Goal: Task Accomplishment & Management: Use online tool/utility

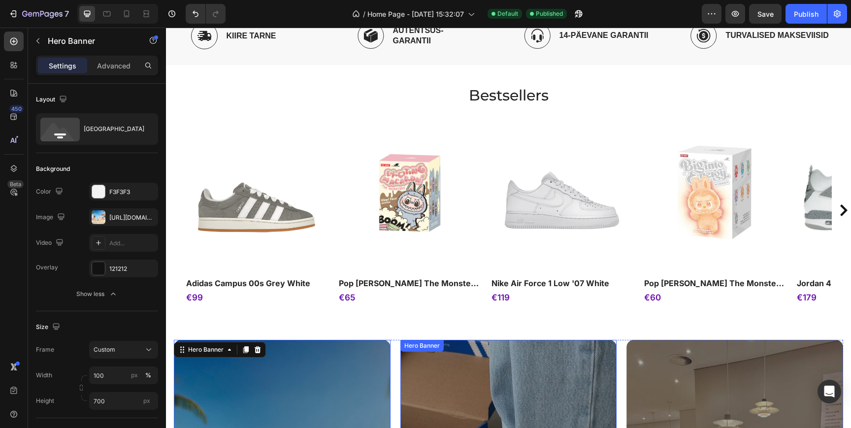
scroll to position [598, 0]
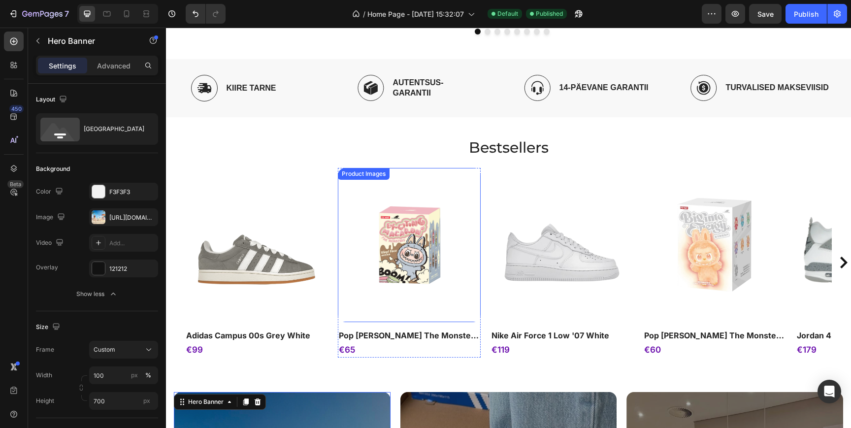
click at [328, 200] on div "Product Images" at bounding box center [256, 245] width 143 height 154
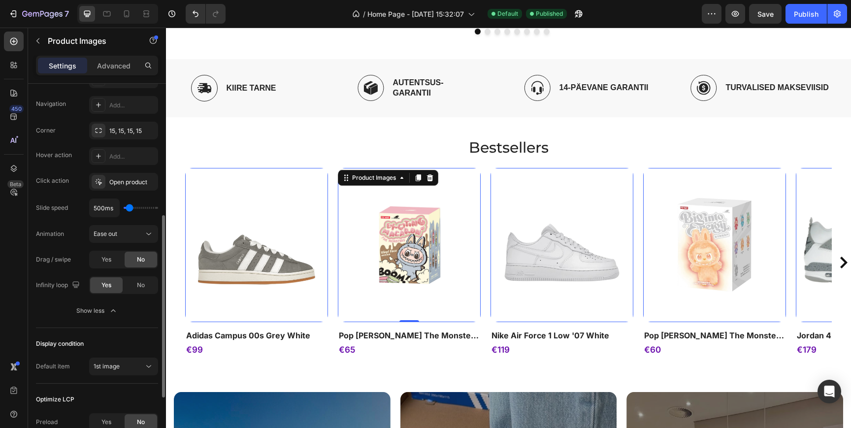
scroll to position [279, 0]
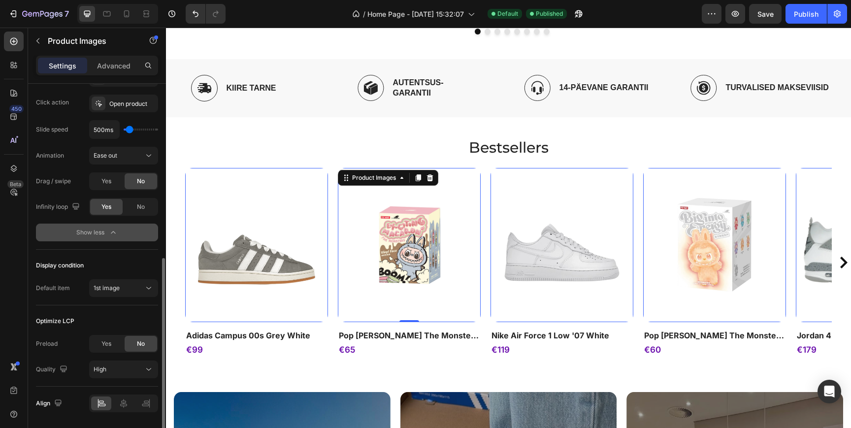
click at [109, 233] on icon "button" at bounding box center [113, 233] width 10 height 10
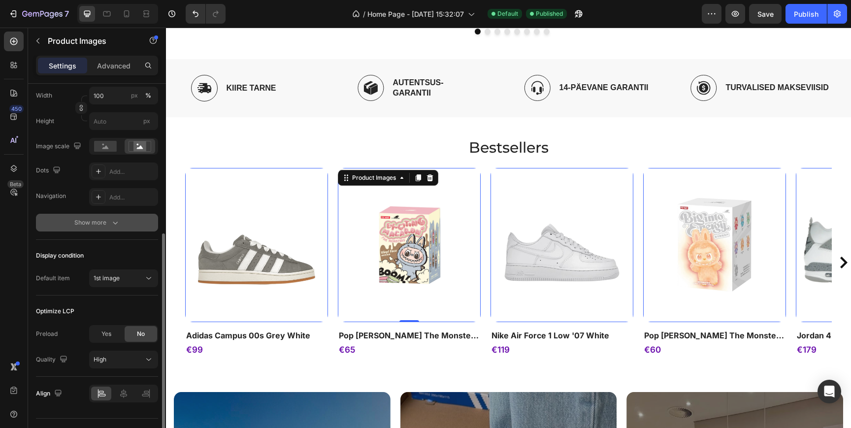
scroll to position [176, 0]
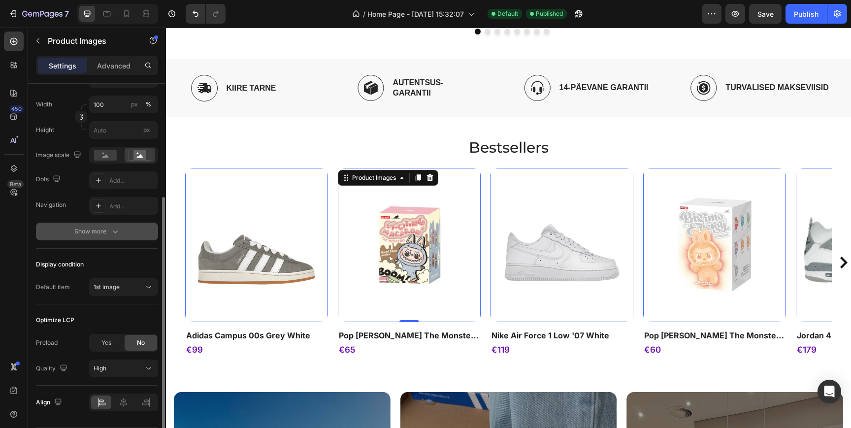
click at [104, 230] on div "Show more" at bounding box center [97, 232] width 46 height 10
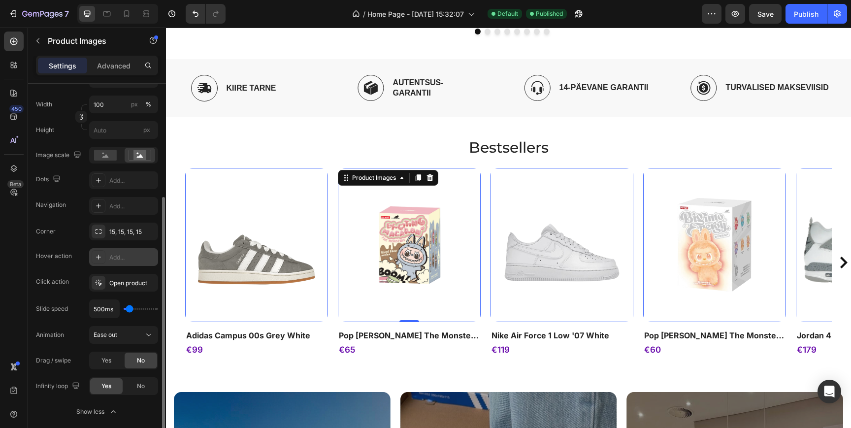
scroll to position [188, 0]
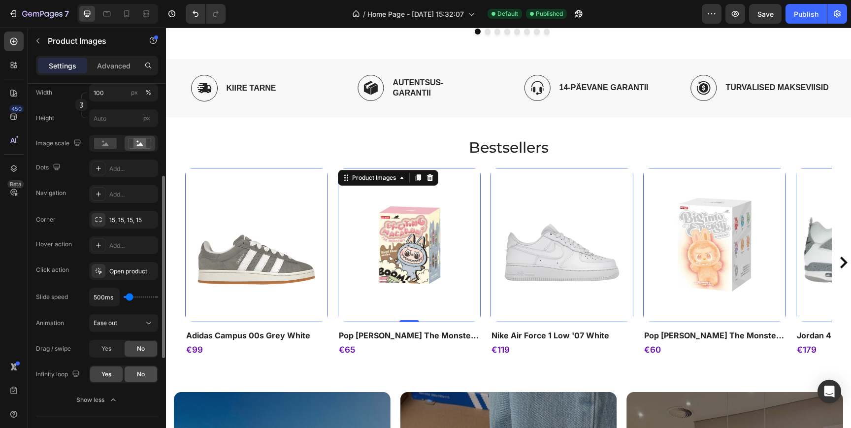
click at [136, 376] on div "No" at bounding box center [141, 374] width 33 height 16
click at [775, 7] on button "Save" at bounding box center [765, 14] width 33 height 20
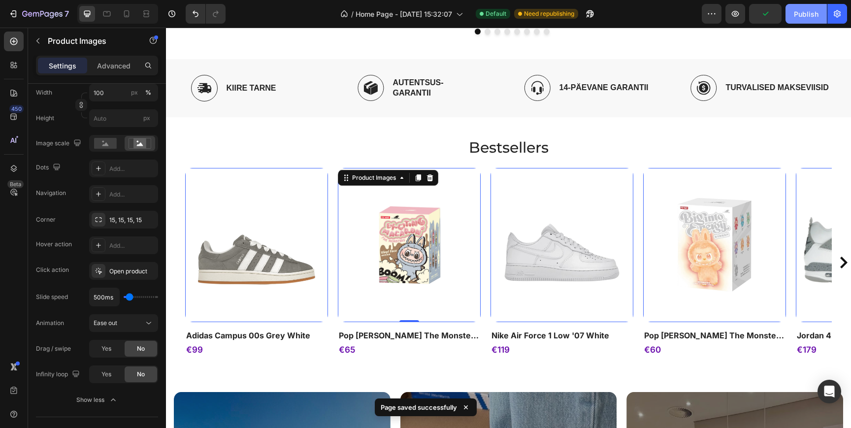
click at [804, 17] on div "Publish" at bounding box center [806, 14] width 25 height 10
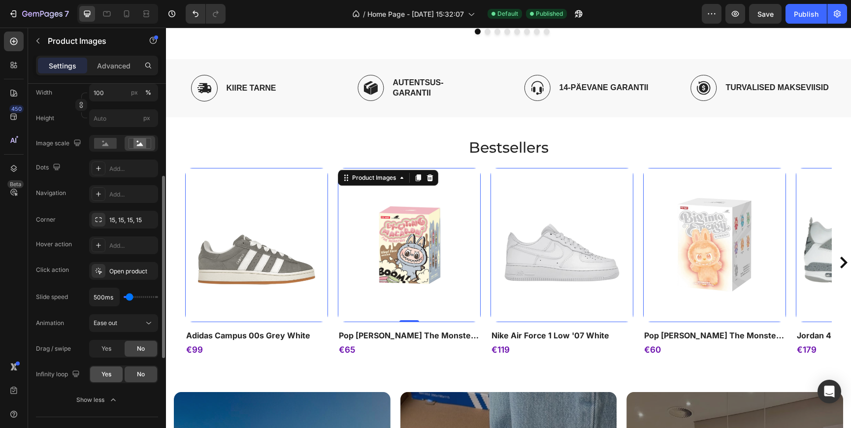
click at [106, 367] on div "Yes" at bounding box center [106, 374] width 33 height 16
click at [756, 20] on button "Save" at bounding box center [765, 14] width 33 height 20
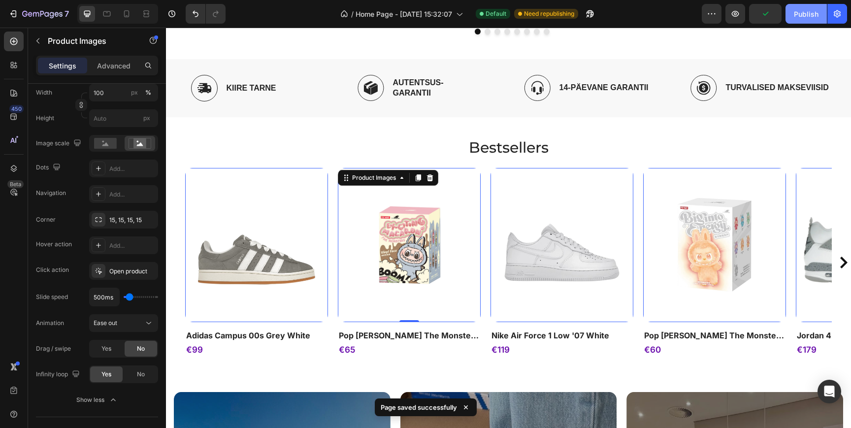
click at [800, 15] on div "Publish" at bounding box center [806, 14] width 25 height 10
click at [124, 15] on icon at bounding box center [126, 13] width 5 height 7
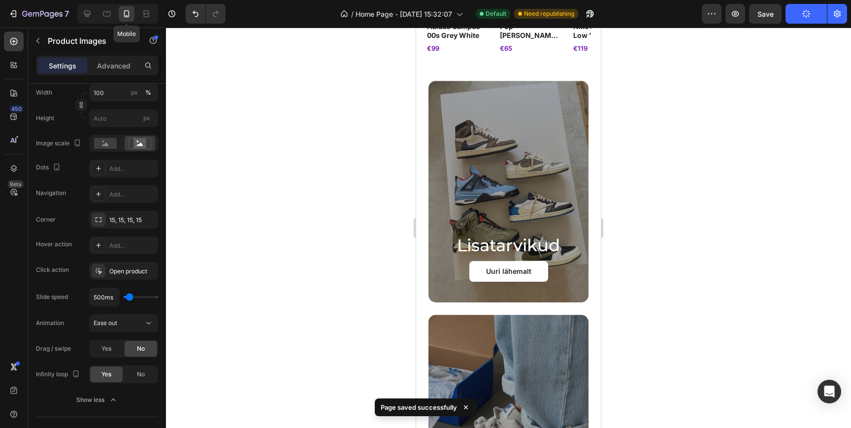
scroll to position [488, 0]
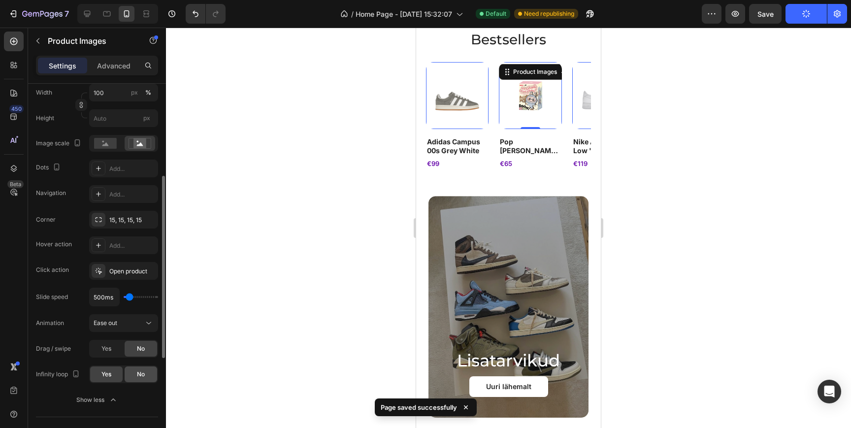
click at [143, 375] on span "No" at bounding box center [141, 374] width 8 height 9
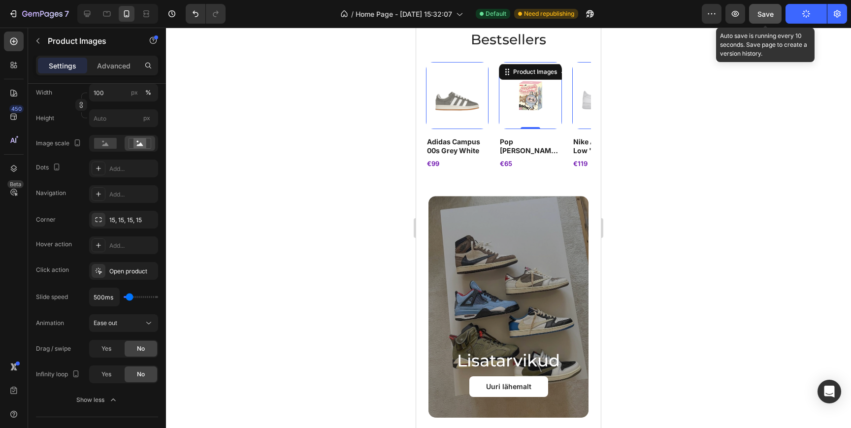
click at [763, 15] on span "Save" at bounding box center [765, 14] width 16 height 8
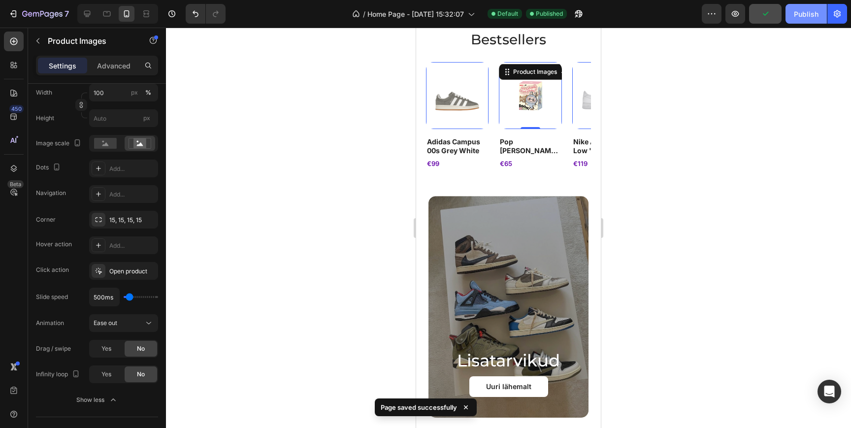
click at [808, 14] on div "Publish" at bounding box center [806, 14] width 25 height 10
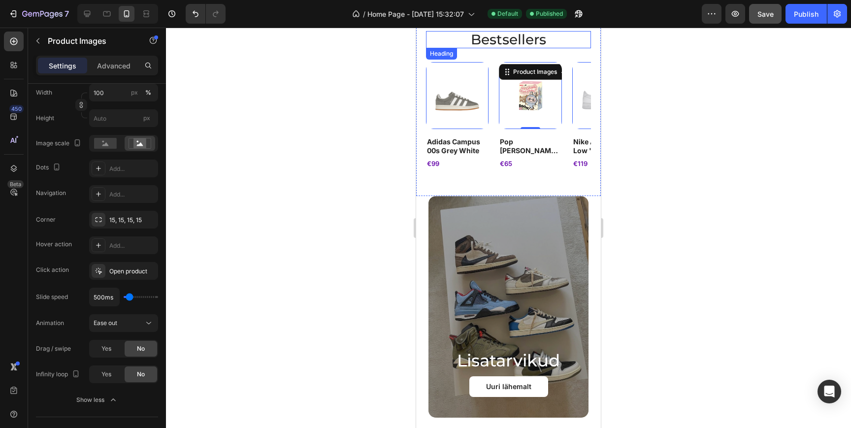
click at [501, 42] on h2 "bestsellers" at bounding box center [508, 39] width 165 height 17
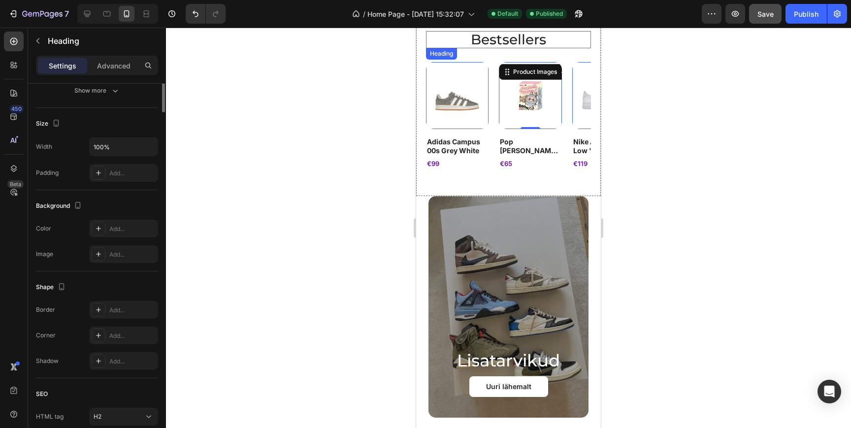
scroll to position [0, 0]
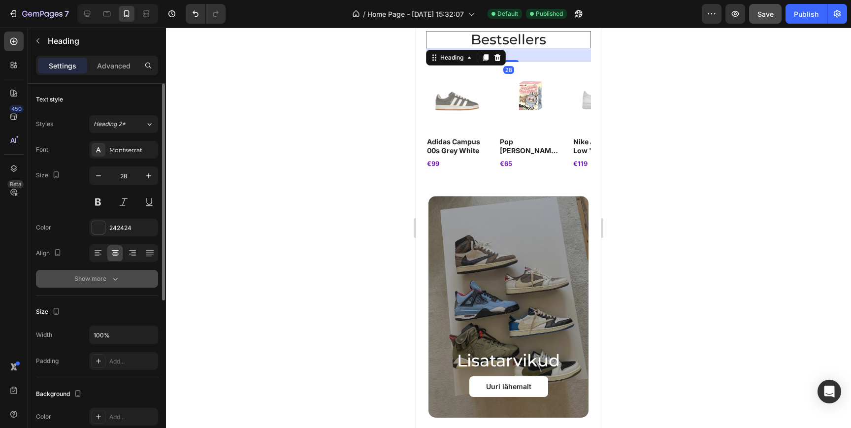
click at [103, 285] on button "Show more" at bounding box center [97, 279] width 122 height 18
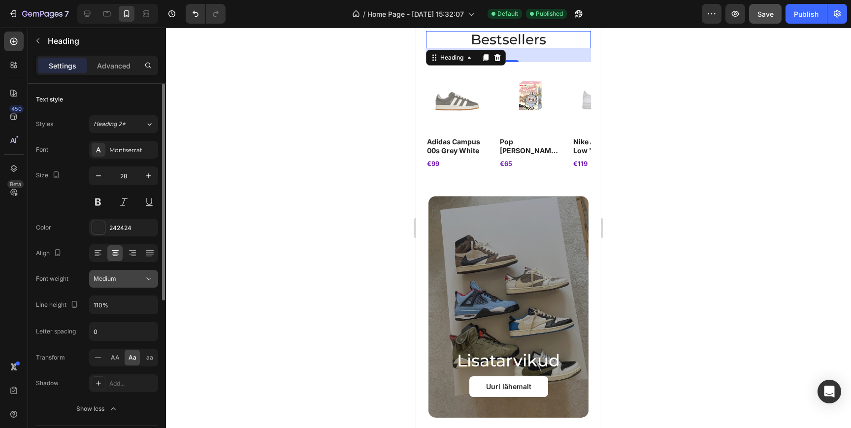
click at [116, 276] on div "Medium" at bounding box center [119, 278] width 50 height 9
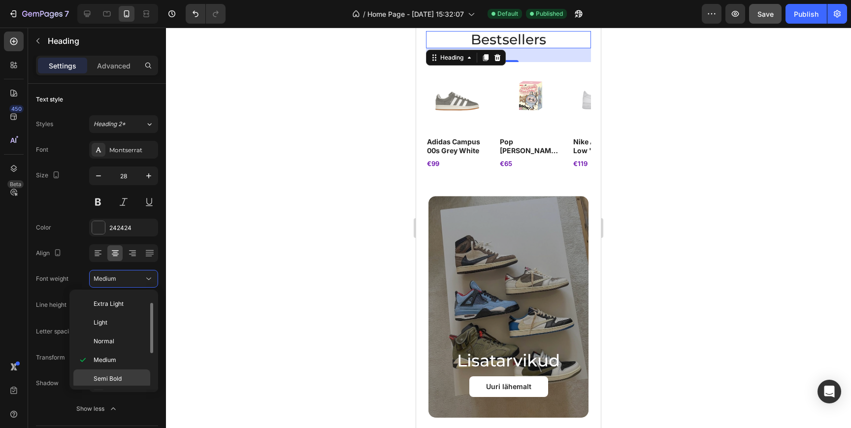
click at [112, 375] on span "Semi Bold" at bounding box center [108, 378] width 28 height 9
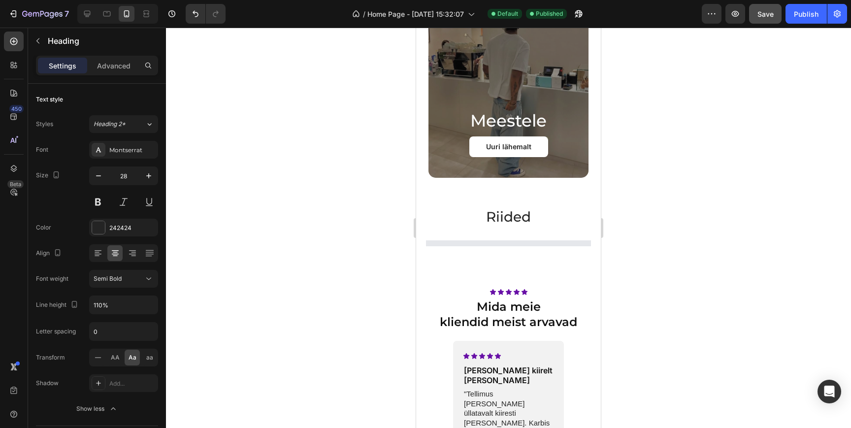
scroll to position [1226, 0]
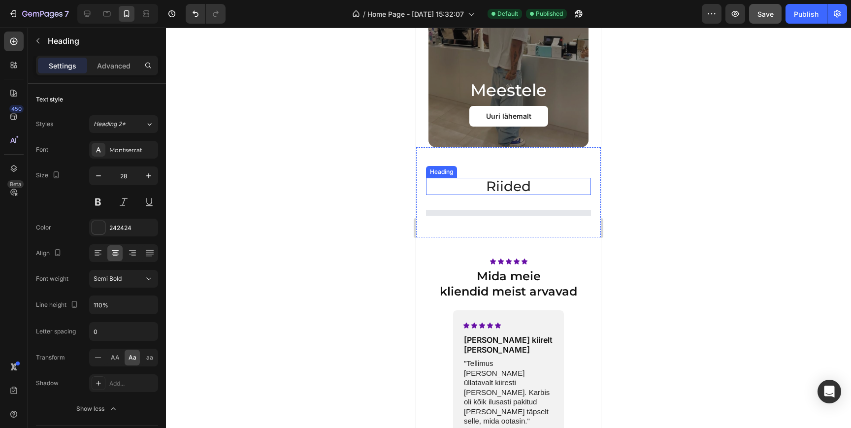
click at [518, 186] on h2 "riided" at bounding box center [508, 186] width 165 height 17
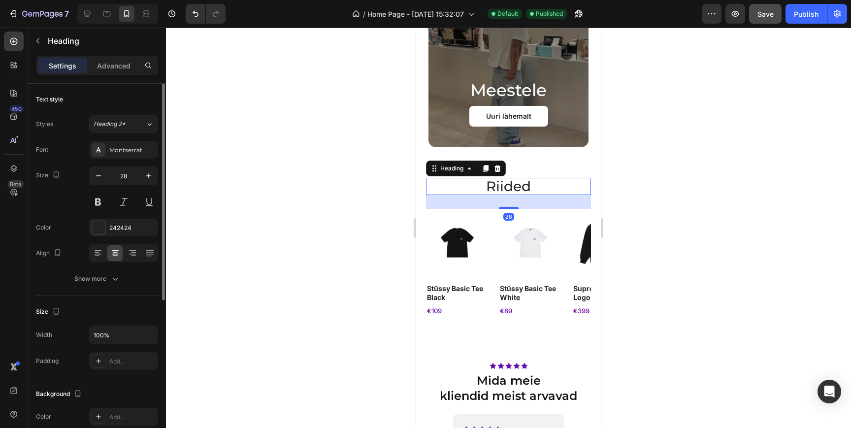
click at [114, 267] on div "Font Montserrat Size 28 Color 242424 Align Show more" at bounding box center [97, 214] width 122 height 147
click at [114, 280] on icon "button" at bounding box center [115, 279] width 10 height 10
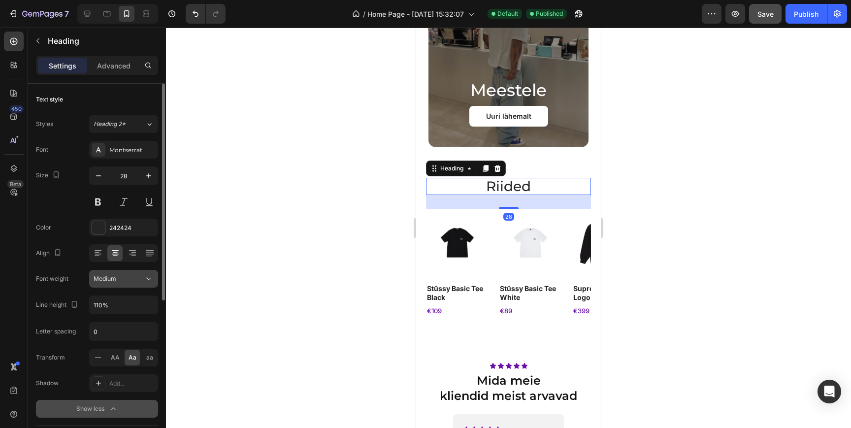
click at [123, 281] on div "Medium" at bounding box center [119, 278] width 50 height 9
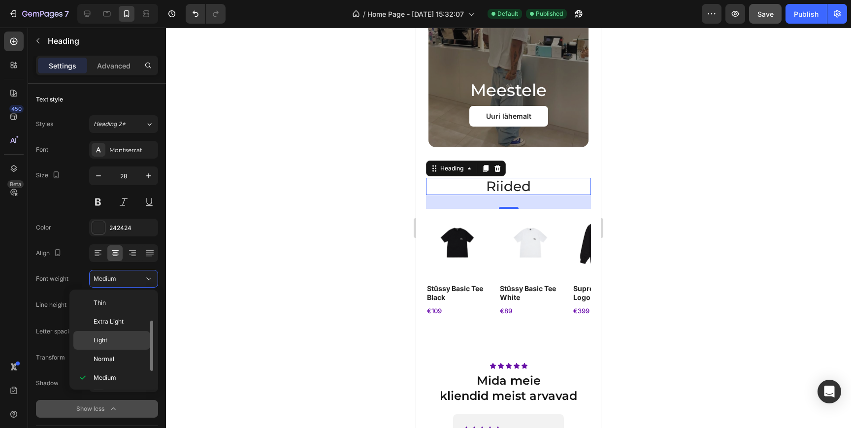
scroll to position [18, 0]
click at [105, 388] on div "Semi Bold" at bounding box center [111, 397] width 77 height 19
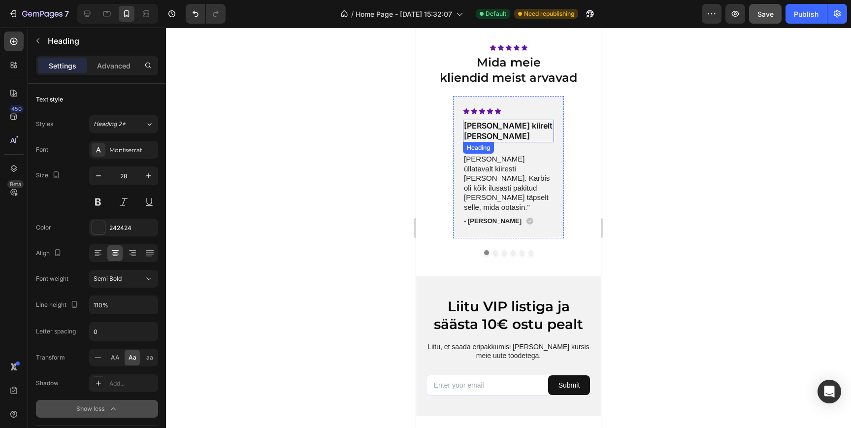
scroll to position [1543, 0]
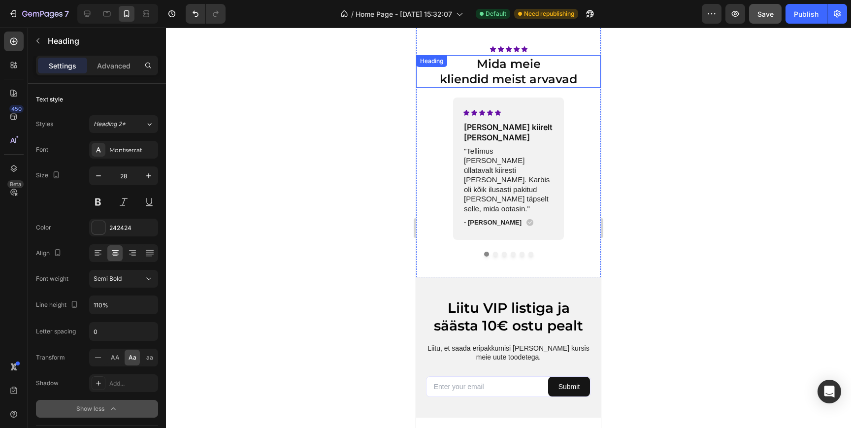
click at [518, 77] on h2 "Mida meie kliendid meist arvavad" at bounding box center [508, 71] width 185 height 33
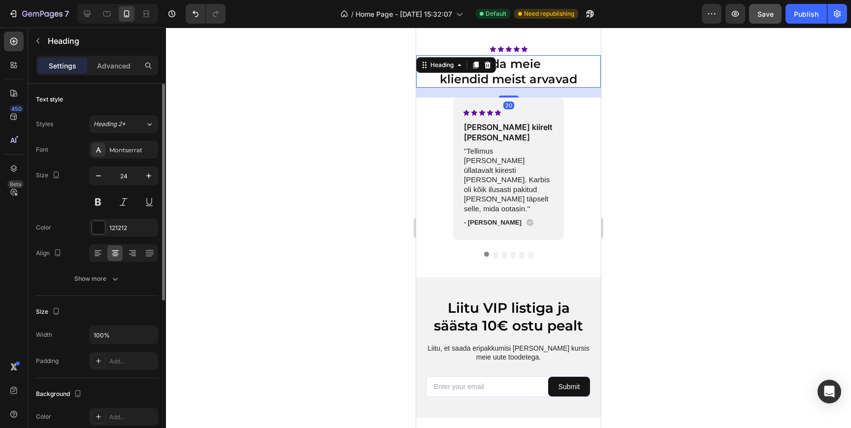
click at [101, 378] on div "Text style Styles Heading 2* Font Montserrat Size 24 Color 121212 Align Show mo…" at bounding box center [97, 418] width 122 height 81
click at [102, 278] on div "Show more" at bounding box center [97, 279] width 46 height 10
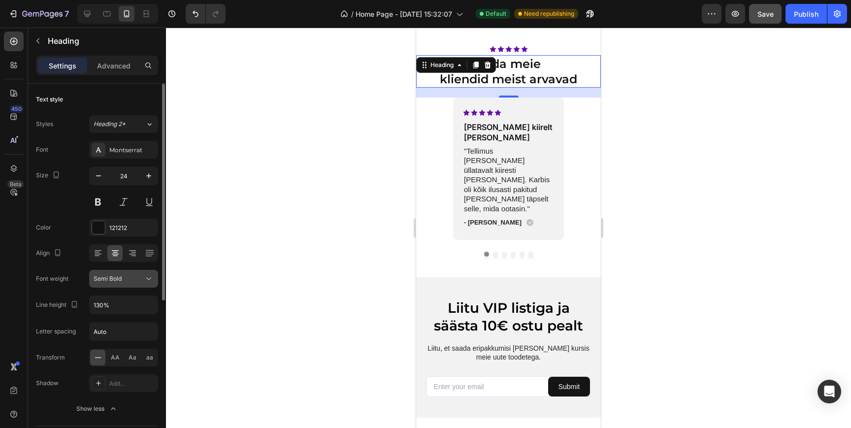
click at [129, 280] on div "Semi Bold" at bounding box center [119, 278] width 50 height 9
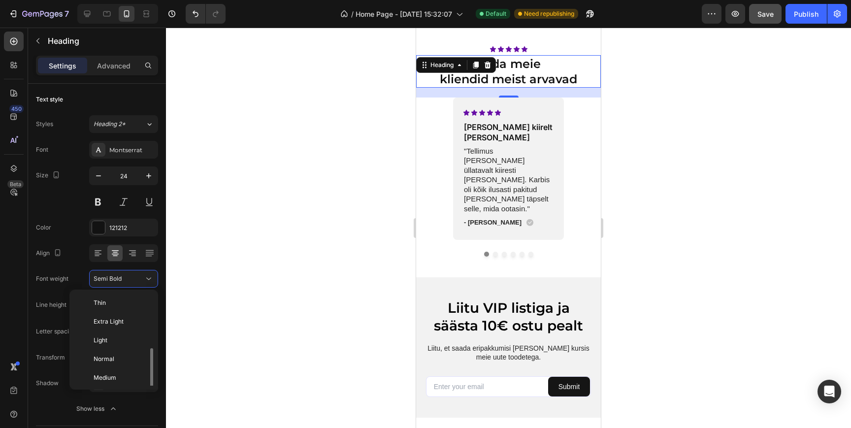
scroll to position [35, 0]
click at [116, 377] on p "Bold" at bounding box center [120, 379] width 52 height 9
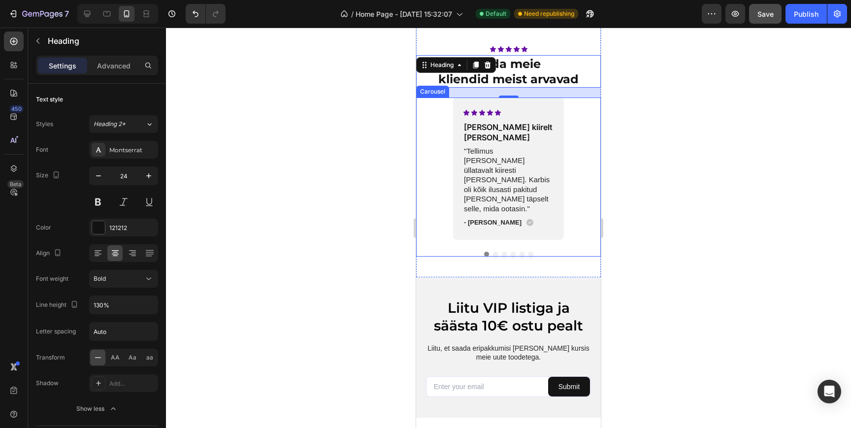
click at [537, 147] on div "Icon Icon Icon Icon Icon Icon List [PERSON_NAME] kiirelt [PERSON_NAME] Heading …" at bounding box center [508, 169] width 111 height 142
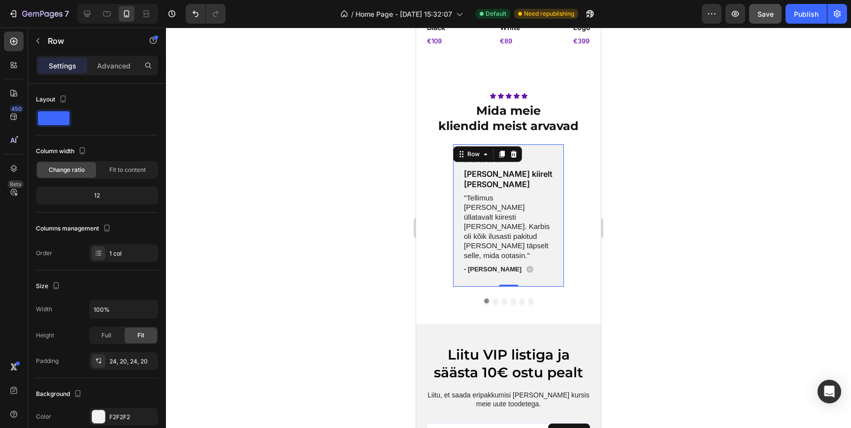
scroll to position [1434, 0]
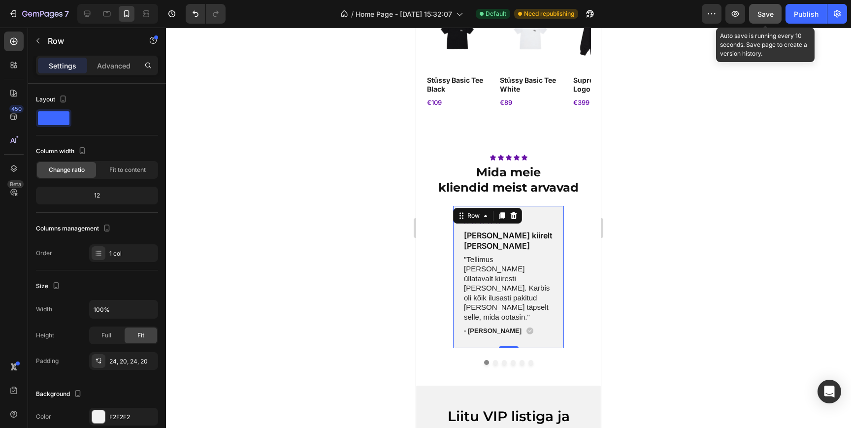
click at [777, 8] on button "Save" at bounding box center [765, 14] width 33 height 20
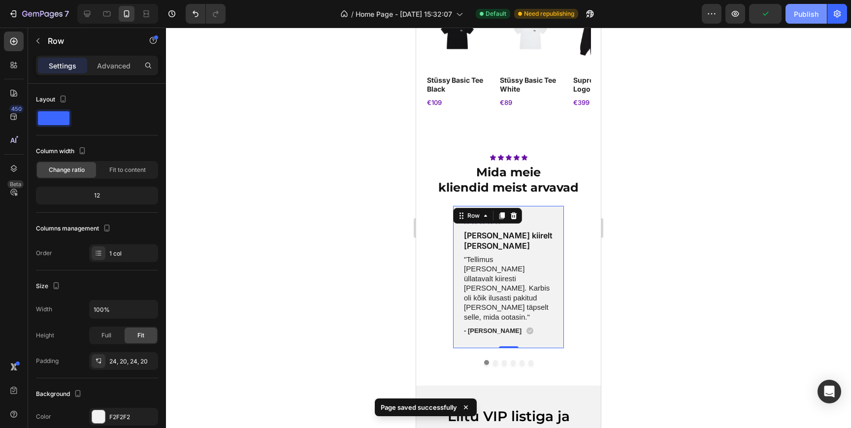
click at [796, 16] on div "Publish" at bounding box center [806, 14] width 25 height 10
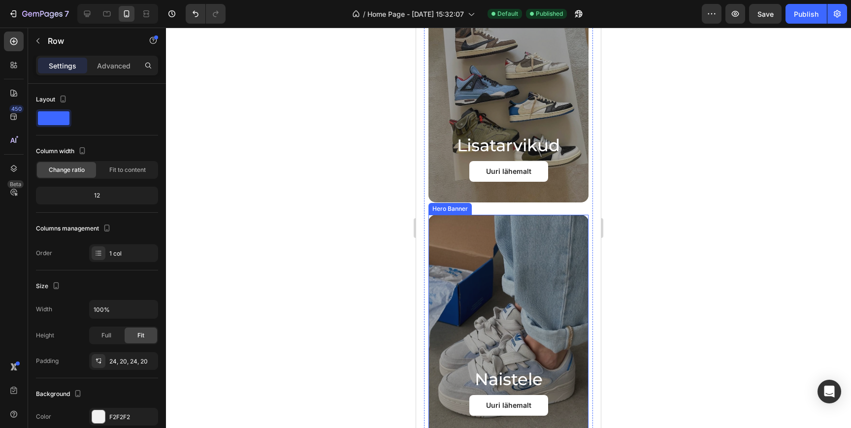
click at [492, 158] on div "Lisatarvikud Heading Uuri lähemalt Button Row Hero Banner" at bounding box center [508, 98] width 169 height 234
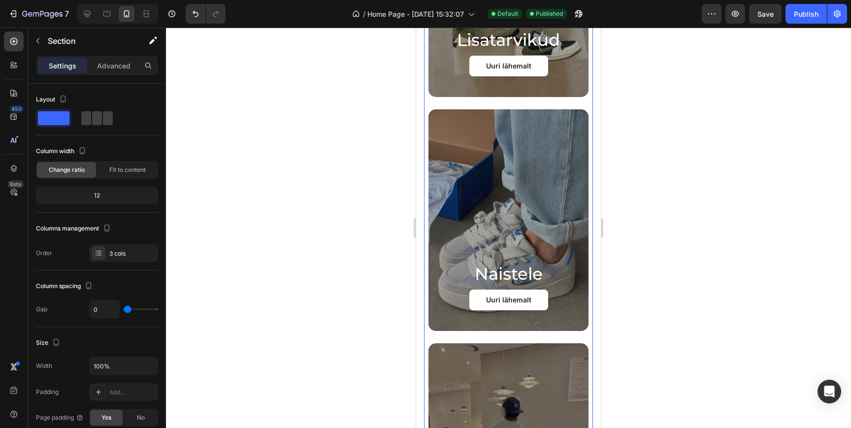
scroll to position [596, 0]
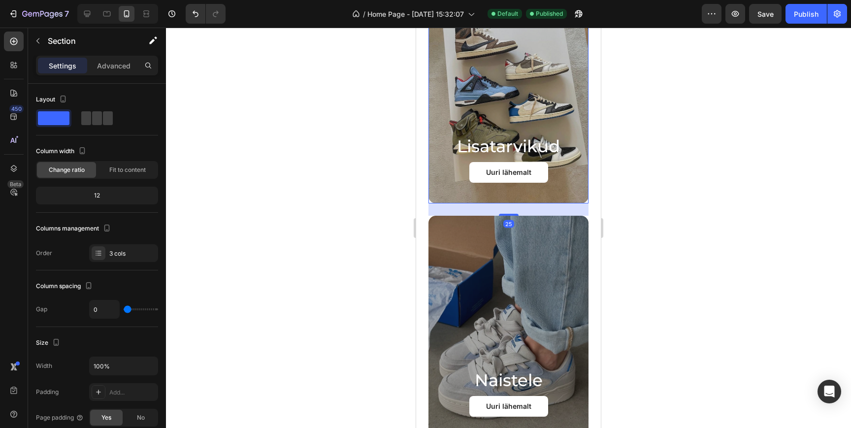
click at [475, 100] on div "Overlay" at bounding box center [508, 93] width 161 height 222
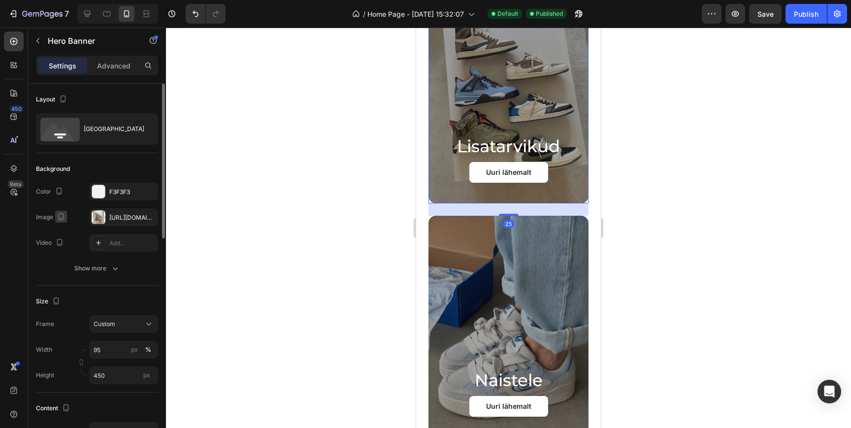
scroll to position [3, 0]
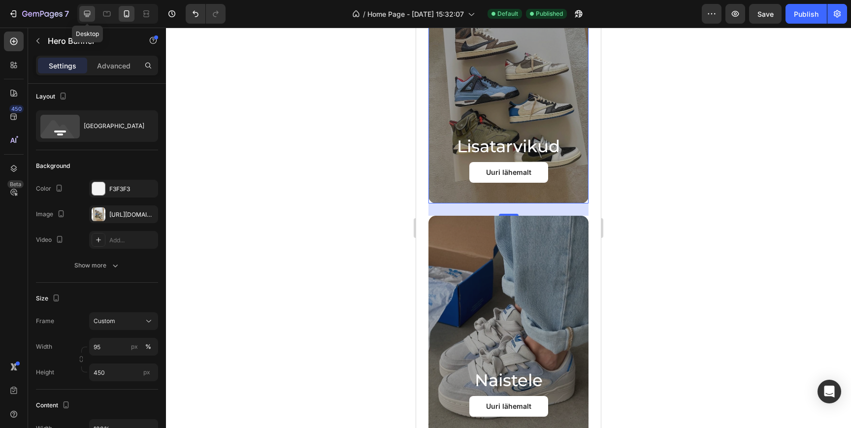
click at [87, 6] on div at bounding box center [87, 14] width 16 height 16
type input "100"
type input "700"
type input "1360"
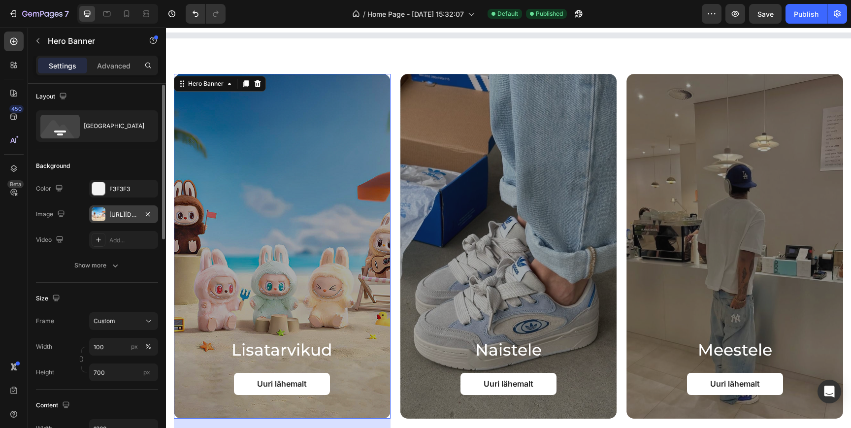
click at [116, 209] on div "[URL][DOMAIN_NAME]" at bounding box center [123, 214] width 69 height 18
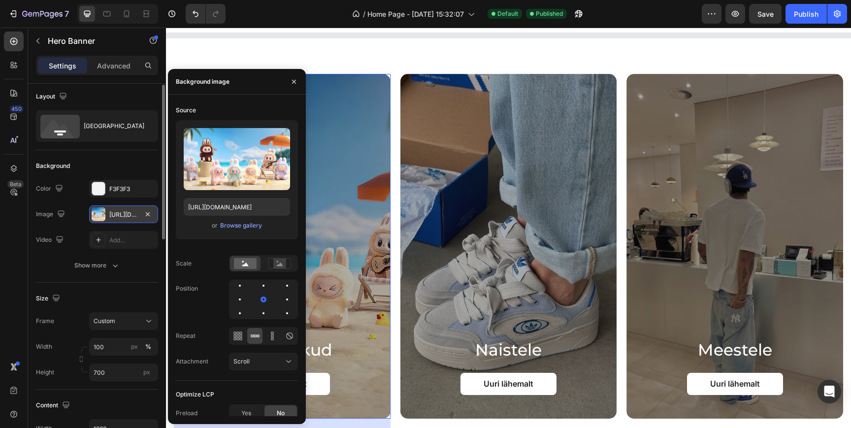
scroll to position [674, 0]
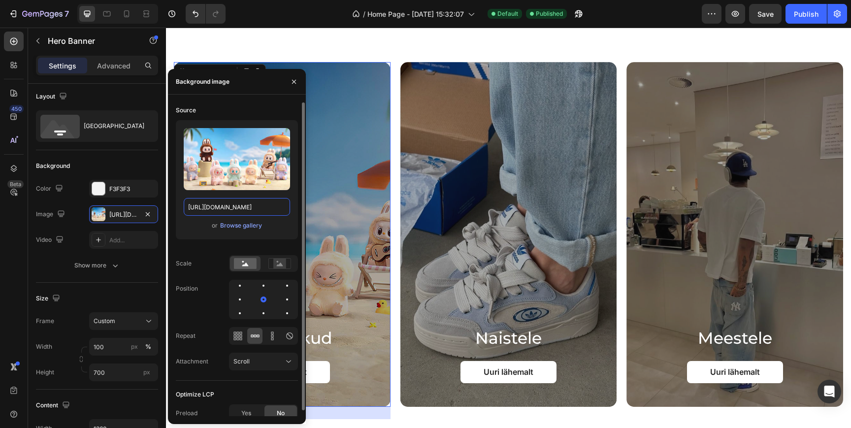
click at [237, 203] on input "[URL][DOMAIN_NAME]" at bounding box center [237, 207] width 106 height 18
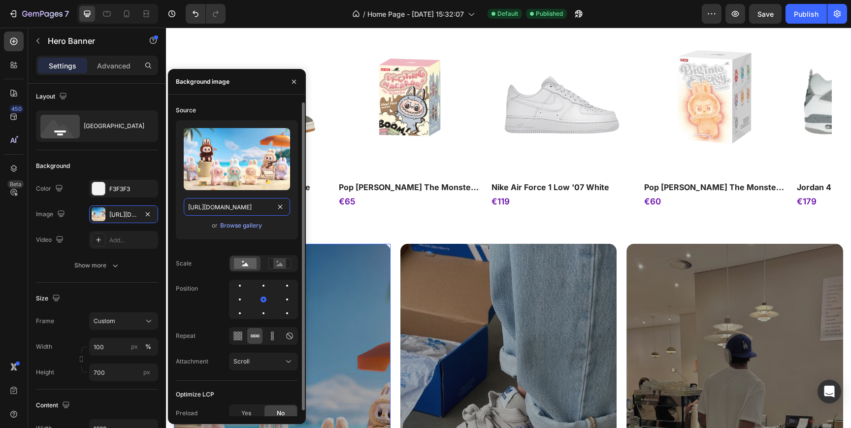
click at [237, 203] on input "[URL][DOMAIN_NAME]" at bounding box center [237, 207] width 106 height 18
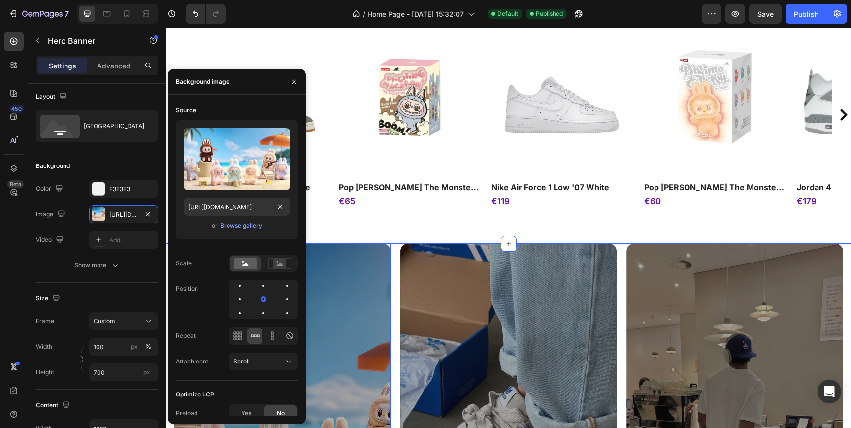
click at [397, 230] on div "bestsellers Heading Product Images adidas campus 00s grey white Product Title €…" at bounding box center [508, 106] width 685 height 275
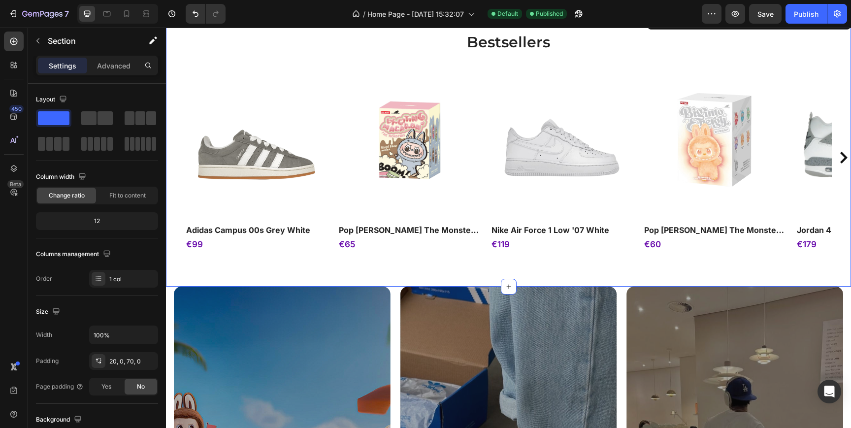
scroll to position [629, 0]
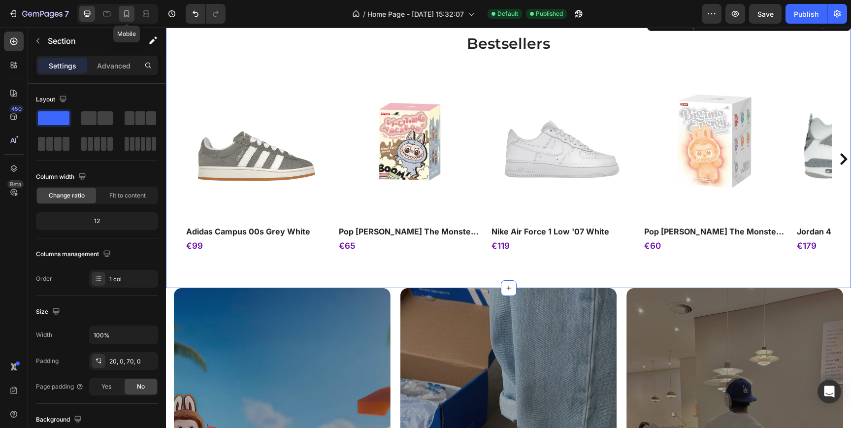
click at [125, 7] on div at bounding box center [127, 14] width 16 height 16
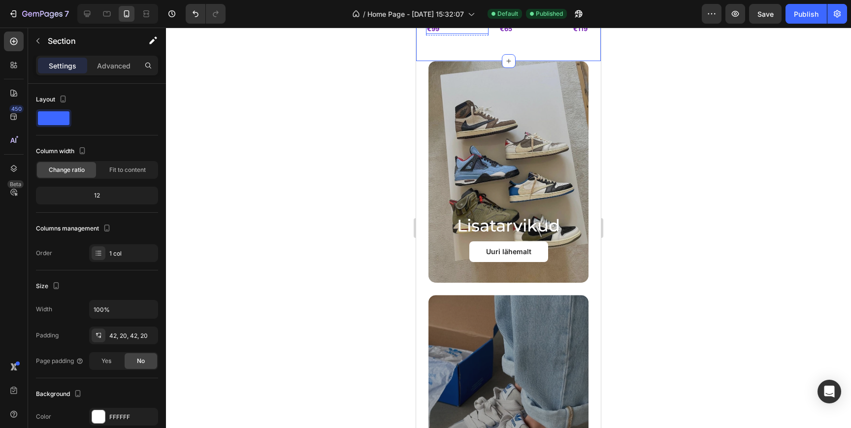
scroll to position [433, 0]
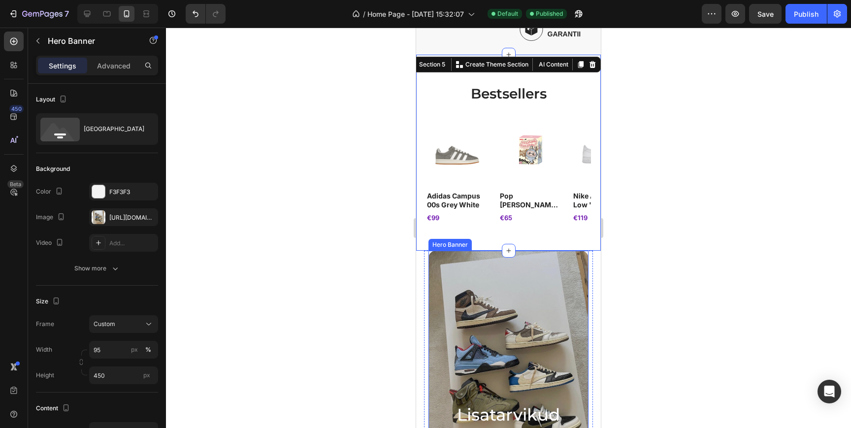
click at [461, 269] on div "Overlay" at bounding box center [508, 362] width 161 height 222
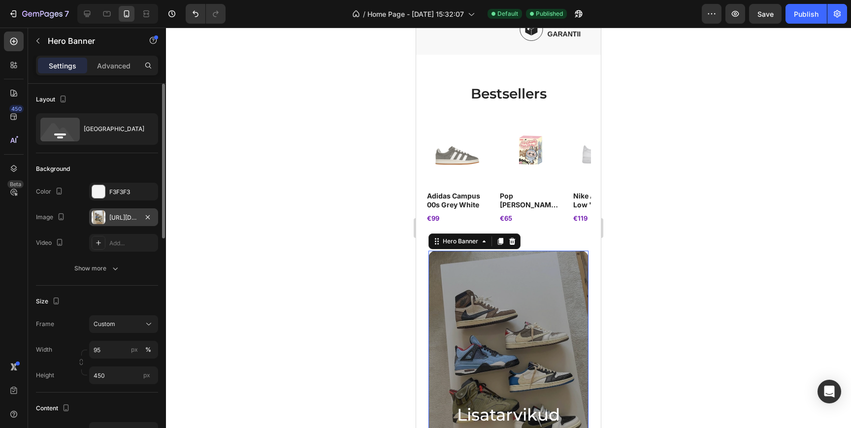
click at [118, 221] on div "[URL][DOMAIN_NAME]" at bounding box center [123, 217] width 29 height 9
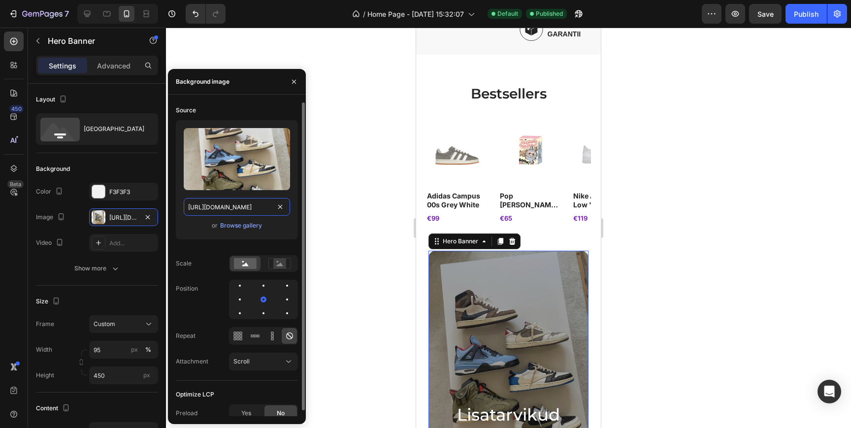
click at [225, 214] on input "[URL][DOMAIN_NAME]" at bounding box center [237, 207] width 106 height 18
paste input "a21c3aca-e937-4379-b214-68f9bab12766"
type input "[URL][DOMAIN_NAME]"
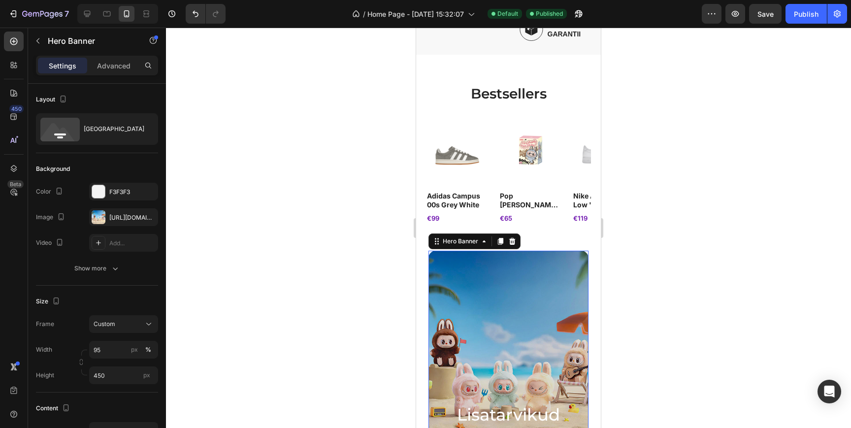
scroll to position [0, 0]
click at [474, 311] on div "Overlay" at bounding box center [508, 362] width 161 height 222
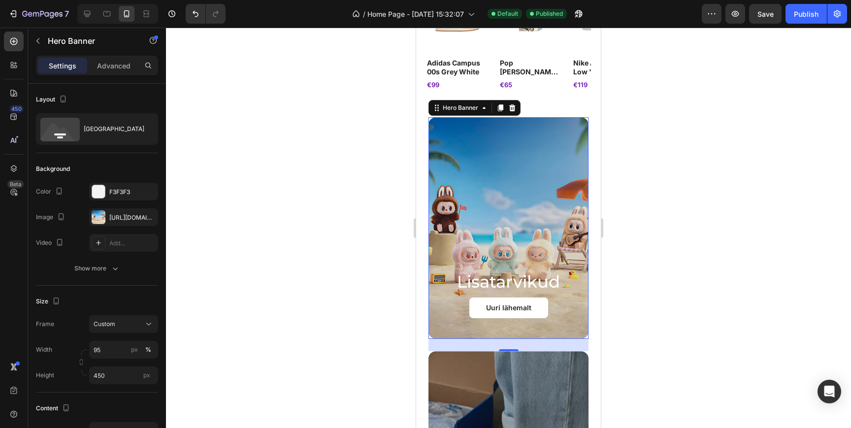
scroll to position [573, 0]
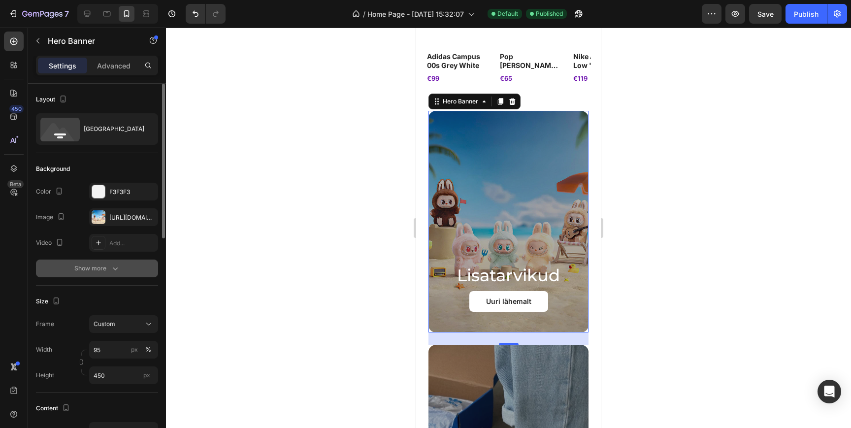
click at [100, 271] on div "Show more" at bounding box center [97, 268] width 46 height 10
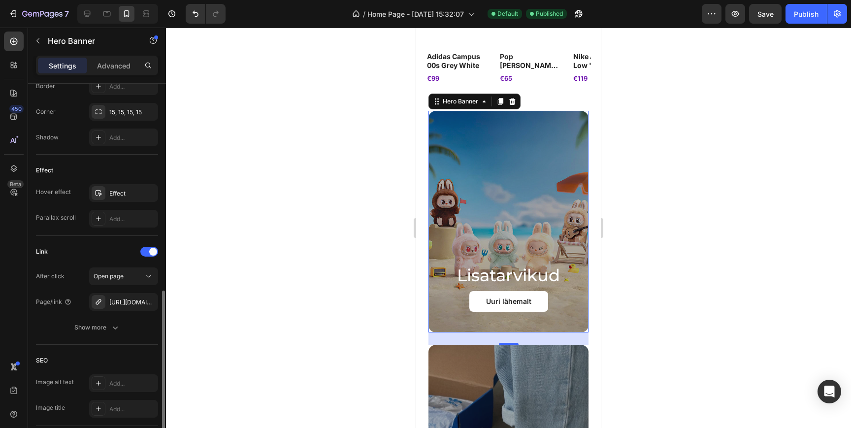
scroll to position [493, 0]
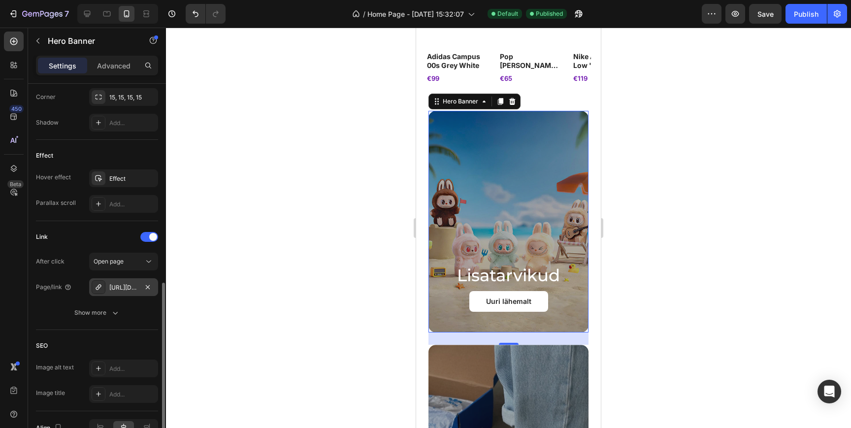
click at [118, 291] on div "[URL][DOMAIN_NAME]" at bounding box center [123, 287] width 29 height 9
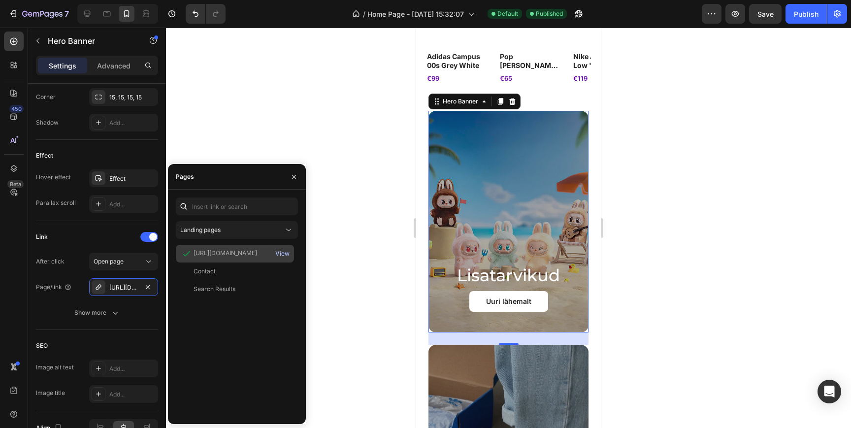
click at [282, 253] on div "View" at bounding box center [282, 253] width 14 height 9
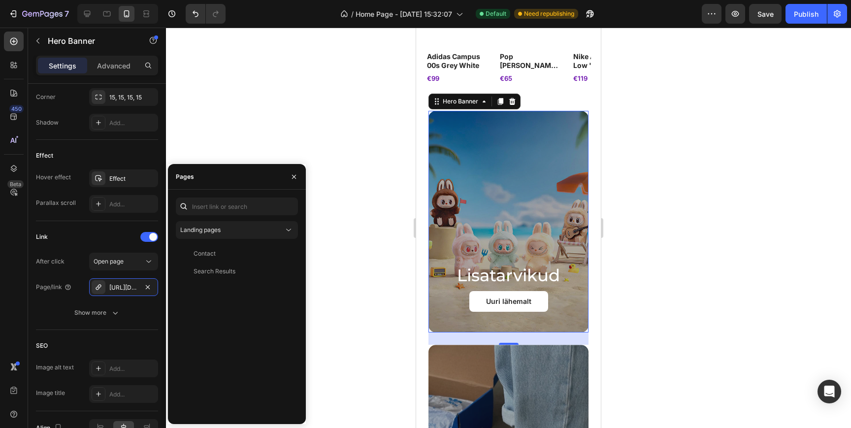
click at [766, 24] on div "7 / Home Page - [DATE] 15:32:07 Default Need republishing Preview Save Publish" at bounding box center [425, 14] width 851 height 28
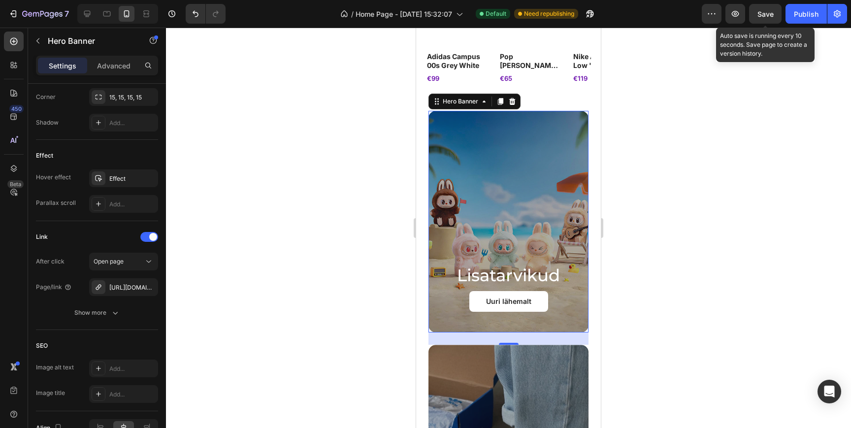
click at [764, 16] on span "Save" at bounding box center [765, 14] width 16 height 8
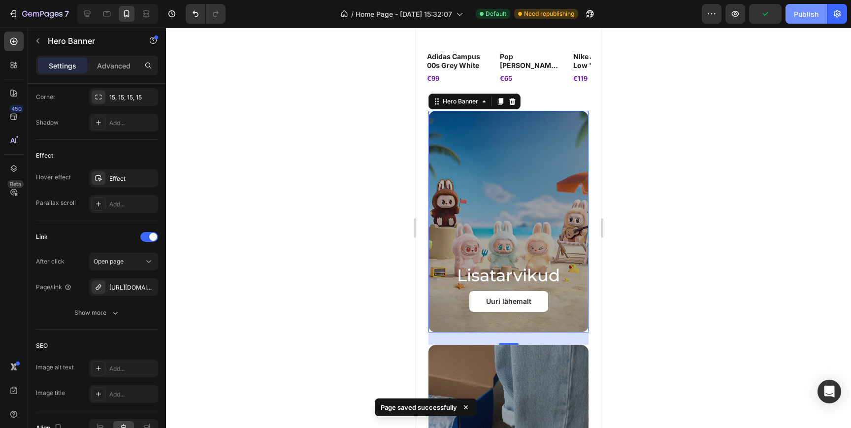
click at [810, 15] on div "Publish" at bounding box center [806, 14] width 25 height 10
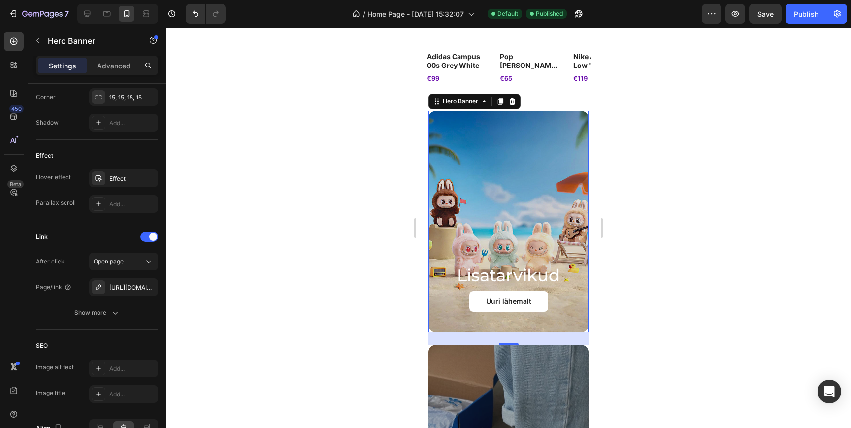
scroll to position [431, 0]
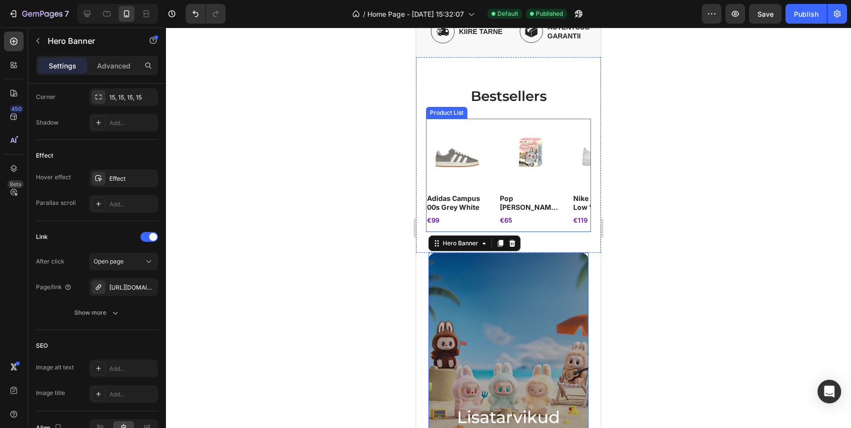
click at [493, 153] on div "Product Images adidas campus 00s grey white Product Title €99 Product Price Pro…" at bounding box center [508, 173] width 165 height 108
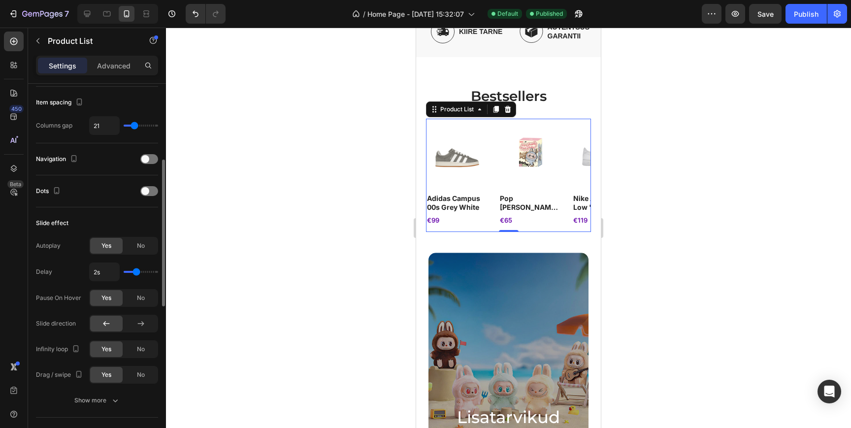
scroll to position [231, 0]
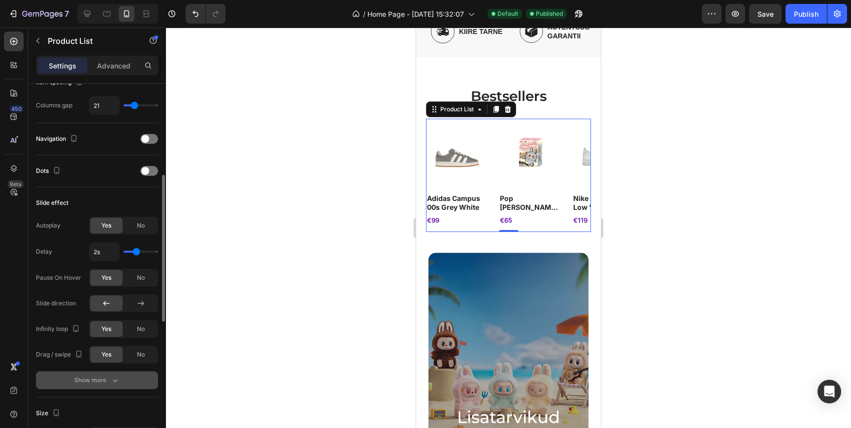
click at [124, 377] on button "Show more" at bounding box center [97, 380] width 122 height 18
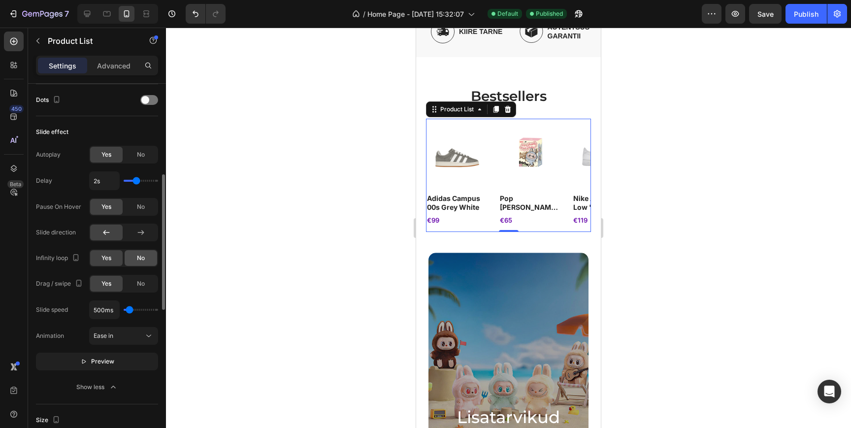
scroll to position [280, 0]
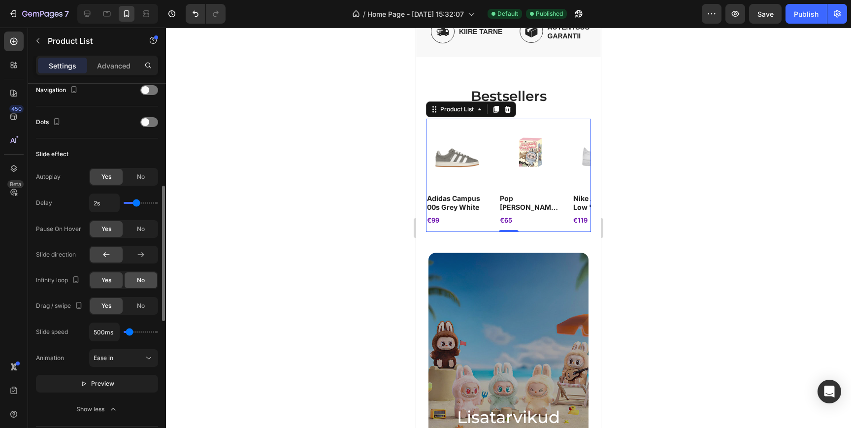
click at [138, 275] on div "No" at bounding box center [141, 280] width 33 height 16
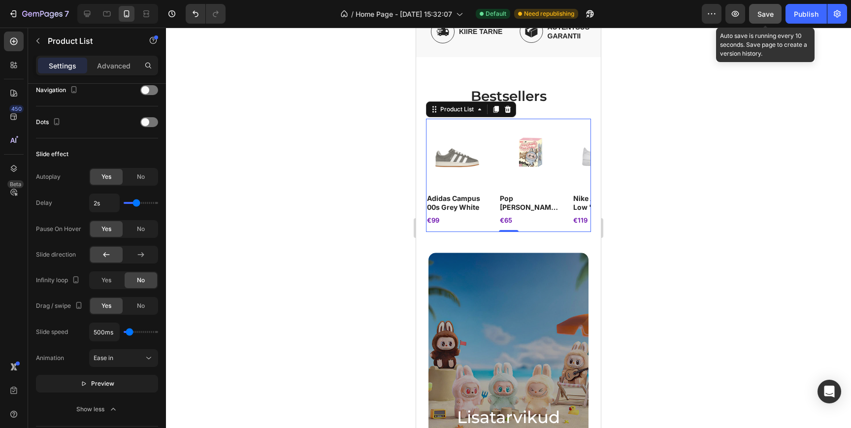
click at [775, 15] on button "Save" at bounding box center [765, 14] width 33 height 20
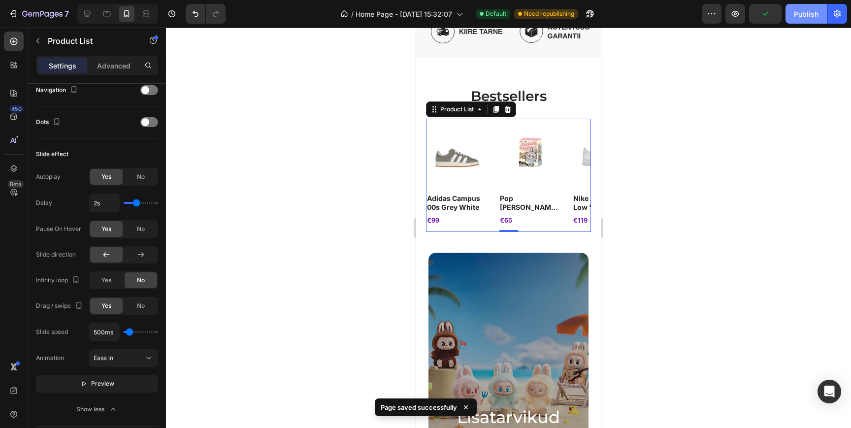
click at [798, 13] on div "Publish" at bounding box center [806, 14] width 25 height 10
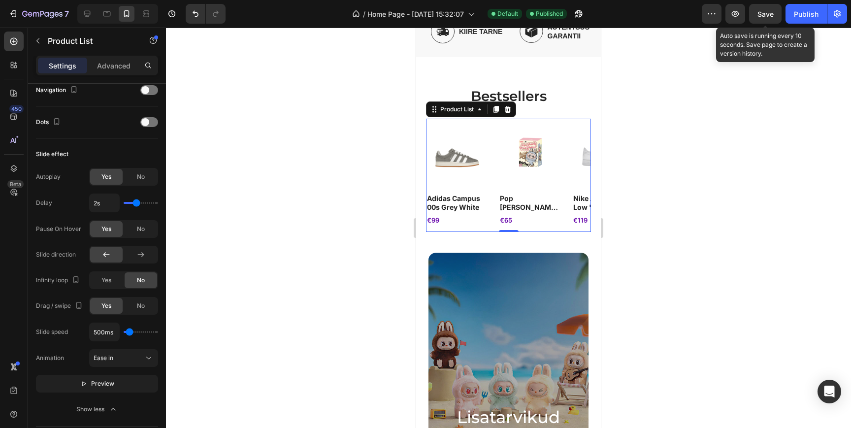
click at [760, 16] on span "Save" at bounding box center [765, 14] width 16 height 8
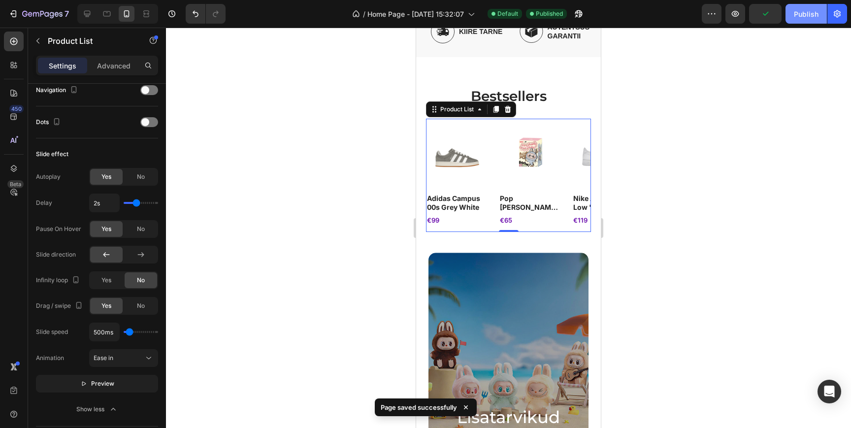
click at [813, 13] on div "Publish" at bounding box center [806, 14] width 25 height 10
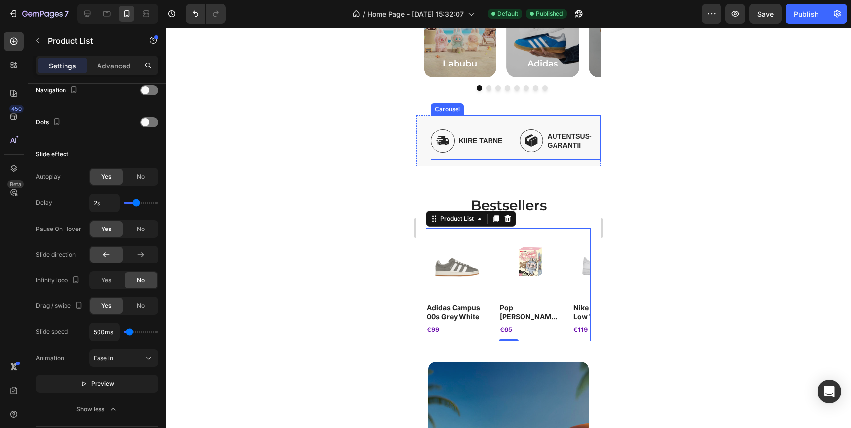
scroll to position [297, 0]
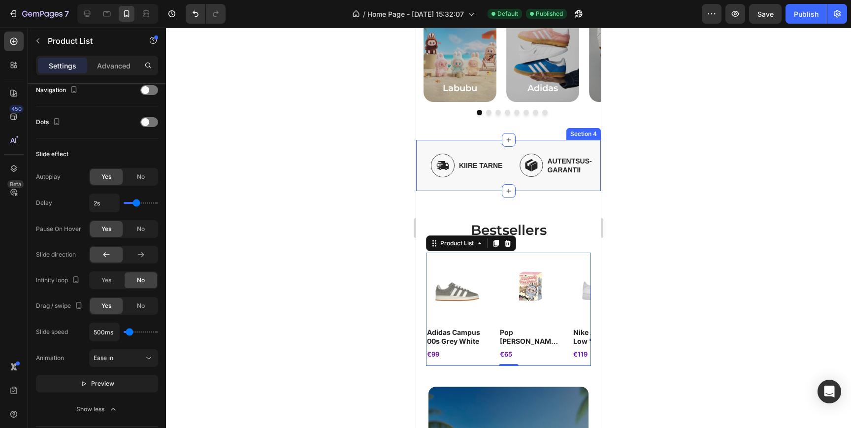
click at [518, 187] on div "Image kiire tarne Text Block Row Image AUTENTSUS- GARANTII Text Block Row Image…" at bounding box center [516, 165] width 170 height 51
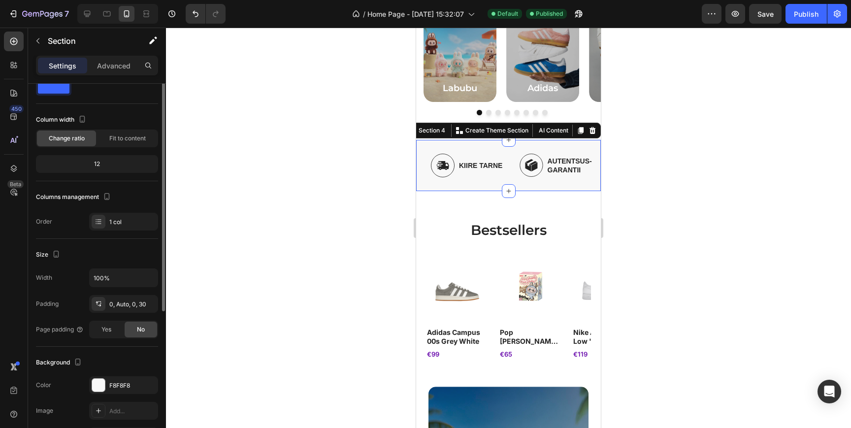
scroll to position [0, 0]
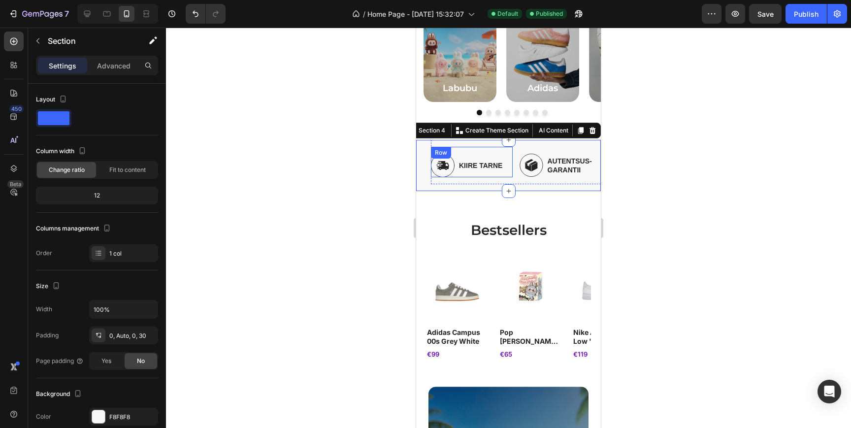
click at [511, 156] on div "Image kiire tarne Text Block Row" at bounding box center [472, 162] width 82 height 31
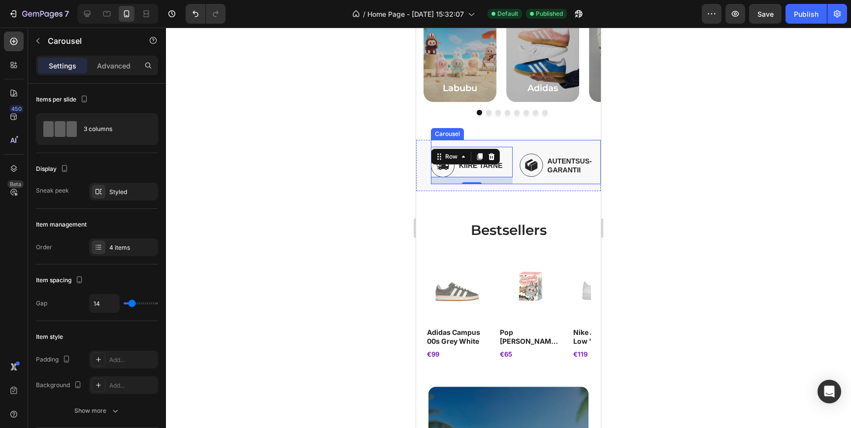
click at [516, 162] on div "Image kiire tarne Text Block Row 14 Image AUTENTSUS- GARANTII Text Block Row Im…" at bounding box center [516, 165] width 170 height 37
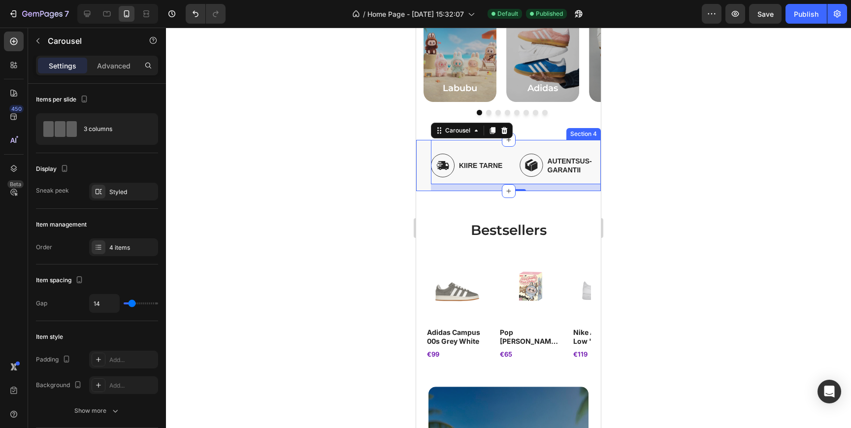
click at [427, 165] on div "Image kiire tarne Text Block Row Image AUTENTSUS- GARANTII Text Block Row Image…" at bounding box center [508, 165] width 185 height 51
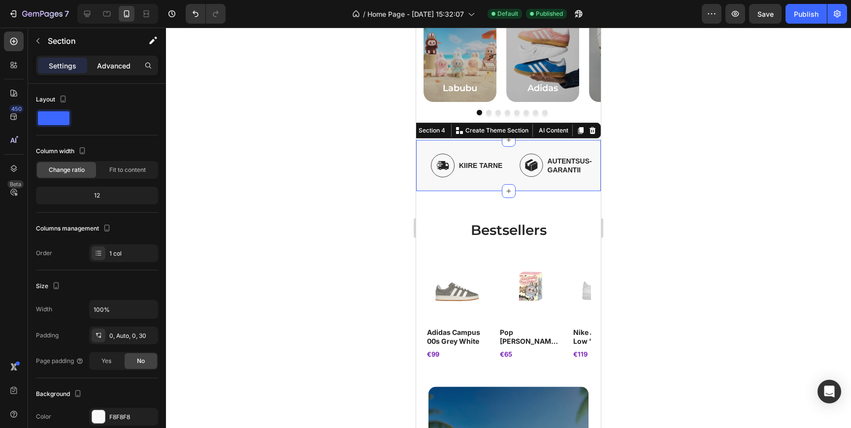
click at [106, 67] on p "Advanced" at bounding box center [113, 66] width 33 height 10
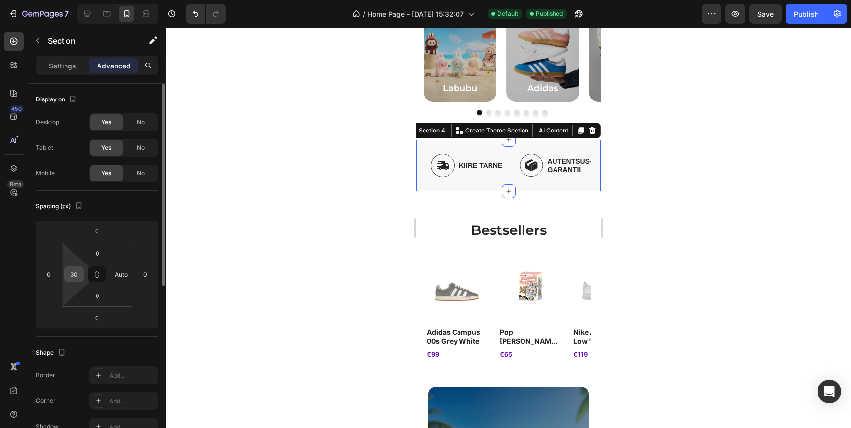
click at [74, 275] on input "30" at bounding box center [73, 274] width 15 height 15
type input "0"
click at [99, 207] on div "Spacing (px)" at bounding box center [97, 206] width 122 height 16
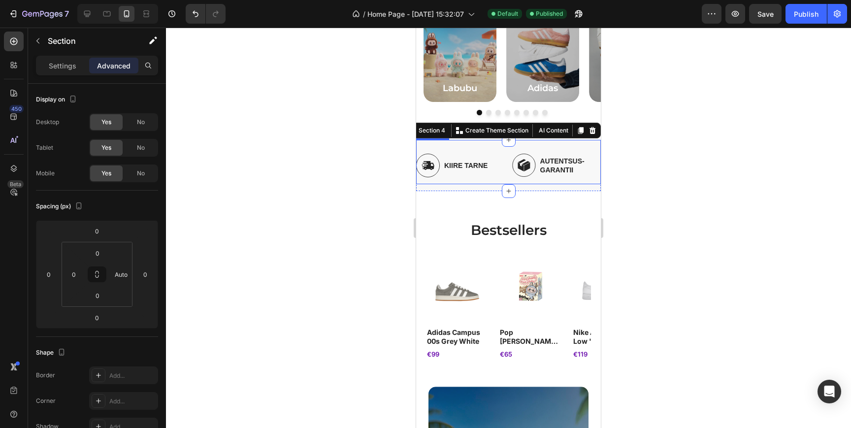
click at [453, 178] on div "Image kiire tarne Text Block Row" at bounding box center [460, 165] width 89 height 37
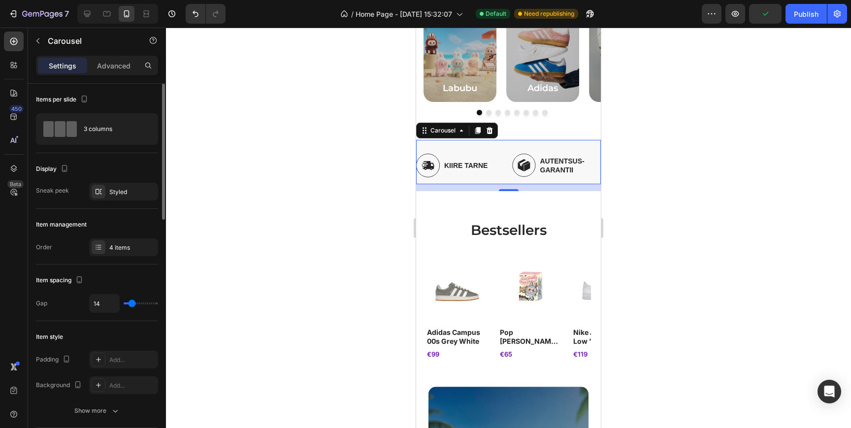
type input "0"
drag, startPoint x: 135, startPoint y: 302, endPoint x: 118, endPoint y: 305, distance: 17.4
type input "0"
click at [124, 304] on input "range" at bounding box center [141, 303] width 34 height 2
type input "14"
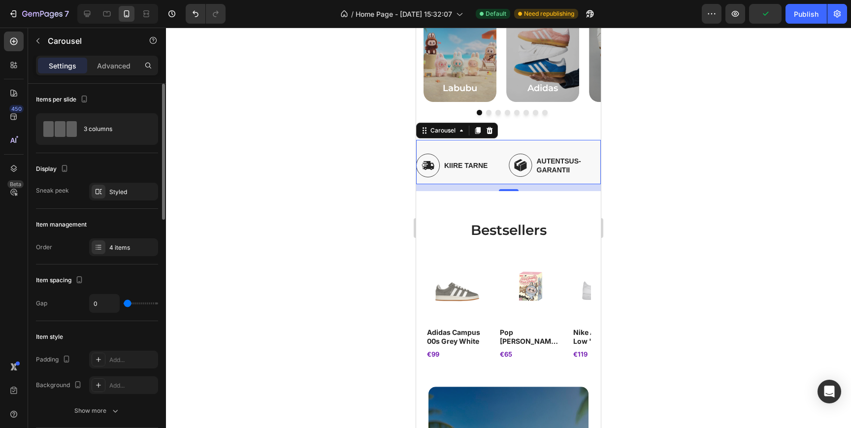
type input "14"
type input "18"
type input "20"
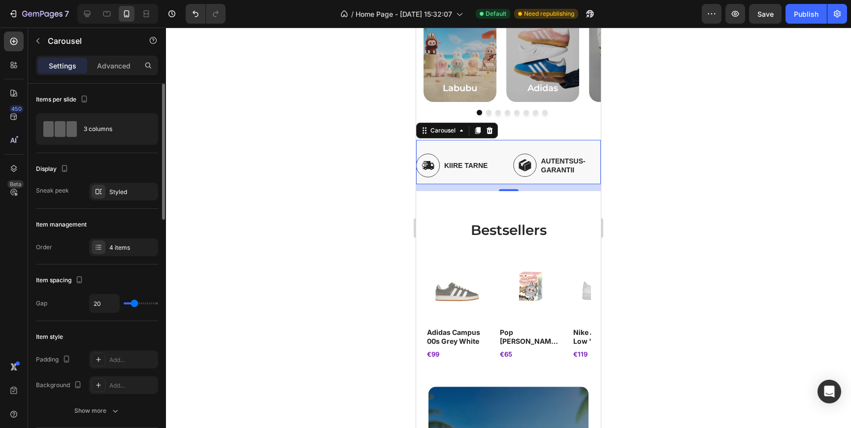
type input "22"
type input "24"
type input "29"
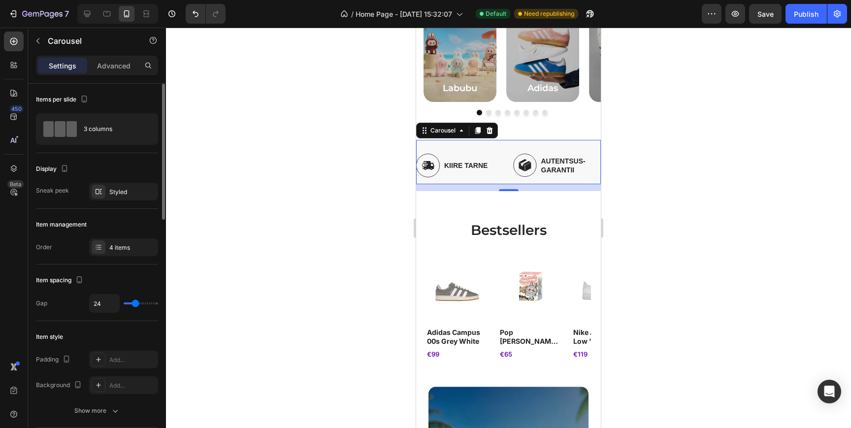
type input "29"
type input "35"
type input "44"
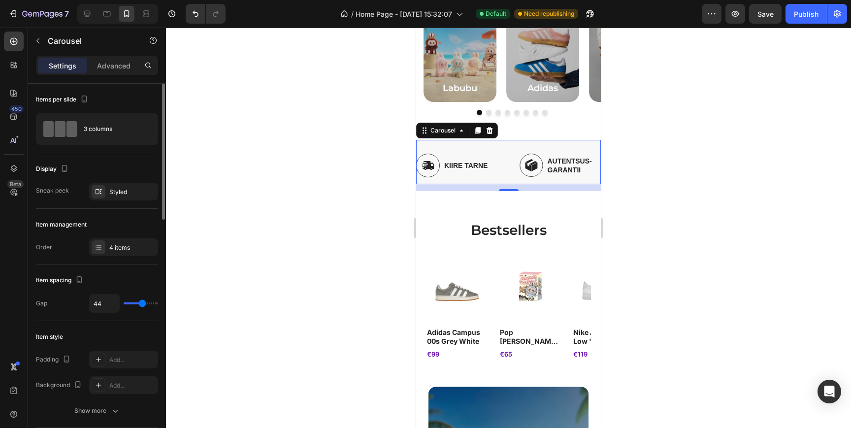
type input "52"
type input "60"
type input "66"
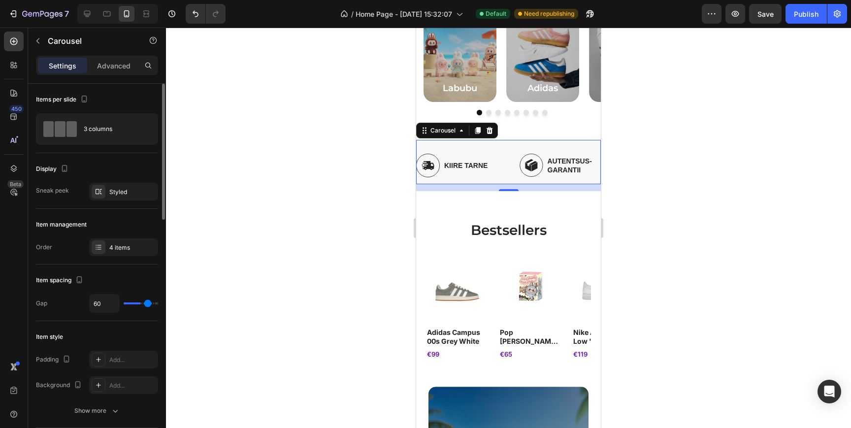
type input "66"
type input "71"
type input "73"
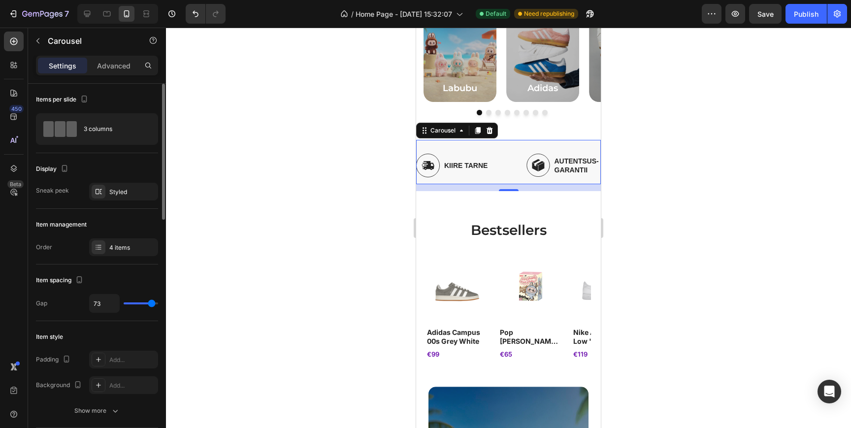
type input "74"
type input "77"
type input "78"
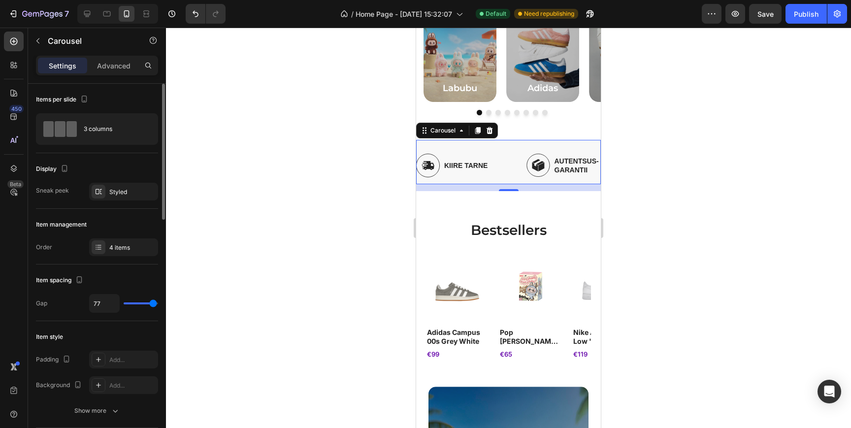
type input "78"
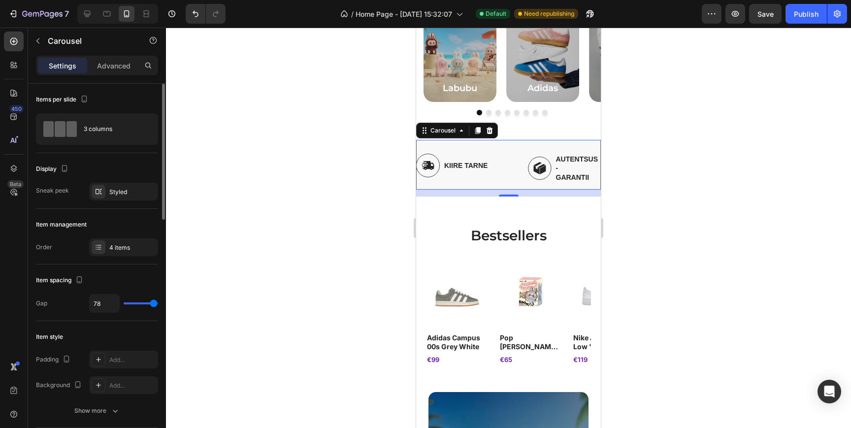
type input "65"
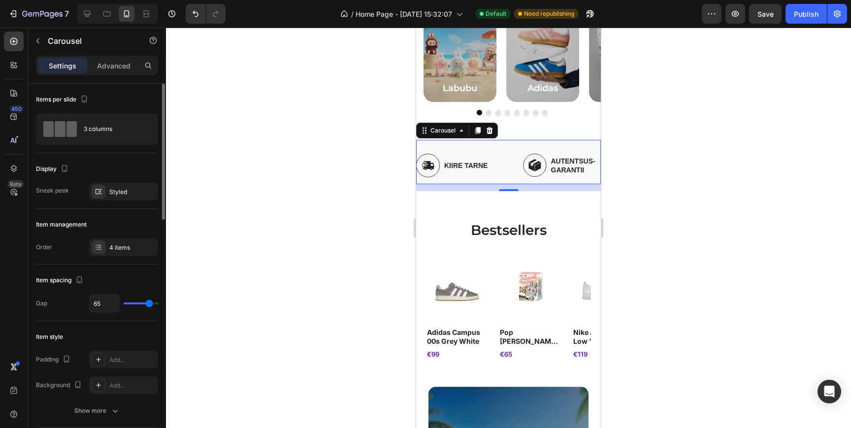
type input "58"
type input "50"
type input "47"
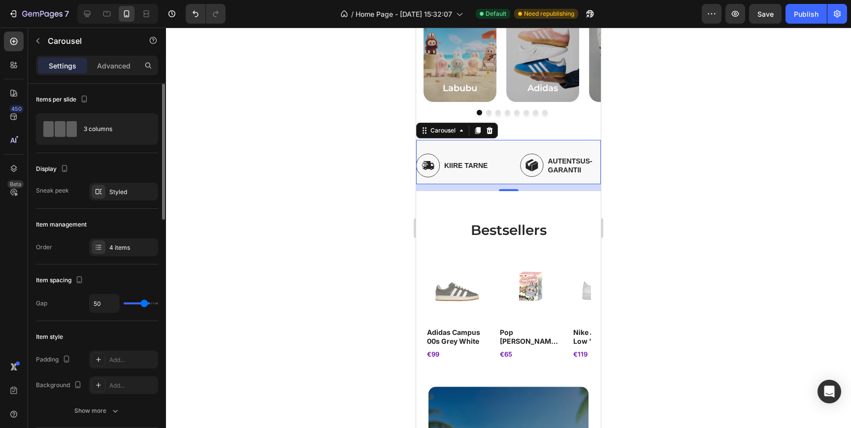
type input "47"
type input "46"
type input "45"
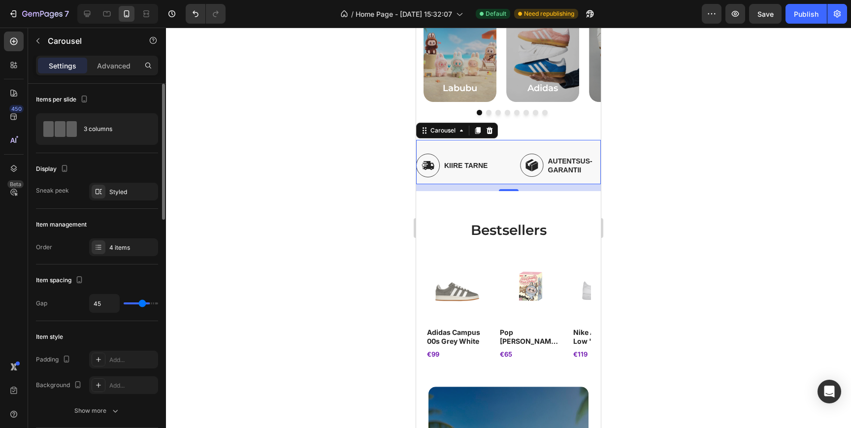
type input "44"
type input "42"
type input "40"
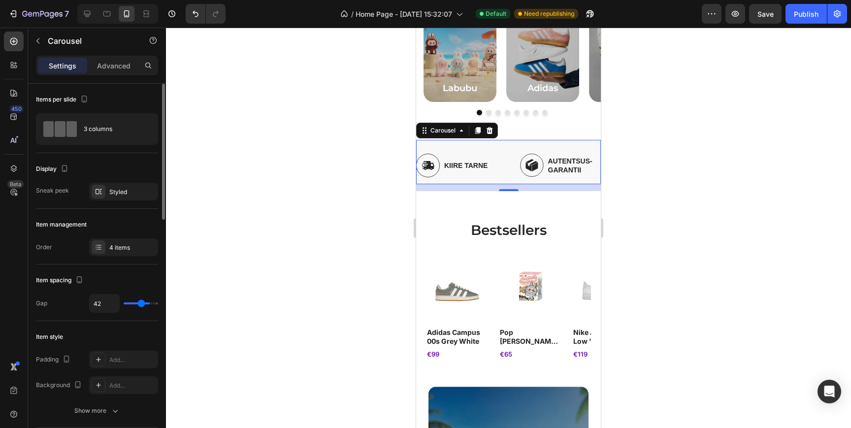
type input "40"
type input "38"
type input "37"
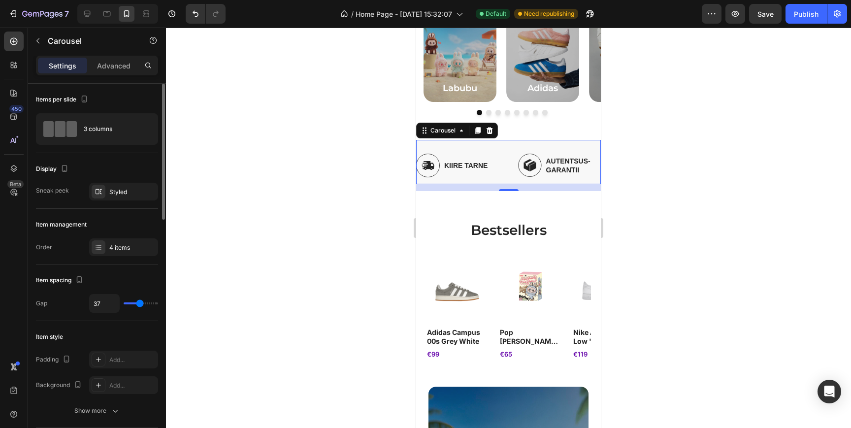
type input "33"
type input "26"
type input "21"
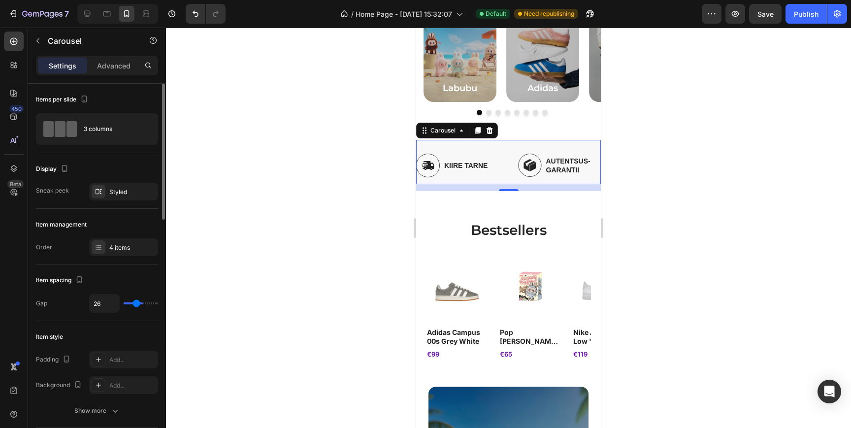
type input "21"
type input "19"
type input "13"
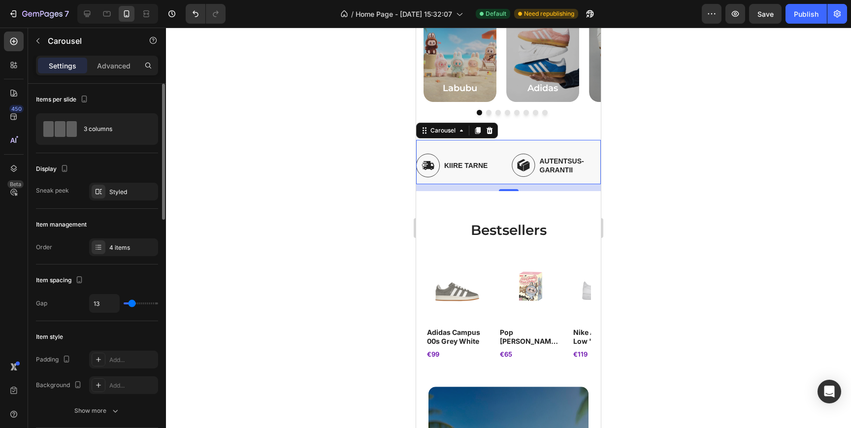
type input "8"
type input "2"
type input "0"
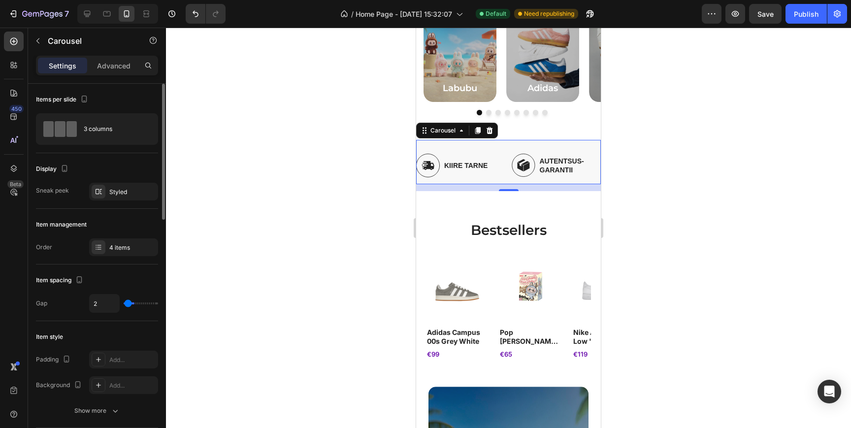
type input "0"
type input "7"
type input "8"
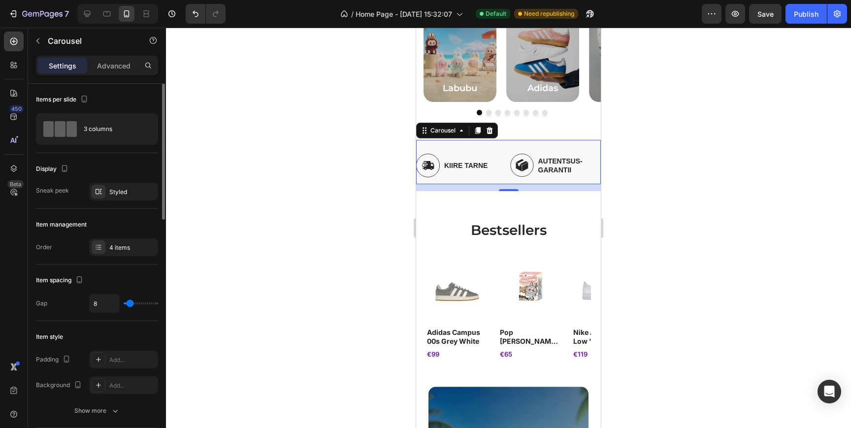
type input "10"
type input "12"
type input "13"
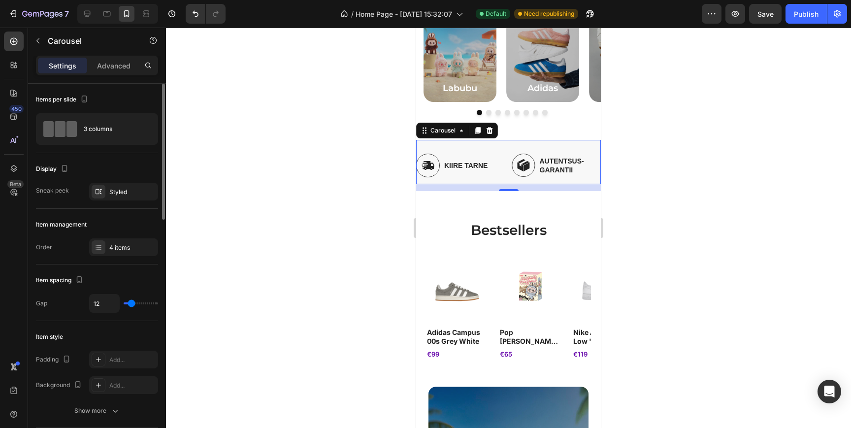
type input "13"
type input "14"
click at [132, 304] on input "range" at bounding box center [141, 303] width 34 height 2
click at [115, 196] on div "Styled" at bounding box center [123, 192] width 29 height 9
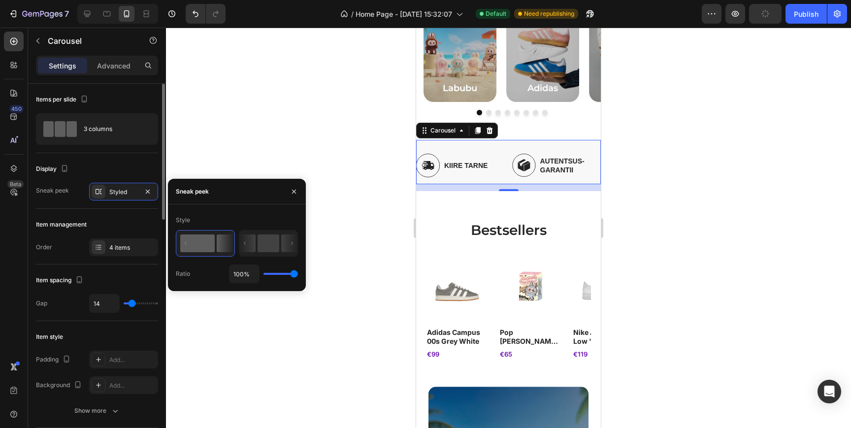
click at [108, 217] on div "Item management" at bounding box center [97, 225] width 122 height 16
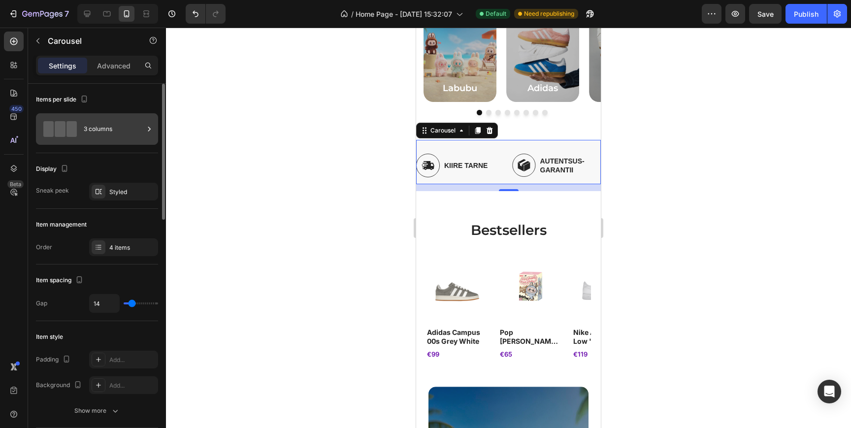
click at [106, 133] on div "3 columns" at bounding box center [114, 129] width 60 height 23
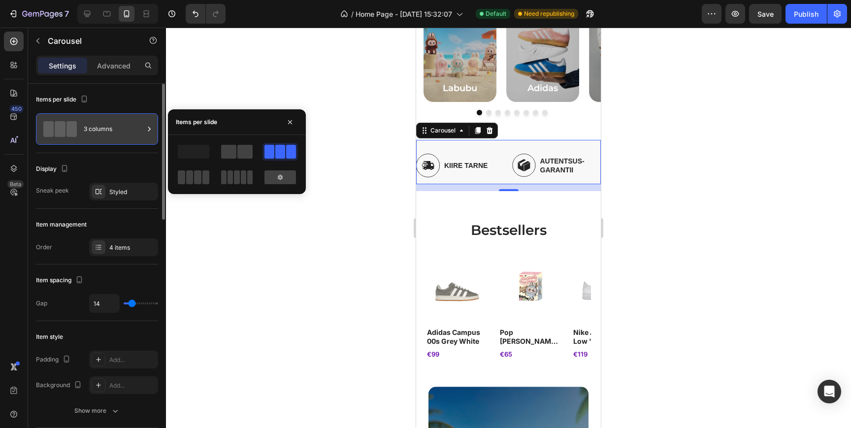
click at [106, 133] on div "3 columns" at bounding box center [114, 129] width 60 height 23
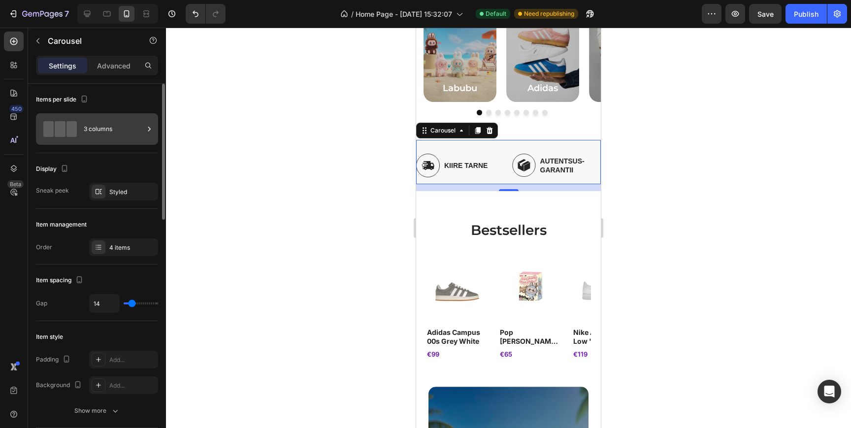
click at [107, 133] on div "3 columns" at bounding box center [114, 129] width 60 height 23
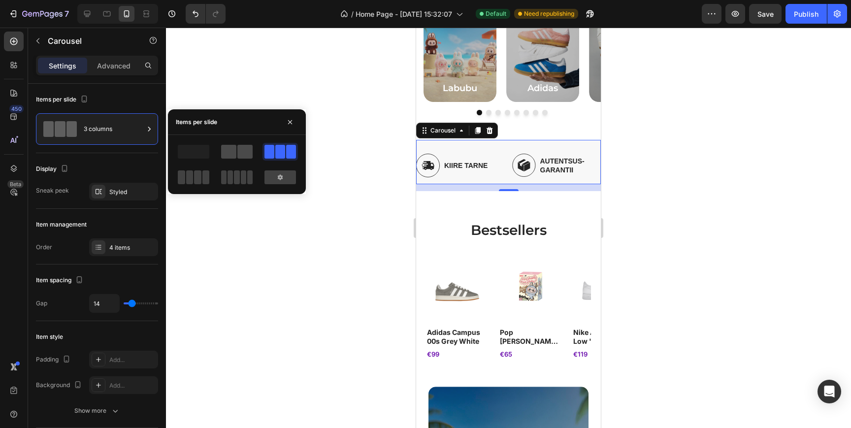
click at [232, 147] on span at bounding box center [228, 152] width 15 height 14
click at [285, 147] on div at bounding box center [280, 152] width 32 height 14
click at [456, 204] on div "bestsellers Heading Product Images adidas campus 00s grey white Product Title €…" at bounding box center [508, 289] width 185 height 196
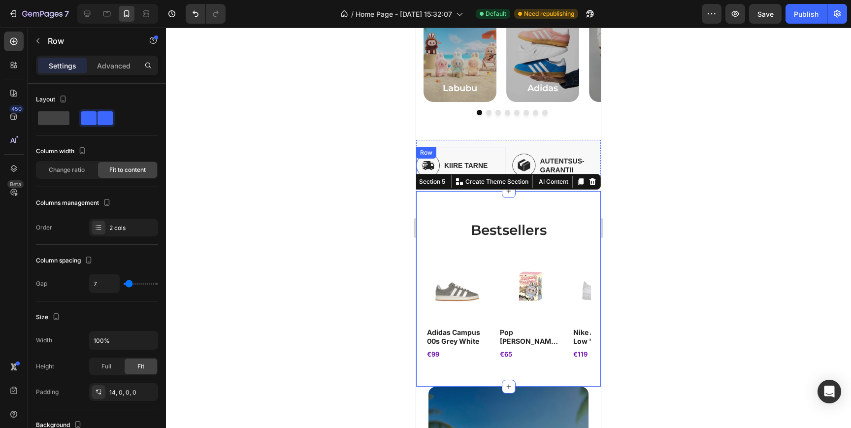
click at [490, 148] on div "Image kiire tarne Text Block Row" at bounding box center [460, 162] width 89 height 31
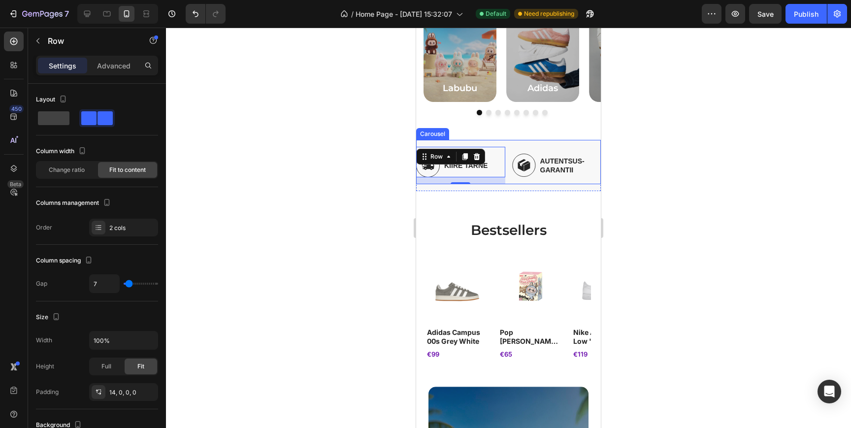
click at [502, 143] on div "Image kiire tarne Text Block Row 14 Image AUTENTSUS- GARANTII Text Block Row Im…" at bounding box center [508, 162] width 185 height 44
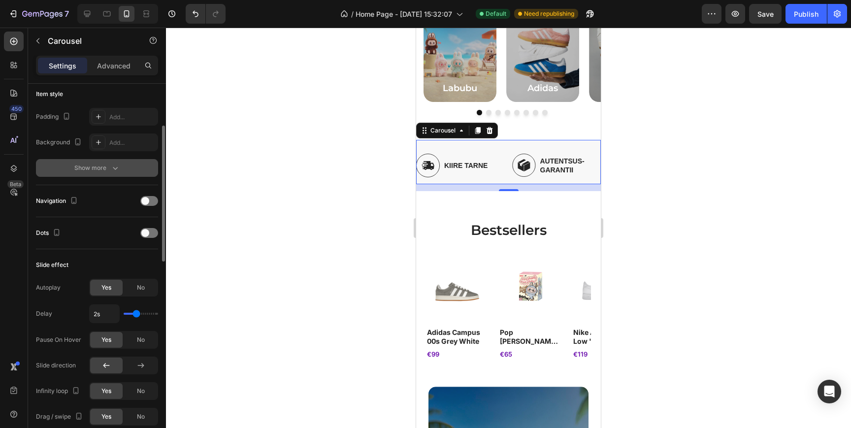
scroll to position [300, 0]
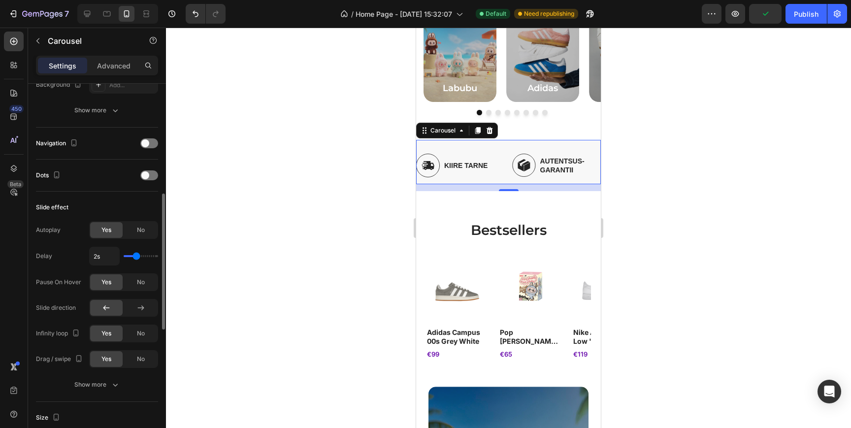
type input "1.7s"
type input "1.7"
type input "1.8s"
type input "1.8"
type input "1.9s"
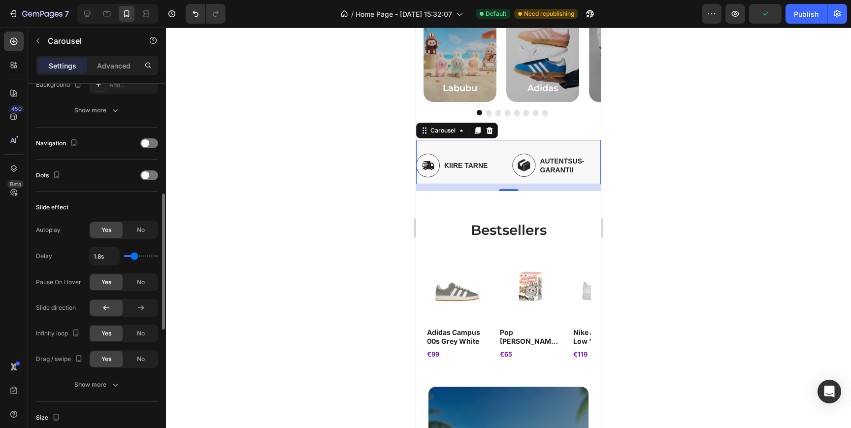
type input "1.9"
type input "2s"
type input "2"
type input "2.1s"
type input "2.1"
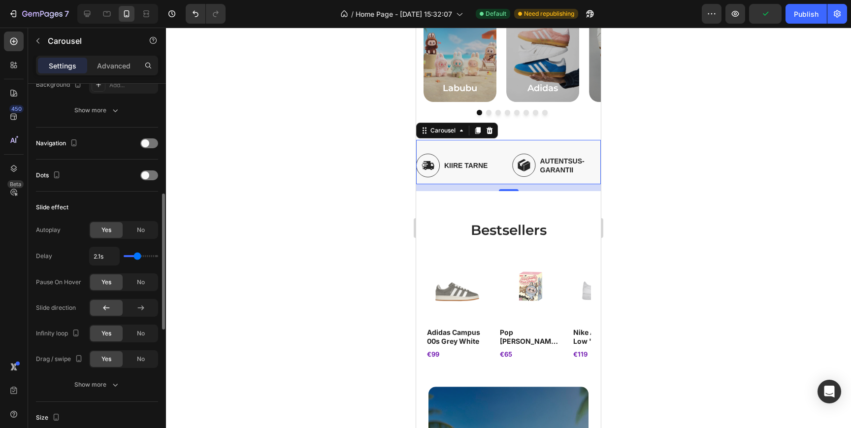
type input "2.2s"
type input "2.2"
type input "2.3s"
type input "2.3"
type input "2.4s"
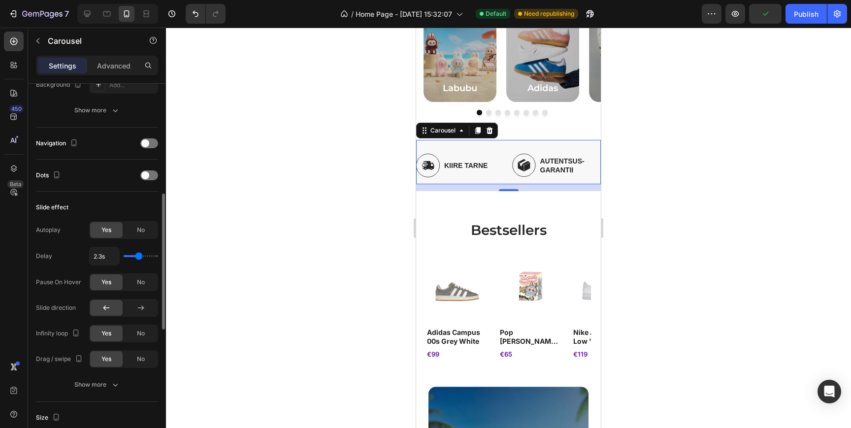
type input "2.4"
type input "2.5s"
type input "2.5"
type input "2.6s"
type input "2.6"
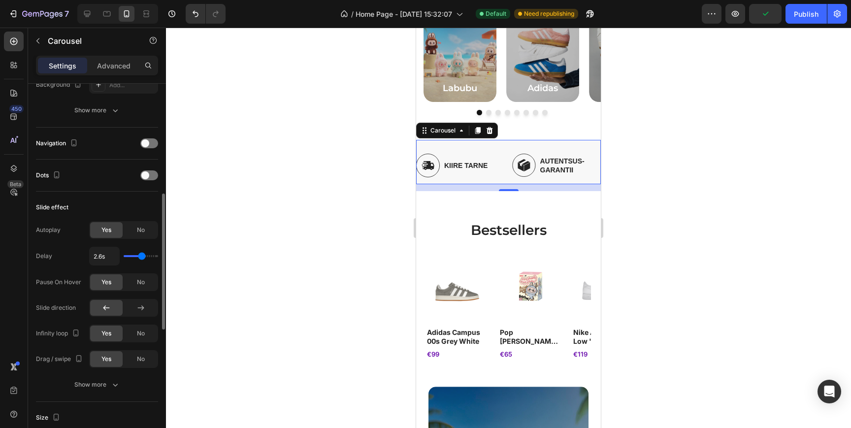
type input "2.7s"
type input "2.7"
type input "2.8s"
type input "2.8"
type input "2.9s"
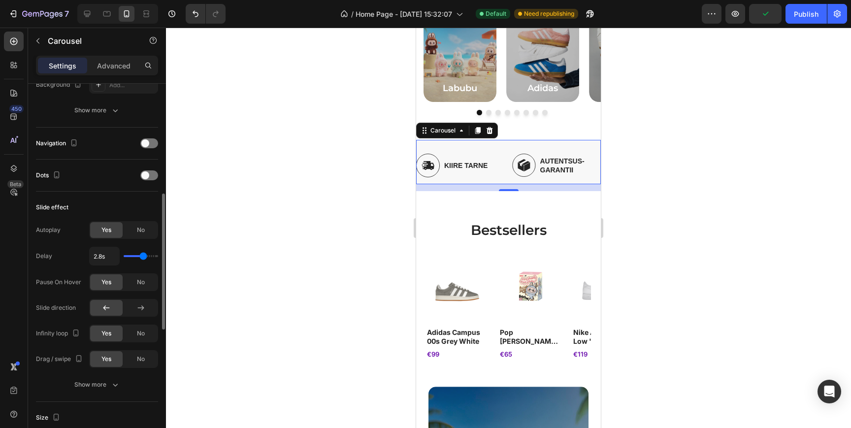
type input "2.9"
type input "3s"
type input "3"
type input "3.1s"
drag, startPoint x: 133, startPoint y: 258, endPoint x: 146, endPoint y: 263, distance: 13.6
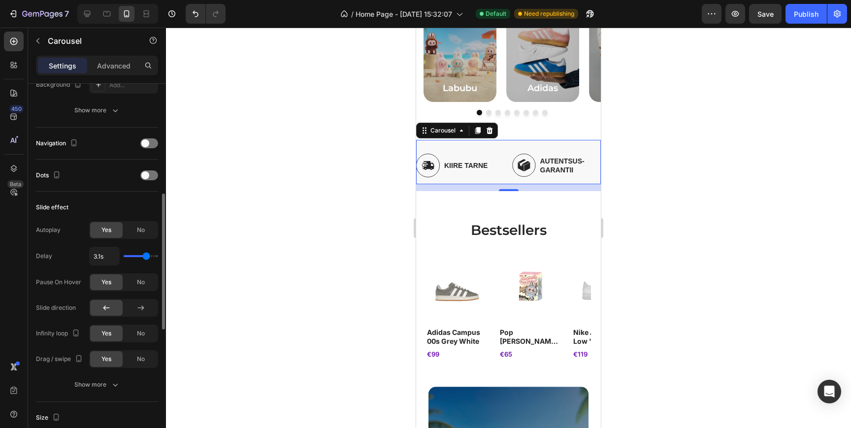
type input "3.1"
click at [146, 257] on input "range" at bounding box center [141, 256] width 34 height 2
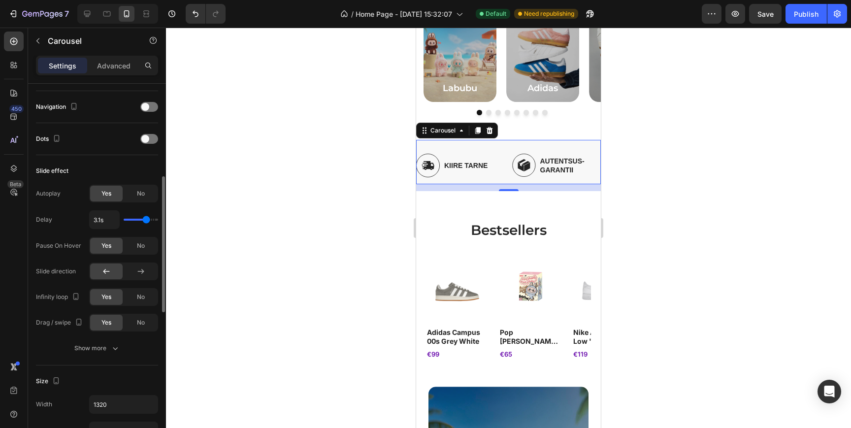
scroll to position [345, 0]
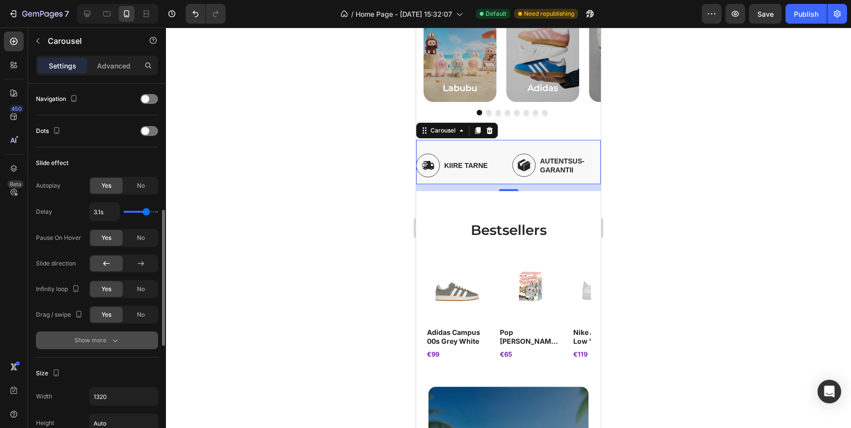
click at [110, 345] on icon "button" at bounding box center [115, 340] width 10 height 10
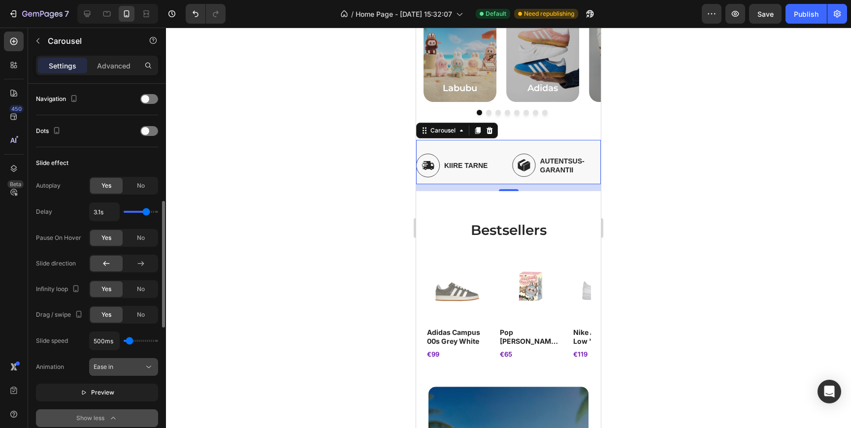
click at [114, 373] on button "Ease in" at bounding box center [123, 367] width 69 height 18
click at [114, 371] on div "Ease in" at bounding box center [124, 367] width 60 height 10
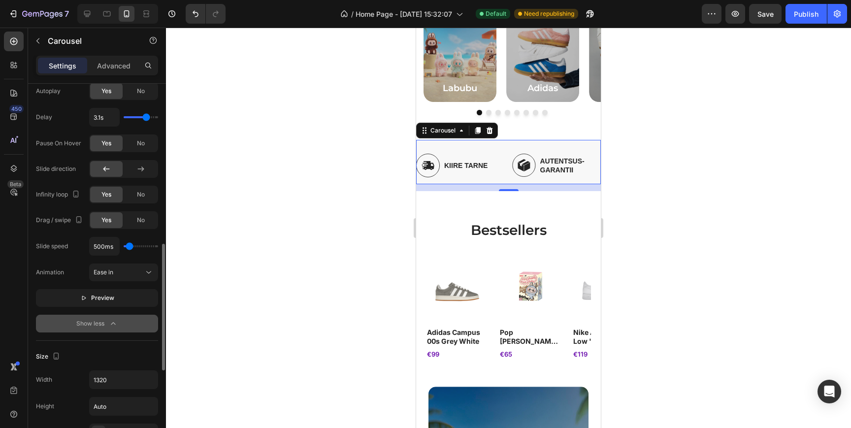
scroll to position [447, 0]
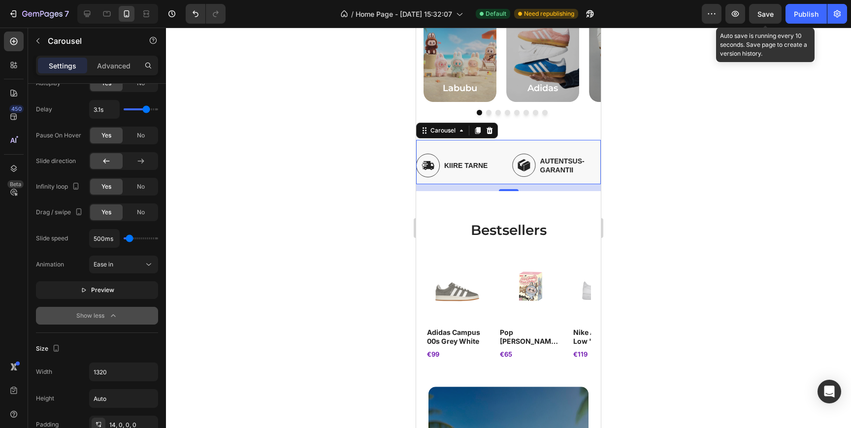
click at [767, 10] on span "Save" at bounding box center [765, 14] width 16 height 8
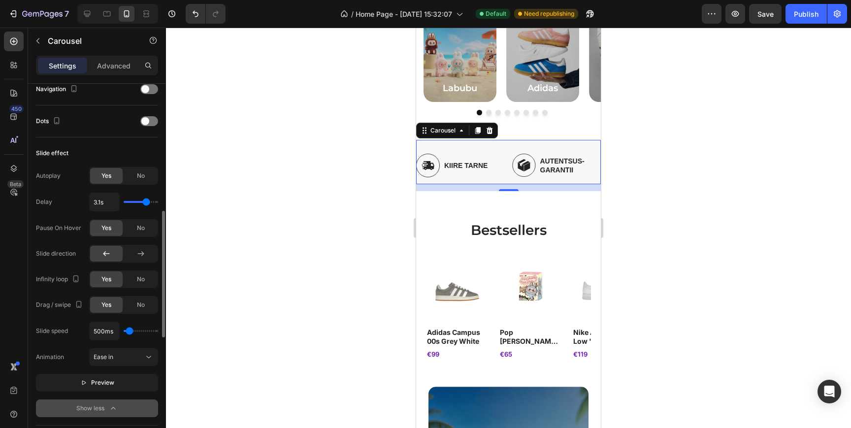
scroll to position [339, 0]
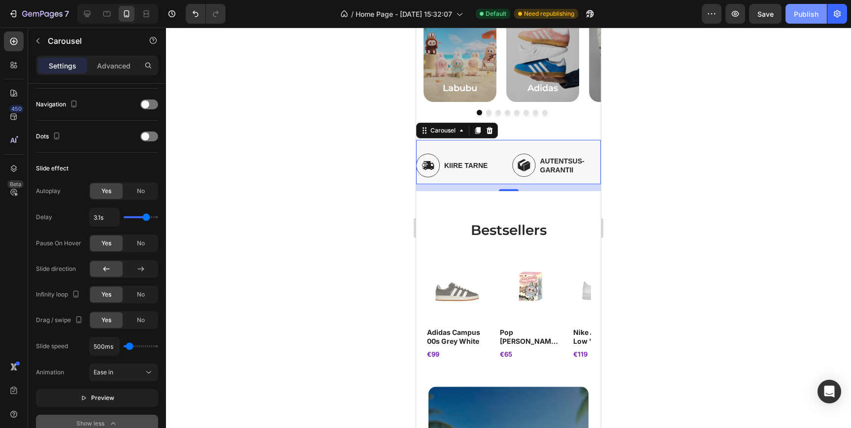
click at [799, 15] on div "Publish" at bounding box center [806, 14] width 25 height 10
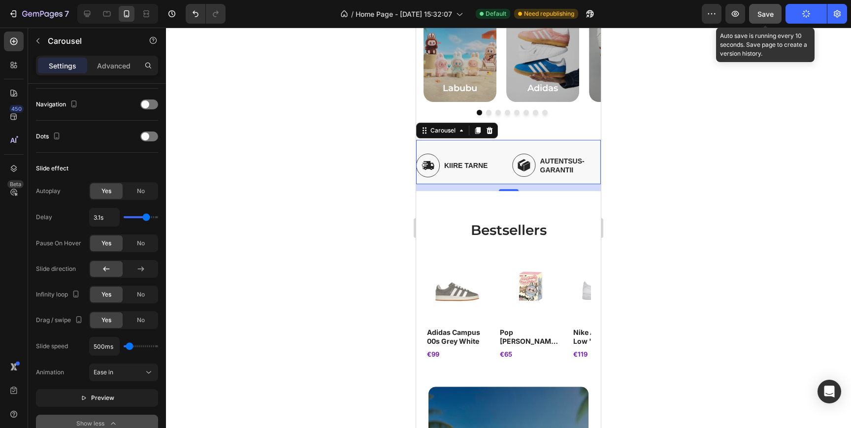
click at [777, 15] on button "Save" at bounding box center [765, 14] width 33 height 20
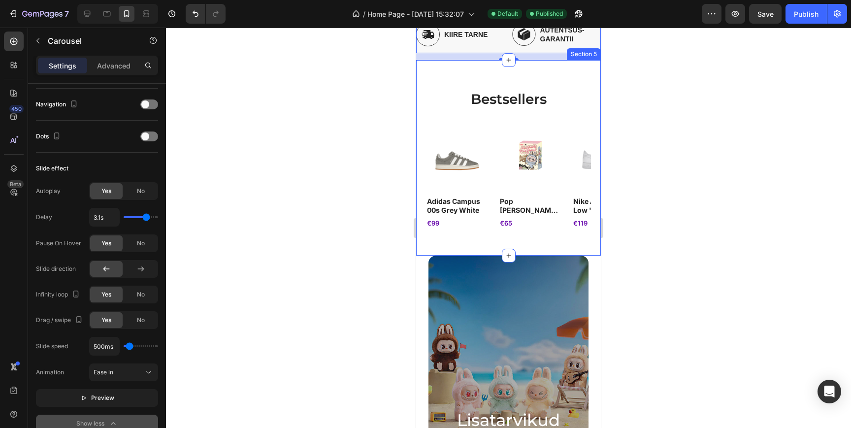
scroll to position [258, 0]
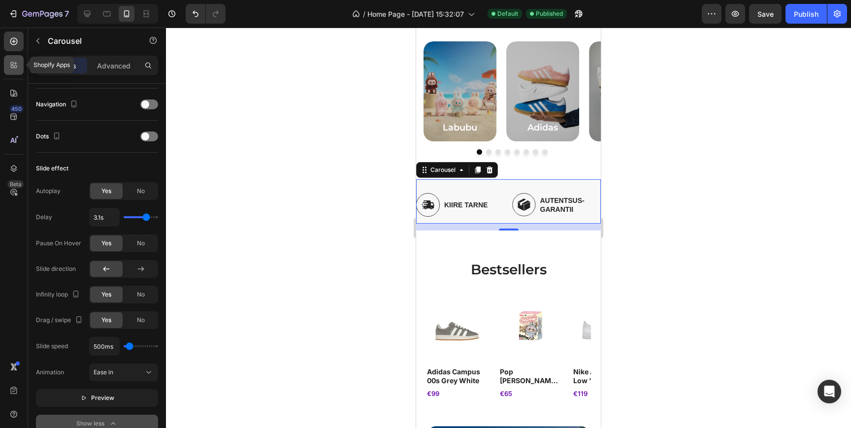
click at [20, 67] on div at bounding box center [14, 65] width 20 height 20
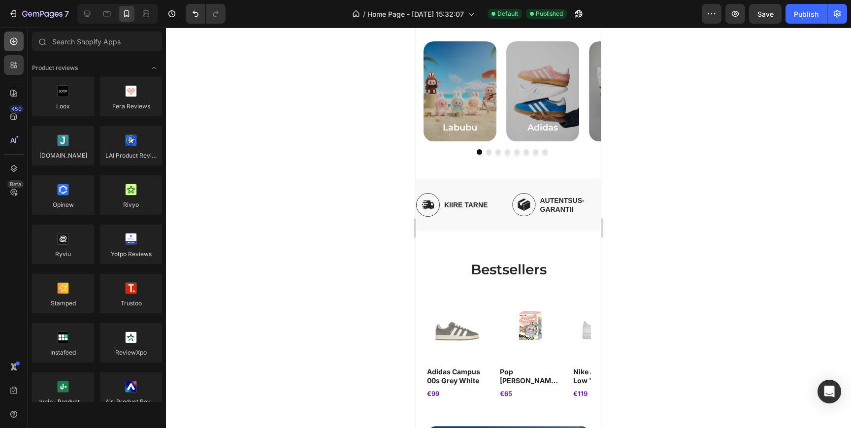
click at [16, 42] on icon at bounding box center [14, 41] width 10 height 10
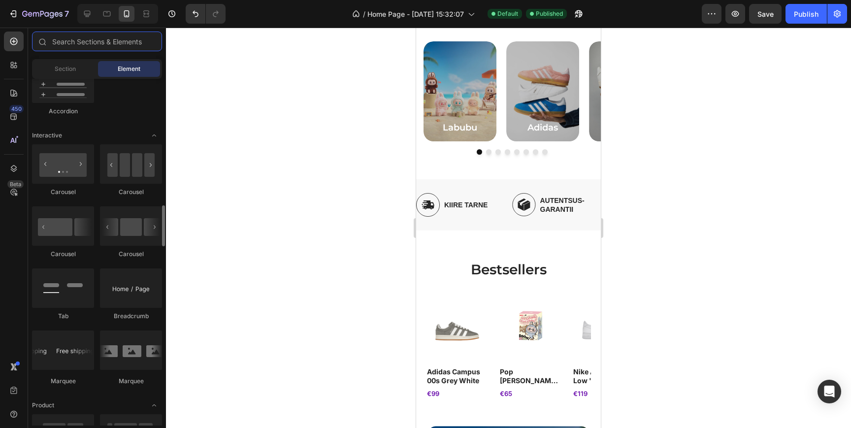
scroll to position [933, 0]
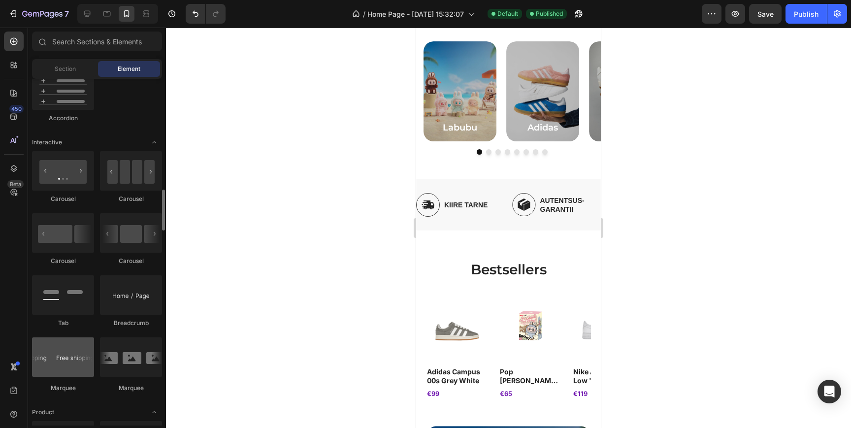
click at [70, 370] on div at bounding box center [63, 356] width 62 height 39
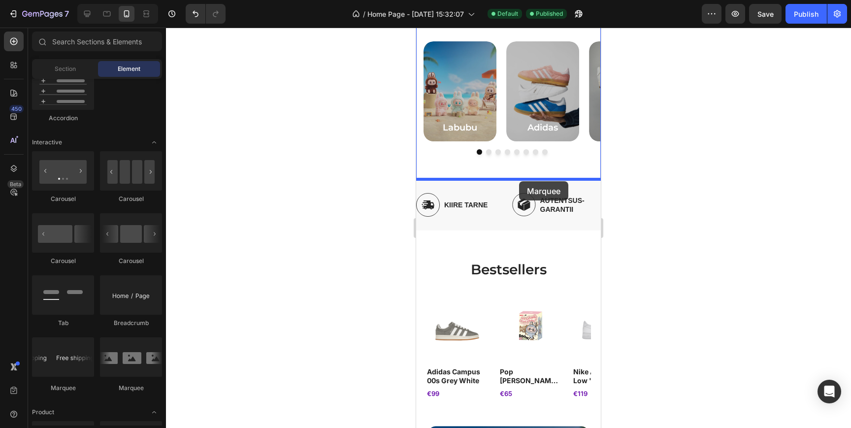
drag, startPoint x: 468, startPoint y: 395, endPoint x: 519, endPoint y: 181, distance: 219.8
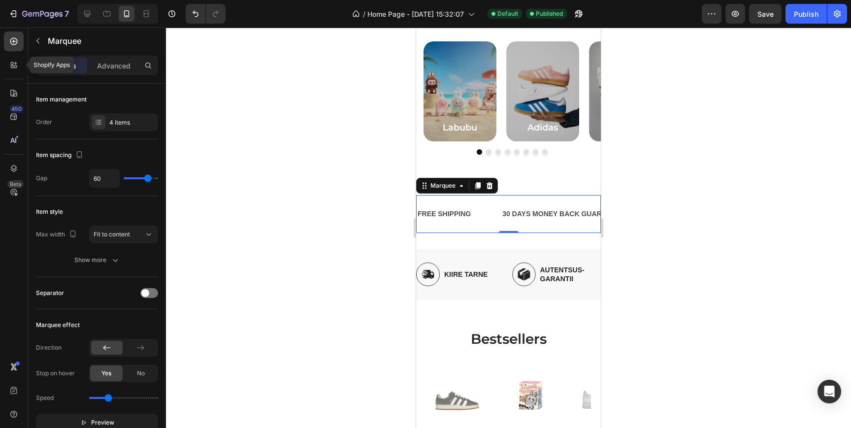
drag, startPoint x: 15, startPoint y: 69, endPoint x: 27, endPoint y: 69, distance: 11.8
click at [15, 69] on icon at bounding box center [14, 65] width 10 height 10
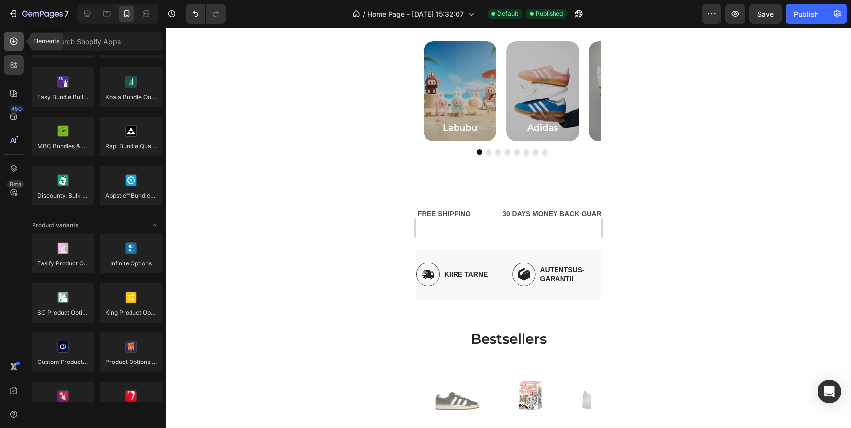
click at [11, 46] on icon at bounding box center [14, 41] width 10 height 10
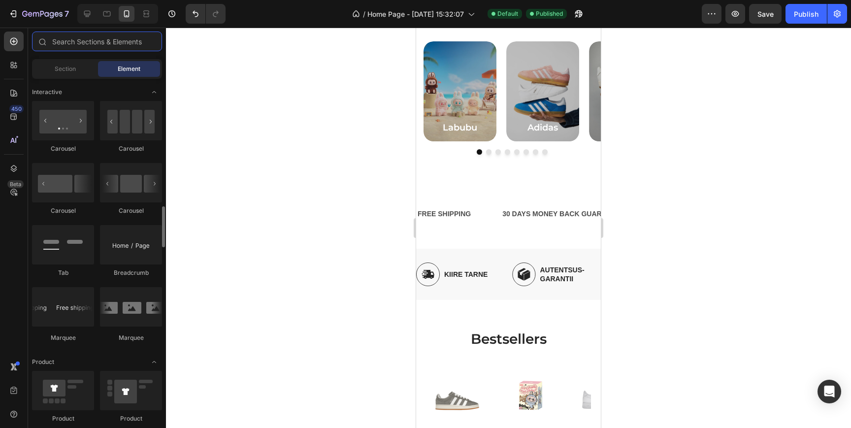
scroll to position [993, 0]
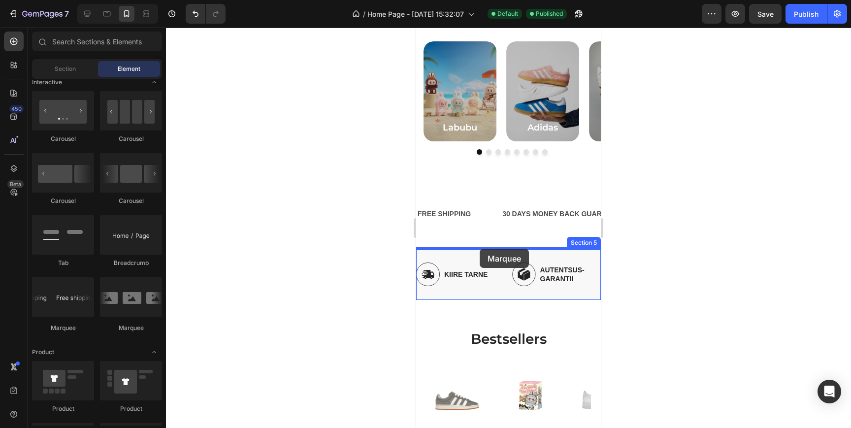
drag, startPoint x: 555, startPoint y: 328, endPoint x: 480, endPoint y: 249, distance: 108.7
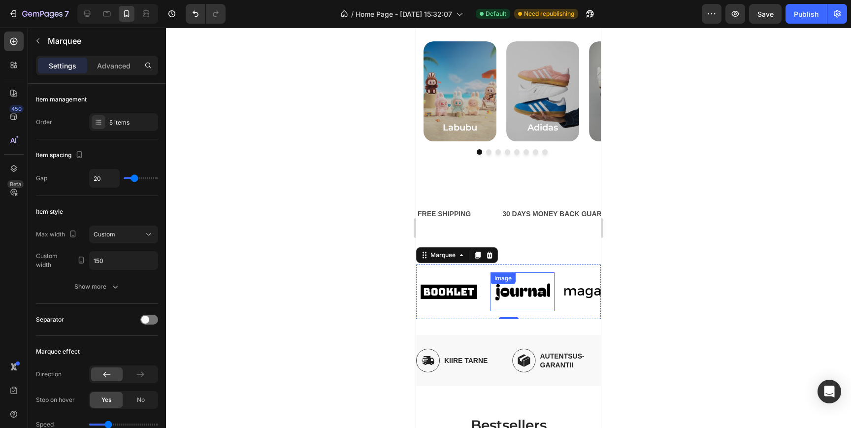
click at [530, 289] on div "Image" at bounding box center [523, 291] width 64 height 39
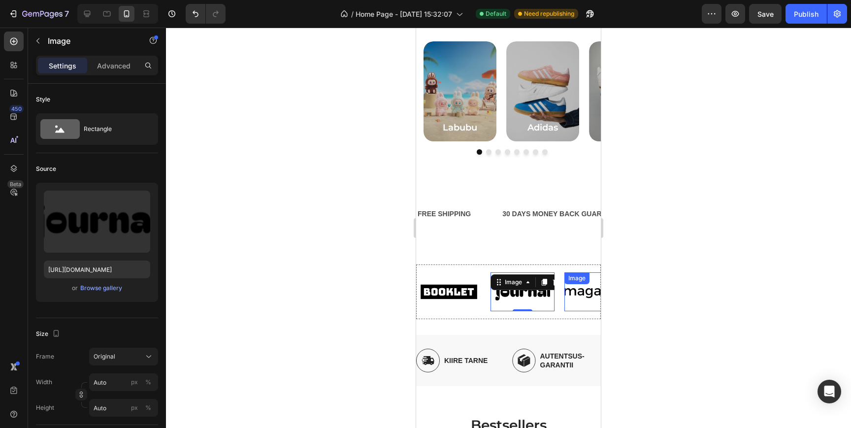
click at [584, 290] on img at bounding box center [596, 291] width 64 height 27
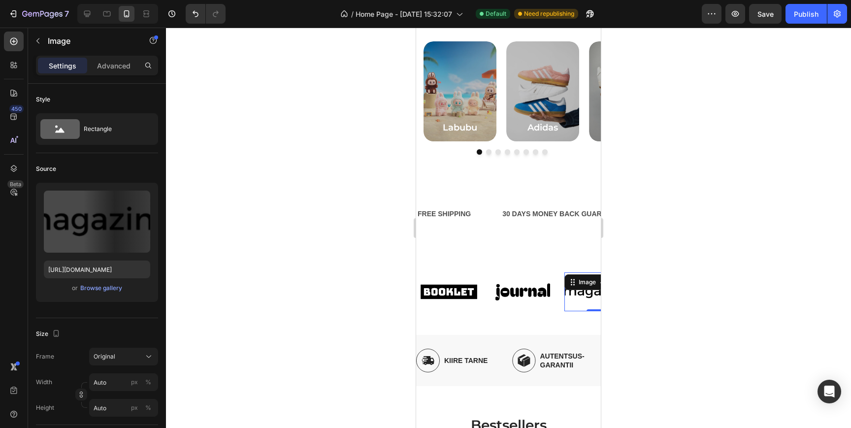
scroll to position [302, 0]
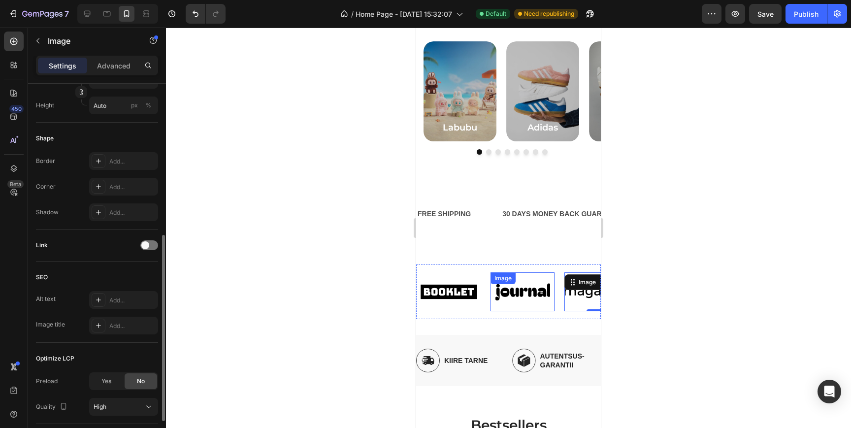
click at [518, 293] on img at bounding box center [523, 291] width 64 height 27
click at [459, 294] on img at bounding box center [449, 291] width 64 height 27
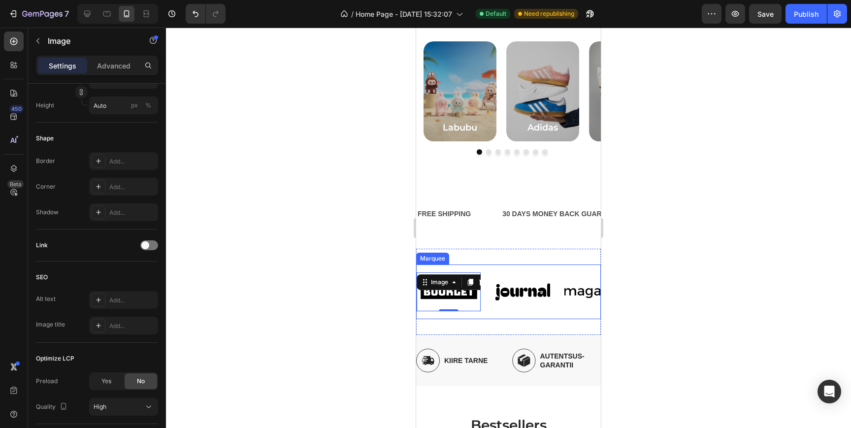
click at [509, 296] on img at bounding box center [523, 291] width 64 height 27
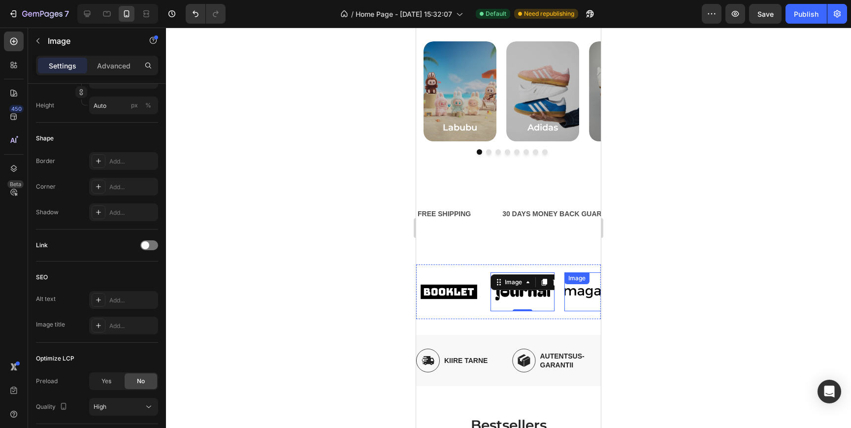
click at [584, 292] on img at bounding box center [596, 291] width 64 height 27
click at [521, 299] on img at bounding box center [523, 291] width 64 height 27
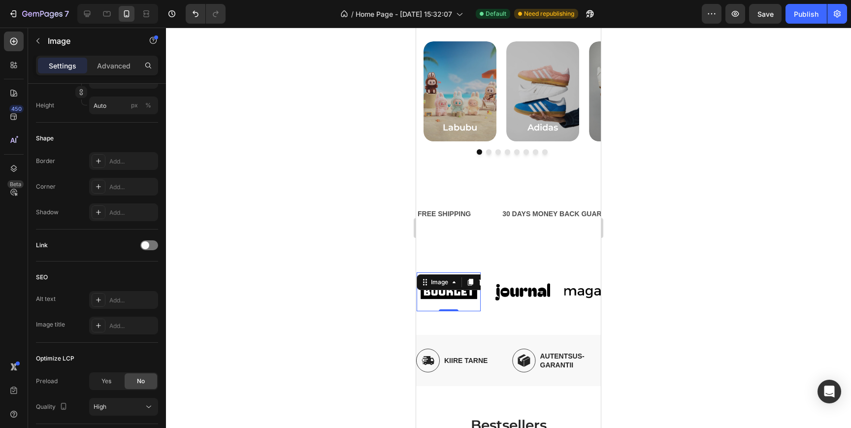
click at [460, 294] on img at bounding box center [449, 291] width 64 height 27
click at [517, 298] on img at bounding box center [523, 291] width 64 height 27
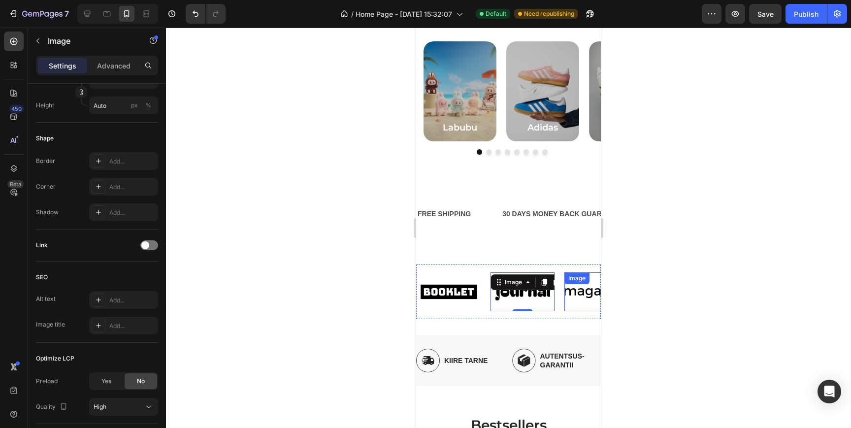
click at [579, 294] on img at bounding box center [596, 291] width 64 height 27
click at [512, 294] on img at bounding box center [523, 291] width 64 height 27
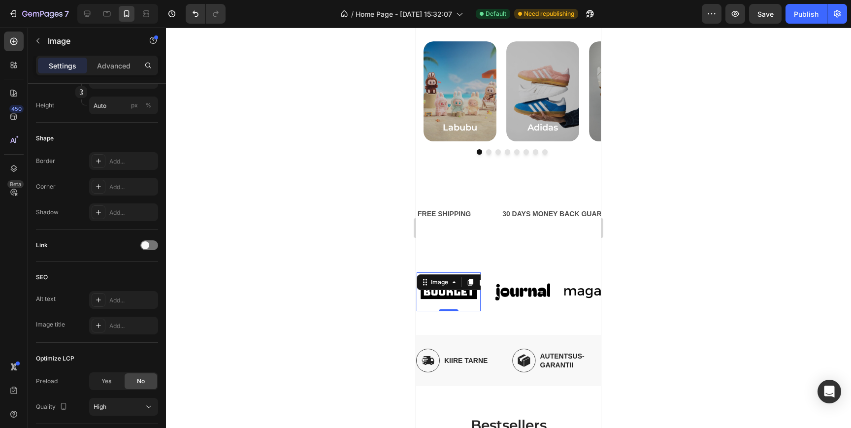
click at [442, 292] on img at bounding box center [449, 291] width 64 height 27
click at [580, 293] on img at bounding box center [596, 291] width 64 height 27
click at [509, 293] on img at bounding box center [523, 291] width 64 height 27
click at [461, 296] on img at bounding box center [449, 291] width 64 height 27
click at [520, 293] on img at bounding box center [523, 291] width 64 height 27
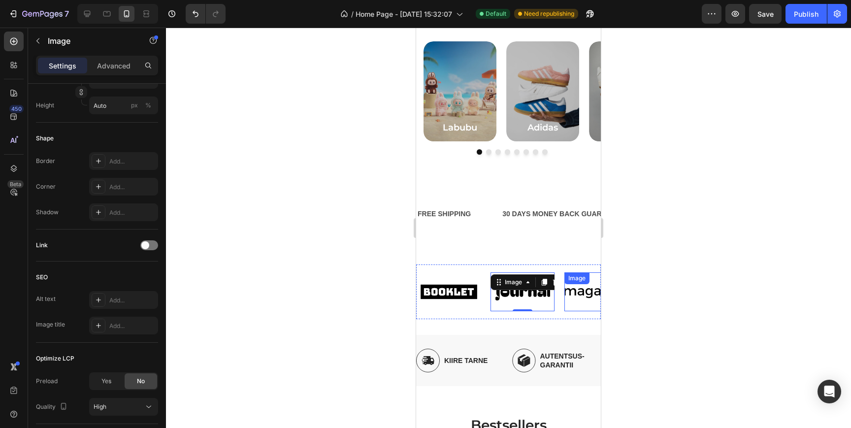
click at [596, 287] on div "Image" at bounding box center [596, 291] width 64 height 39
click at [518, 287] on div "Image" at bounding box center [523, 291] width 64 height 39
click at [443, 287] on div "Image" at bounding box center [449, 291] width 64 height 39
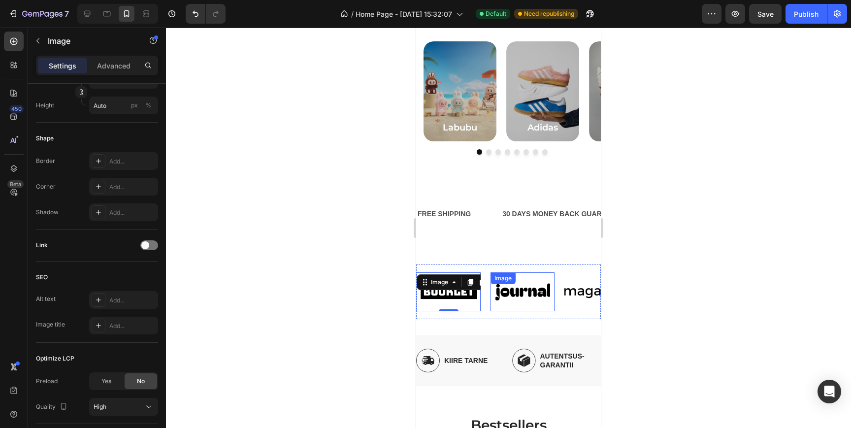
click at [508, 295] on img at bounding box center [523, 291] width 64 height 27
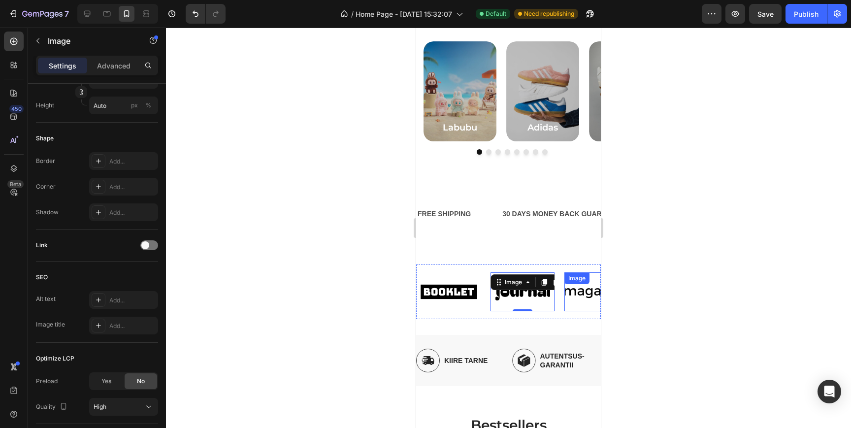
click at [583, 296] on img at bounding box center [596, 291] width 64 height 27
click at [507, 296] on img at bounding box center [523, 291] width 64 height 27
click at [443, 293] on img at bounding box center [449, 291] width 64 height 27
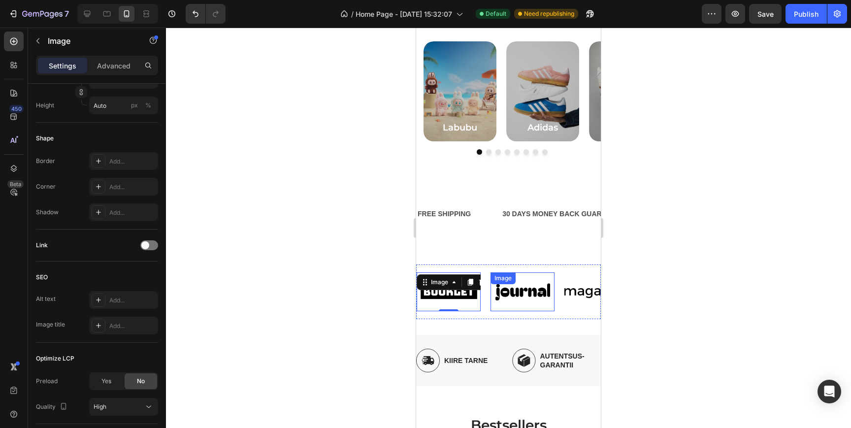
click at [537, 297] on img at bounding box center [523, 291] width 64 height 27
click at [576, 292] on img at bounding box center [596, 291] width 64 height 27
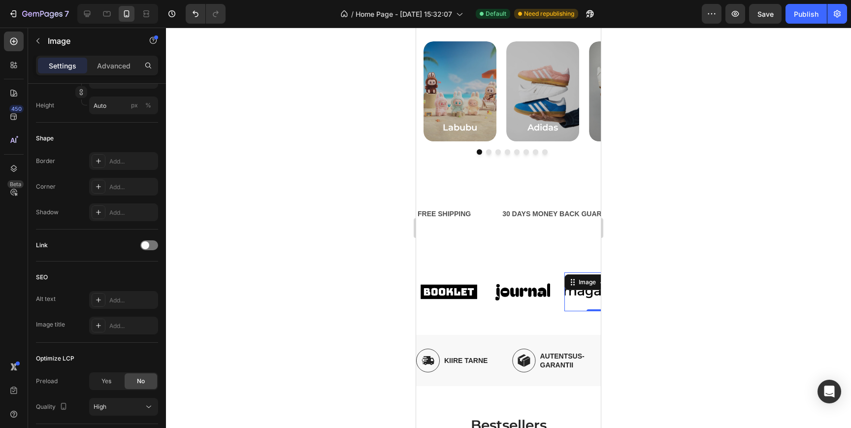
click at [518, 292] on img at bounding box center [523, 291] width 64 height 27
click at [447, 289] on div "Image 0" at bounding box center [449, 291] width 64 height 39
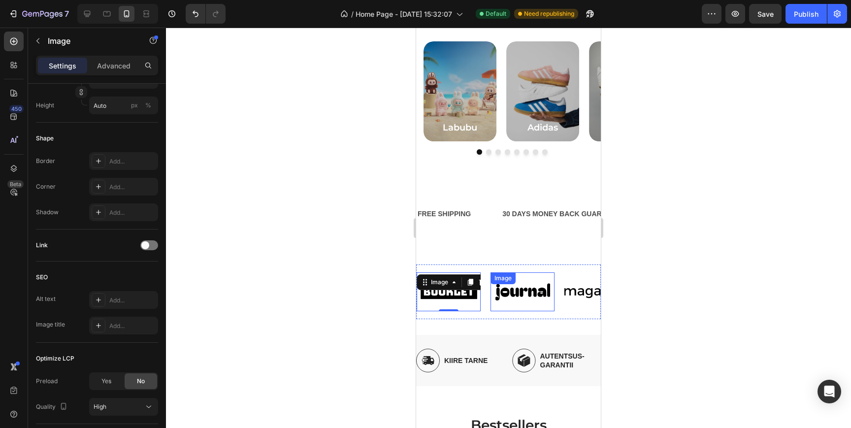
click at [522, 291] on img at bounding box center [523, 291] width 64 height 27
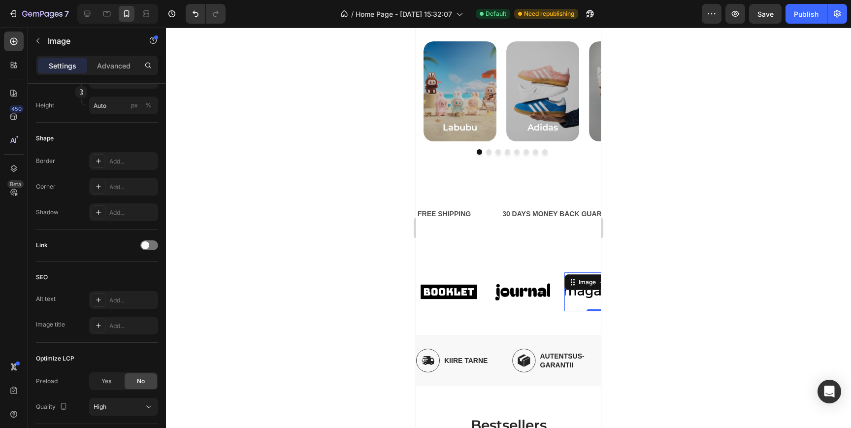
click at [587, 290] on div "Image 0" at bounding box center [596, 291] width 64 height 39
click at [448, 290] on div "Image" at bounding box center [449, 291] width 64 height 39
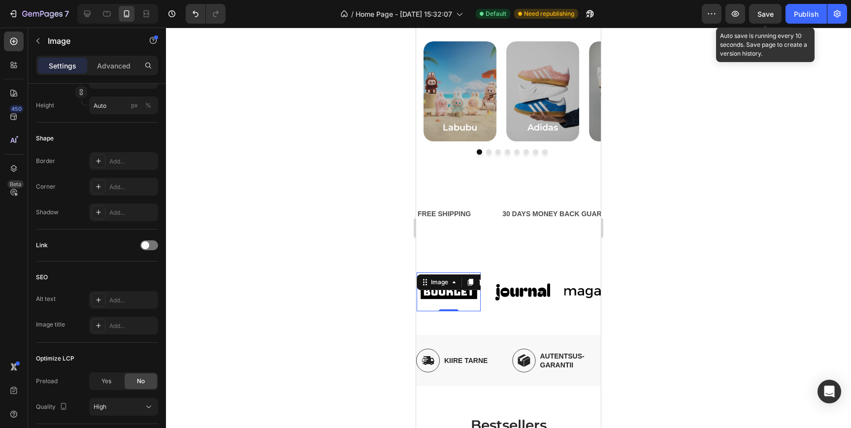
click at [759, 13] on span "Save" at bounding box center [765, 14] width 16 height 8
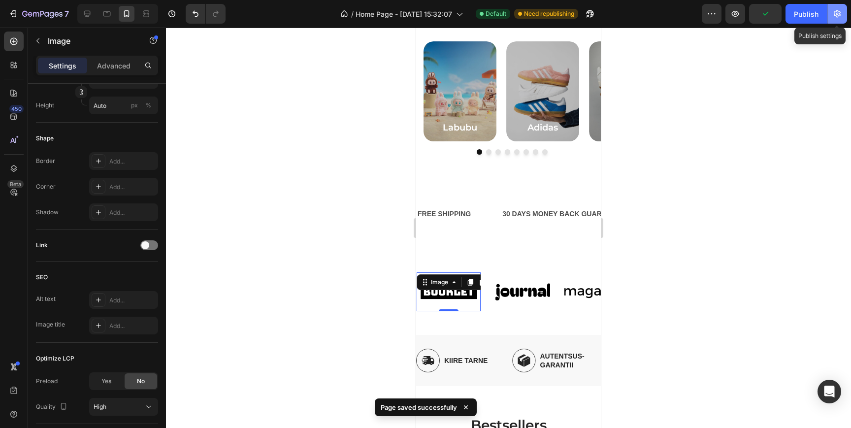
click at [828, 10] on button "button" at bounding box center [837, 14] width 20 height 20
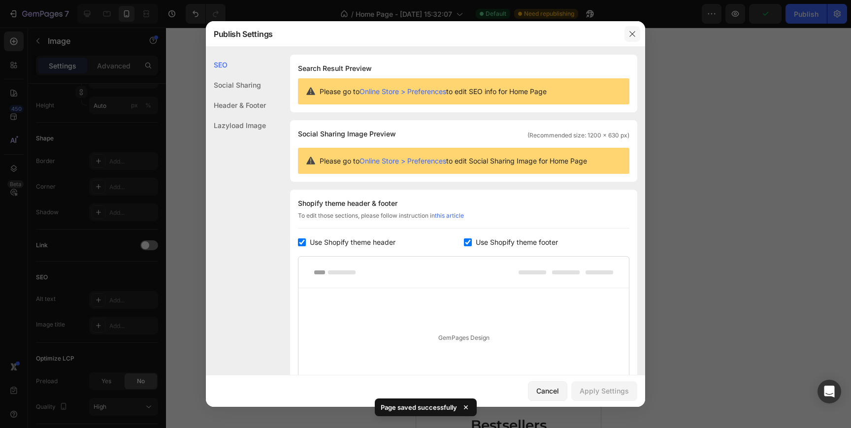
click at [634, 30] on icon "button" at bounding box center [632, 34] width 8 height 8
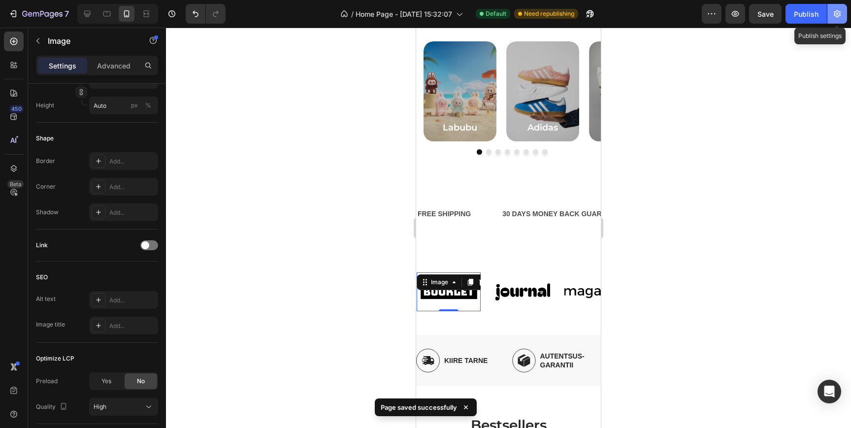
click at [844, 13] on button "button" at bounding box center [837, 14] width 20 height 20
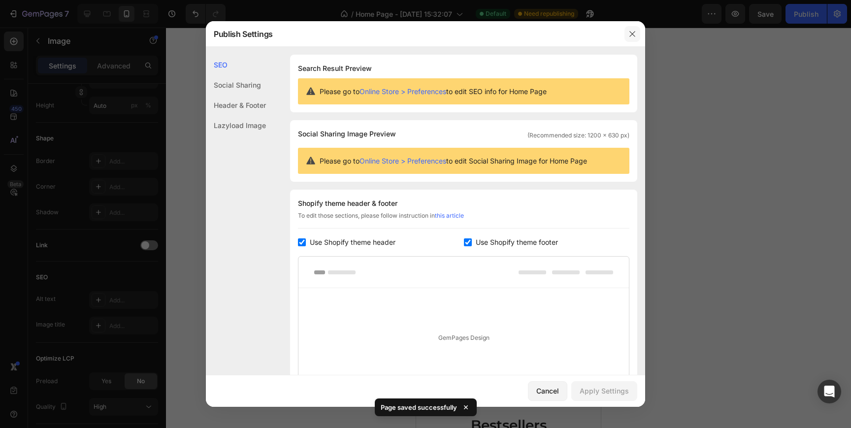
click at [638, 33] on button "button" at bounding box center [633, 34] width 16 height 16
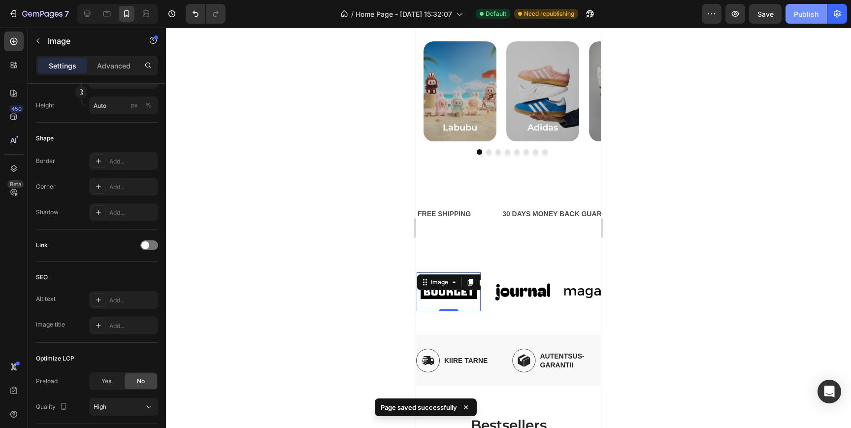
click at [814, 21] on button "Publish" at bounding box center [806, 14] width 41 height 20
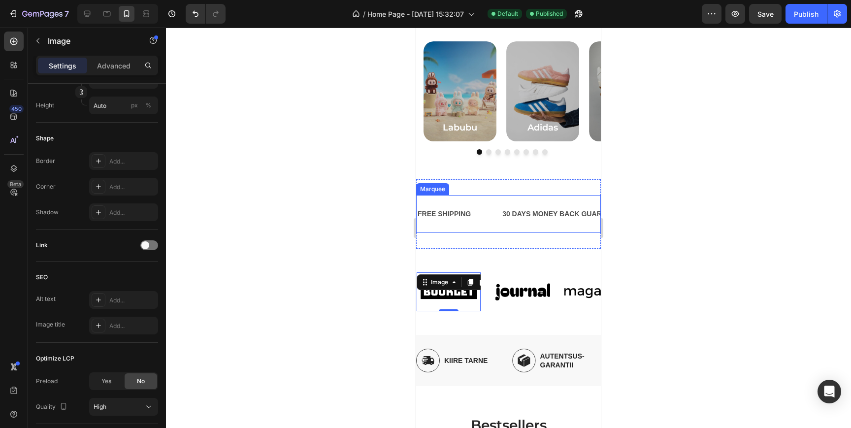
click at [497, 217] on div "FREE SHIPPING Text Block" at bounding box center [459, 214] width 85 height 22
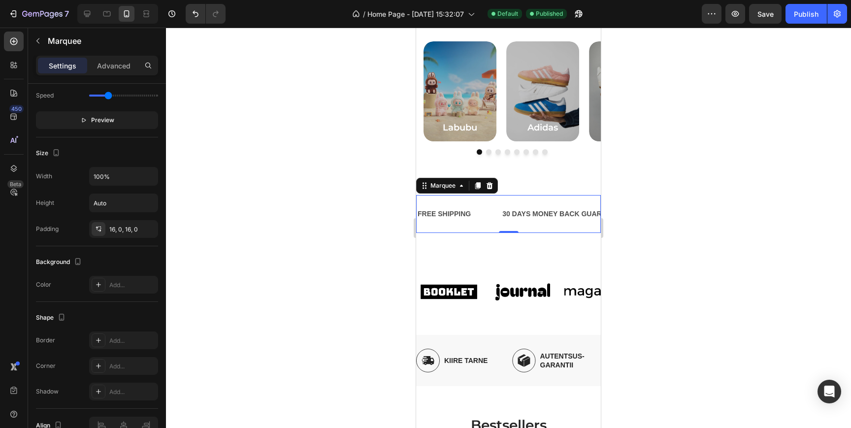
scroll to position [0, 0]
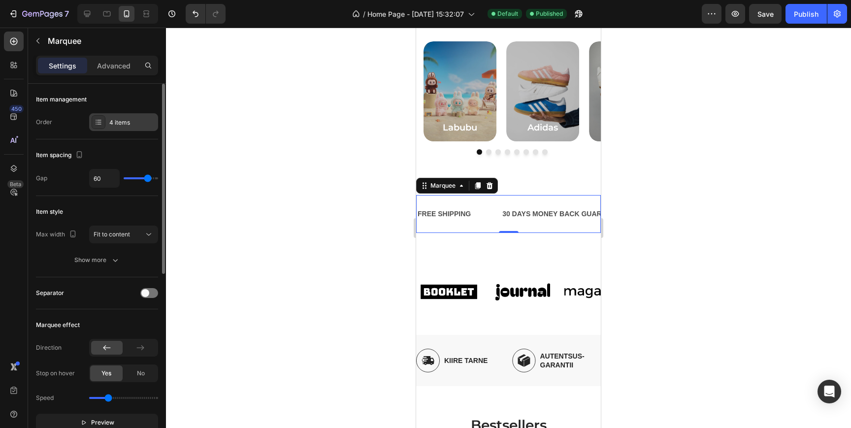
click at [119, 124] on div "4 items" at bounding box center [132, 122] width 46 height 9
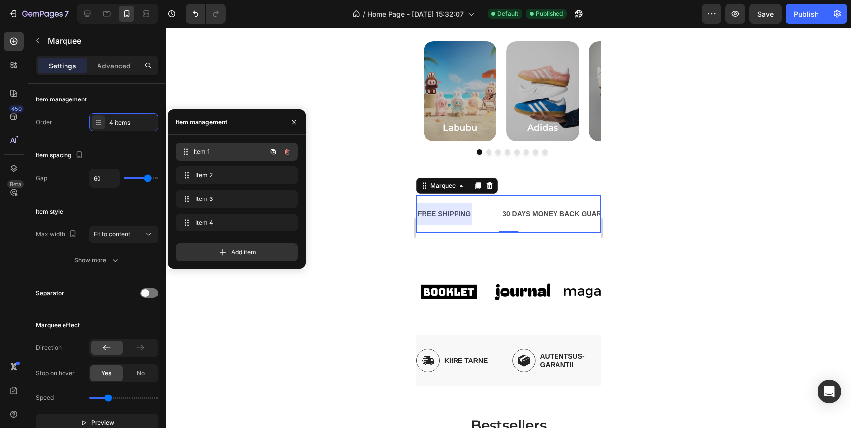
click at [209, 153] on span "Item 1" at bounding box center [230, 151] width 73 height 9
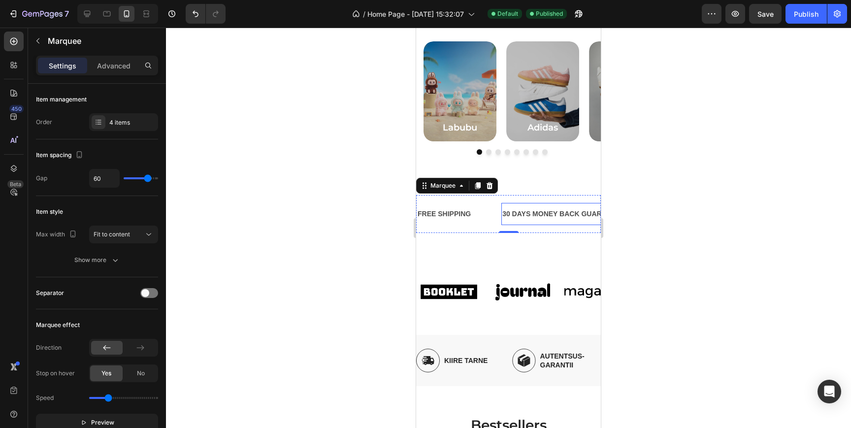
click at [535, 215] on div "30 DAYS MONEY BACK GUARANTEE" at bounding box center [563, 214] width 125 height 14
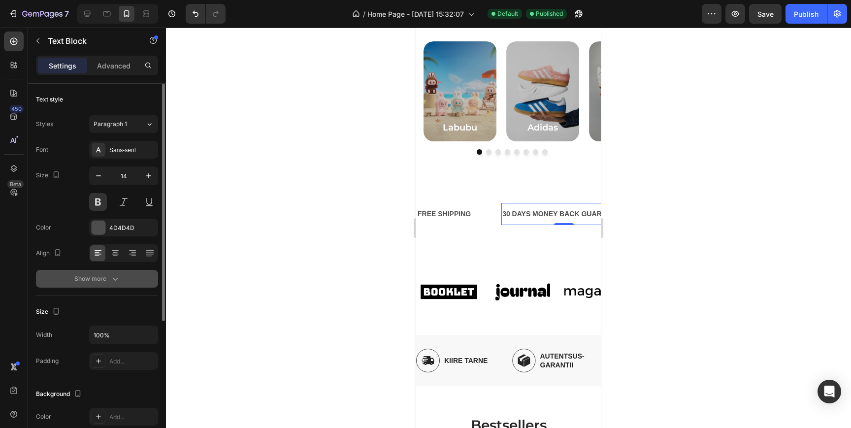
click at [92, 285] on button "Show more" at bounding box center [97, 279] width 122 height 18
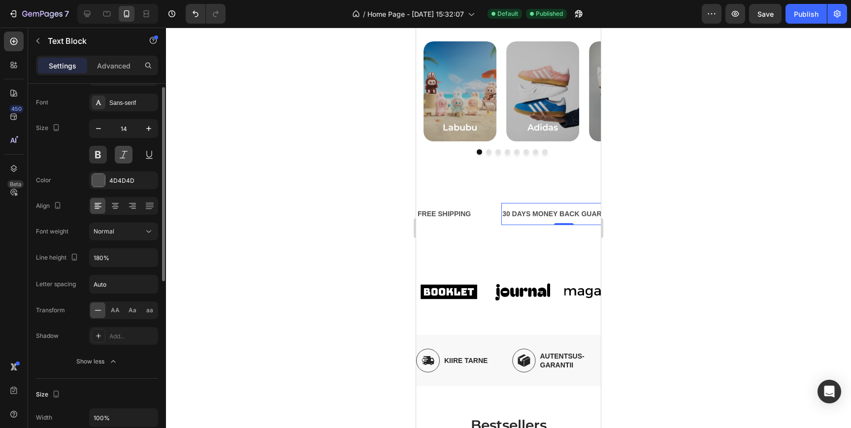
scroll to position [54, 0]
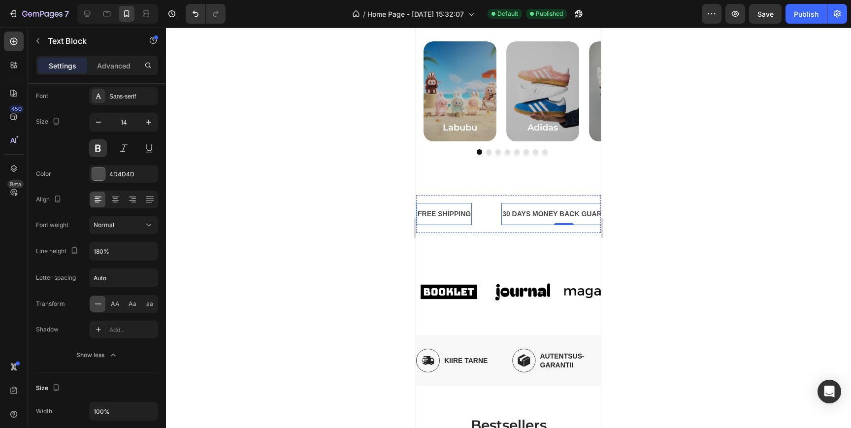
click at [451, 212] on div "FREE SHIPPING" at bounding box center [444, 214] width 55 height 14
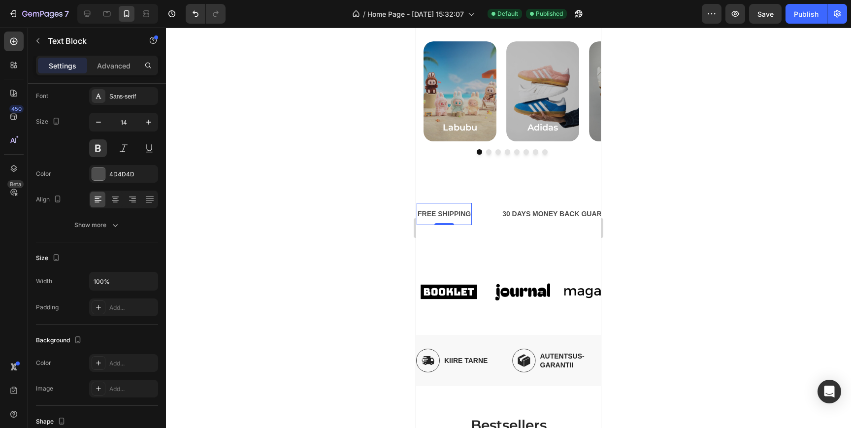
click at [451, 212] on div "FREE SHIPPING" at bounding box center [444, 214] width 55 height 14
click at [451, 212] on p "FREE SHIPPING" at bounding box center [444, 214] width 53 height 12
click at [529, 218] on div "30 DAYS MONEY BACK GUARANTEE" at bounding box center [554, 214] width 125 height 14
click at [540, 214] on div "30 DAYS MONEY BACK GUARANTEE" at bounding box center [554, 214] width 125 height 14
click at [540, 214] on p "30 DAYS MONEY BACK GUARANTEE" at bounding box center [554, 214] width 123 height 12
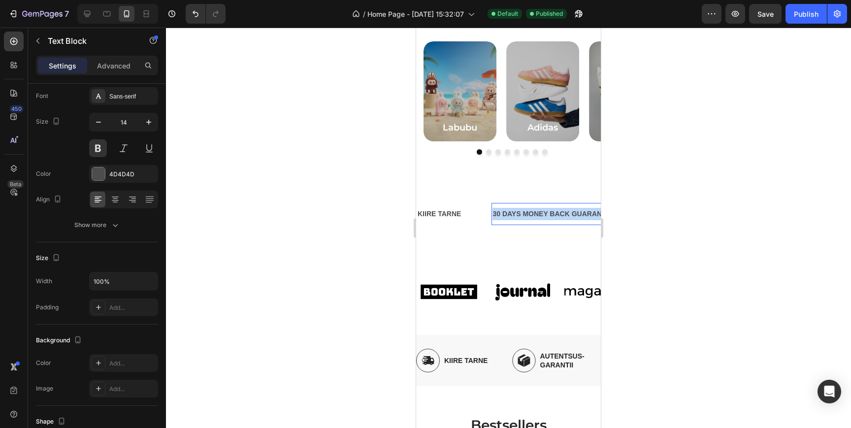
click at [540, 214] on p "30 DAYS MONEY BACK GUARANTEE" at bounding box center [554, 214] width 123 height 12
click at [535, 214] on p "AUTENTSUSGARANTII" at bounding box center [530, 214] width 75 height 12
click at [551, 177] on div "Labubu Heading Hero Banner Adidas Heading Hero Banner Nike Heading Hero Banner …" at bounding box center [508, 98] width 185 height 163
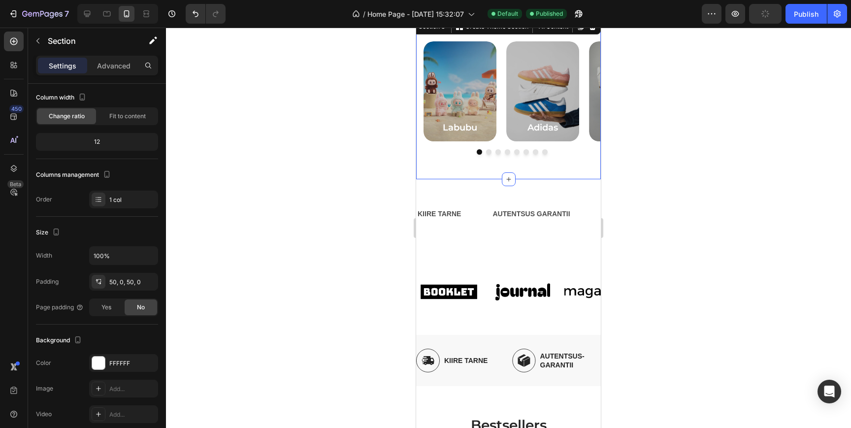
scroll to position [0, 0]
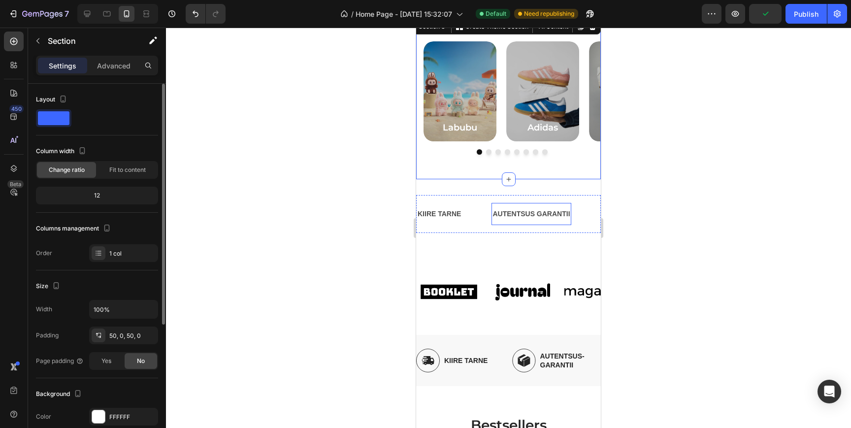
click at [541, 213] on p "AUTENTSUS GARANTII" at bounding box center [531, 214] width 77 height 12
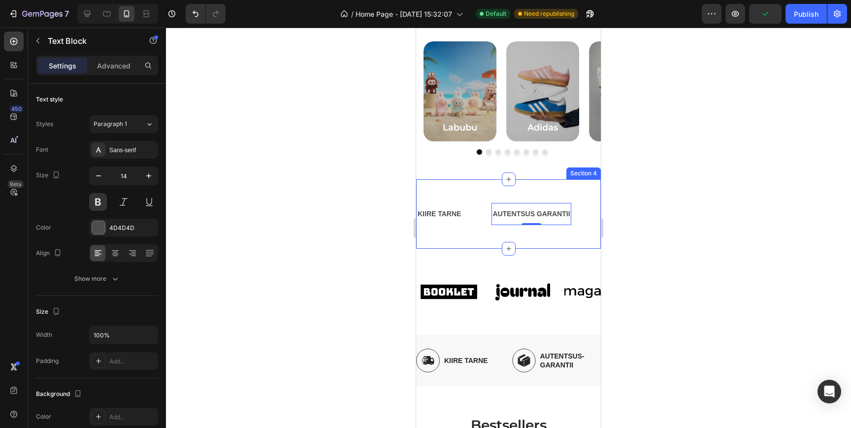
click at [542, 237] on div "KIIRE TARNE Text Block AUTENTSUS GARANTII Text Block 0 LIMITED TIME 50% OFF SAL…" at bounding box center [508, 213] width 185 height 69
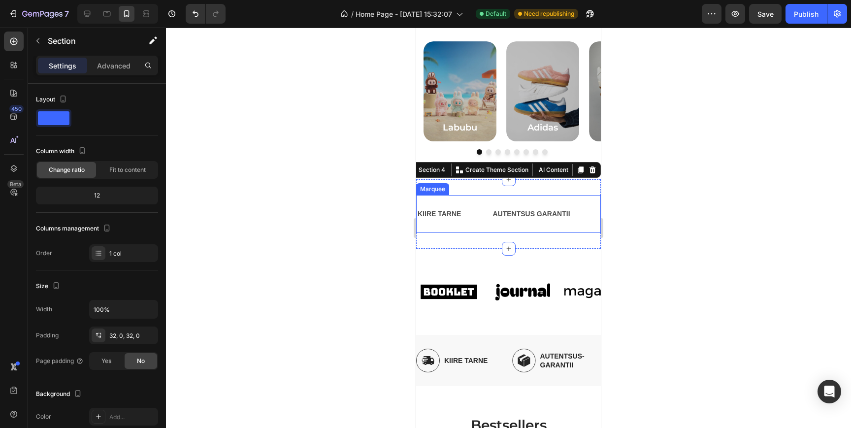
click at [480, 215] on div "KIIRE TARNE Text Block" at bounding box center [454, 214] width 75 height 22
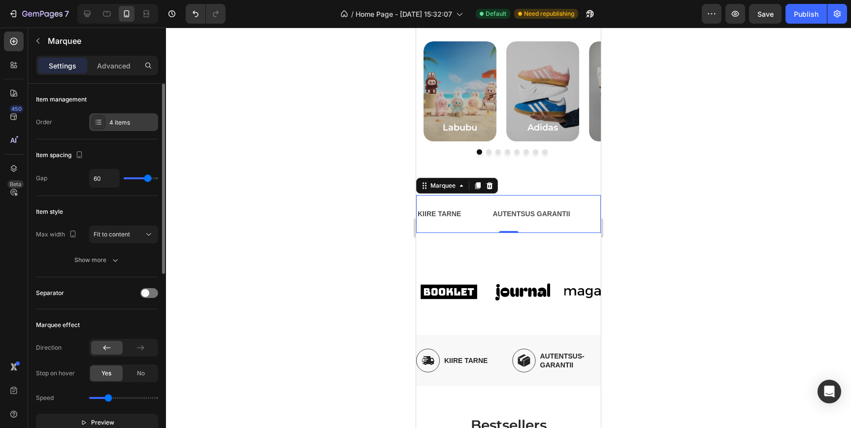
click at [113, 116] on div "4 items" at bounding box center [123, 122] width 69 height 18
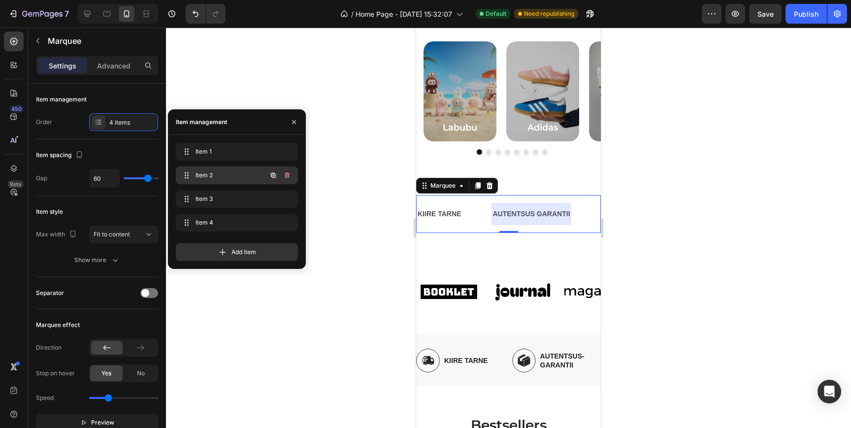
click at [220, 179] on span "Item 2" at bounding box center [224, 175] width 56 height 9
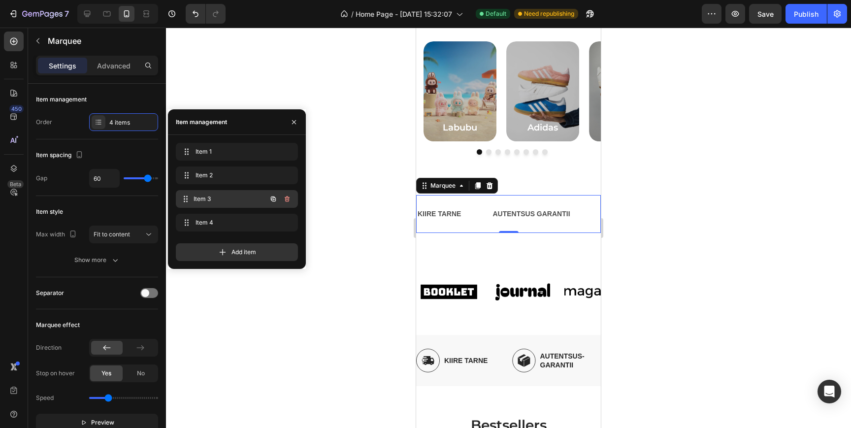
click at [218, 198] on span "Item 3" at bounding box center [230, 199] width 73 height 9
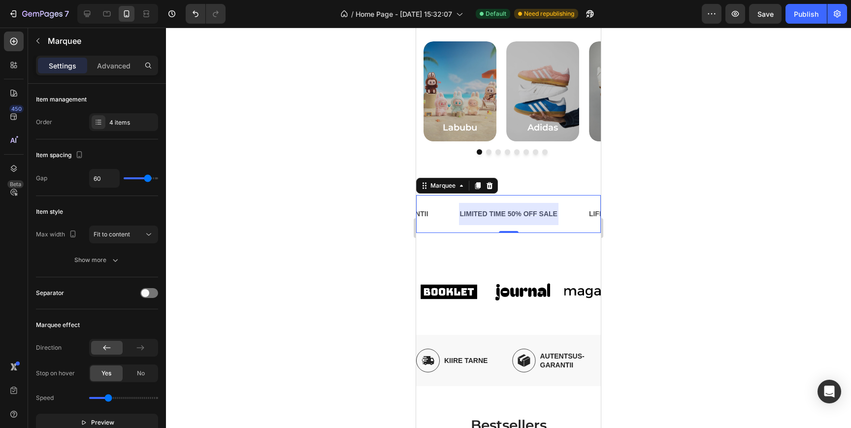
click at [495, 211] on div at bounding box center [508, 214] width 99 height 22
click at [493, 214] on div "LIMITED TIME 50% OFF SALE" at bounding box center [508, 214] width 99 height 14
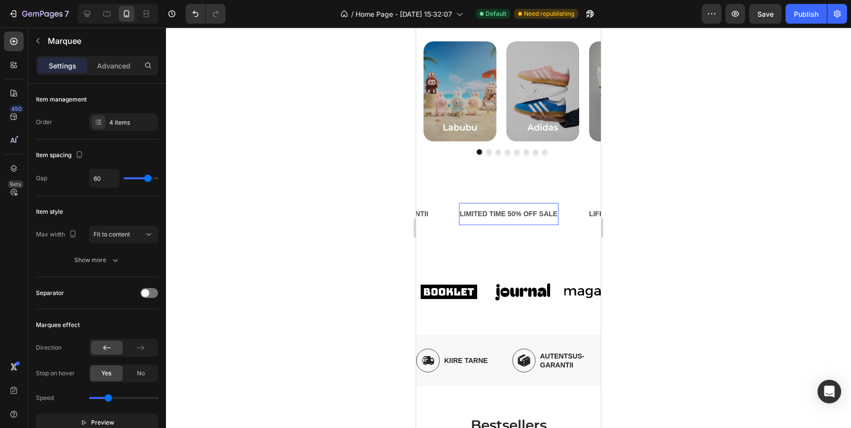
click at [493, 214] on div "LIMITED TIME 50% OFF SALE" at bounding box center [508, 214] width 99 height 14
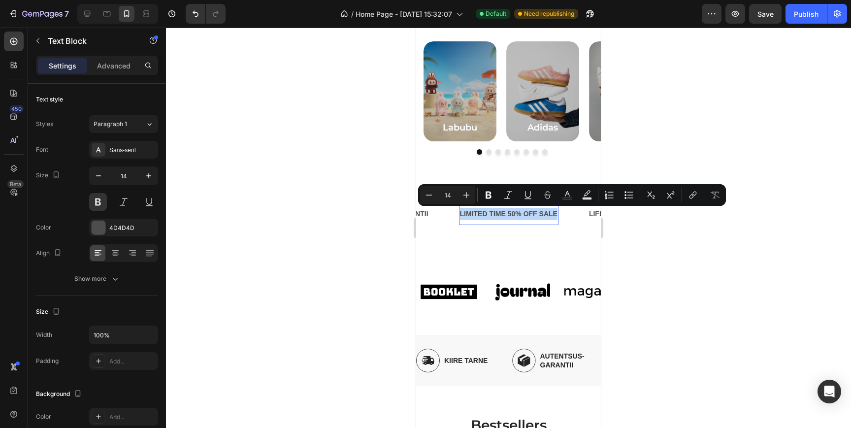
click at [493, 214] on p "LIMITED TIME 50% OFF SALE" at bounding box center [509, 214] width 98 height 12
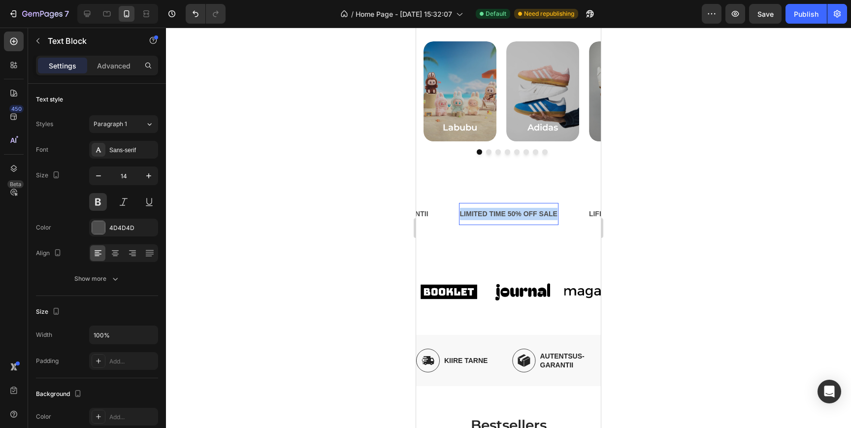
click at [493, 214] on p "LIMITED TIME 50% OFF SALE" at bounding box center [509, 214] width 98 height 12
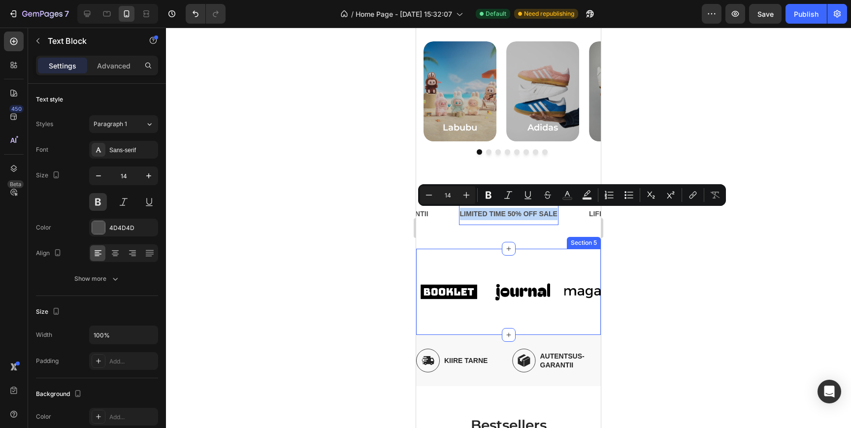
click at [549, 263] on div "Image Image Image Image Image Image Image Image Image Image Marquee Section 5" at bounding box center [508, 292] width 185 height 86
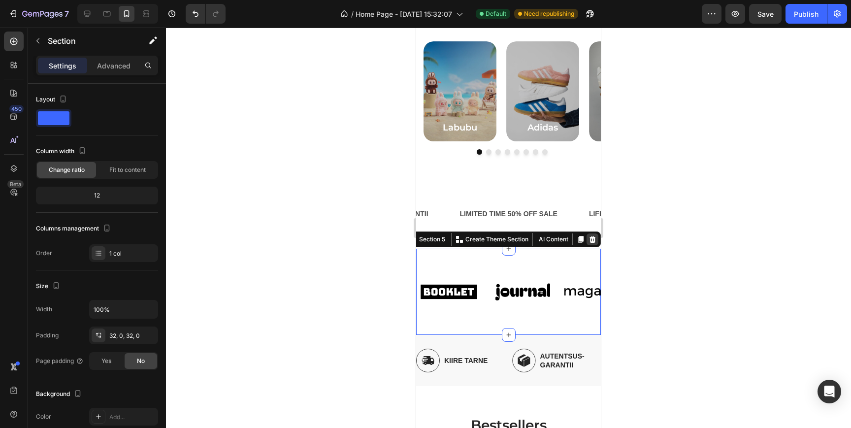
click at [592, 237] on icon at bounding box center [593, 239] width 6 height 7
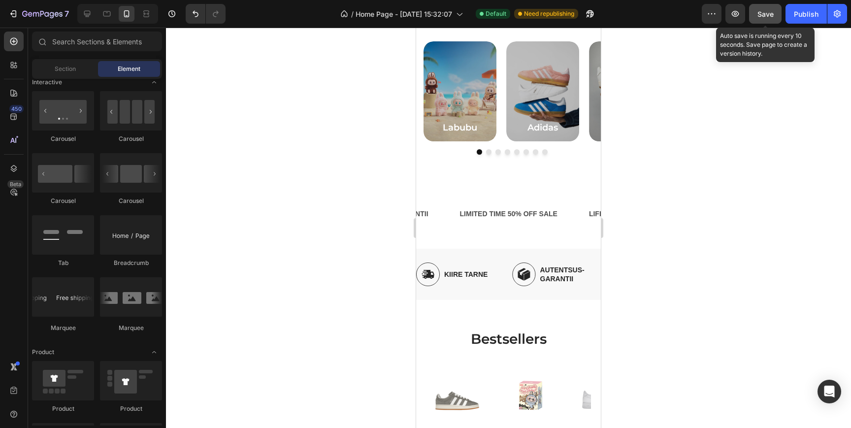
click at [766, 17] on span "Save" at bounding box center [765, 14] width 16 height 8
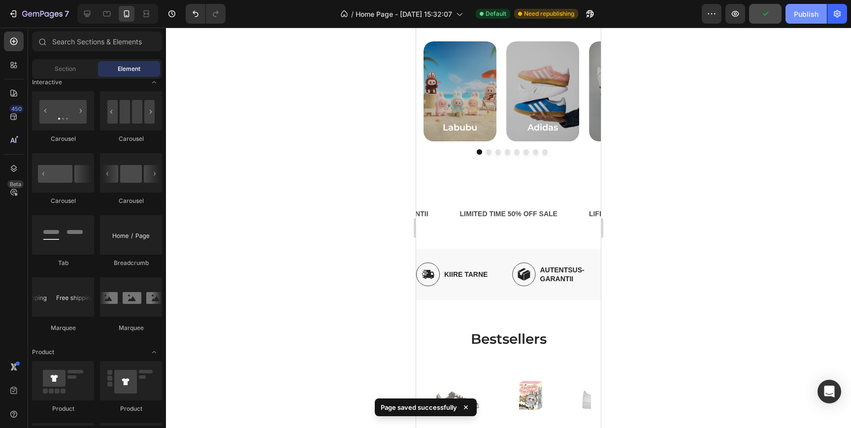
click at [807, 16] on div "Publish" at bounding box center [806, 14] width 25 height 10
click at [489, 212] on p "LIMITED TIME 50% OFF SALE" at bounding box center [509, 214] width 98 height 12
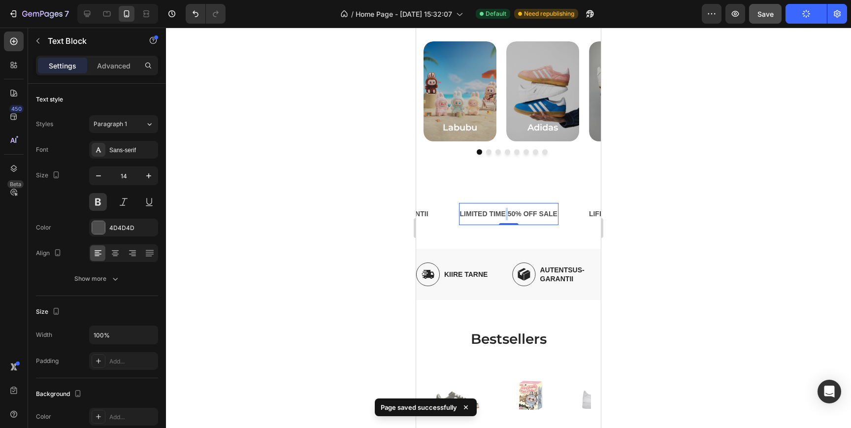
click at [506, 211] on p "LIMITED TIME 50% OFF SALE" at bounding box center [509, 214] width 98 height 12
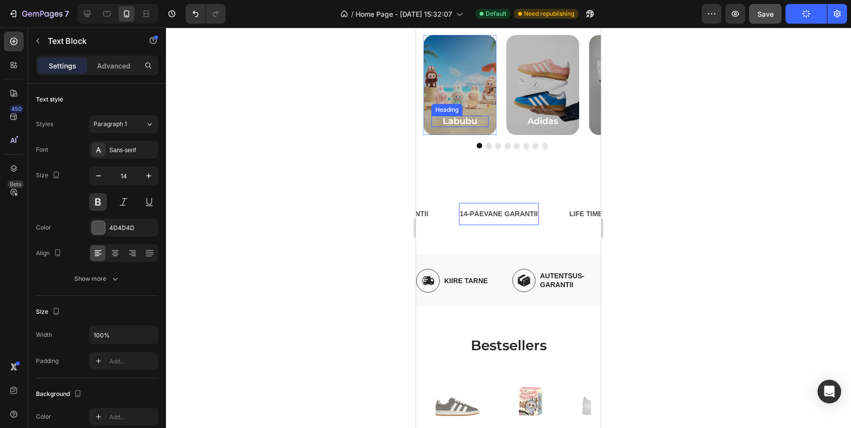
scroll to position [258, 0]
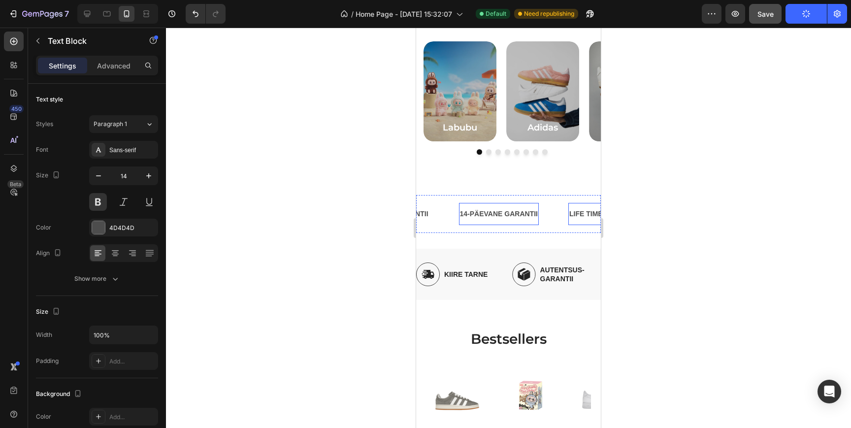
click at [578, 217] on div "LIFE TIME WARRANTY" at bounding box center [606, 214] width 77 height 14
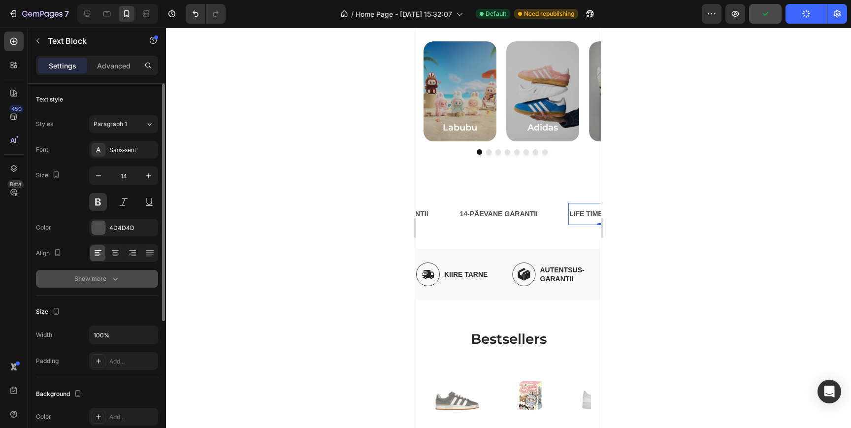
click at [116, 280] on icon "button" at bounding box center [115, 279] width 10 height 10
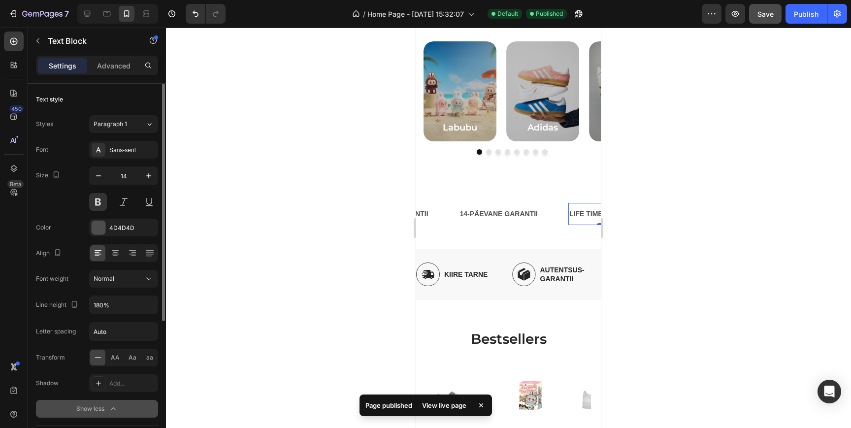
click at [585, 215] on div "LIFE TIME WARRANTY" at bounding box center [606, 214] width 77 height 14
click at [585, 215] on p "LIFE TIME WARRANTY" at bounding box center [606, 214] width 75 height 12
click at [768, 28] on div "7 / Home Page - [DATE] 15:32:07 Default Published Preview Save Publish" at bounding box center [425, 14] width 851 height 28
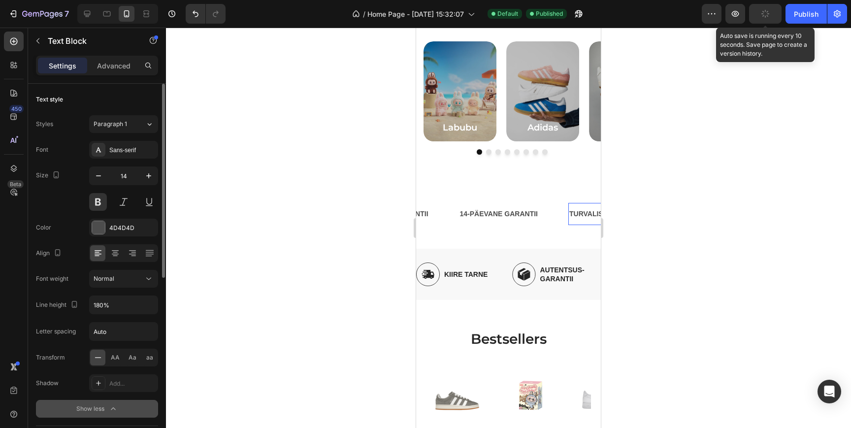
click at [768, 17] on div "button" at bounding box center [765, 14] width 8 height 8
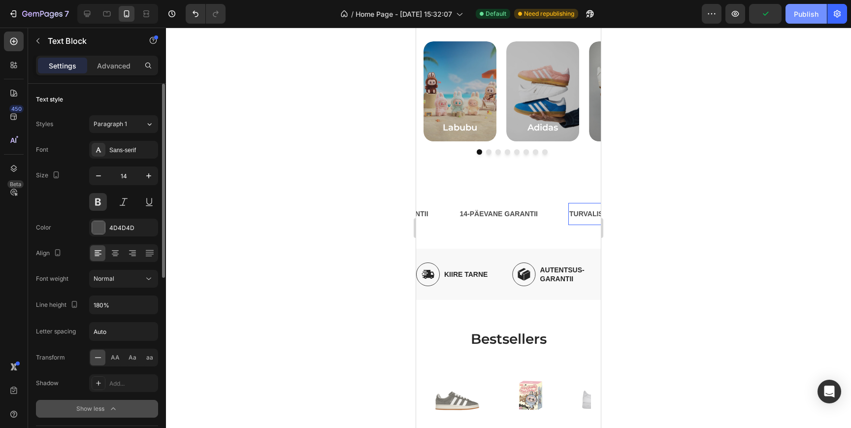
click at [810, 17] on div "Publish" at bounding box center [806, 14] width 25 height 10
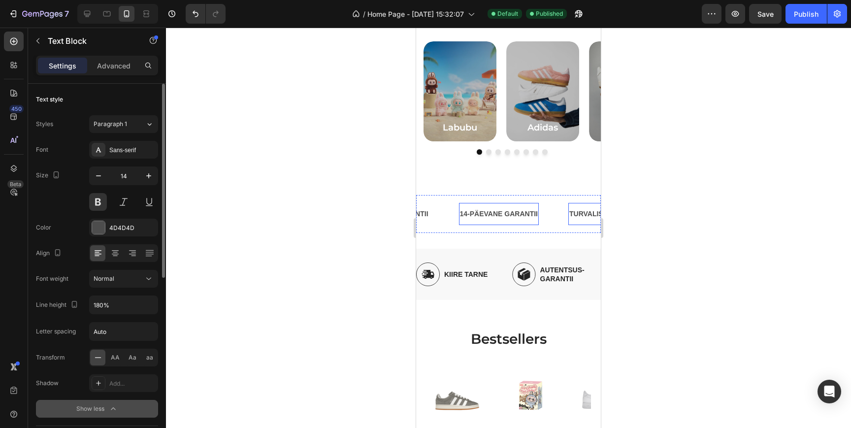
click at [468, 216] on p "14-PÄEVANE GARANTII" at bounding box center [499, 214] width 78 height 12
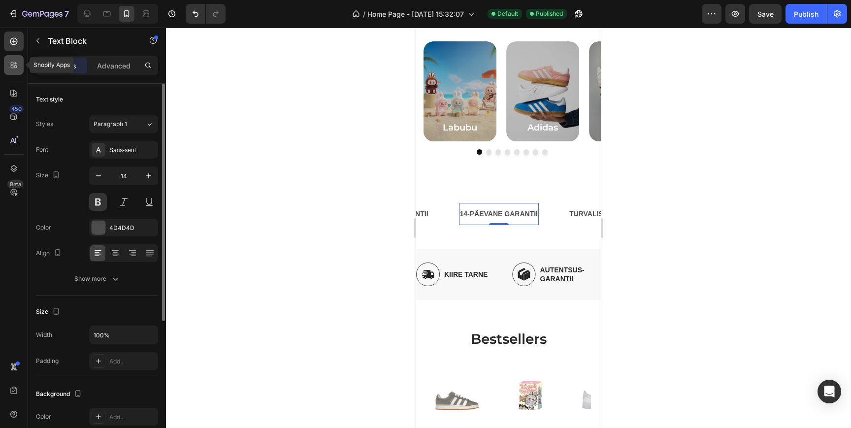
click at [13, 71] on div at bounding box center [14, 65] width 20 height 20
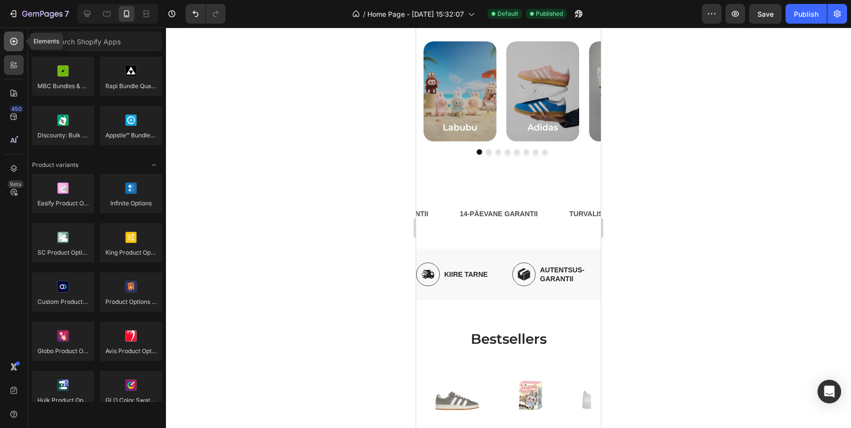
click at [21, 43] on div at bounding box center [14, 42] width 20 height 20
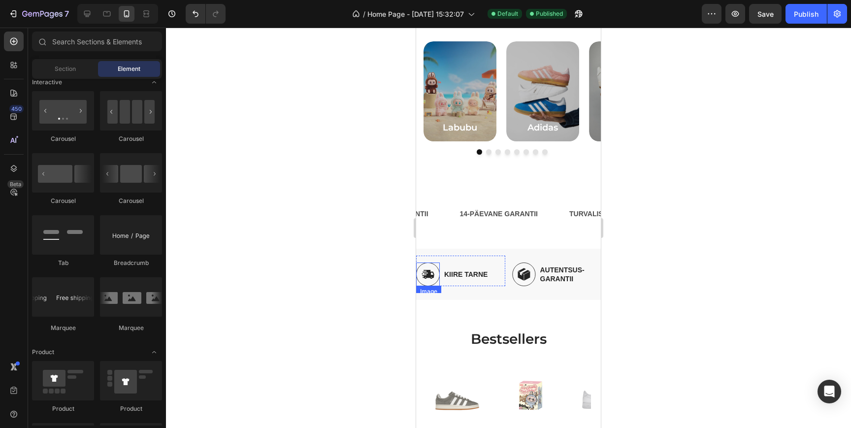
click at [434, 277] on img at bounding box center [428, 275] width 24 height 24
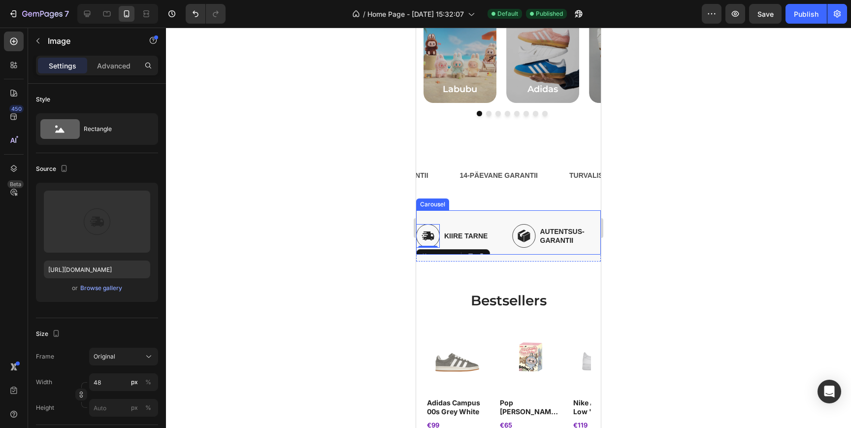
scroll to position [314, 0]
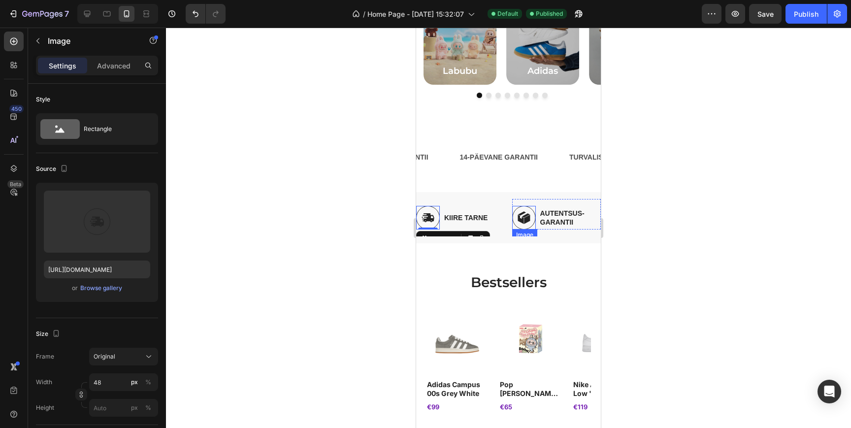
click at [527, 222] on img at bounding box center [524, 217] width 24 height 23
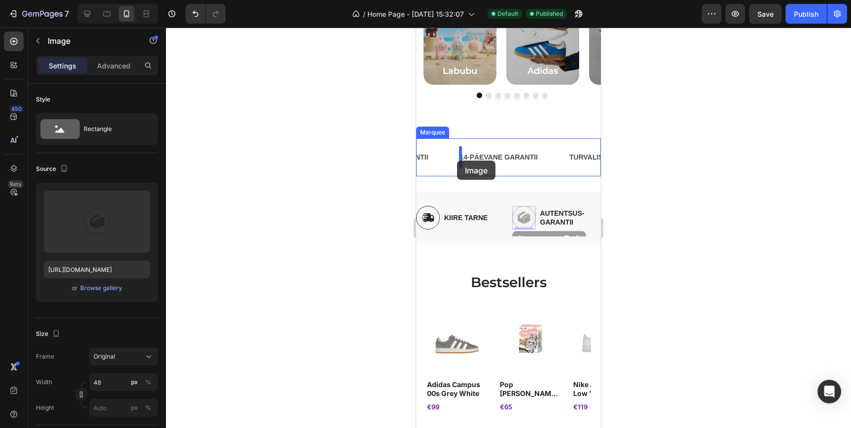
drag, startPoint x: 523, startPoint y: 236, endPoint x: 457, endPoint y: 161, distance: 99.8
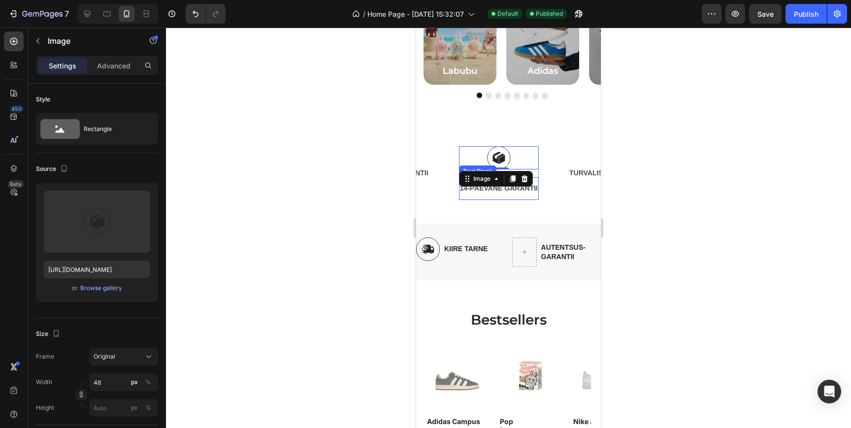
click at [465, 197] on div "14-PÄEVANE GARANTII Text Block" at bounding box center [499, 188] width 80 height 22
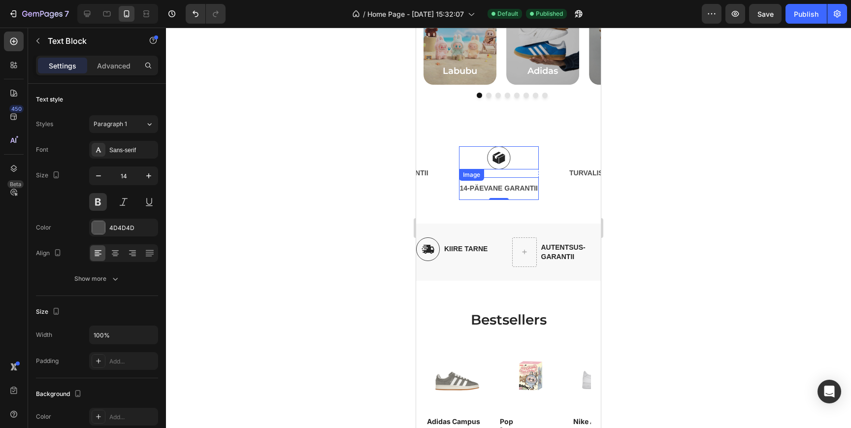
click at [475, 164] on div at bounding box center [499, 157] width 80 height 23
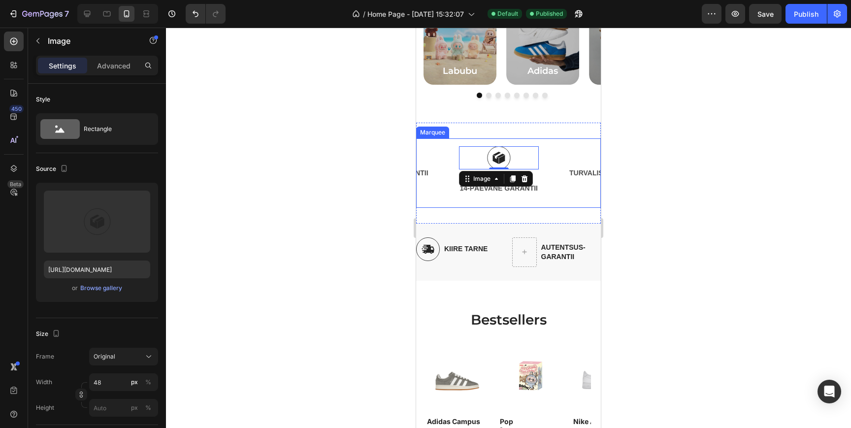
click at [456, 184] on div "KIIRE TARNE Text Block AUTENTSUS GARANTII Text Block Image 0 14-PÄEVANE GARANTI…" at bounding box center [482, 172] width 415 height 53
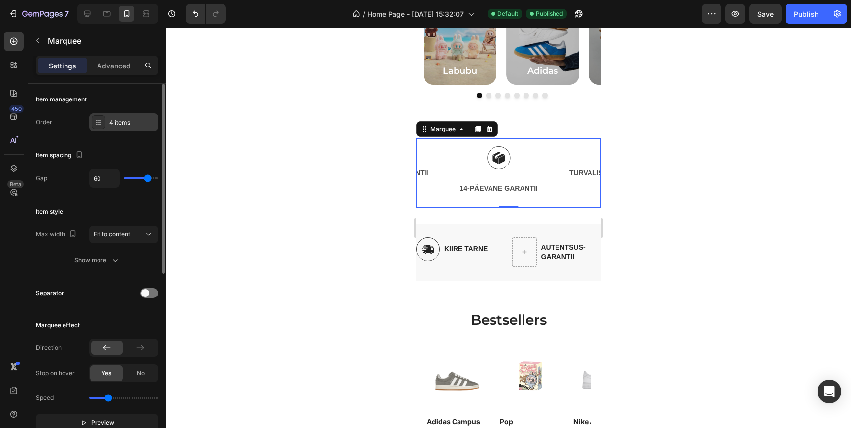
click at [115, 118] on div "4 items" at bounding box center [132, 122] width 46 height 9
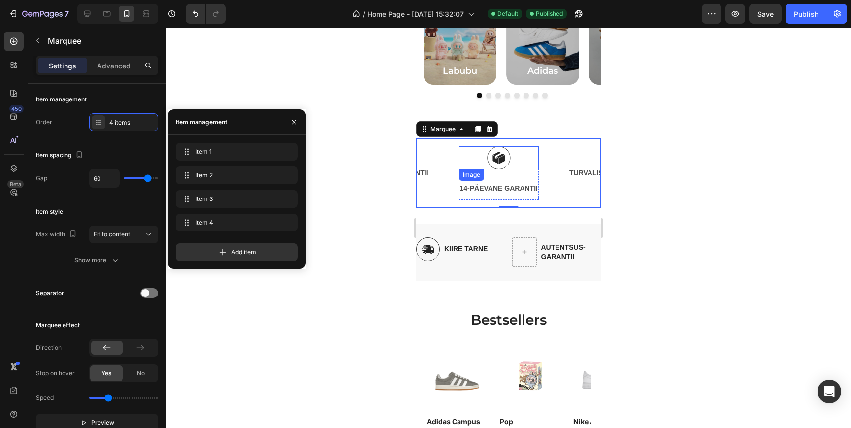
click at [468, 168] on div "Image" at bounding box center [499, 157] width 80 height 23
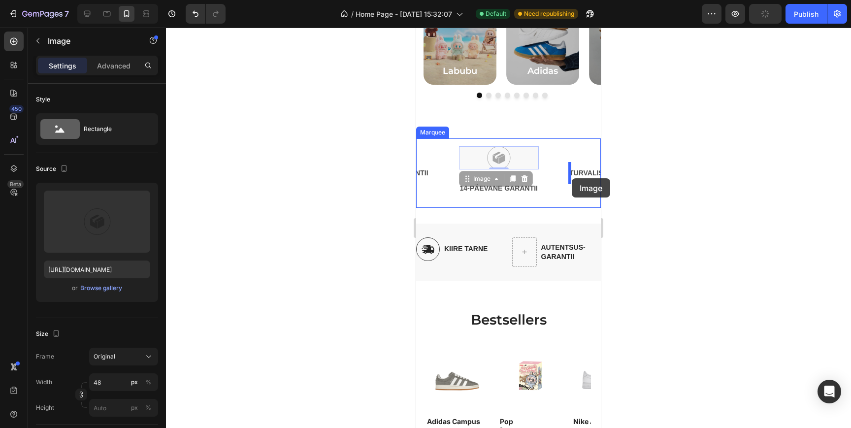
drag, startPoint x: 469, startPoint y: 177, endPoint x: 572, endPoint y: 178, distance: 102.9
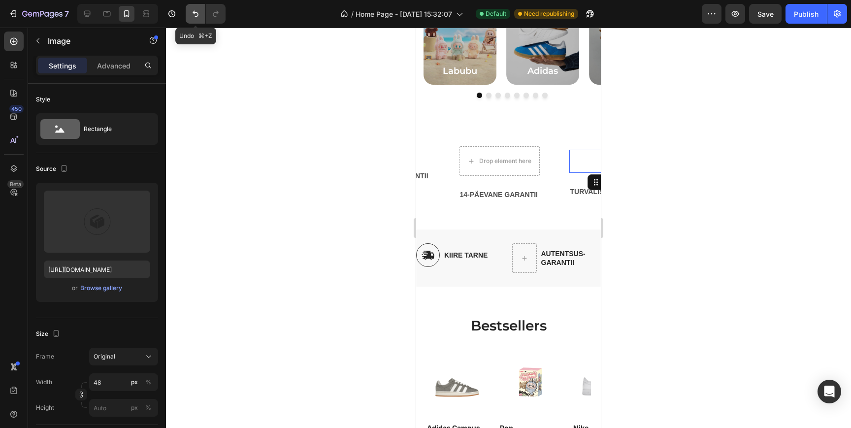
click at [195, 14] on icon "Undo/Redo" at bounding box center [196, 14] width 10 height 10
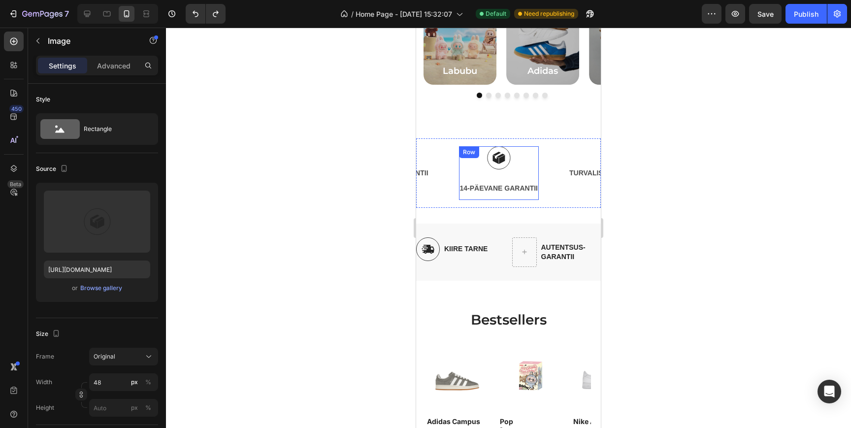
click at [507, 163] on img at bounding box center [499, 157] width 24 height 23
click at [539, 174] on div "Image 0 14-PÄEVANE GARANTII Text Block Row" at bounding box center [513, 172] width 109 height 53
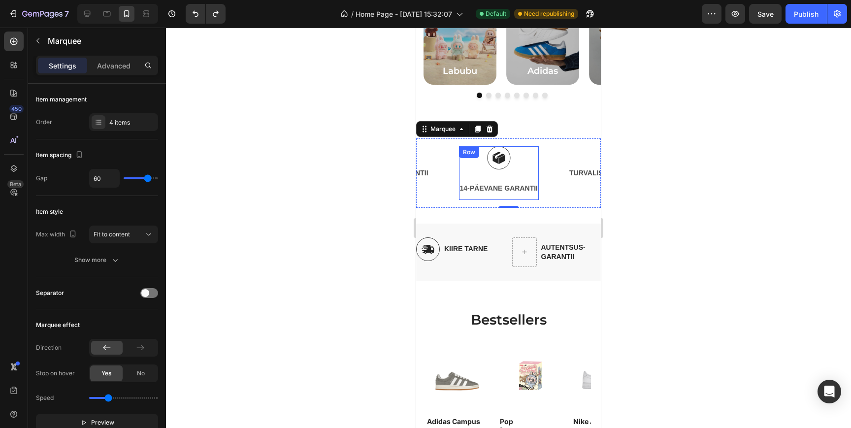
click at [536, 176] on div "Image 14-PÄEVANE GARANTII Text Block Row" at bounding box center [499, 172] width 80 height 53
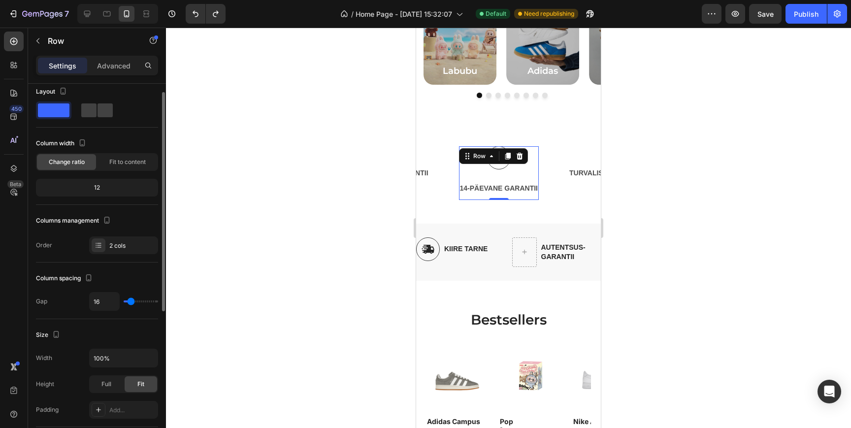
scroll to position [17, 0]
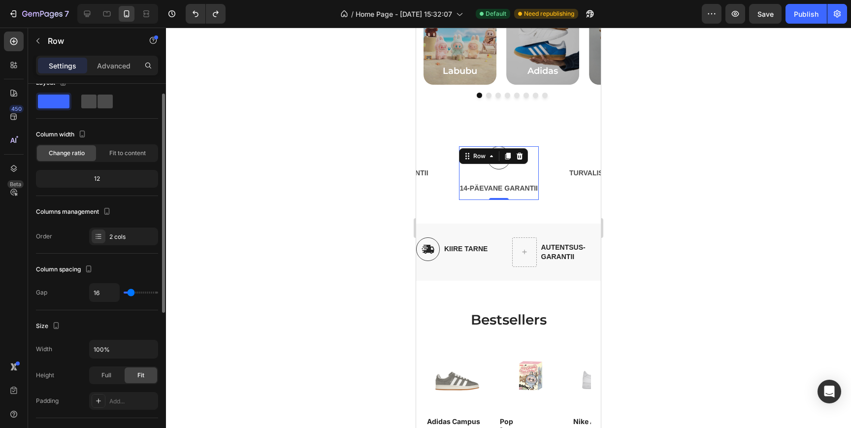
click at [98, 103] on span at bounding box center [105, 102] width 15 height 14
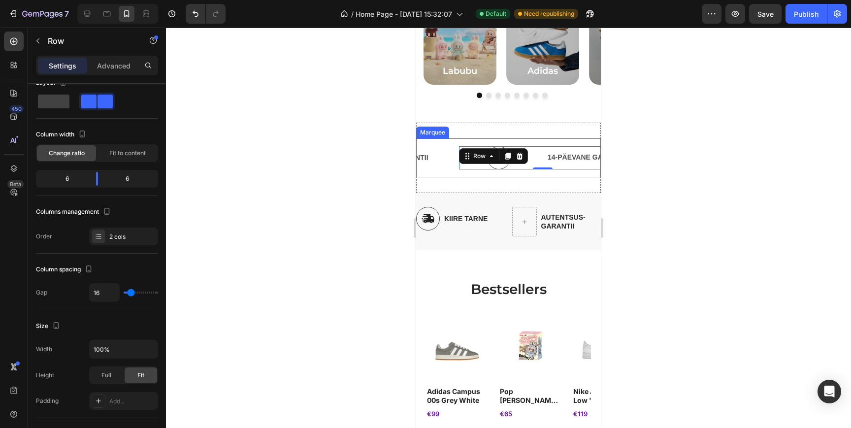
click at [455, 168] on div "AUTENTSUS GARANTII Text Block" at bounding box center [404, 158] width 109 height 22
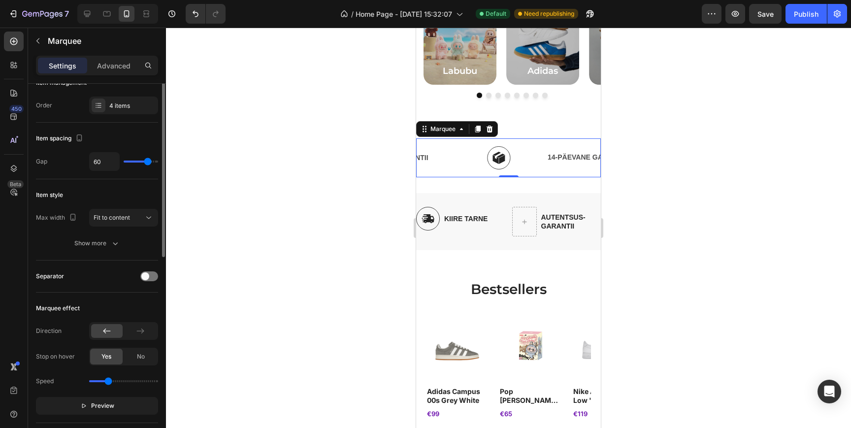
scroll to position [0, 0]
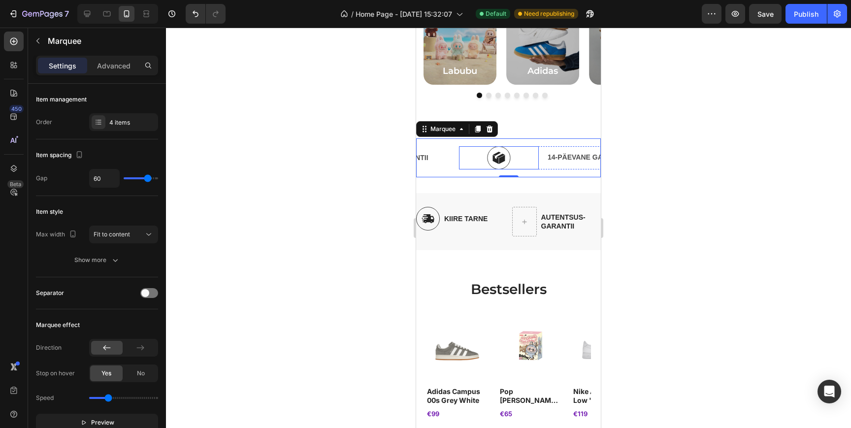
click at [536, 156] on div at bounding box center [499, 157] width 80 height 23
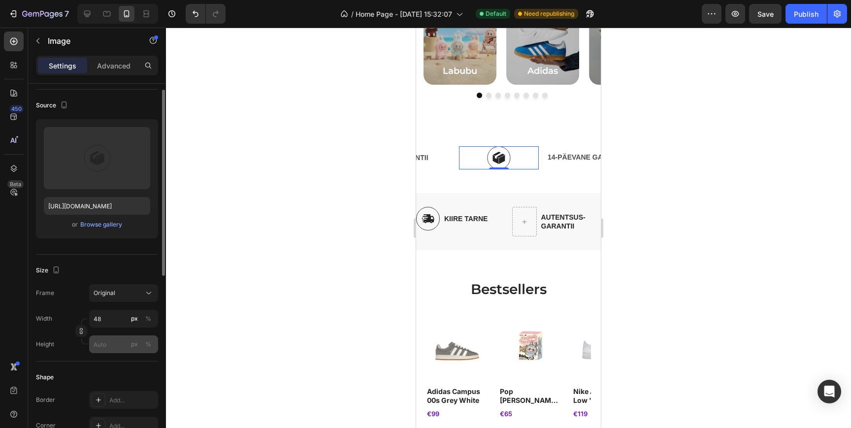
scroll to position [89, 0]
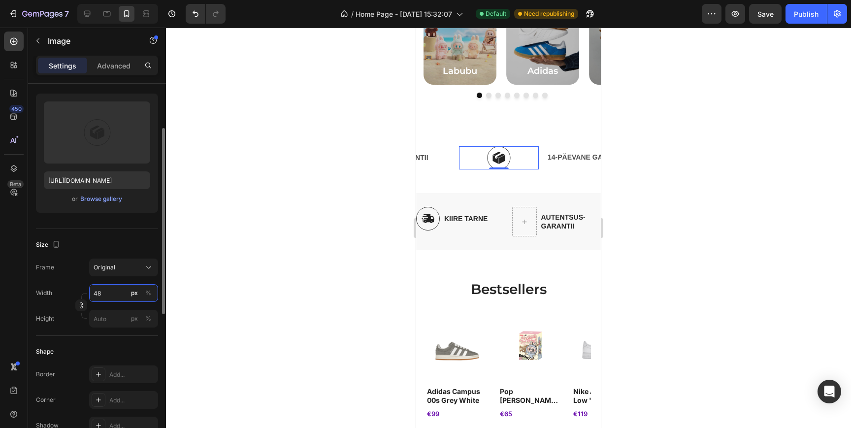
click at [113, 296] on input "48" at bounding box center [123, 293] width 69 height 18
type input "1"
click at [98, 241] on div "Size" at bounding box center [97, 245] width 122 height 16
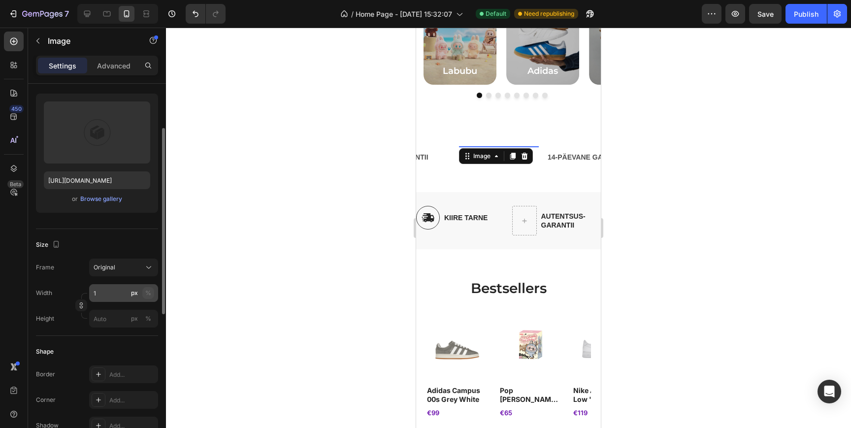
click at [149, 297] on button "%" at bounding box center [148, 293] width 12 height 12
click at [112, 321] on input "px %" at bounding box center [123, 319] width 69 height 18
click at [108, 298] on input "1" at bounding box center [123, 293] width 69 height 18
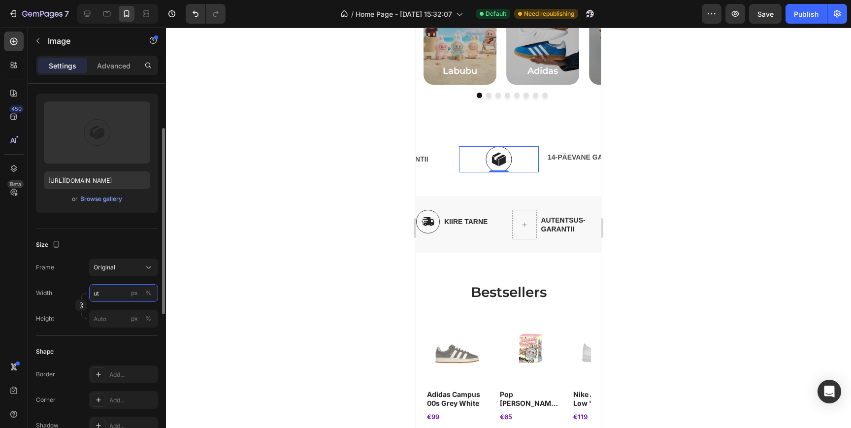
type input "u"
type input "Auto"
click at [92, 238] on div "Size" at bounding box center [97, 245] width 122 height 16
click at [127, 58] on div "Advanced" at bounding box center [113, 66] width 49 height 16
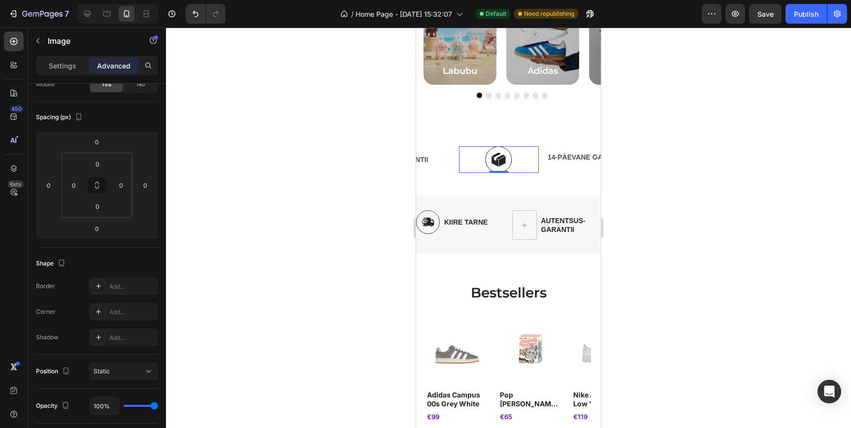
click at [75, 75] on div "Settings Advanced" at bounding box center [97, 66] width 122 height 20
click at [60, 66] on p "Settings" at bounding box center [63, 66] width 28 height 10
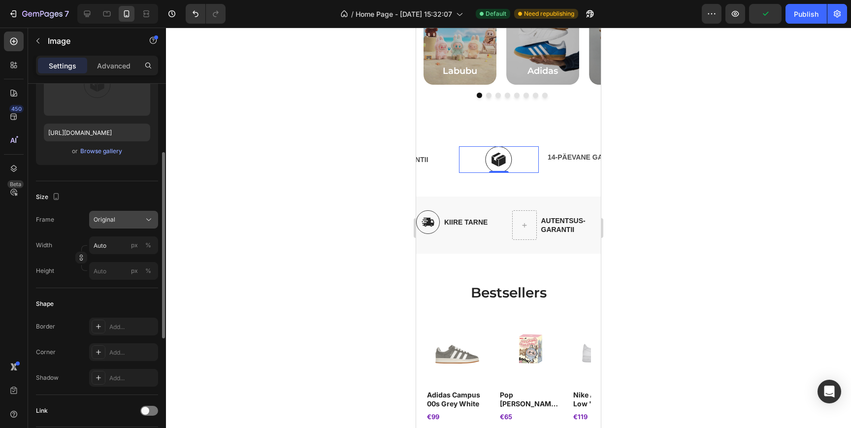
scroll to position [127, 0]
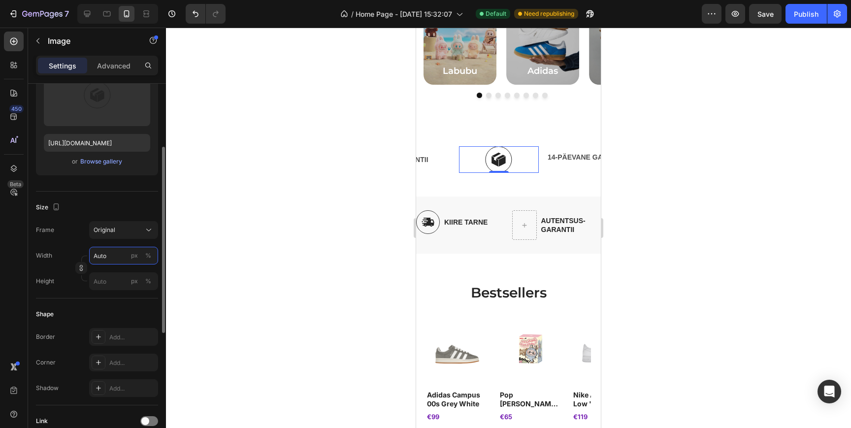
click at [111, 258] on input "Auto" at bounding box center [123, 256] width 69 height 18
click at [99, 277] on span "Full" at bounding box center [98, 279] width 10 height 9
type input "100"
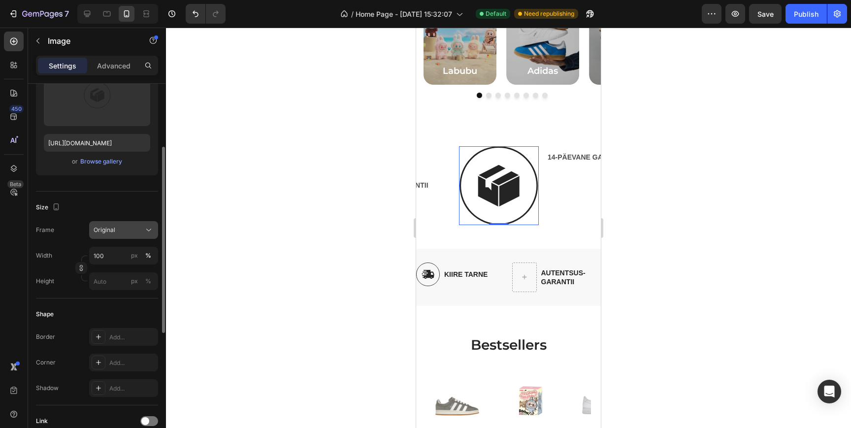
click at [121, 233] on div "Original" at bounding box center [118, 230] width 48 height 9
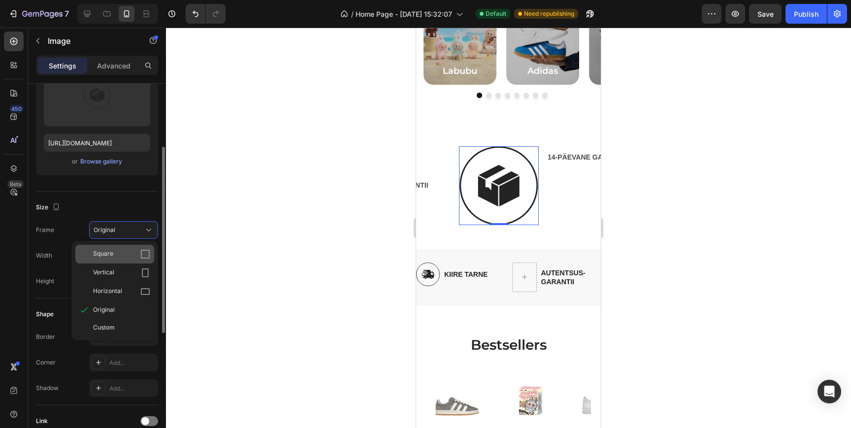
click at [117, 250] on div "Square" at bounding box center [121, 254] width 57 height 10
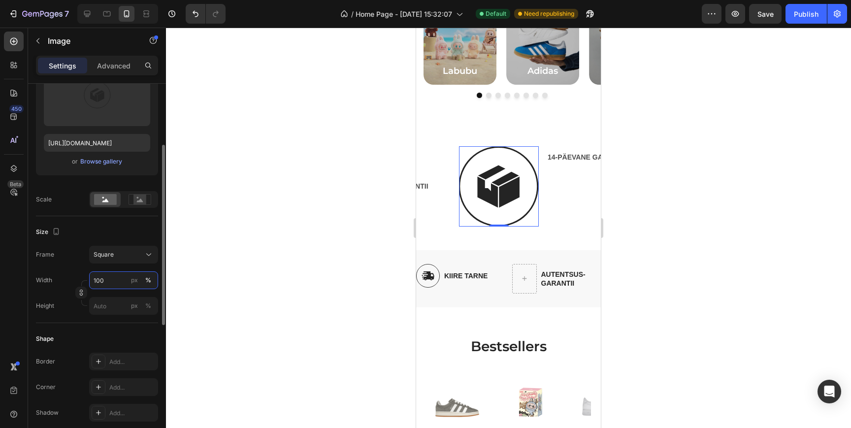
click at [112, 284] on input "100" at bounding box center [123, 280] width 69 height 18
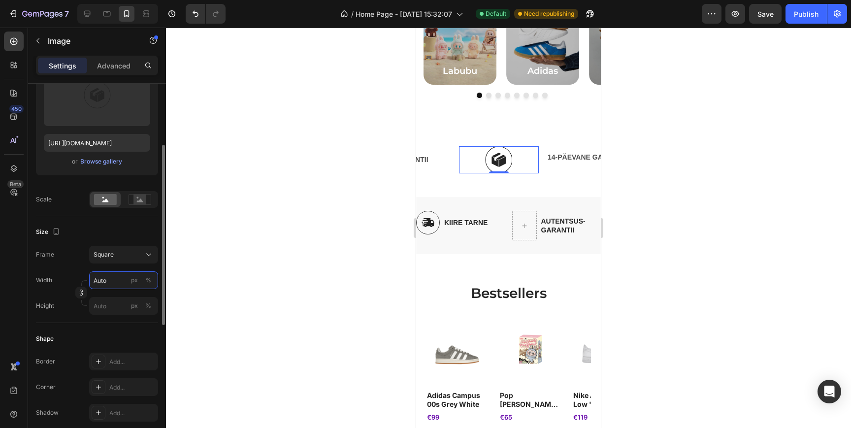
type input "Auto"
click at [71, 235] on div "Size" at bounding box center [97, 232] width 122 height 16
click at [139, 196] on rect at bounding box center [139, 200] width 13 height 10
click at [111, 197] on rect at bounding box center [105, 199] width 23 height 11
click at [144, 202] on rect at bounding box center [139, 200] width 13 height 10
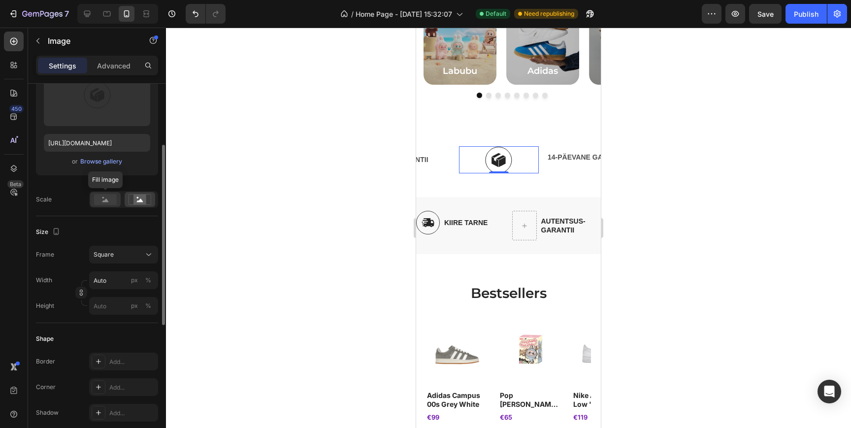
click at [103, 199] on rect at bounding box center [105, 199] width 23 height 11
click at [468, 111] on div "Labubu Heading Hero Banner Adidas Heading Hero Banner Nike Heading Hero Banner …" at bounding box center [508, 41] width 185 height 163
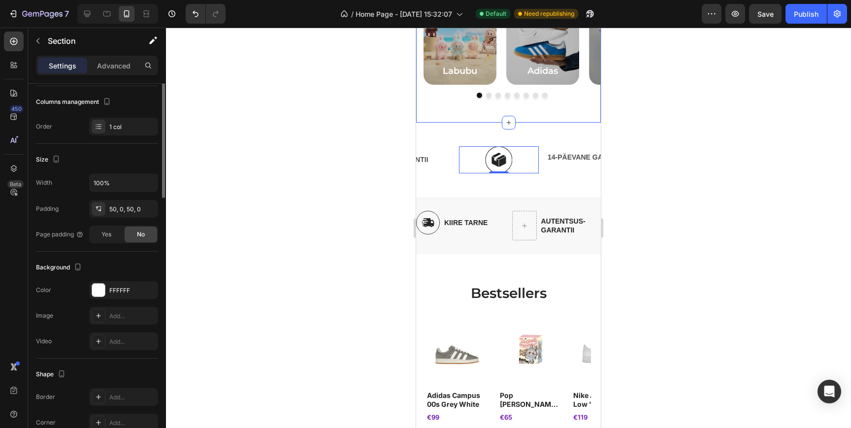
scroll to position [0, 0]
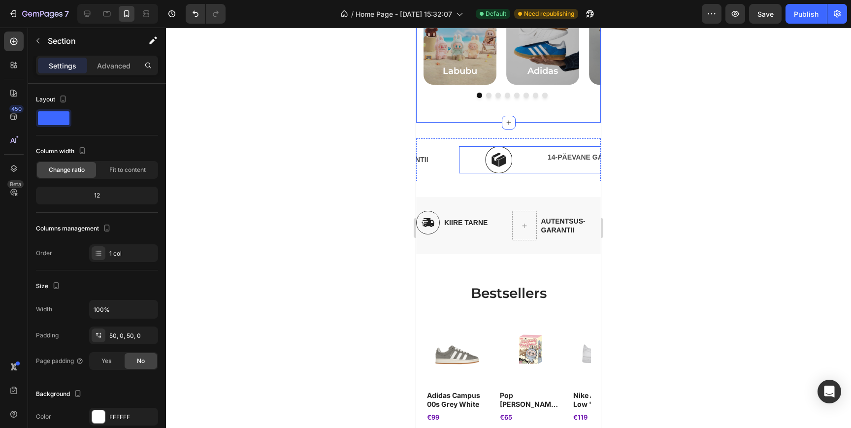
click at [545, 169] on div "Image 14-PÄEVANE GARANTII Text Block Row" at bounding box center [543, 159] width 168 height 27
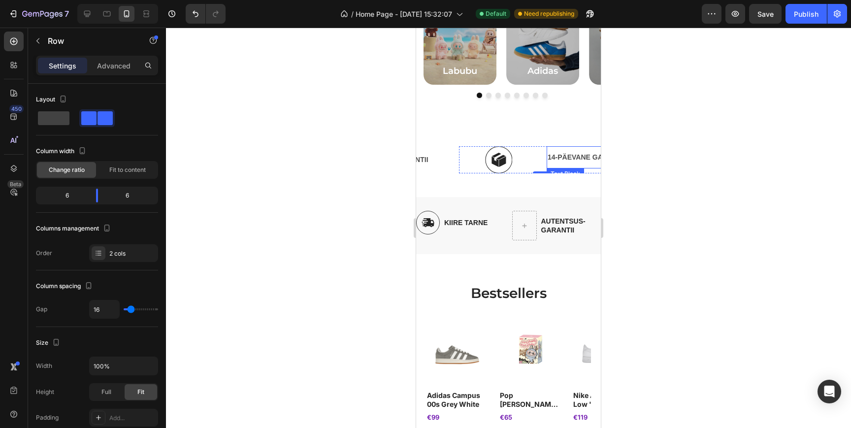
click at [558, 167] on div "14-PÄEVANE GARANTII Text Block" at bounding box center [587, 157] width 80 height 22
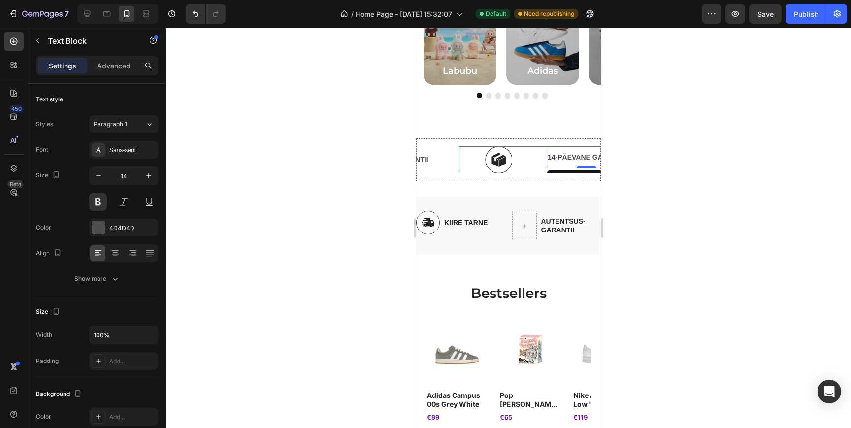
click at [543, 171] on div "Image 14-PÄEVANE GARANTII Text Block 0 Row" at bounding box center [543, 159] width 168 height 27
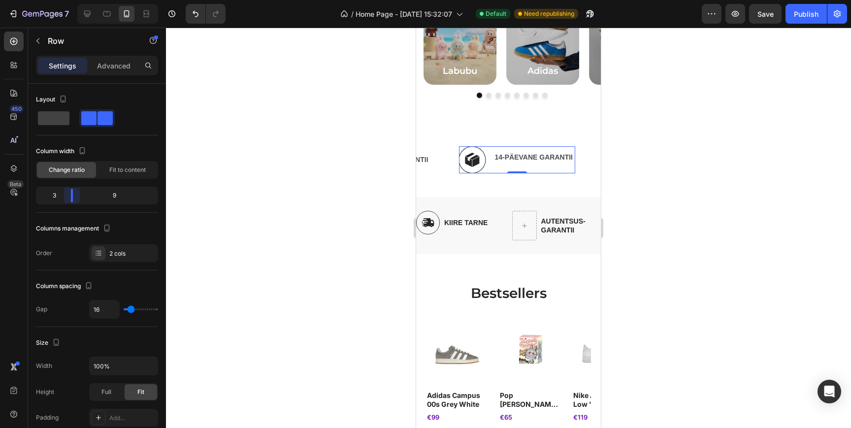
drag, startPoint x: 95, startPoint y: 198, endPoint x: 71, endPoint y: 195, distance: 24.0
click at [71, 0] on body "7 / Home Page - [DATE] 15:32:07 Default Need republishing Preview Save Publish …" at bounding box center [425, 0] width 851 height 0
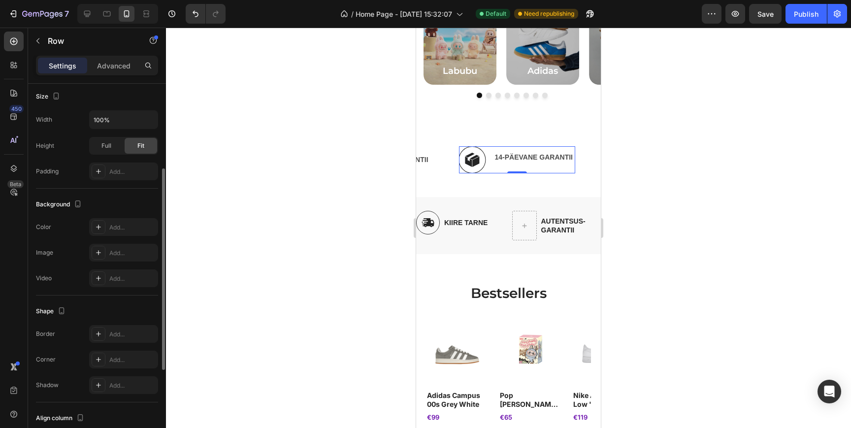
scroll to position [315, 0]
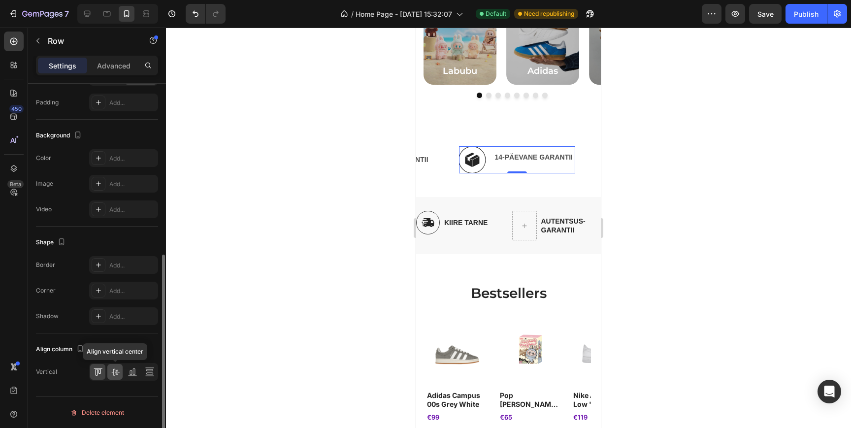
click at [115, 374] on icon at bounding box center [115, 372] width 10 height 10
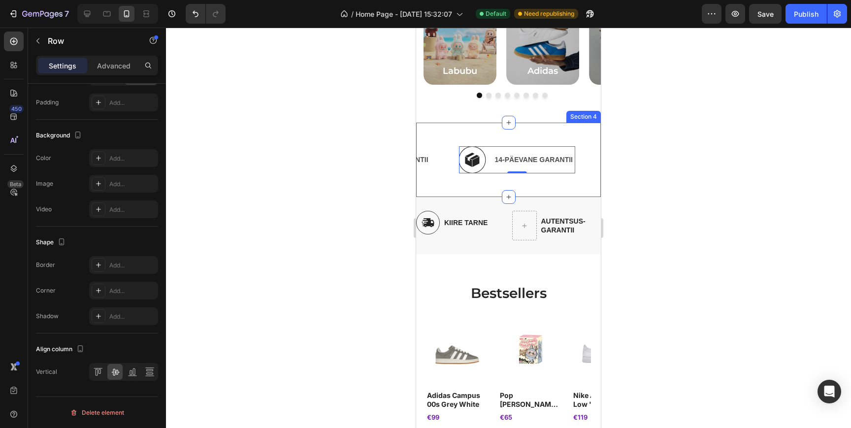
click at [542, 122] on div "Labubu Heading Hero Banner Adidas Heading Hero Banner Nike Heading Hero Banner …" at bounding box center [508, 41] width 185 height 163
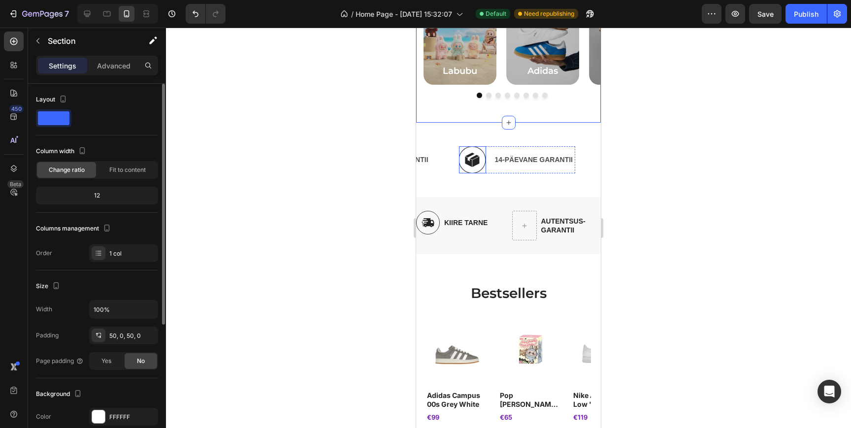
click at [477, 161] on img at bounding box center [472, 159] width 27 height 27
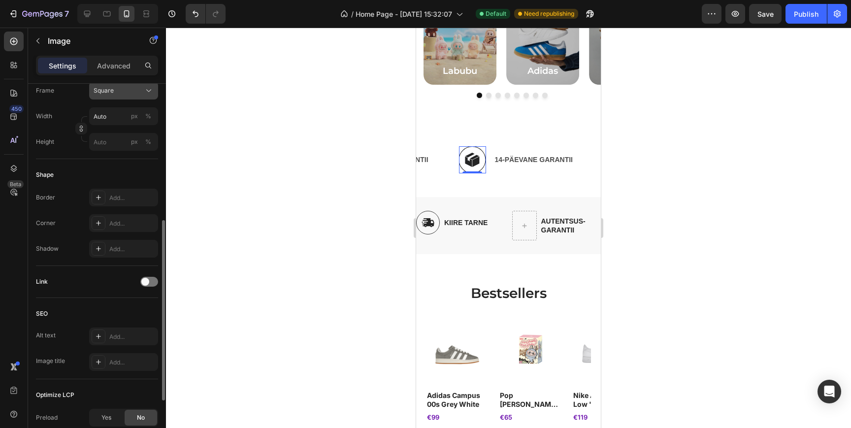
scroll to position [296, 0]
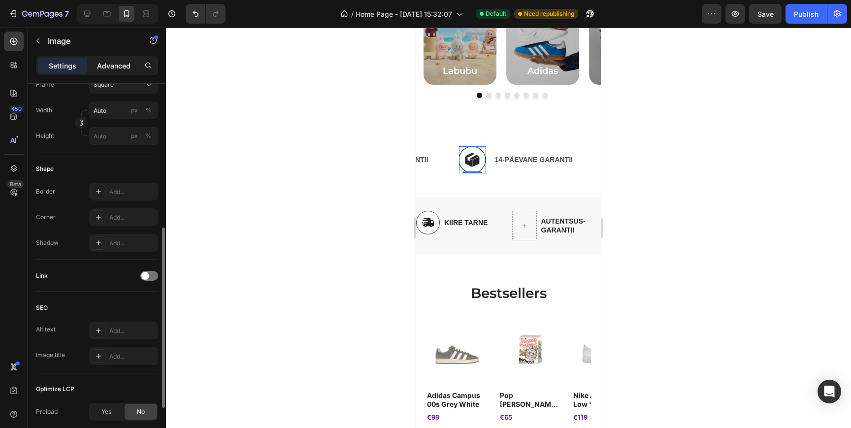
click at [117, 68] on p "Advanced" at bounding box center [113, 66] width 33 height 10
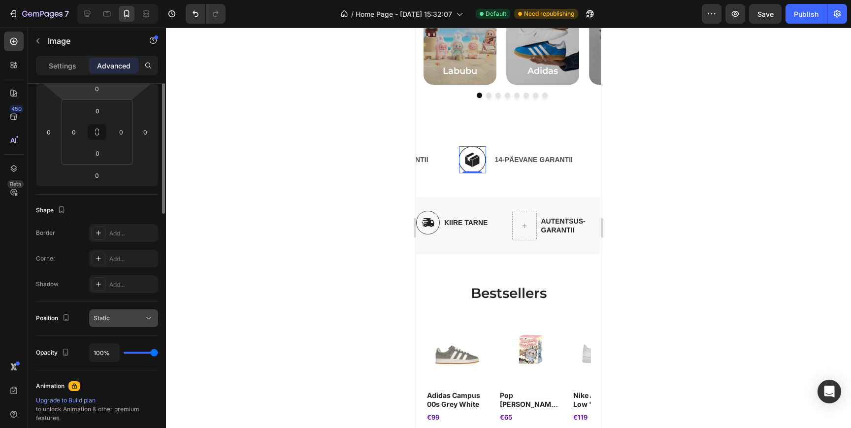
scroll to position [0, 0]
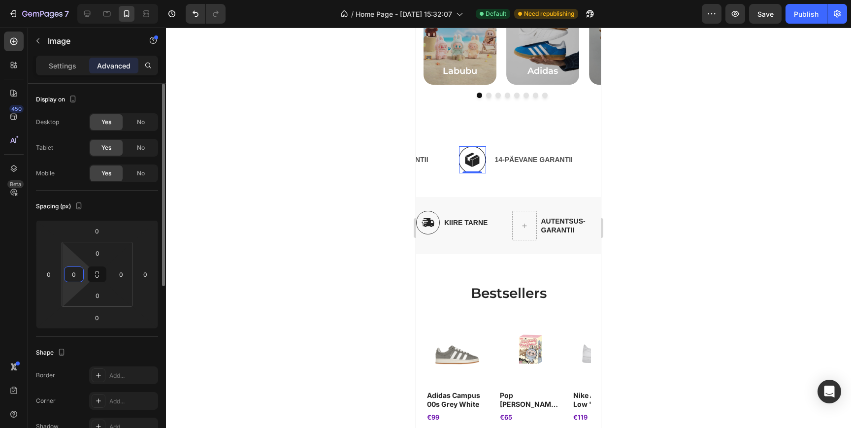
click at [75, 278] on input "0" at bounding box center [73, 274] width 15 height 15
type input "1"
click at [52, 273] on input "0" at bounding box center [48, 274] width 15 height 15
type input "0"
type input "1"
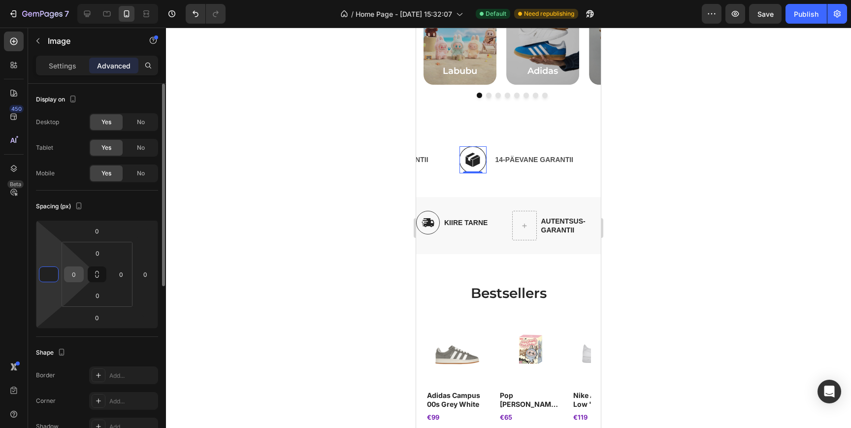
click at [79, 279] on input "0" at bounding box center [73, 274] width 15 height 15
type input "0"
type input "1"
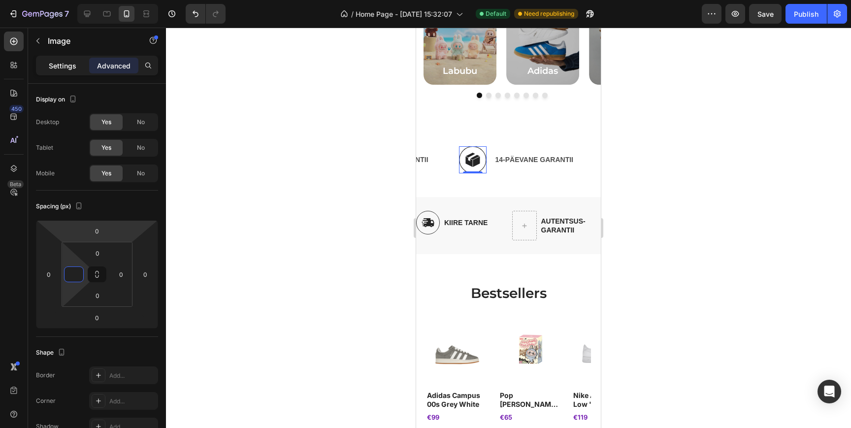
click at [67, 63] on p "Settings" at bounding box center [63, 66] width 28 height 10
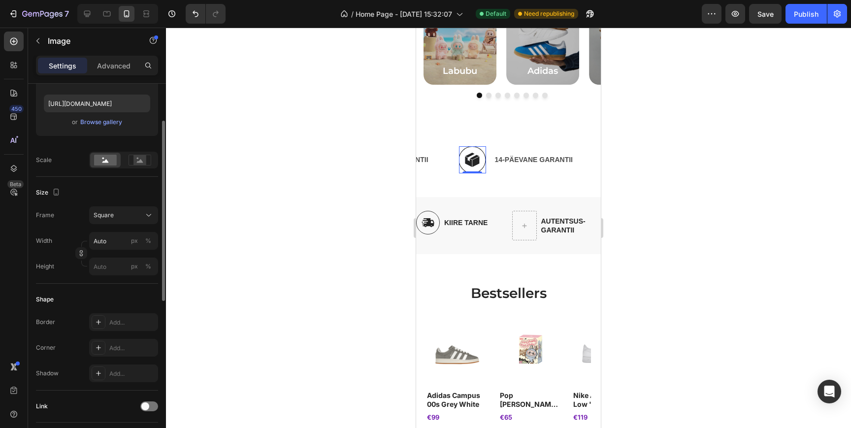
scroll to position [180, 0]
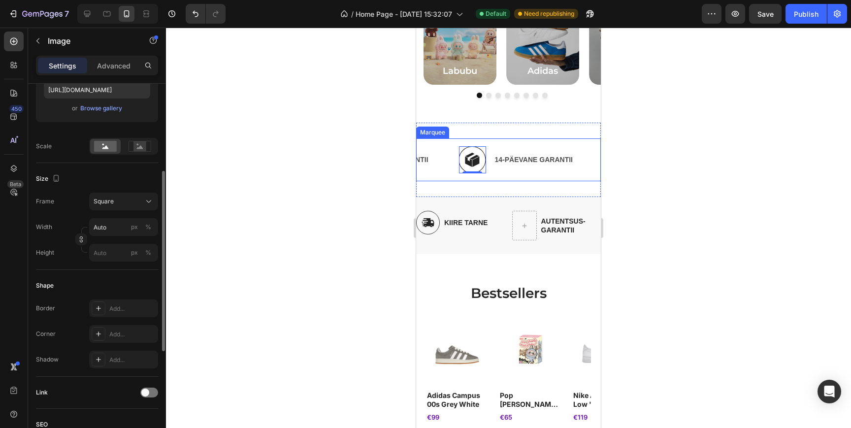
click at [502, 176] on div "KIIRE TARNE Text Block AUTENTSUS GARANTII Text Block Image 0 14-PÄEVANE GARANTI…" at bounding box center [508, 159] width 185 height 43
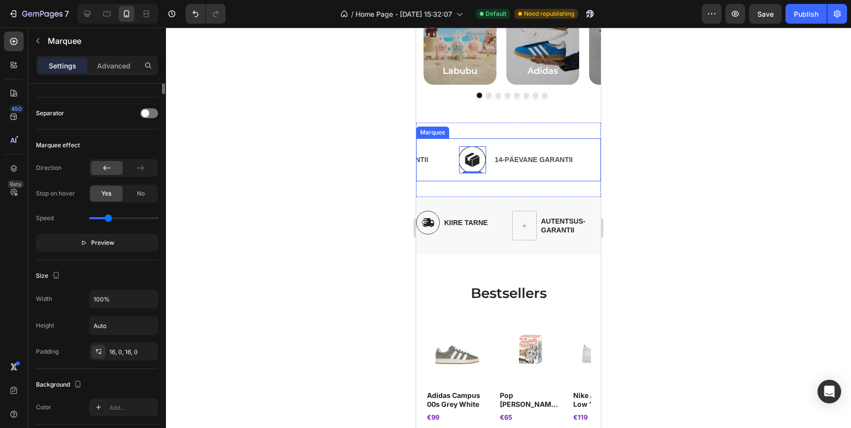
scroll to position [0, 0]
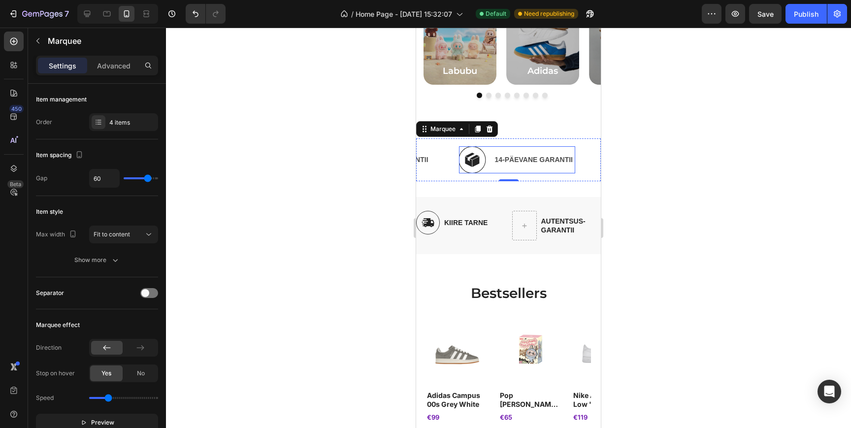
click at [491, 170] on div "Image 14-PÄEVANE GARANTII Text Block Row" at bounding box center [517, 159] width 116 height 27
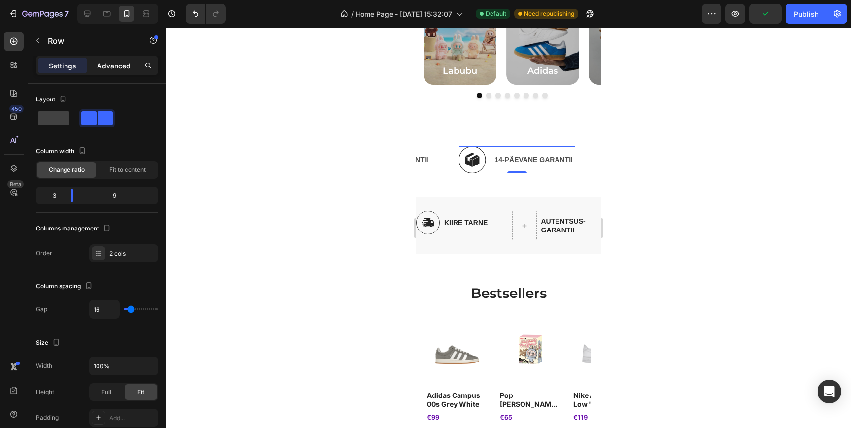
click at [114, 64] on p "Advanced" at bounding box center [113, 66] width 33 height 10
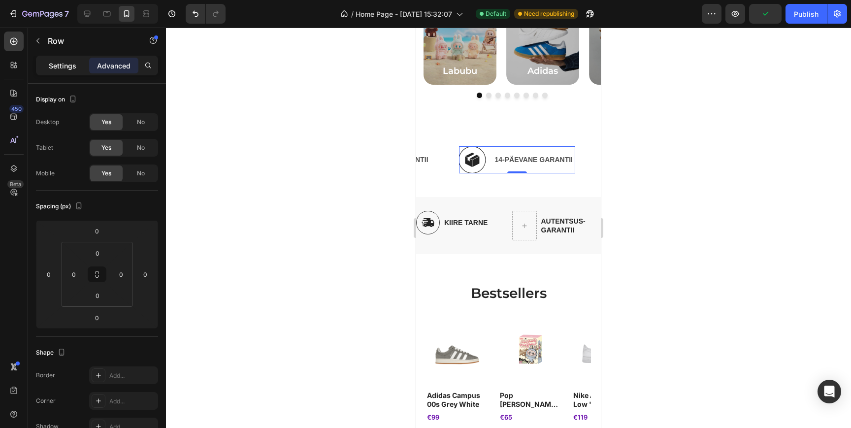
click at [63, 59] on div "Settings" at bounding box center [62, 66] width 49 height 16
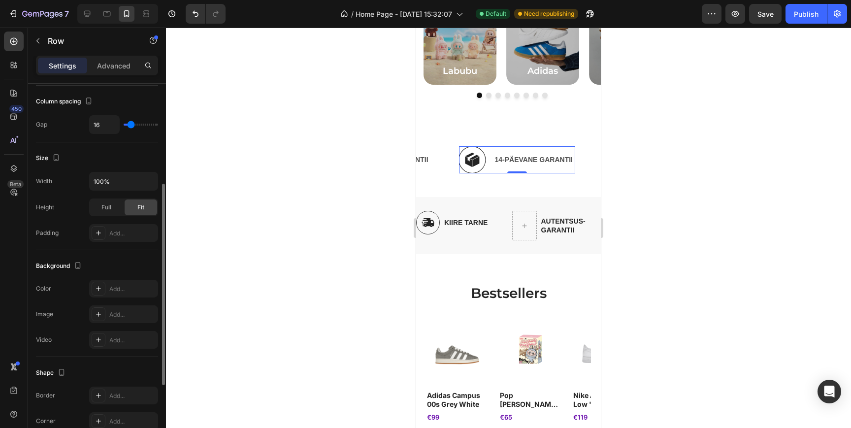
scroll to position [197, 0]
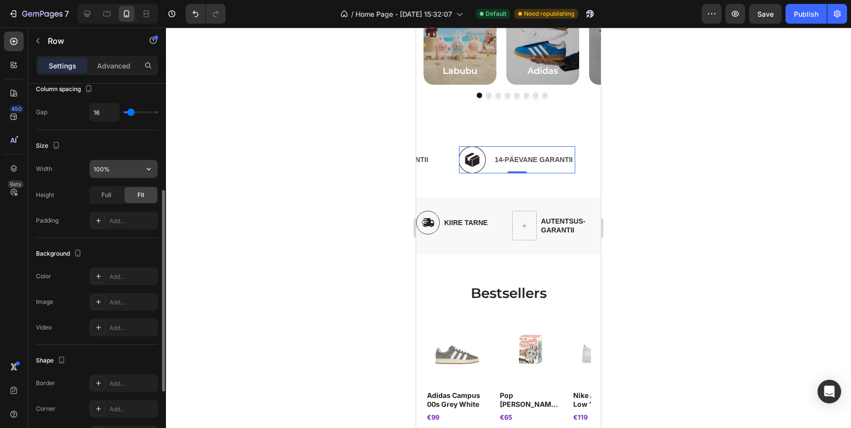
click at [121, 173] on input "100%" at bounding box center [124, 169] width 68 height 18
click at [141, 171] on button "button" at bounding box center [149, 169] width 18 height 18
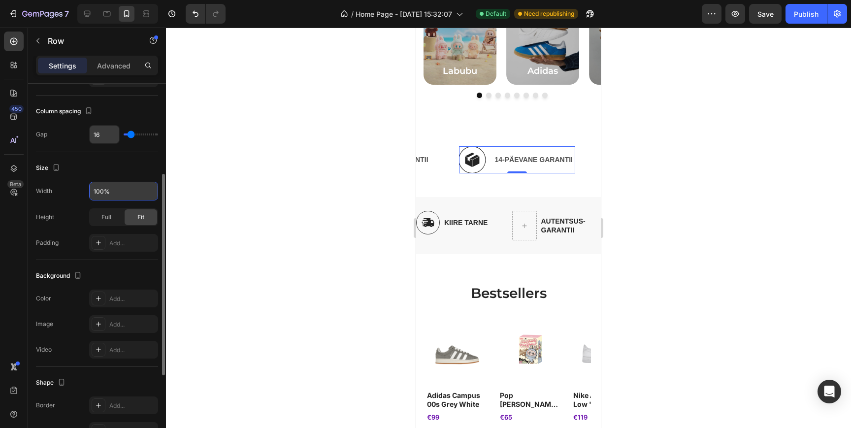
scroll to position [172, 0]
type input "18"
type input "22"
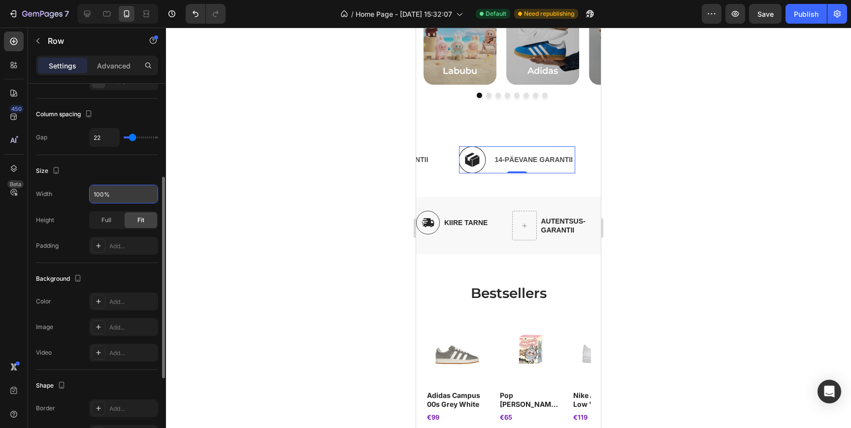
type input "26"
type input "28"
type input "31"
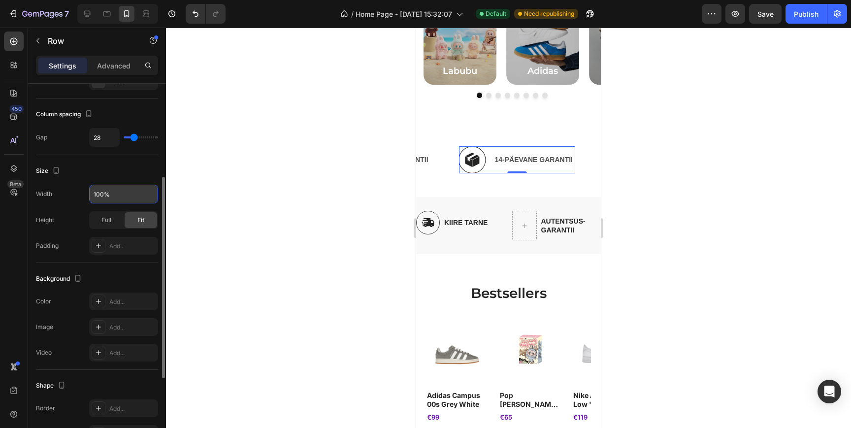
type input "31"
type input "32"
type input "34"
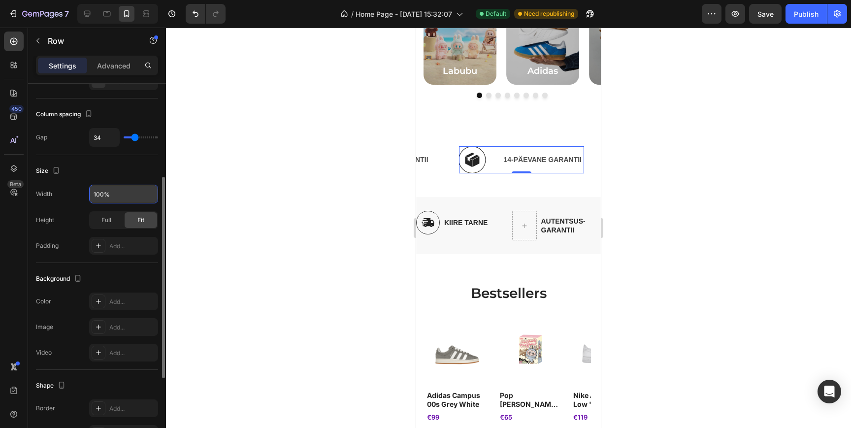
type input "35"
type input "36"
type input "37"
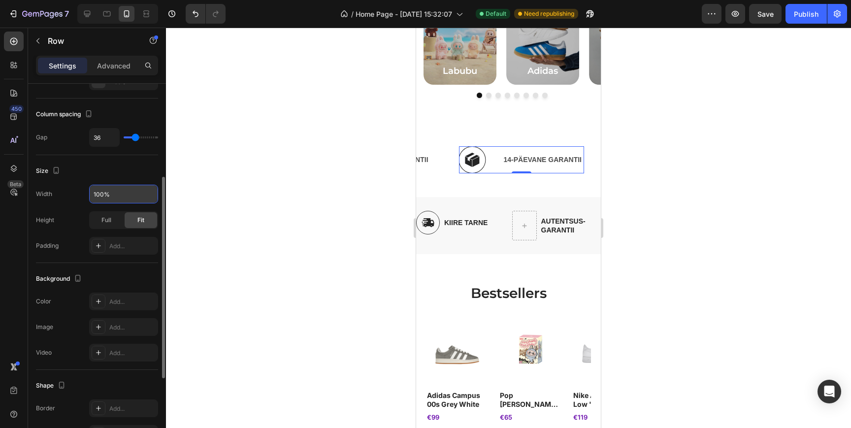
type input "37"
type input "38"
type input "39"
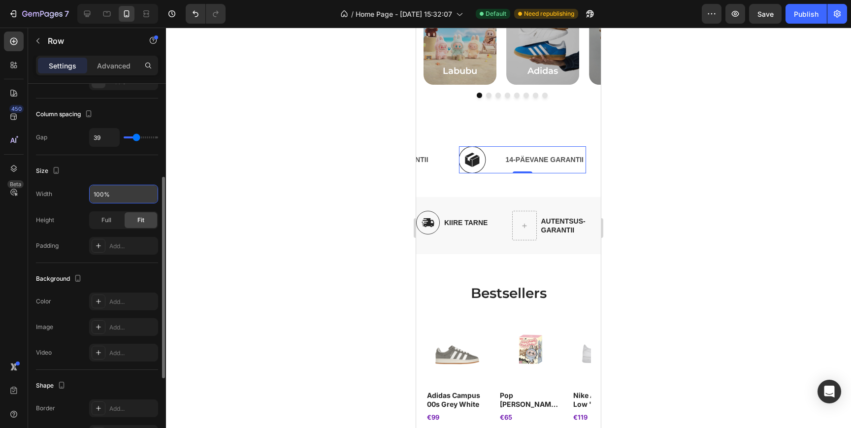
type input "22"
type input "18"
type input "16"
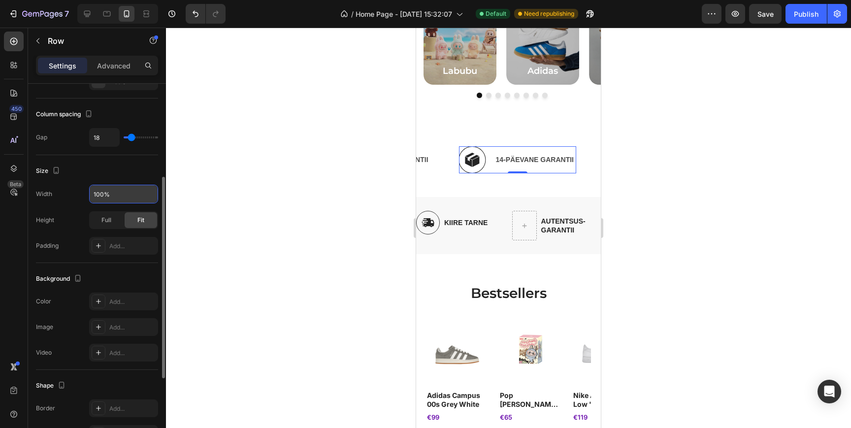
type input "16"
type input "15"
type input "14"
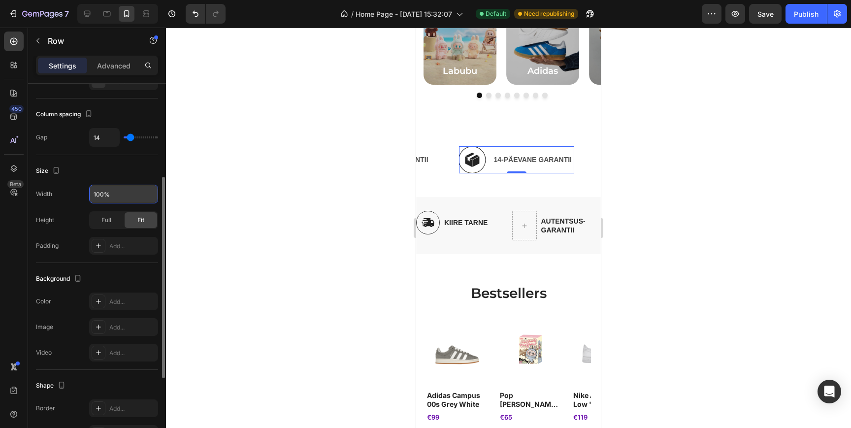
type input "15"
type input "16"
type input "17"
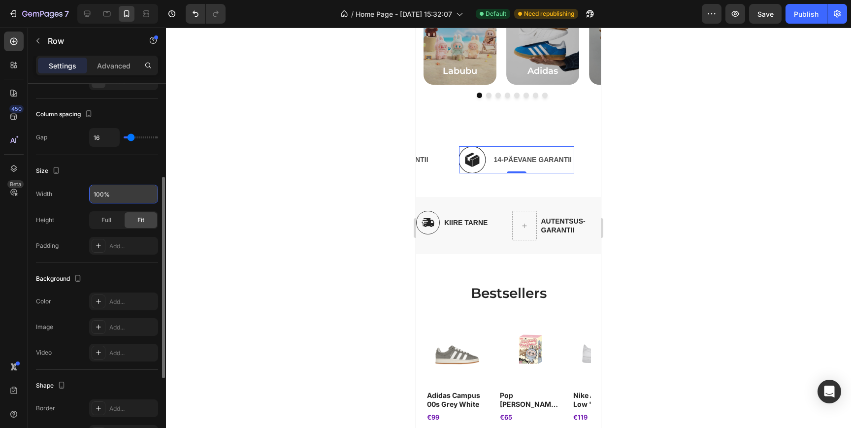
type input "17"
type input "16"
type input "15"
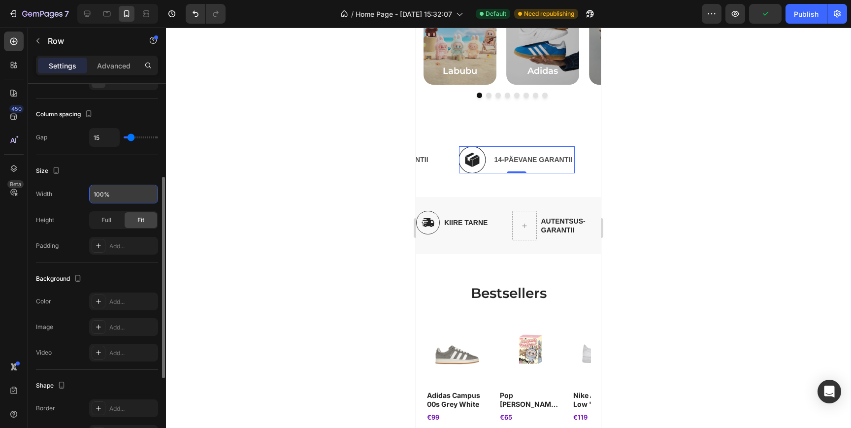
type input "14"
click at [131, 138] on input "range" at bounding box center [141, 137] width 34 height 2
type input "15"
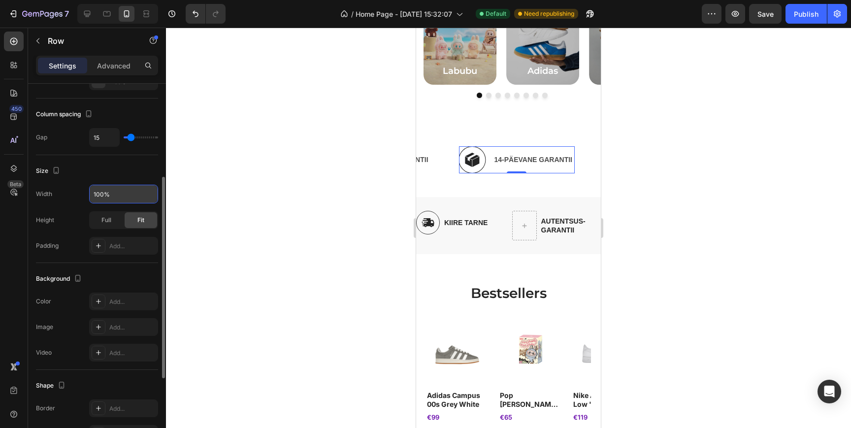
click at [131, 138] on input "range" at bounding box center [141, 137] width 34 height 2
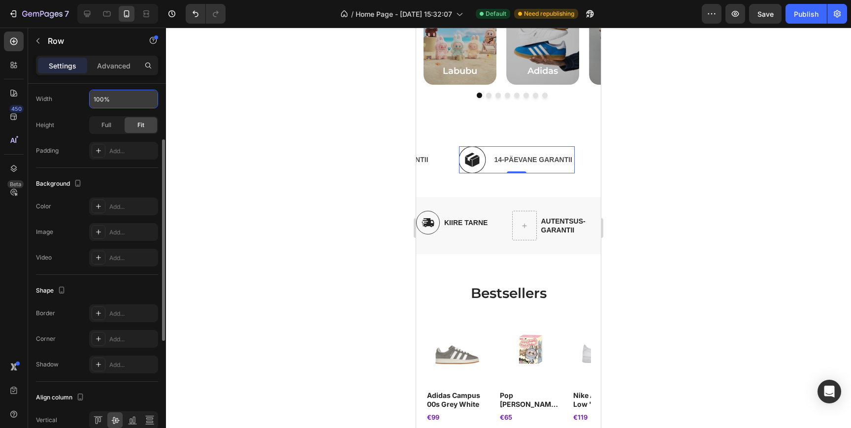
scroll to position [315, 0]
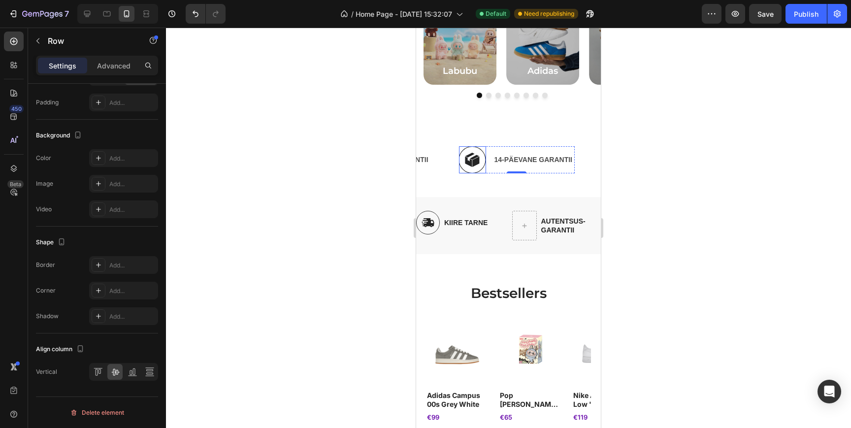
click at [476, 162] on img at bounding box center [472, 159] width 27 height 27
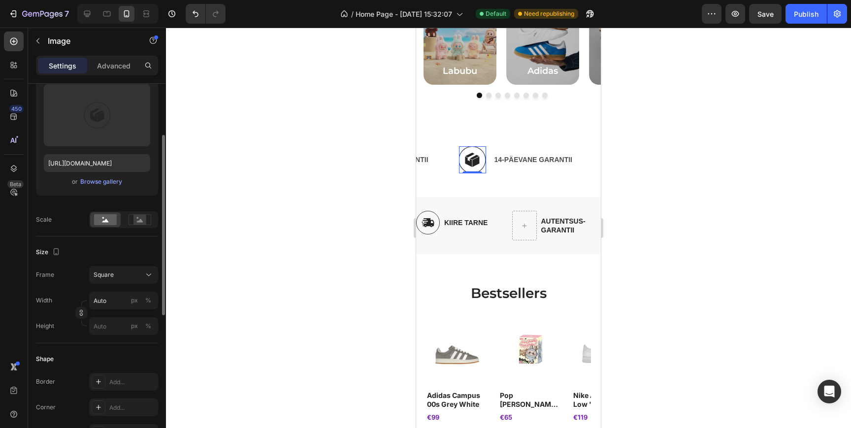
scroll to position [119, 0]
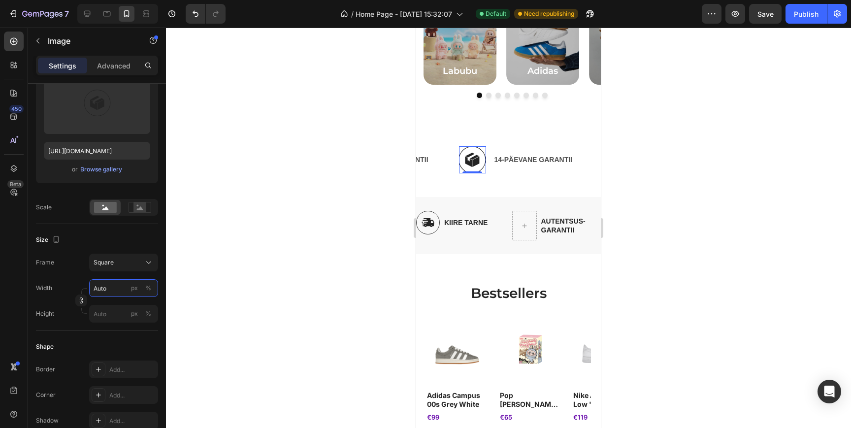
click at [112, 291] on input "Auto" at bounding box center [123, 288] width 69 height 18
click at [112, 309] on p "Full 100%" at bounding box center [121, 311] width 57 height 9
click at [111, 289] on input "100" at bounding box center [123, 288] width 69 height 18
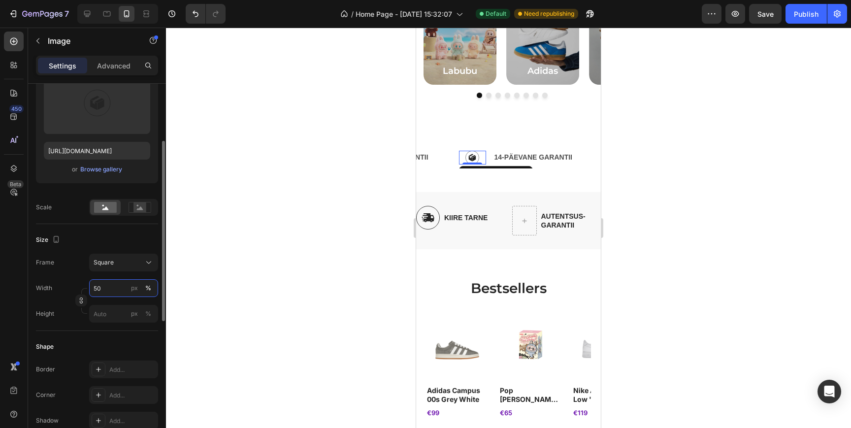
type input "50"
click at [99, 244] on div "Size" at bounding box center [97, 240] width 122 height 16
click at [459, 129] on div "KIIRE TARNE Text Block AUTENTSUS GARANTII Text Block Image 0 14-PÄEVANE GARANTI…" at bounding box center [508, 157] width 185 height 69
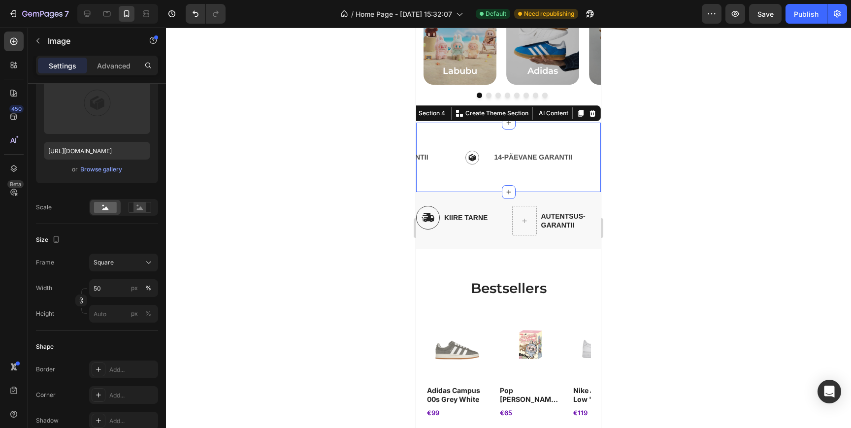
scroll to position [0, 0]
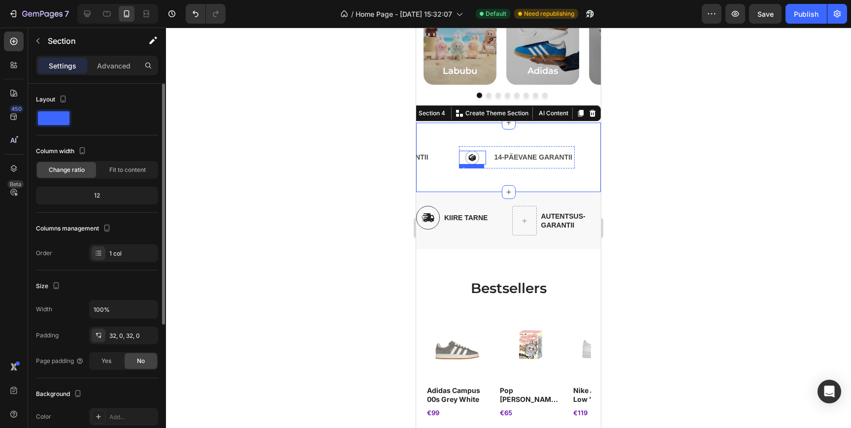
click at [474, 155] on img at bounding box center [472, 158] width 14 height 14
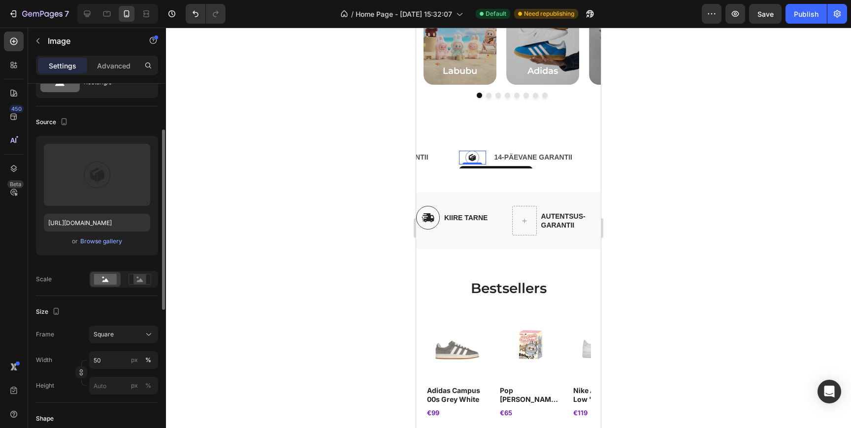
scroll to position [63, 0]
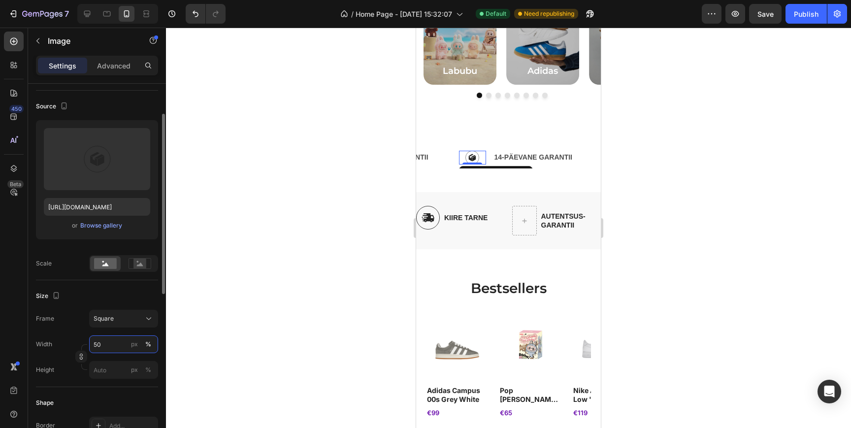
click at [109, 348] on input "50" at bounding box center [123, 344] width 69 height 18
type input "75"
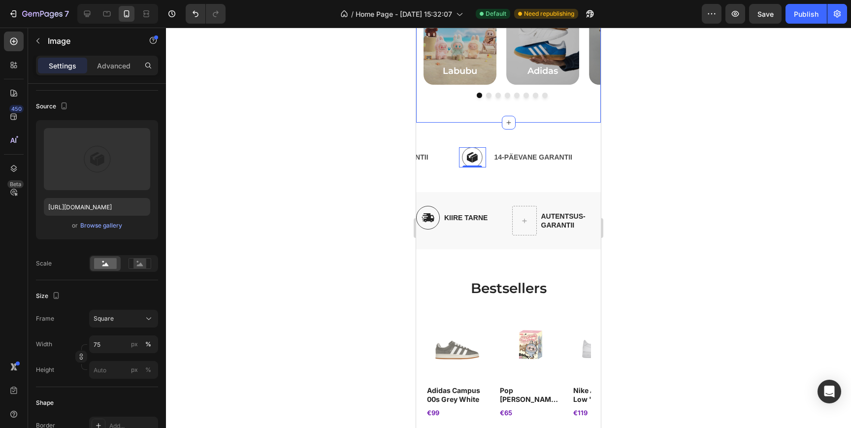
click at [468, 108] on div "Labubu Heading Hero Banner Adidas Heading Hero Banner Nike Heading Hero Banner …" at bounding box center [508, 41] width 185 height 163
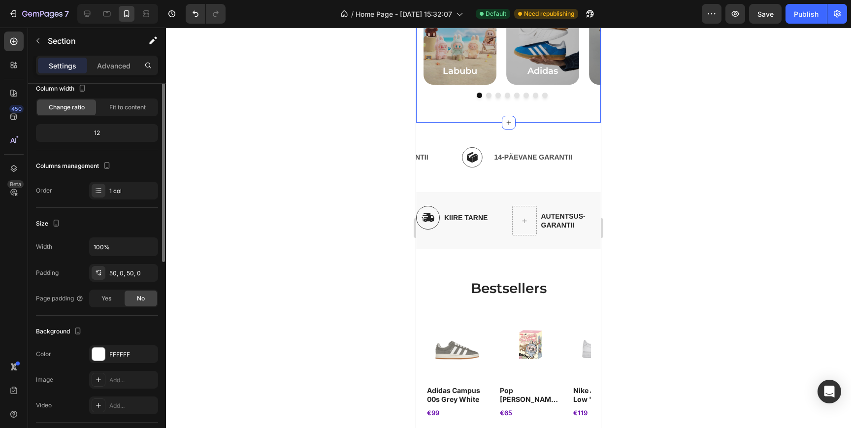
scroll to position [0, 0]
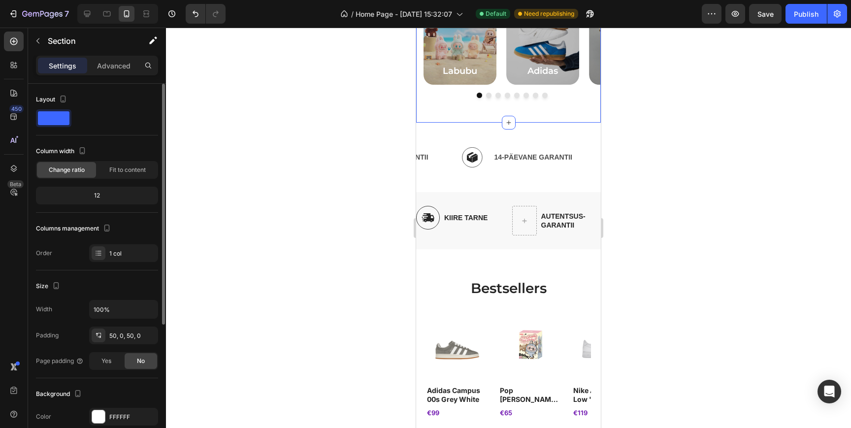
click at [548, 106] on div "Labubu Heading Hero Banner Adidas Heading Hero Banner Nike Heading Hero Banner …" at bounding box center [508, 41] width 185 height 163
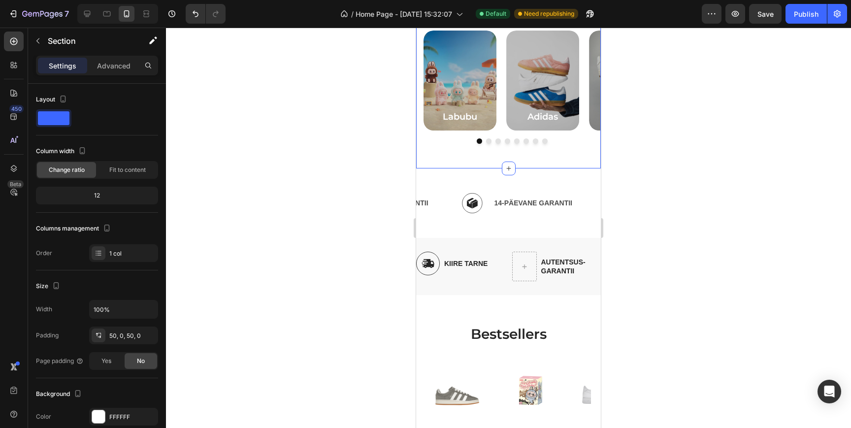
scroll to position [258, 0]
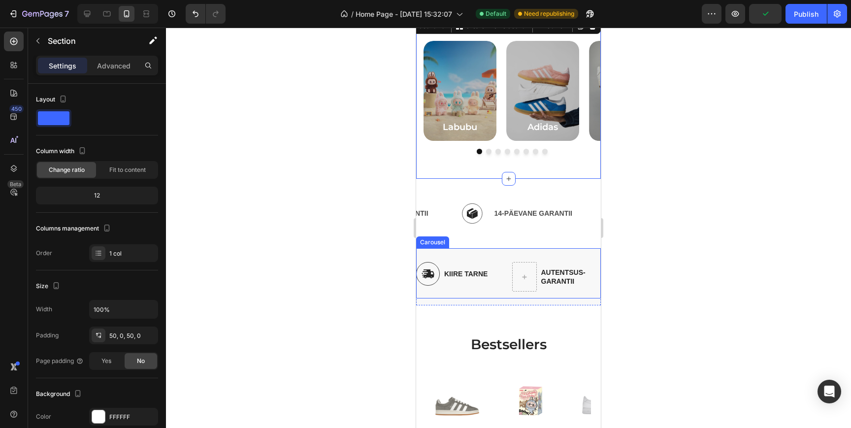
click at [532, 252] on div "Image kiire tarne Text Block Row AUTENTSUS- GARANTII Text Block Row Image 14-PÄ…" at bounding box center [508, 273] width 185 height 50
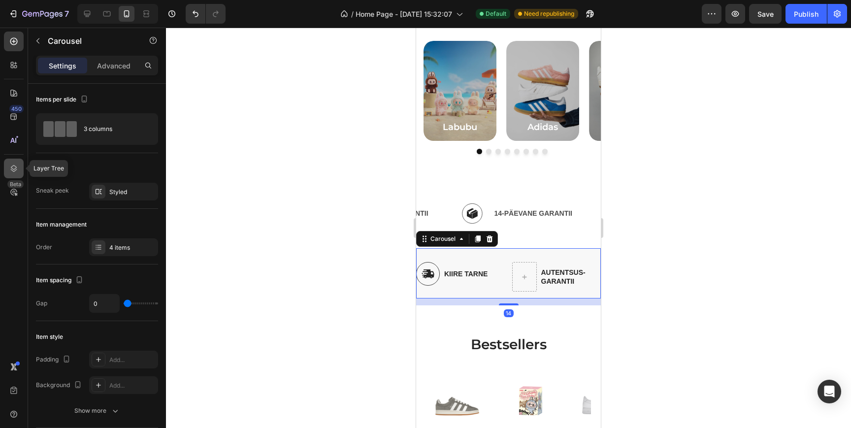
click at [15, 165] on icon at bounding box center [14, 169] width 10 height 10
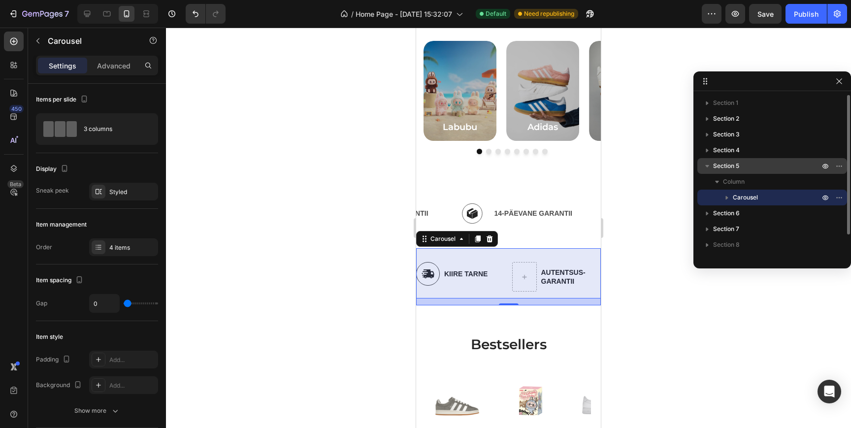
click at [756, 168] on p "Section 5" at bounding box center [767, 166] width 108 height 10
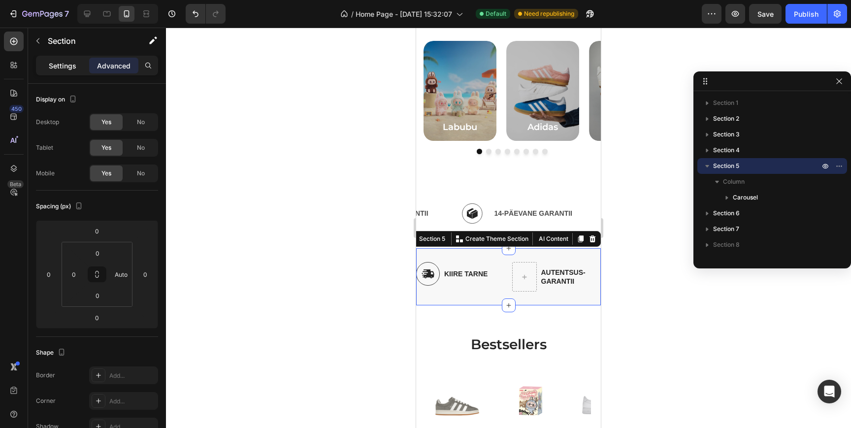
click at [70, 63] on p "Settings" at bounding box center [63, 66] width 28 height 10
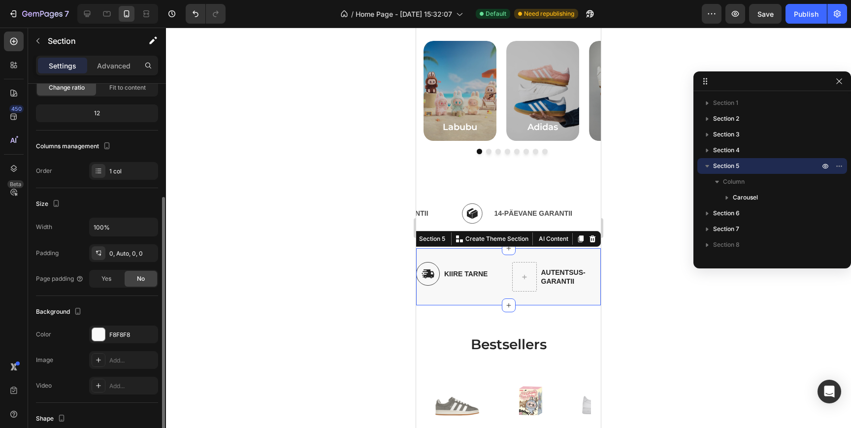
scroll to position [131, 0]
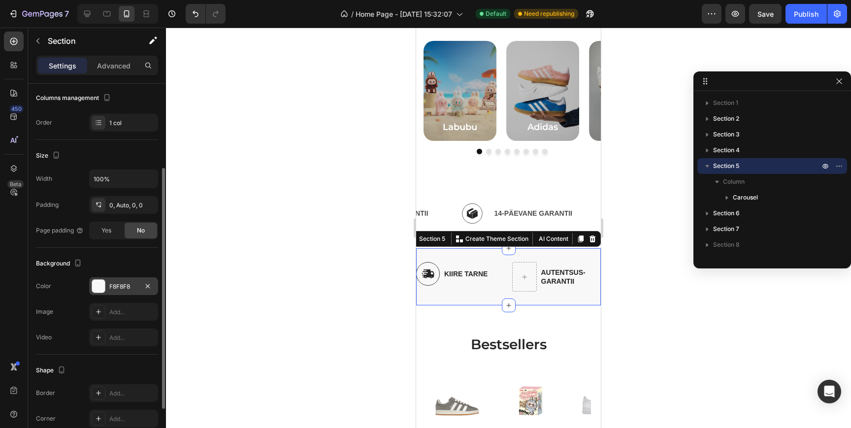
click at [126, 287] on div "F8F8F8" at bounding box center [123, 286] width 29 height 9
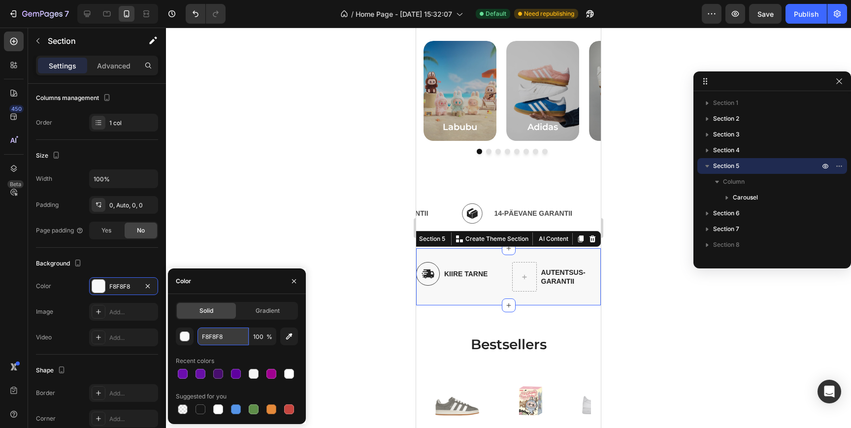
click at [216, 337] on input "F8F8F8" at bounding box center [222, 337] width 51 height 18
click at [231, 338] on input "F8F8F8" at bounding box center [222, 337] width 51 height 18
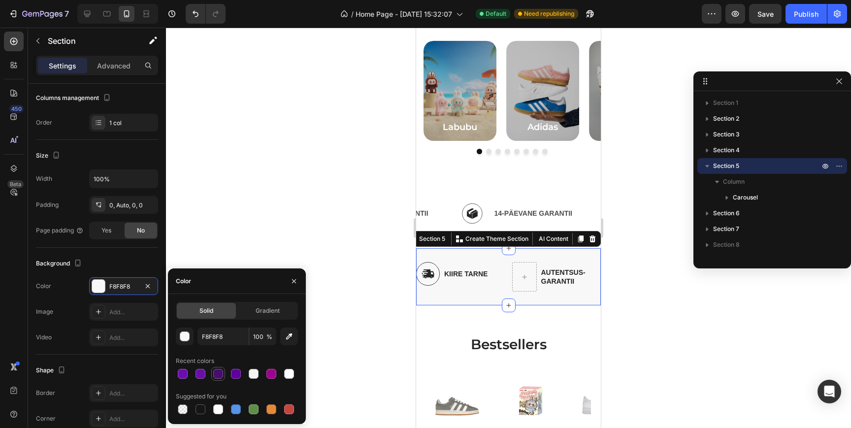
click at [220, 371] on div at bounding box center [218, 374] width 10 height 10
type input "470E6D"
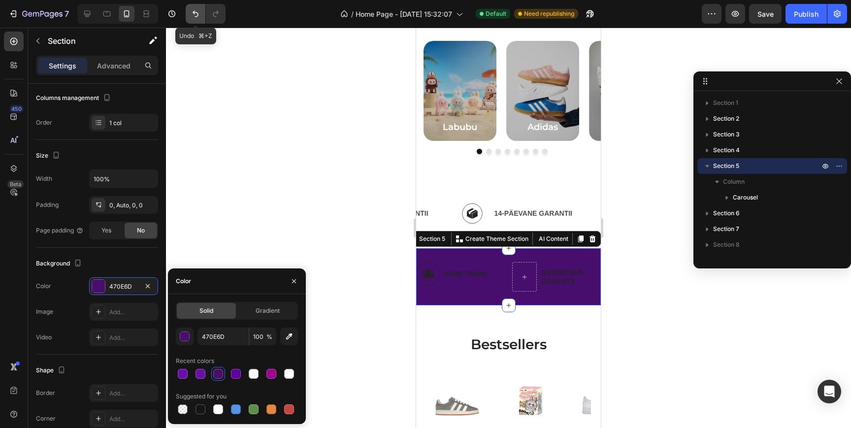
click at [198, 15] on icon "Undo/Redo" at bounding box center [196, 14] width 10 height 10
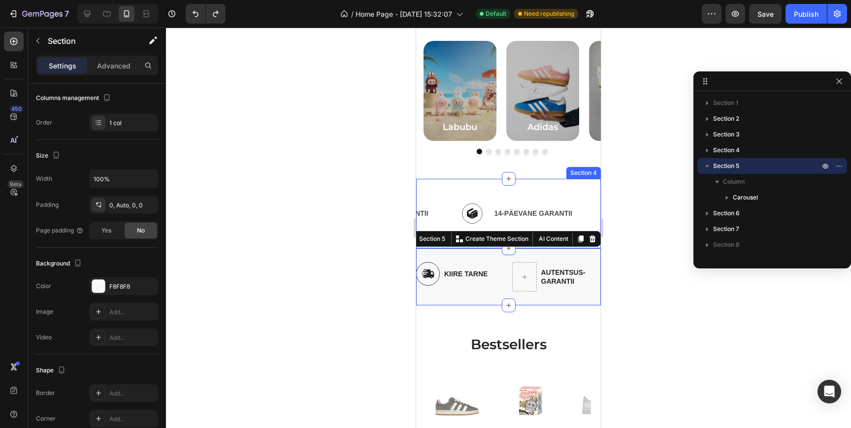
click at [528, 189] on div "KIIRE TARNE Text Block AUTENTSUS GARANTII Text Block Image 14-PÄEVANE GARANTII …" at bounding box center [508, 213] width 185 height 69
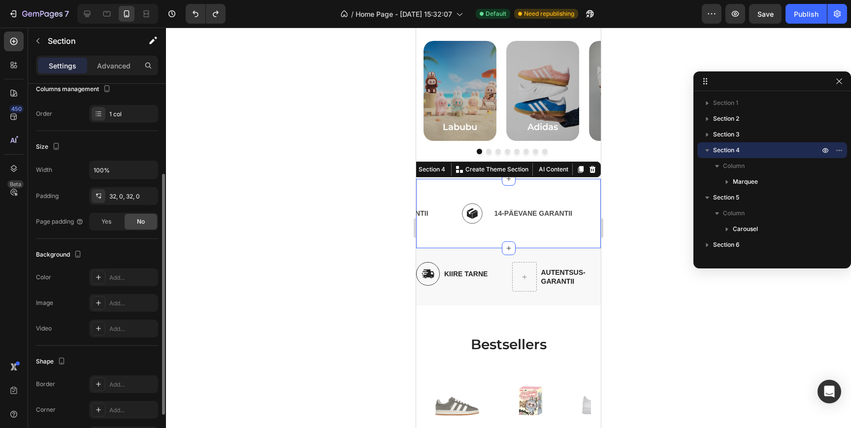
scroll to position [140, 0]
click at [131, 278] on div "Add..." at bounding box center [132, 277] width 46 height 9
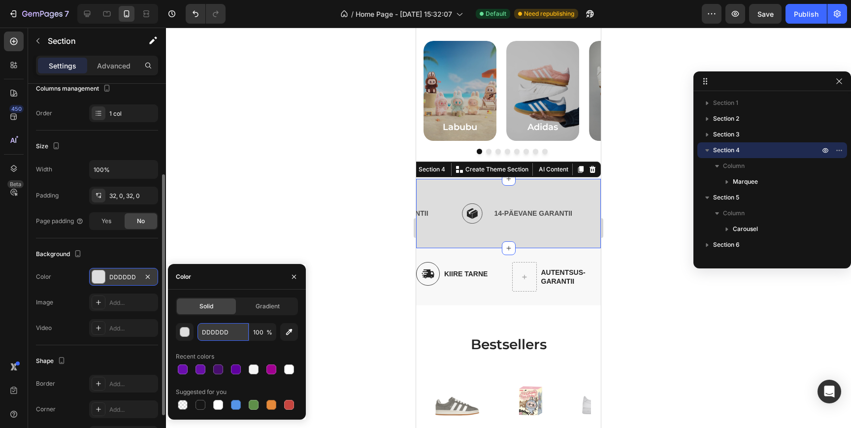
click at [232, 333] on input "DDDDDD" at bounding box center [222, 332] width 51 height 18
paste input "F8F8F8"
type input "F8F8F8"
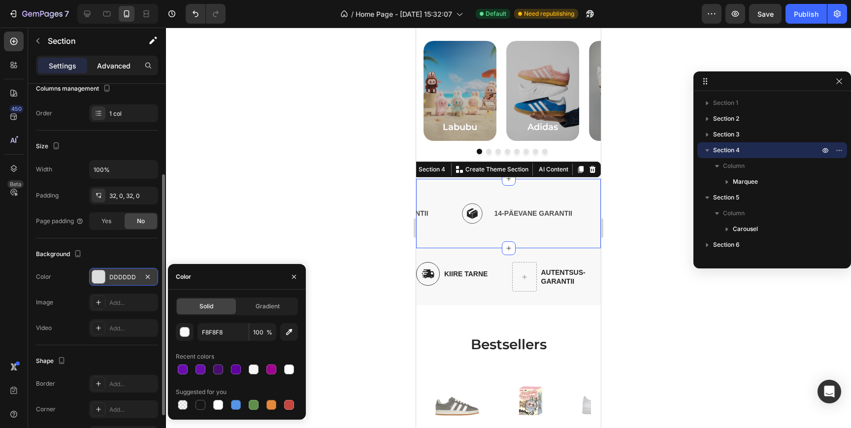
click at [120, 62] on p "Advanced" at bounding box center [113, 66] width 33 height 10
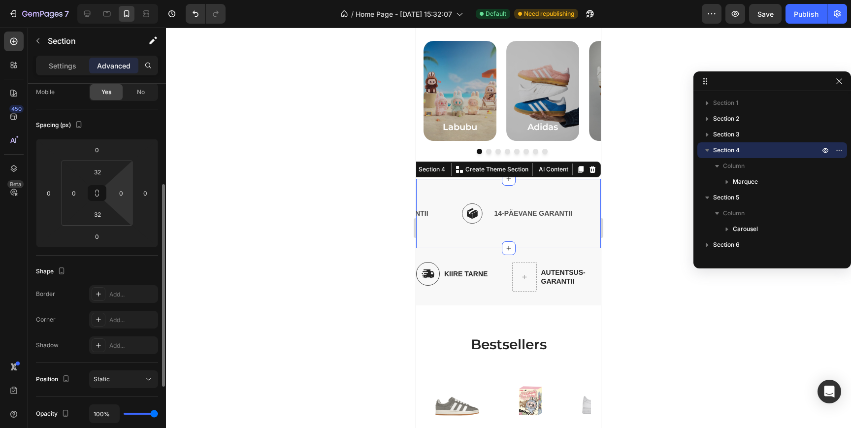
scroll to position [74, 0]
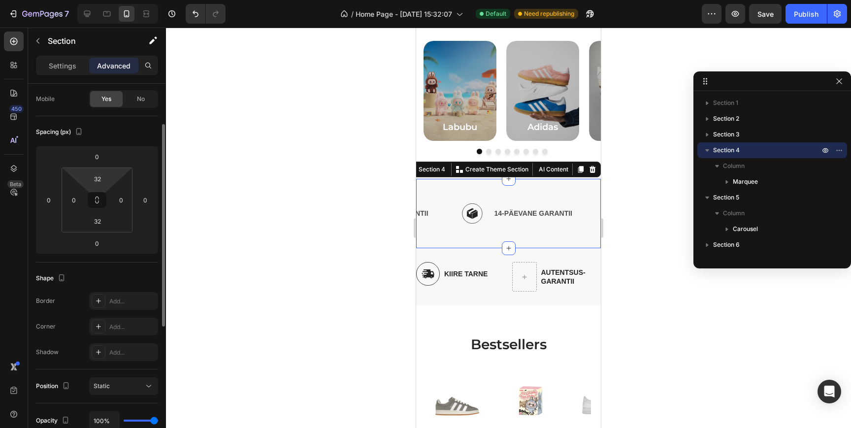
click at [103, 0] on html "7 / Home Page - [DATE] 15:32:07 Default Need republishing Preview Save Publish …" at bounding box center [425, 0] width 851 height 0
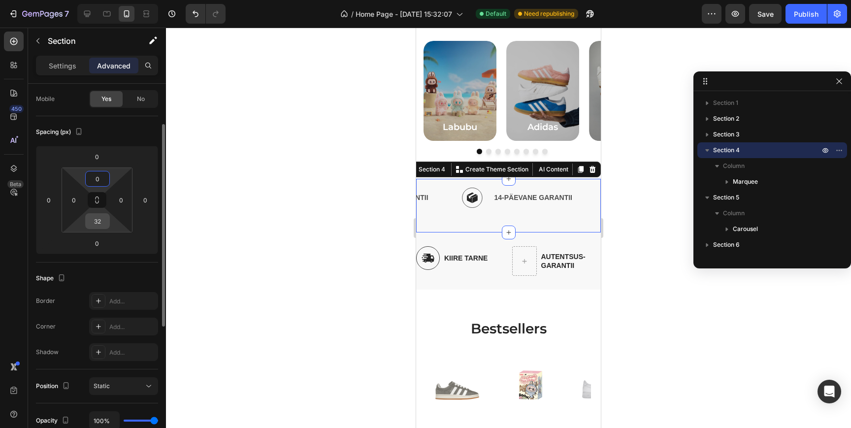
type input "0"
click at [104, 217] on input "32" at bounding box center [98, 221] width 20 height 15
type input "0"
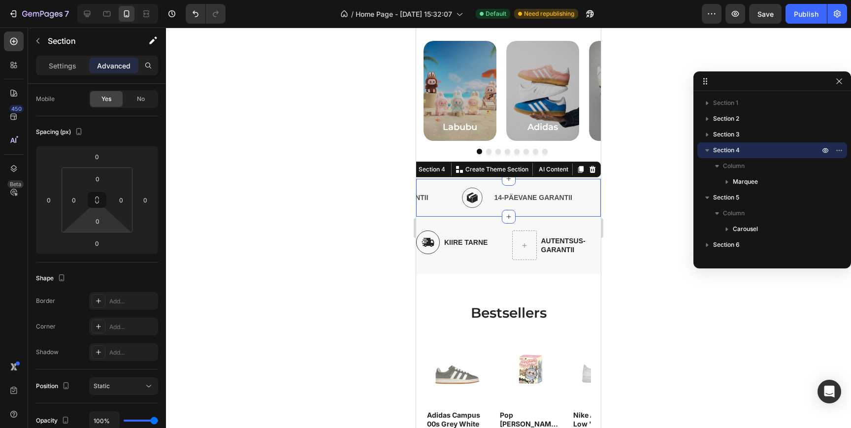
click at [293, 238] on div at bounding box center [508, 228] width 685 height 400
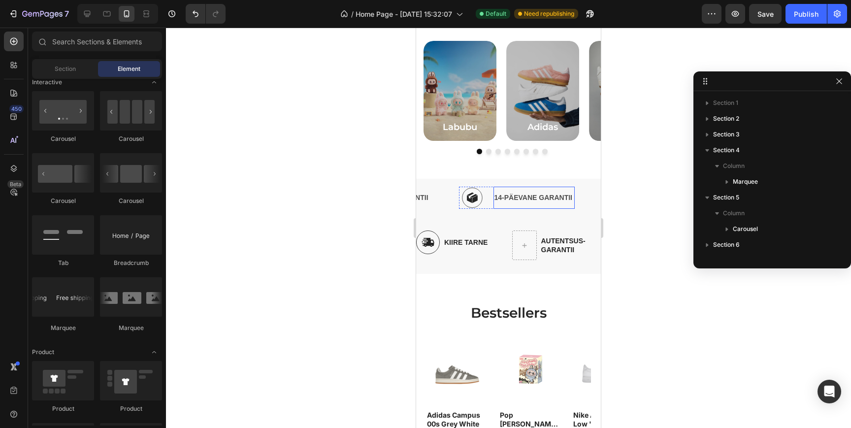
click at [526, 197] on p "14-PÄEVANE GARANTII" at bounding box center [533, 198] width 79 height 12
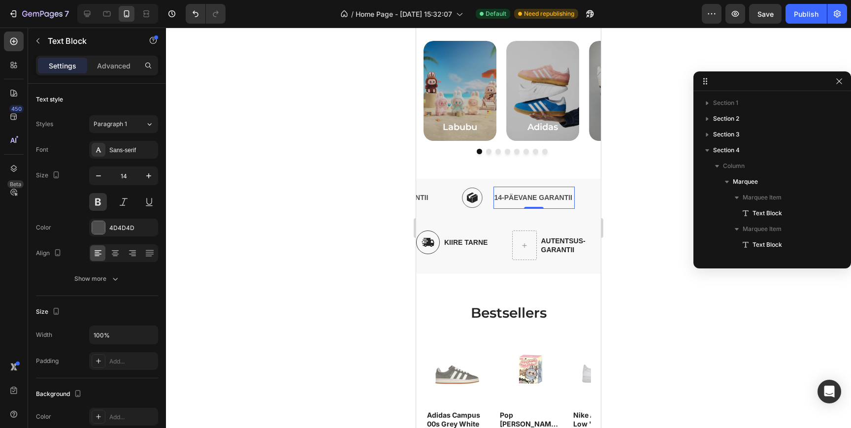
scroll to position [170, 0]
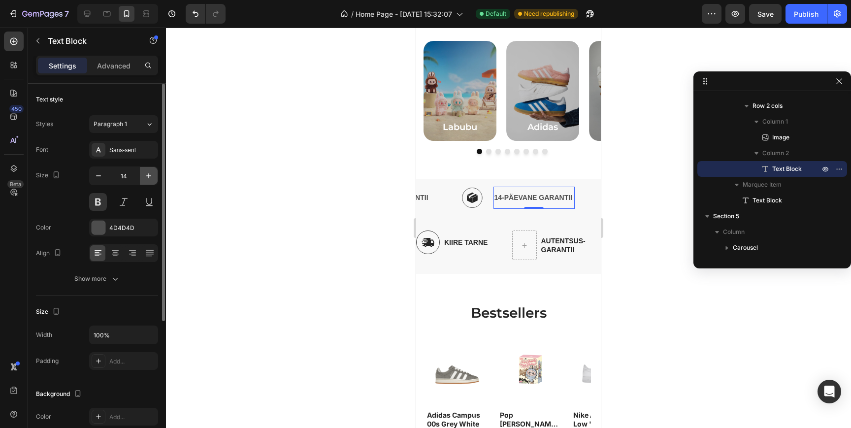
click at [147, 177] on icon "button" at bounding box center [149, 176] width 10 height 10
type input "15"
click at [130, 150] on div "Sans-serif" at bounding box center [132, 150] width 46 height 9
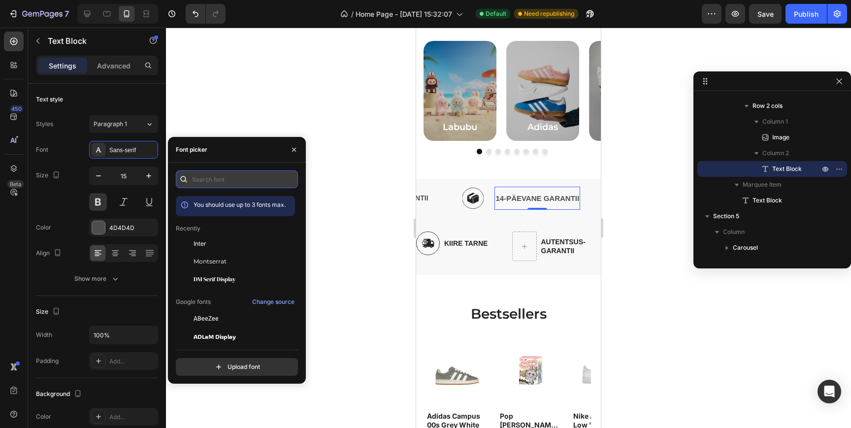
click at [199, 179] on input "text" at bounding box center [237, 179] width 122 height 18
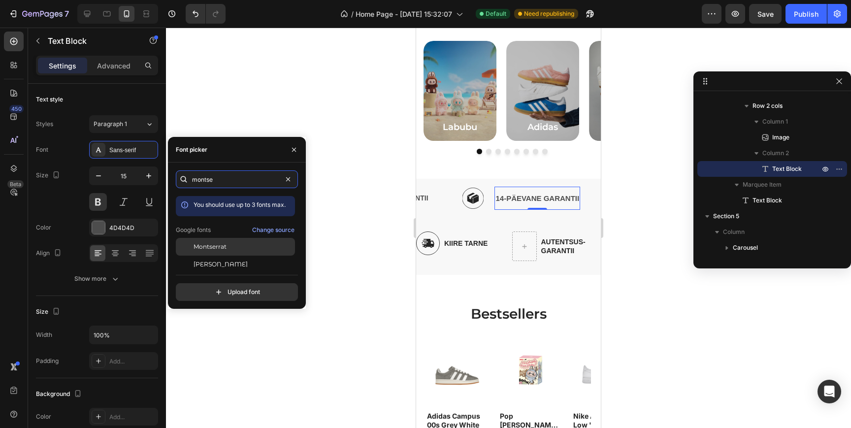
type input "montse"
click at [230, 247] on div "Montserrat" at bounding box center [243, 246] width 99 height 9
click at [294, 149] on icon "button" at bounding box center [294, 149] width 4 height 4
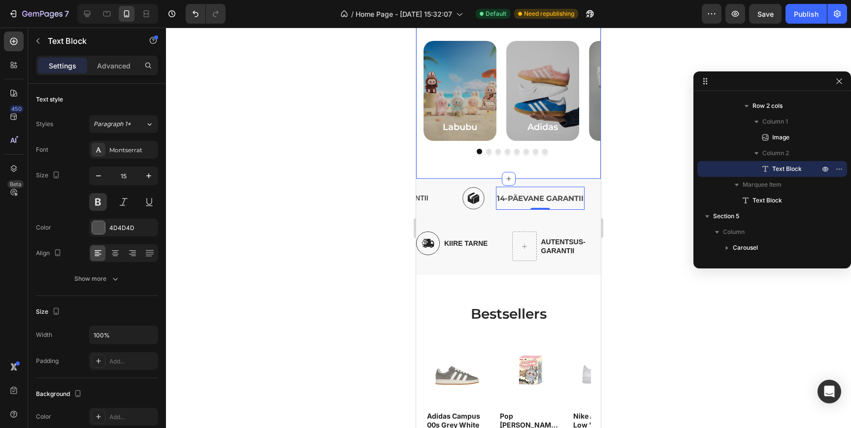
click at [477, 176] on div "Labubu Heading Hero Banner Adidas Heading Hero Banner Nike Heading Hero Banner …" at bounding box center [508, 97] width 185 height 163
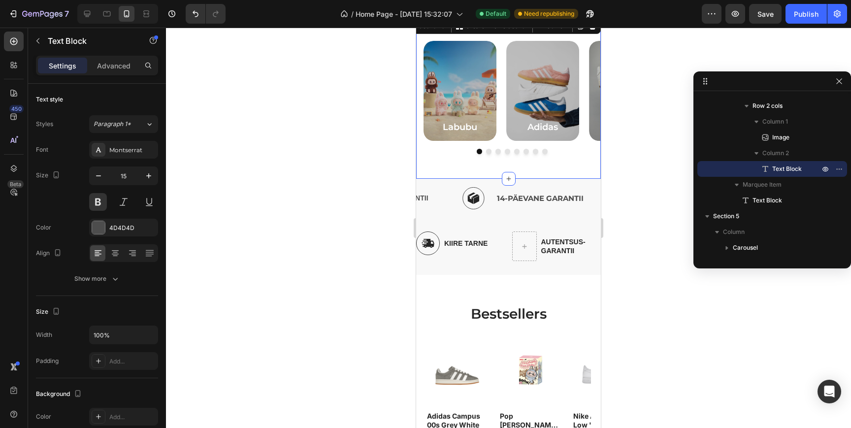
scroll to position [0, 0]
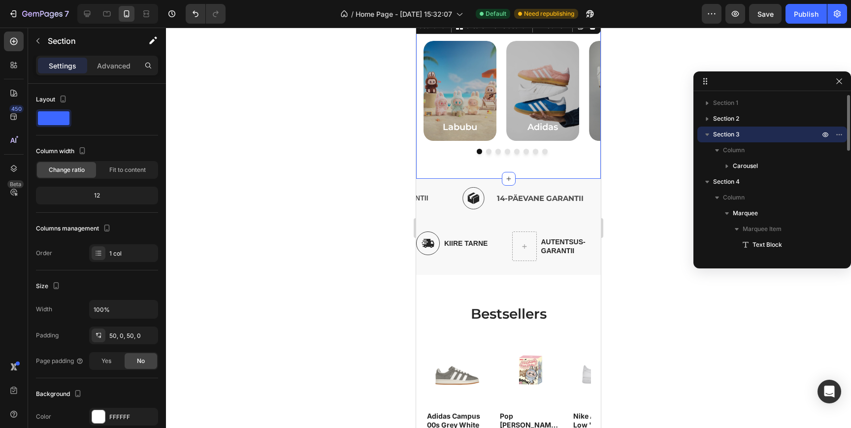
click at [576, 161] on div "Labubu Heading Hero Banner Adidas Heading Hero Banner Nike Heading Hero Banner …" at bounding box center [508, 97] width 185 height 163
click at [534, 197] on p "14-PÄEVANE GARANTII" at bounding box center [540, 198] width 87 height 13
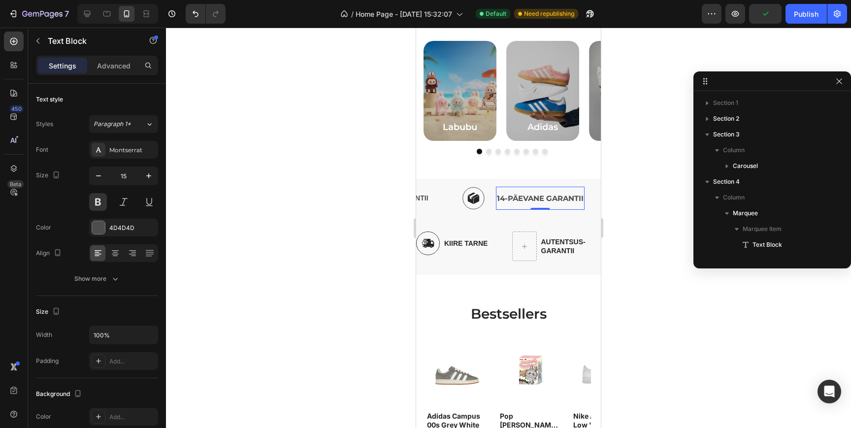
scroll to position [202, 0]
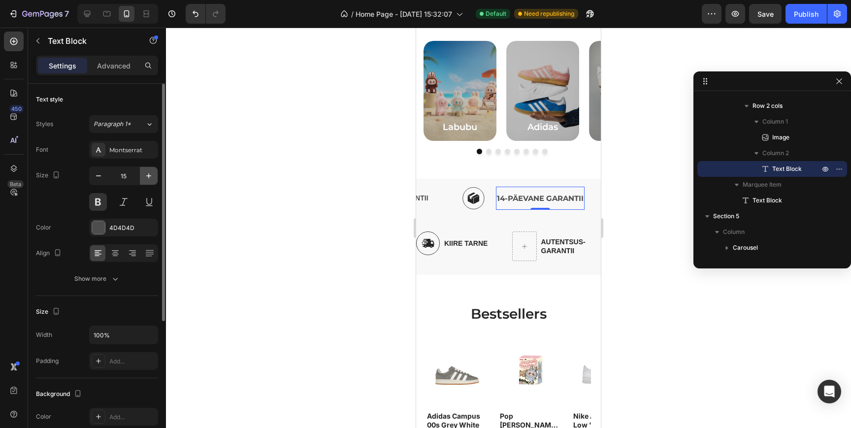
click at [147, 175] on icon "button" at bounding box center [148, 175] width 5 height 5
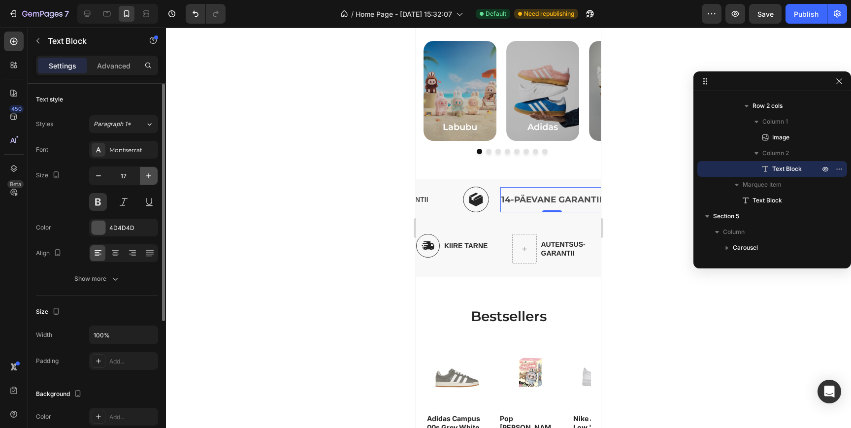
click at [147, 175] on icon "button" at bounding box center [148, 175] width 5 height 5
click at [100, 177] on icon "button" at bounding box center [99, 176] width 10 height 10
type input "16"
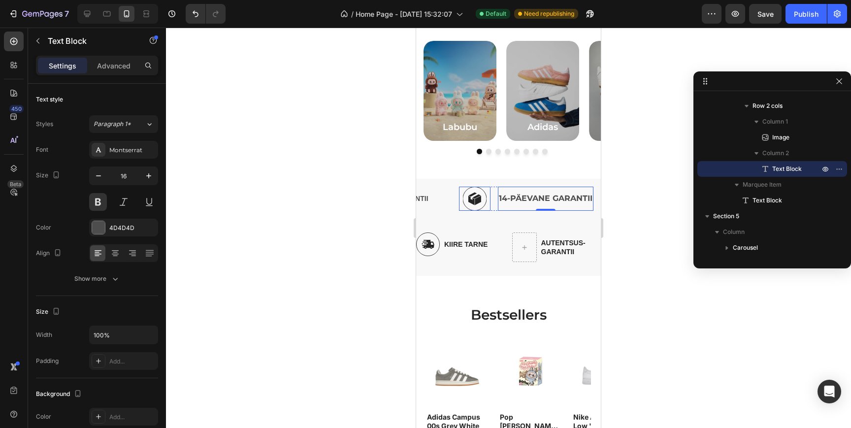
click at [474, 201] on img at bounding box center [475, 199] width 24 height 24
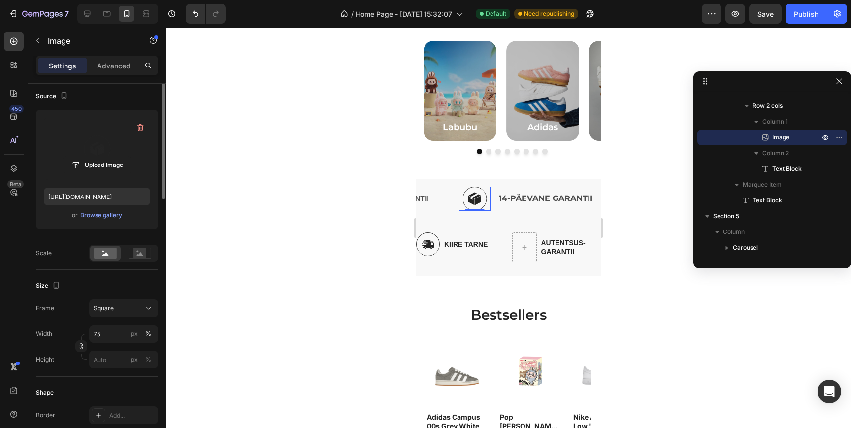
scroll to position [90, 0]
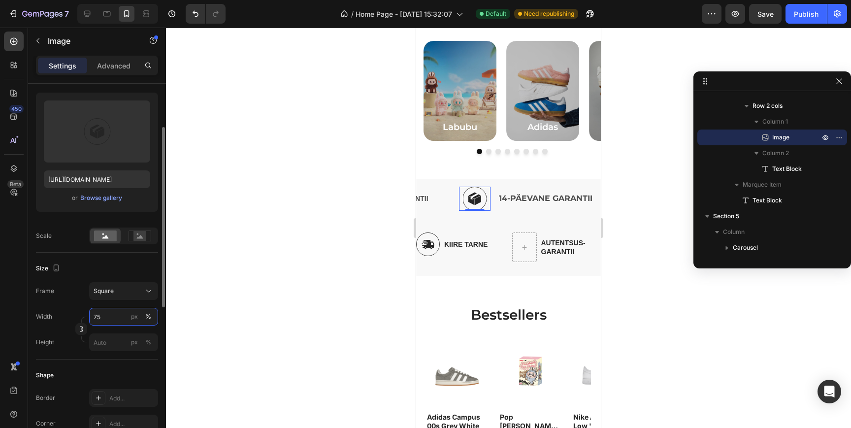
click at [113, 317] on input "75" at bounding box center [123, 317] width 69 height 18
type input "1"
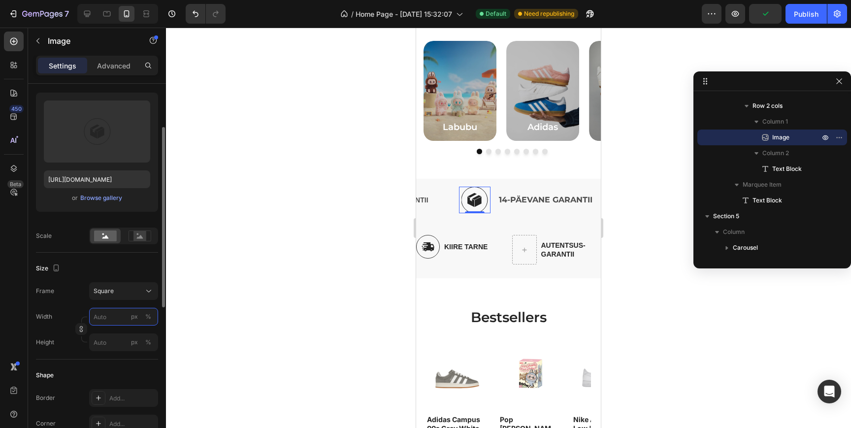
type input "5"
type input "50"
type input "30"
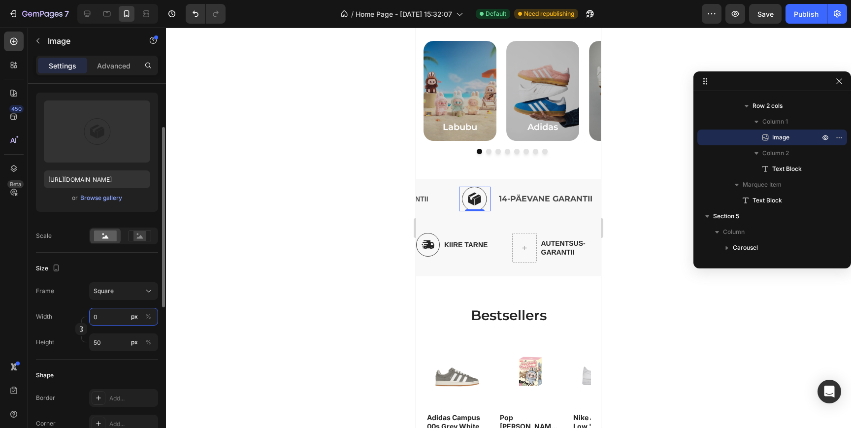
type input "30"
type input "0"
type input "40"
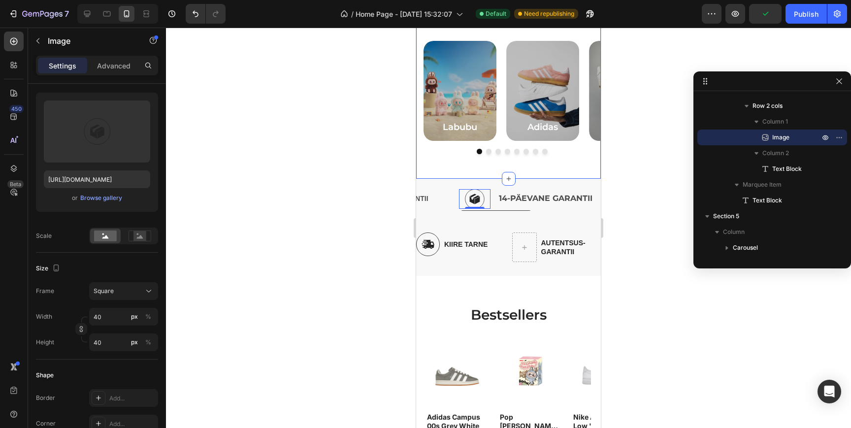
click at [444, 172] on div "Labubu Heading Hero Banner Adidas Heading Hero Banner Nike Heading Hero Banner …" at bounding box center [508, 97] width 185 height 163
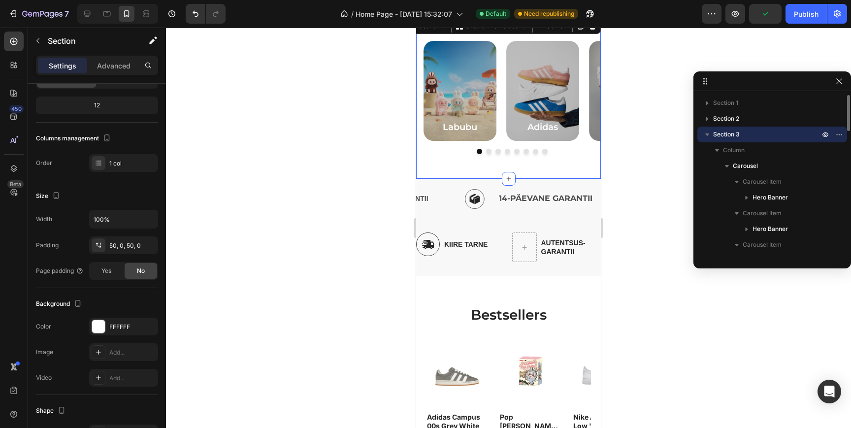
scroll to position [0, 0]
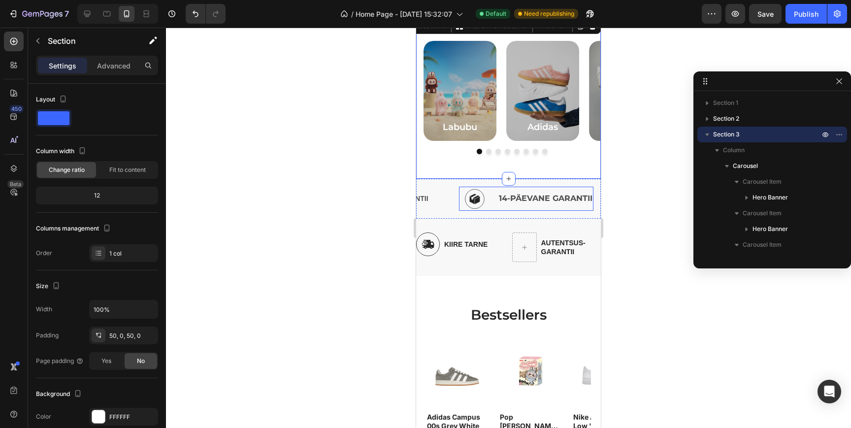
click at [496, 206] on div "Image 14-PÄEVANE GARANTII Text Block Row" at bounding box center [526, 199] width 135 height 24
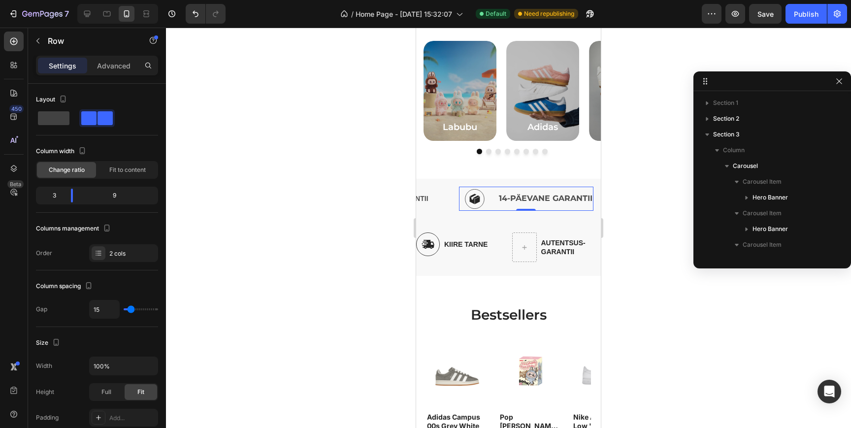
scroll to position [391, 0]
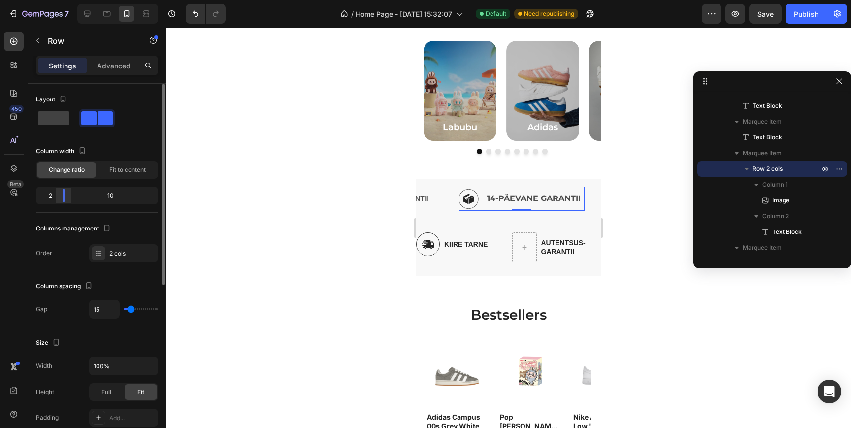
drag, startPoint x: 72, startPoint y: 200, endPoint x: 60, endPoint y: 201, distance: 11.9
click at [60, 201] on div at bounding box center [64, 196] width 18 height 14
click at [434, 171] on div "Labubu Heading Hero Banner Adidas Heading Hero Banner Nike Heading Hero Banner …" at bounding box center [508, 97] width 185 height 163
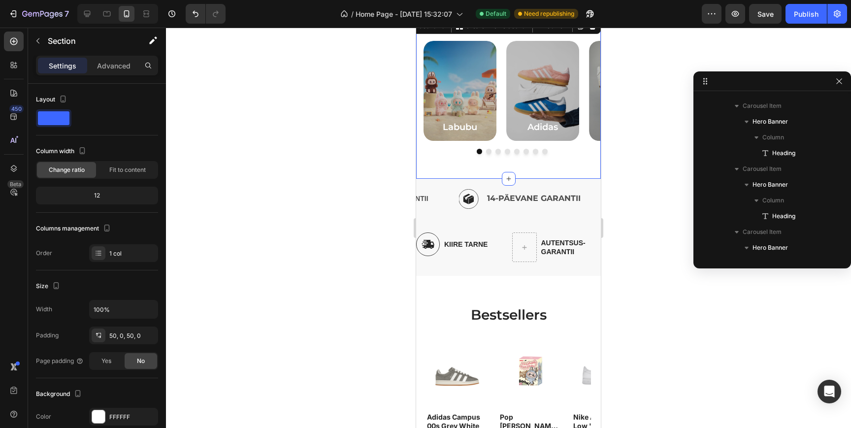
scroll to position [0, 0]
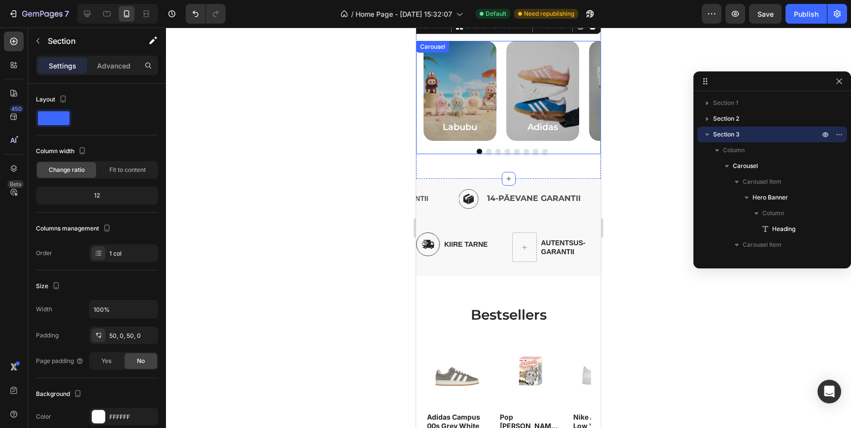
click at [495, 145] on div "Labubu Heading Hero Banner Adidas Heading Hero Banner Nike Heading Hero Banner …" at bounding box center [508, 97] width 185 height 113
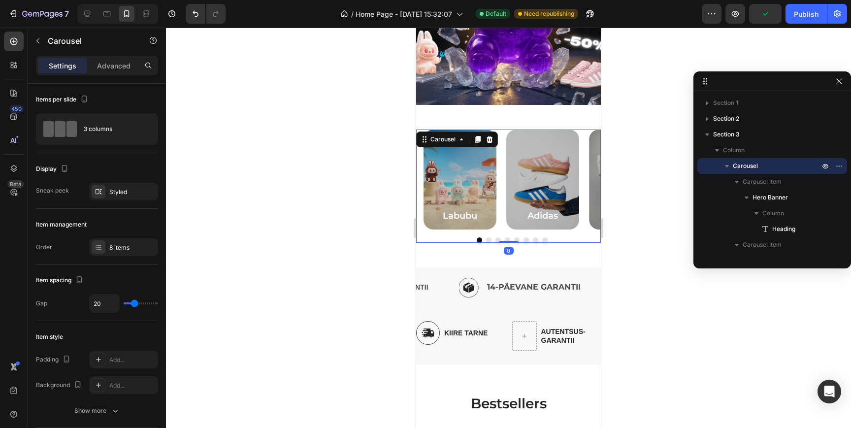
scroll to position [185, 0]
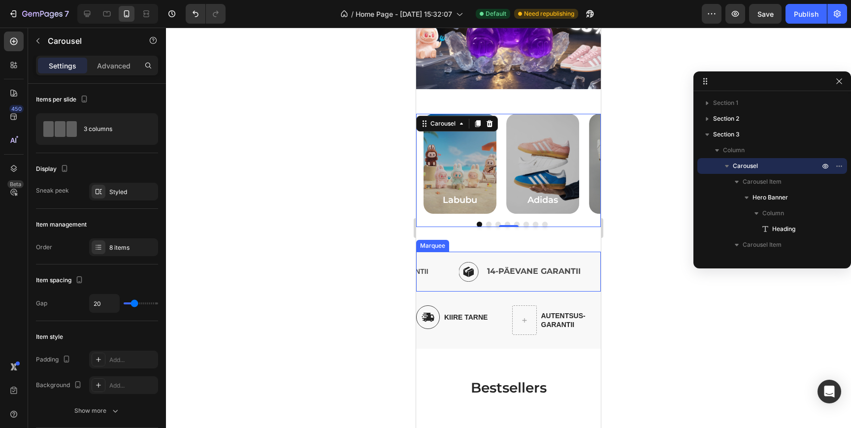
click at [588, 257] on div "KIIRE TARNE Text Block AUTENTSUS GARANTII Text Block Image 14-PÄEVANE GARANTII …" at bounding box center [508, 272] width 185 height 40
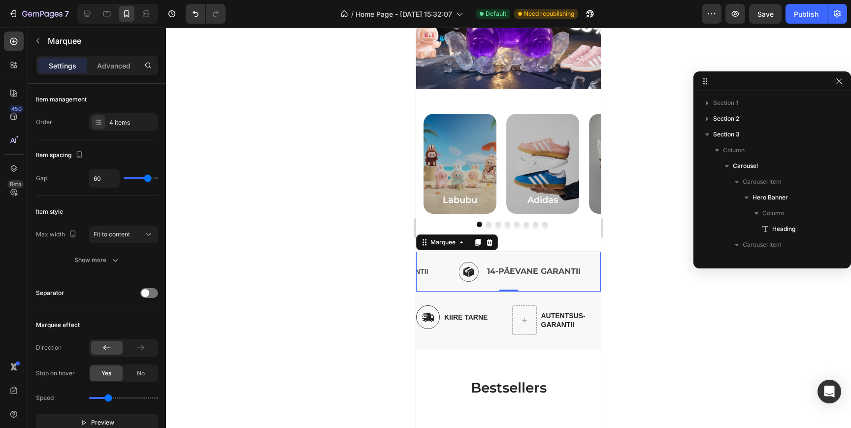
scroll to position [549, 0]
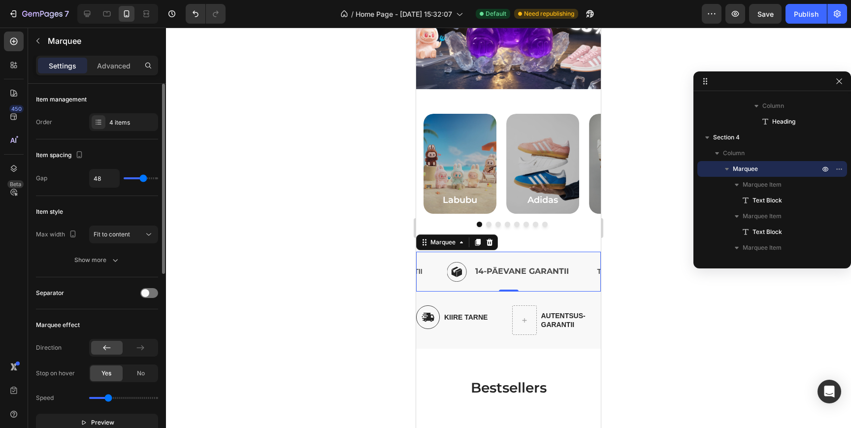
click at [143, 179] on input "range" at bounding box center [141, 178] width 34 height 2
click at [114, 115] on div "4 items" at bounding box center [123, 122] width 69 height 18
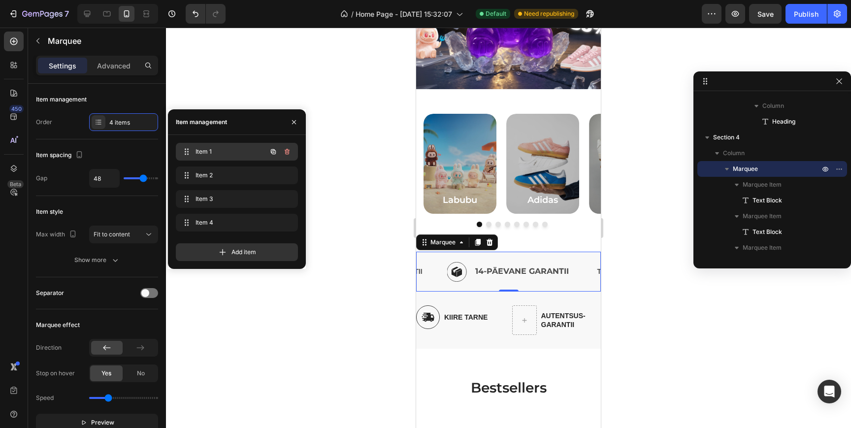
click at [223, 155] on span "Item 1" at bounding box center [224, 151] width 56 height 9
click at [219, 176] on span "Item 2" at bounding box center [224, 175] width 56 height 9
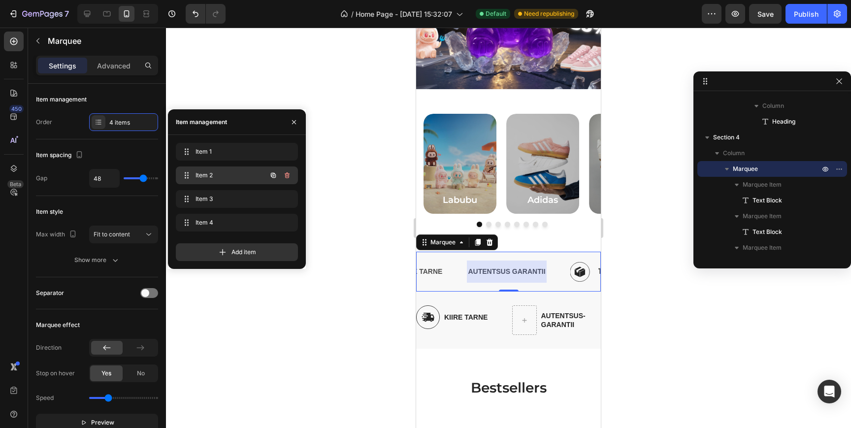
scroll to position [0, 17]
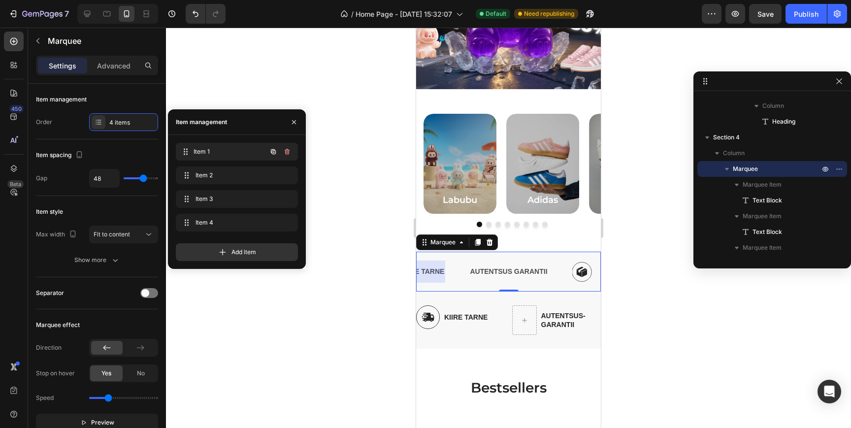
click at [230, 151] on span "Item 1" at bounding box center [230, 151] width 73 height 9
click at [230, 150] on span "Item 1" at bounding box center [224, 151] width 56 height 9
click at [230, 150] on span "Item 1" at bounding box center [230, 151] width 73 height 9
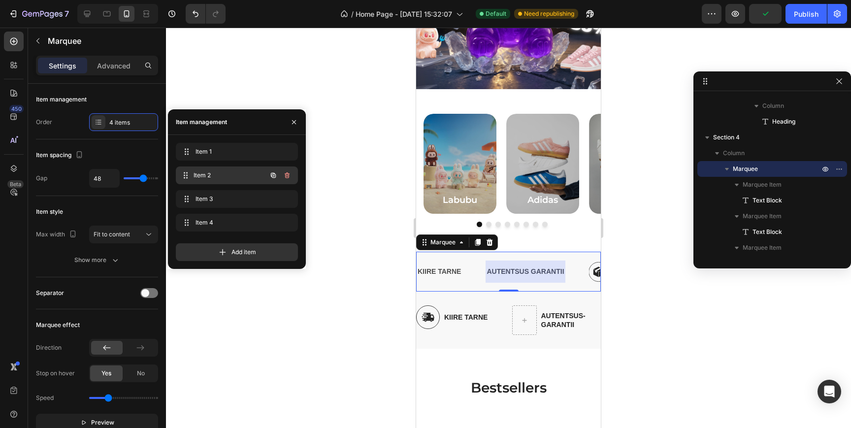
click at [221, 178] on span "Item 2" at bounding box center [230, 175] width 73 height 9
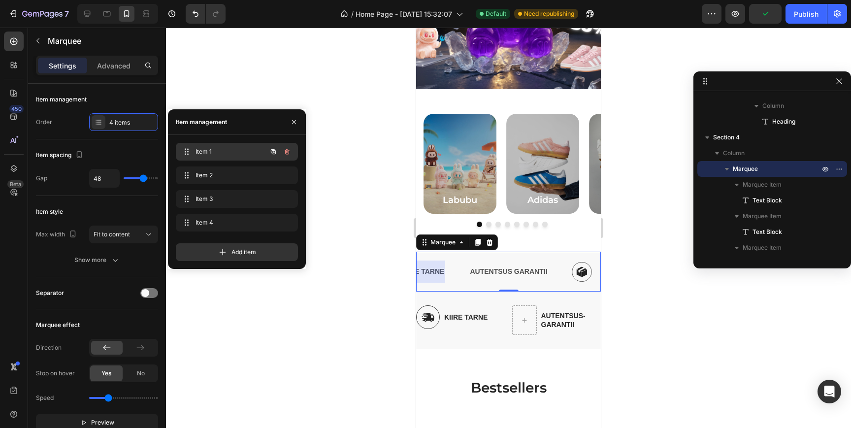
click at [219, 147] on div "Item 1 Item 1" at bounding box center [223, 152] width 87 height 14
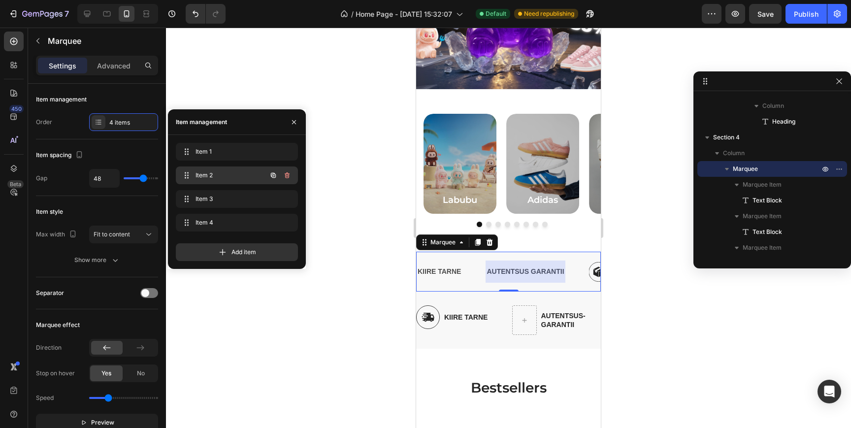
click at [222, 174] on span "Item 2" at bounding box center [224, 175] width 56 height 9
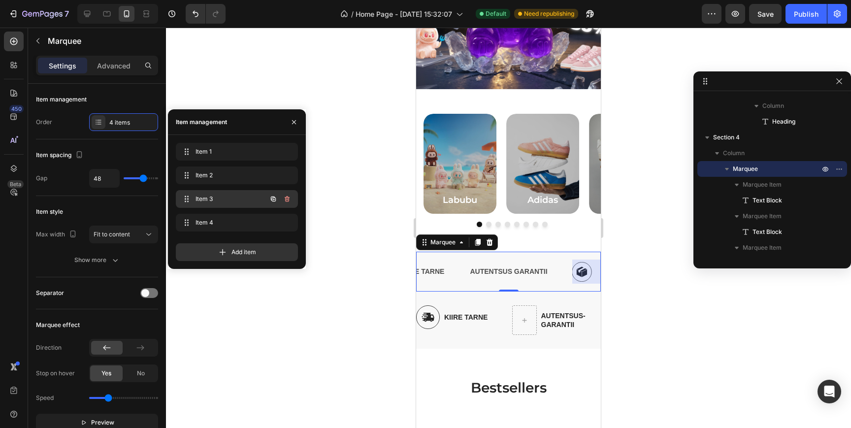
click at [222, 197] on span "Item 3" at bounding box center [224, 199] width 56 height 9
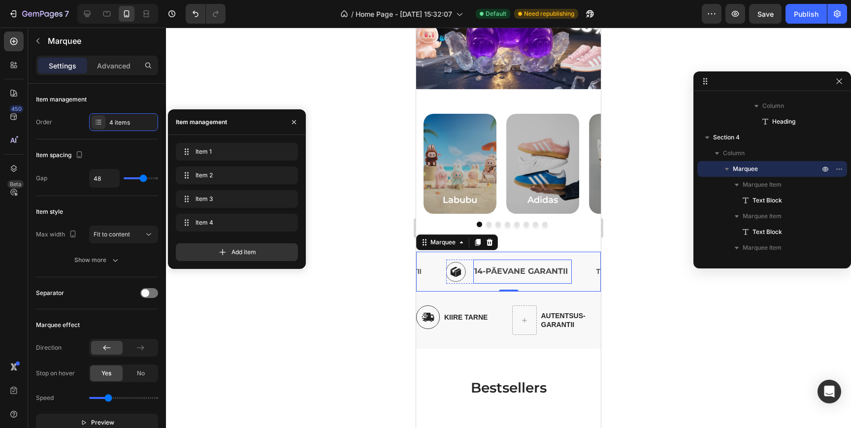
click at [499, 274] on p "14-PÄEVANE GARANTII" at bounding box center [522, 271] width 97 height 14
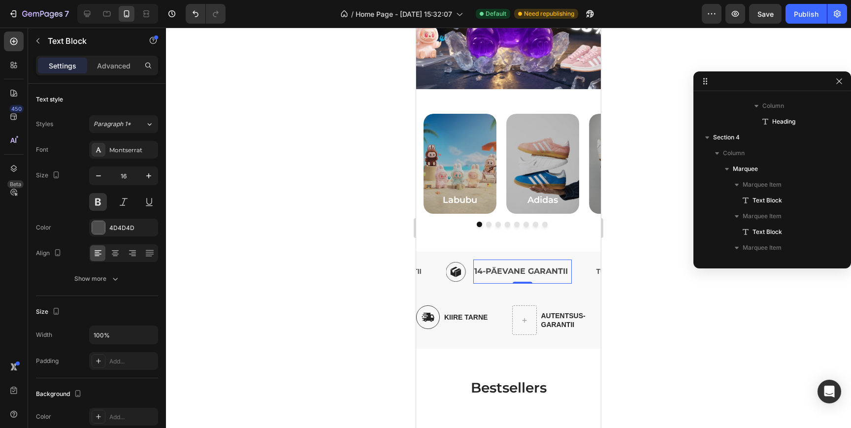
scroll to position [706, 0]
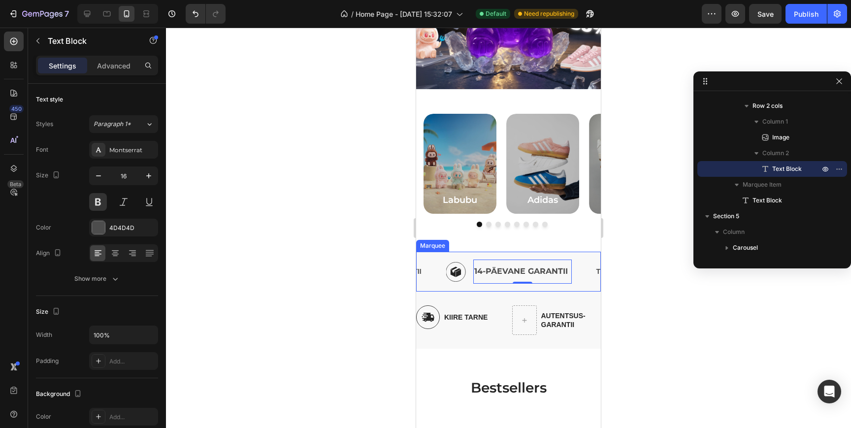
click at [577, 270] on div "Image 14-PÄEVANE GARANTII Text Block 0 Row" at bounding box center [520, 272] width 149 height 24
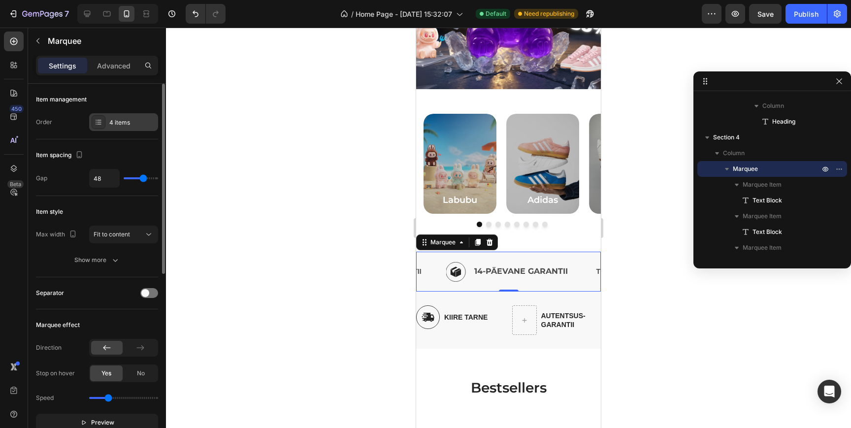
click at [124, 114] on div "4 items" at bounding box center [123, 122] width 69 height 18
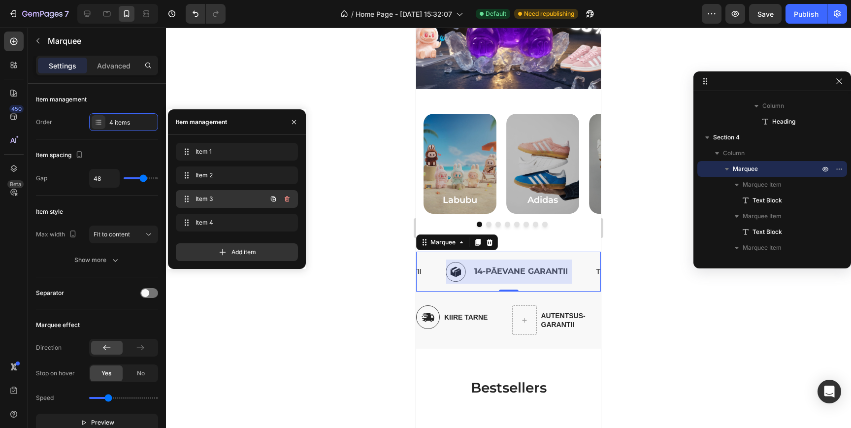
click at [223, 202] on span "Item 3" at bounding box center [224, 199] width 56 height 9
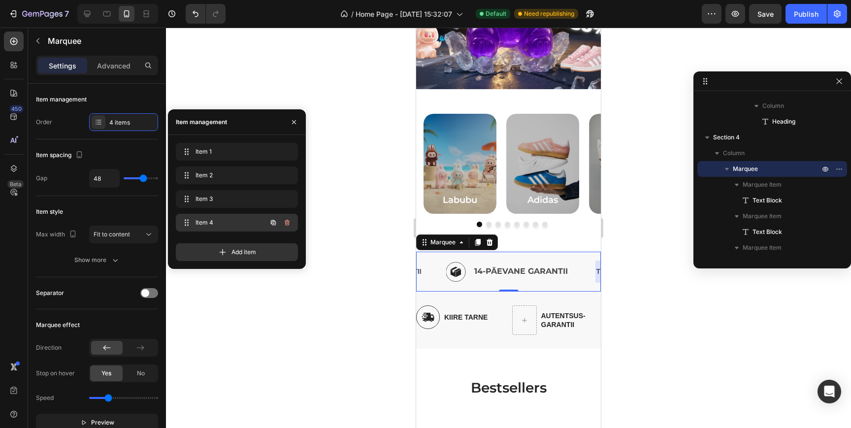
click at [237, 226] on span "Item 4" at bounding box center [224, 222] width 56 height 9
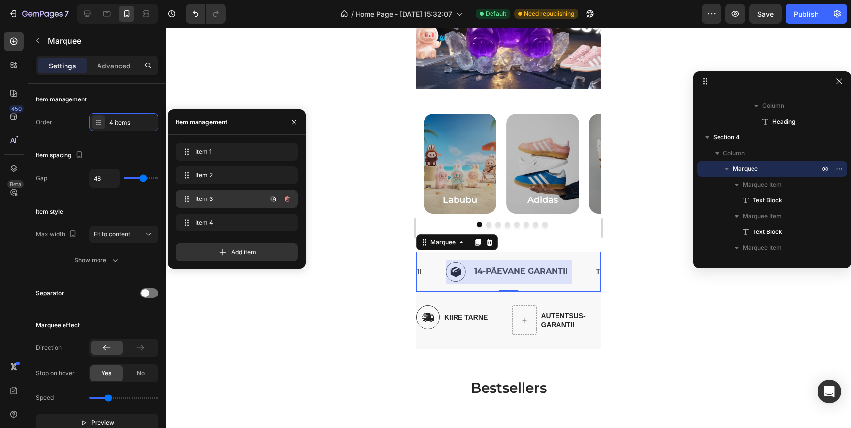
click at [224, 197] on span "Item 3" at bounding box center [224, 199] width 56 height 9
click at [272, 199] on icon "button" at bounding box center [273, 199] width 8 height 8
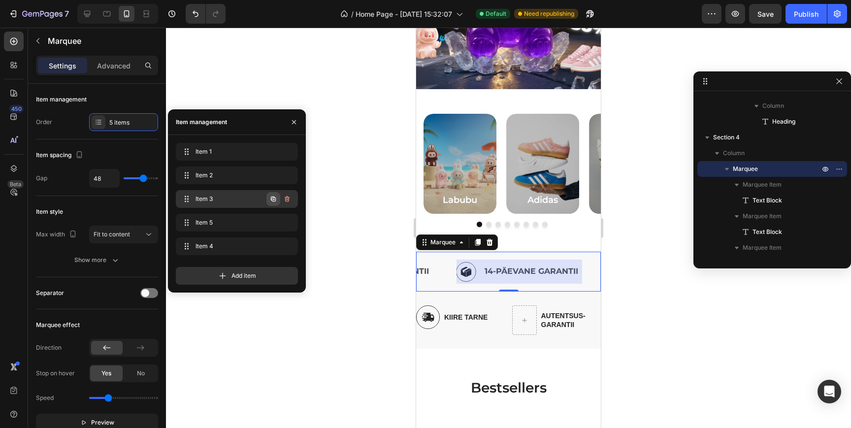
scroll to position [0, 292]
click at [273, 221] on icon "button" at bounding box center [273, 222] width 5 height 5
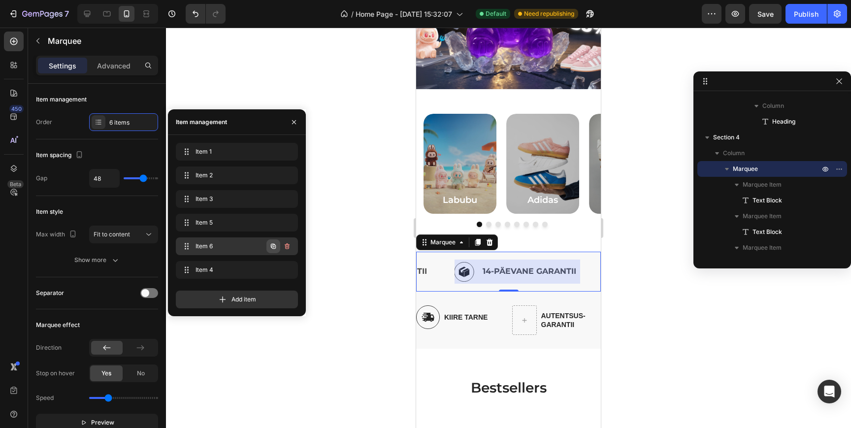
scroll to position [0, 441]
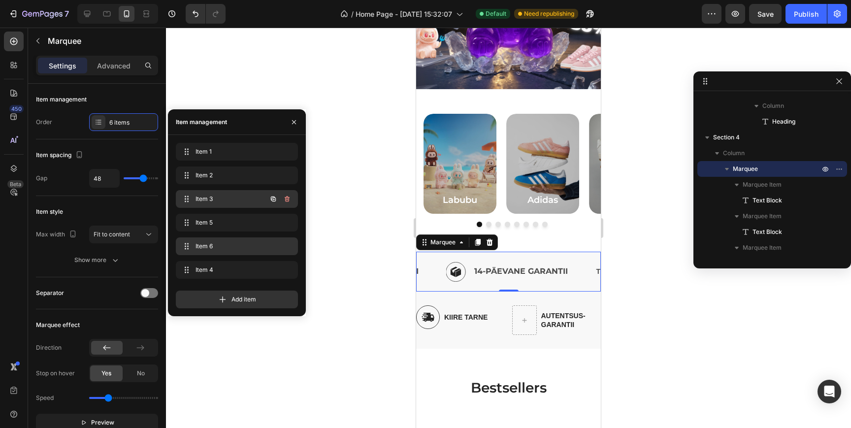
click at [238, 201] on span "Item 3" at bounding box center [224, 199] width 56 height 9
click at [194, 196] on div "Item 3 Item 3" at bounding box center [223, 199] width 87 height 14
click at [214, 174] on span "Item 2" at bounding box center [235, 175] width 79 height 9
click at [224, 192] on div "Item 3 Item 3" at bounding box center [237, 199] width 122 height 18
click at [211, 194] on div "Item 3 Item 3" at bounding box center [223, 199] width 87 height 14
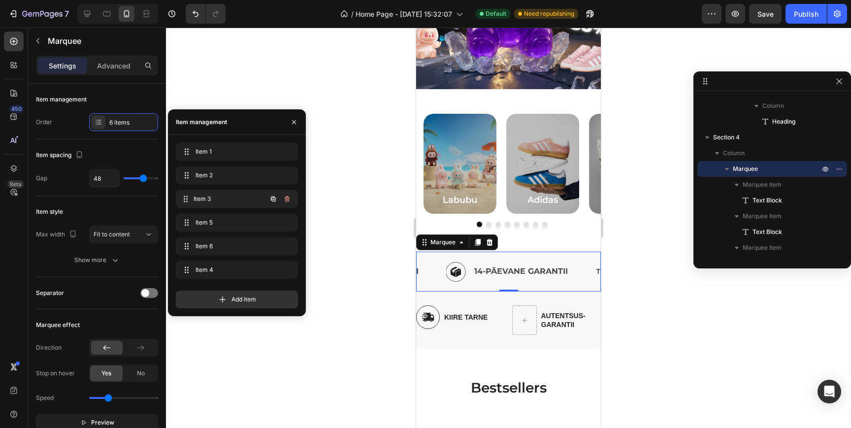
click at [211, 194] on div "Item 3 Item 3" at bounding box center [223, 199] width 87 height 14
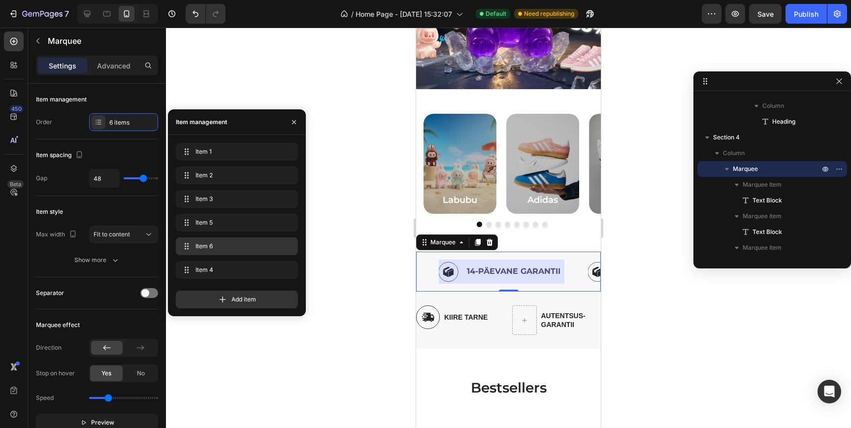
scroll to position [0, 143]
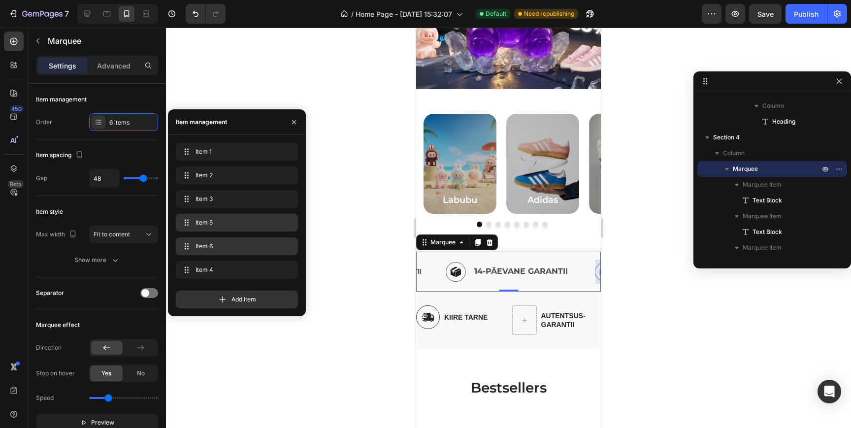
click at [203, 224] on span "Item 5" at bounding box center [235, 222] width 79 height 9
click at [203, 224] on span "Item 5" at bounding box center [224, 222] width 56 height 9
click at [208, 172] on span "Item 2" at bounding box center [235, 175] width 79 height 9
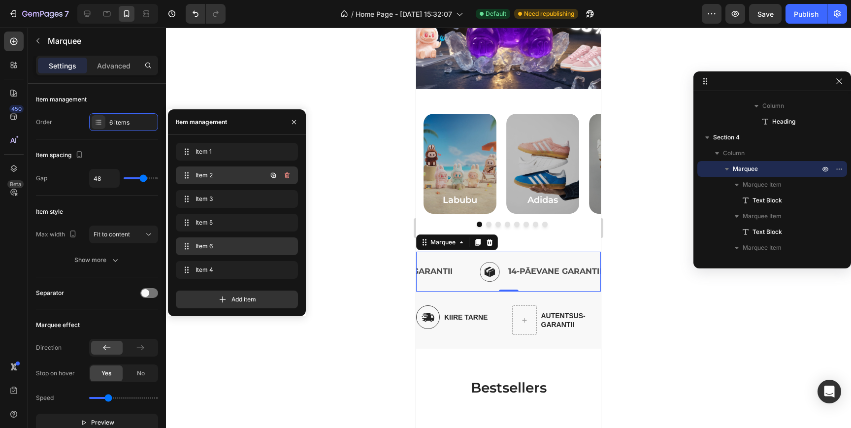
click at [208, 172] on span "Item 2" at bounding box center [224, 175] width 56 height 9
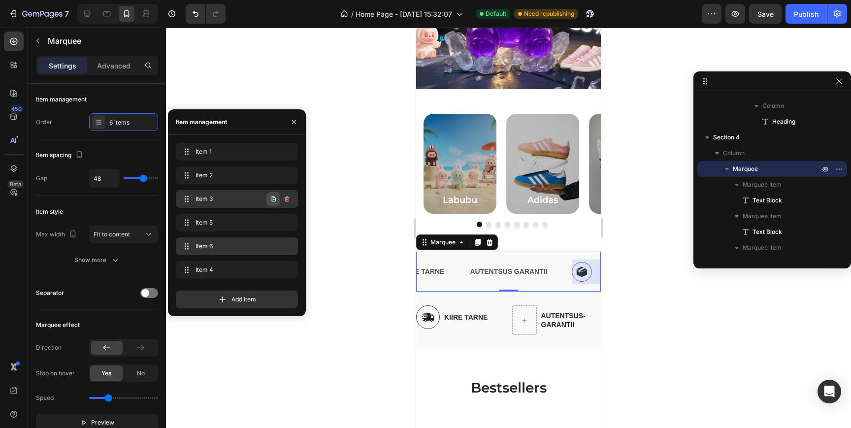
click at [272, 197] on icon "button" at bounding box center [273, 199] width 8 height 8
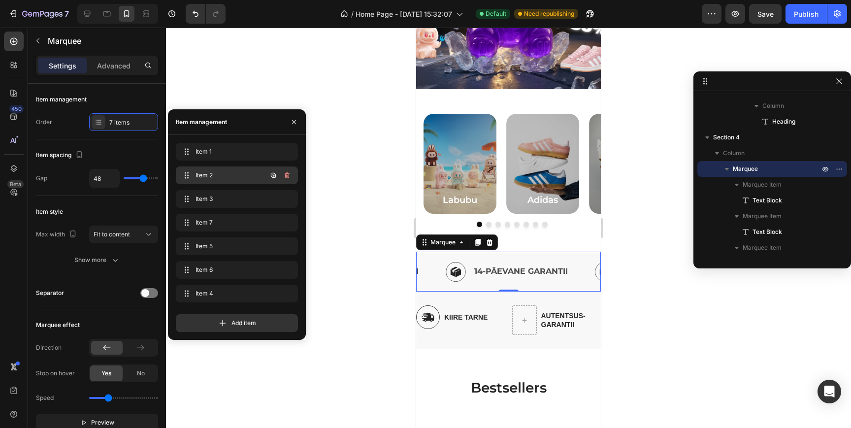
click at [217, 174] on span "Item 2" at bounding box center [224, 175] width 56 height 9
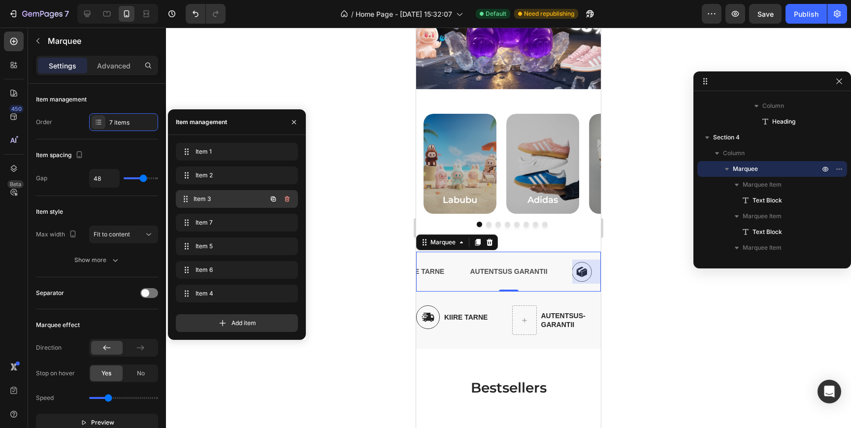
click at [217, 197] on span "Item 3" at bounding box center [230, 199] width 73 height 9
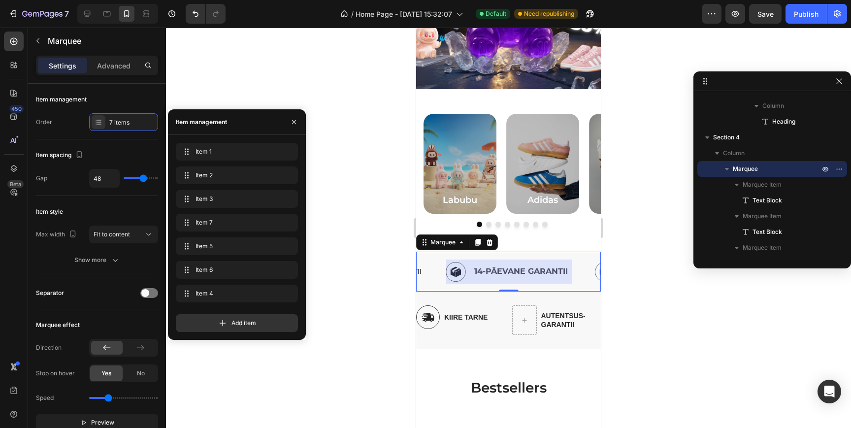
click at [504, 272] on p "14-PÄEVANE GARANTII" at bounding box center [522, 271] width 97 height 14
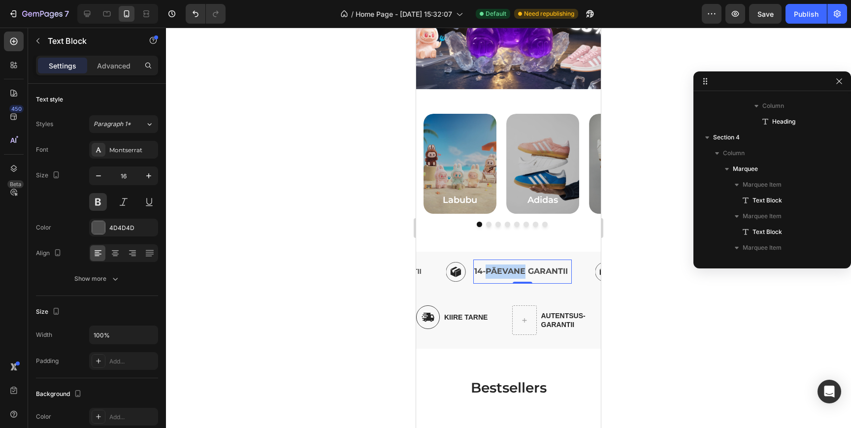
scroll to position [706, 0]
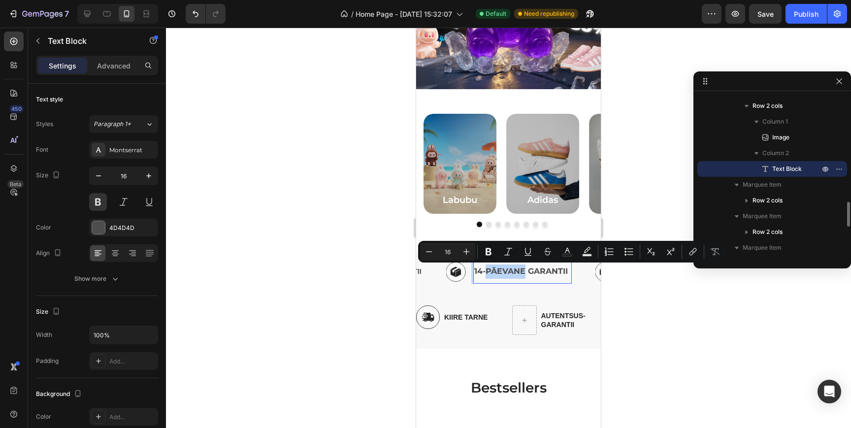
click at [516, 272] on p "14-PÄEVANE GARANTII" at bounding box center [522, 271] width 97 height 14
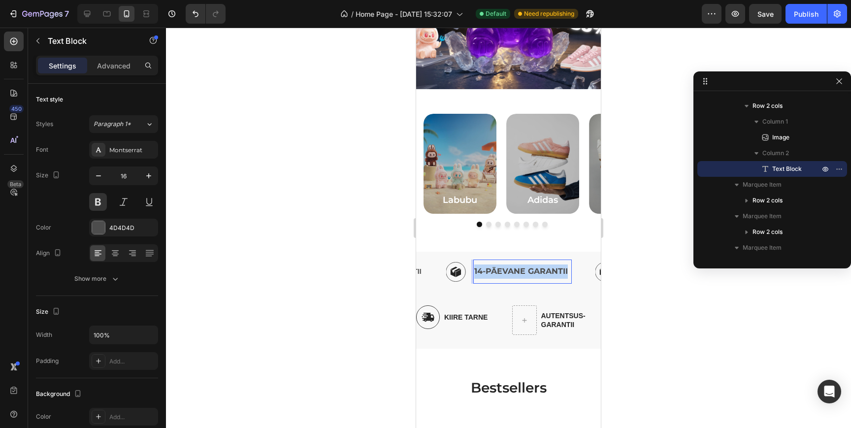
click at [516, 272] on p "14-PÄEVANE GARANTII" at bounding box center [522, 271] width 97 height 14
click at [523, 271] on p "AUTENTSUSGARANTII" at bounding box center [522, 271] width 97 height 14
click at [576, 261] on div "Image AUTENTSUS GARANTII Text Block 0 Row" at bounding box center [520, 272] width 149 height 24
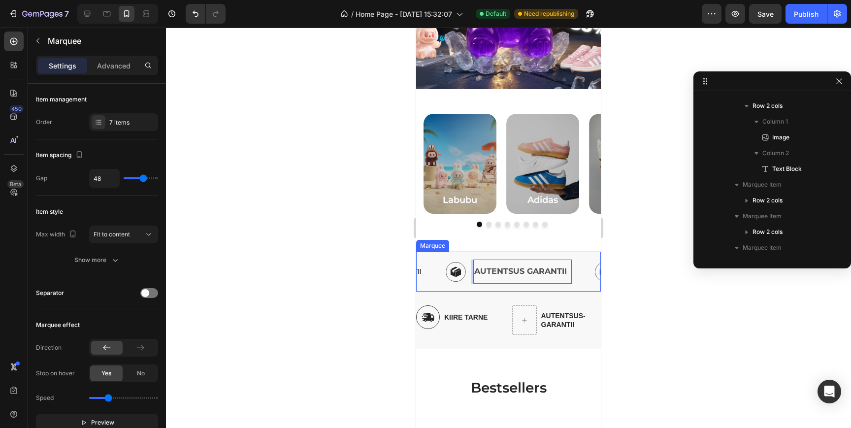
scroll to position [549, 0]
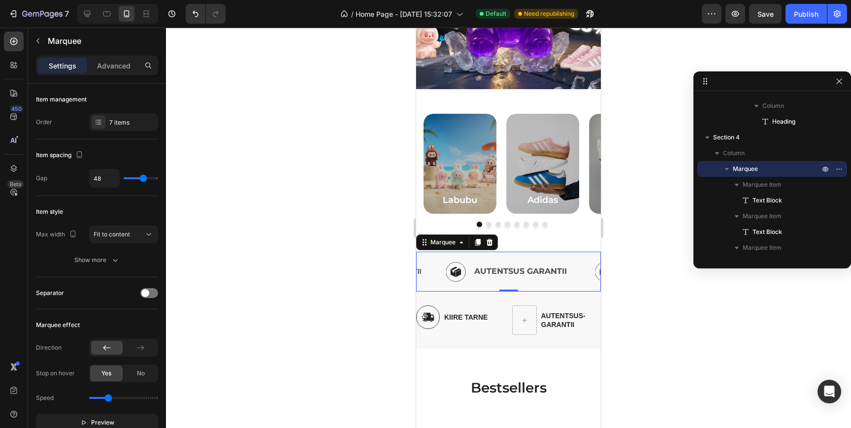
click at [575, 278] on div "Image AUTENTSUS GARANTII Text Block Row" at bounding box center [520, 272] width 149 height 24
click at [111, 131] on div "7 items" at bounding box center [123, 122] width 69 height 18
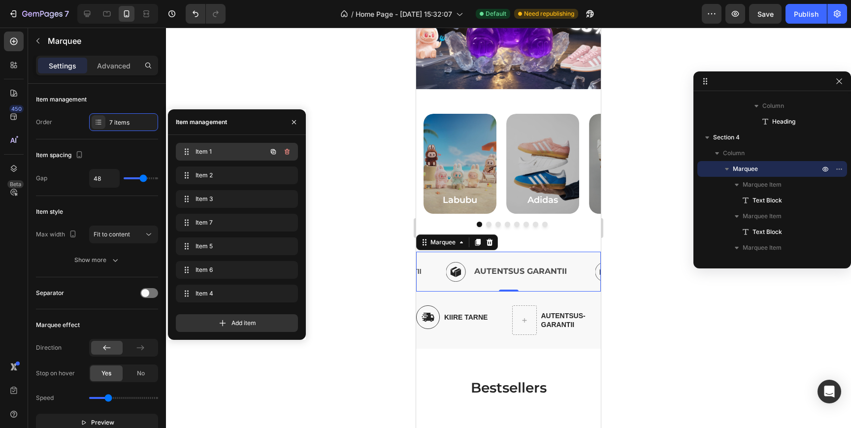
click at [237, 157] on div "Item 1 Item 1" at bounding box center [223, 152] width 87 height 14
click at [220, 154] on span "Item 1" at bounding box center [230, 151] width 73 height 9
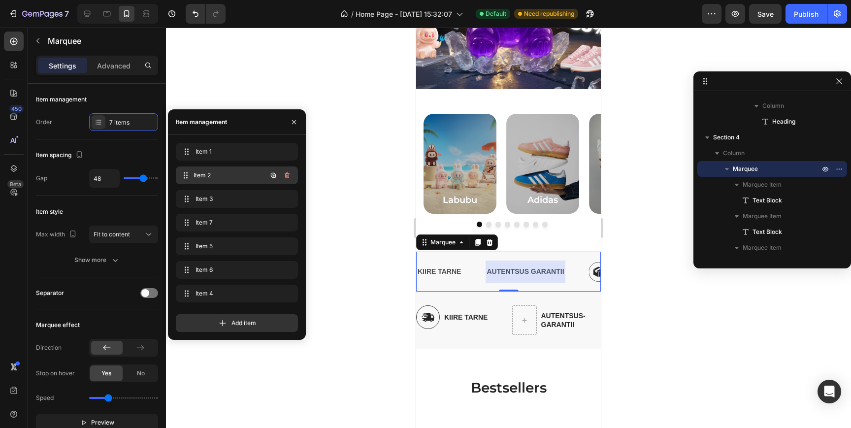
click at [220, 172] on span "Item 2" at bounding box center [230, 175] width 73 height 9
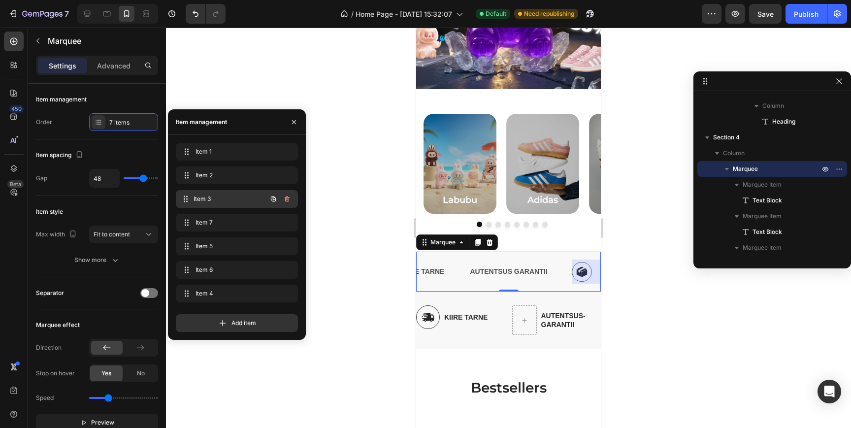
click at [220, 192] on div "Item 3 Item 3" at bounding box center [223, 199] width 87 height 14
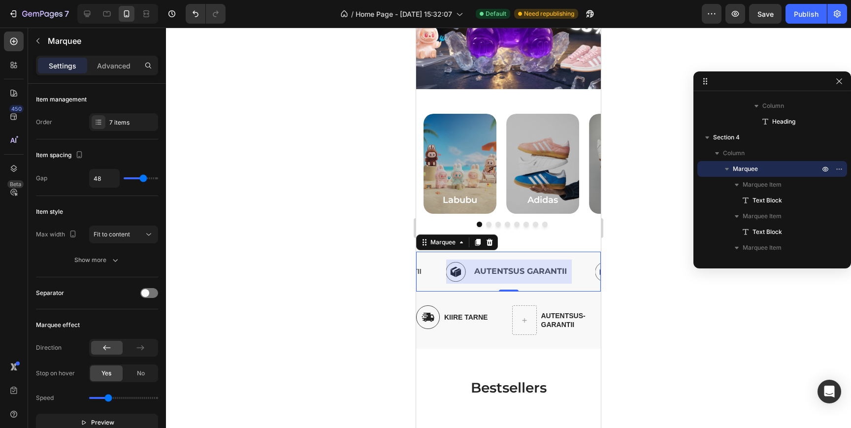
click at [515, 272] on p "AUTENTSUS GARANTII" at bounding box center [522, 271] width 97 height 14
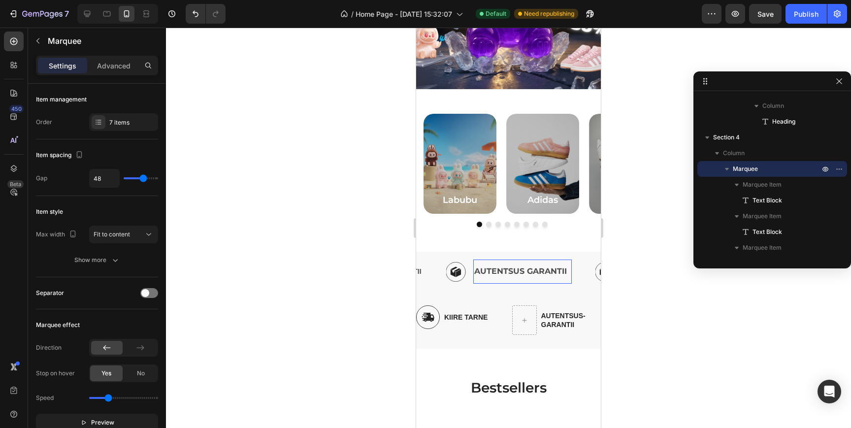
scroll to position [706, 0]
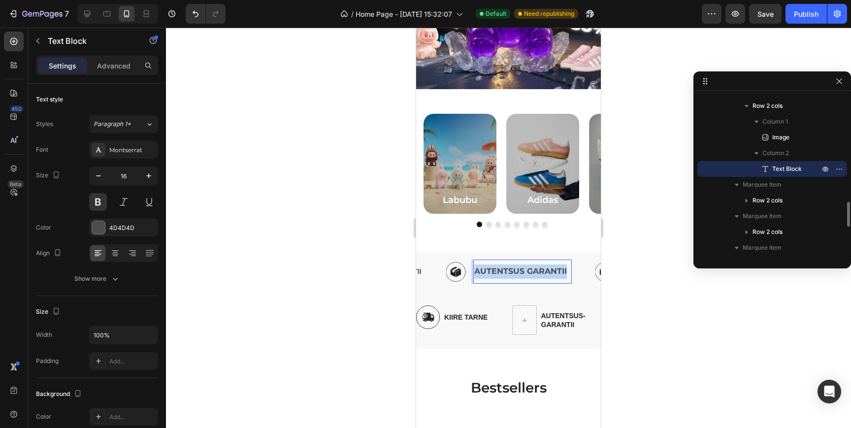
click at [515, 272] on p "AUTENTSUS GARANTII" at bounding box center [522, 271] width 97 height 14
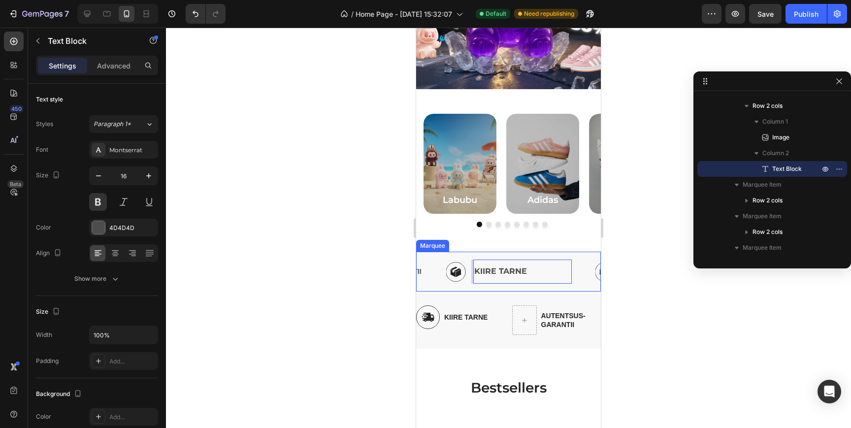
click at [578, 286] on div "KIIRE TARNE Text Block AUTENTSUS GARANTII Text Block Image KIIRE TARNE Text Blo…" at bounding box center [508, 272] width 185 height 40
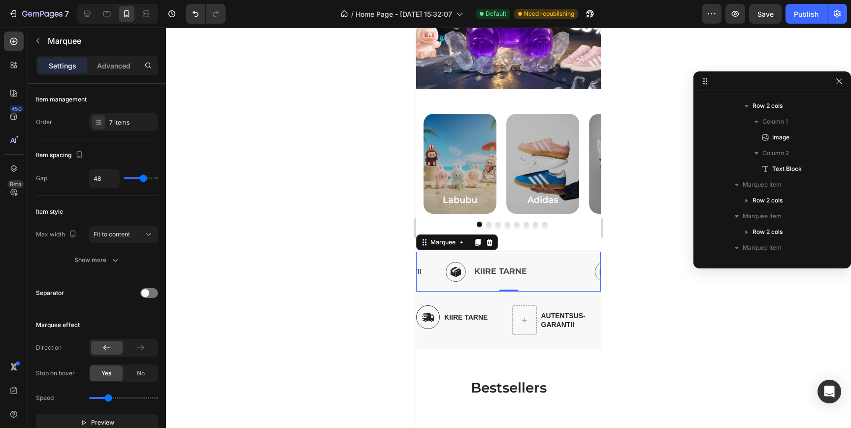
scroll to position [549, 0]
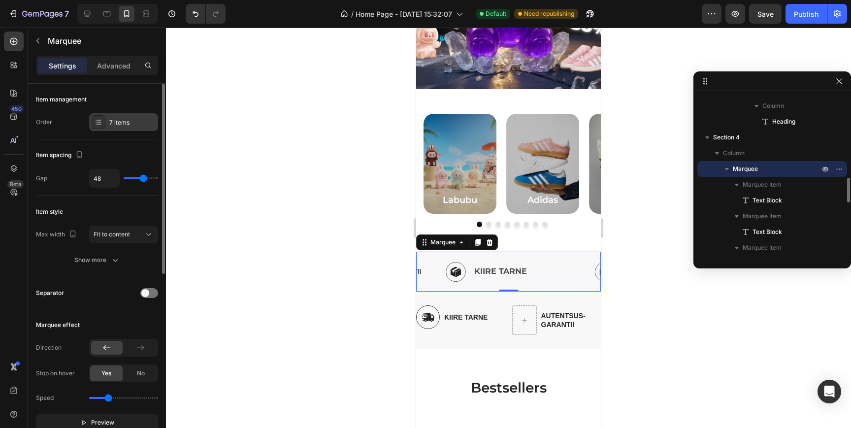
click at [110, 116] on div "7 items" at bounding box center [123, 122] width 69 height 18
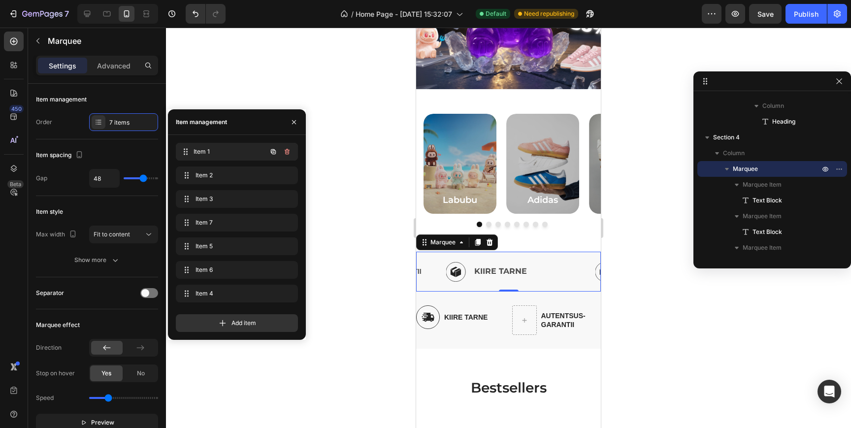
click at [232, 152] on span "Item 1" at bounding box center [230, 151] width 73 height 9
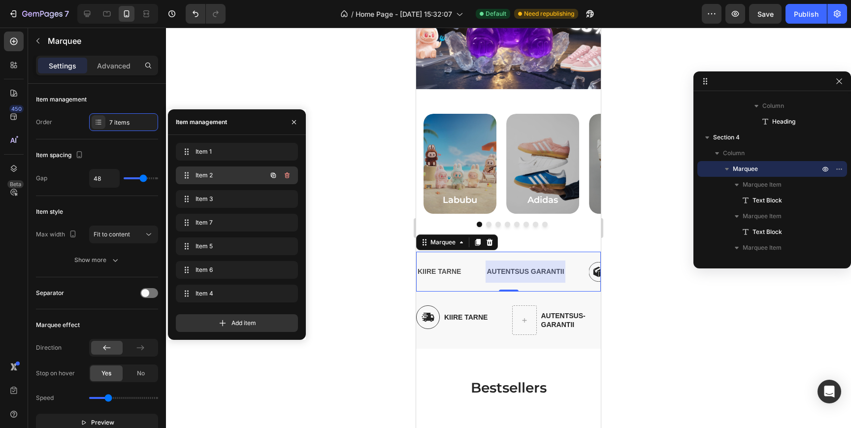
click at [229, 177] on span "Item 2" at bounding box center [224, 175] width 56 height 9
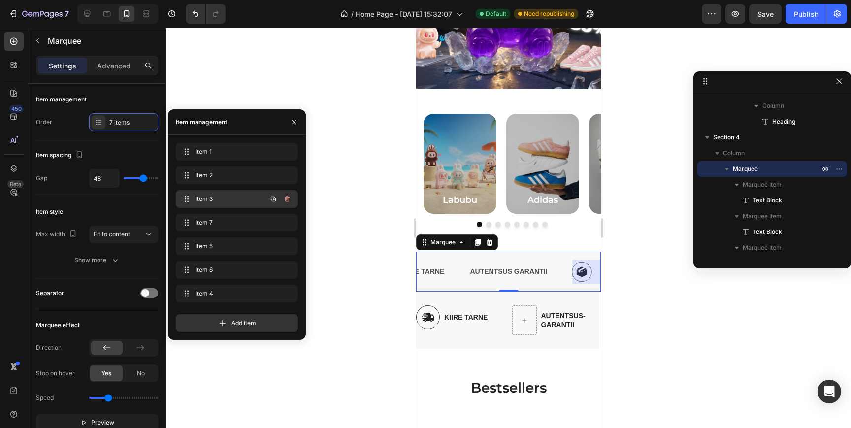
click at [229, 200] on span "Item 3" at bounding box center [224, 199] width 56 height 9
click at [229, 200] on span "Item 3" at bounding box center [230, 199] width 73 height 9
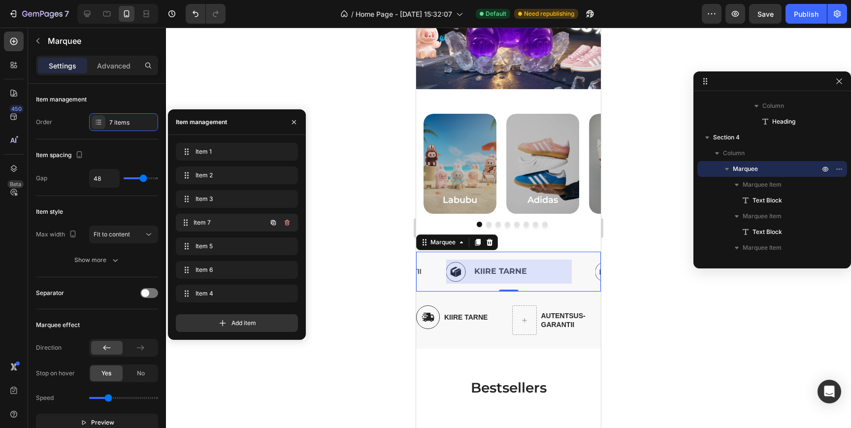
click at [228, 218] on span "Item 7" at bounding box center [230, 222] width 73 height 9
click at [496, 270] on p "14-PÄEVANE GARANTII" at bounding box center [522, 271] width 97 height 14
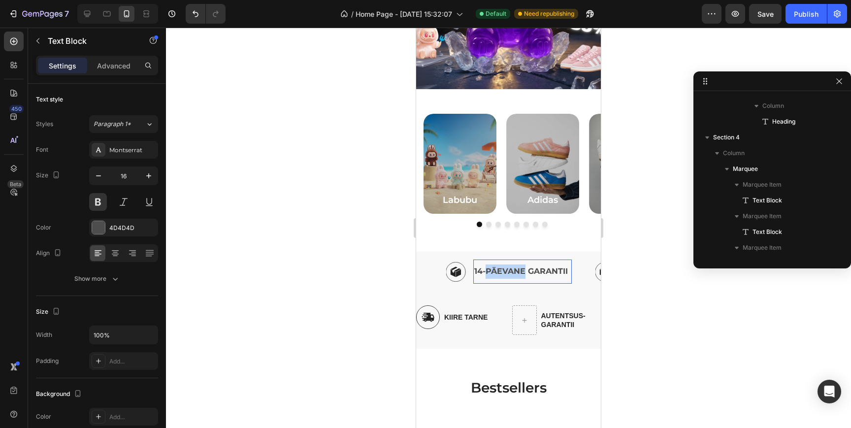
scroll to position [801, 0]
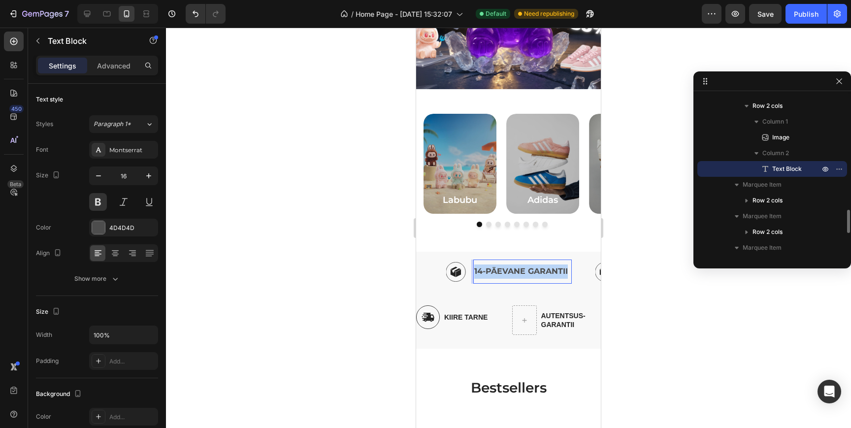
click at [496, 270] on p "14-PÄEVANE GARANTII" at bounding box center [522, 271] width 97 height 14
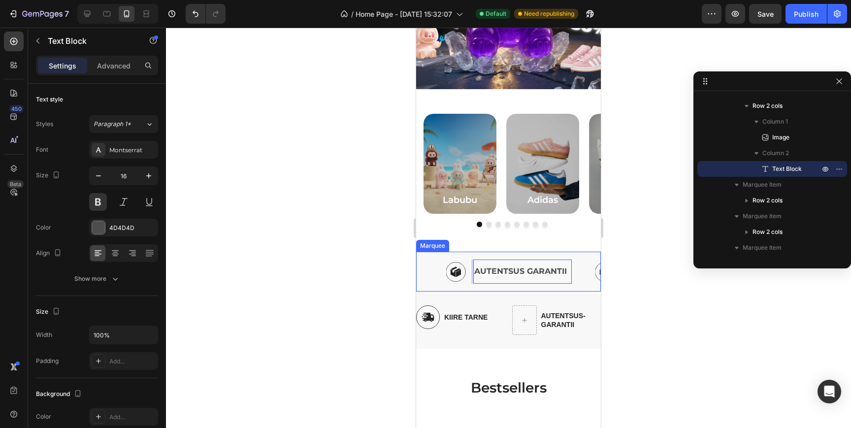
click at [497, 252] on div "KIIRE TARNE Text Block AUTENTSUS GARANTII Text Block Image KIIRE TARNE Text Blo…" at bounding box center [508, 272] width 185 height 40
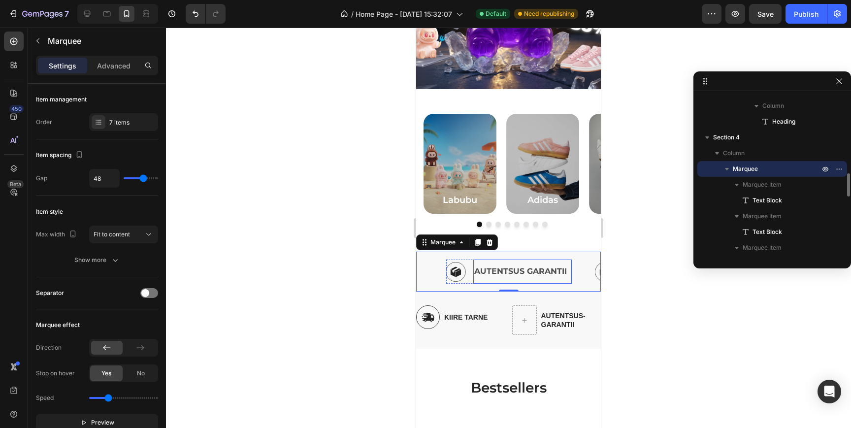
click at [501, 261] on div "AUTENTSUS GARANTII Text Block" at bounding box center [522, 272] width 99 height 24
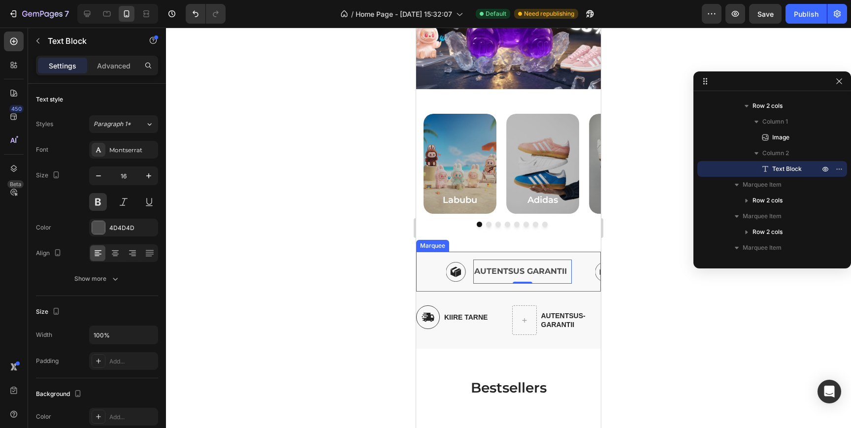
click at [581, 274] on div "Image AUTENTSUS GARANTII Text Block 0 Row" at bounding box center [520, 272] width 149 height 24
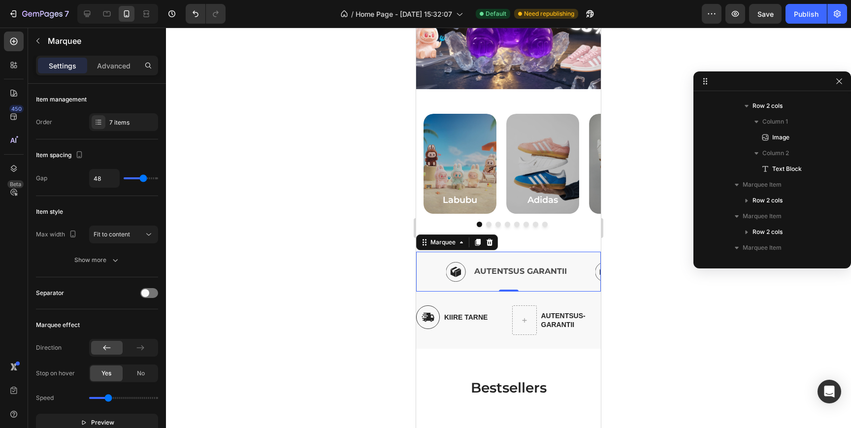
scroll to position [549, 0]
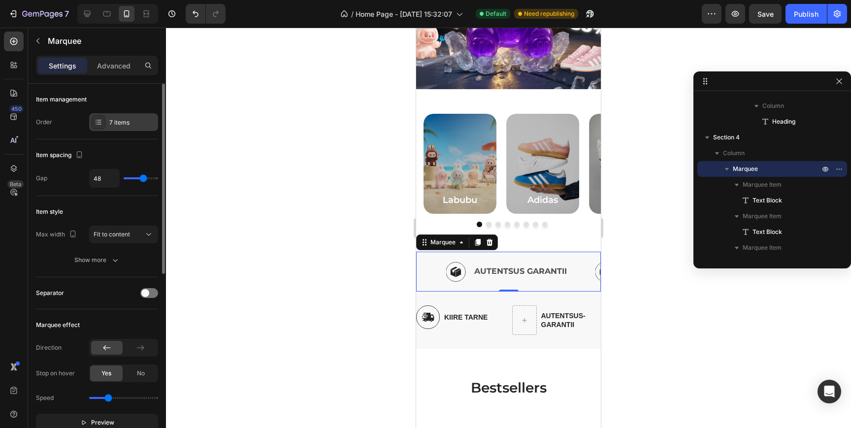
click at [119, 116] on div "7 items" at bounding box center [123, 122] width 69 height 18
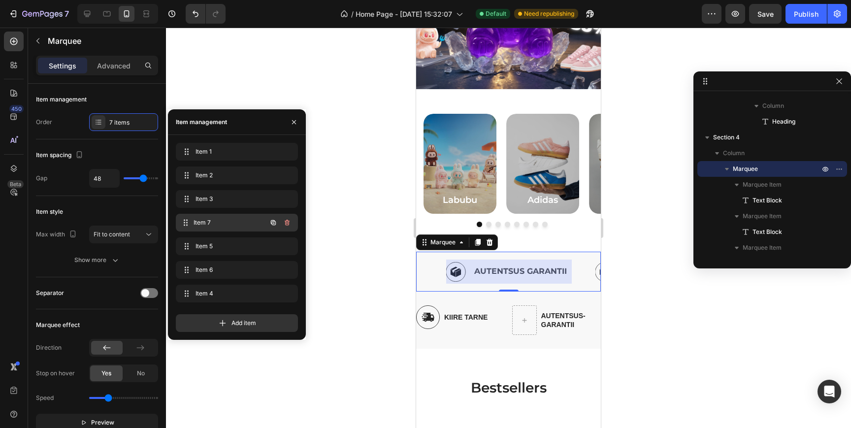
click at [230, 219] on span "Item 7" at bounding box center [230, 222] width 73 height 9
click at [230, 219] on span "Item 7" at bounding box center [224, 222] width 56 height 9
click at [225, 220] on span "Item 7" at bounding box center [224, 222] width 56 height 9
click at [223, 248] on span "Item 5" at bounding box center [235, 246] width 79 height 9
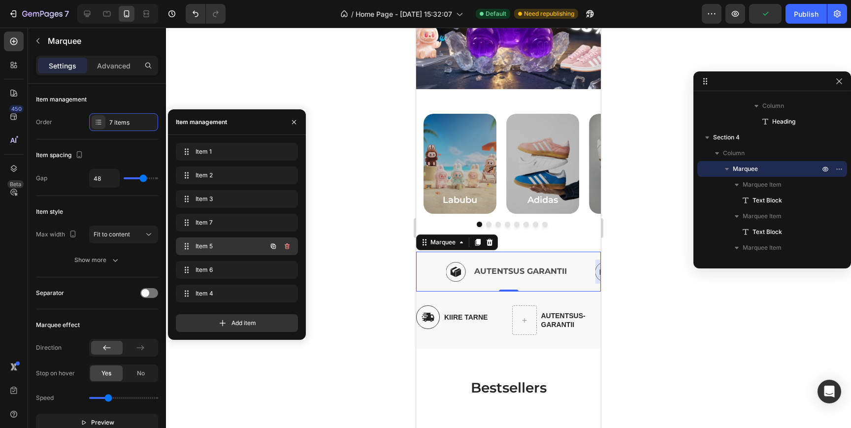
click at [223, 248] on span "Item 5" at bounding box center [224, 246] width 56 height 9
click at [220, 270] on span "Item 6" at bounding box center [224, 269] width 56 height 9
click at [220, 270] on span "Item 6" at bounding box center [230, 269] width 73 height 9
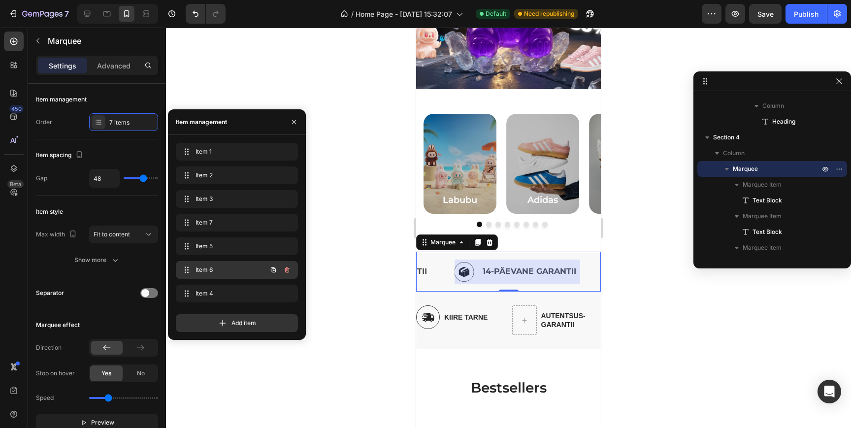
scroll to position [0, 591]
click at [231, 270] on span "Item 6" at bounding box center [230, 269] width 73 height 9
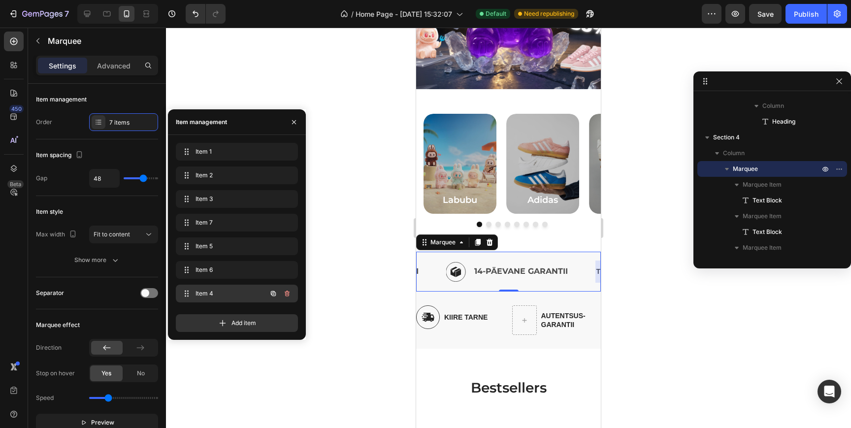
click at [231, 290] on span "Item 4" at bounding box center [224, 293] width 56 height 9
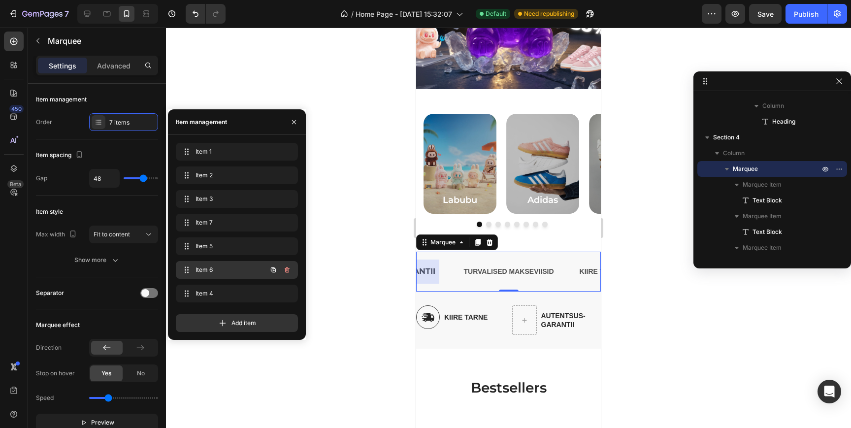
click at [225, 267] on span "Item 6" at bounding box center [224, 269] width 56 height 9
click at [531, 273] on div at bounding box center [509, 272] width 126 height 24
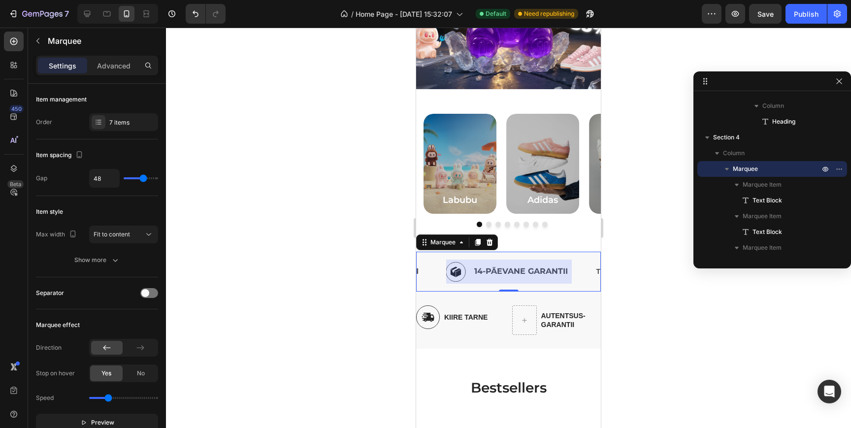
click at [531, 273] on div at bounding box center [509, 272] width 126 height 24
click at [522, 273] on p "14-PÄEVANE GARANTII" at bounding box center [522, 271] width 97 height 14
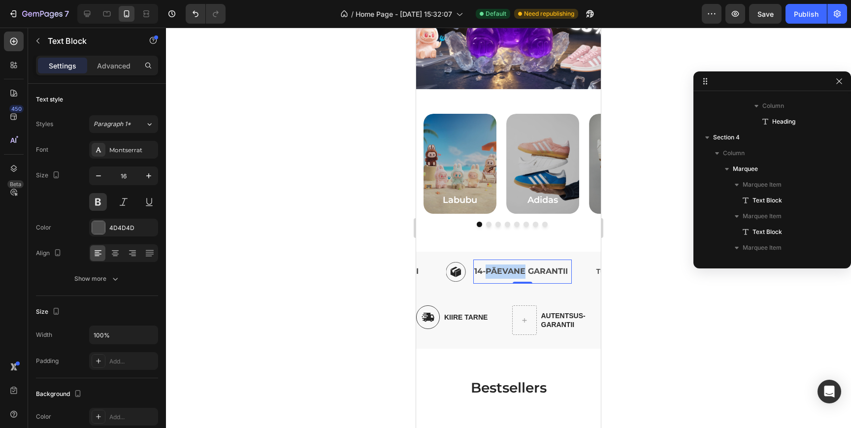
scroll to position [927, 0]
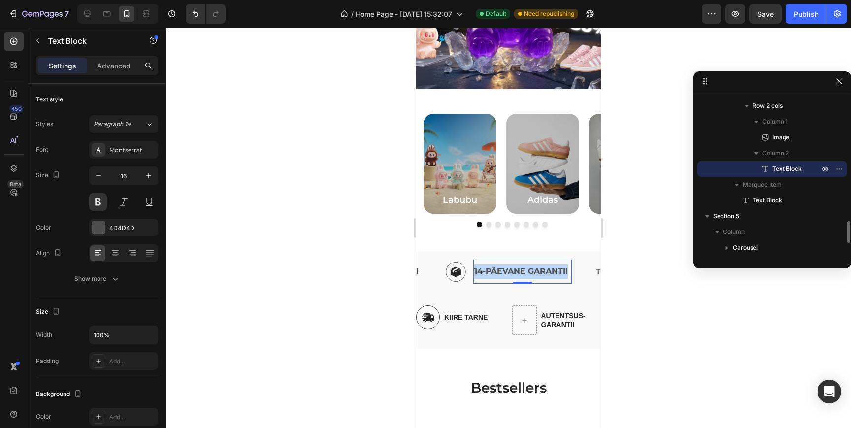
click at [522, 273] on p "14-PÄEVANE GARANTII" at bounding box center [522, 271] width 97 height 14
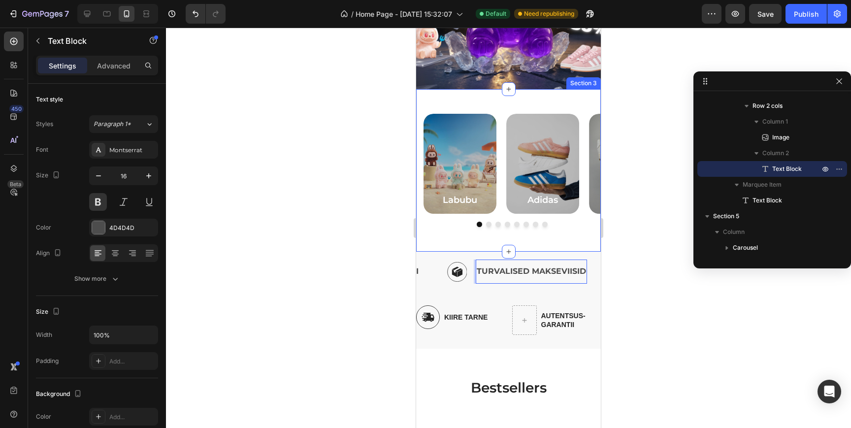
click at [538, 248] on div "Labubu Heading Hero Banner Adidas Heading Hero Banner Nike Heading Hero Banner …" at bounding box center [508, 170] width 185 height 163
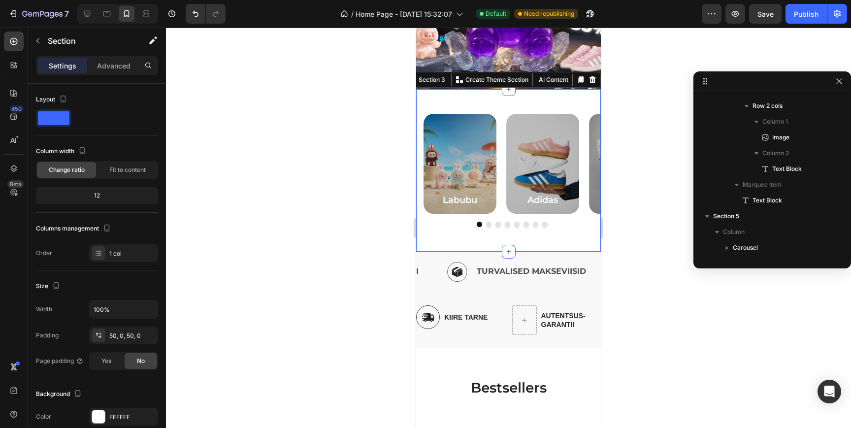
scroll to position [0, 0]
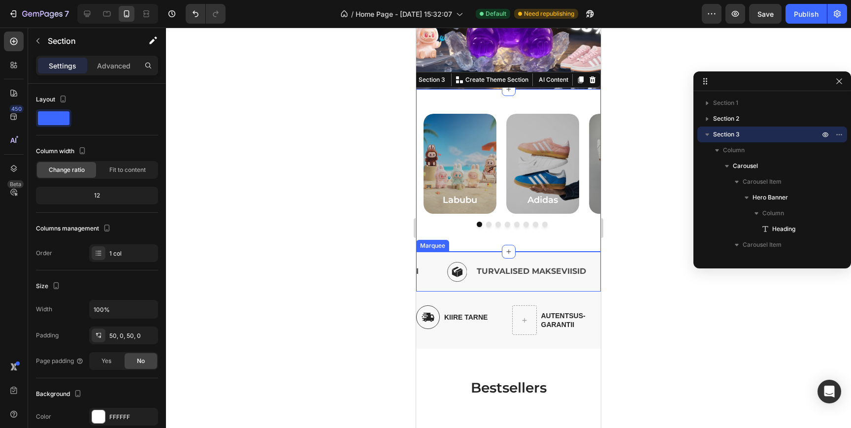
click at [589, 277] on div "Image TURVALISED MAKSEVIISID Text Block Row" at bounding box center [528, 272] width 165 height 24
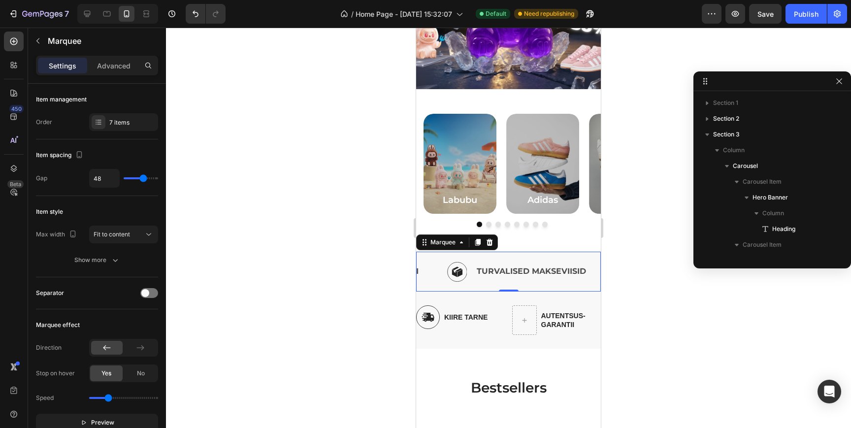
scroll to position [549, 0]
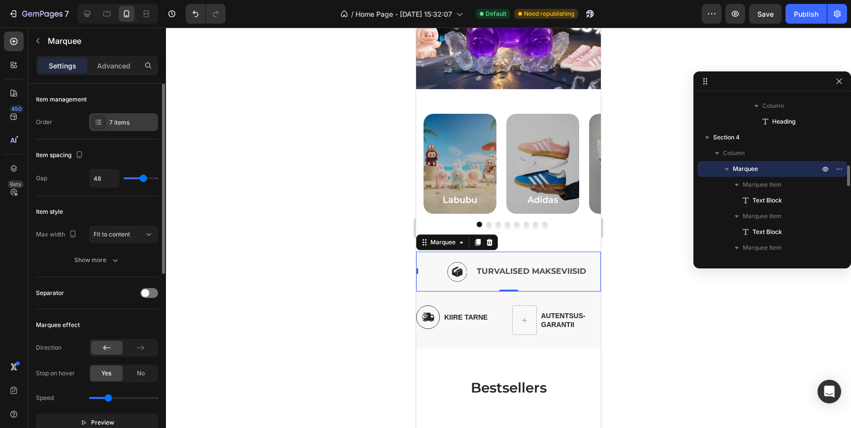
click at [102, 116] on div at bounding box center [99, 122] width 14 height 14
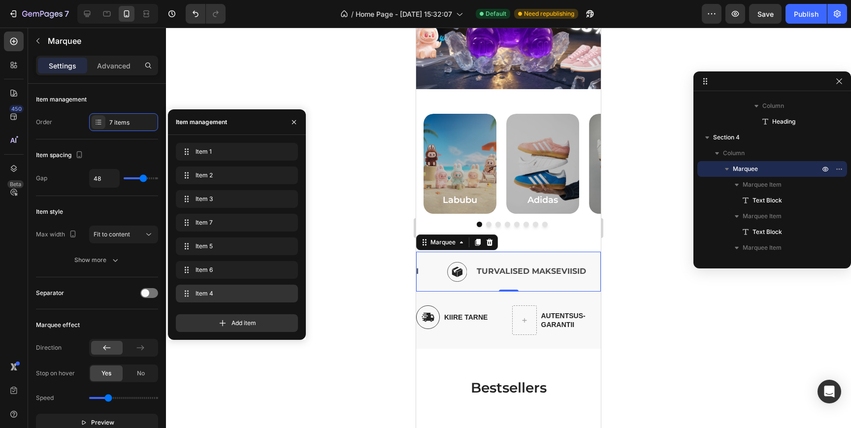
click at [225, 292] on span "Item 4" at bounding box center [235, 293] width 79 height 9
click at [225, 292] on span "Item 4" at bounding box center [230, 293] width 73 height 9
click at [287, 292] on icon "button" at bounding box center [287, 294] width 5 height 6
click at [284, 294] on div "Delete" at bounding box center [280, 293] width 18 height 9
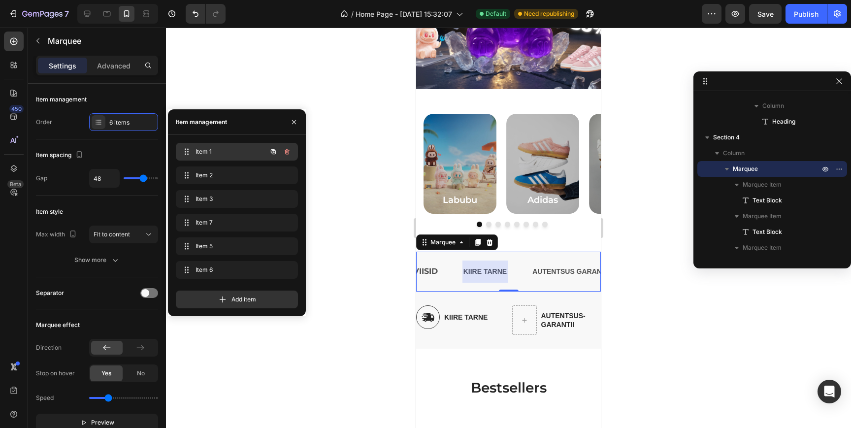
click at [237, 150] on span "Item 1" at bounding box center [224, 151] width 56 height 9
click at [289, 152] on icon "button" at bounding box center [287, 152] width 8 height 8
click at [288, 153] on div "Delete" at bounding box center [280, 151] width 18 height 9
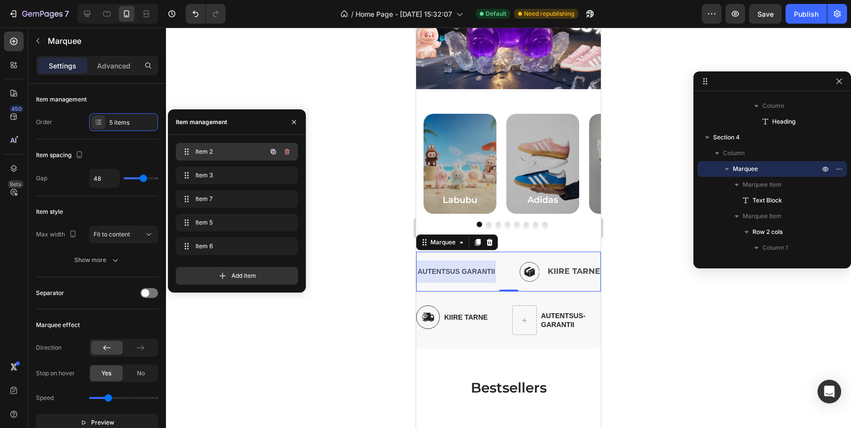
click at [220, 151] on span "Item 2" at bounding box center [224, 151] width 56 height 9
click at [288, 151] on icon "button" at bounding box center [287, 152] width 8 height 8
click at [278, 154] on div "Delete" at bounding box center [280, 151] width 18 height 9
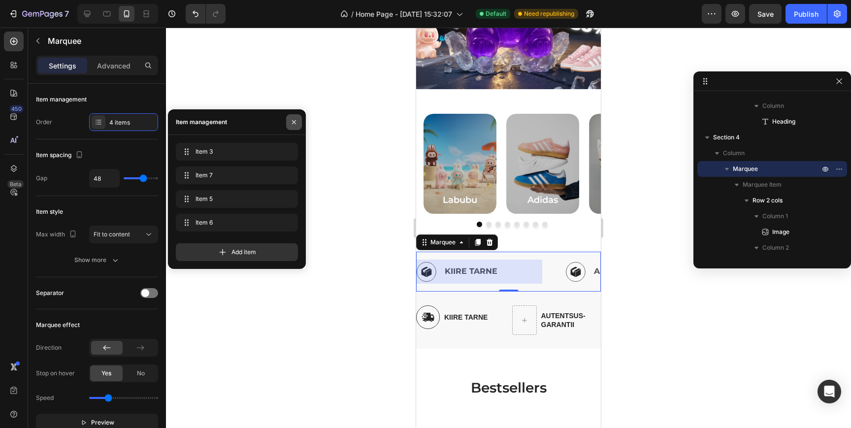
click at [294, 124] on icon "button" at bounding box center [294, 122] width 8 height 8
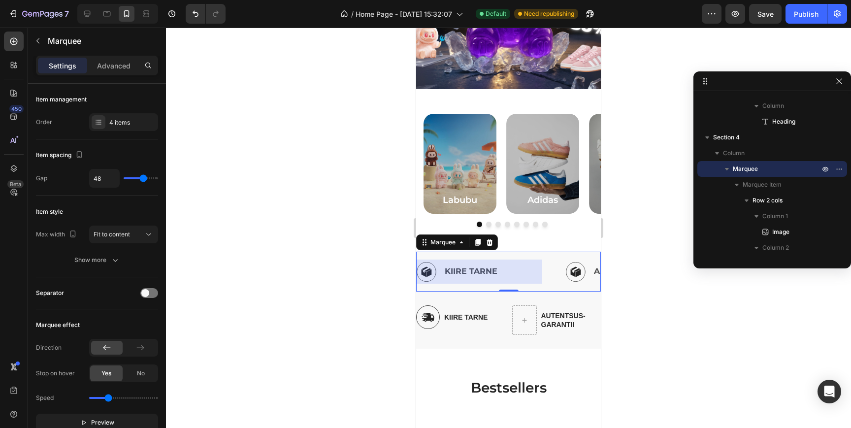
click at [549, 278] on div "Image KIIRE TARNE Text Block Row" at bounding box center [491, 272] width 149 height 24
click at [516, 272] on p "KIIRE TARNE" at bounding box center [493, 271] width 97 height 14
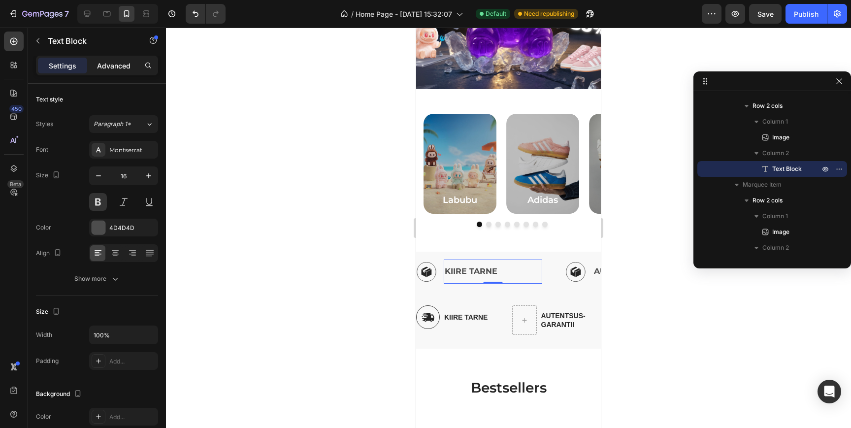
click at [116, 63] on p "Advanced" at bounding box center [113, 66] width 33 height 10
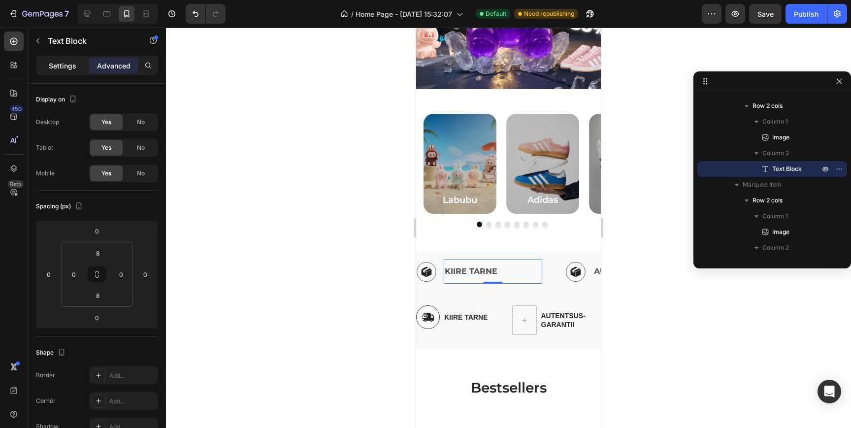
click at [79, 69] on div "Settings" at bounding box center [62, 66] width 49 height 16
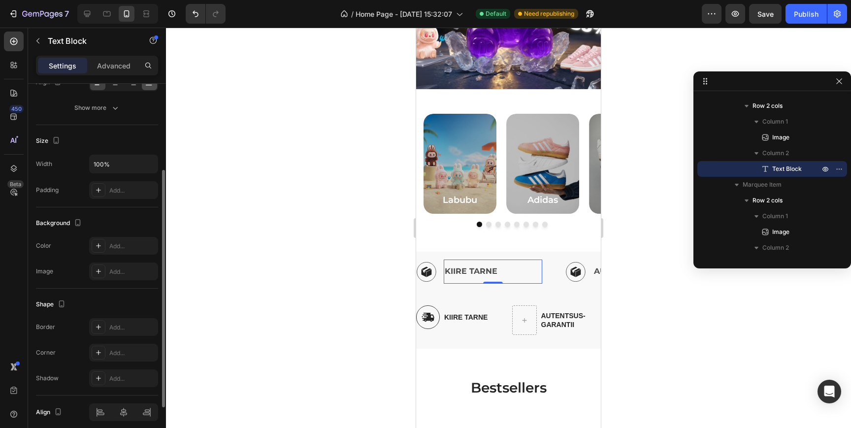
scroll to position [173, 0]
click at [553, 275] on div "Image KIIRE TARNE Text Block 0 Row" at bounding box center [491, 272] width 149 height 24
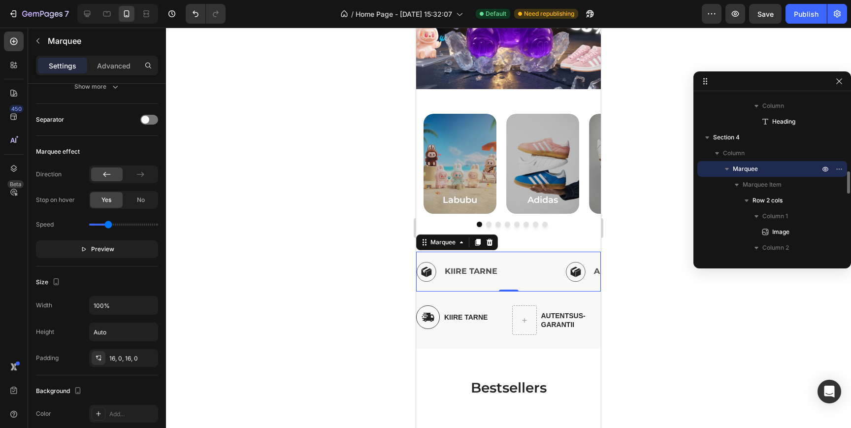
scroll to position [0, 0]
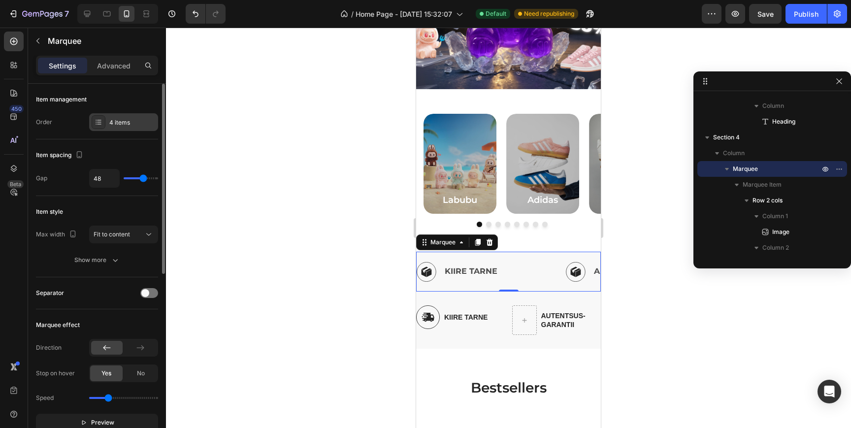
click at [117, 121] on div "4 items" at bounding box center [132, 122] width 46 height 9
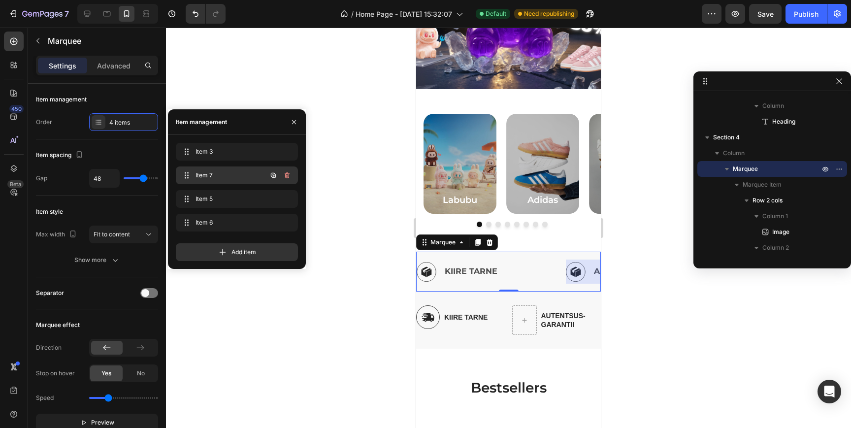
click at [189, 183] on div "Item 7 Item 7" at bounding box center [237, 175] width 122 height 18
click at [194, 204] on div "Item 5 Item 5" at bounding box center [223, 199] width 87 height 14
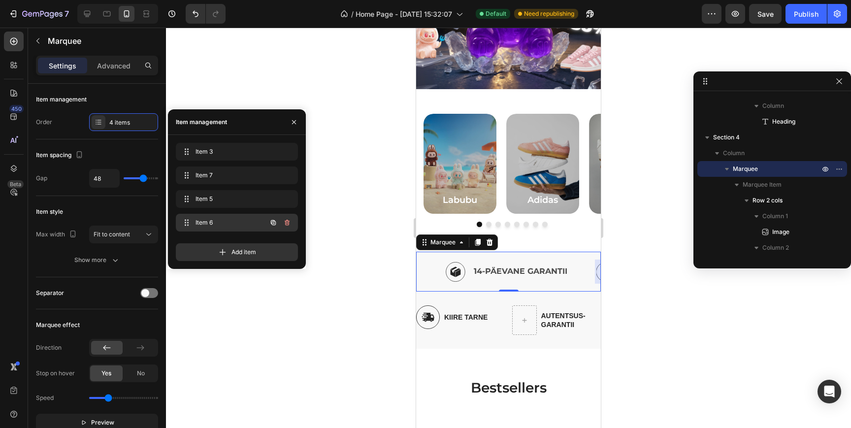
click at [197, 226] on span "Item 6" at bounding box center [224, 222] width 56 height 9
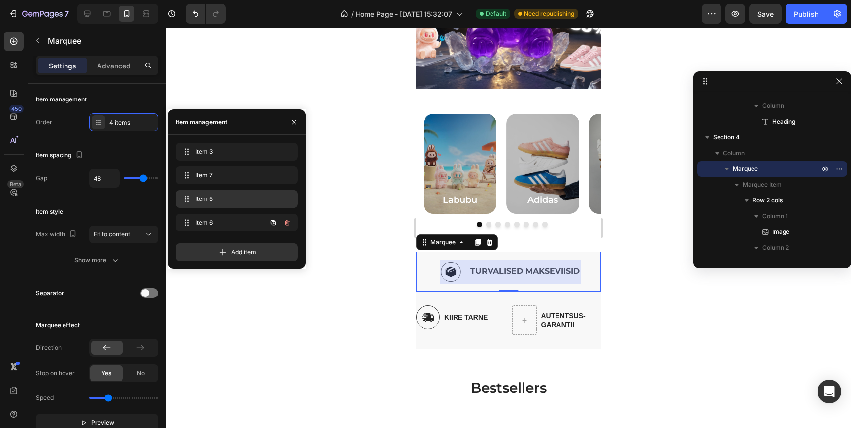
scroll to position [0, 426]
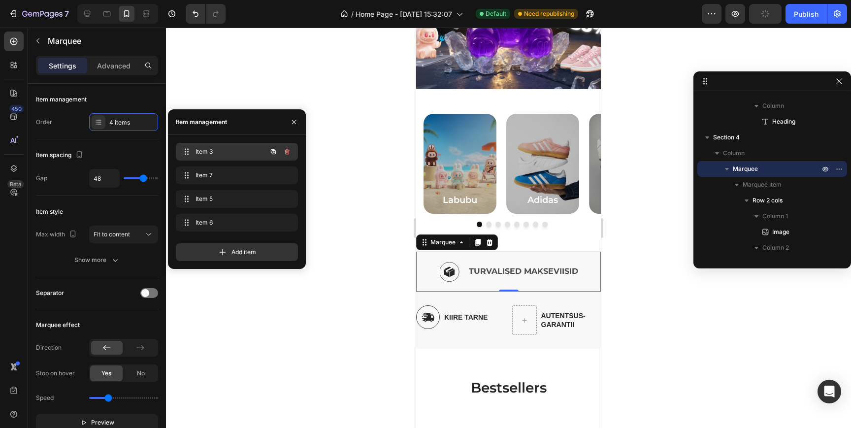
click at [208, 144] on div "Item 3 Item 3" at bounding box center [237, 152] width 122 height 18
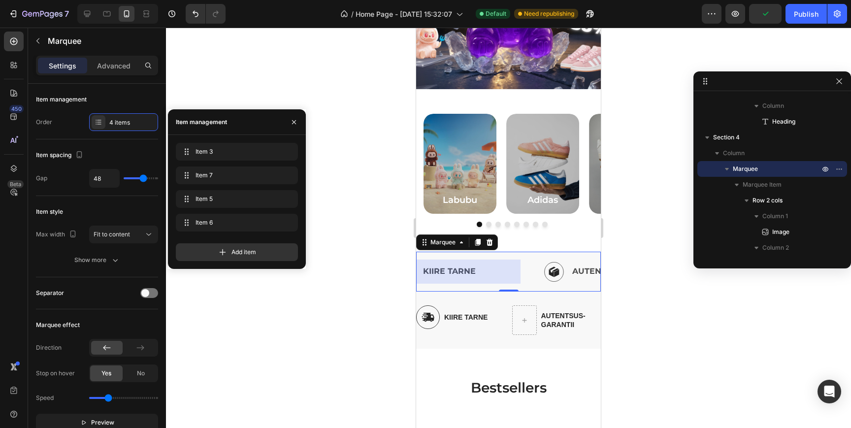
scroll to position [0, 0]
click at [426, 317] on img at bounding box center [428, 317] width 24 height 24
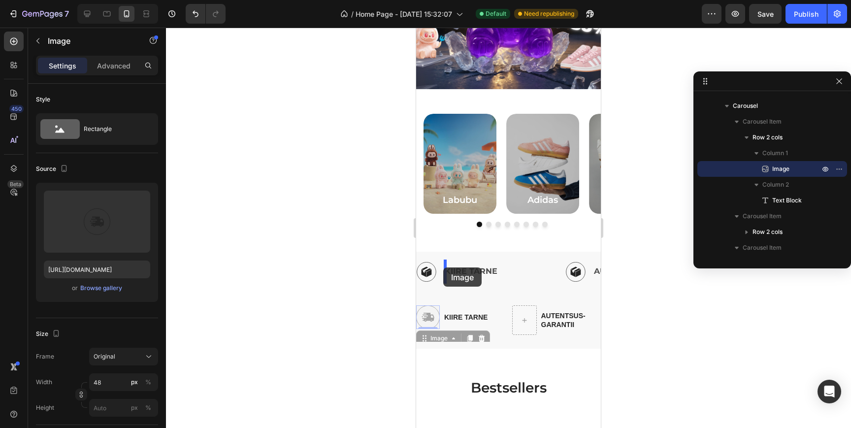
drag, startPoint x: 425, startPoint y: 339, endPoint x: 443, endPoint y: 267, distance: 73.8
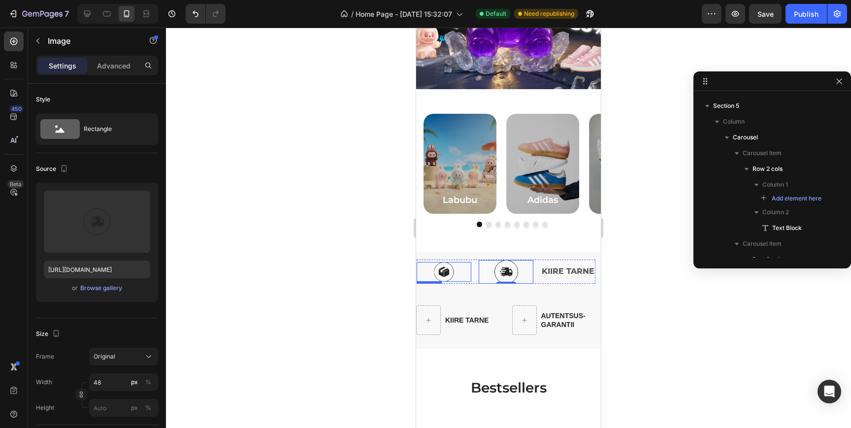
click at [451, 270] on img at bounding box center [444, 272] width 20 height 20
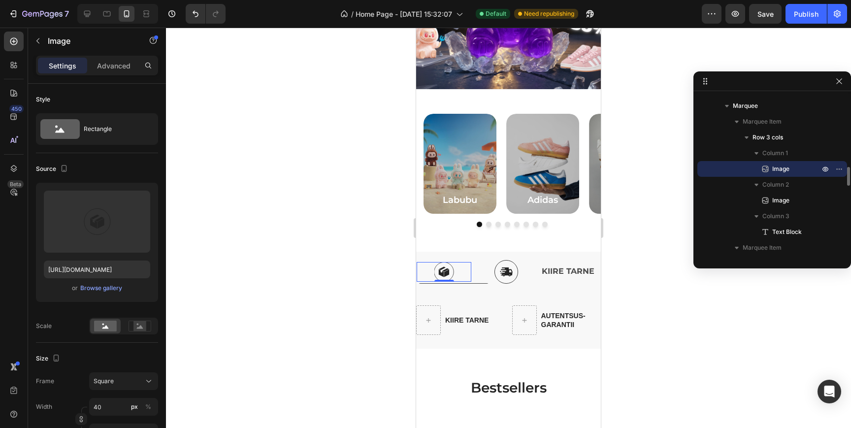
scroll to position [213, 0]
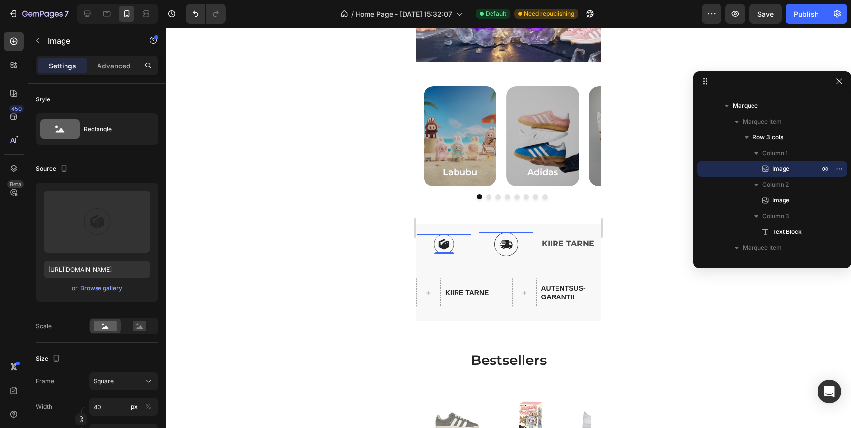
click at [510, 250] on img at bounding box center [506, 244] width 24 height 24
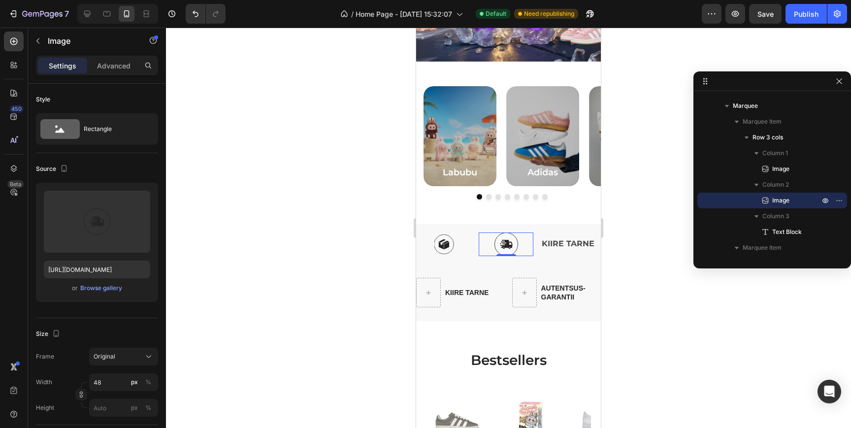
click at [448, 241] on img at bounding box center [444, 244] width 20 height 20
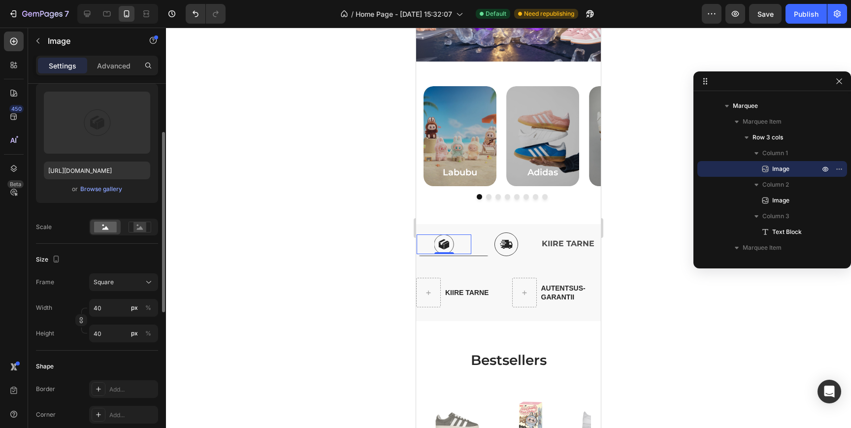
scroll to position [99, 0]
click at [504, 243] on img at bounding box center [506, 244] width 24 height 24
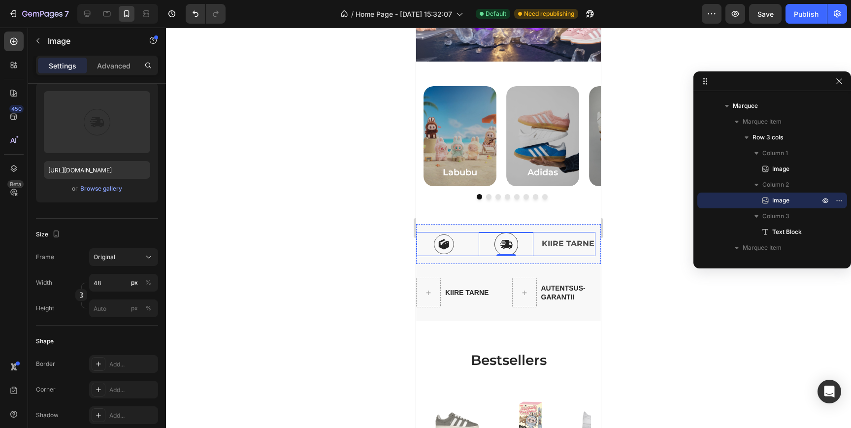
click at [446, 242] on img at bounding box center [444, 244] width 20 height 20
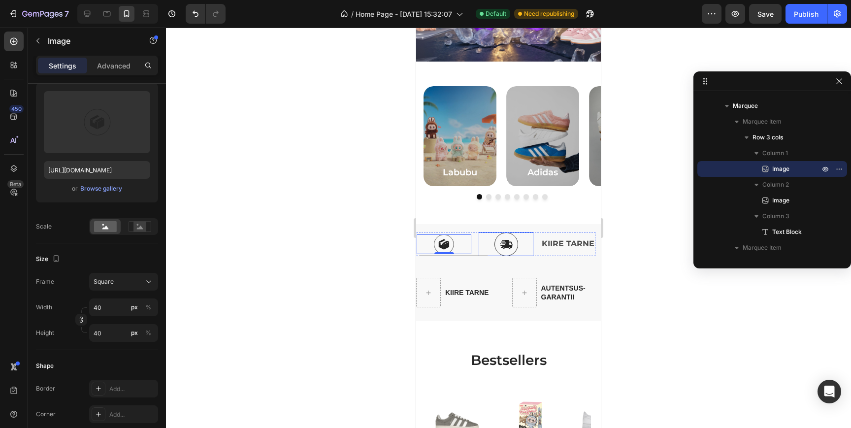
click at [501, 245] on img at bounding box center [506, 244] width 24 height 24
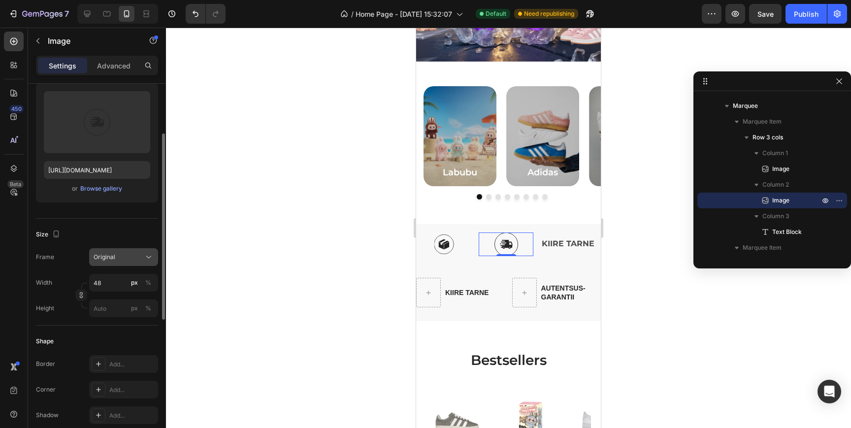
click at [102, 255] on span "Original" at bounding box center [105, 257] width 22 height 9
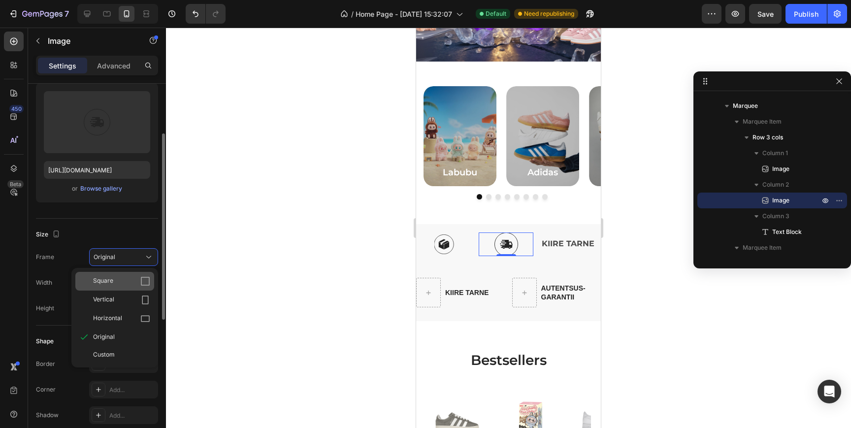
click at [117, 284] on div "Square" at bounding box center [121, 281] width 57 height 10
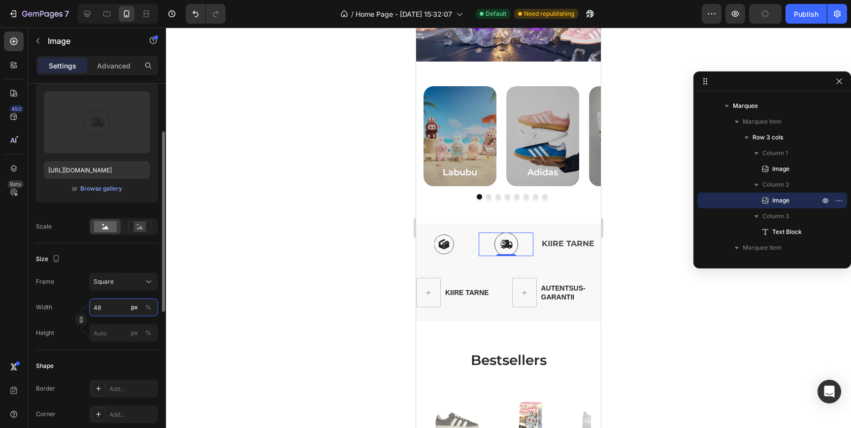
click at [105, 307] on input "48" at bounding box center [123, 307] width 69 height 18
type input "4"
type input "40"
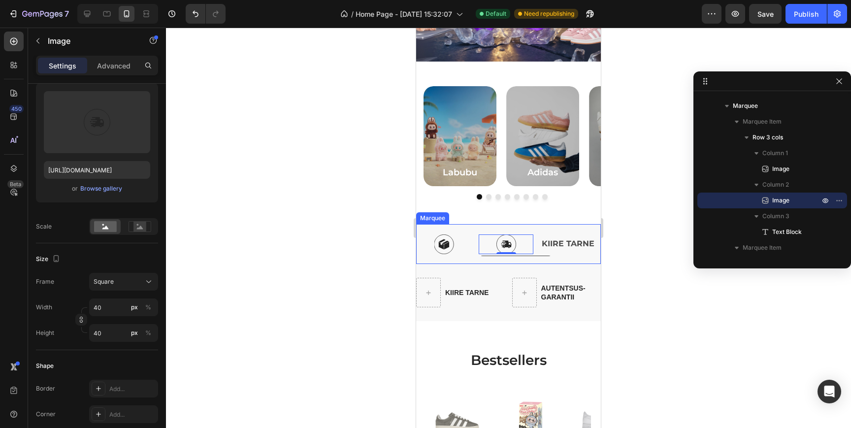
click at [446, 247] on img at bounding box center [444, 244] width 20 height 20
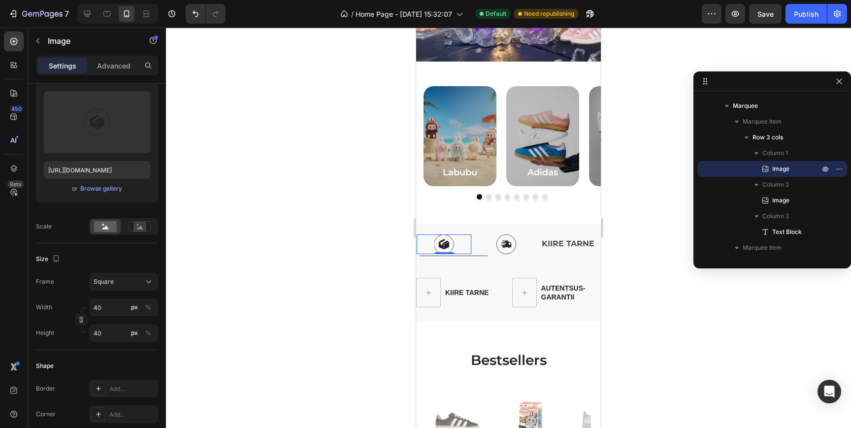
click at [481, 256] on div "Image" at bounding box center [454, 264] width 74 height 16
click at [841, 167] on icon "button" at bounding box center [839, 169] width 8 height 8
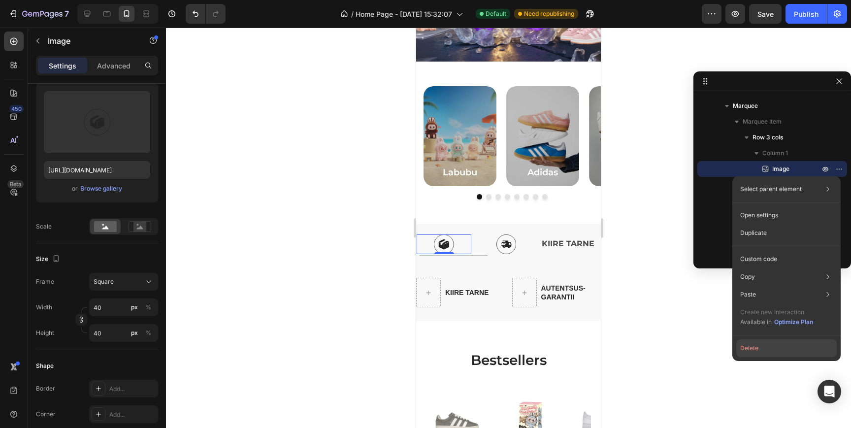
click at [753, 347] on button "Delete" at bounding box center [786, 348] width 100 height 18
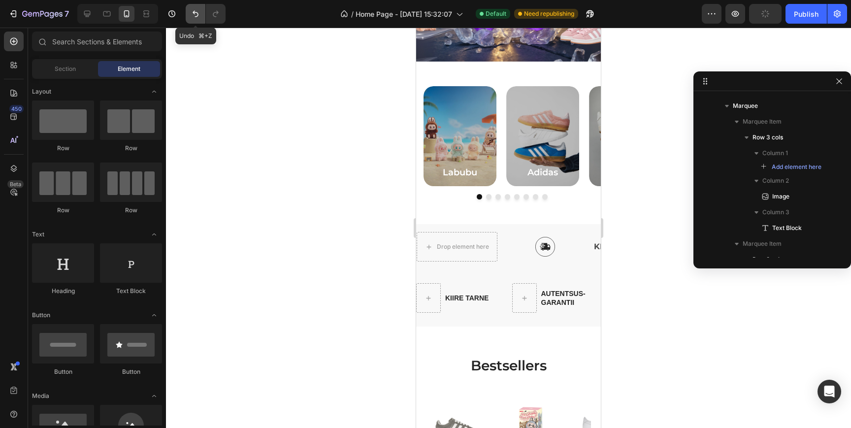
click at [196, 17] on icon "Undo/Redo" at bounding box center [196, 14] width 10 height 10
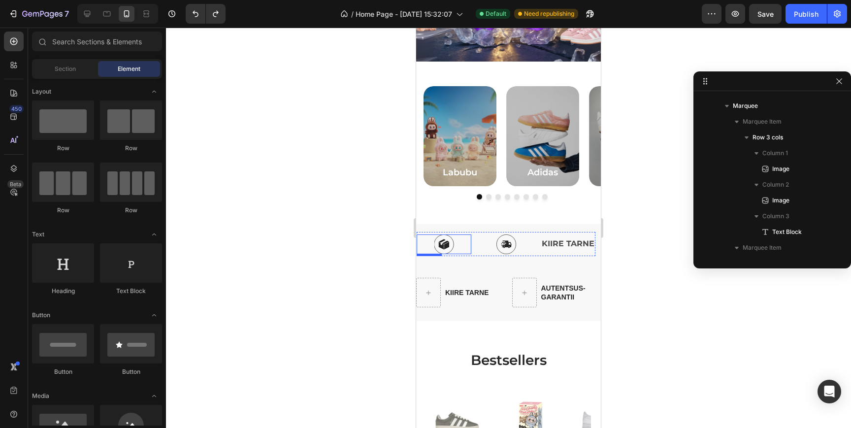
click at [454, 247] on img at bounding box center [444, 244] width 20 height 20
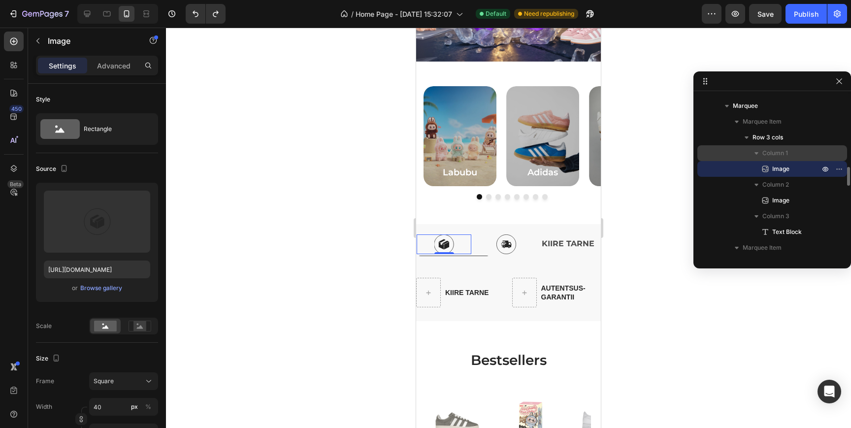
click at [790, 148] on p "Column 1" at bounding box center [791, 153] width 59 height 10
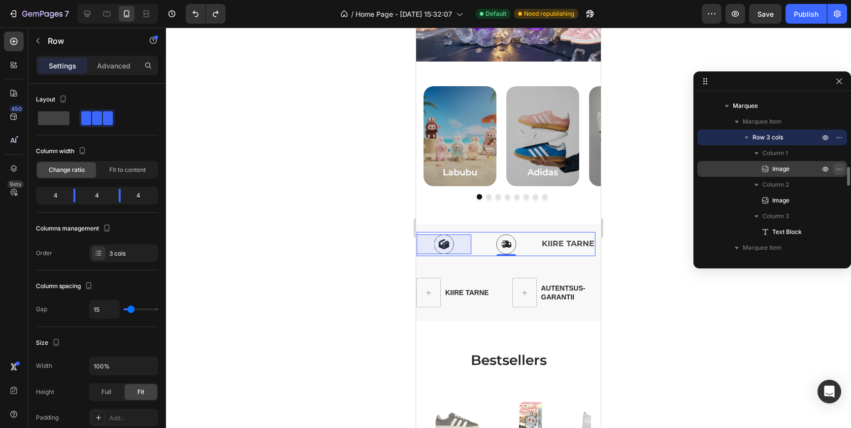
click at [838, 167] on icon "button" at bounding box center [839, 169] width 8 height 8
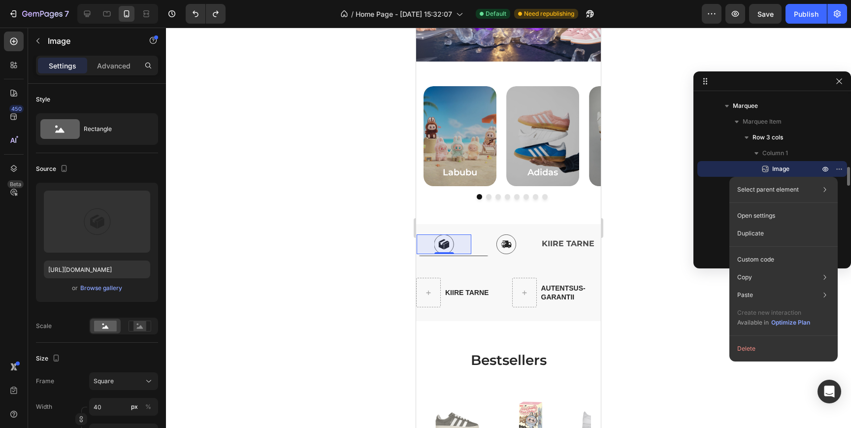
click at [725, 167] on div "Image" at bounding box center [772, 169] width 142 height 16
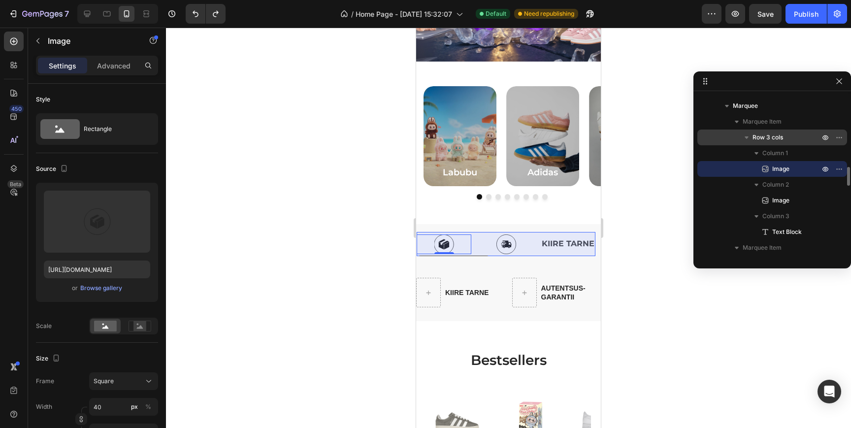
click at [769, 136] on span "Row 3 cols" at bounding box center [768, 137] width 31 height 10
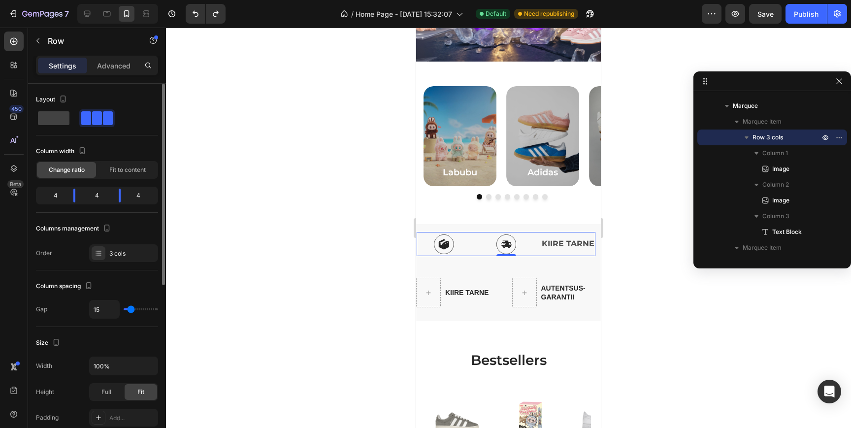
click at [92, 120] on span at bounding box center [97, 118] width 10 height 14
click at [130, 254] on div "3 cols" at bounding box center [132, 253] width 46 height 9
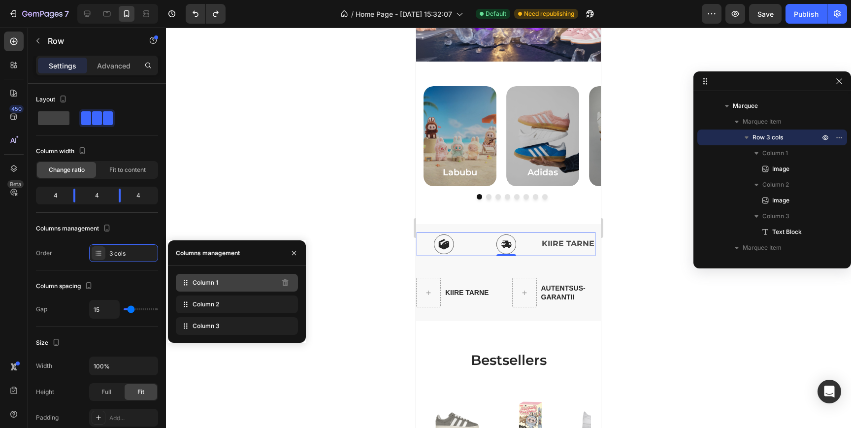
click at [214, 283] on span "Column 1" at bounding box center [206, 282] width 26 height 9
click at [240, 284] on div "Column 1" at bounding box center [237, 283] width 122 height 18
click at [195, 283] on span "Column 1" at bounding box center [206, 282] width 26 height 9
click at [184, 282] on icon at bounding box center [184, 282] width 1 height 1
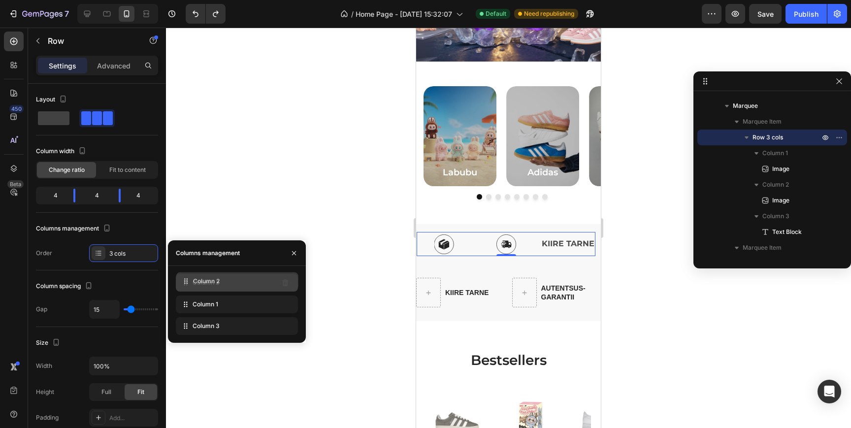
drag, startPoint x: 187, startPoint y: 307, endPoint x: 188, endPoint y: 284, distance: 23.2
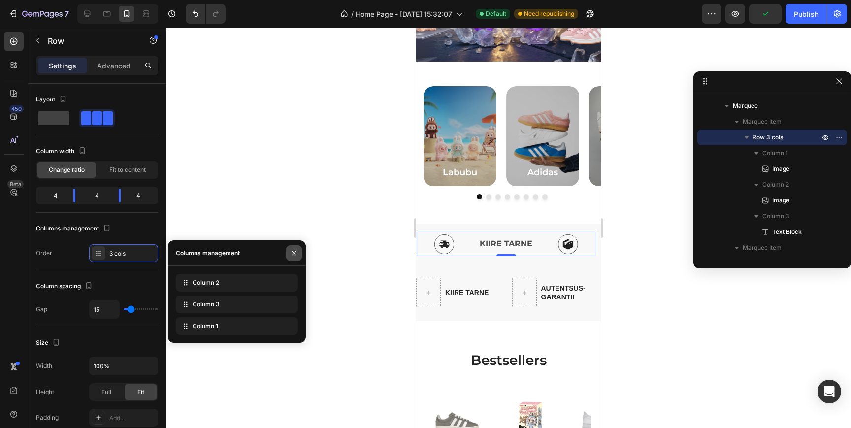
click at [294, 255] on icon "button" at bounding box center [294, 253] width 8 height 8
click at [293, 254] on icon "button" at bounding box center [294, 253] width 8 height 8
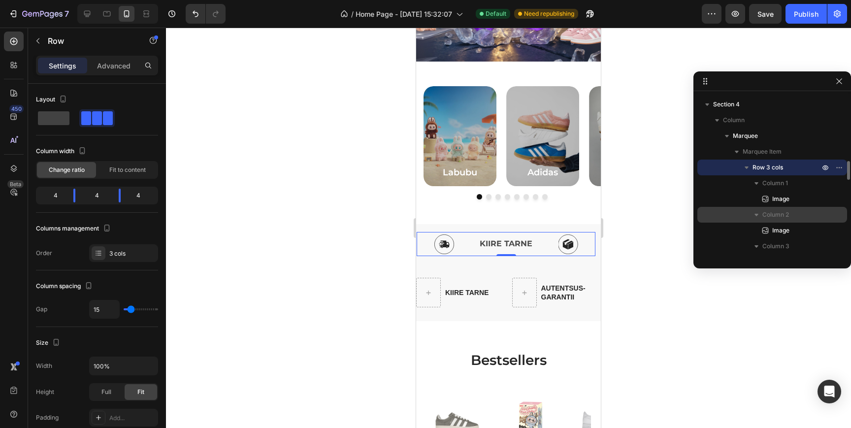
scroll to position [571, 0]
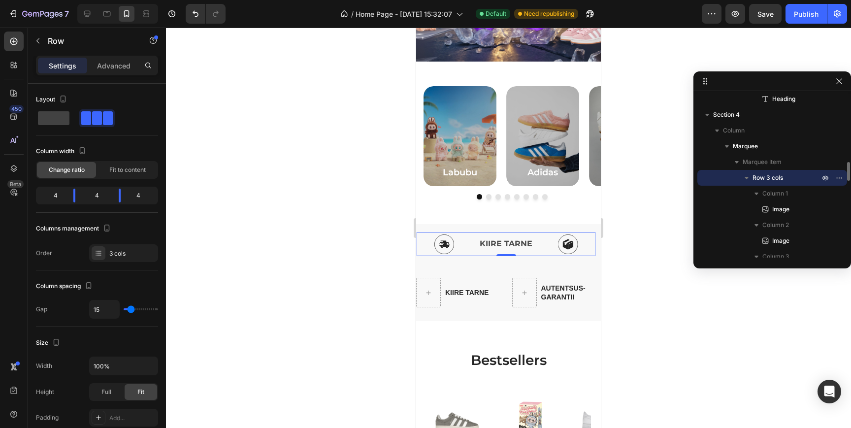
click at [777, 180] on span "Row 3 cols" at bounding box center [768, 178] width 31 height 10
click at [103, 121] on span at bounding box center [108, 118] width 10 height 14
click at [117, 253] on div "3 cols" at bounding box center [132, 253] width 46 height 9
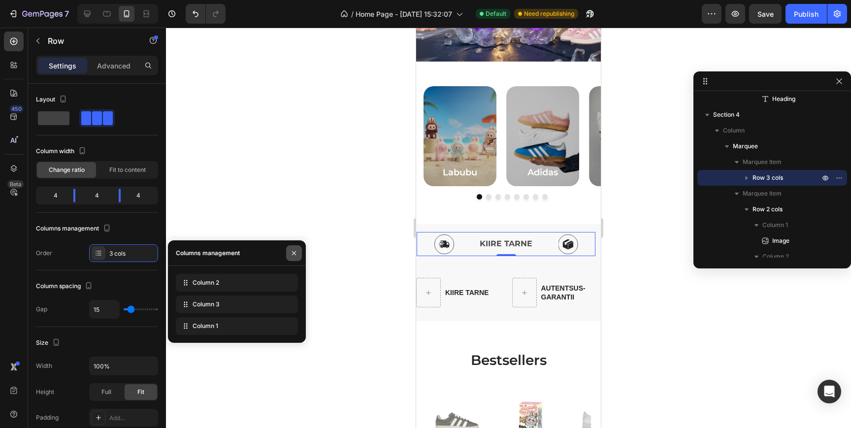
click at [296, 254] on icon "button" at bounding box center [294, 253] width 8 height 8
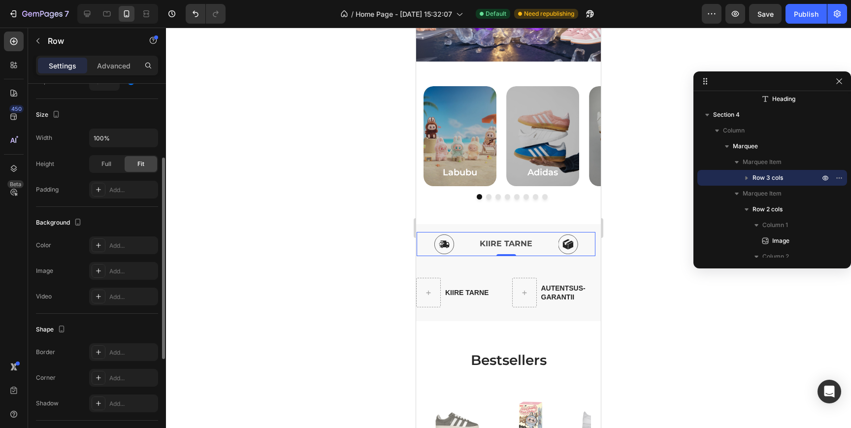
scroll to position [315, 0]
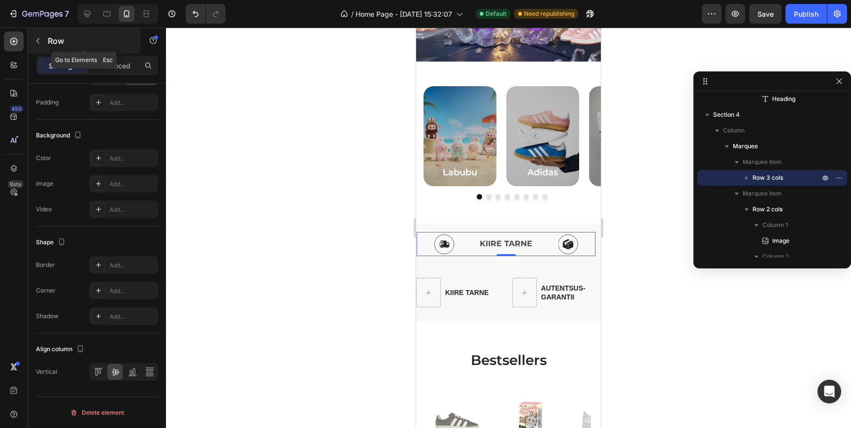
click at [37, 40] on icon "button" at bounding box center [37, 40] width 3 height 5
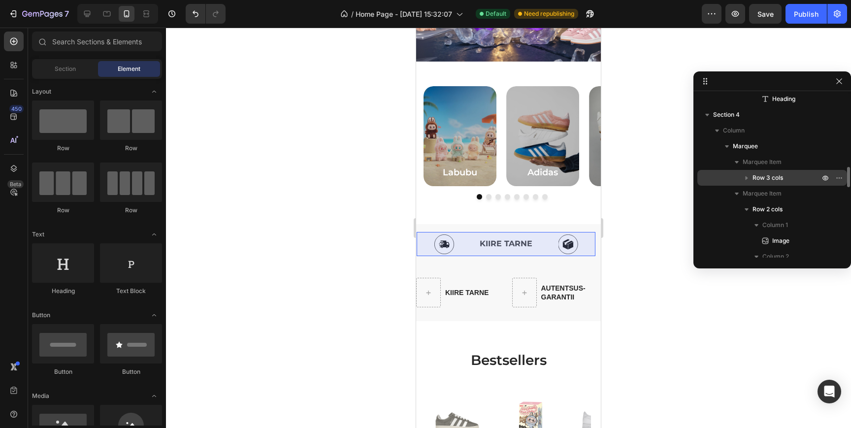
click at [779, 176] on span "Row 3 cols" at bounding box center [768, 178] width 31 height 10
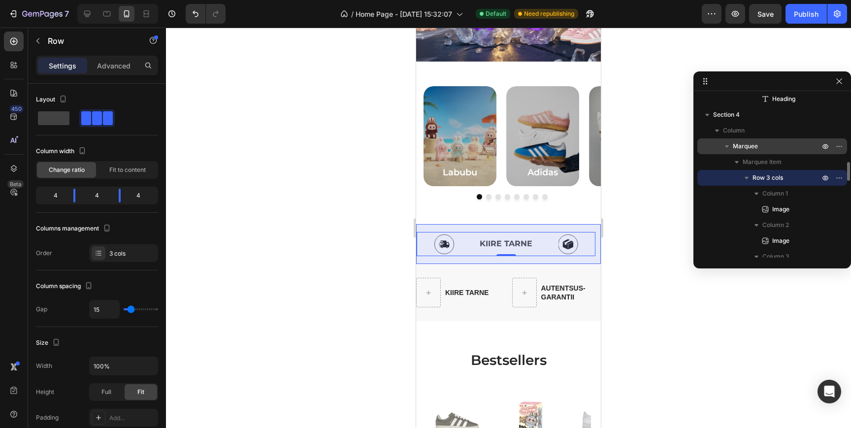
click at [763, 143] on p "Marquee" at bounding box center [777, 146] width 89 height 10
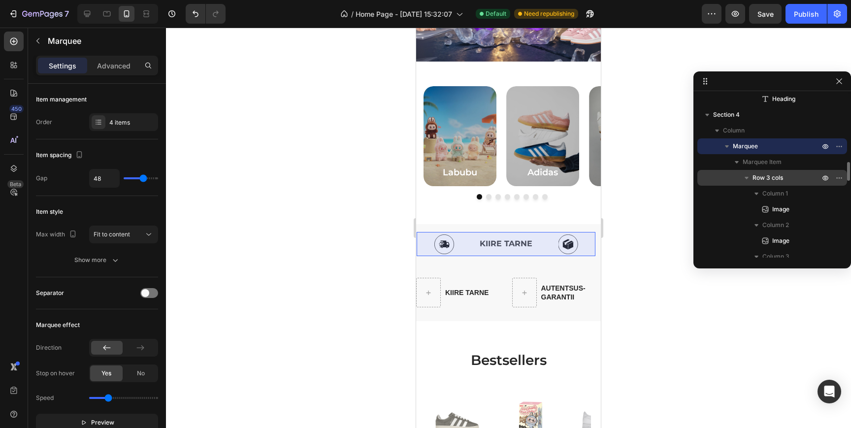
click at [772, 178] on span "Row 3 cols" at bounding box center [768, 178] width 31 height 10
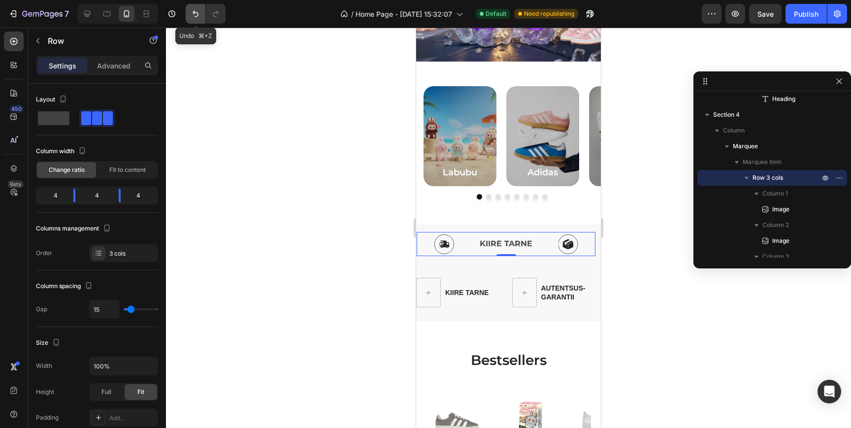
click at [192, 14] on icon "Undo/Redo" at bounding box center [196, 14] width 10 height 10
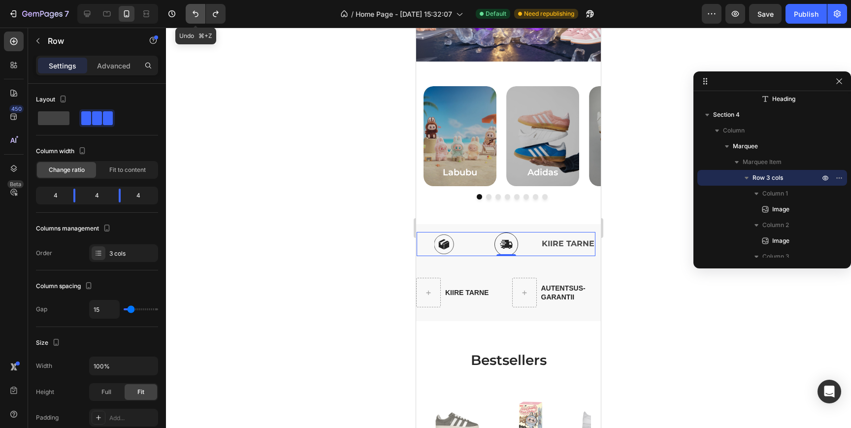
click at [192, 14] on icon "Undo/Redo" at bounding box center [196, 14] width 10 height 10
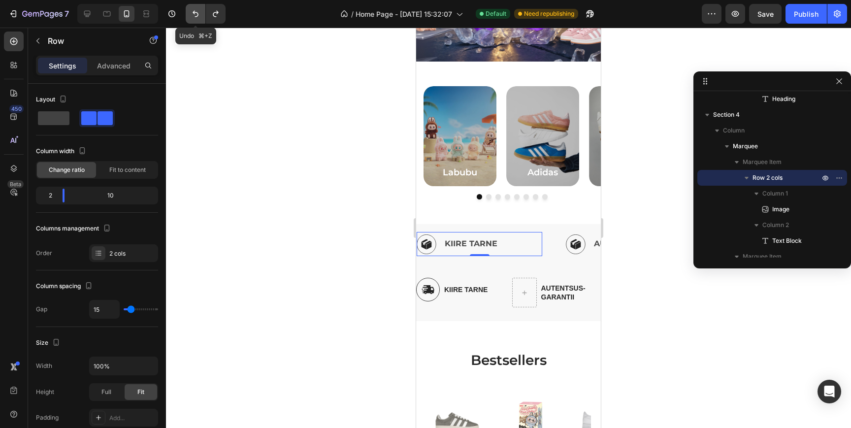
click at [192, 14] on icon "Undo/Redo" at bounding box center [196, 14] width 10 height 10
click at [213, 12] on icon "Undo/Redo" at bounding box center [216, 14] width 10 height 10
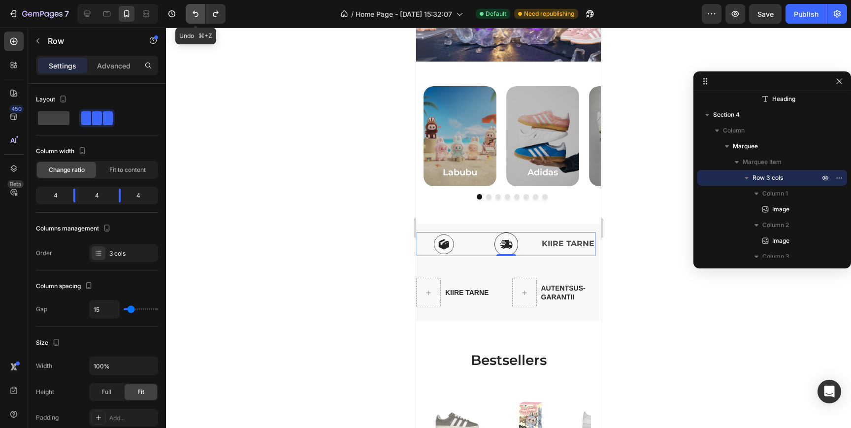
click at [191, 15] on icon "Undo/Redo" at bounding box center [196, 14] width 10 height 10
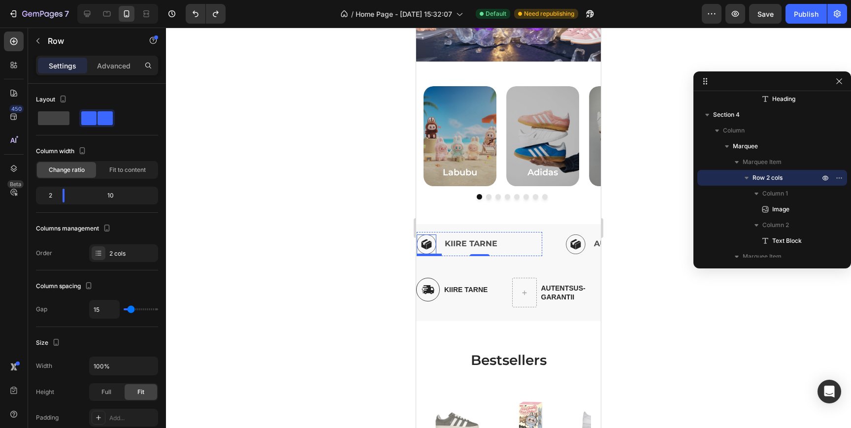
click at [427, 243] on img at bounding box center [427, 244] width 20 height 20
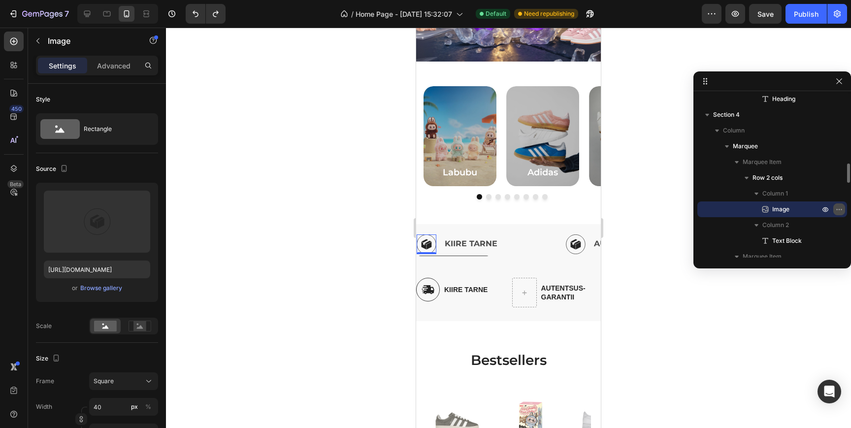
click at [842, 207] on icon "button" at bounding box center [839, 209] width 8 height 8
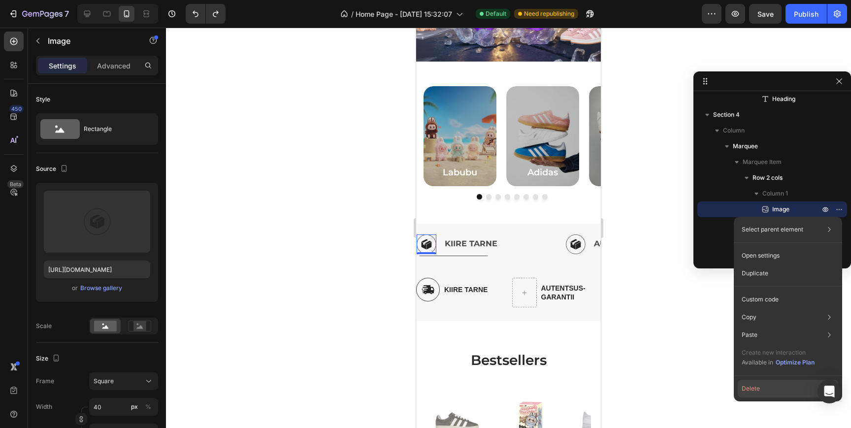
click at [759, 391] on button "Delete" at bounding box center [788, 389] width 100 height 18
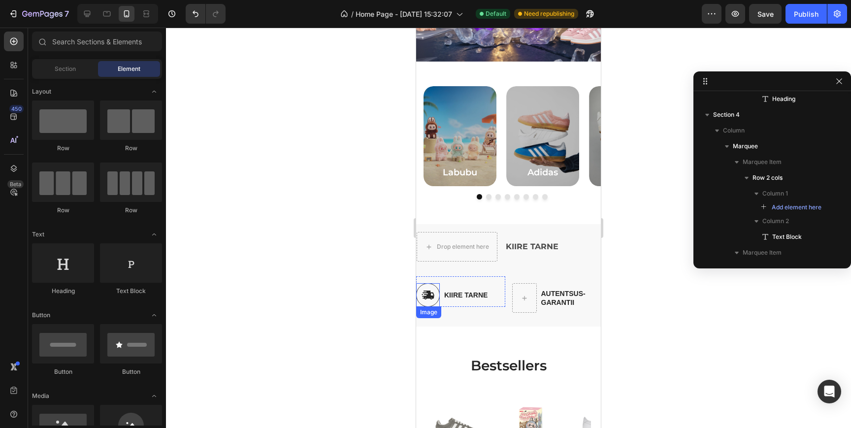
click at [426, 290] on img at bounding box center [428, 295] width 24 height 24
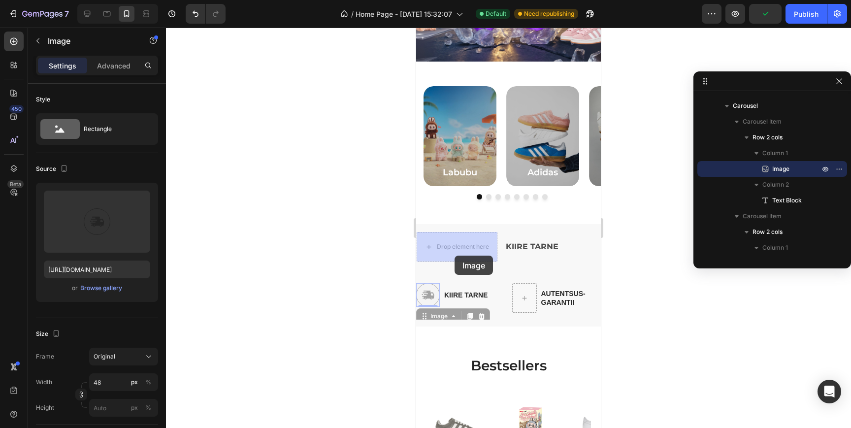
drag, startPoint x: 428, startPoint y: 317, endPoint x: 455, endPoint y: 256, distance: 67.3
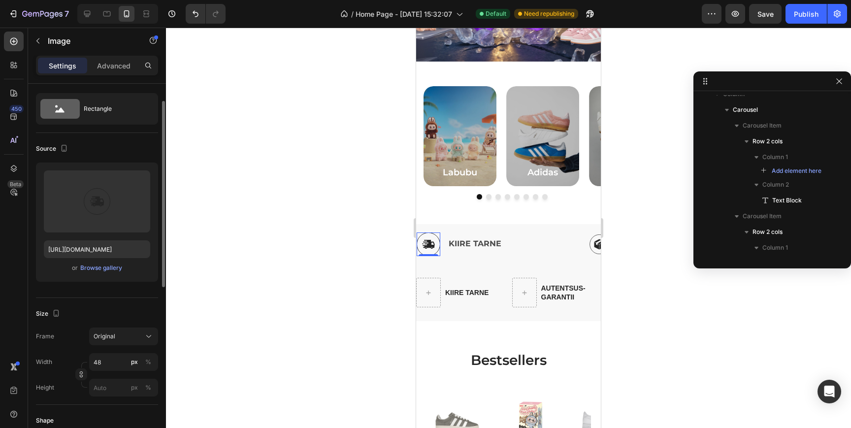
scroll to position [35, 0]
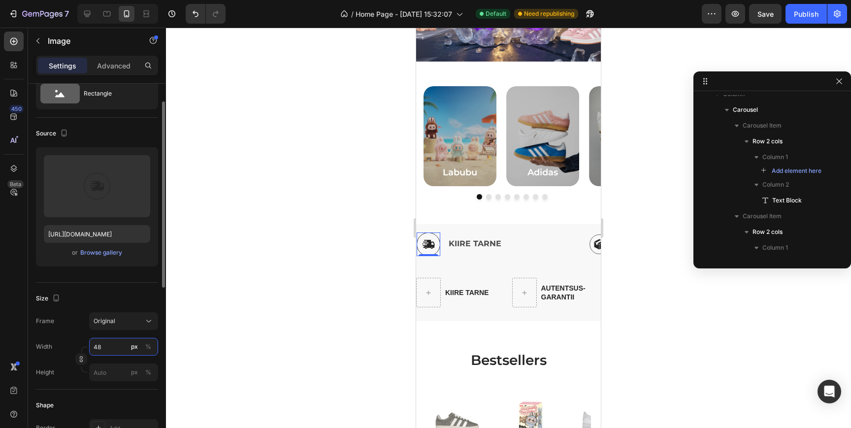
click at [110, 352] on input "48" at bounding box center [123, 347] width 69 height 18
click at [110, 326] on button "Original" at bounding box center [123, 321] width 69 height 18
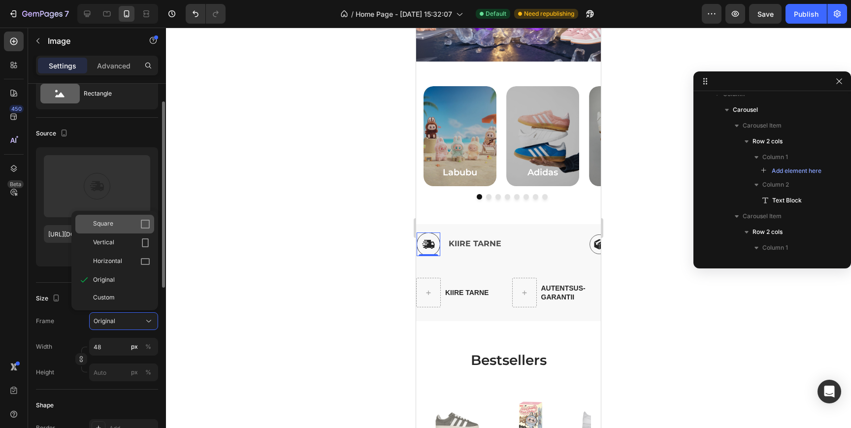
click at [114, 222] on div "Square" at bounding box center [121, 224] width 57 height 10
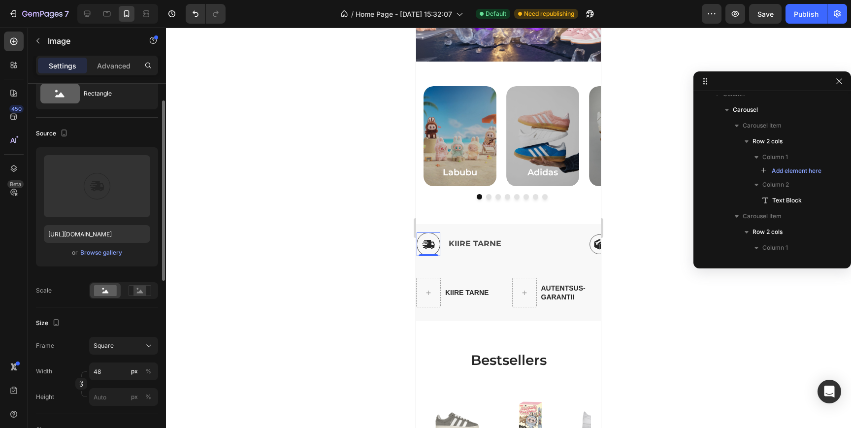
click at [113, 380] on div "Width 48 px % Height px %" at bounding box center [97, 383] width 122 height 43
click at [119, 369] on input "48" at bounding box center [123, 371] width 69 height 18
type input "4"
type input "40"
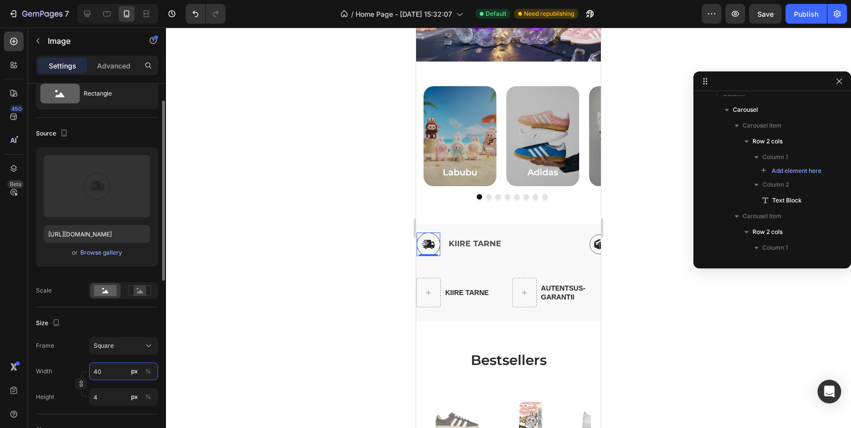
type input "40"
click at [525, 247] on p "KIIRE TARNE" at bounding box center [493, 244] width 97 height 14
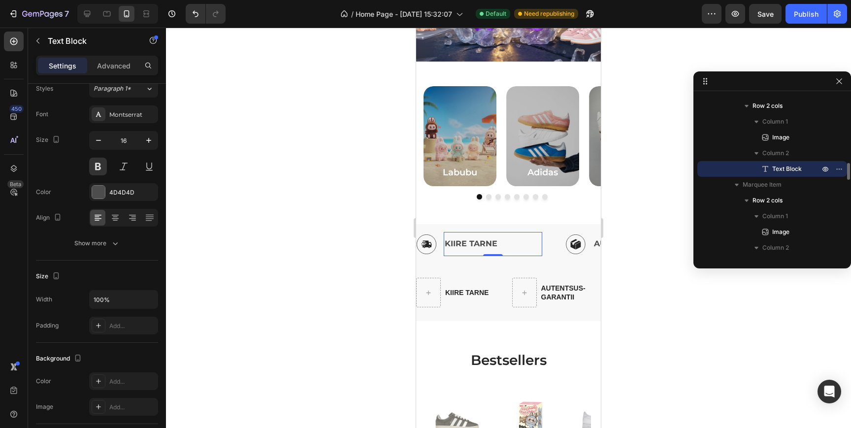
scroll to position [0, 0]
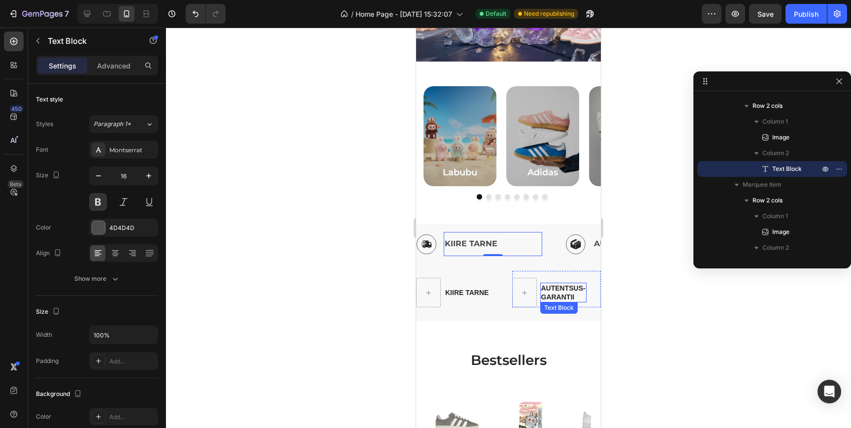
click at [554, 289] on p "AUTENTSUS-" at bounding box center [563, 288] width 44 height 9
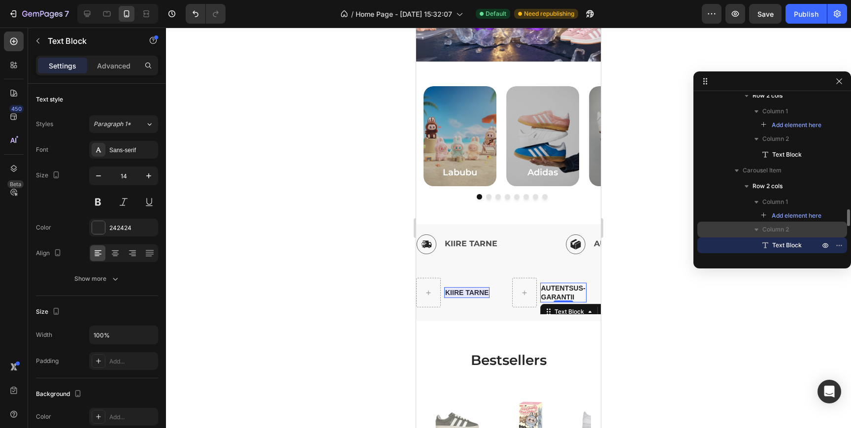
scroll to position [1079, 0]
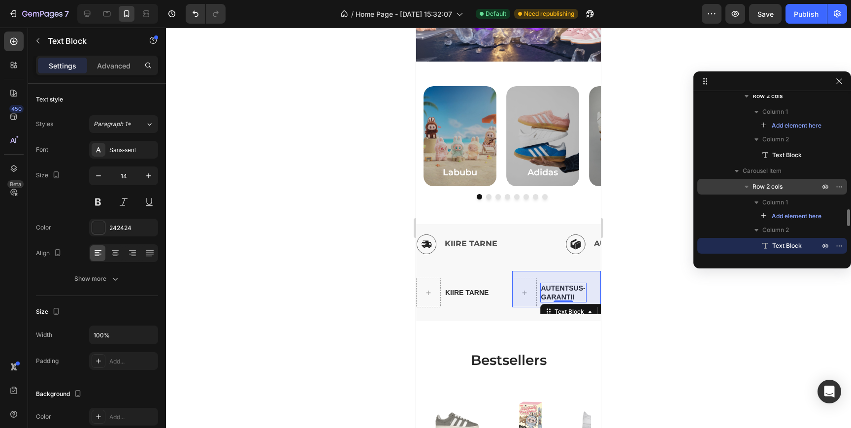
click at [790, 182] on p "Row 2 cols" at bounding box center [787, 187] width 69 height 10
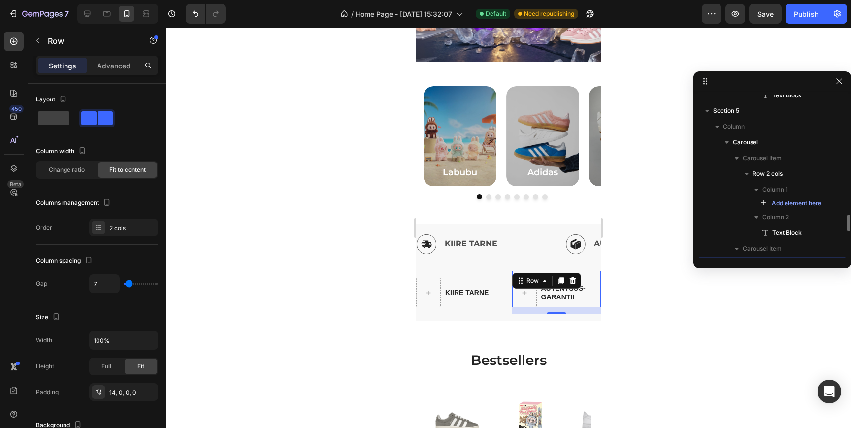
scroll to position [996, 0]
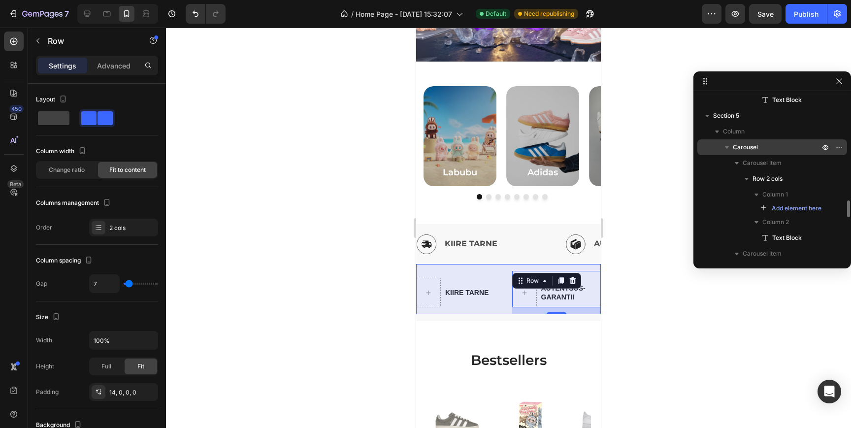
click at [746, 146] on span "Carousel" at bounding box center [745, 147] width 25 height 10
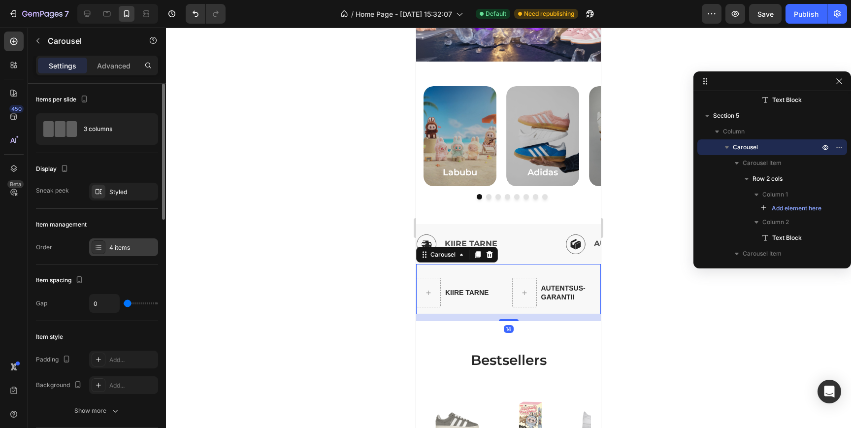
click at [124, 245] on div "4 items" at bounding box center [132, 247] width 46 height 9
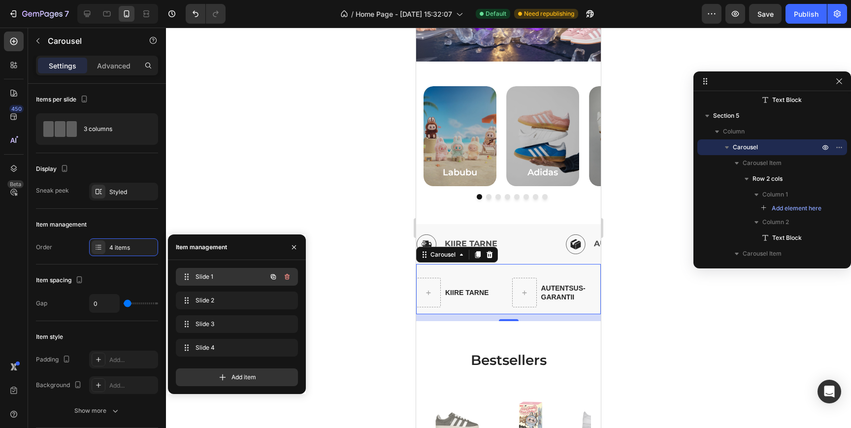
click at [211, 278] on span "Slide 1" at bounding box center [224, 276] width 56 height 9
click at [211, 278] on span "Slide 1" at bounding box center [230, 276] width 73 height 9
click at [219, 302] on span "Slide 2" at bounding box center [224, 300] width 56 height 9
click at [219, 302] on span "Slide 2" at bounding box center [230, 300] width 73 height 9
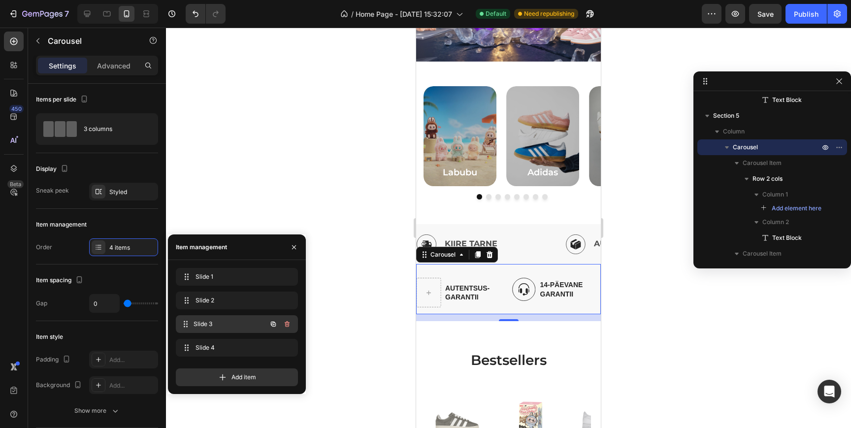
click at [213, 326] on span "Slide 3" at bounding box center [230, 324] width 73 height 9
click at [559, 245] on div "Image KIIRE TARNE Text Block Row" at bounding box center [491, 244] width 149 height 24
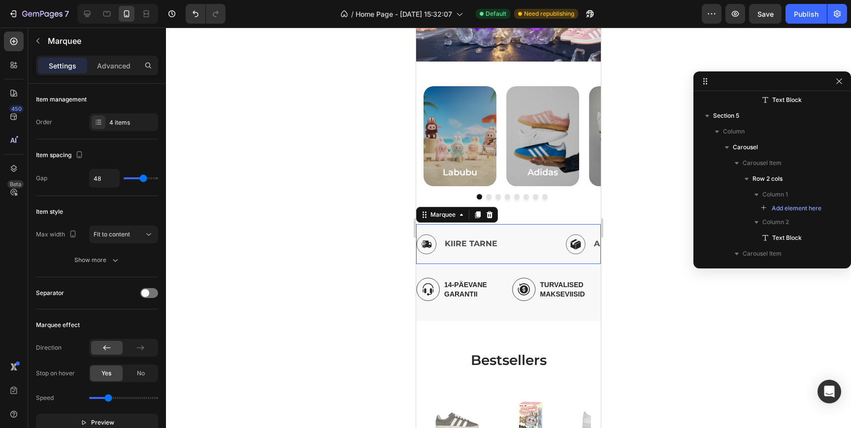
scroll to position [549, 0]
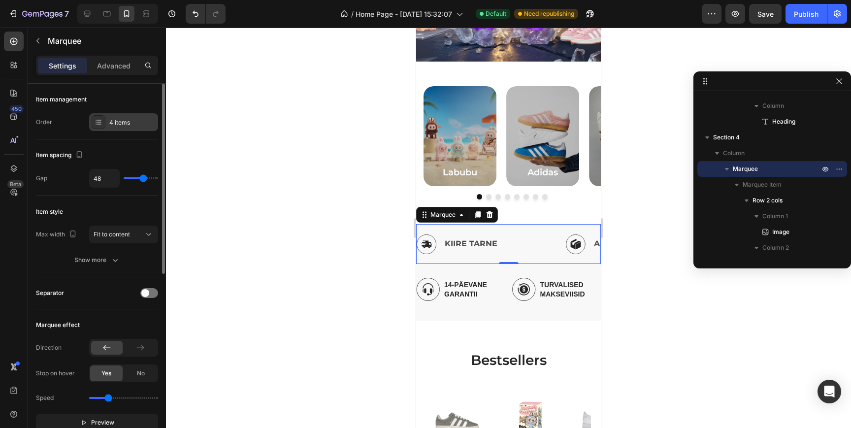
click at [121, 120] on div "4 items" at bounding box center [132, 122] width 46 height 9
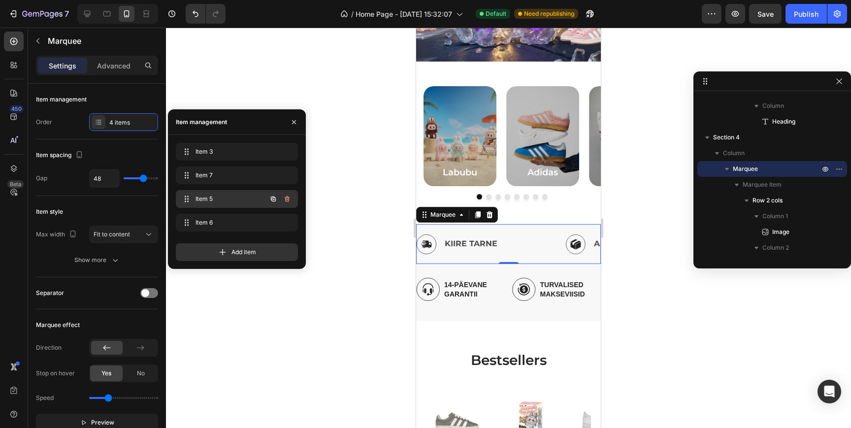
click at [223, 198] on span "Item 5" at bounding box center [224, 199] width 56 height 9
click at [454, 245] on img at bounding box center [456, 244] width 20 height 20
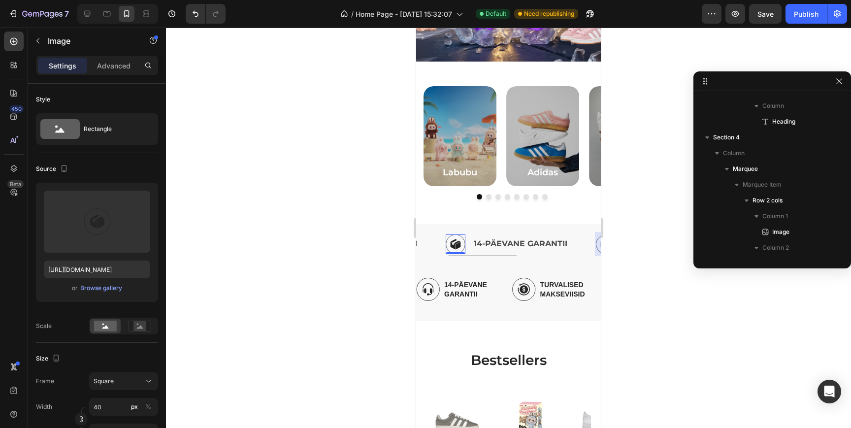
scroll to position [801, 0]
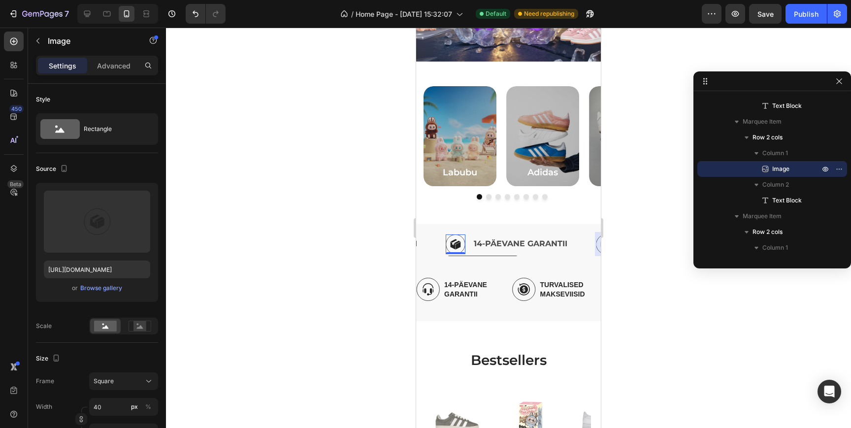
click at [457, 244] on img at bounding box center [456, 244] width 20 height 20
click at [837, 171] on icon "button" at bounding box center [839, 169] width 8 height 8
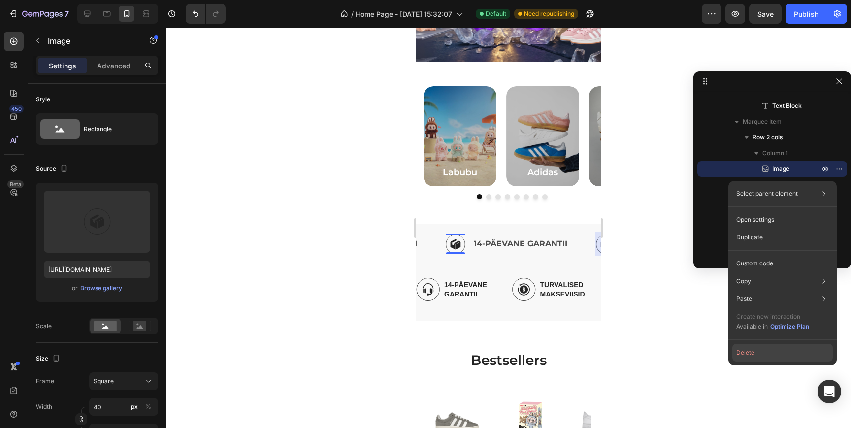
click at [760, 351] on button "Delete" at bounding box center [782, 353] width 100 height 18
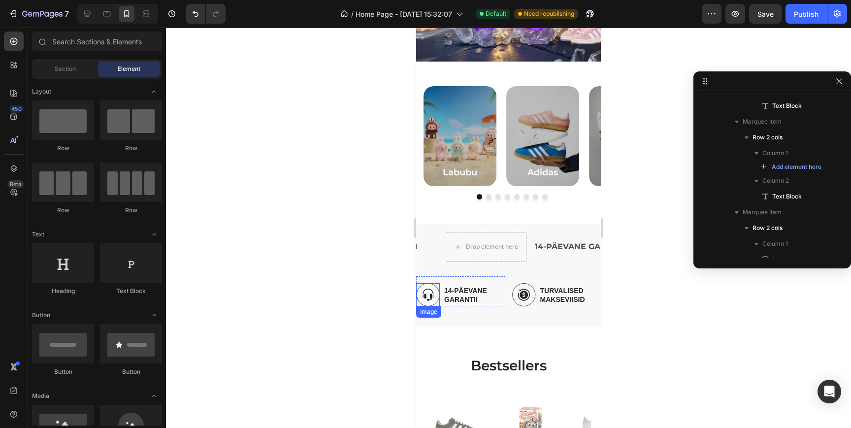
click at [429, 297] on img at bounding box center [428, 294] width 24 height 23
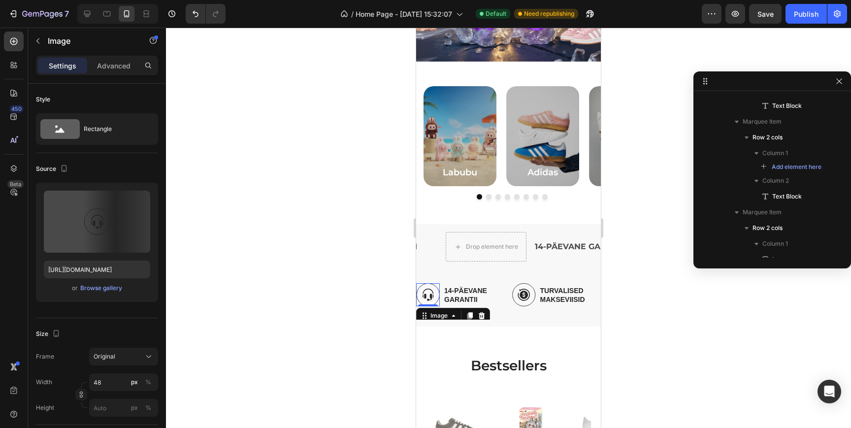
scroll to position [1215, 0]
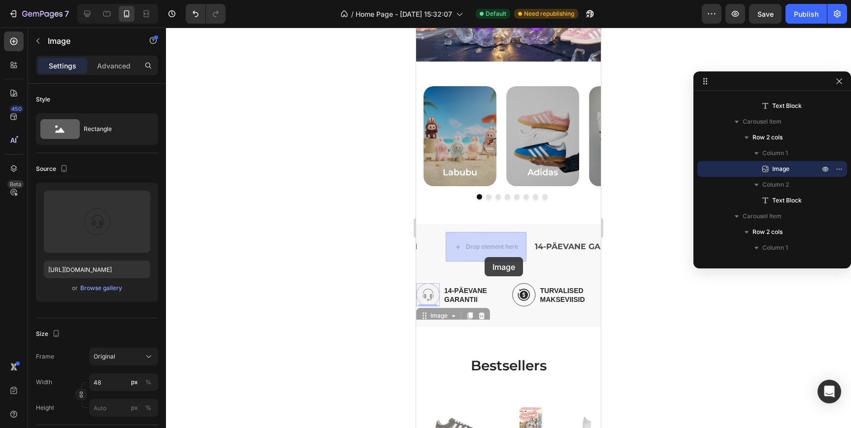
drag, startPoint x: 426, startPoint y: 317, endPoint x: 485, endPoint y: 258, distance: 83.2
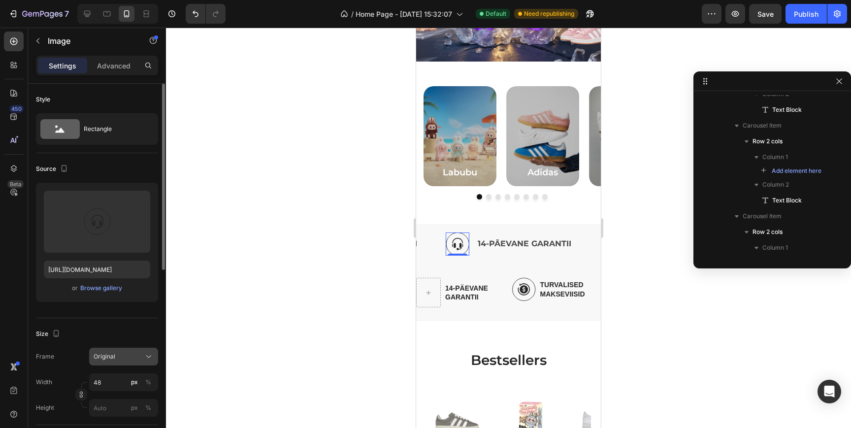
click at [130, 355] on div "Original" at bounding box center [118, 356] width 48 height 9
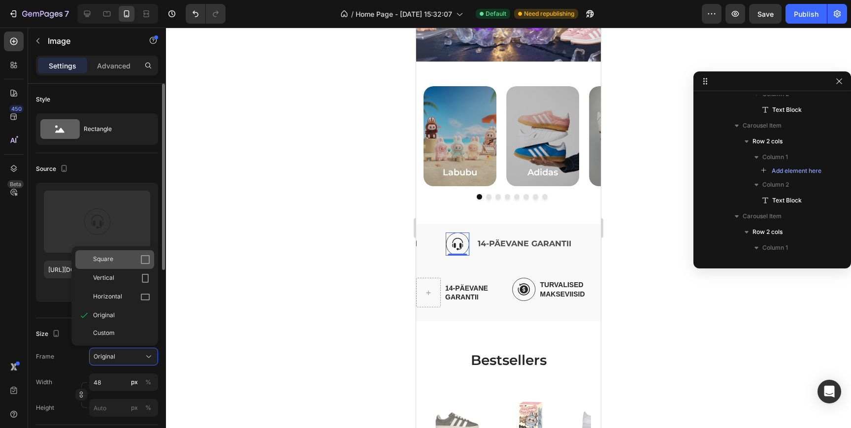
click at [120, 257] on div "Square" at bounding box center [121, 260] width 57 height 10
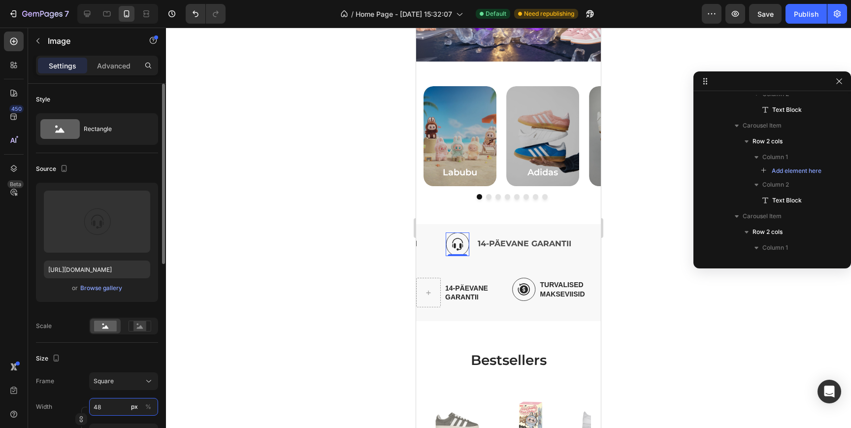
click at [107, 406] on input "48" at bounding box center [123, 407] width 69 height 18
type input "4"
type input "40"
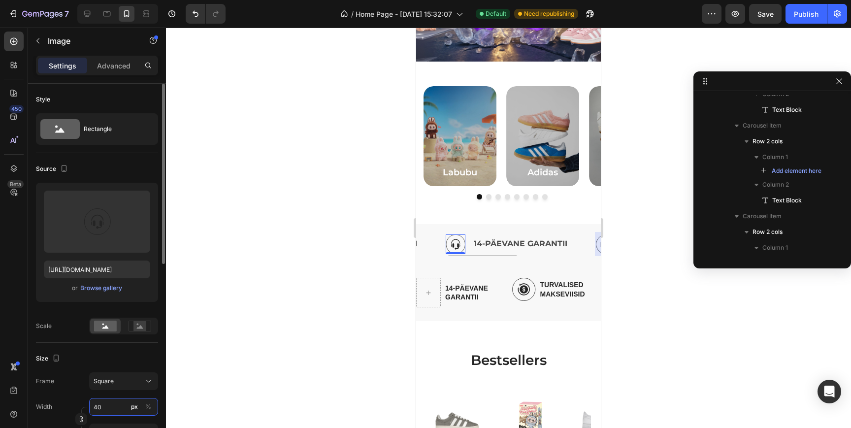
type input "40"
click at [87, 352] on div "Size" at bounding box center [97, 359] width 122 height 16
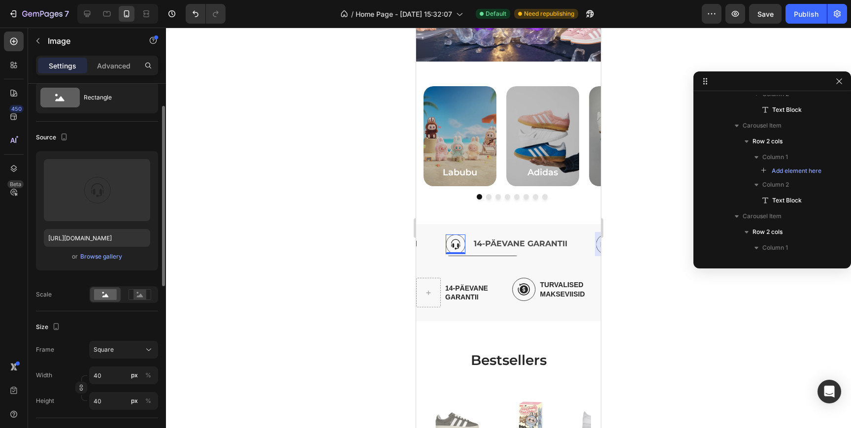
scroll to position [36, 0]
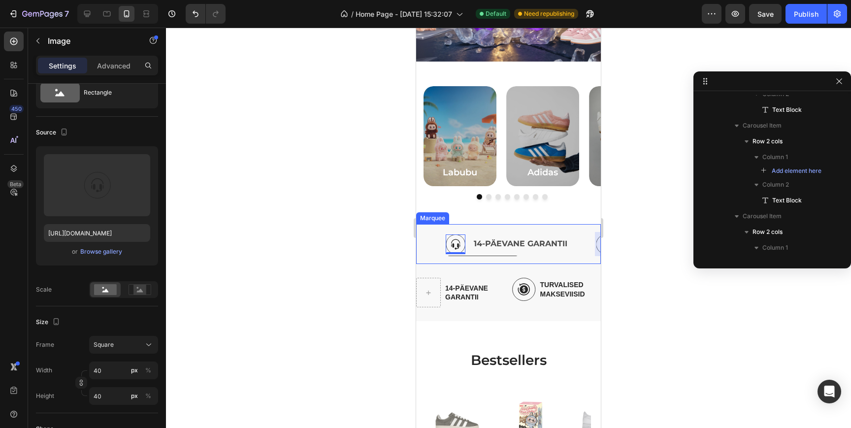
click at [582, 243] on div "Image 0 14-PÄEVANE GARANTII Text Block Row" at bounding box center [520, 244] width 149 height 24
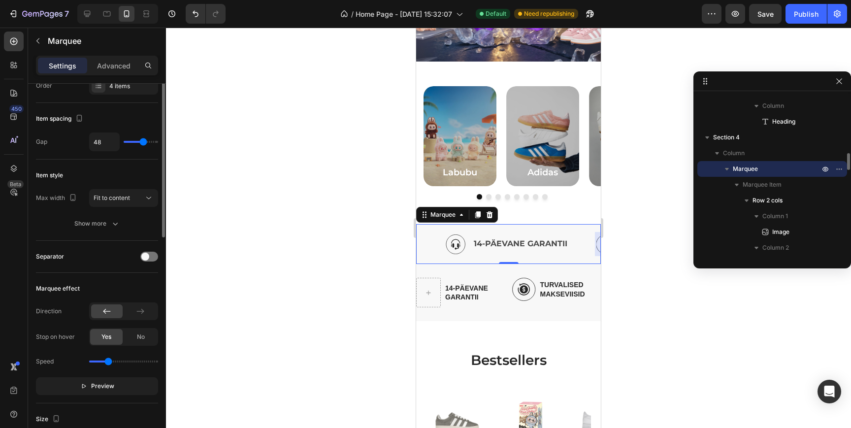
scroll to position [0, 0]
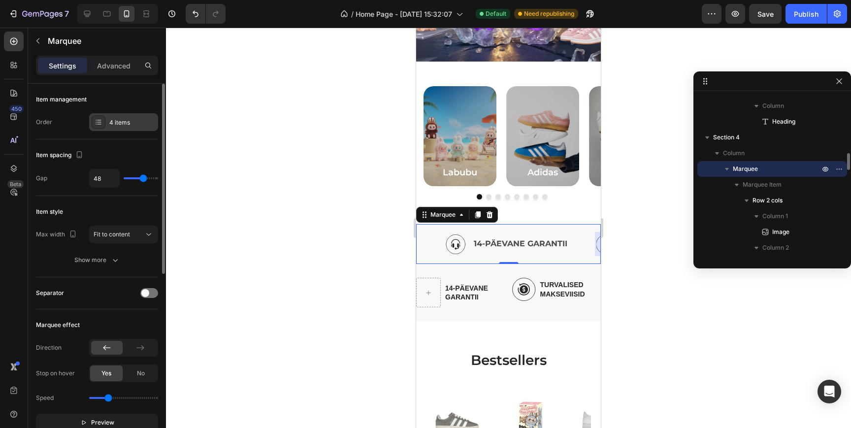
click at [113, 126] on div "4 items" at bounding box center [132, 122] width 46 height 9
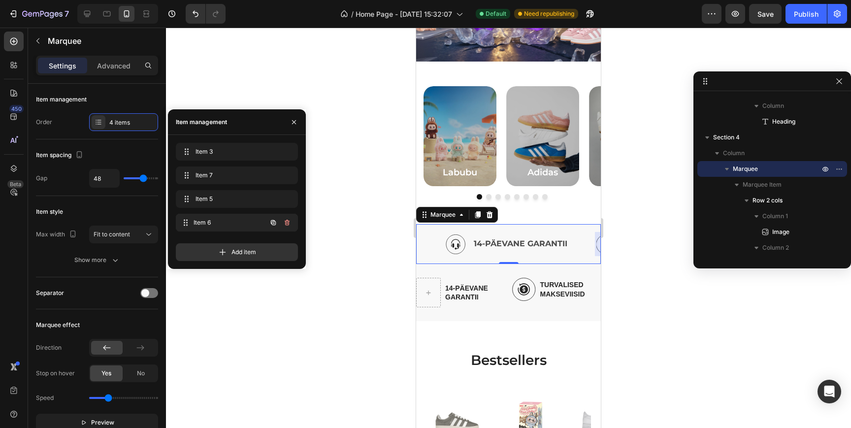
click at [194, 221] on div "Item 6 Item 6" at bounding box center [223, 223] width 87 height 14
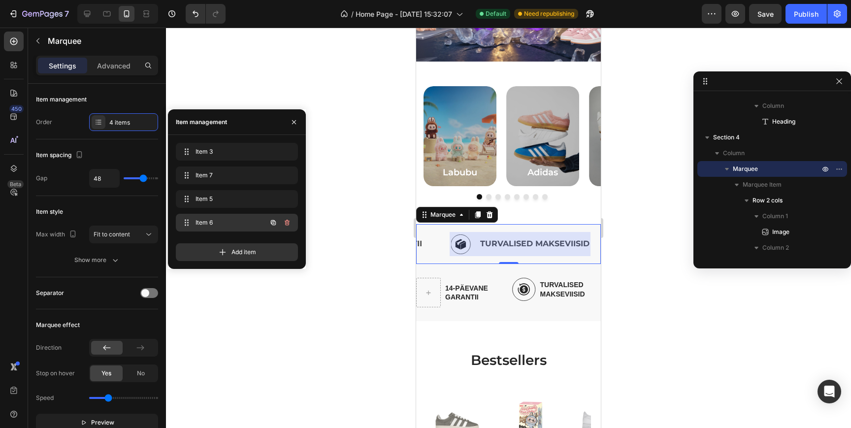
scroll to position [0, 426]
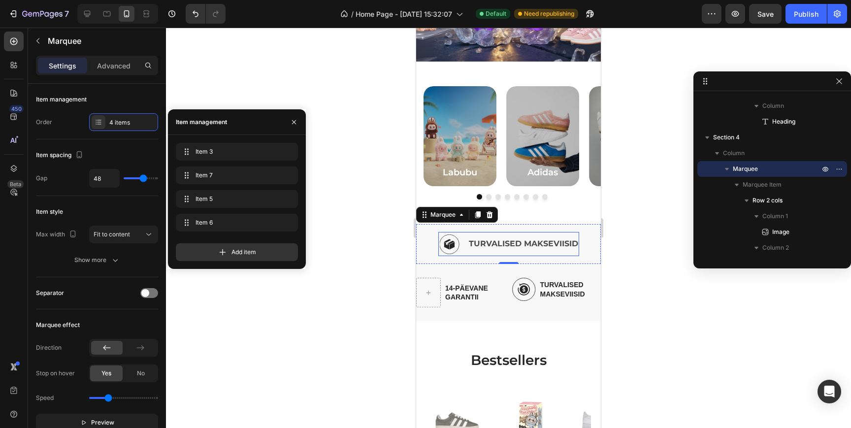
click at [452, 245] on img at bounding box center [450, 244] width 20 height 20
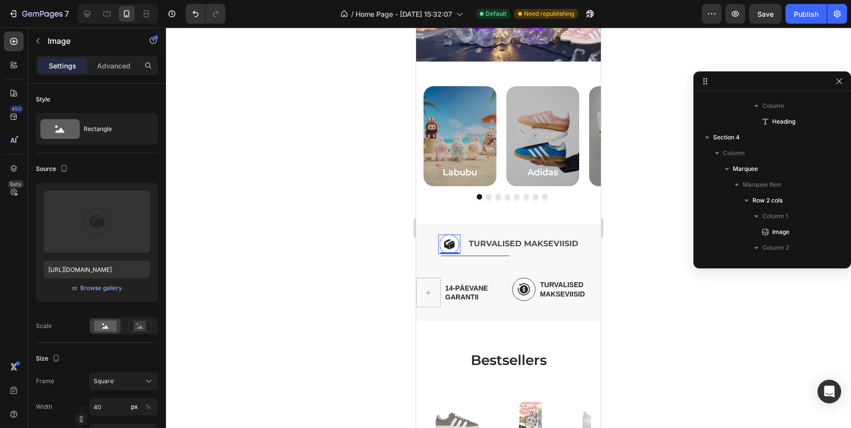
scroll to position [895, 0]
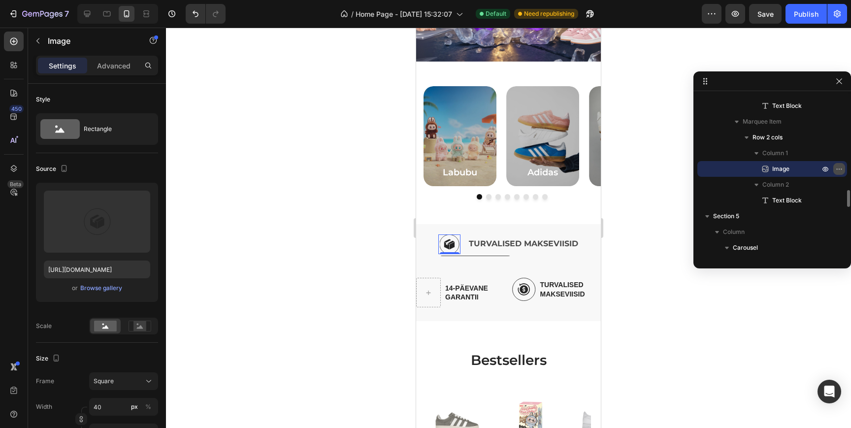
click at [838, 171] on icon "button" at bounding box center [839, 169] width 8 height 8
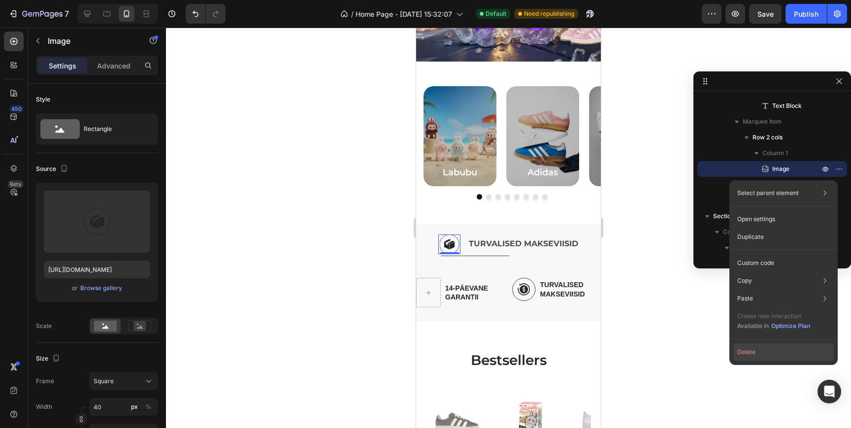
click at [755, 352] on button "Delete" at bounding box center [783, 352] width 100 height 18
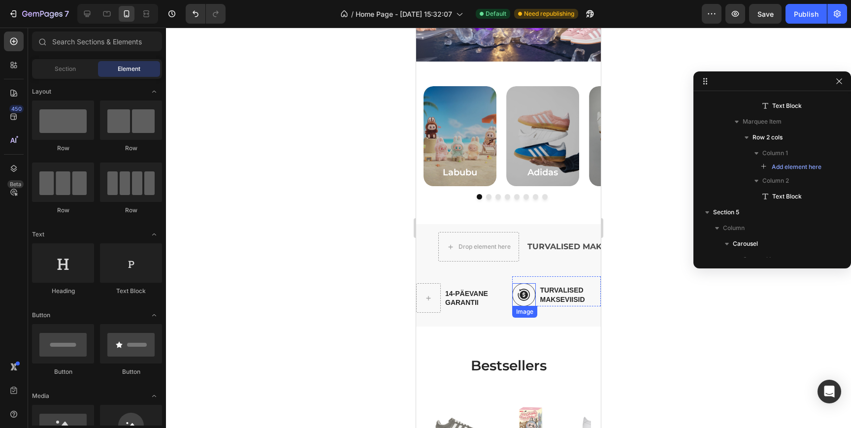
click at [513, 287] on img at bounding box center [524, 294] width 24 height 23
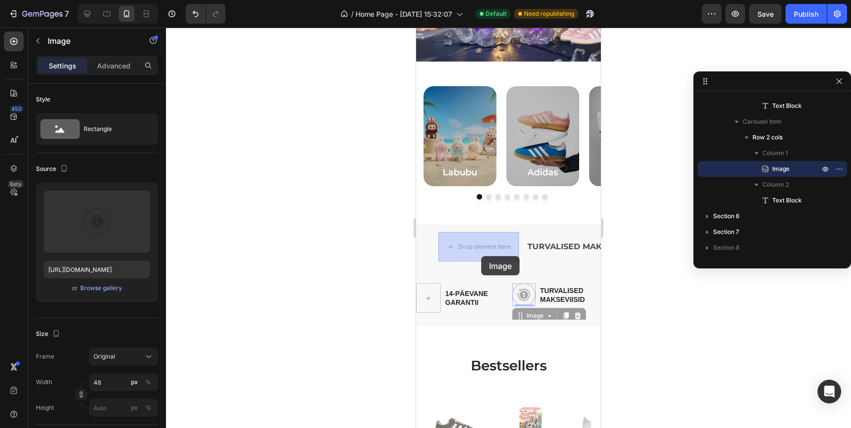
drag, startPoint x: 521, startPoint y: 316, endPoint x: 482, endPoint y: 257, distance: 70.8
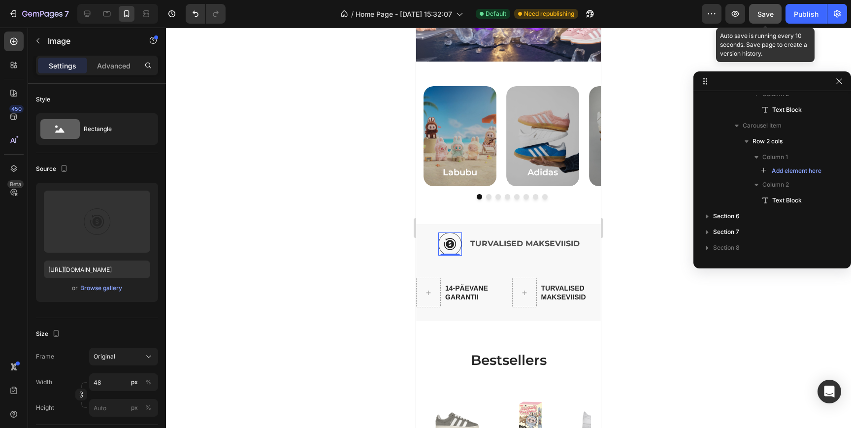
click at [774, 21] on button "Save" at bounding box center [765, 14] width 33 height 20
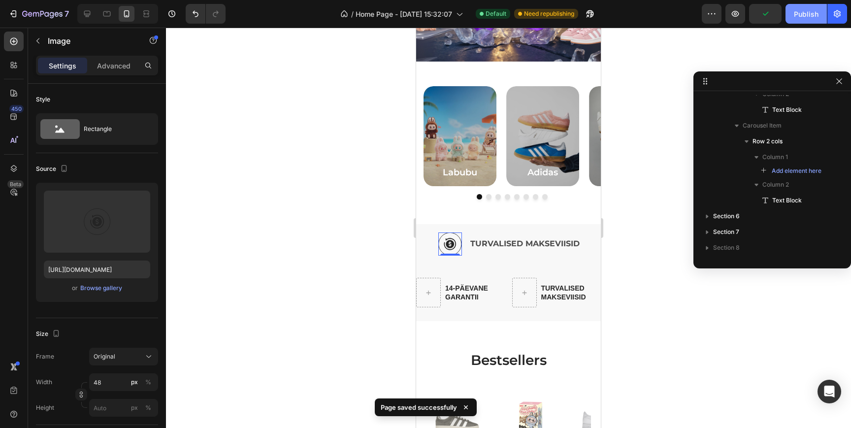
click at [799, 16] on div "Publish" at bounding box center [806, 14] width 25 height 10
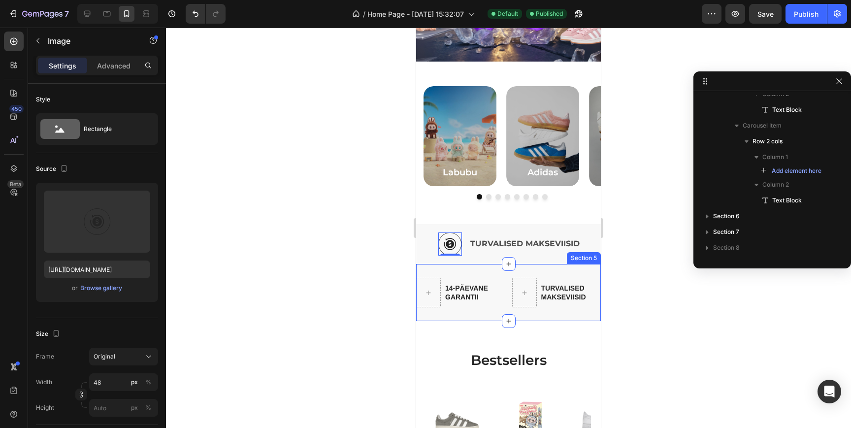
click at [522, 316] on div "kiire tarne Text Block Row AUTENTSUS- GARANTII Text Block Row 14-PÄEVANE GARANT…" at bounding box center [508, 292] width 185 height 57
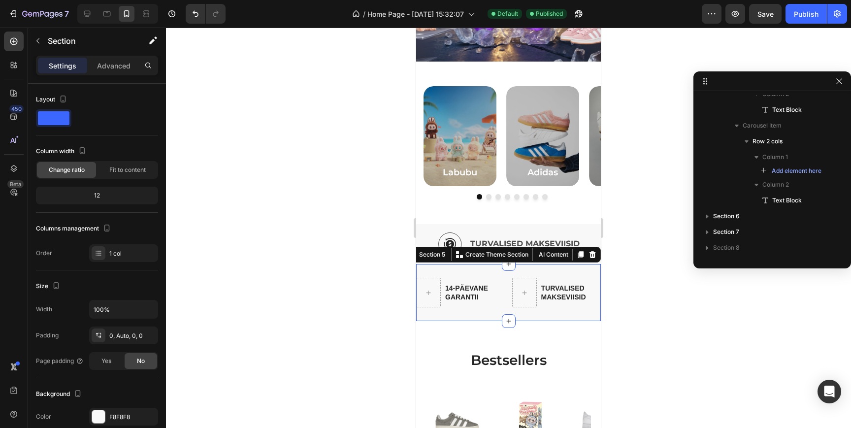
scroll to position [943, 0]
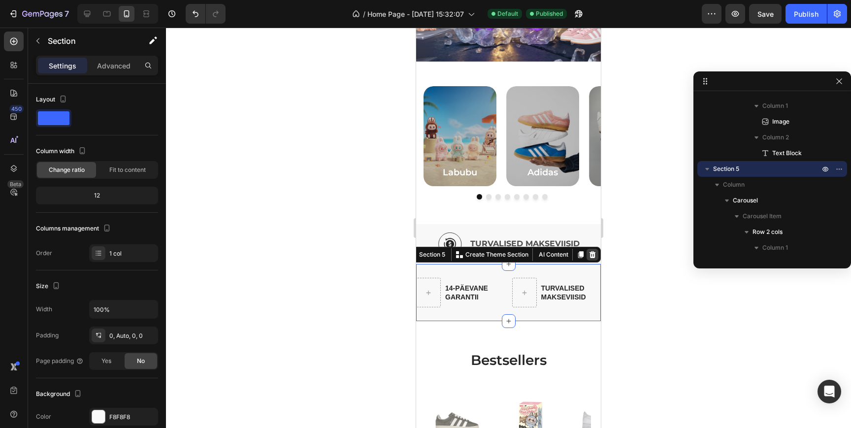
click at [595, 256] on icon at bounding box center [593, 255] width 8 height 8
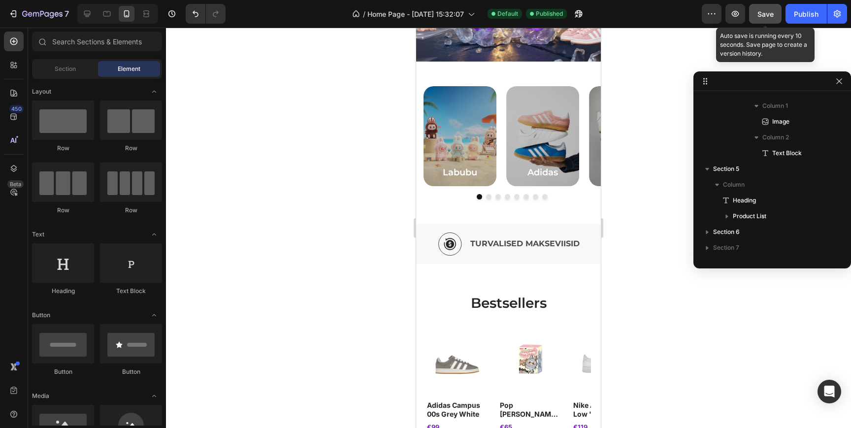
click at [767, 15] on span "Save" at bounding box center [765, 14] width 16 height 8
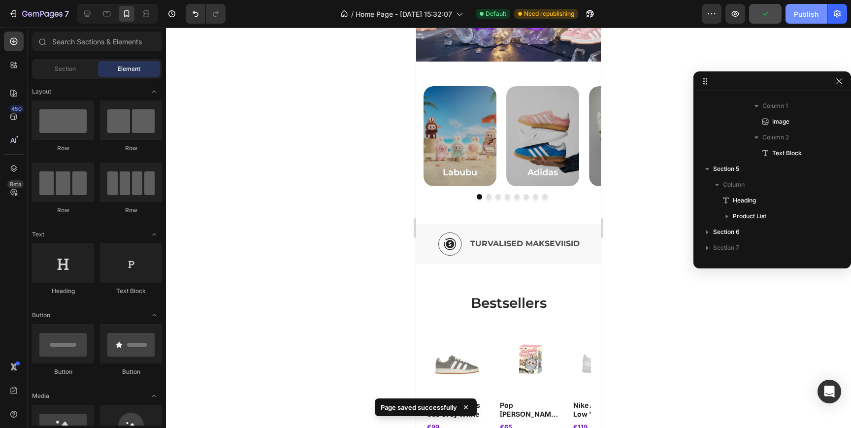
click at [809, 17] on div "Publish" at bounding box center [806, 14] width 25 height 10
click at [516, 227] on div "Image KIIRE TARNE Text Block Row Image AUTENTSUS GARANTII Text Block Row Image …" at bounding box center [508, 244] width 185 height 40
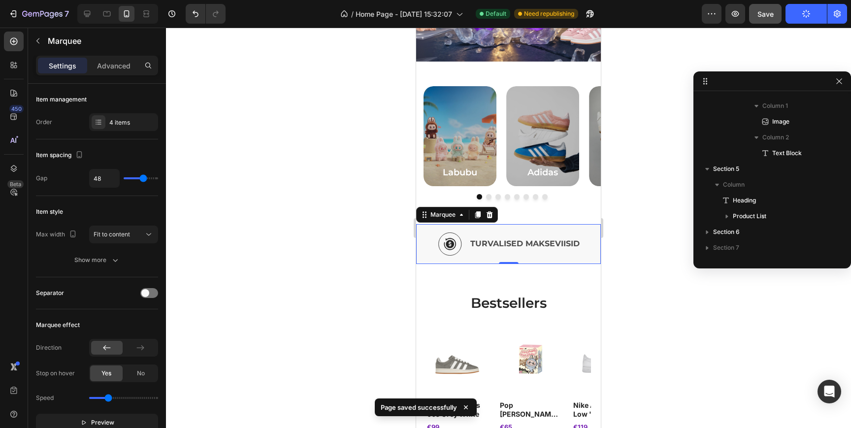
scroll to position [549, 0]
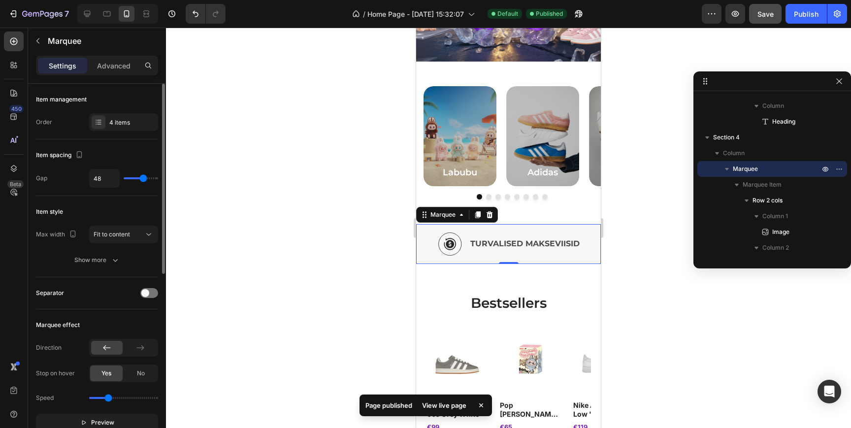
type input "37"
type input "34"
type input "29"
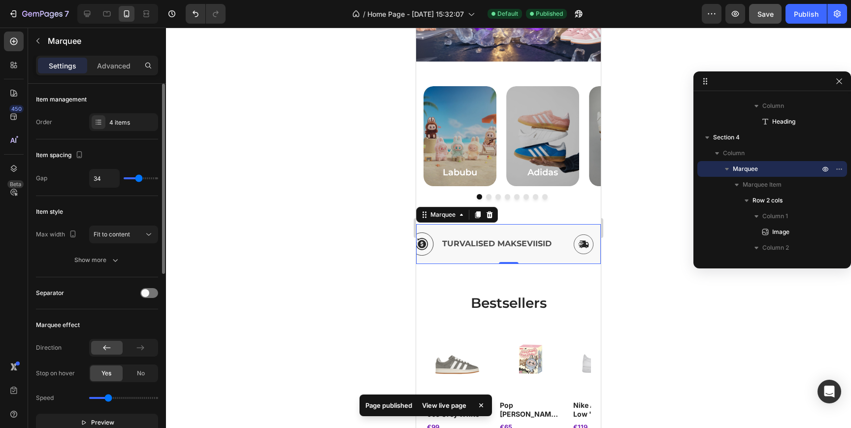
type input "29"
type input "28"
type input "27"
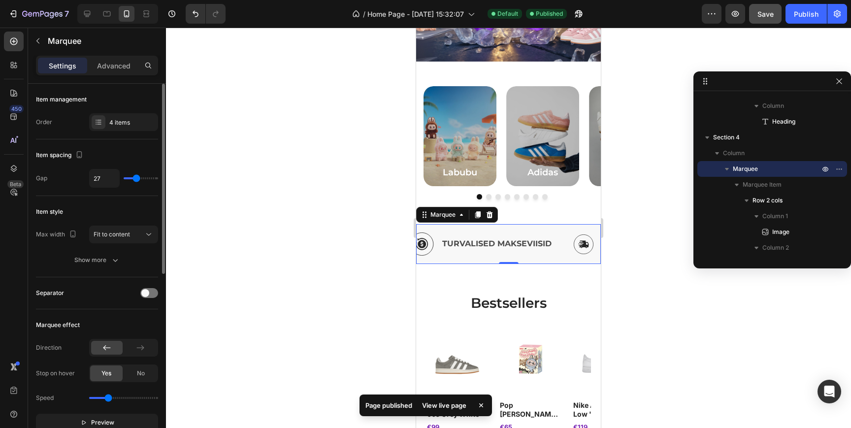
type input "19"
type input "18"
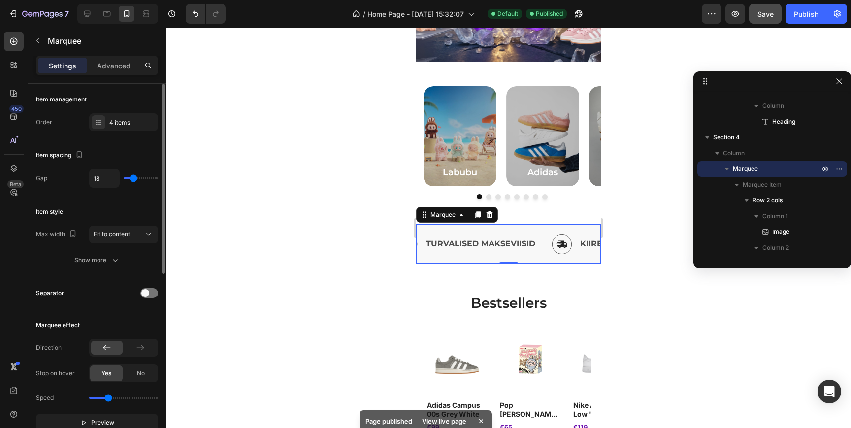
type input "8"
type input "9"
type input "14"
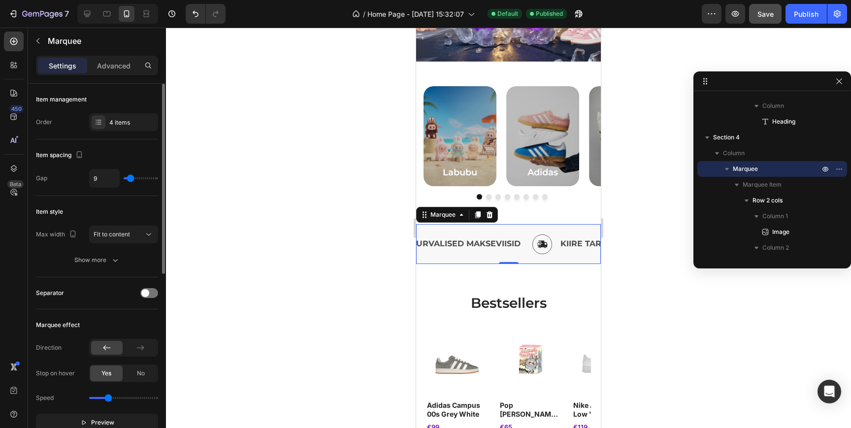
type input "14"
type input "15"
type input "16"
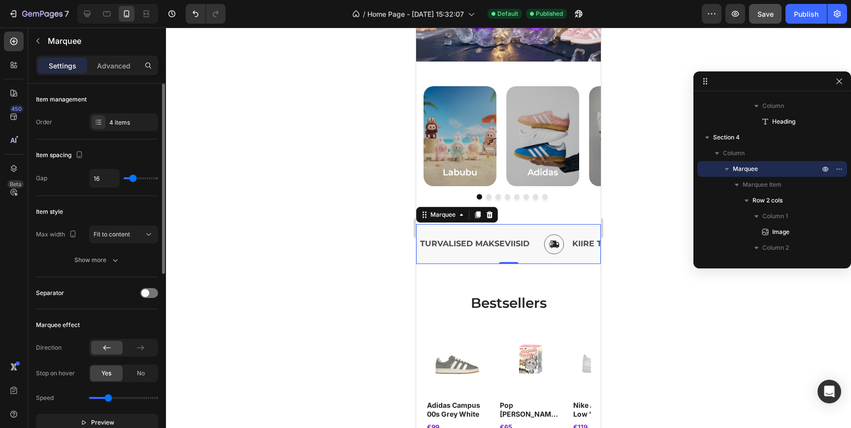
type input "17"
type input "19"
type input "21"
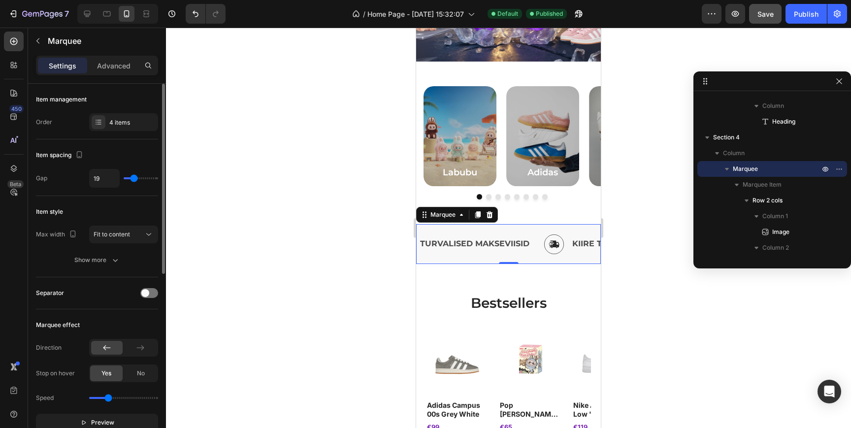
type input "21"
type input "22"
type input "23"
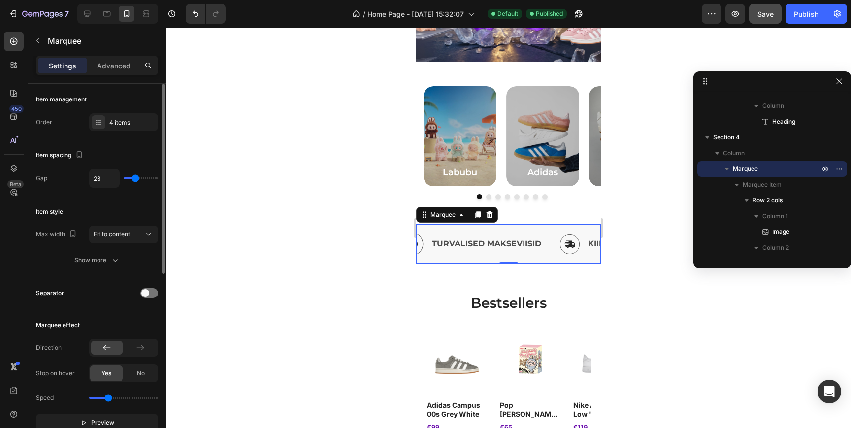
type input "25"
type input "17"
type input "14"
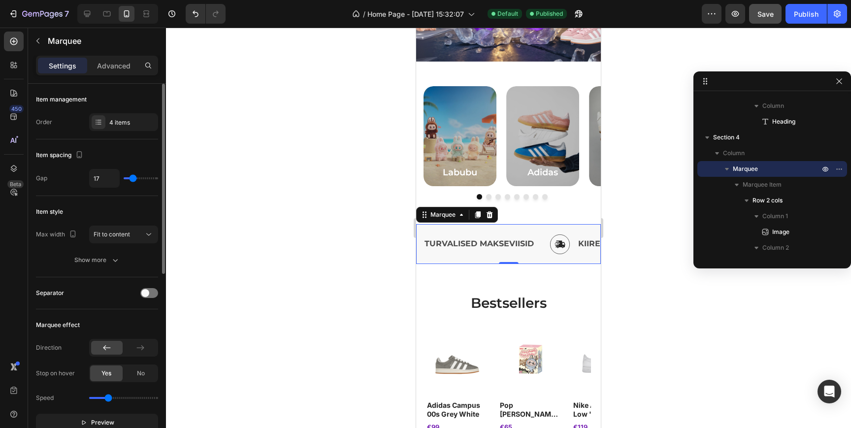
type input "14"
type input "13"
type input "12"
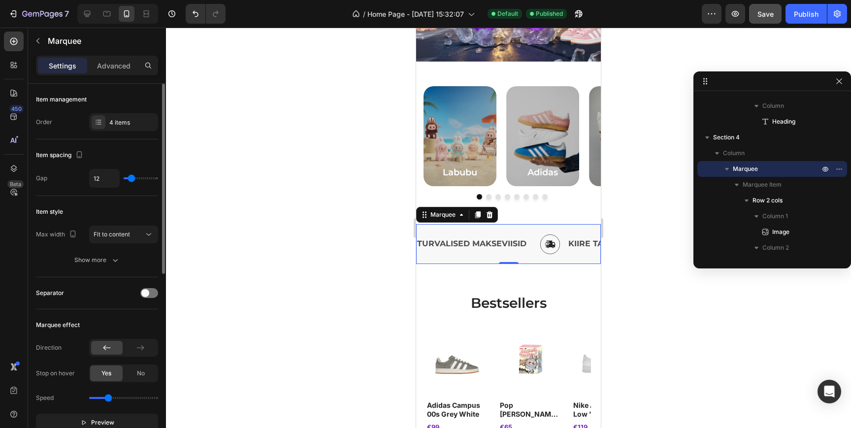
type input "11"
type input "10"
type input "26"
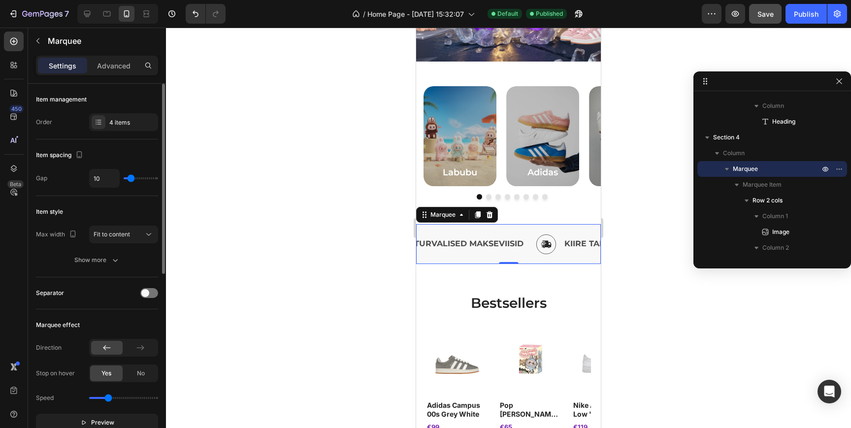
type input "26"
type input "29"
type input "19"
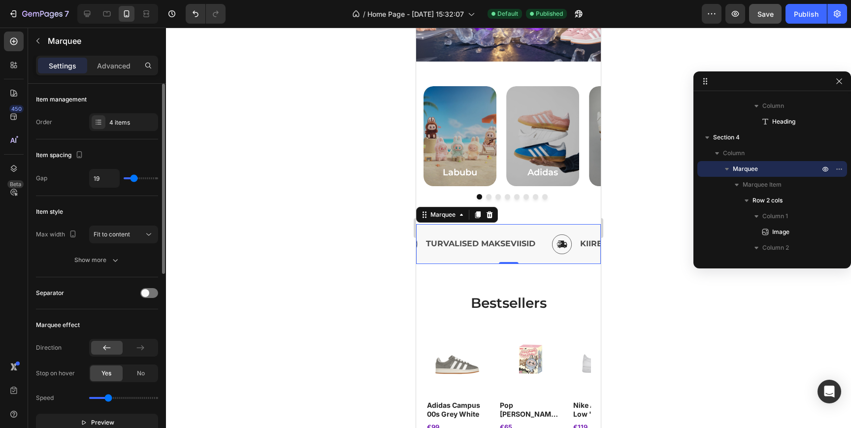
type input "18"
type input "17"
type input "16"
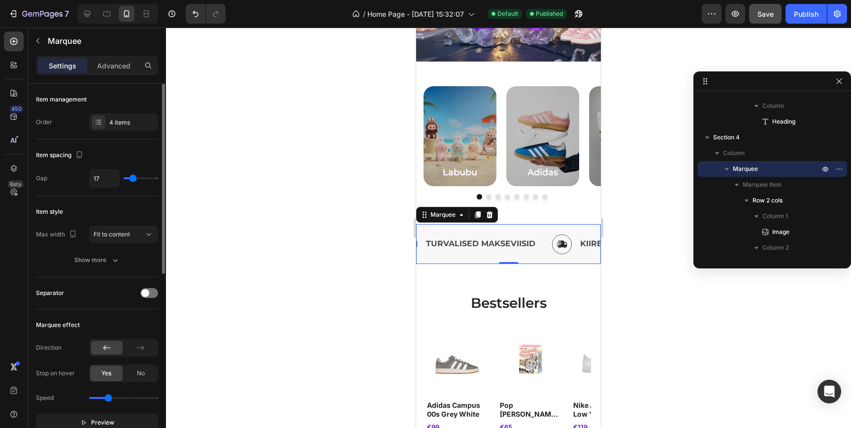
type input "16"
type input "15"
type input "14"
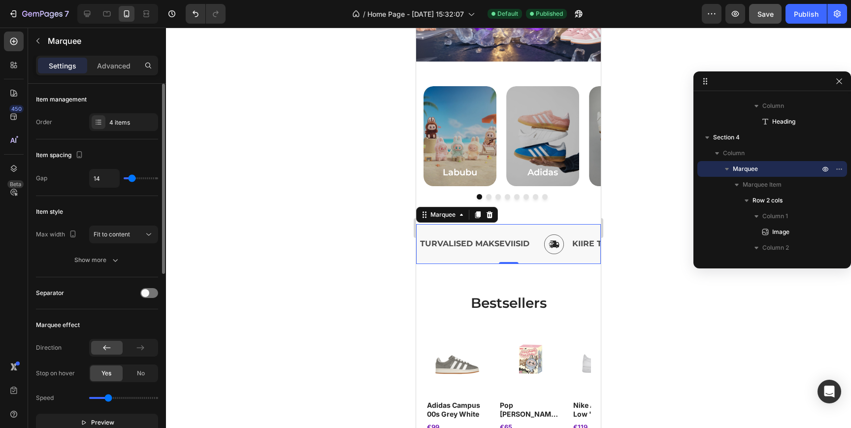
type input "13"
type input "12"
type input "9"
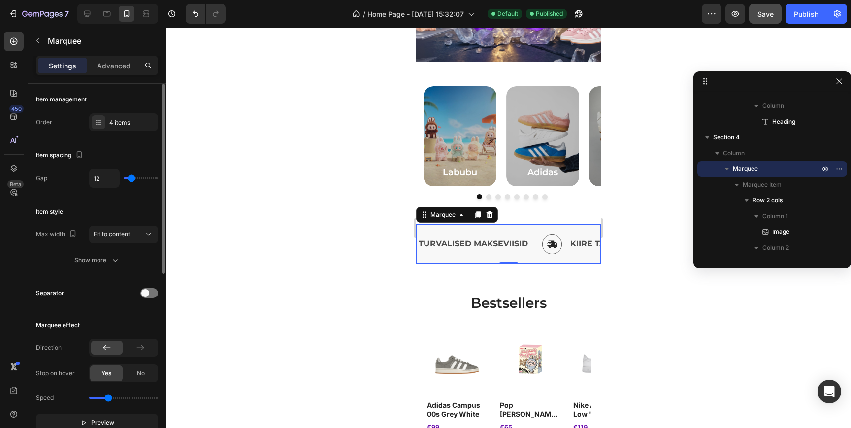
type input "9"
type input "8"
type input "7"
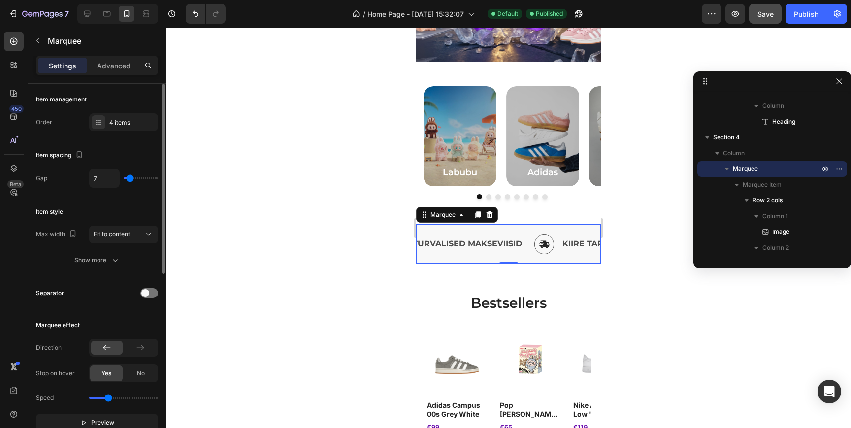
type input "2"
type input "0"
type input "80"
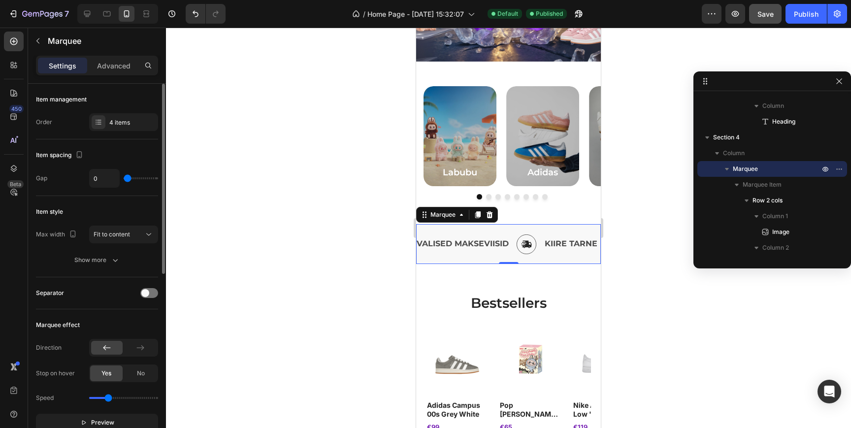
type input "80"
type input "33"
type input "29"
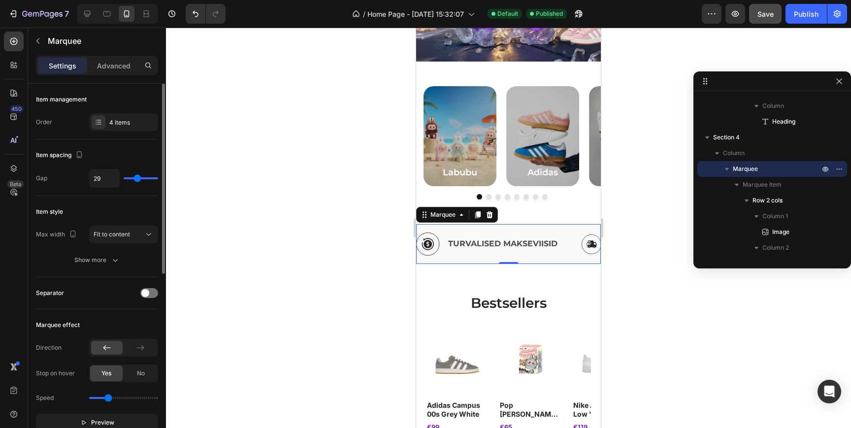
type input "27"
type input "25"
type input "23"
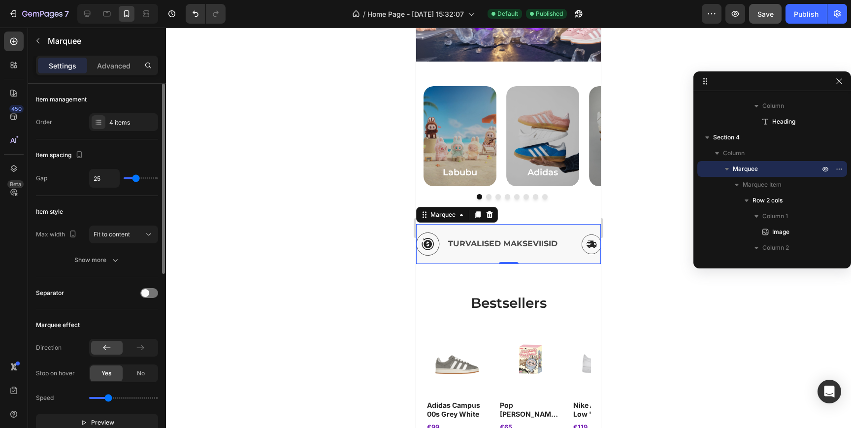
type input "23"
type input "19"
type input "16"
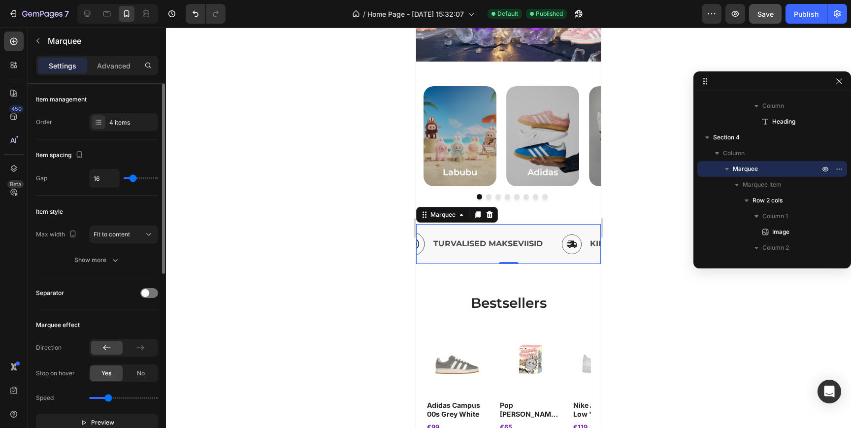
type input "13"
type input "11"
type input "10"
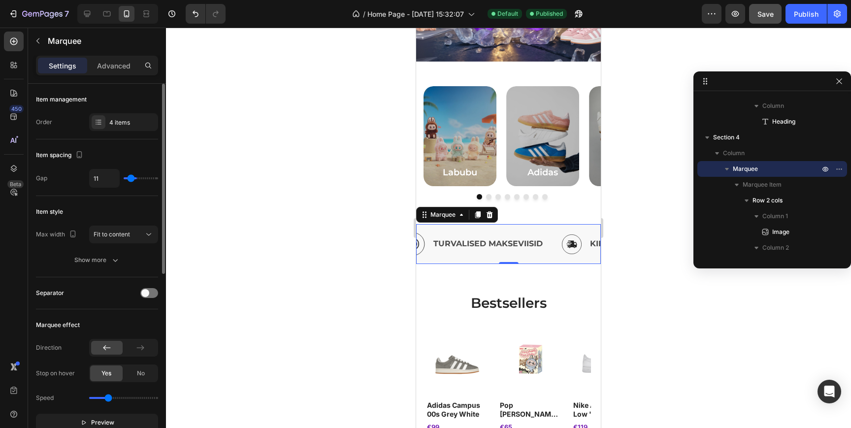
type input "10"
type input "9"
type input "10"
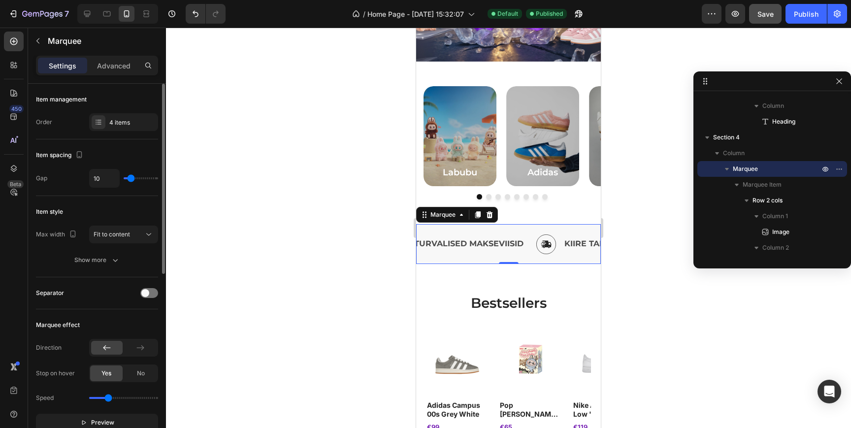
type input "11"
type input "51"
type input "52"
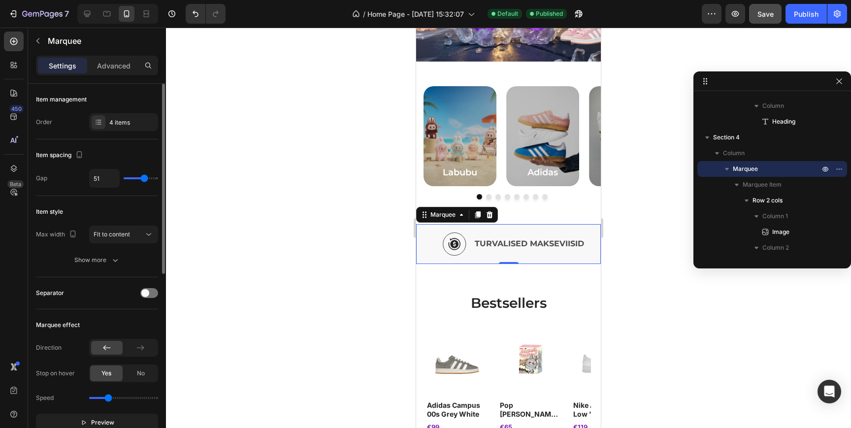
type input "52"
type input "51"
type input "50"
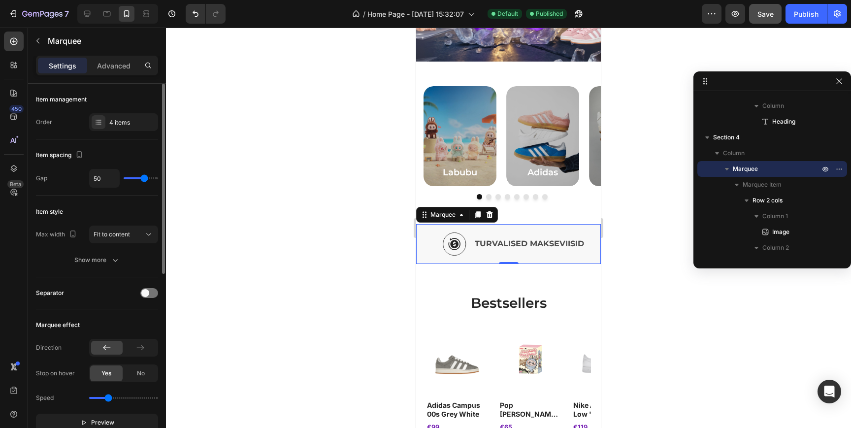
type input "49"
type input "48"
type input "37"
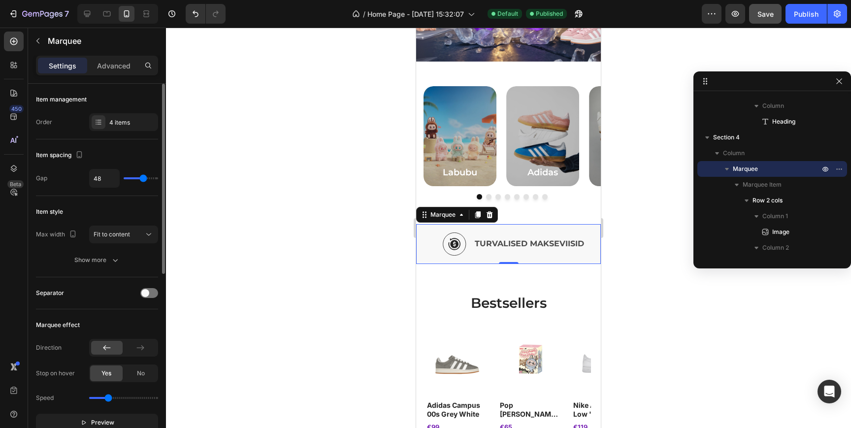
type input "37"
type input "33"
type input "31"
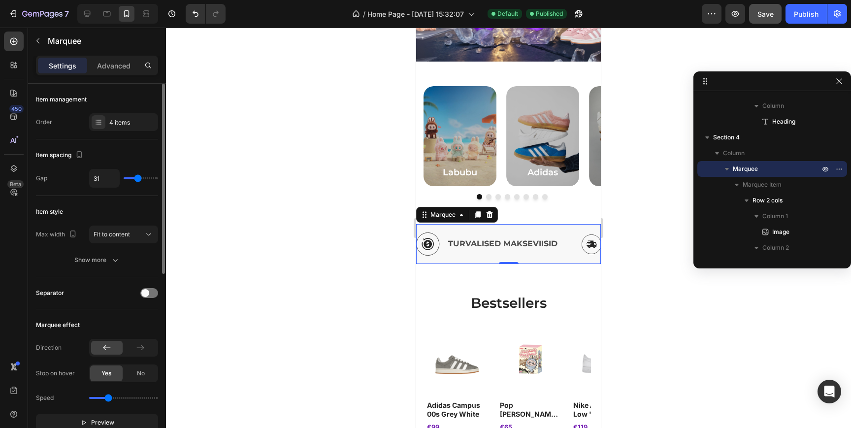
type input "30"
type input "26"
type input "22"
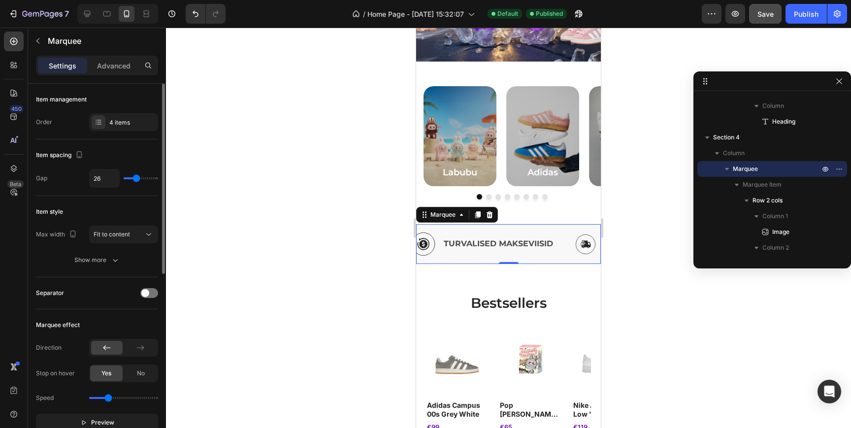
type input "22"
type input "20"
type input "19"
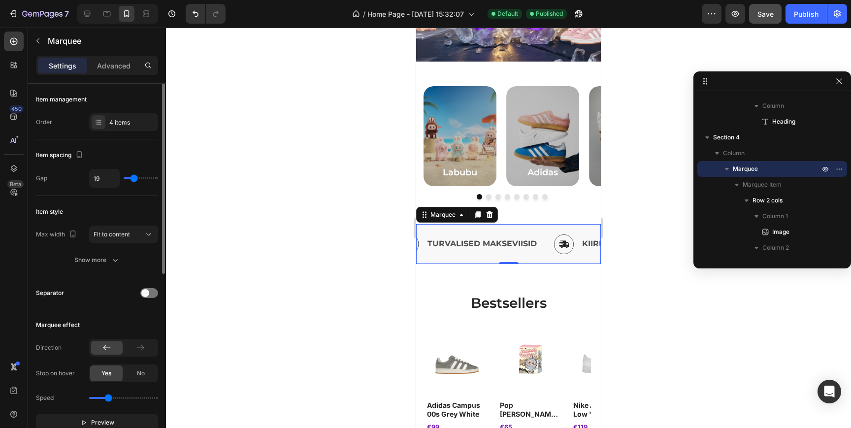
type input "2"
type input "1"
type input "0"
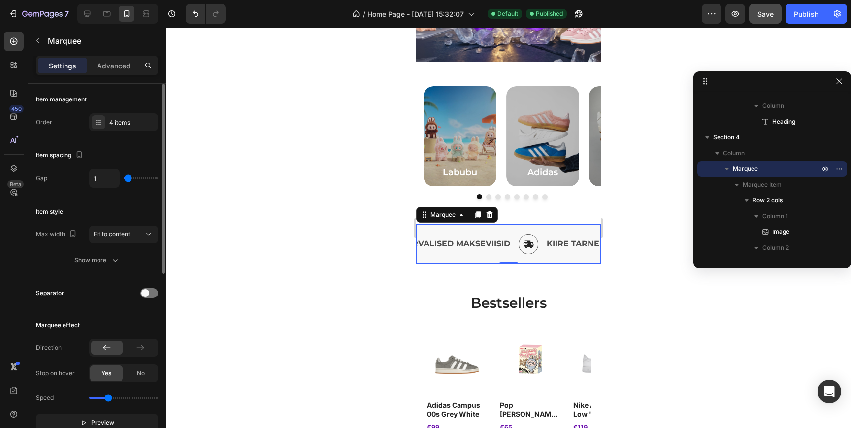
type input "0"
type input "4"
type input "3"
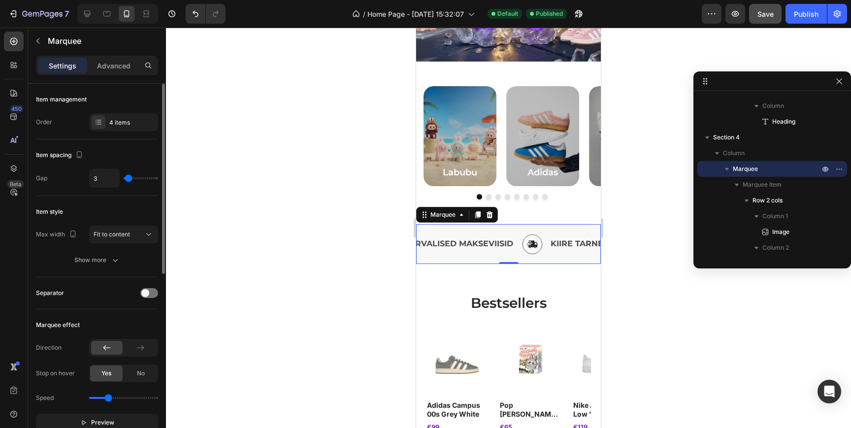
type input "5"
type input "6"
type input "7"
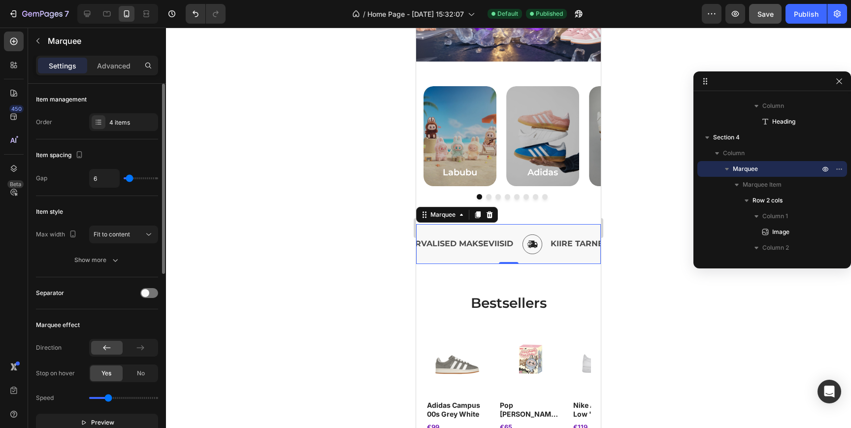
type input "7"
type input "8"
type input "9"
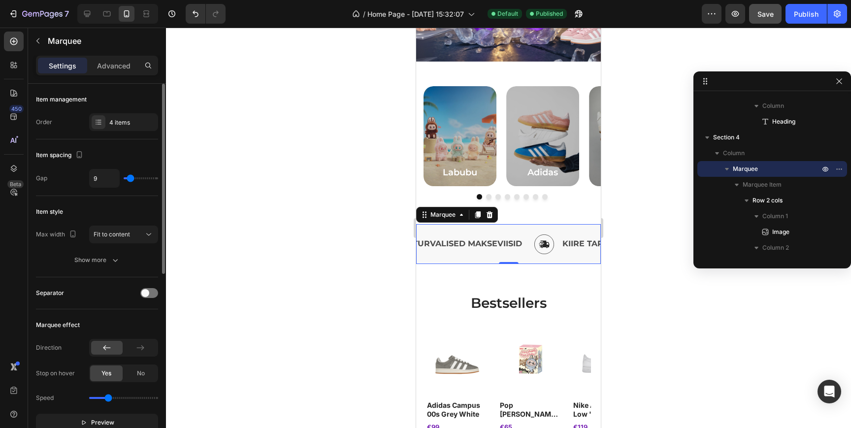
type input "10"
drag, startPoint x: 144, startPoint y: 179, endPoint x: 131, endPoint y: 171, distance: 15.2
type input "10"
click at [131, 177] on input "range" at bounding box center [141, 178] width 34 height 2
click at [109, 119] on div "4 items" at bounding box center [132, 122] width 46 height 9
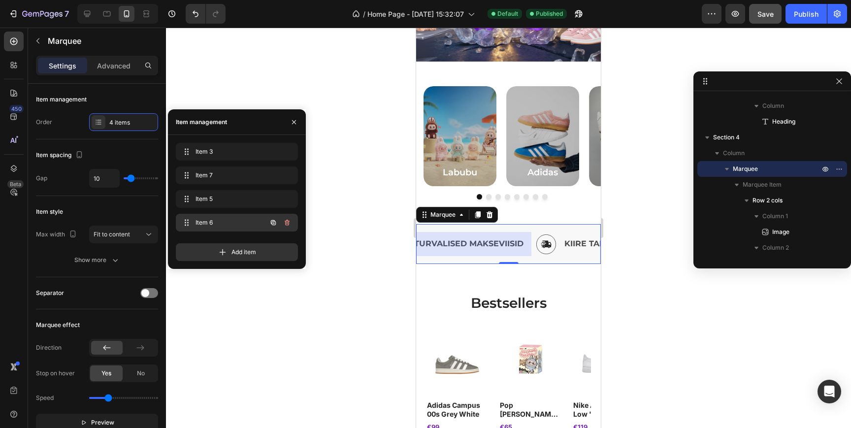
click at [194, 223] on div "Item 6 Item 6" at bounding box center [223, 223] width 87 height 14
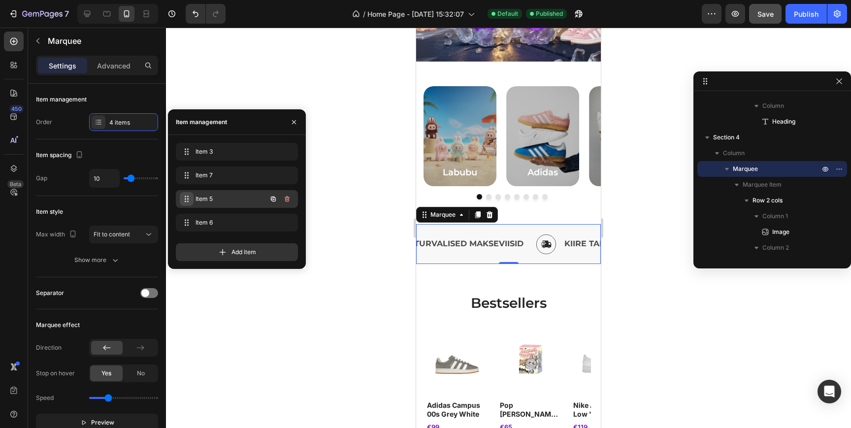
click at [193, 200] on div "Item 5 Item 5" at bounding box center [223, 199] width 87 height 14
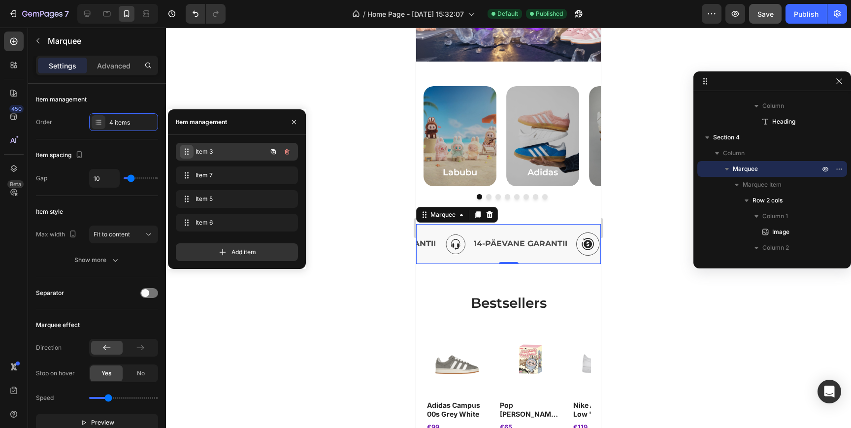
click at [192, 148] on div "Item 3 Item 3" at bounding box center [223, 152] width 87 height 14
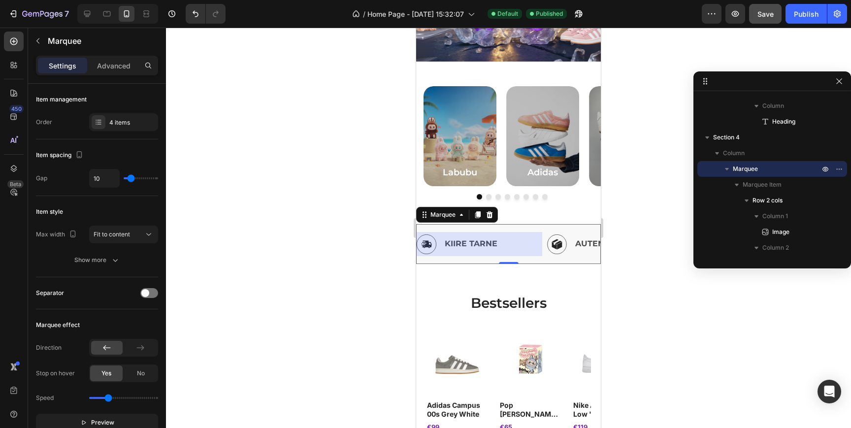
click at [522, 244] on div at bounding box center [480, 244] width 126 height 24
click at [503, 243] on p "KIIRE TARNE" at bounding box center [493, 244] width 97 height 14
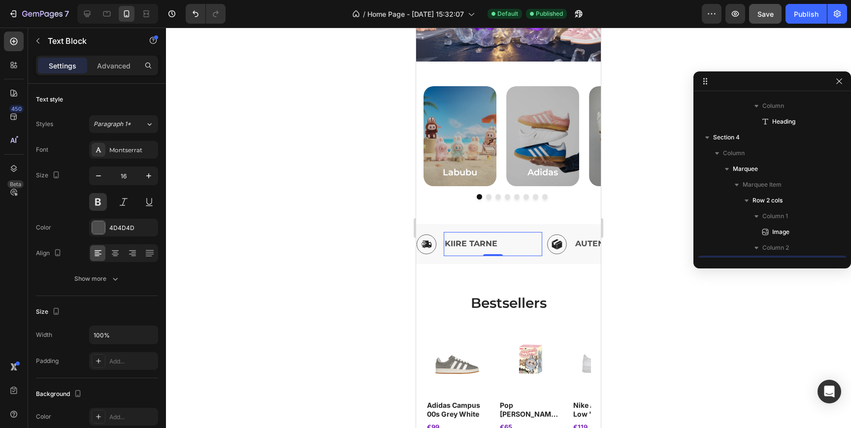
scroll to position [643, 0]
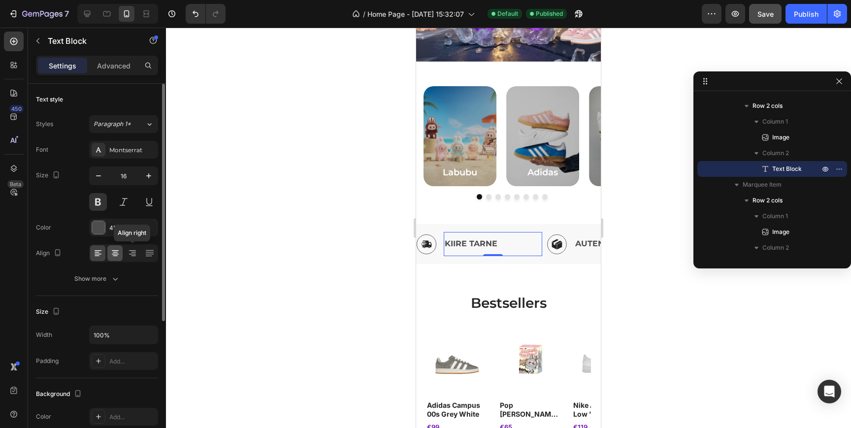
click at [120, 250] on div at bounding box center [114, 253] width 15 height 16
click at [102, 253] on icon at bounding box center [98, 253] width 10 height 10
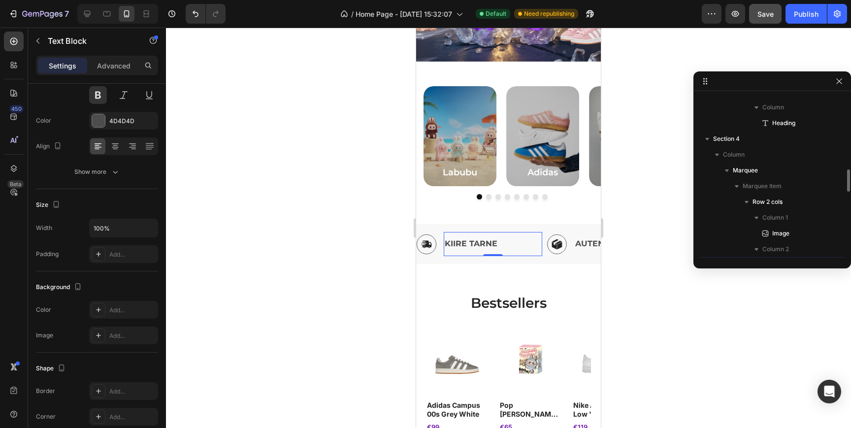
scroll to position [532, 0]
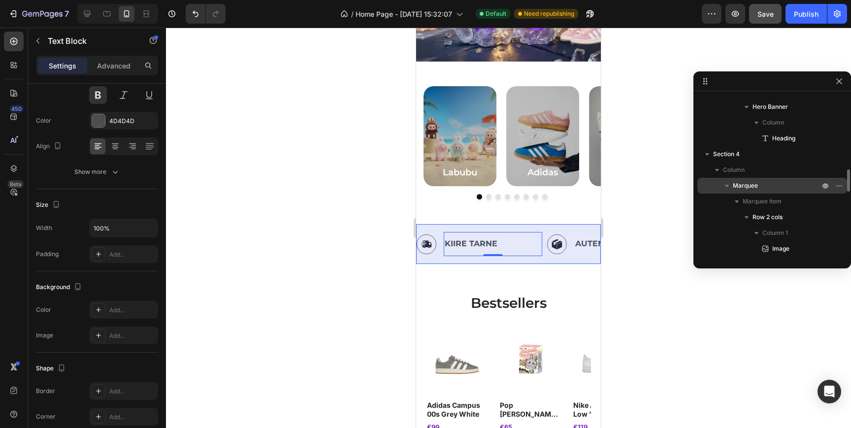
click at [770, 179] on div "Marquee" at bounding box center [772, 186] width 142 height 16
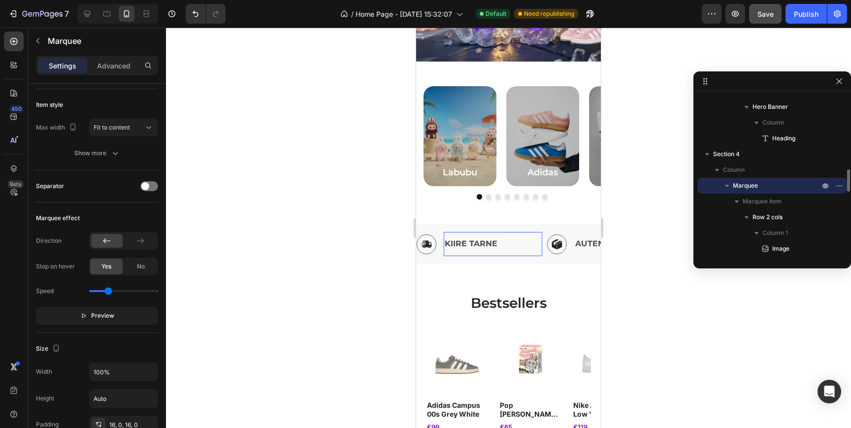
scroll to position [0, 0]
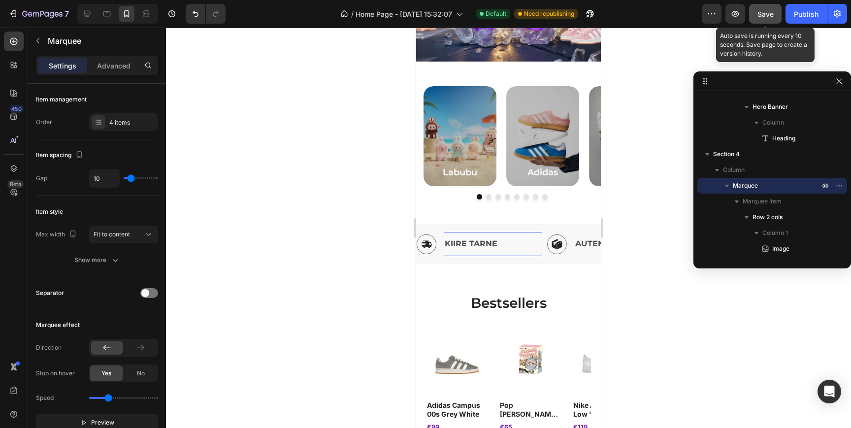
click at [767, 15] on span "Save" at bounding box center [765, 14] width 16 height 8
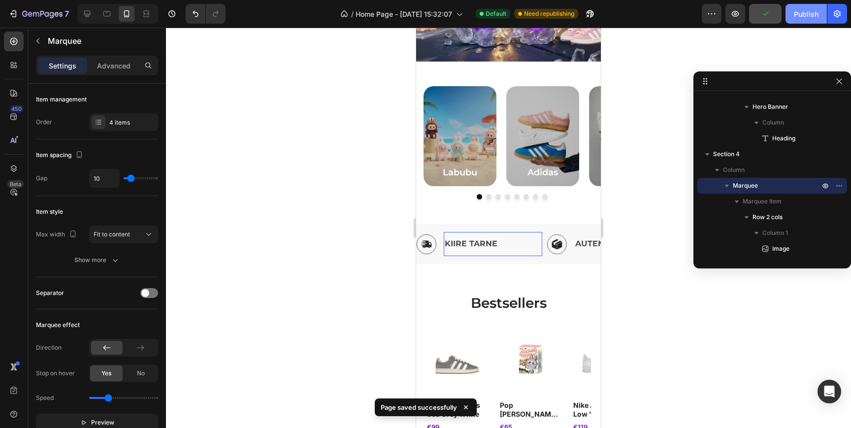
click at [806, 12] on div "Publish" at bounding box center [806, 14] width 25 height 10
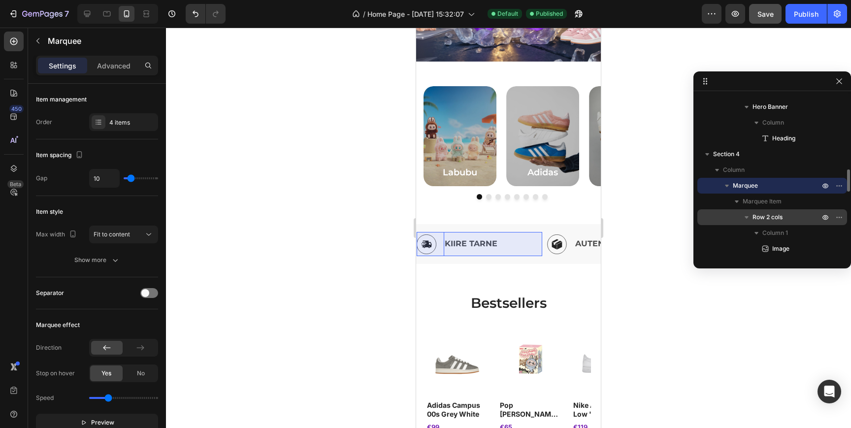
click at [766, 217] on span "Row 2 cols" at bounding box center [768, 217] width 30 height 10
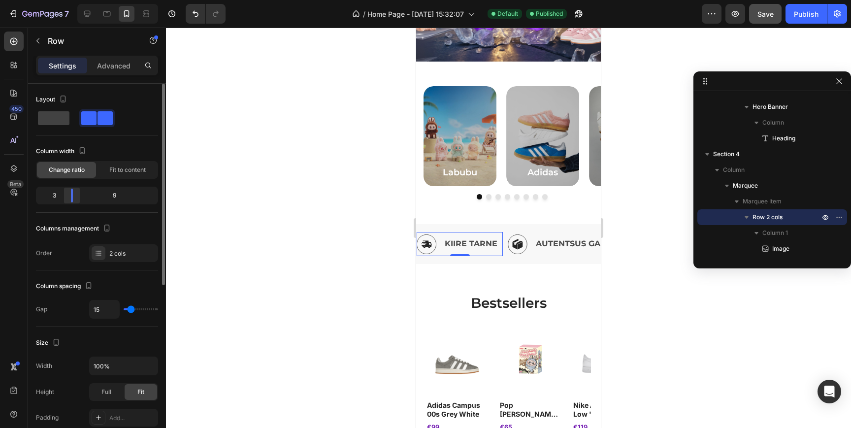
drag, startPoint x: 65, startPoint y: 196, endPoint x: 71, endPoint y: 196, distance: 6.9
click at [71, 196] on div at bounding box center [72, 196] width 18 height 14
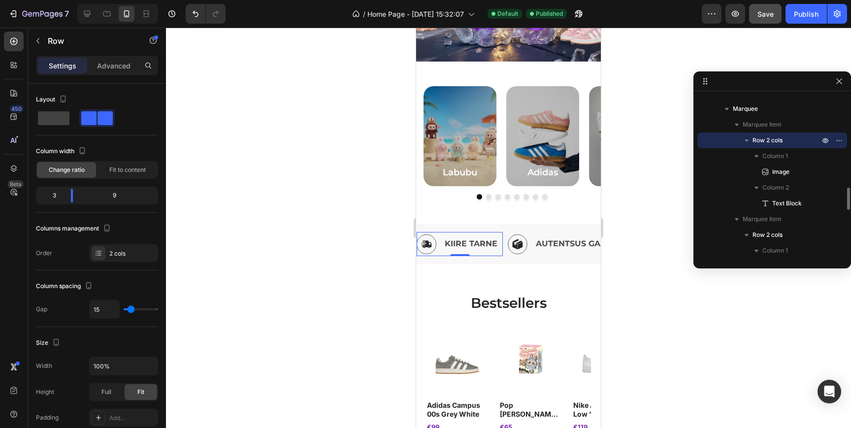
scroll to position [617, 0]
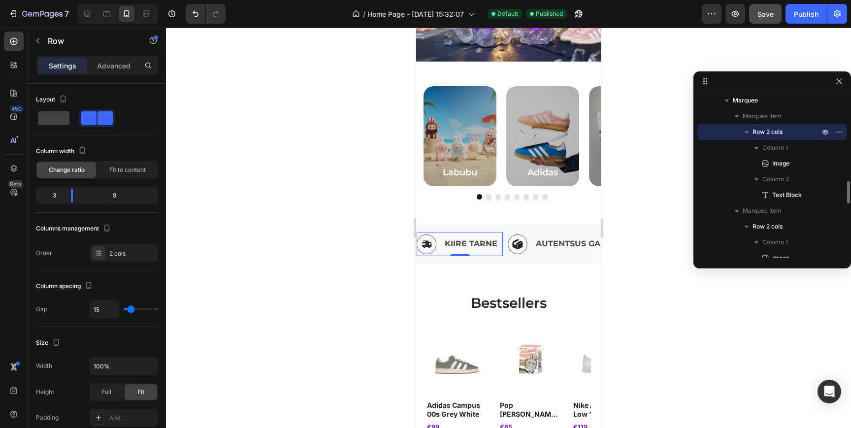
click at [746, 132] on icon "button" at bounding box center [747, 132] width 4 height 2
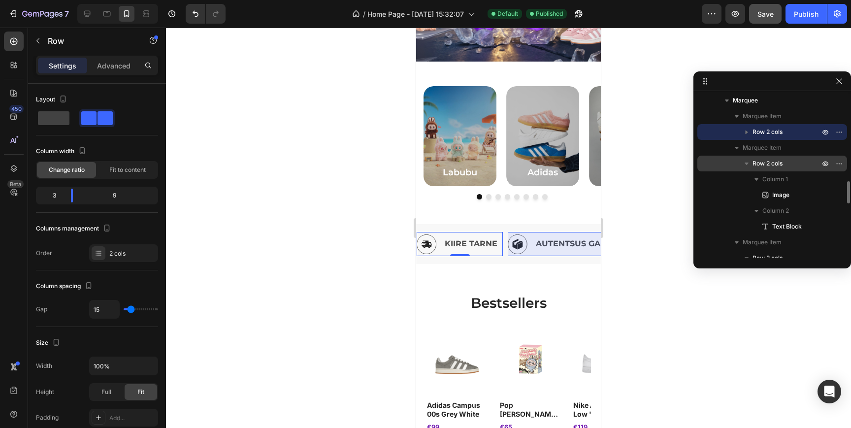
click at [763, 165] on span "Row 2 cols" at bounding box center [768, 164] width 30 height 10
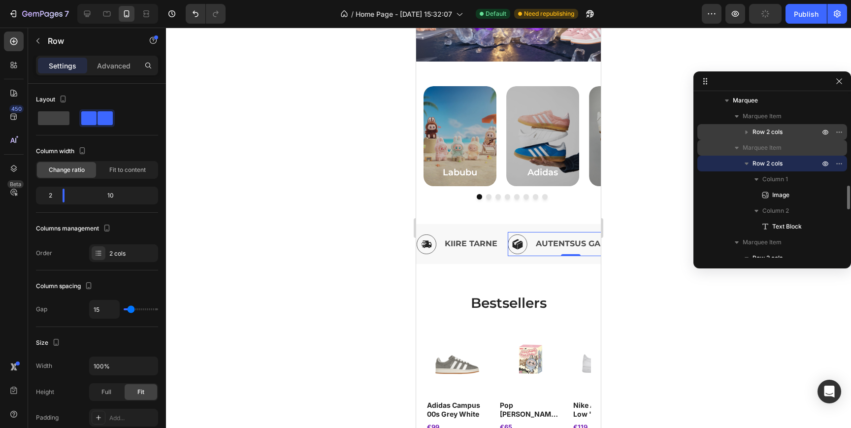
click at [784, 140] on div "Marquee Item" at bounding box center [772, 148] width 142 height 16
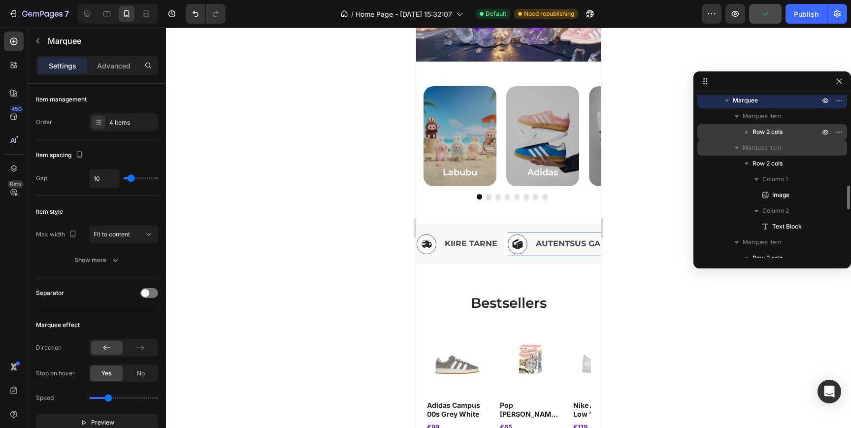
click at [782, 143] on p "Marquee Item" at bounding box center [782, 148] width 79 height 10
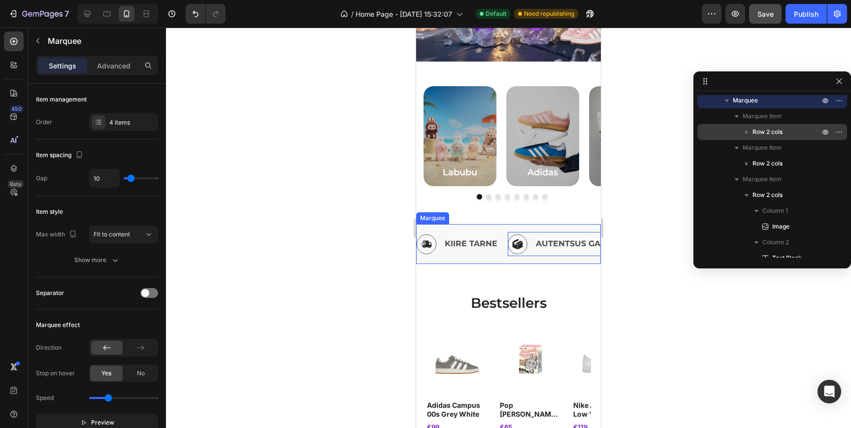
click at [589, 228] on div "Image KIIRE TARNE Text Block Row Image AUTENTSUS GARANTII Text Block Row Image …" at bounding box center [508, 244] width 185 height 40
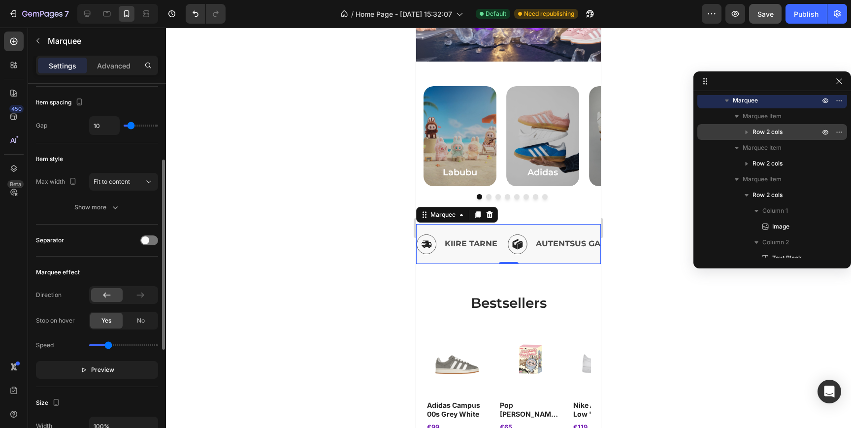
scroll to position [114, 0]
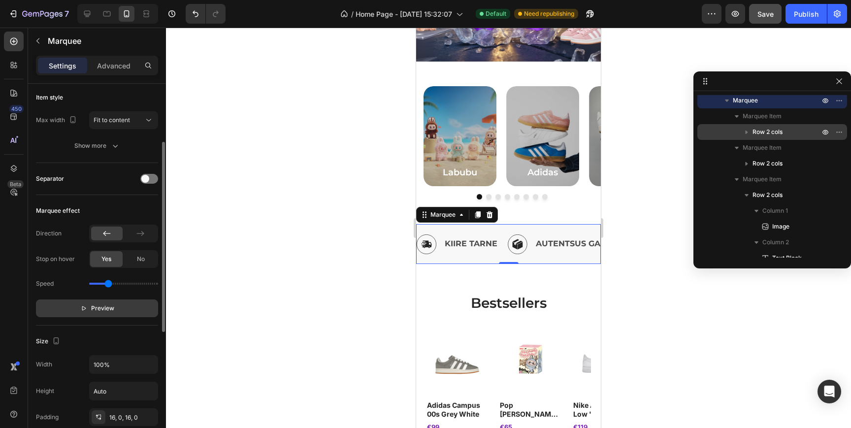
click at [111, 308] on span "Preview" at bounding box center [102, 308] width 23 height 10
click at [533, 235] on div "AUTENTSUS GARANTII Text Block" at bounding box center [582, 244] width 99 height 24
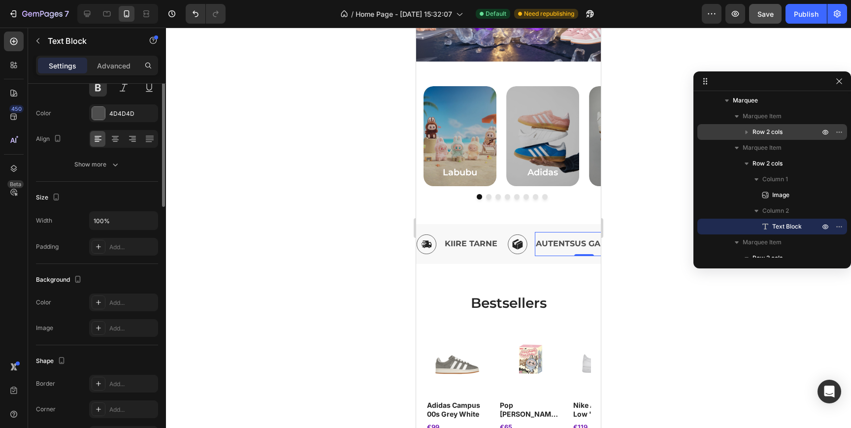
scroll to position [0, 0]
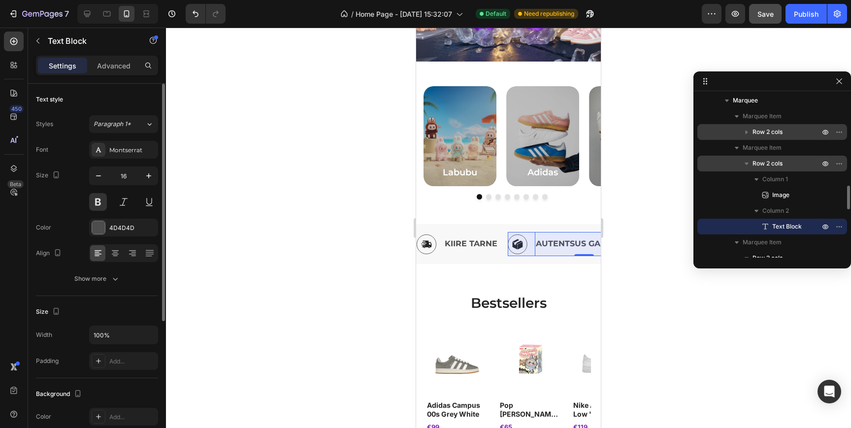
click at [814, 164] on p "Row 2 cols" at bounding box center [787, 164] width 69 height 10
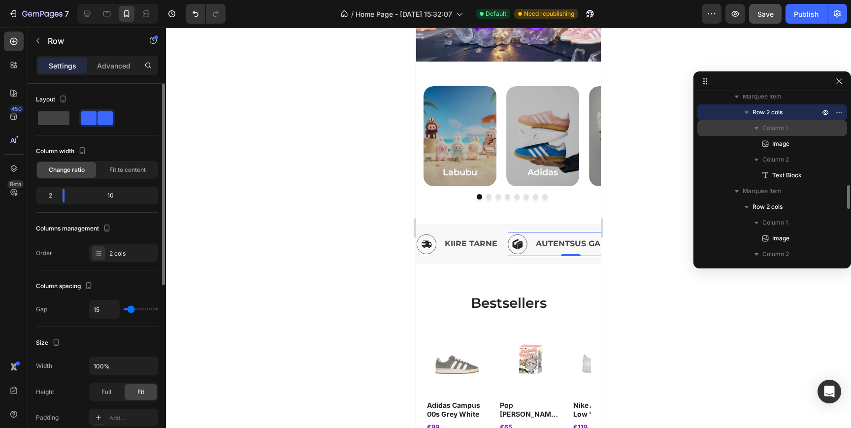
scroll to position [694, 0]
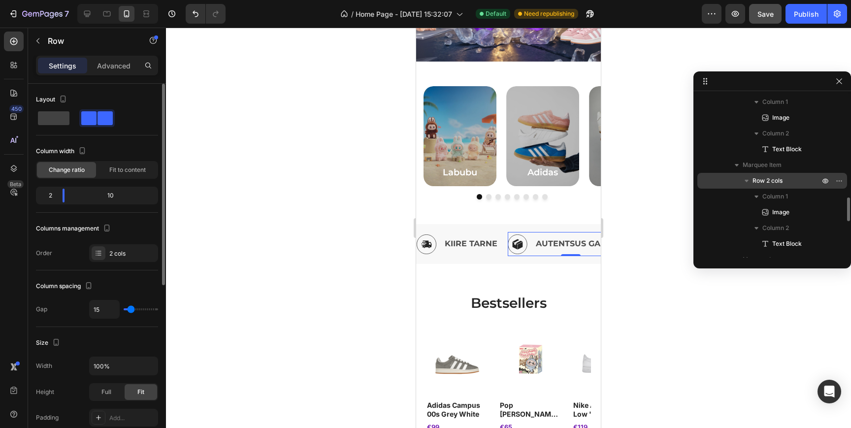
click at [774, 179] on span "Row 2 cols" at bounding box center [768, 181] width 30 height 10
click at [65, 197] on div at bounding box center [72, 196] width 18 height 14
drag, startPoint x: 73, startPoint y: 197, endPoint x: 84, endPoint y: 198, distance: 10.4
click at [84, 198] on div at bounding box center [89, 196] width 18 height 14
click at [88, 198] on div at bounding box center [89, 196] width 2 height 14
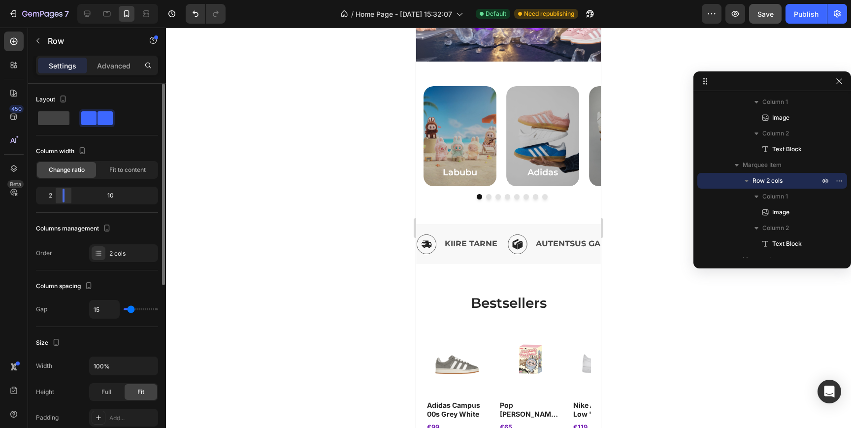
drag, startPoint x: 88, startPoint y: 198, endPoint x: 60, endPoint y: 197, distance: 28.6
click at [60, 197] on div at bounding box center [64, 196] width 18 height 14
drag, startPoint x: 60, startPoint y: 197, endPoint x: 65, endPoint y: 197, distance: 5.4
click at [65, 197] on div at bounding box center [72, 196] width 18 height 14
drag, startPoint x: 69, startPoint y: 197, endPoint x: 58, endPoint y: 197, distance: 11.8
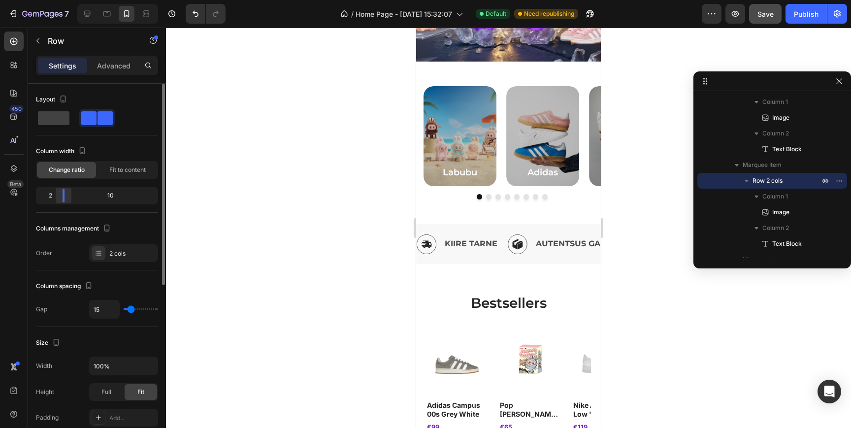
click at [58, 197] on div at bounding box center [64, 196] width 18 height 14
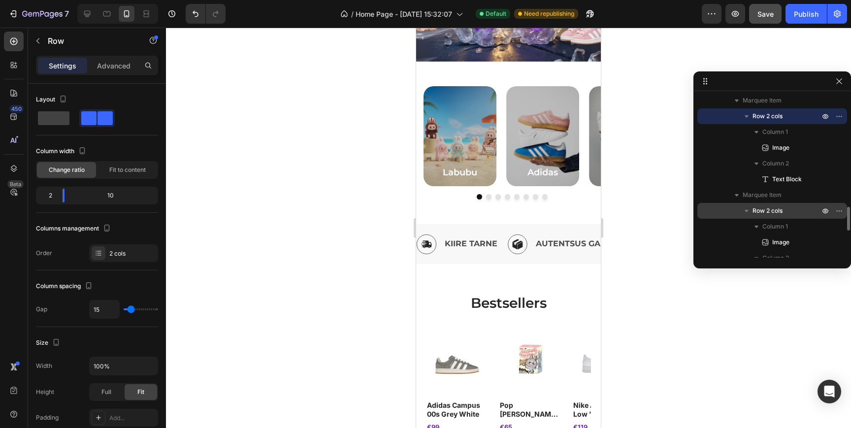
scroll to position [761, 0]
click at [770, 206] on span "Row 2 cols" at bounding box center [768, 209] width 30 height 10
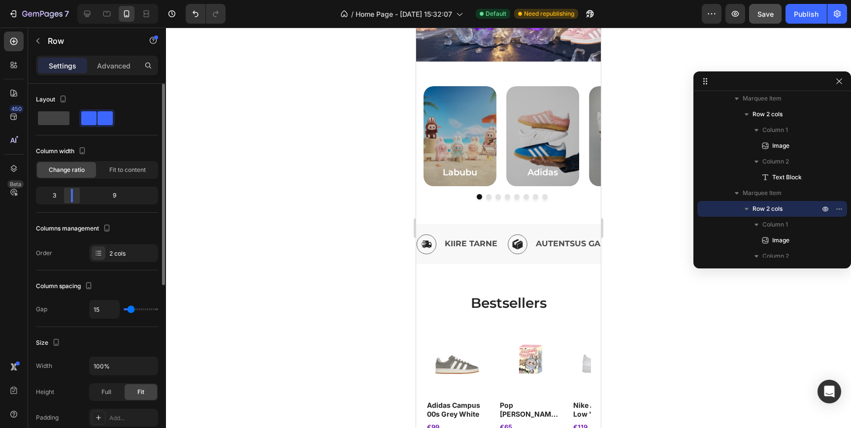
drag, startPoint x: 64, startPoint y: 199, endPoint x: 71, endPoint y: 199, distance: 6.9
click at [71, 199] on div at bounding box center [72, 196] width 2 height 14
drag, startPoint x: 73, startPoint y: 195, endPoint x: 67, endPoint y: 195, distance: 6.4
click at [67, 195] on div at bounding box center [72, 196] width 18 height 14
drag, startPoint x: 67, startPoint y: 195, endPoint x: 60, endPoint y: 196, distance: 6.9
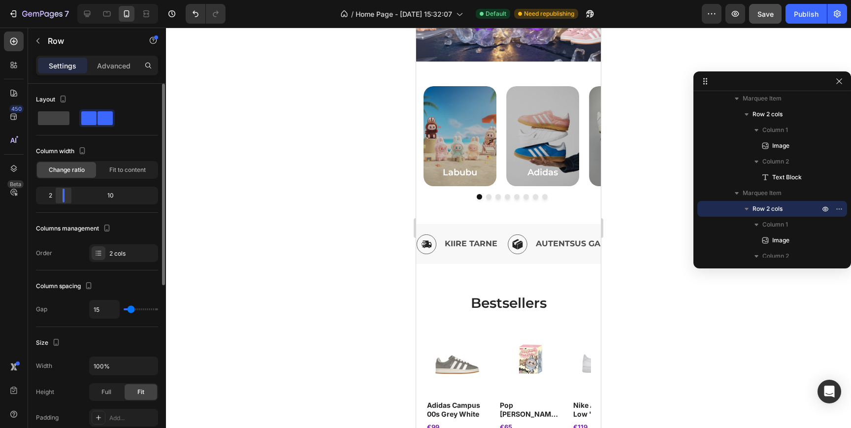
click at [60, 196] on div at bounding box center [64, 196] width 18 height 14
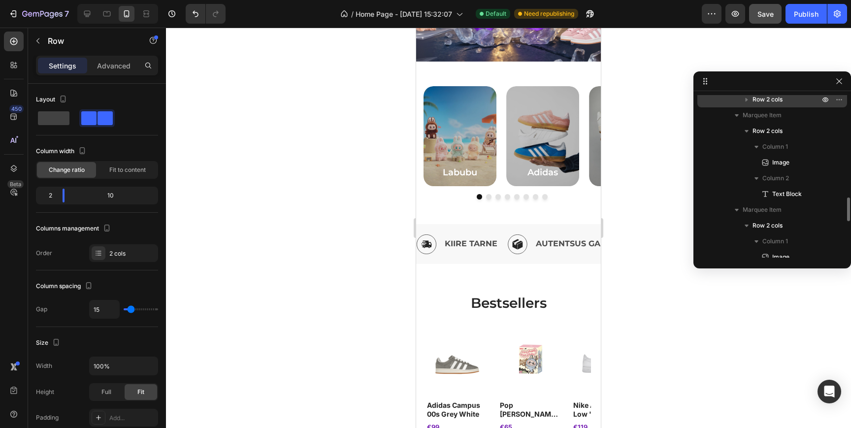
scroll to position [622, 0]
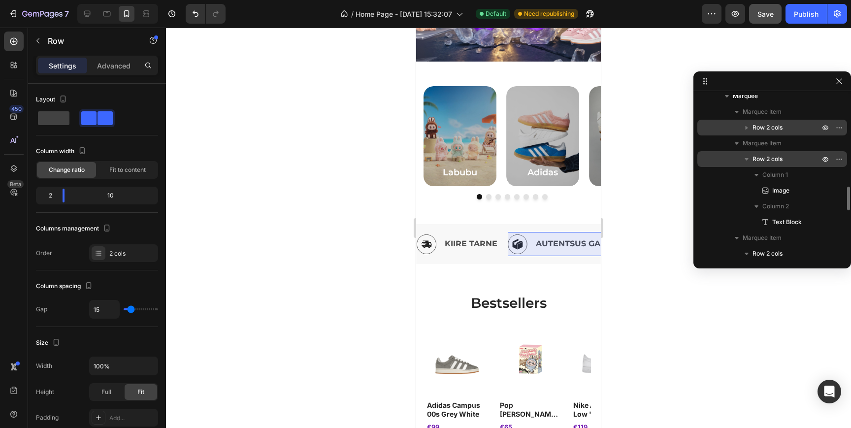
click at [776, 154] on span "Row 2 cols" at bounding box center [768, 159] width 30 height 10
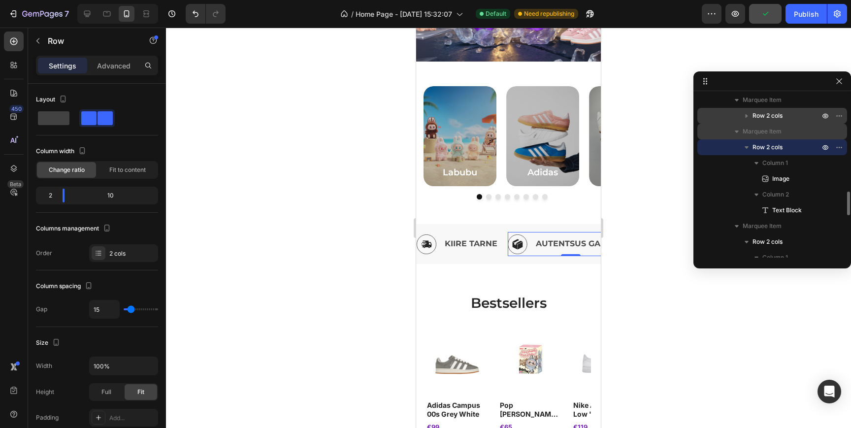
scroll to position [636, 0]
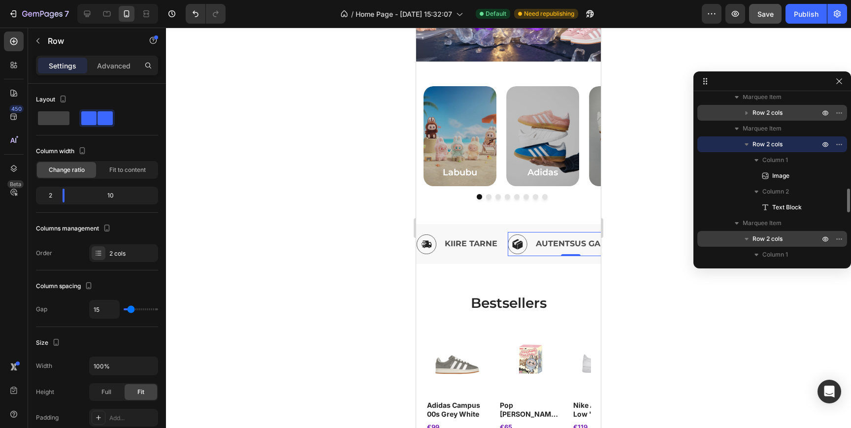
click at [774, 239] on span "Row 2 cols" at bounding box center [768, 239] width 30 height 10
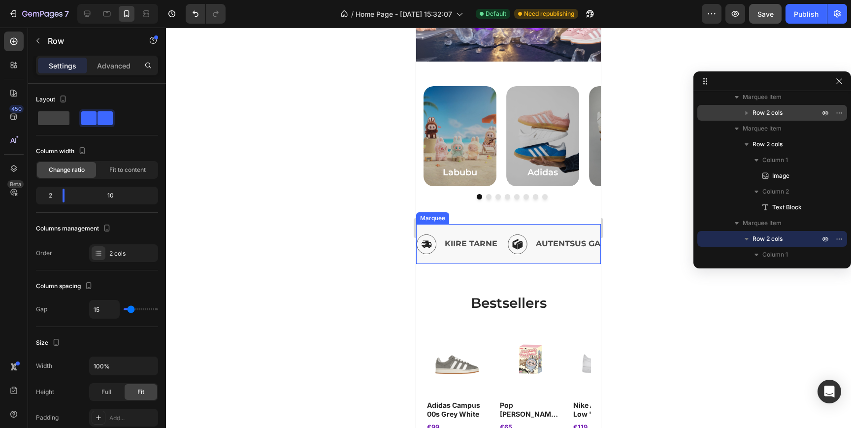
click at [575, 260] on div "Image KIIRE TARNE Text Block Row Image AUTENTSUS GARANTII Text Block Row Image …" at bounding box center [508, 244] width 185 height 40
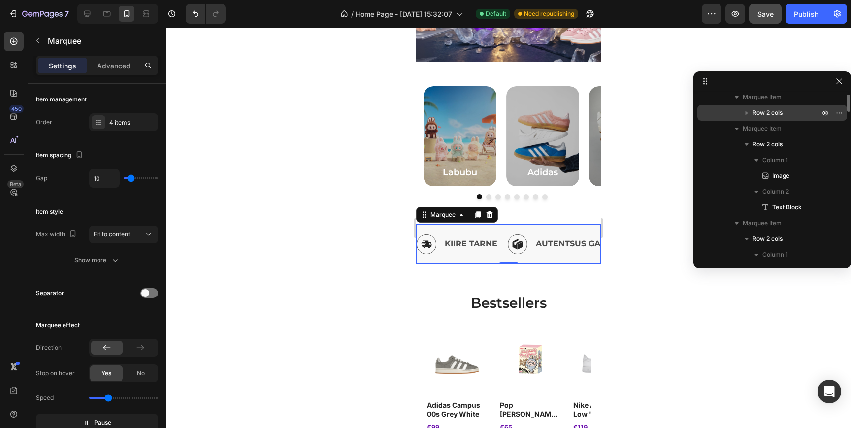
scroll to position [549, 0]
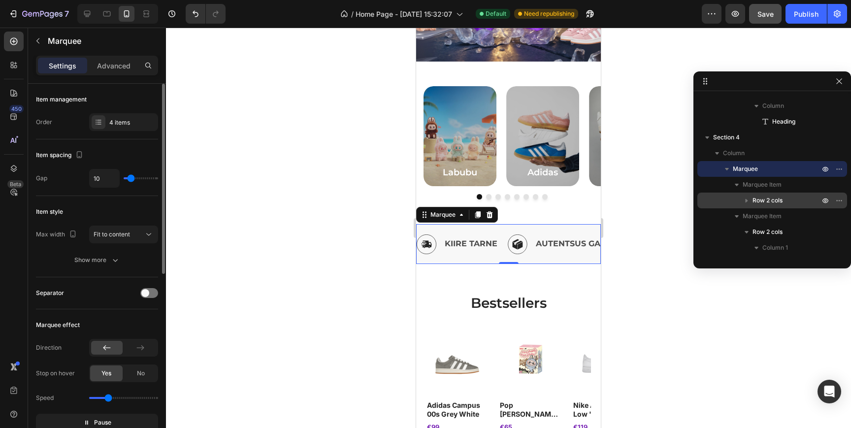
type input "28"
type input "37"
type input "44"
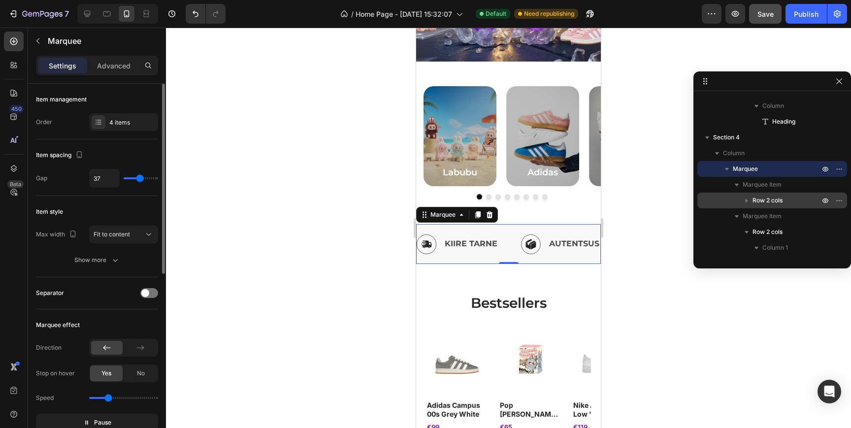
type input "44"
type input "48"
type input "52"
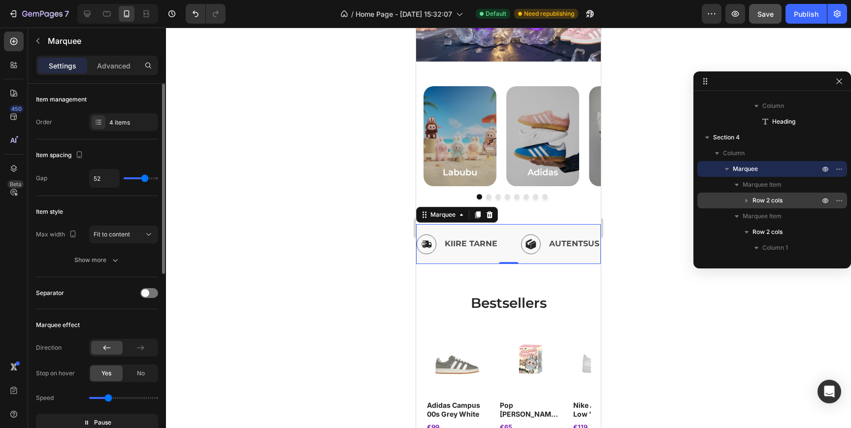
type input "54"
type input "57"
type input "58"
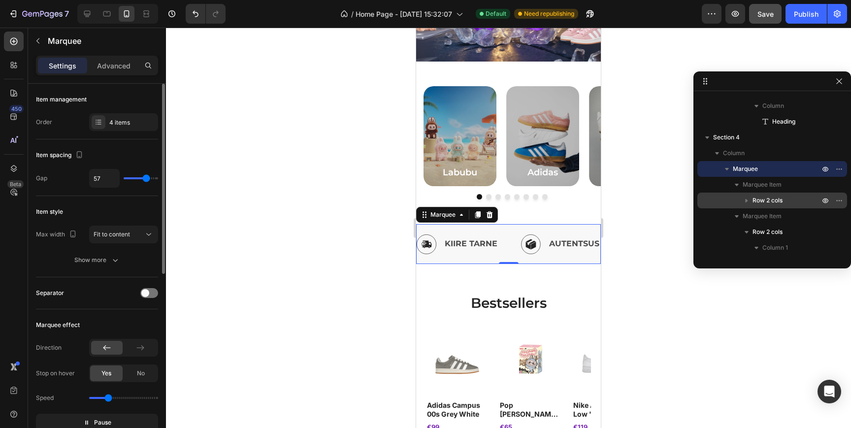
type input "58"
type input "24"
type input "17"
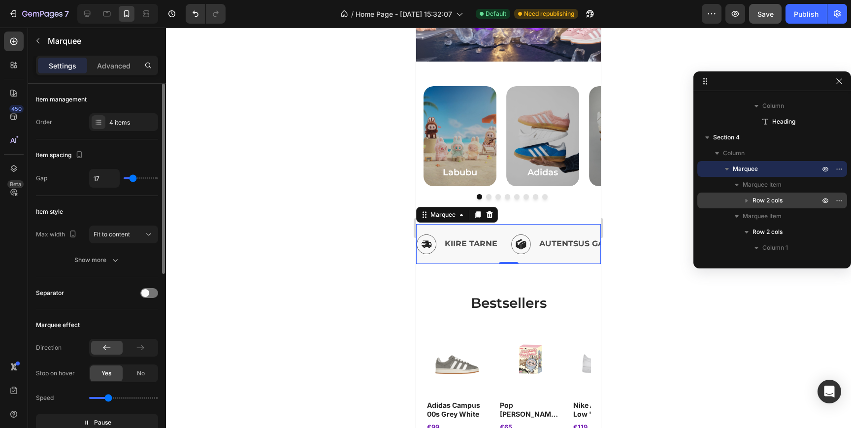
type input "20"
type input "22"
type input "23"
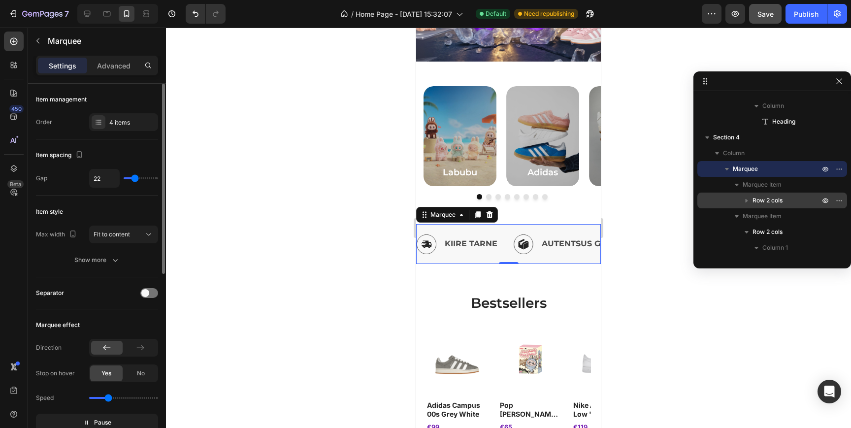
type input "23"
type input "24"
type input "25"
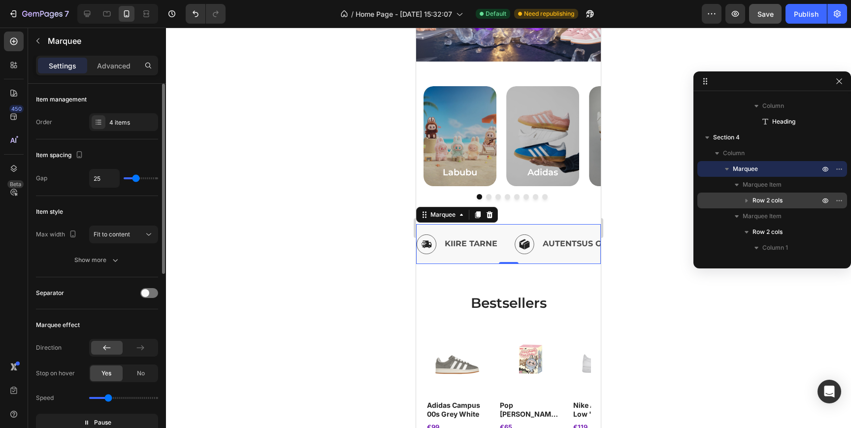
click at [136, 179] on input "range" at bounding box center [141, 178] width 34 height 2
drag, startPoint x: 136, startPoint y: 180, endPoint x: 126, endPoint y: 180, distance: 9.9
click at [126, 179] on input "range" at bounding box center [141, 178] width 34 height 2
drag, startPoint x: 126, startPoint y: 180, endPoint x: 133, endPoint y: 180, distance: 7.4
click at [133, 179] on input "range" at bounding box center [141, 178] width 34 height 2
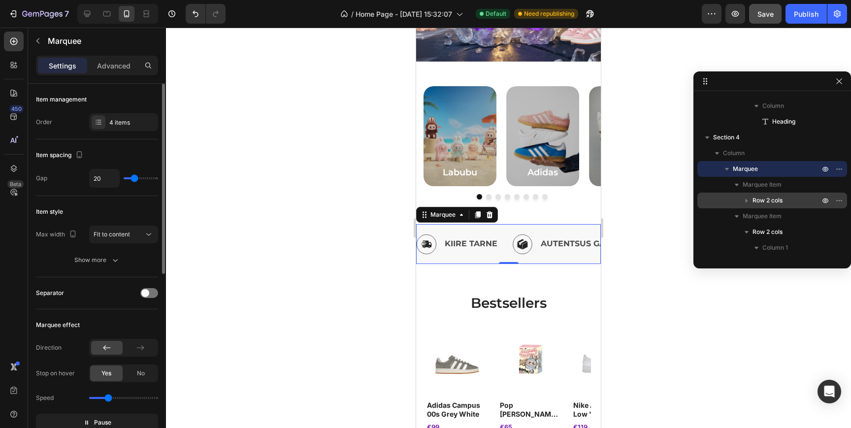
click at [134, 179] on input "range" at bounding box center [141, 178] width 34 height 2
click at [808, 10] on div "Publish" at bounding box center [806, 14] width 25 height 10
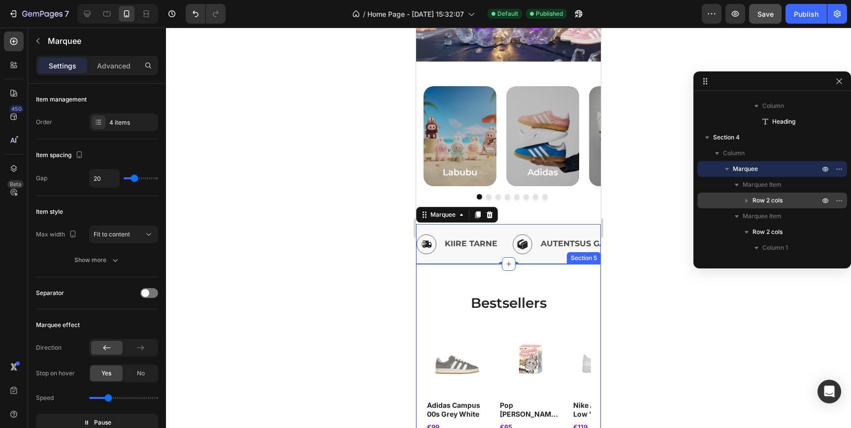
click at [579, 286] on div "bestsellers Heading Product Images adidas campus 00s grey white Product Title €…" at bounding box center [508, 362] width 165 height 154
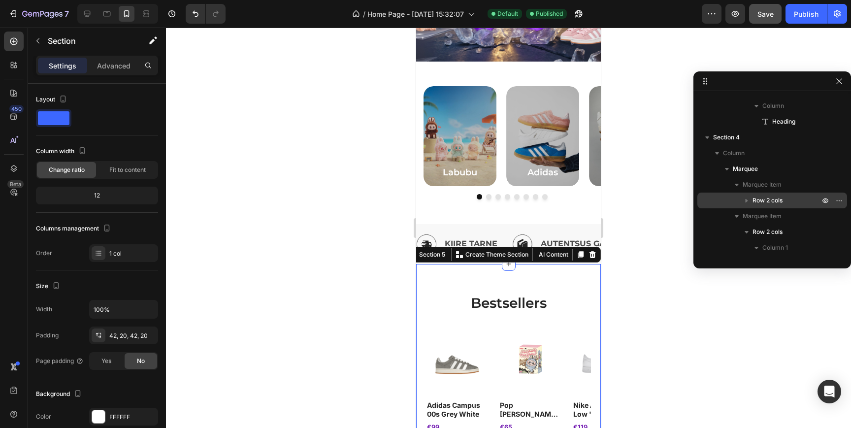
scroll to position [880, 0]
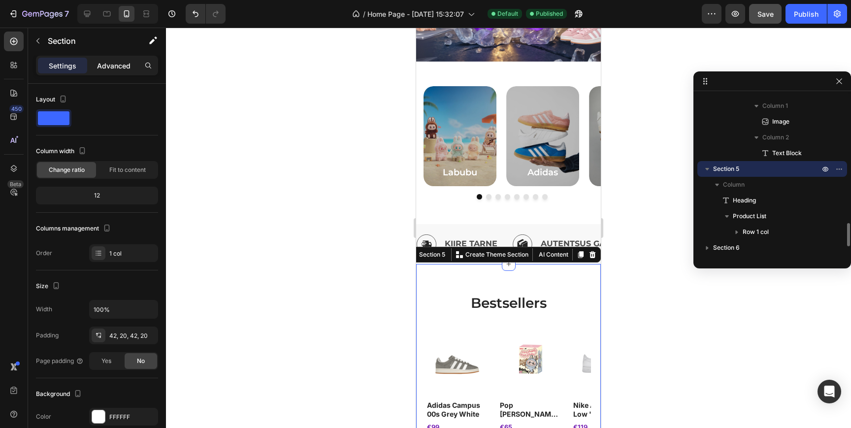
click at [120, 72] on div "Advanced" at bounding box center [113, 66] width 49 height 16
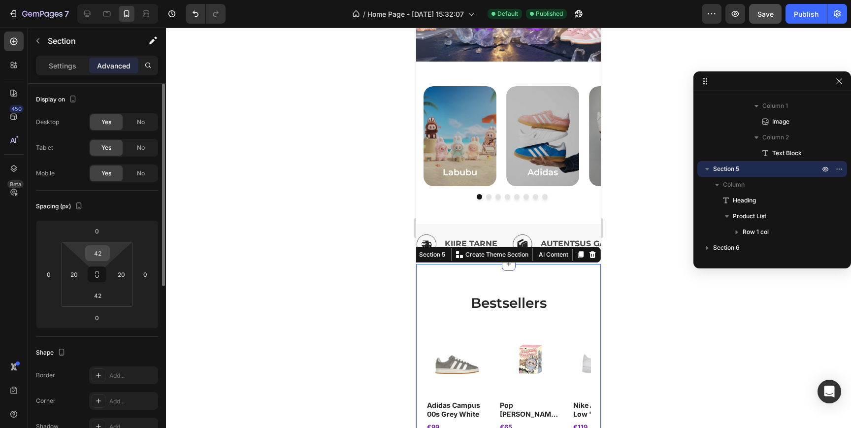
click at [103, 255] on input "42" at bounding box center [98, 253] width 20 height 15
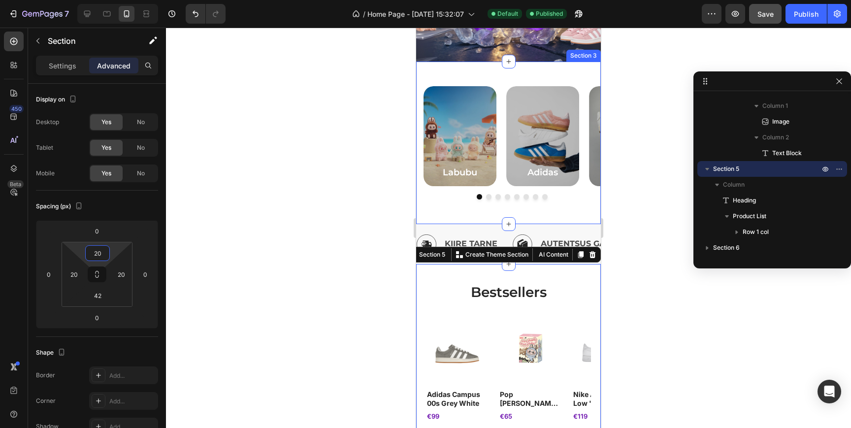
click at [531, 74] on div "Labubu Heading Hero Banner Adidas Heading Hero Banner Nike Heading Hero Banner …" at bounding box center [508, 143] width 185 height 163
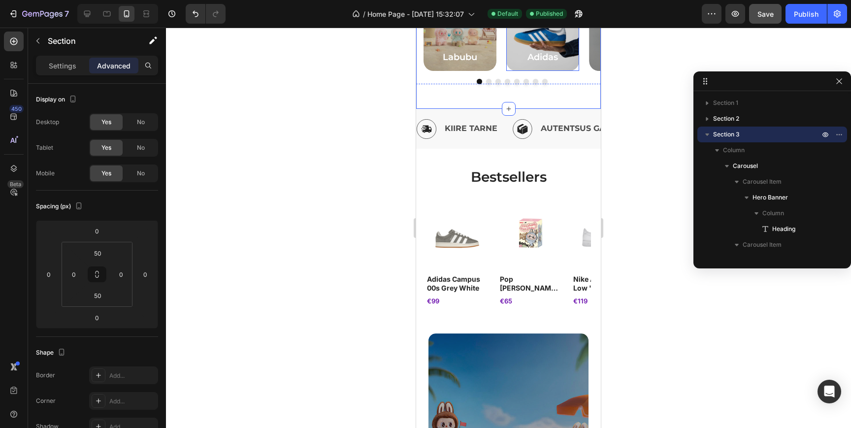
scroll to position [345, 0]
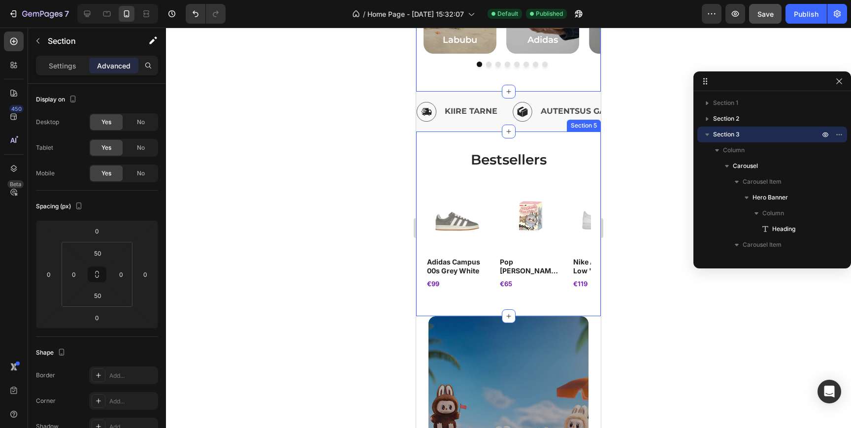
click at [537, 303] on div "bestsellers Heading Product Images adidas campus 00s grey white Product Title €…" at bounding box center [508, 224] width 185 height 185
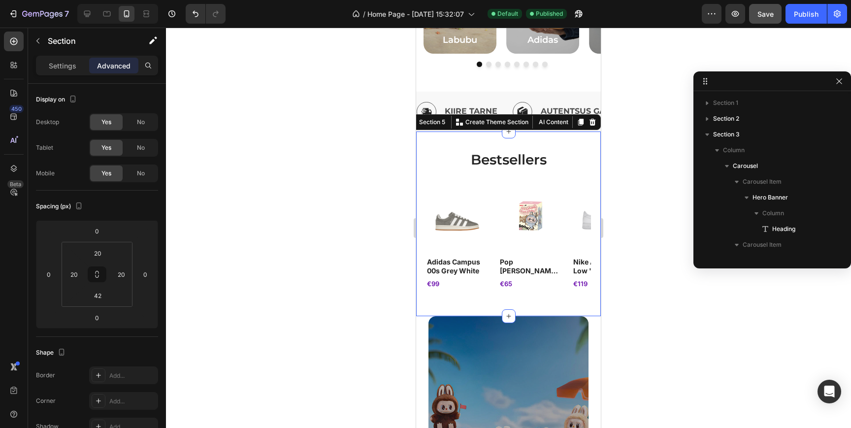
scroll to position [880, 0]
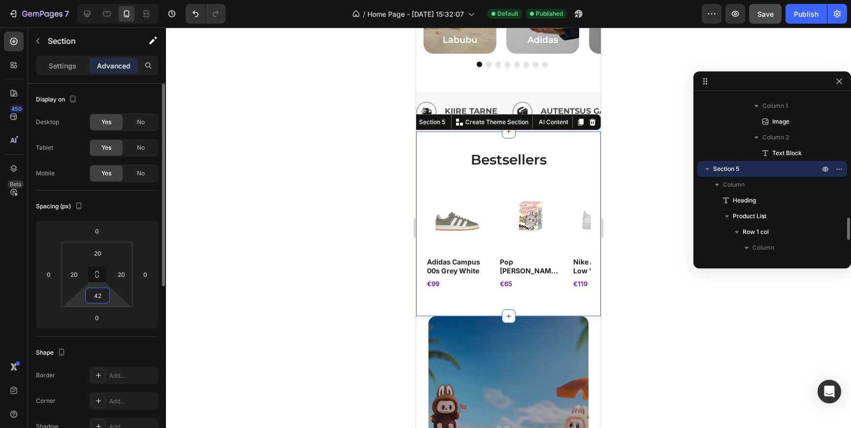
click at [103, 298] on input "42" at bounding box center [98, 295] width 20 height 15
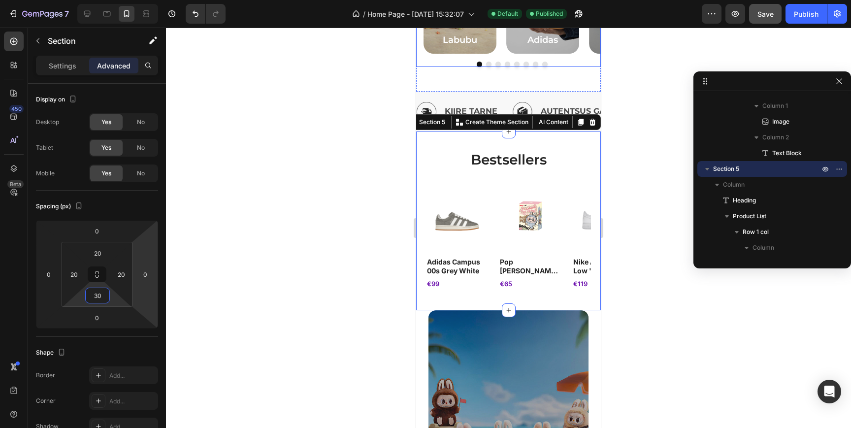
click at [547, 57] on div "Labubu Heading Hero Banner Adidas Heading Hero Banner Nike Heading Hero Banner …" at bounding box center [508, 10] width 185 height 113
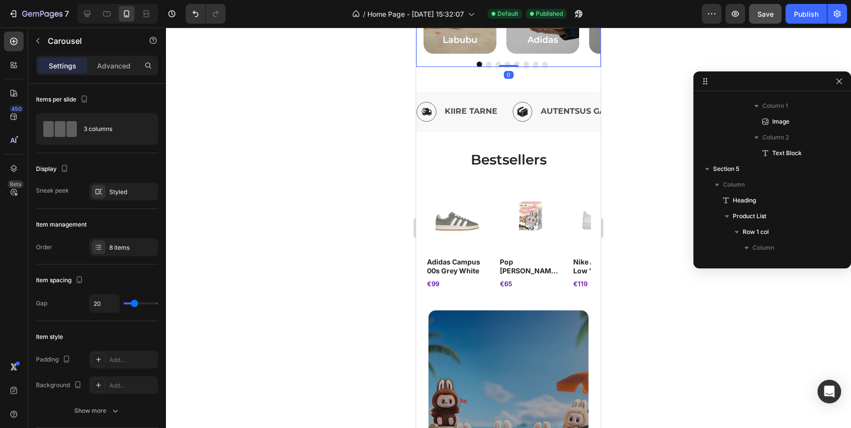
scroll to position [0, 0]
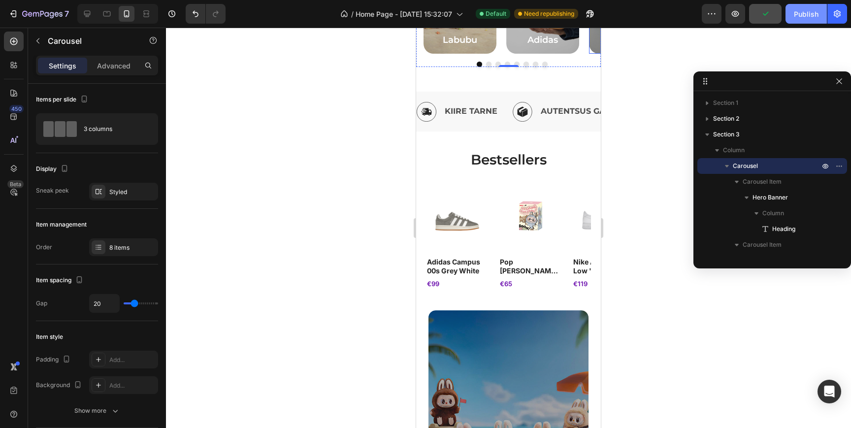
click at [798, 14] on div "Publish" at bounding box center [806, 14] width 25 height 10
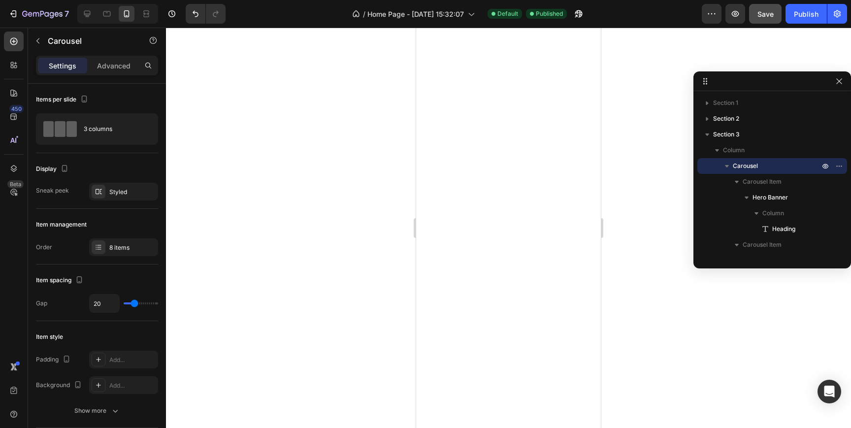
scroll to position [1579, 0]
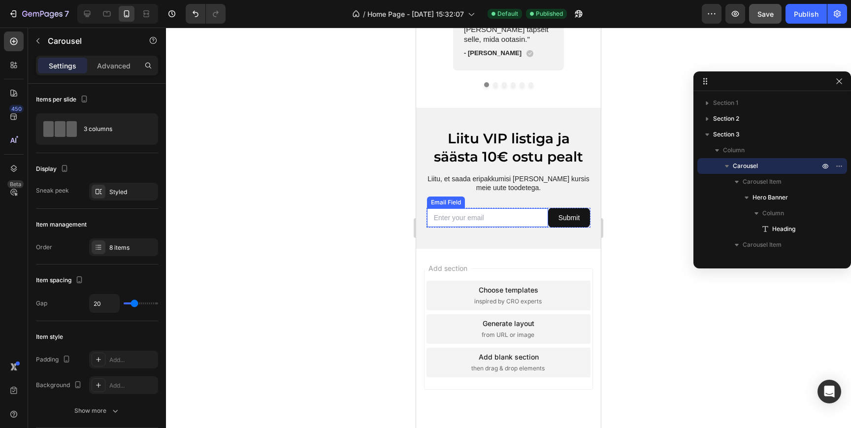
click at [506, 208] on input "email" at bounding box center [487, 217] width 121 height 19
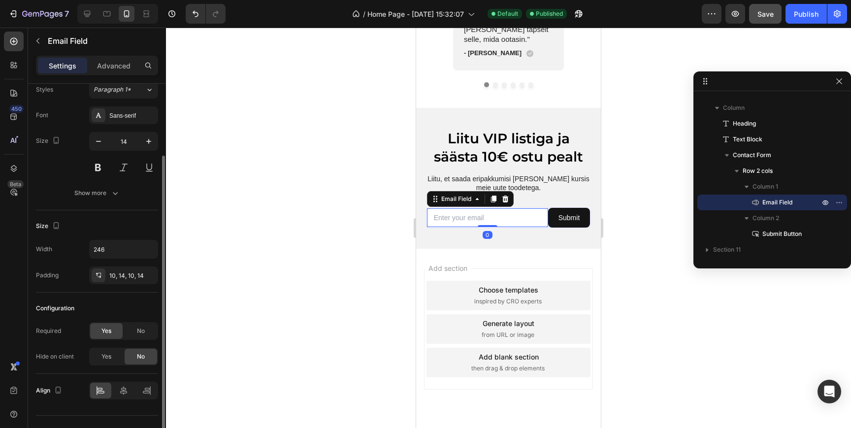
scroll to position [20, 0]
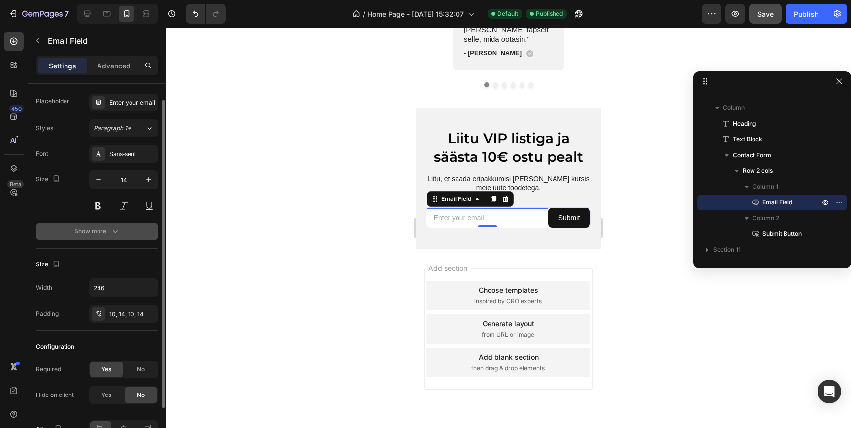
click at [93, 228] on div "Show more" at bounding box center [97, 232] width 46 height 10
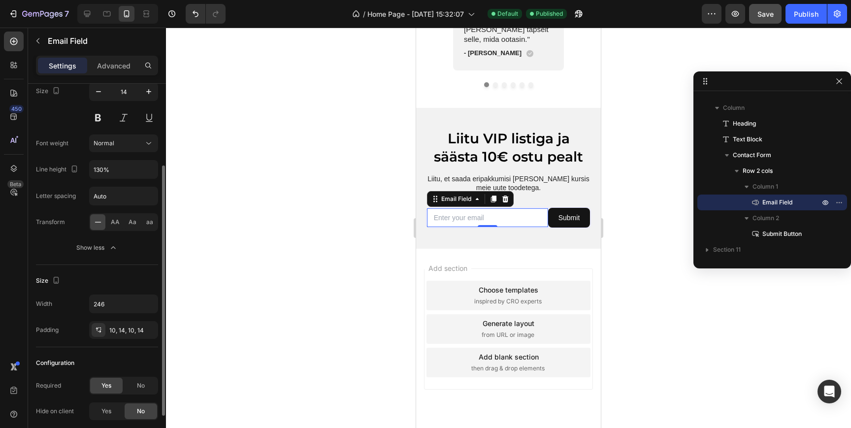
scroll to position [181, 0]
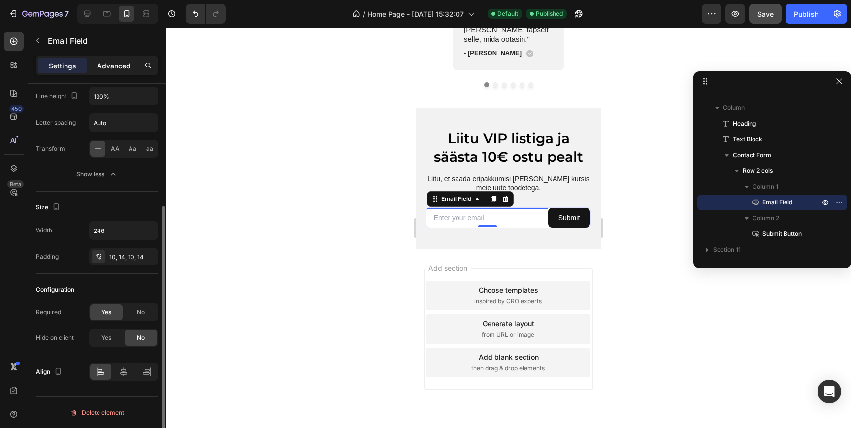
click at [115, 66] on p "Advanced" at bounding box center [113, 66] width 33 height 10
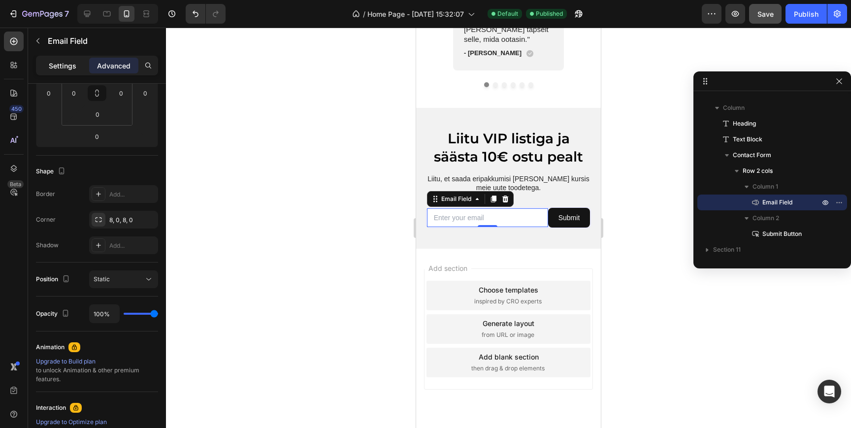
click at [73, 67] on p "Settings" at bounding box center [63, 66] width 28 height 10
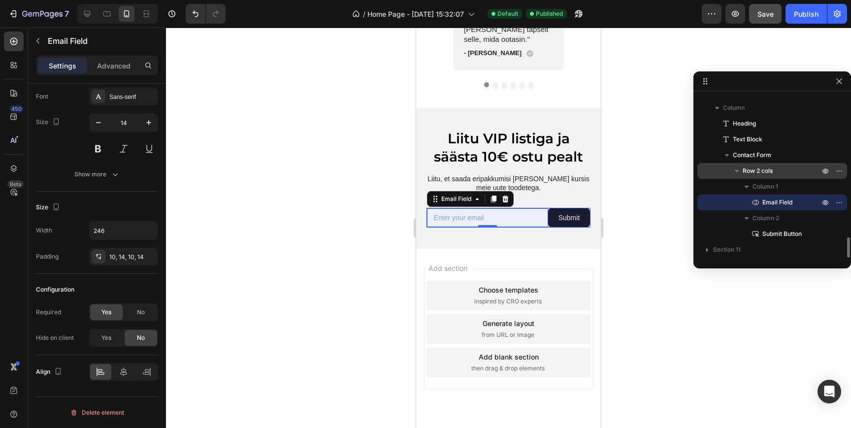
click at [767, 170] on span "Row 2 cols" at bounding box center [758, 171] width 30 height 10
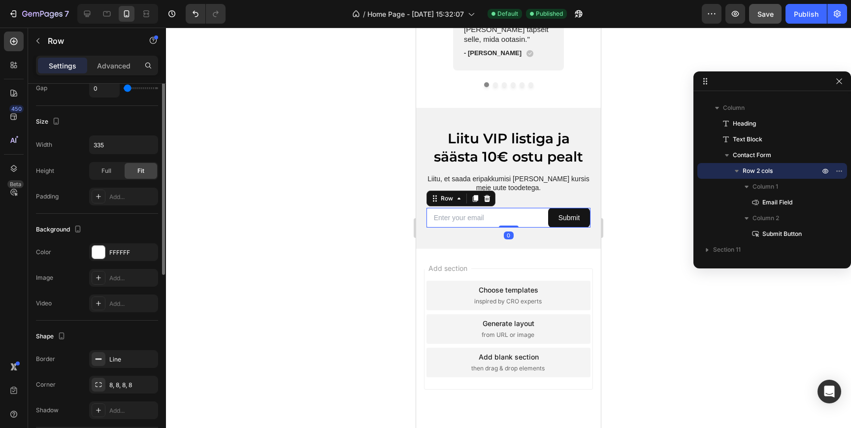
scroll to position [222, 0]
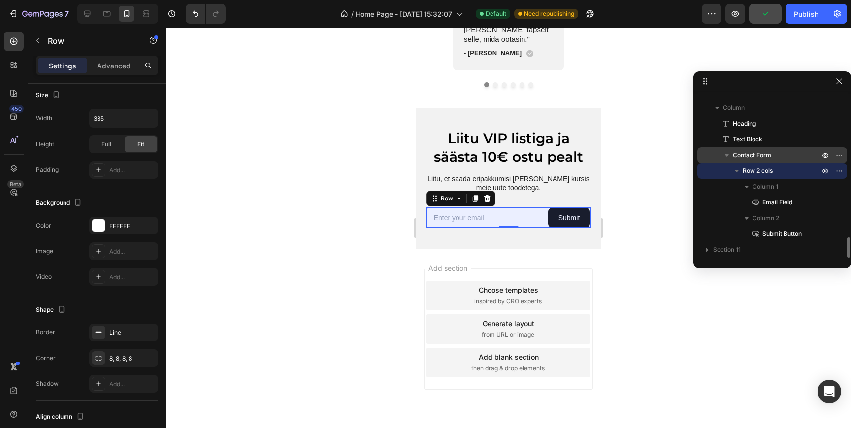
click at [765, 154] on span "Contact Form" at bounding box center [752, 155] width 38 height 10
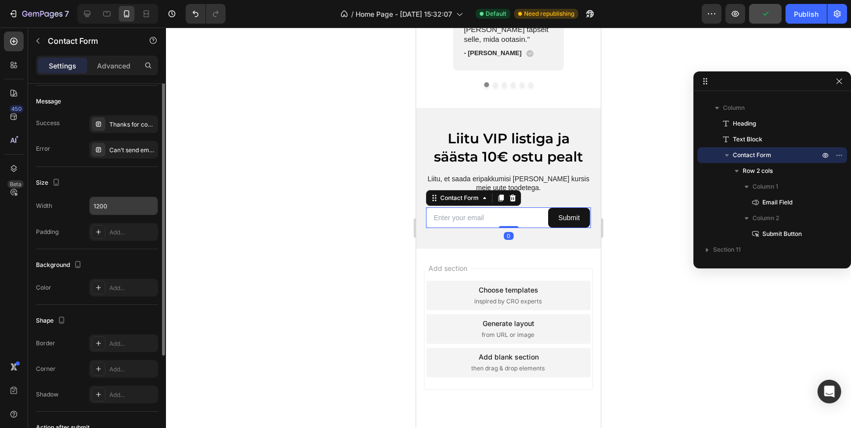
scroll to position [102, 0]
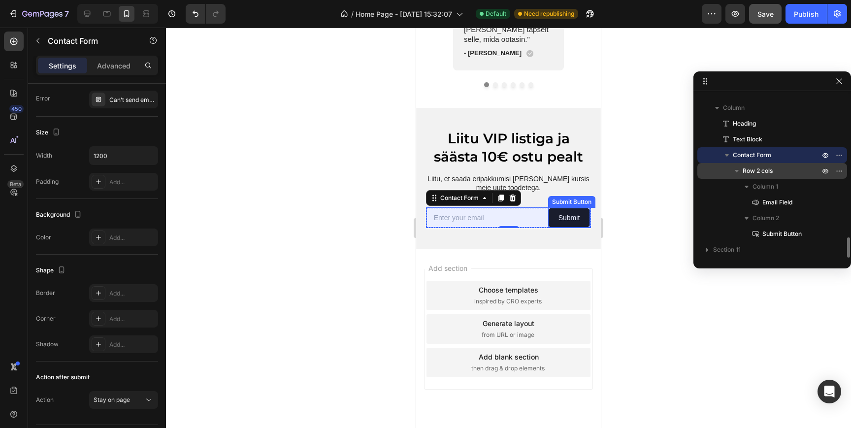
click at [774, 167] on p "Row 2 cols" at bounding box center [782, 171] width 79 height 10
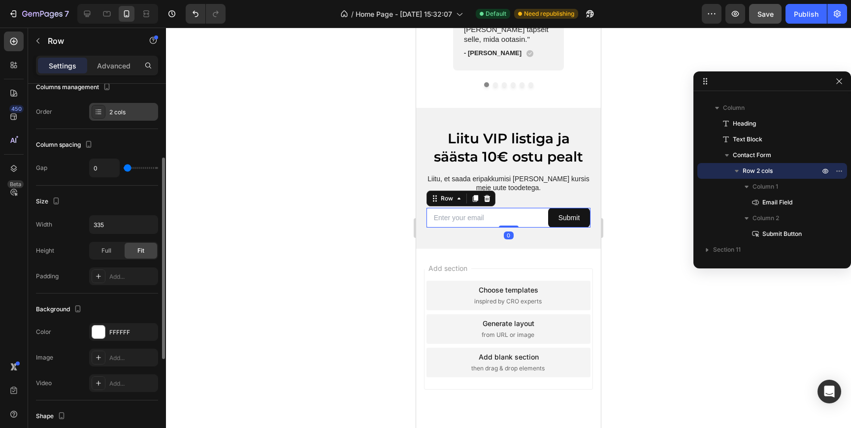
scroll to position [123, 0]
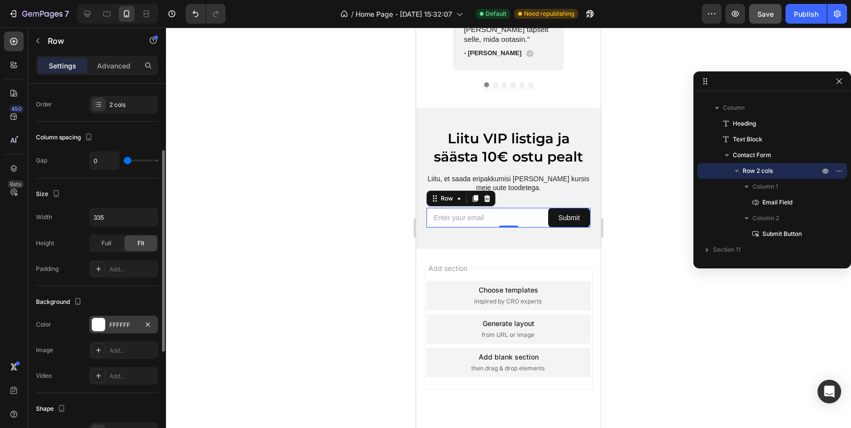
click at [123, 326] on div "FFFFFF" at bounding box center [123, 325] width 29 height 9
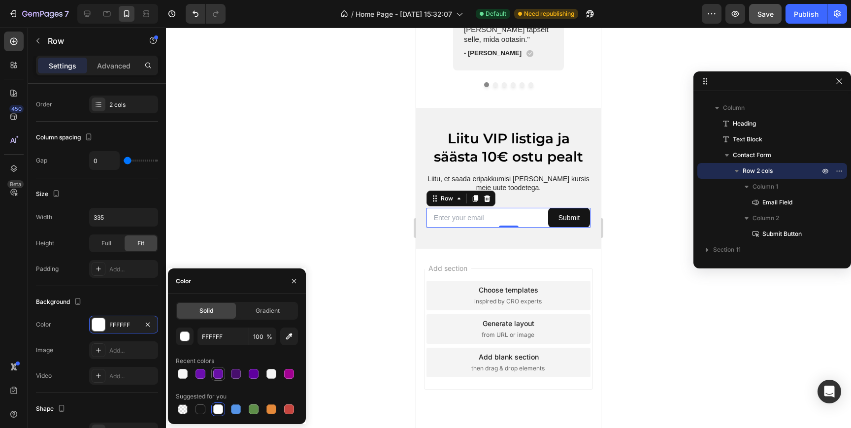
click at [220, 374] on div at bounding box center [218, 374] width 10 height 10
click at [183, 371] on div at bounding box center [183, 374] width 10 height 10
click at [187, 340] on div "button" at bounding box center [185, 337] width 10 height 10
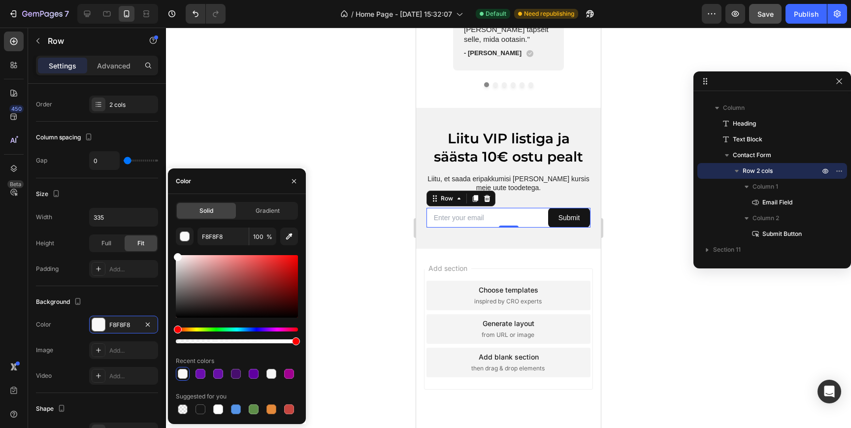
drag, startPoint x: 215, startPoint y: 272, endPoint x: 167, endPoint y: 240, distance: 57.2
click at [167, 0] on div "7 / Home Page - [DATE] 15:32:07 Default Need republishing Preview Save Publish …" at bounding box center [425, 0] width 851 height 0
click at [291, 181] on icon "button" at bounding box center [294, 181] width 8 height 8
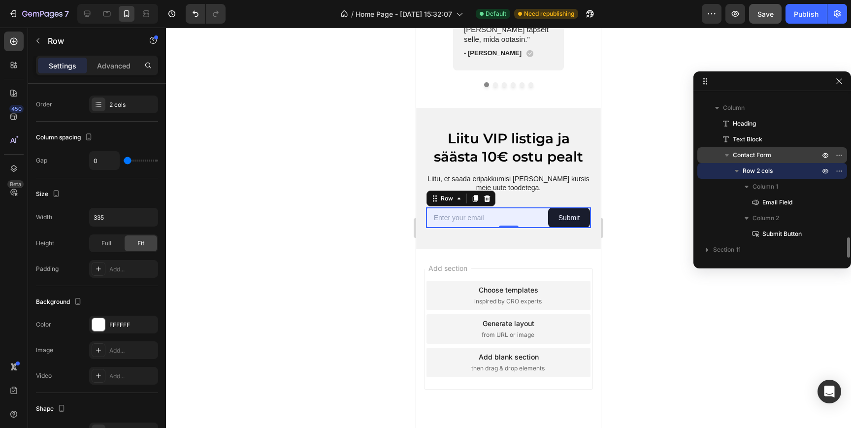
click at [772, 156] on p "Contact Form" at bounding box center [777, 155] width 89 height 10
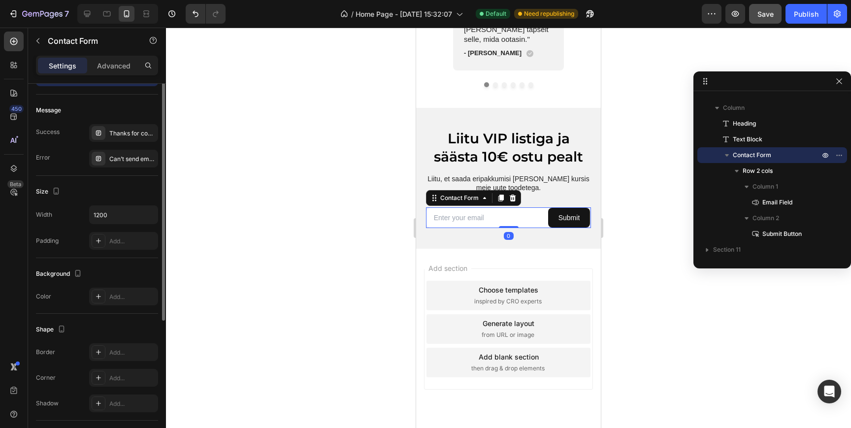
scroll to position [47, 0]
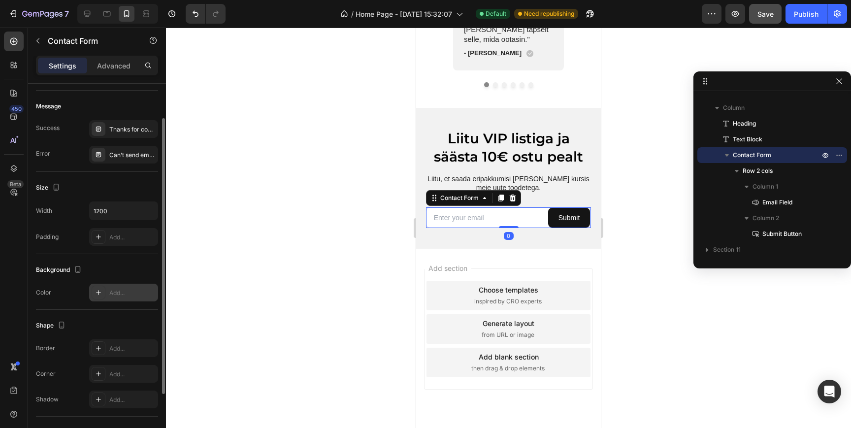
click at [123, 288] on div "Add..." at bounding box center [123, 293] width 69 height 18
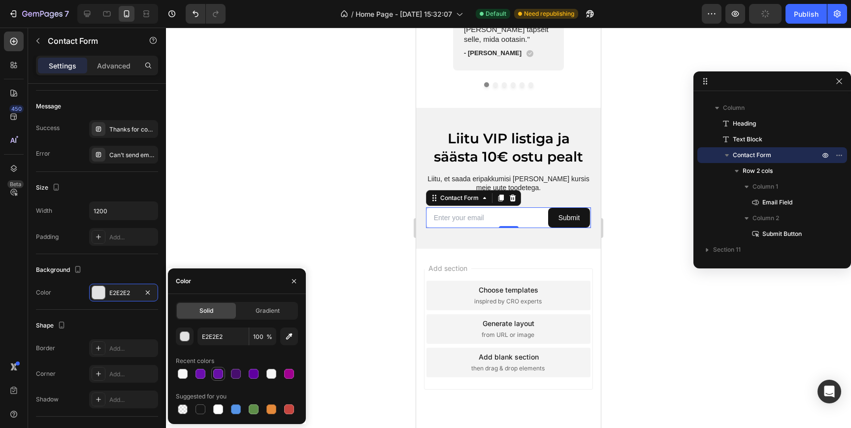
click at [219, 373] on div at bounding box center [218, 374] width 10 height 10
click at [183, 373] on div at bounding box center [183, 374] width 10 height 10
click at [214, 341] on input "F8F8F8" at bounding box center [222, 337] width 51 height 18
click at [294, 280] on icon "button" at bounding box center [294, 281] width 4 height 4
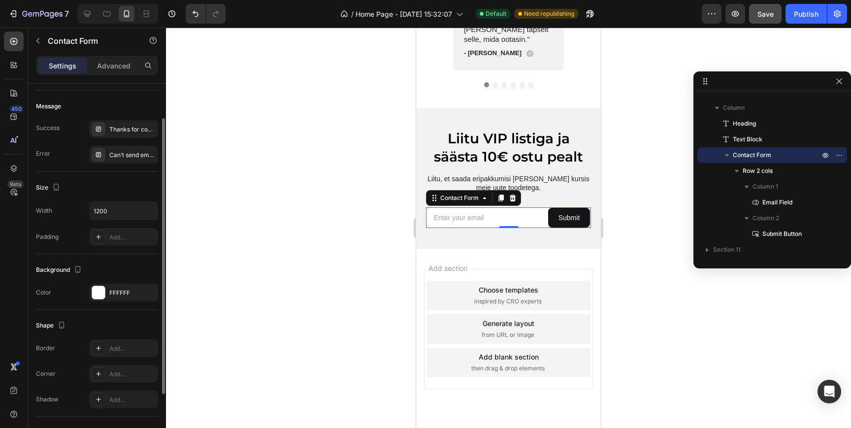
click at [150, 262] on div "Background" at bounding box center [97, 270] width 122 height 16
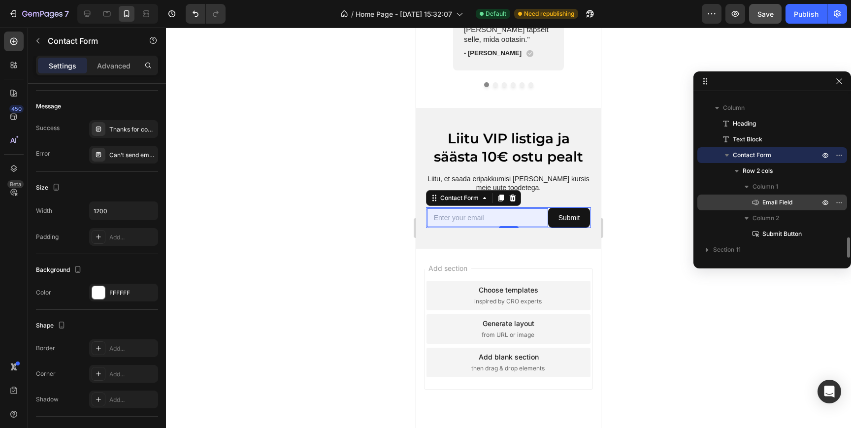
click at [797, 205] on p "Email Field" at bounding box center [780, 202] width 59 height 10
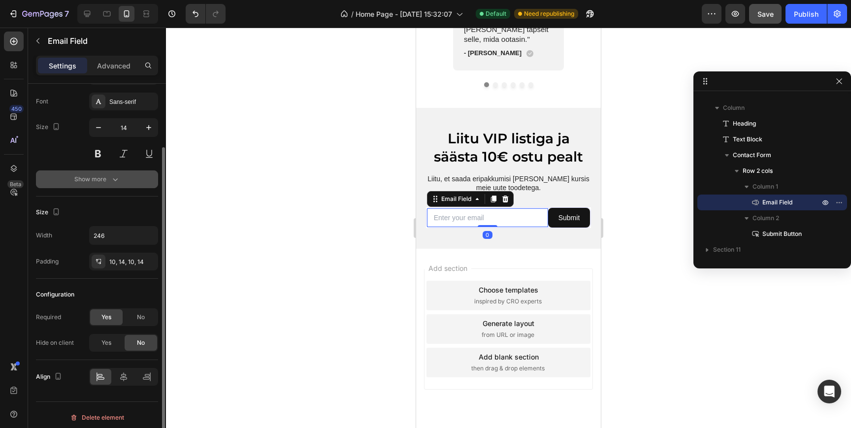
scroll to position [77, 0]
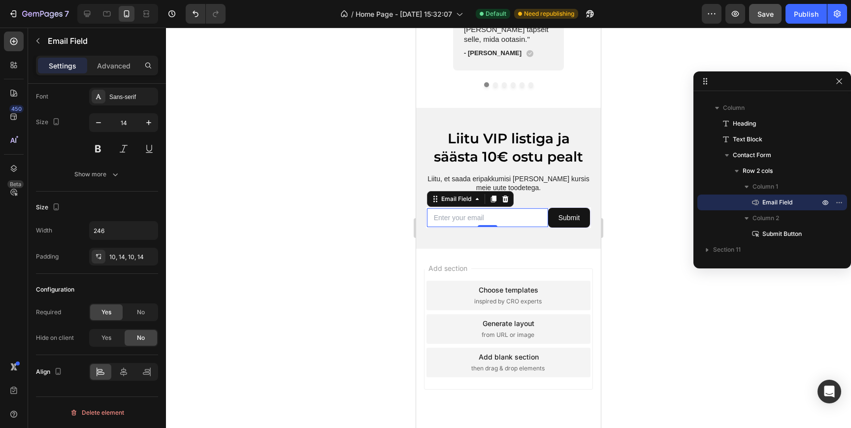
click at [757, 17] on button "Save" at bounding box center [765, 14] width 33 height 20
click at [805, 10] on div "Publish" at bounding box center [806, 14] width 25 height 10
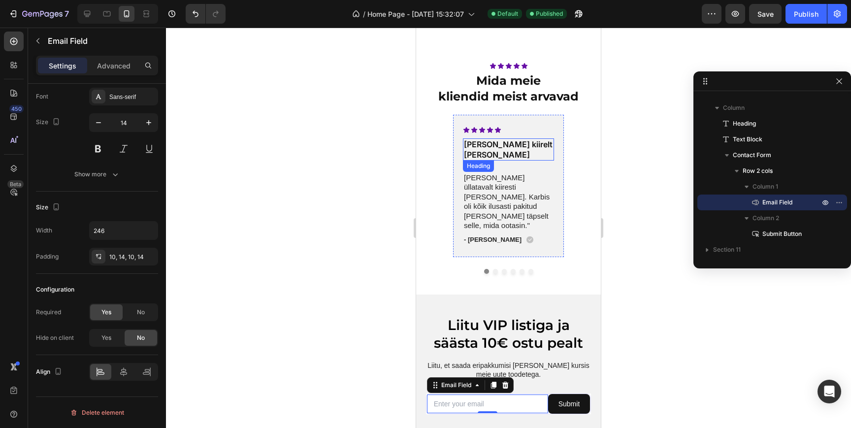
scroll to position [1579, 0]
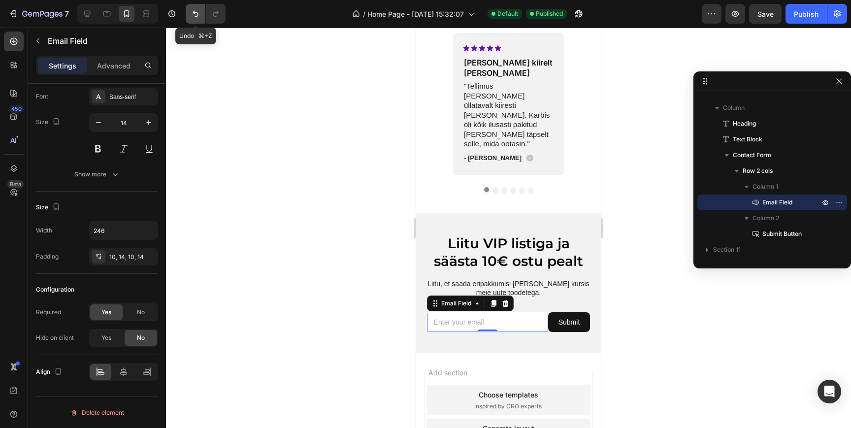
click at [197, 15] on icon "Undo/Redo" at bounding box center [196, 14] width 10 height 10
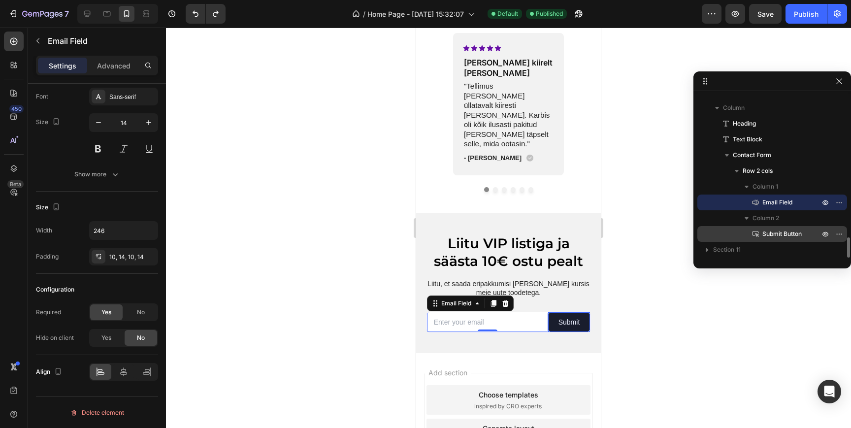
click at [790, 232] on span "Submit Button" at bounding box center [781, 234] width 39 height 10
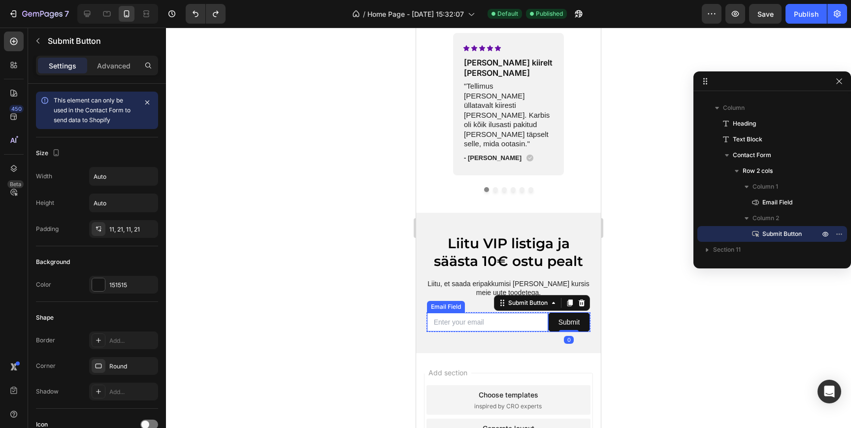
click at [486, 313] on input "email" at bounding box center [487, 322] width 121 height 19
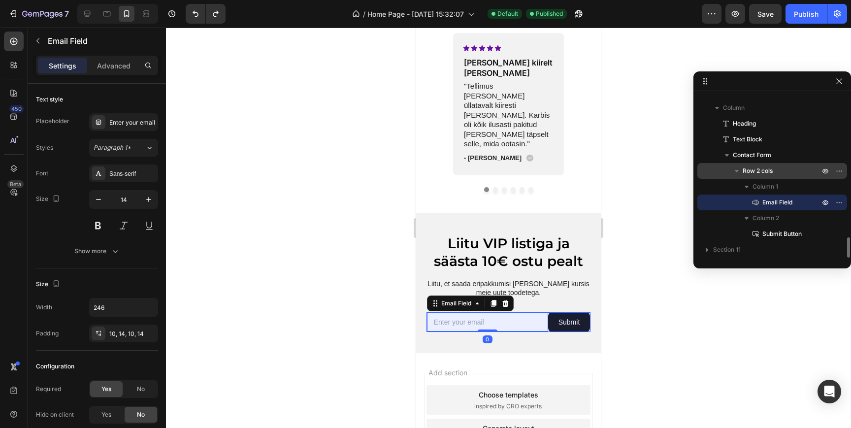
click at [783, 168] on p "Row 2 cols" at bounding box center [782, 171] width 79 height 10
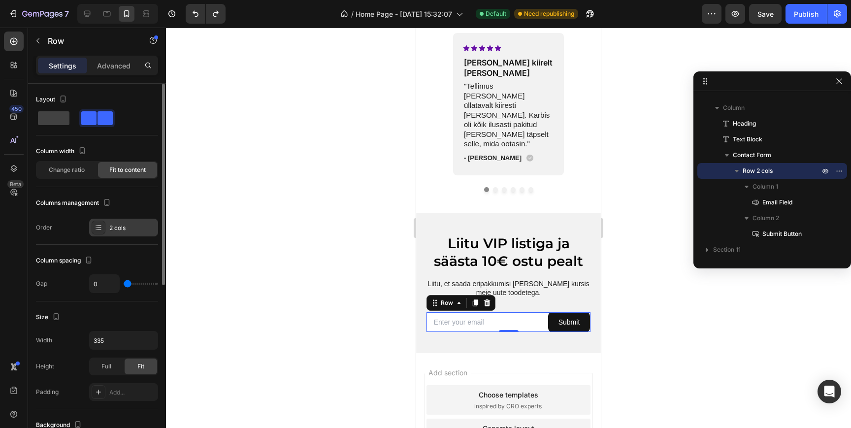
click at [118, 229] on div "2 cols" at bounding box center [132, 228] width 46 height 9
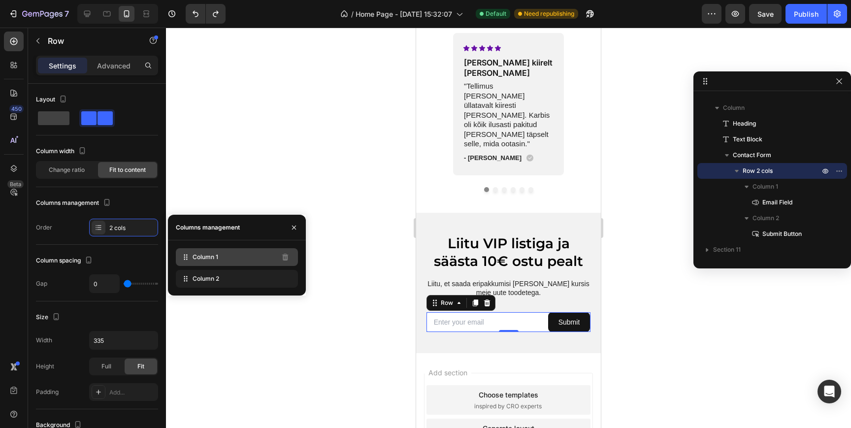
click at [207, 258] on span "Column 1" at bounding box center [206, 257] width 26 height 9
click at [181, 260] on icon at bounding box center [186, 257] width 10 height 10
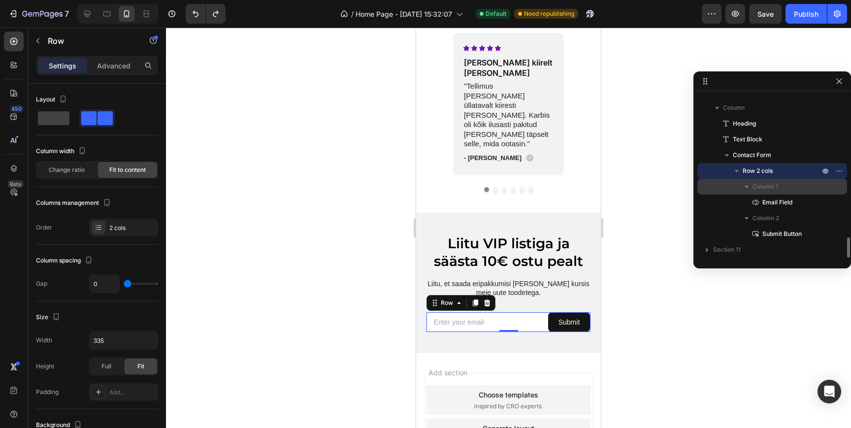
click at [784, 190] on p "Column 1" at bounding box center [787, 187] width 69 height 10
click at [781, 187] on p "Column 1" at bounding box center [787, 187] width 69 height 10
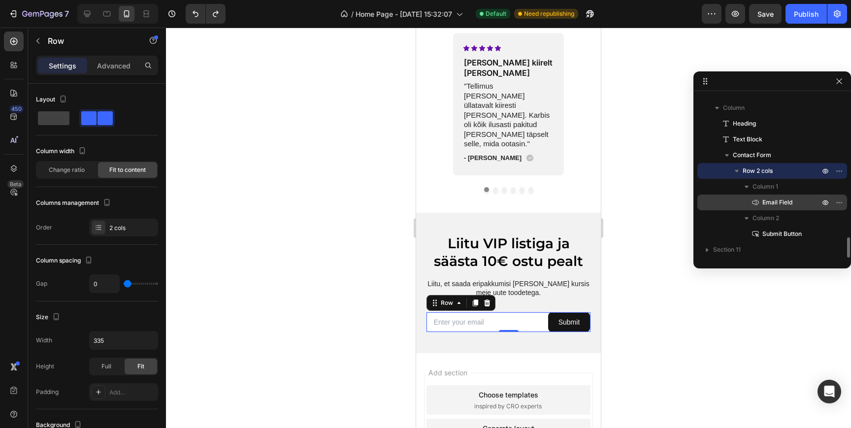
click at [779, 199] on span "Email Field" at bounding box center [777, 202] width 30 height 10
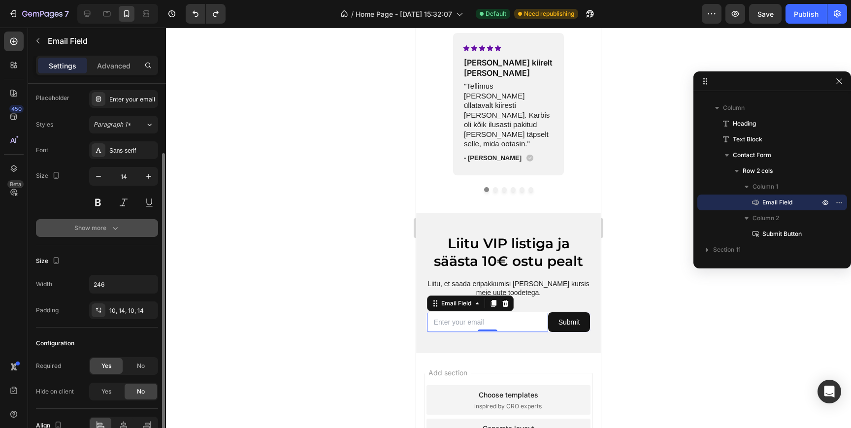
scroll to position [4, 0]
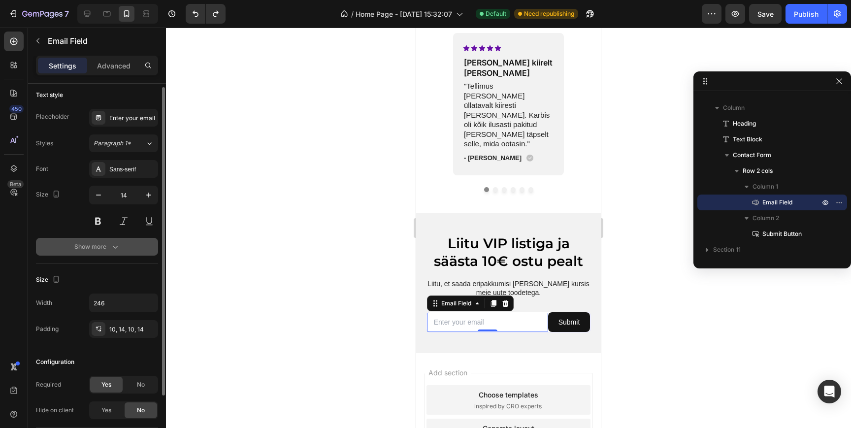
click at [102, 244] on div "Show more" at bounding box center [97, 247] width 46 height 10
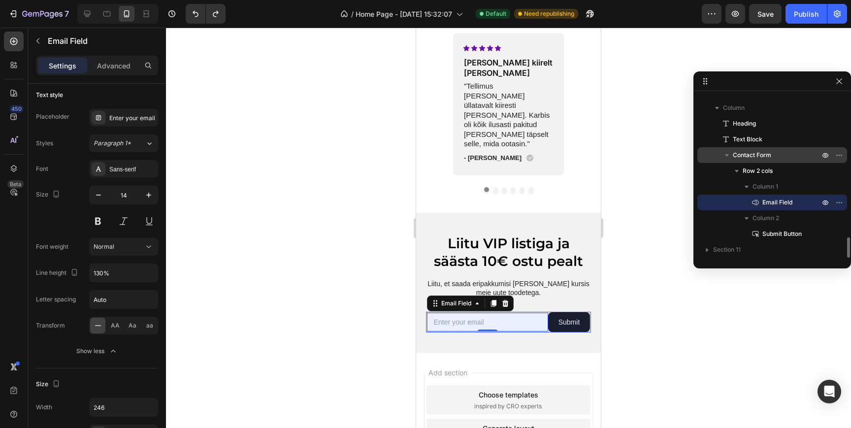
click at [770, 152] on span "Contact Form" at bounding box center [752, 155] width 38 height 10
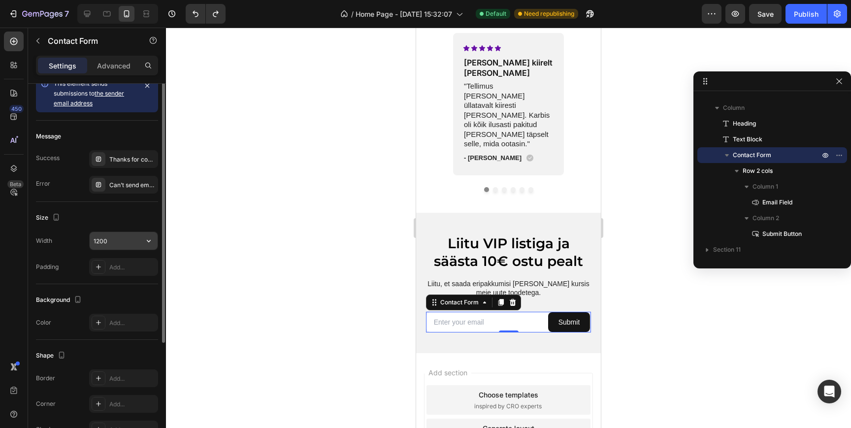
scroll to position [0, 0]
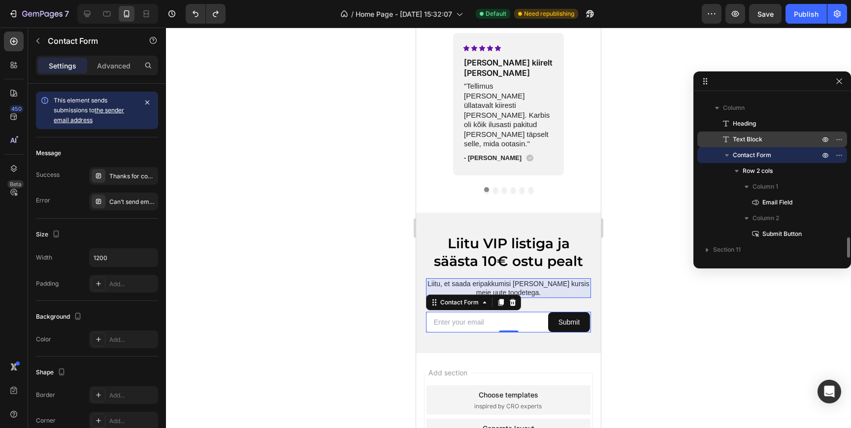
click at [766, 140] on p "Text Block" at bounding box center [765, 139] width 89 height 10
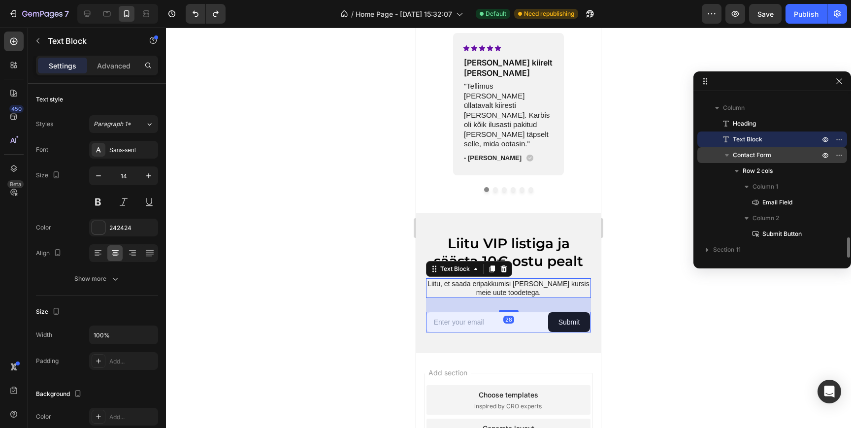
click at [767, 155] on span "Contact Form" at bounding box center [752, 155] width 38 height 10
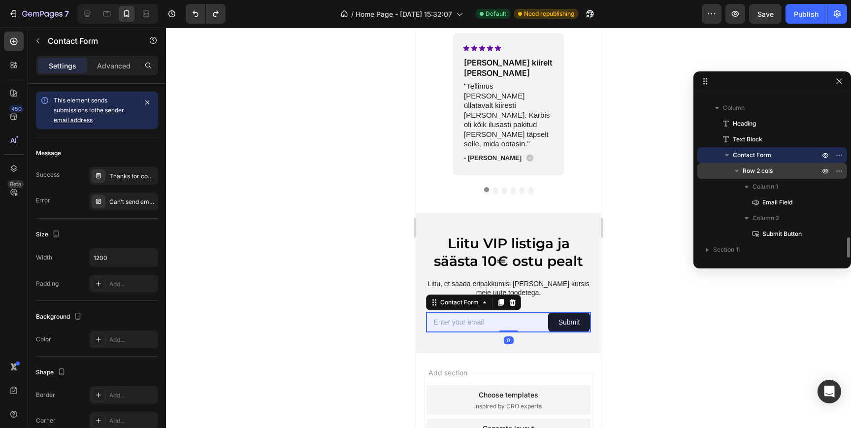
click at [767, 172] on span "Row 2 cols" at bounding box center [758, 171] width 30 height 10
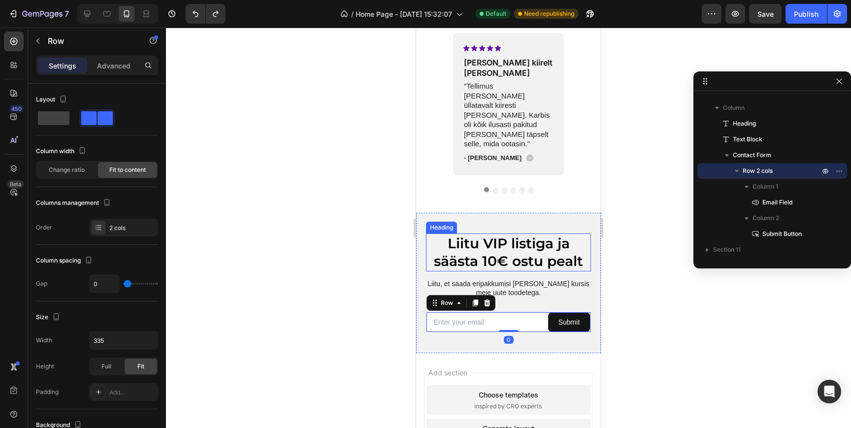
click at [514, 233] on h2 "Liitu VIP listiga ja säästa 10€ ostu pealt" at bounding box center [508, 252] width 165 height 38
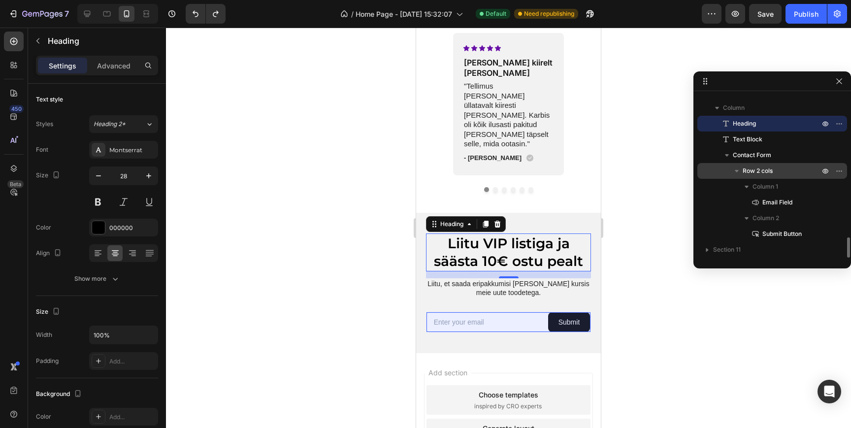
click at [762, 166] on span "Row 2 cols" at bounding box center [758, 171] width 30 height 10
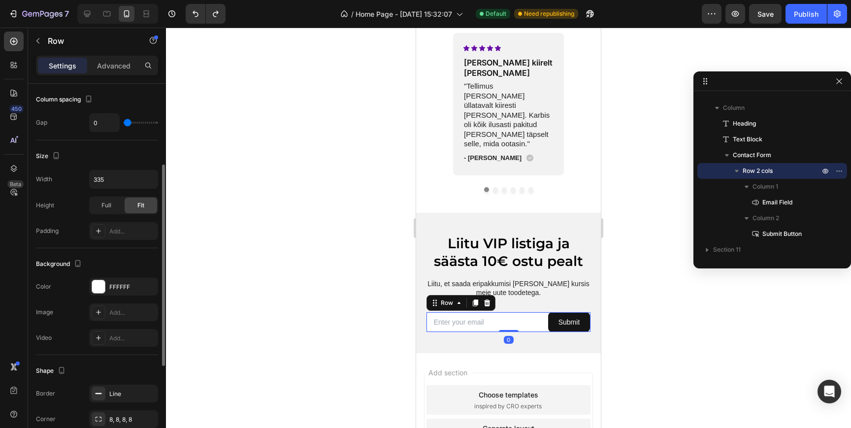
scroll to position [169, 0]
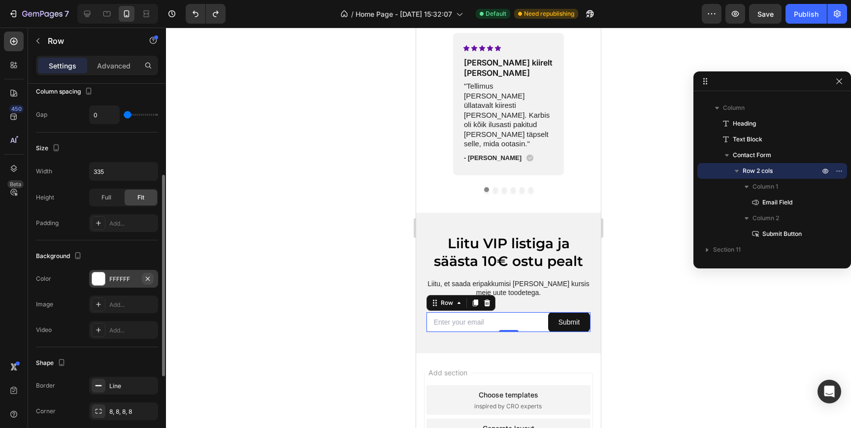
click at [148, 278] on icon "button" at bounding box center [148, 278] width 4 height 4
click at [429, 233] on h2 "Liitu VIP listiga ja säästa 10€ ostu pealt" at bounding box center [508, 252] width 165 height 38
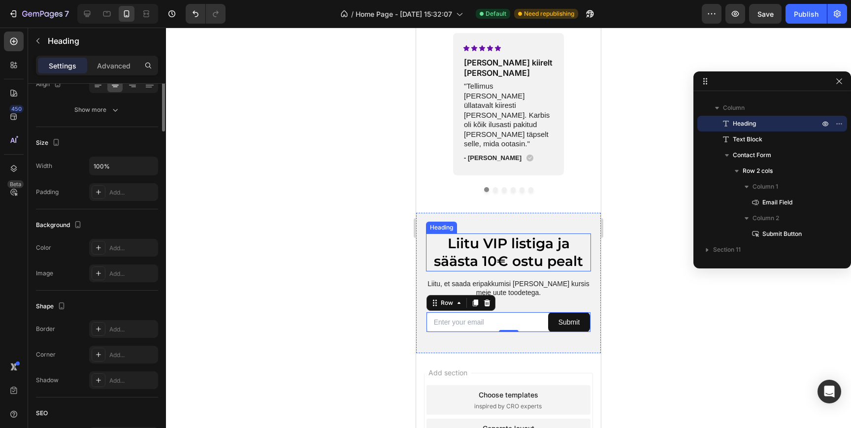
scroll to position [0, 0]
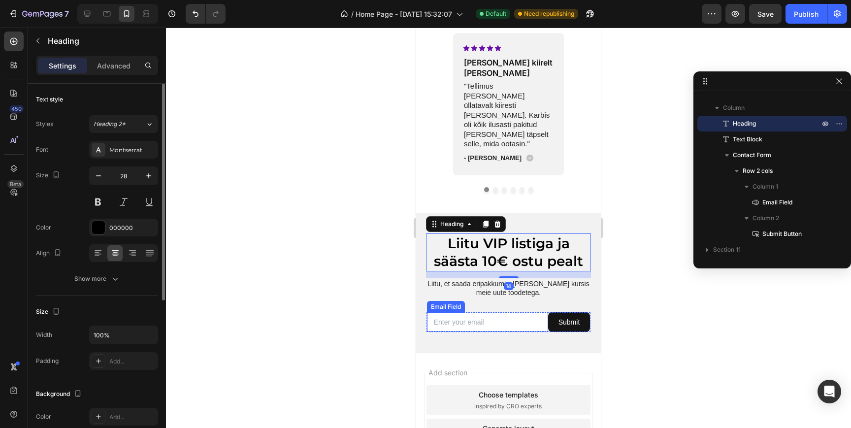
click at [482, 313] on input "email" at bounding box center [487, 322] width 121 height 19
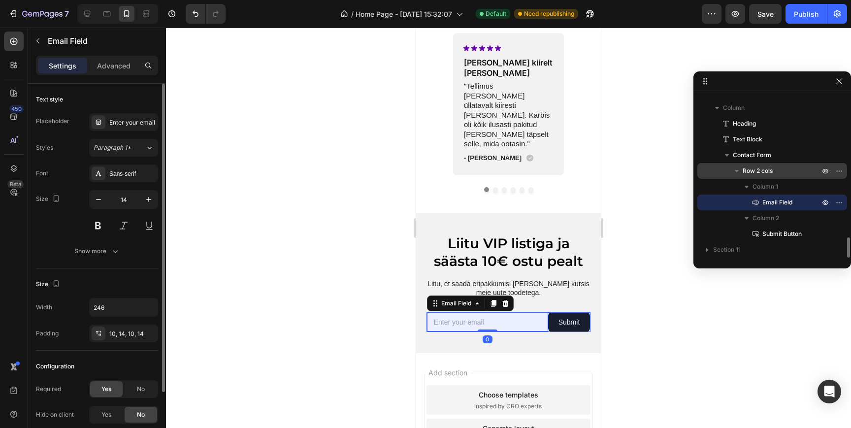
click at [773, 173] on p "Row 2 cols" at bounding box center [782, 171] width 79 height 10
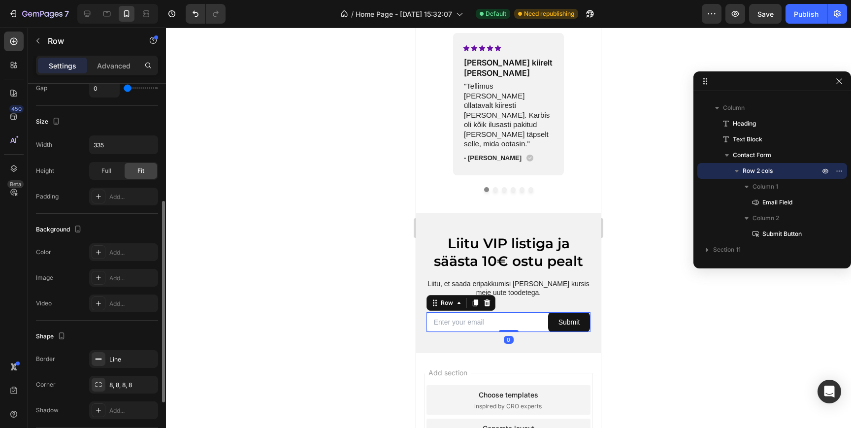
scroll to position [205, 0]
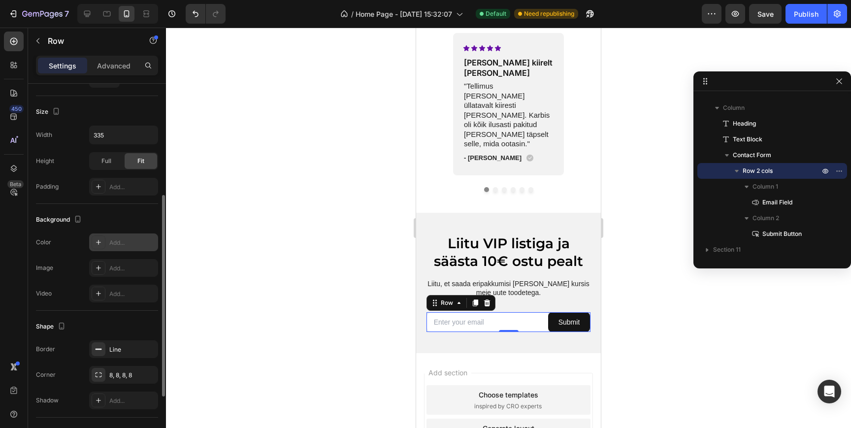
click at [123, 243] on div "Add..." at bounding box center [132, 242] width 46 height 9
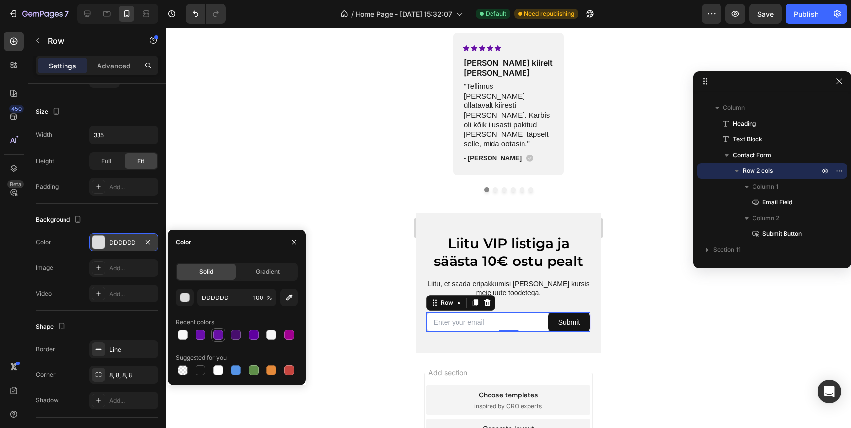
click at [218, 334] on div at bounding box center [218, 335] width 10 height 10
click at [455, 233] on h2 "Liitu VIP listiga ja säästa 10€ ostu pealt" at bounding box center [508, 252] width 165 height 38
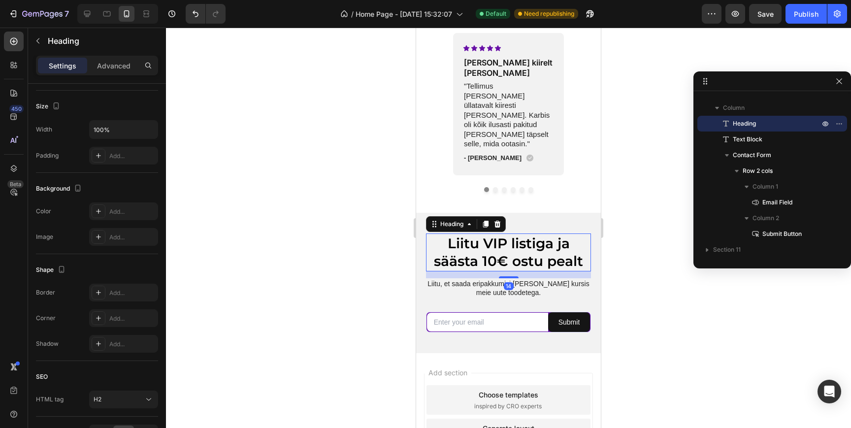
scroll to position [0, 0]
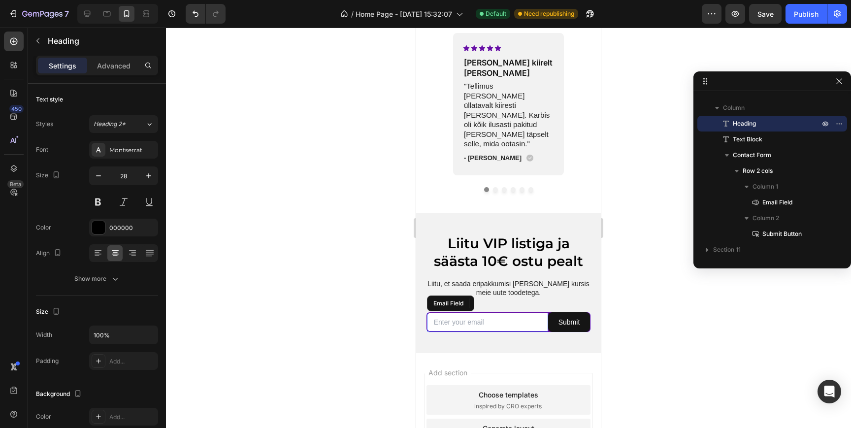
click at [451, 313] on input "email" at bounding box center [487, 322] width 121 height 19
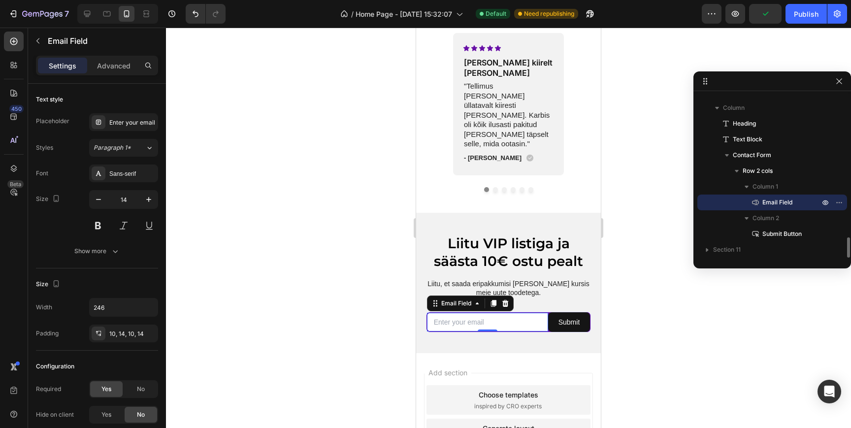
click at [776, 199] on span "Email Field" at bounding box center [777, 202] width 30 height 10
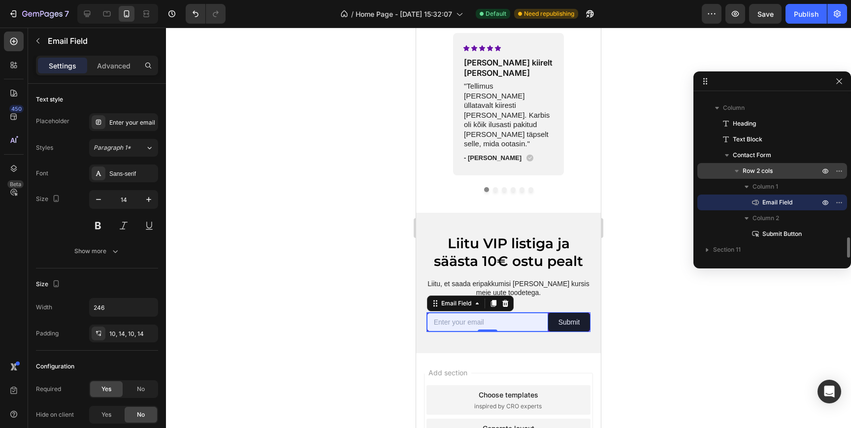
click at [768, 172] on span "Row 2 cols" at bounding box center [758, 171] width 30 height 10
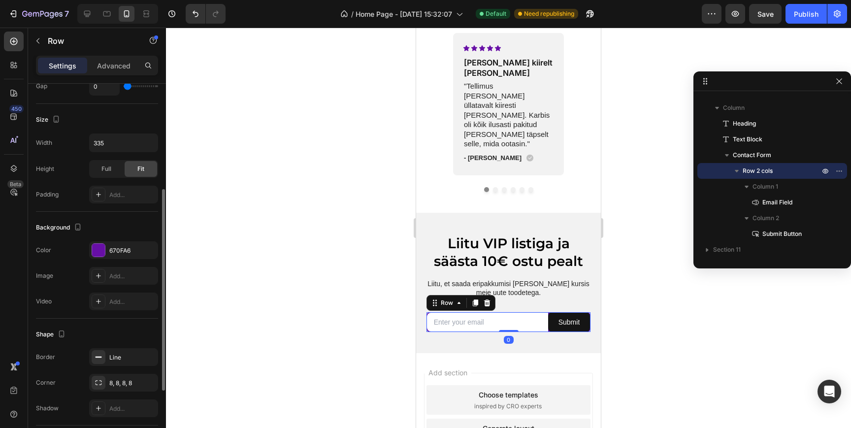
scroll to position [208, 0]
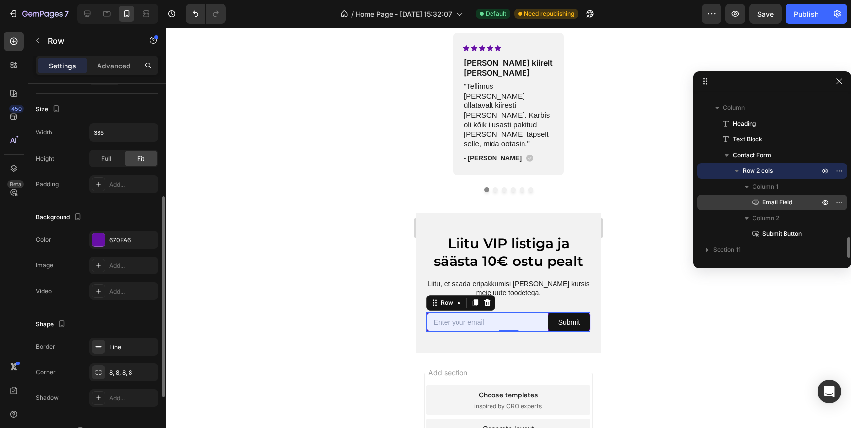
click at [778, 202] on span "Email Field" at bounding box center [777, 202] width 30 height 10
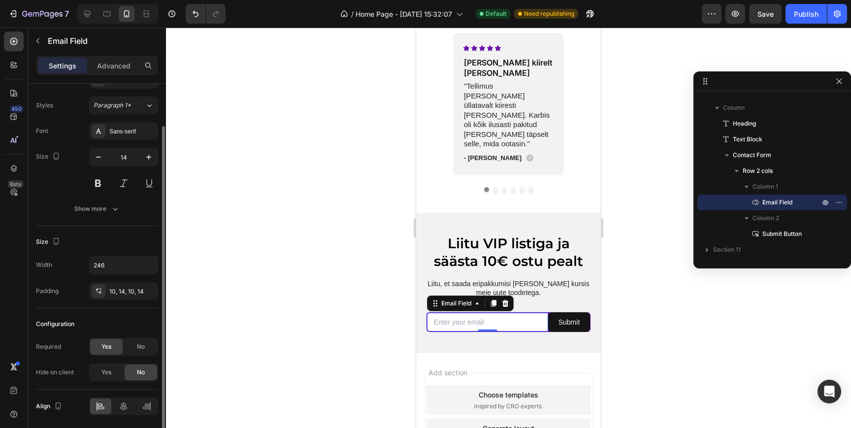
scroll to position [33, 0]
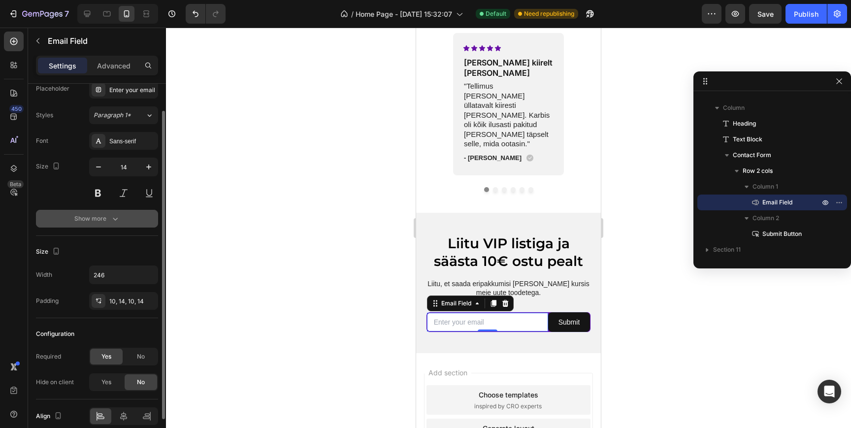
click at [102, 220] on div "Show more" at bounding box center [97, 219] width 46 height 10
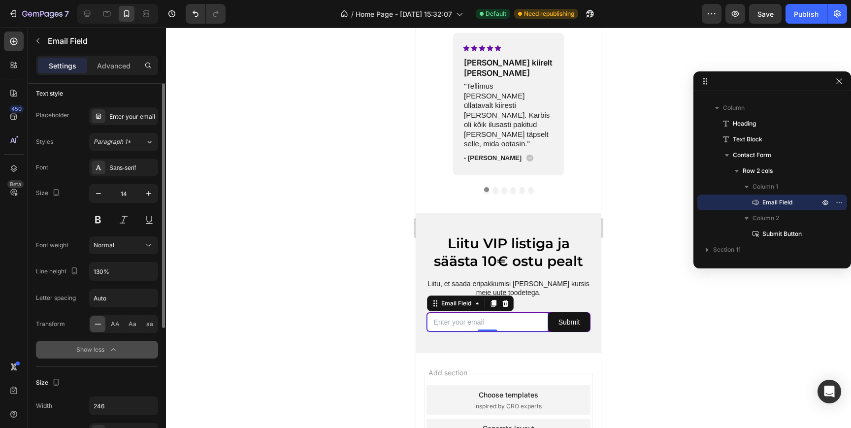
scroll to position [0, 0]
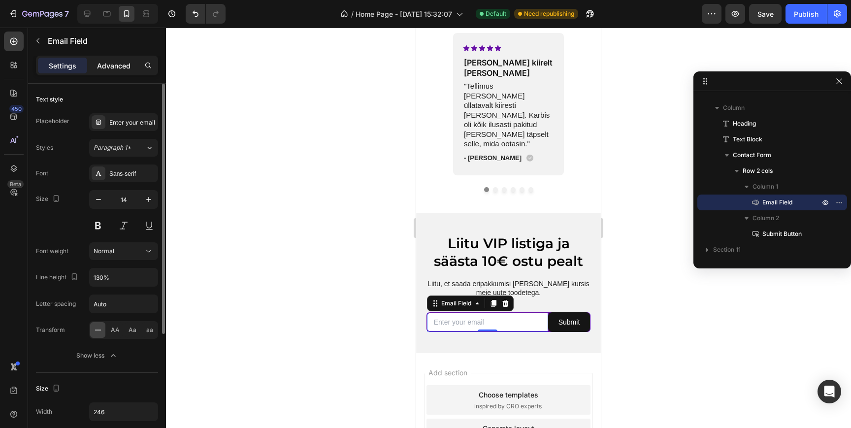
click at [116, 69] on p "Advanced" at bounding box center [113, 66] width 33 height 10
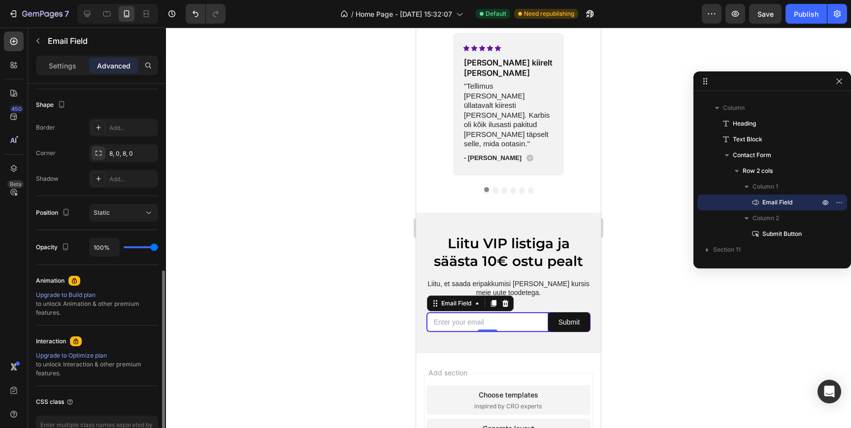
scroll to position [197, 0]
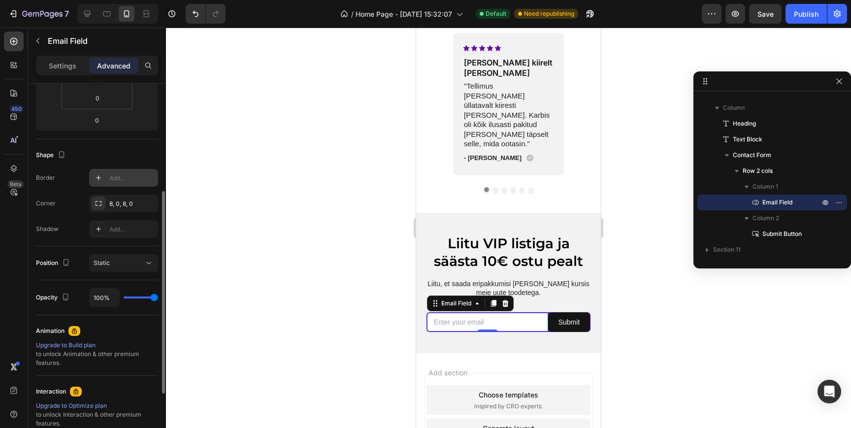
click at [122, 180] on div "Add..." at bounding box center [132, 178] width 46 height 9
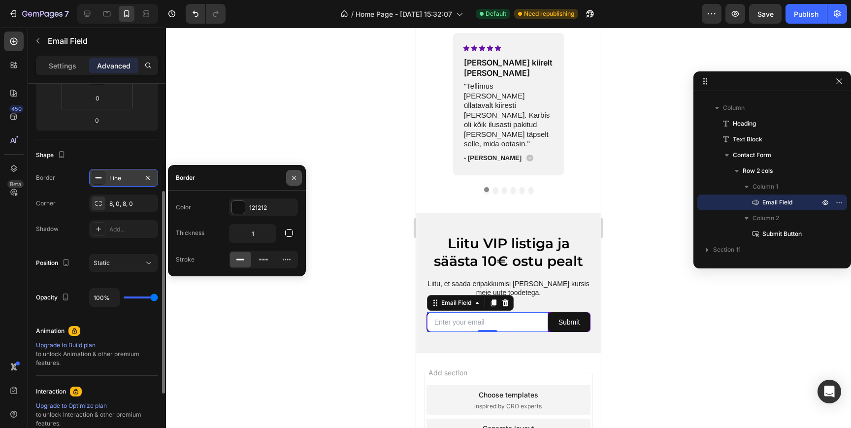
click at [296, 175] on icon "button" at bounding box center [294, 178] width 8 height 8
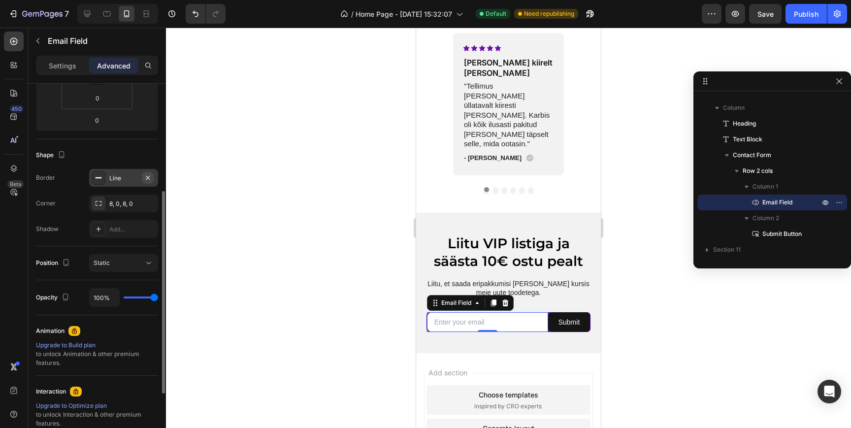
click at [149, 177] on icon "button" at bounding box center [148, 178] width 8 height 8
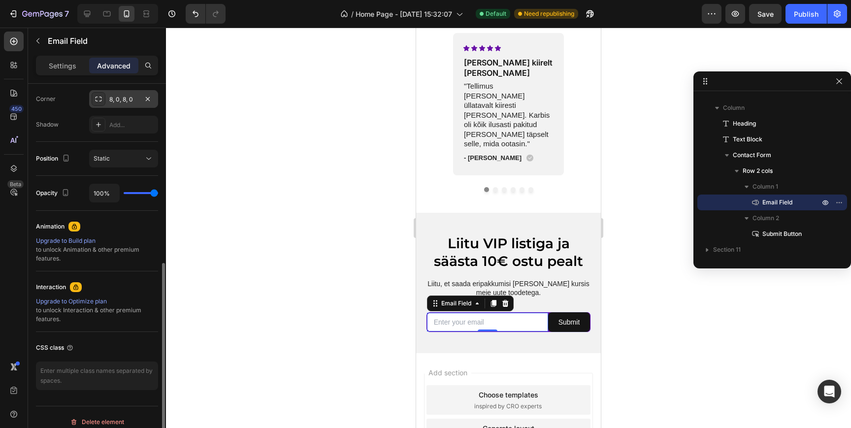
scroll to position [311, 0]
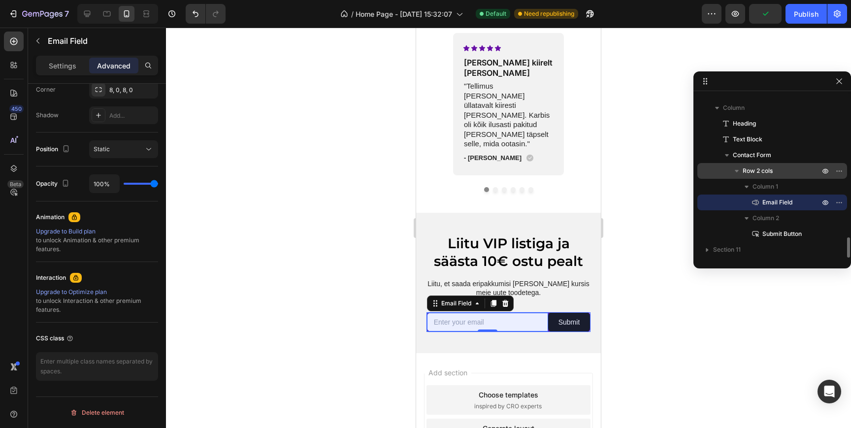
click at [787, 171] on p "Row 2 cols" at bounding box center [782, 171] width 79 height 10
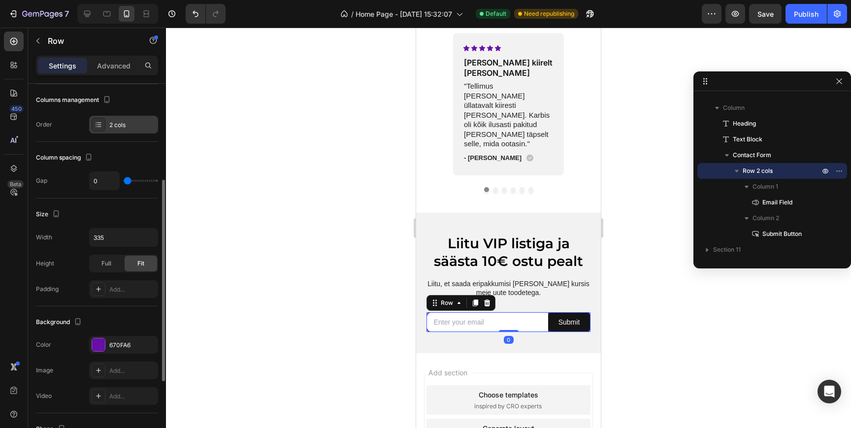
scroll to position [164, 0]
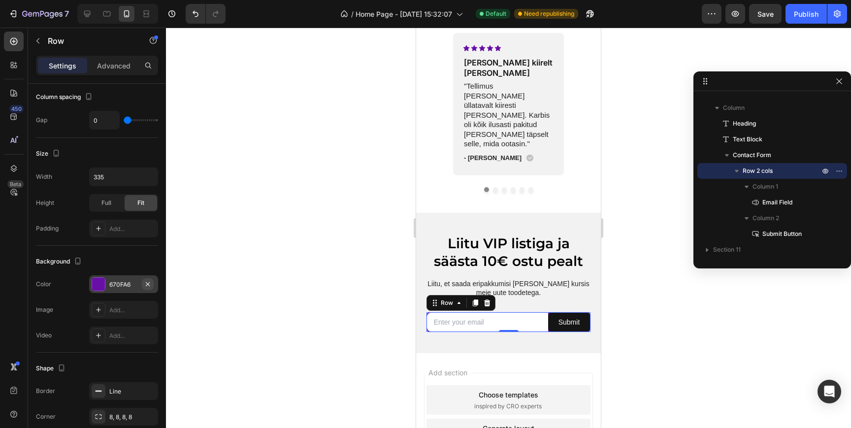
click at [148, 284] on icon "button" at bounding box center [148, 284] width 8 height 8
click at [117, 284] on div "Add..." at bounding box center [132, 284] width 46 height 9
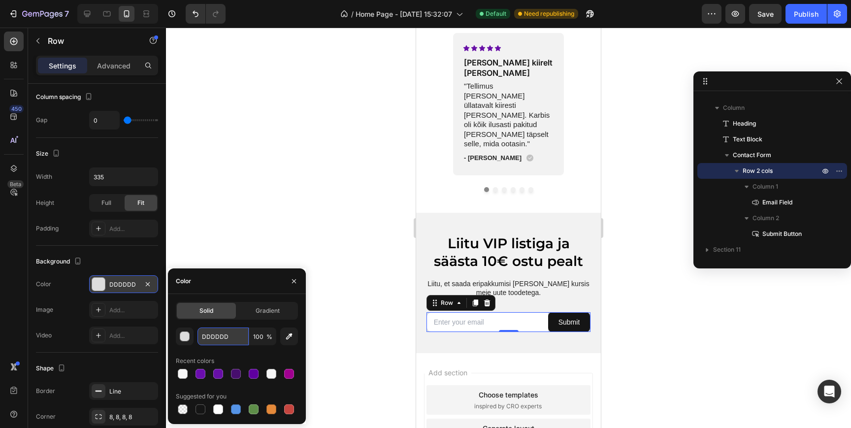
click at [219, 338] on input "DDDDDD" at bounding box center [222, 337] width 51 height 18
click at [435, 233] on h2 "Liitu VIP listiga ja säästa 10€ ostu pealt" at bounding box center [508, 252] width 165 height 38
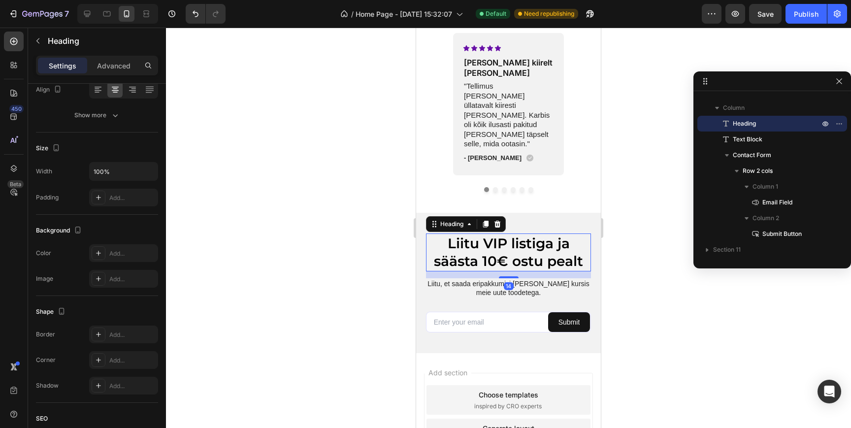
scroll to position [0, 0]
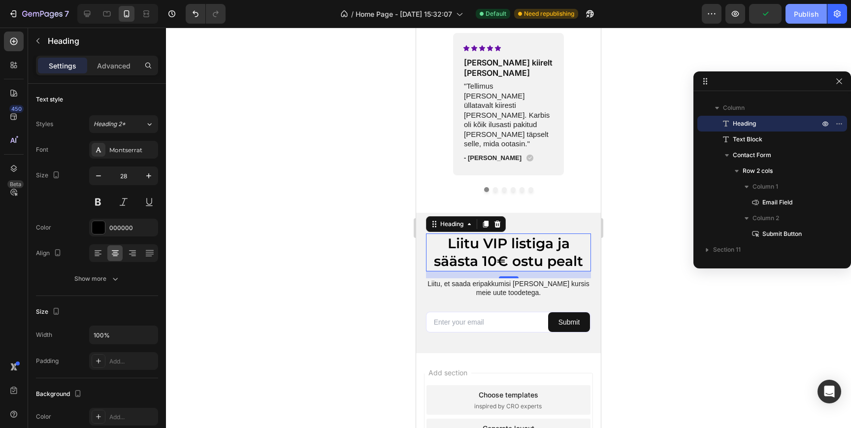
click at [797, 8] on button "Publish" at bounding box center [806, 14] width 41 height 20
click at [91, 16] on icon at bounding box center [87, 14] width 10 height 10
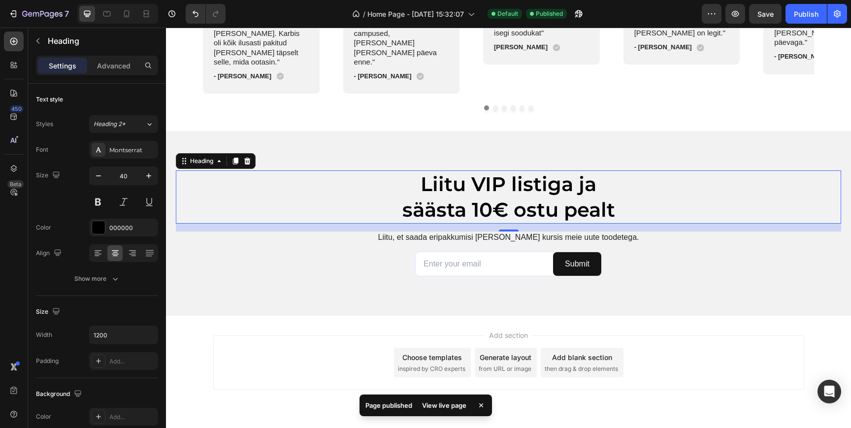
scroll to position [1865, 0]
click at [516, 252] on input "email" at bounding box center [484, 263] width 137 height 23
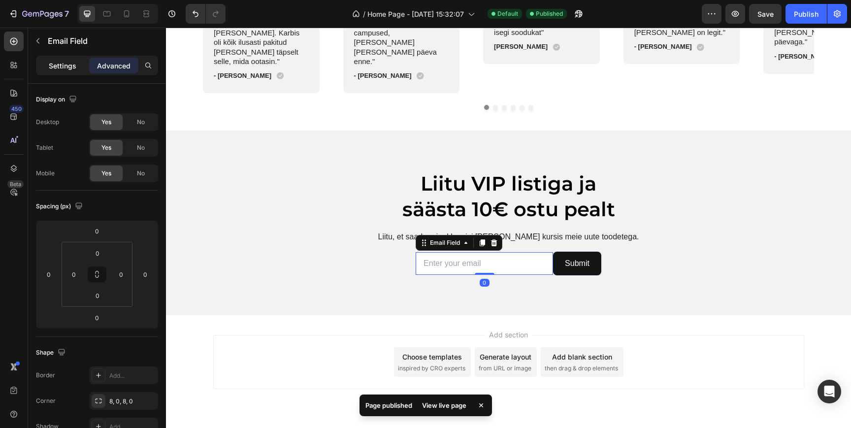
click at [78, 65] on div "Settings" at bounding box center [62, 66] width 49 height 16
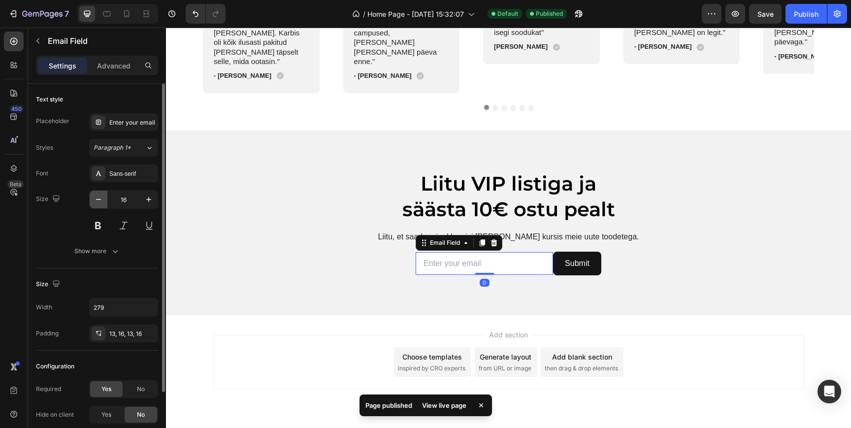
scroll to position [77, 0]
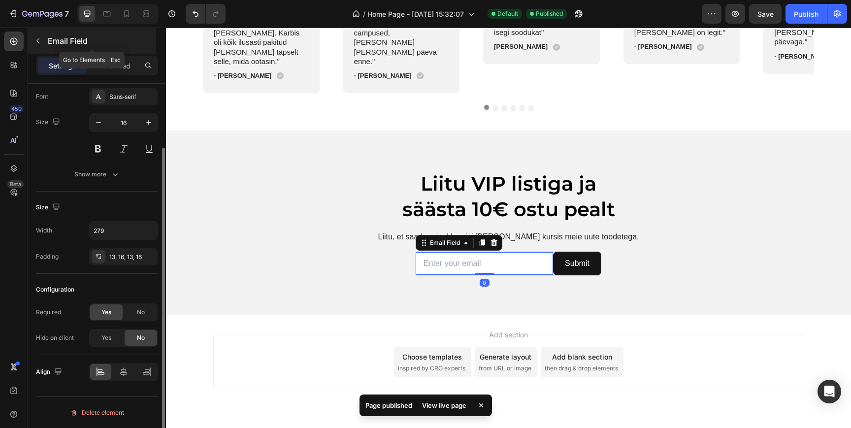
click at [41, 45] on button "button" at bounding box center [38, 41] width 16 height 16
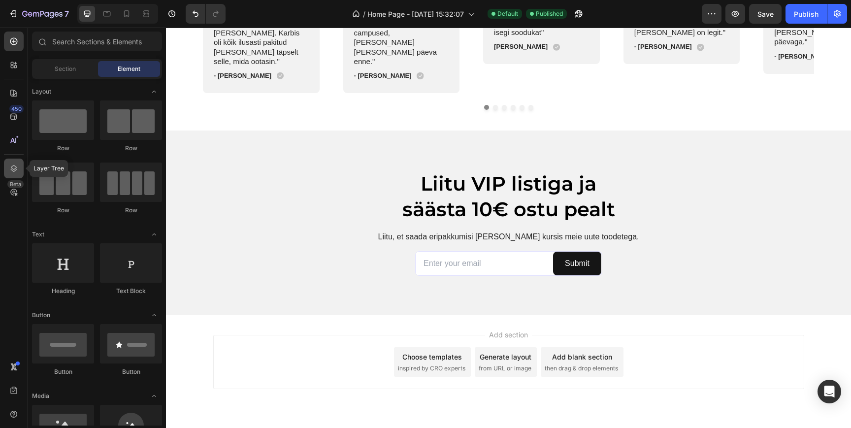
click at [13, 171] on icon at bounding box center [14, 169] width 10 height 10
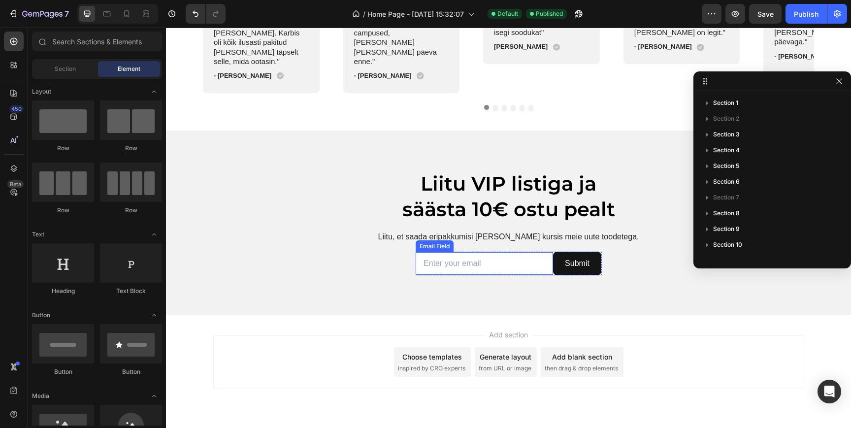
click at [536, 252] on input "email" at bounding box center [484, 263] width 137 height 23
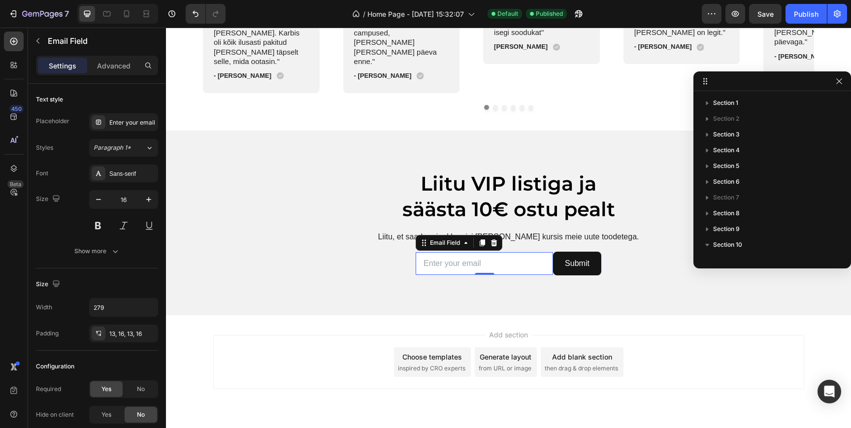
scroll to position [153, 0]
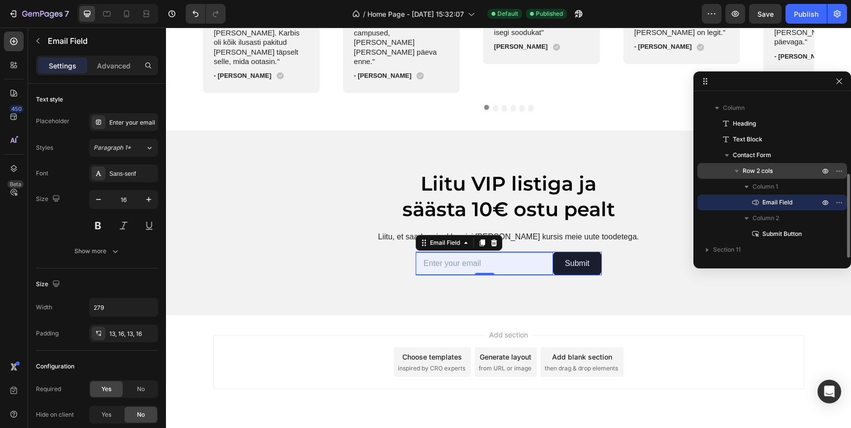
click at [787, 176] on div "Row 2 cols" at bounding box center [772, 171] width 142 height 16
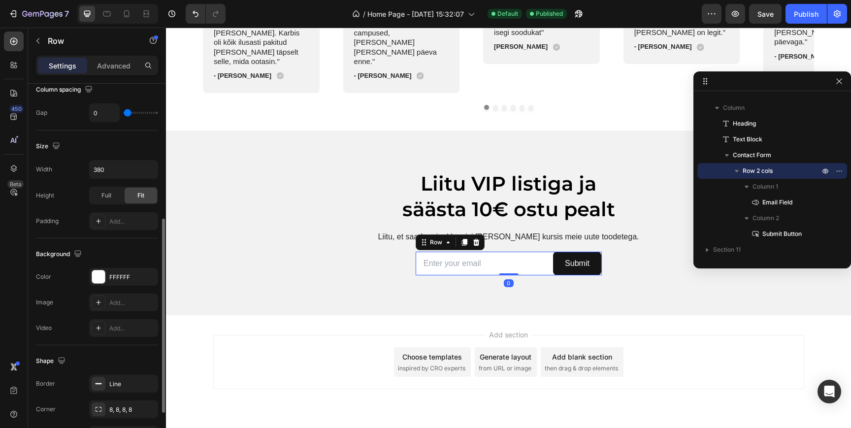
scroll to position [250, 0]
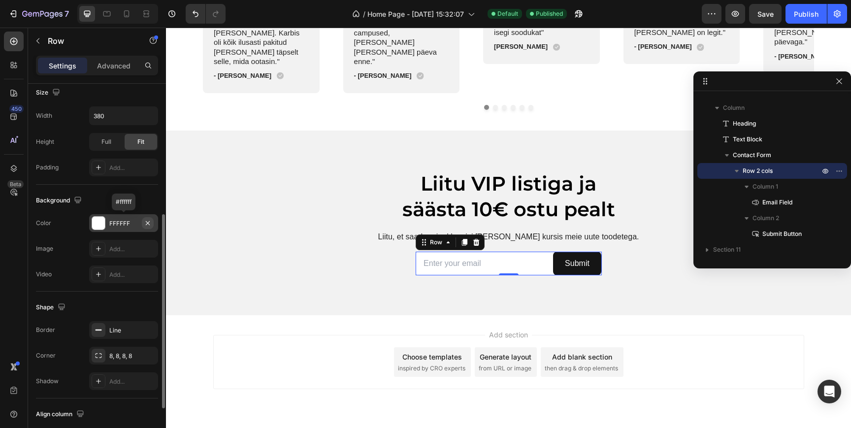
click at [150, 223] on icon "button" at bounding box center [148, 223] width 8 height 8
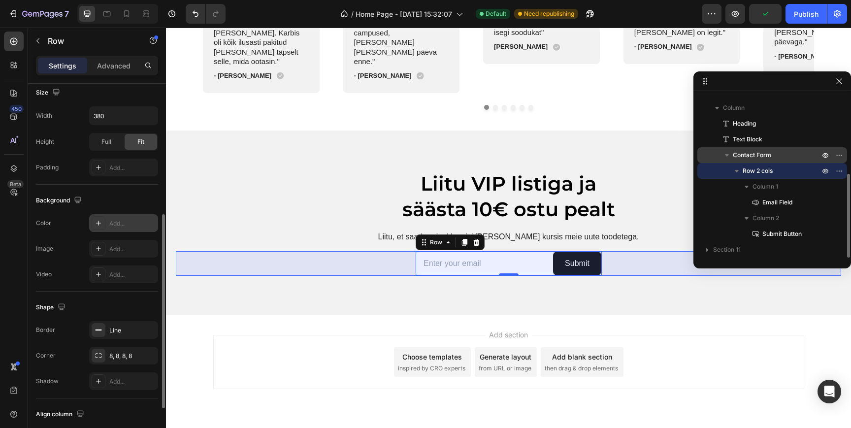
click at [748, 151] on span "Contact Form" at bounding box center [752, 155] width 38 height 10
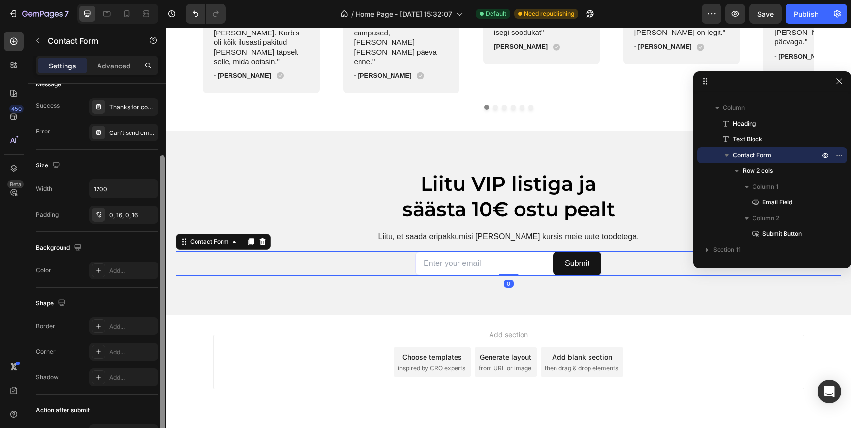
scroll to position [122, 0]
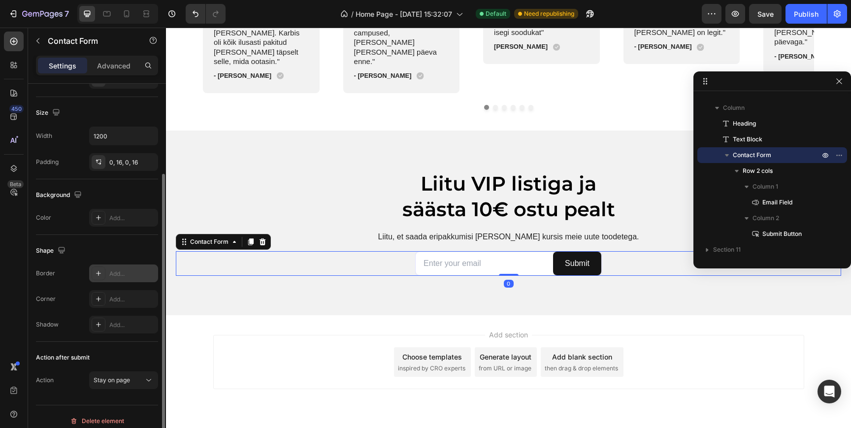
click at [121, 273] on div "Add..." at bounding box center [132, 273] width 46 height 9
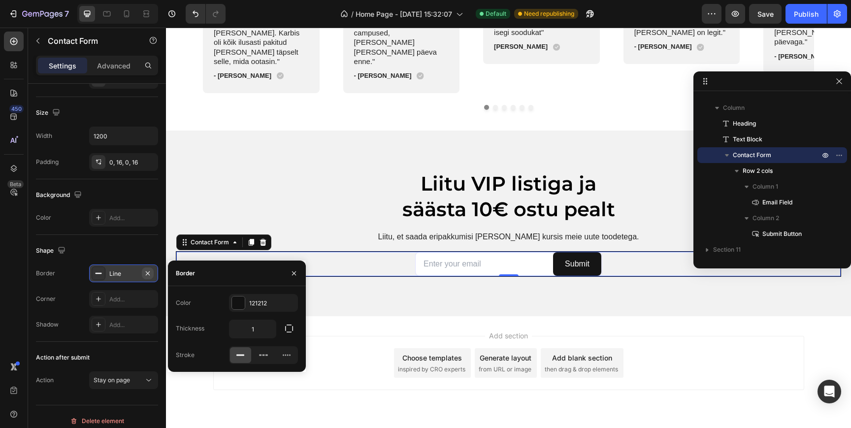
click at [150, 272] on icon "button" at bounding box center [148, 273] width 8 height 8
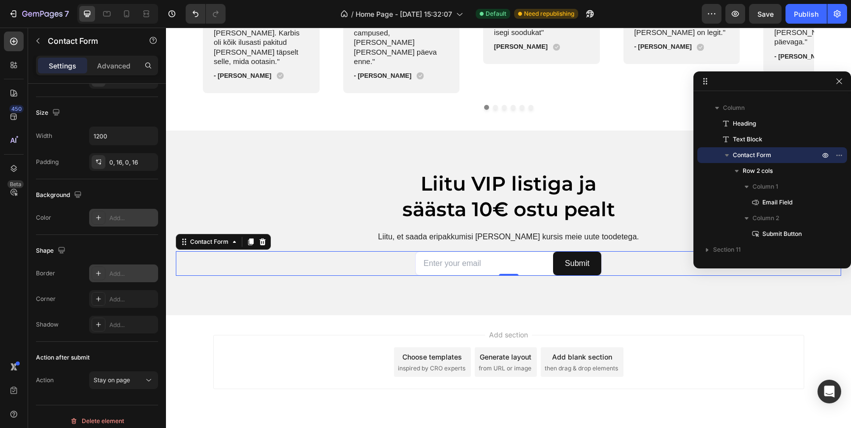
click at [124, 217] on div "Add..." at bounding box center [132, 218] width 46 height 9
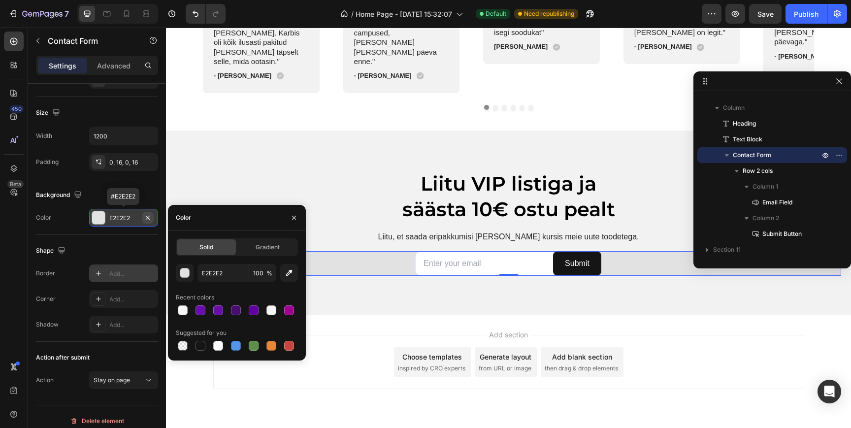
click at [145, 221] on icon "button" at bounding box center [148, 218] width 8 height 8
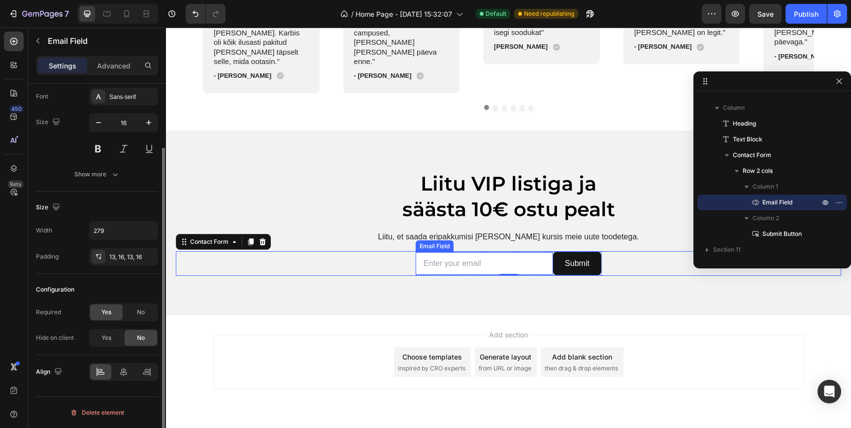
scroll to position [0, 0]
click at [489, 252] on input "email" at bounding box center [484, 263] width 137 height 23
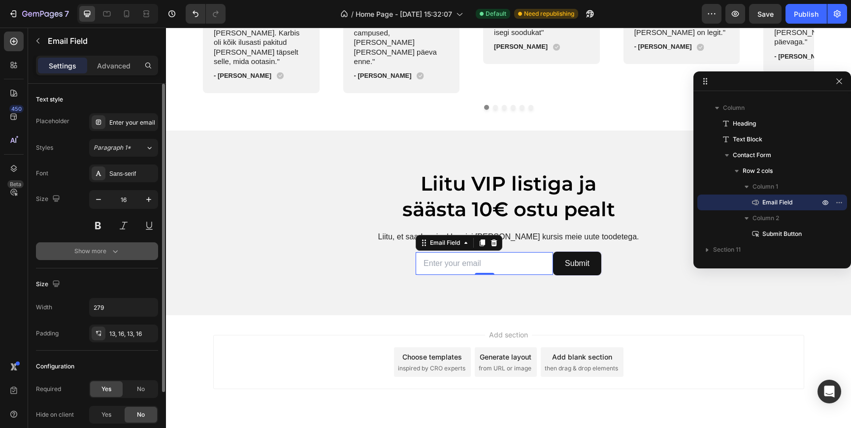
click at [105, 255] on div "Show more" at bounding box center [97, 251] width 46 height 10
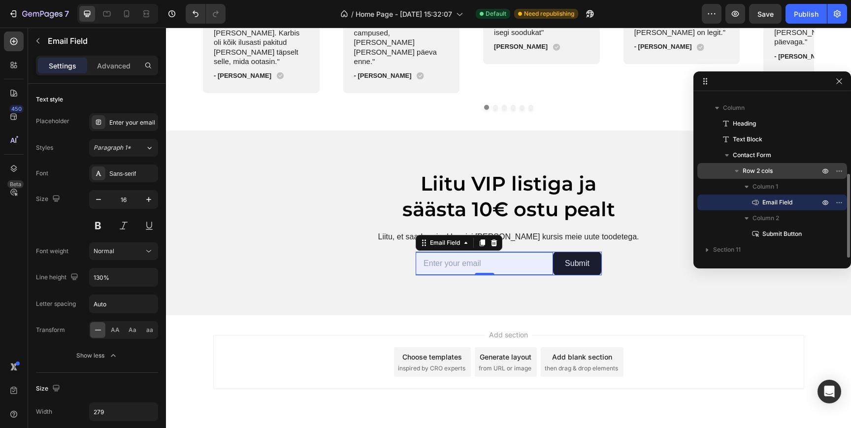
click at [772, 175] on span "Row 2 cols" at bounding box center [758, 171] width 30 height 10
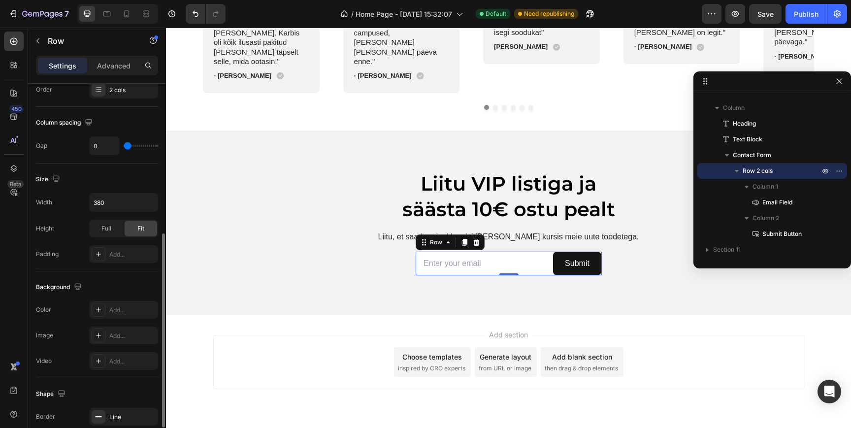
scroll to position [107, 0]
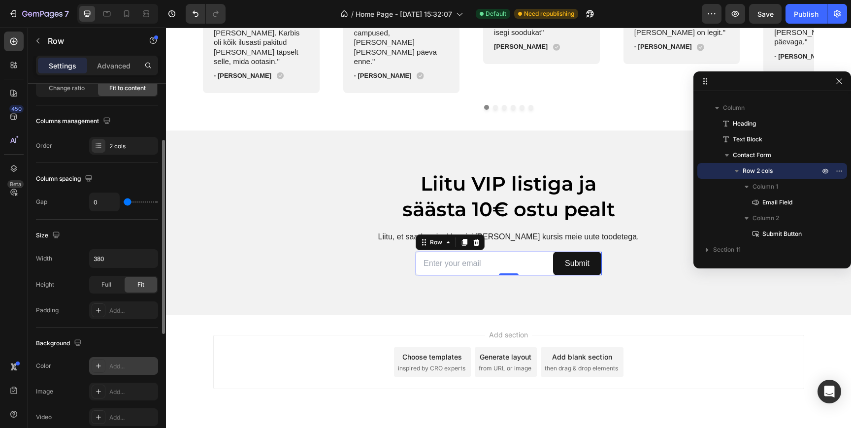
click at [117, 365] on div "Add..." at bounding box center [132, 366] width 46 height 9
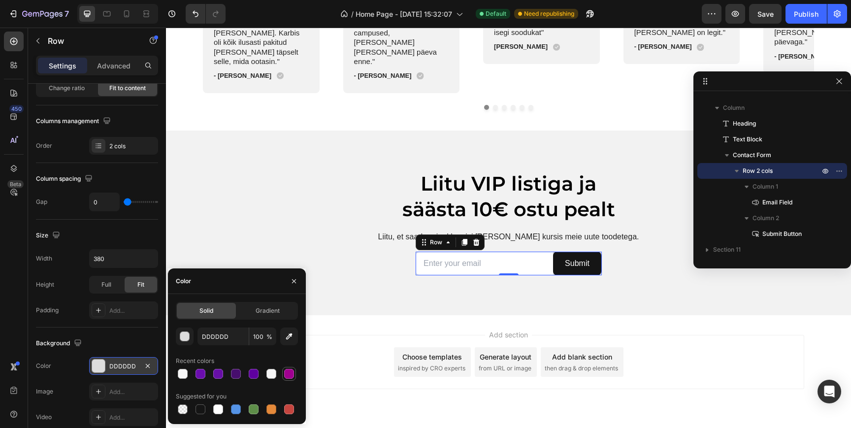
click at [291, 373] on div at bounding box center [289, 374] width 10 height 10
click at [296, 178] on h2 "Liitu VIP listiga ja säästa 10€ ostu pealt" at bounding box center [508, 196] width 591 height 53
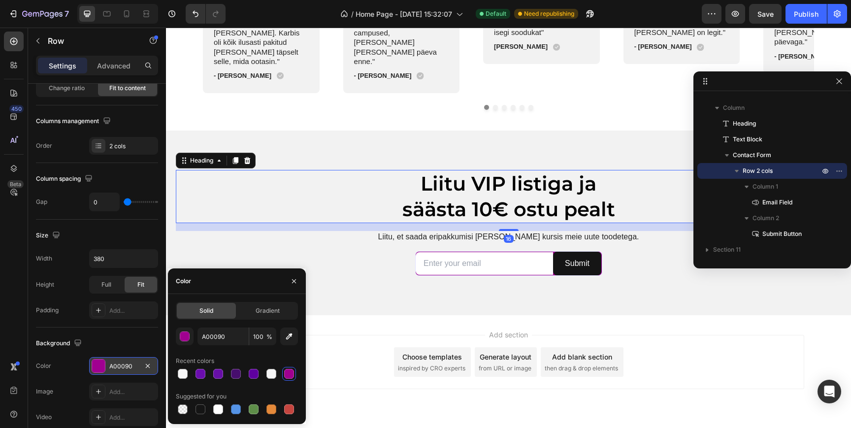
scroll to position [0, 0]
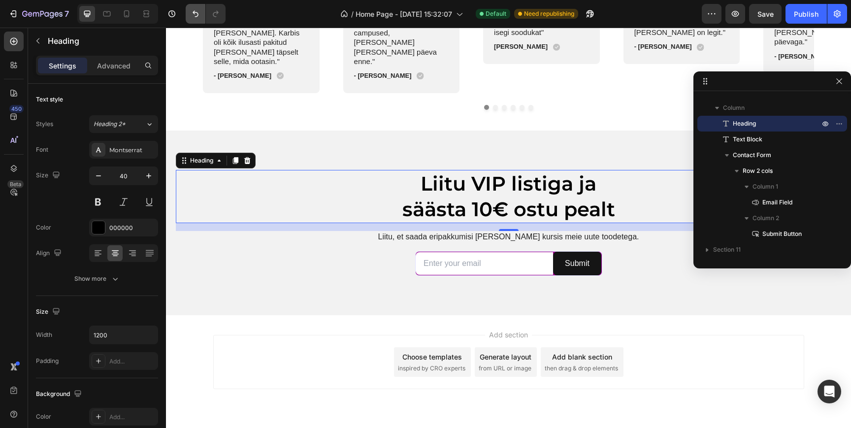
click at [193, 11] on icon "Undo/Redo" at bounding box center [196, 14] width 10 height 10
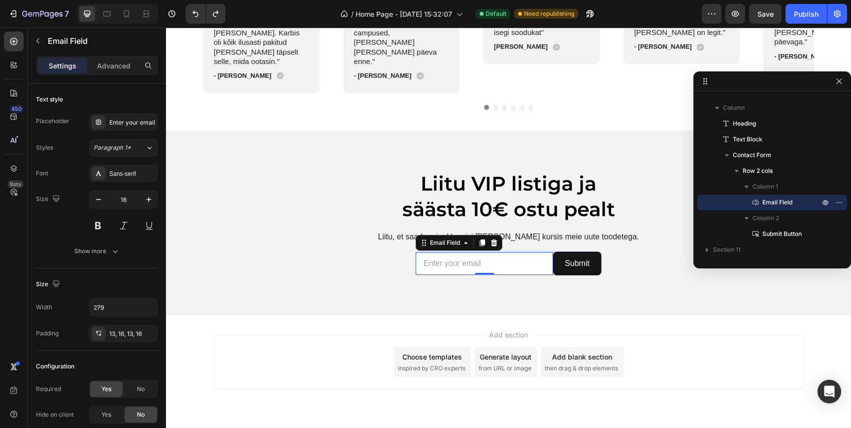
click at [430, 252] on input "email" at bounding box center [484, 263] width 137 height 23
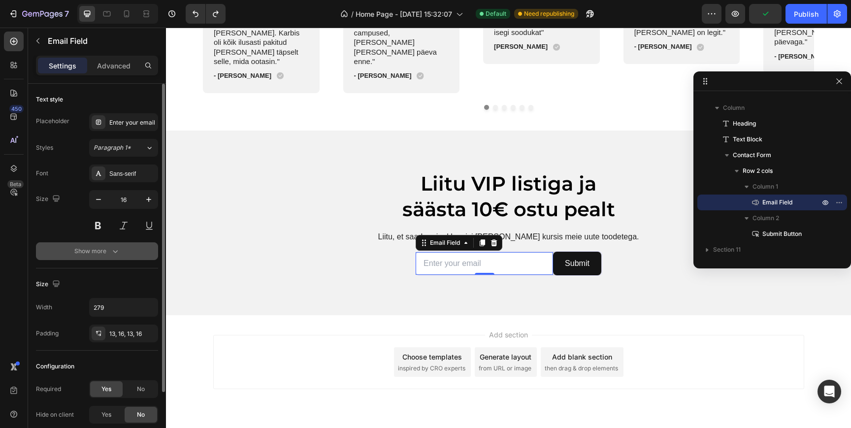
click at [109, 250] on div "Show more" at bounding box center [97, 251] width 46 height 10
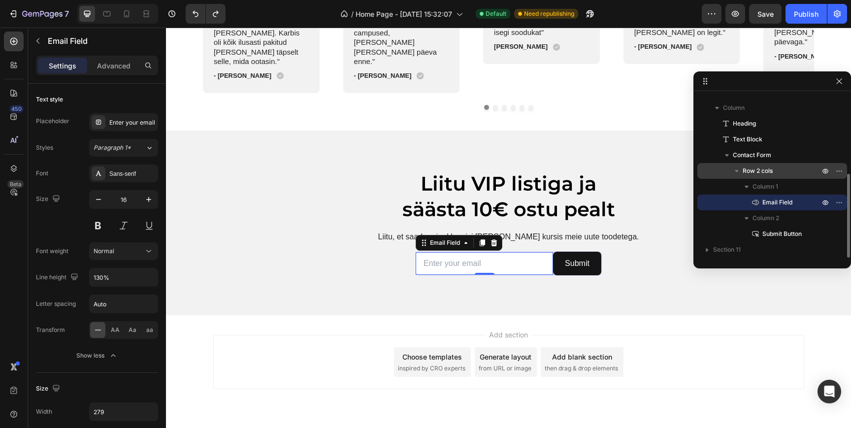
click at [773, 165] on div "Row 2 cols" at bounding box center [772, 171] width 142 height 16
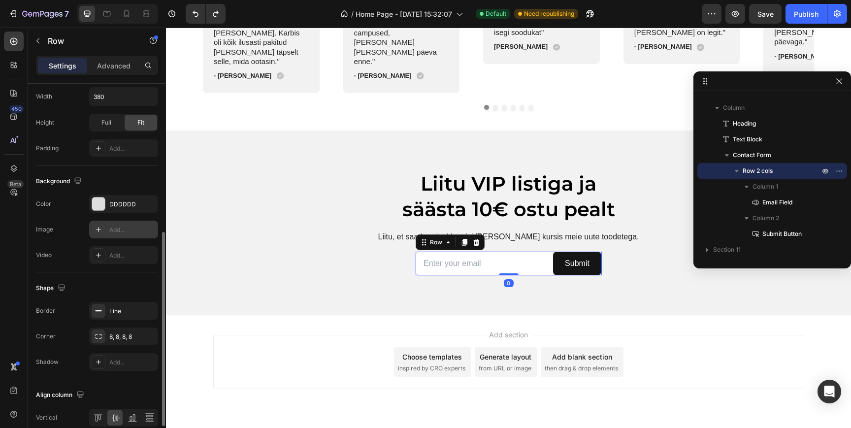
scroll to position [274, 0]
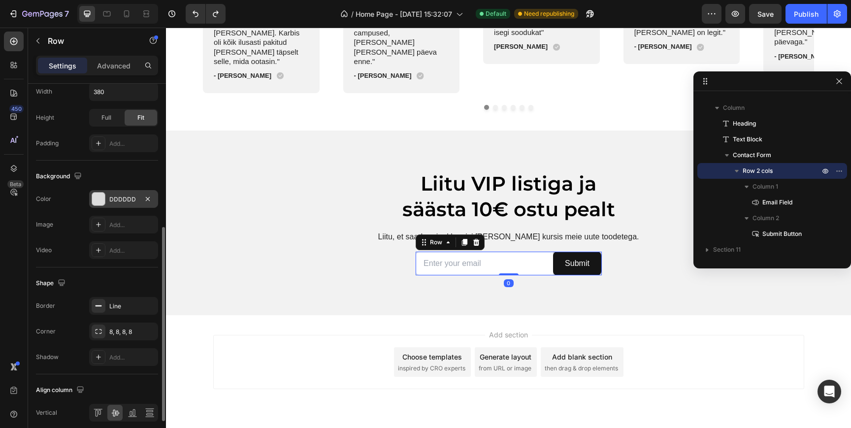
click at [125, 201] on div "DDDDDD" at bounding box center [123, 199] width 29 height 9
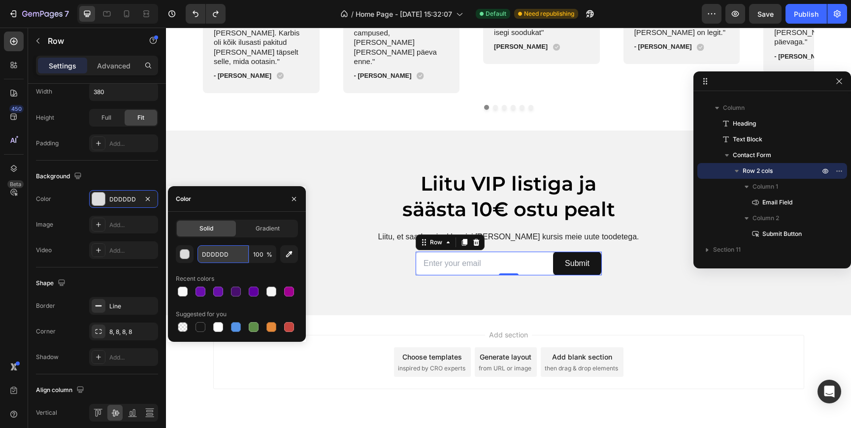
click at [214, 251] on input "DDDDDD" at bounding box center [222, 254] width 51 height 18
click at [295, 197] on icon "button" at bounding box center [294, 199] width 4 height 4
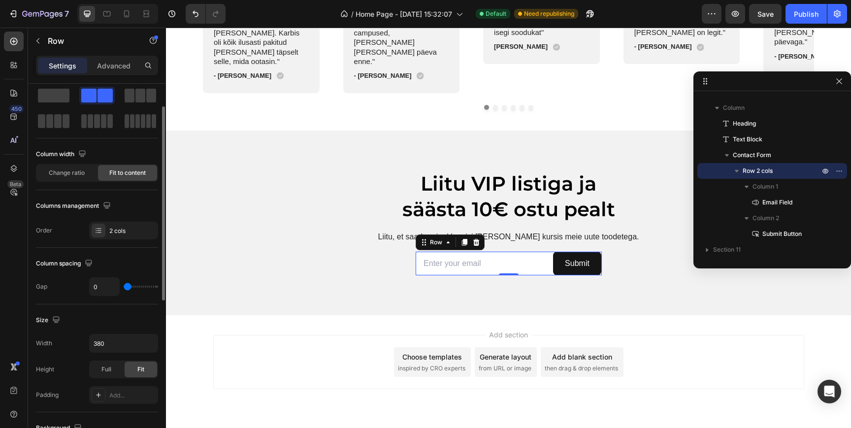
scroll to position [18, 0]
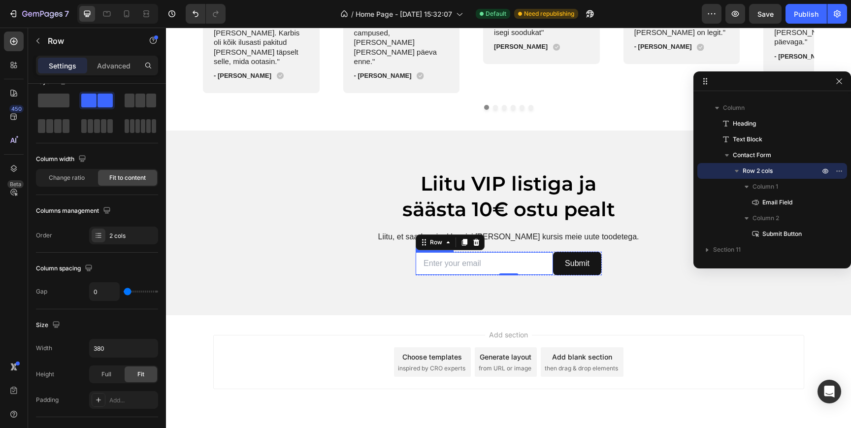
click at [497, 252] on input "email" at bounding box center [484, 263] width 137 height 23
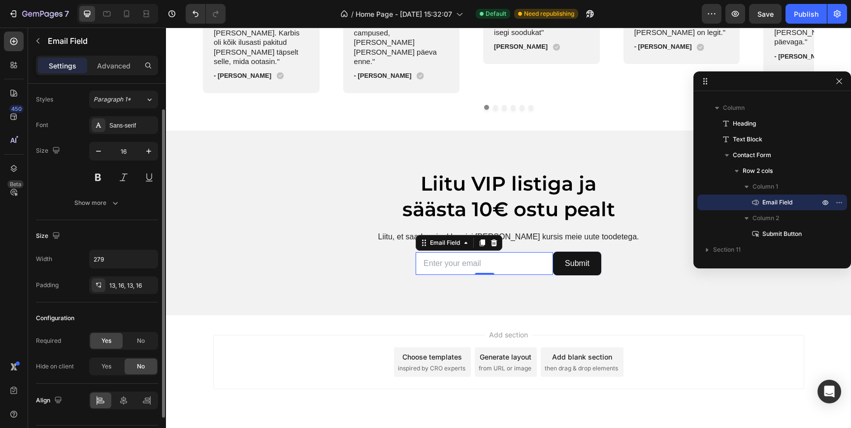
scroll to position [40, 0]
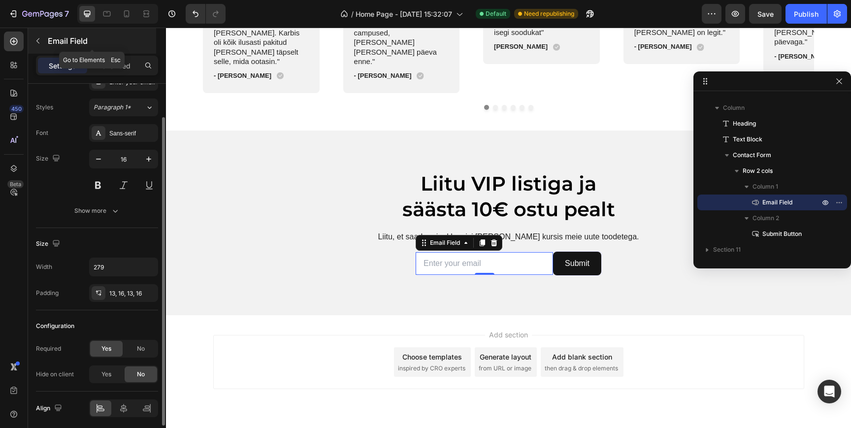
click at [40, 45] on button "button" at bounding box center [38, 41] width 16 height 16
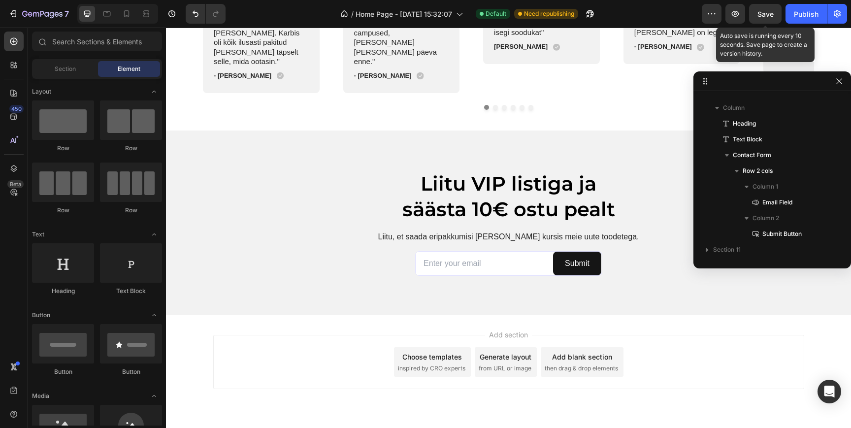
click at [772, 12] on span "Save" at bounding box center [765, 14] width 16 height 8
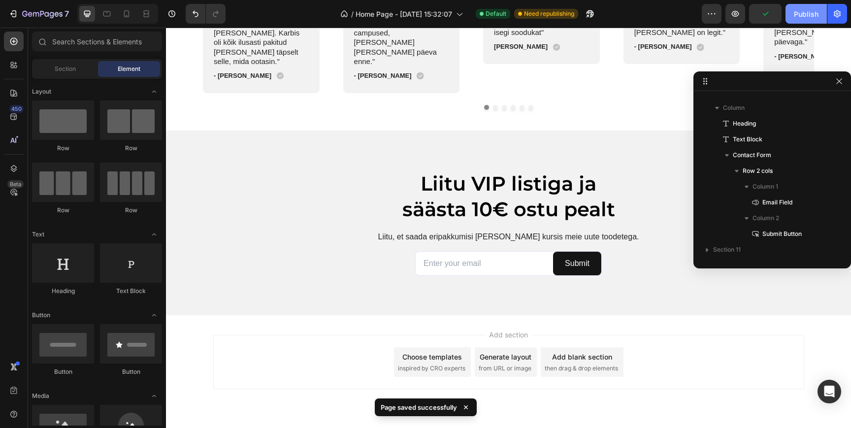
click at [795, 12] on div "Publish" at bounding box center [806, 14] width 25 height 10
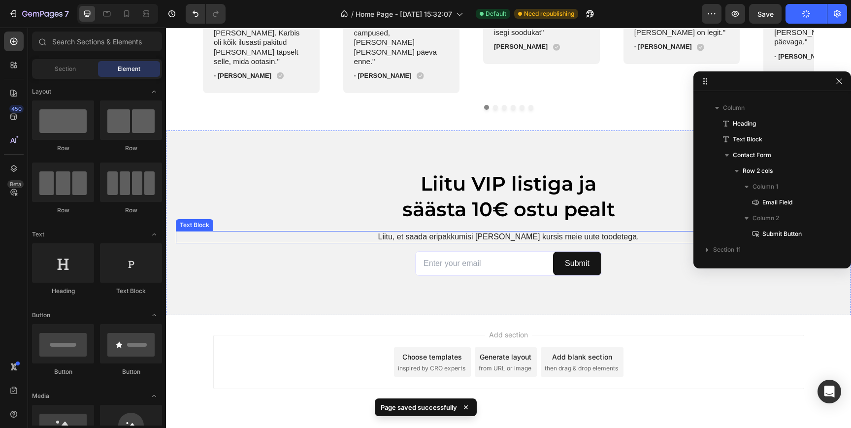
click at [320, 201] on div "Liitu VIP listiga ja säästa 10€ ostu pealt Heading Liitu, et saada eripakkumisi…" at bounding box center [508, 223] width 665 height 106
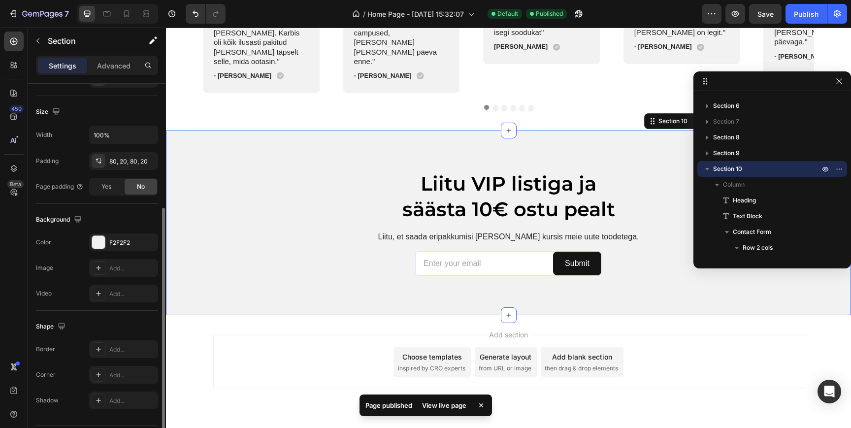
scroll to position [209, 0]
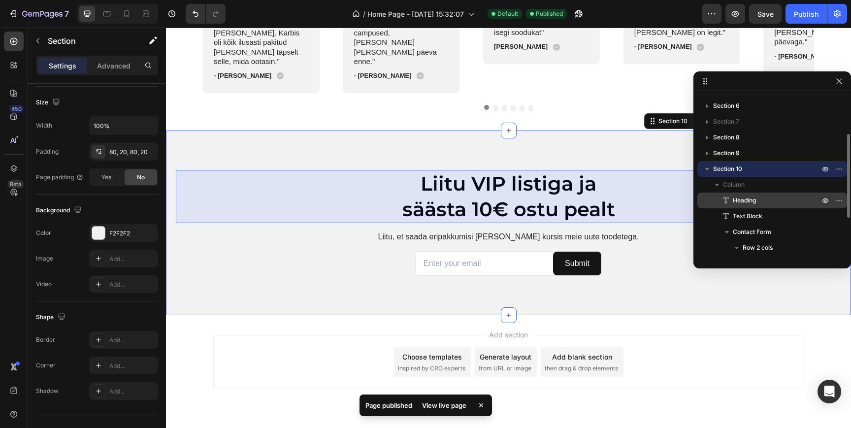
click at [745, 198] on span "Heading" at bounding box center [744, 201] width 23 height 10
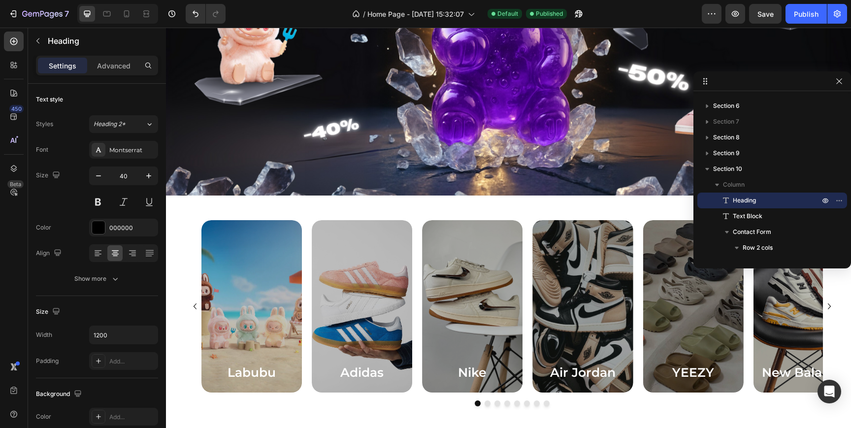
scroll to position [224, 0]
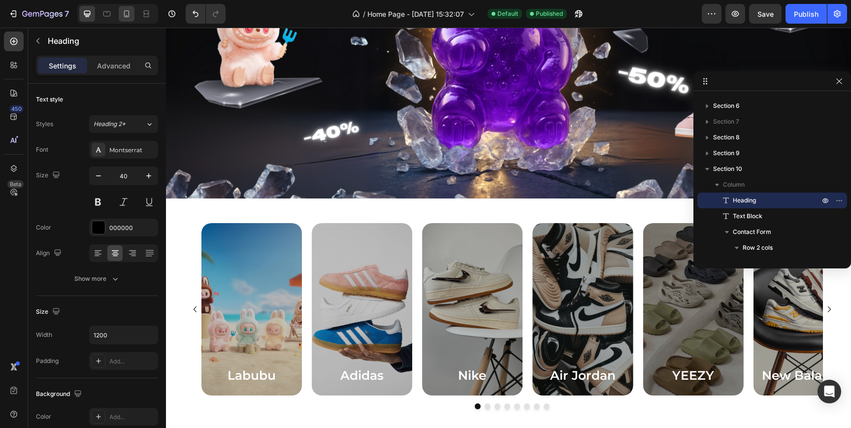
click at [123, 18] on icon at bounding box center [127, 14] width 10 height 10
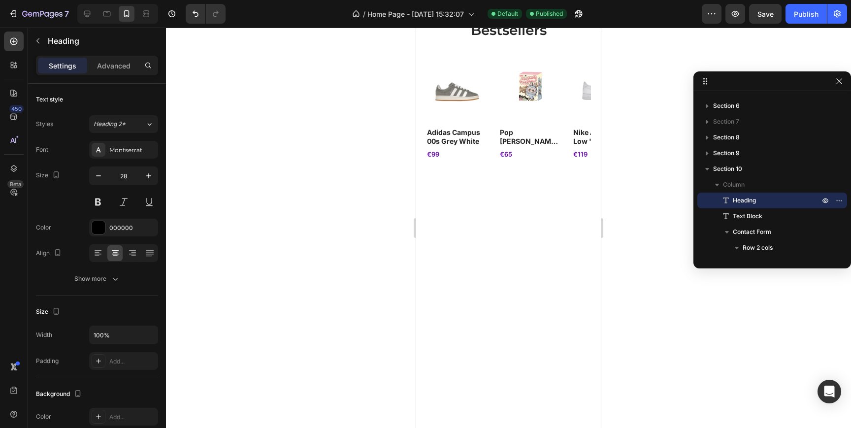
scroll to position [195, 0]
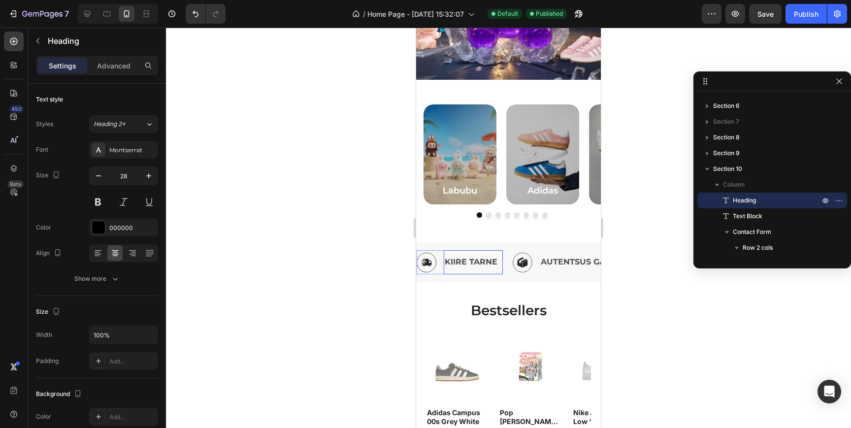
click at [497, 261] on p "KIIRE TARNE" at bounding box center [473, 262] width 57 height 14
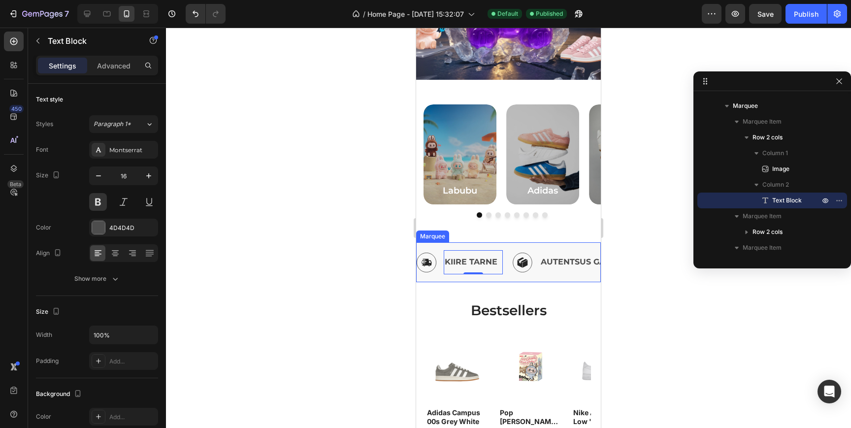
click at [504, 264] on div "Image KIIRE TARNE Text Block 0 Row" at bounding box center [465, 262] width 96 height 24
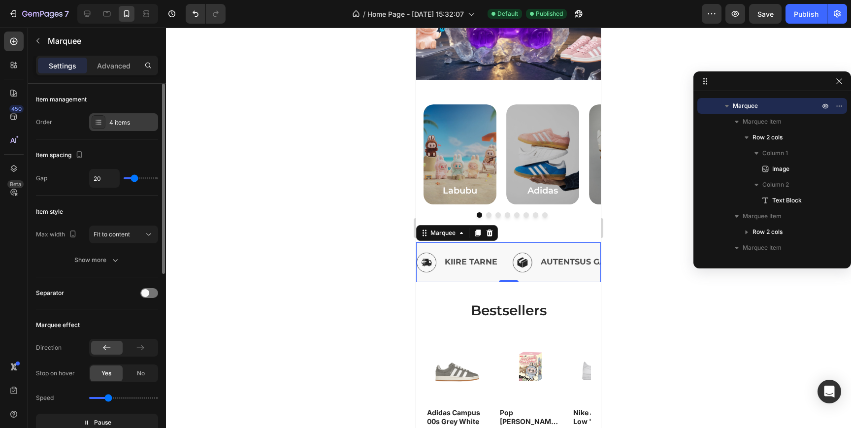
click at [124, 126] on div "4 items" at bounding box center [132, 122] width 46 height 9
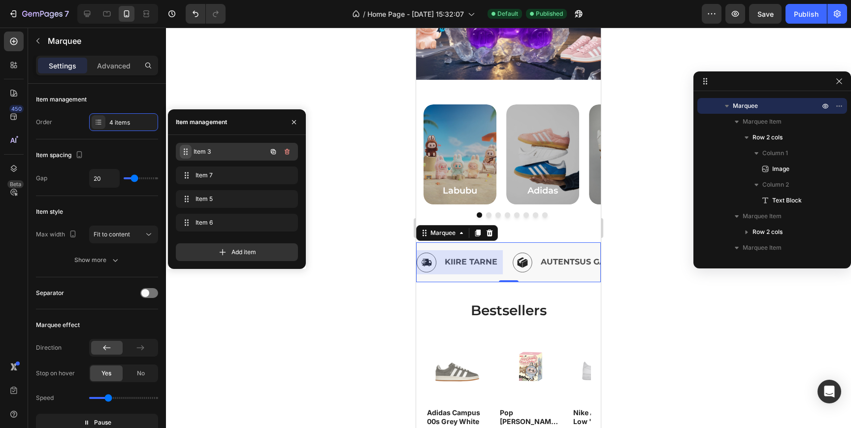
click at [192, 152] on div "Item 3 Item 3" at bounding box center [223, 152] width 87 height 14
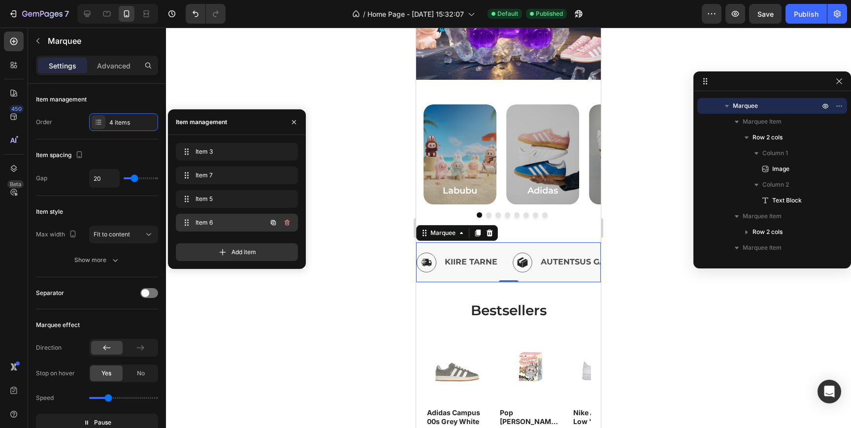
click at [204, 223] on span "Item 6" at bounding box center [224, 222] width 56 height 9
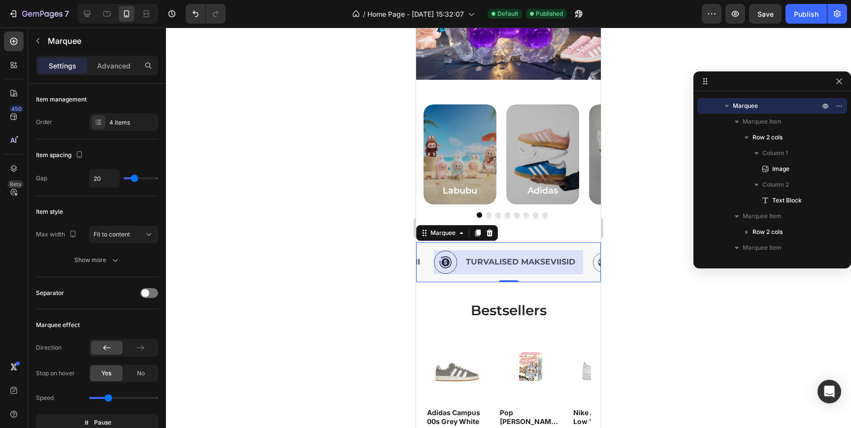
click at [449, 259] on div at bounding box center [508, 262] width 149 height 24
click at [450, 266] on img at bounding box center [446, 262] width 24 height 23
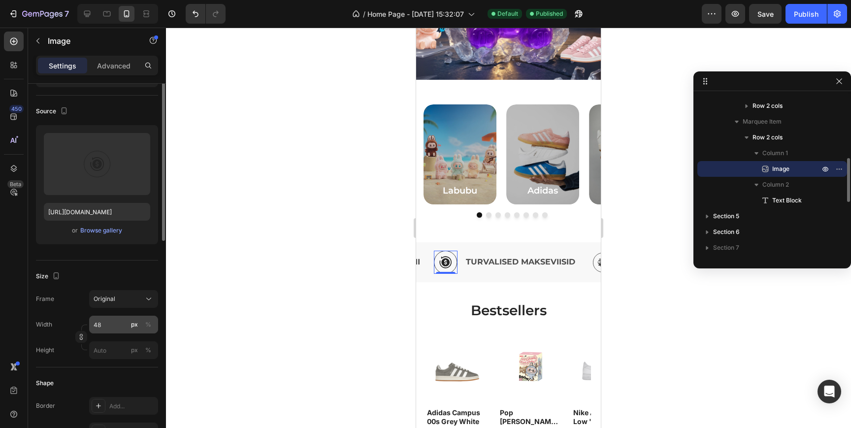
scroll to position [62, 0]
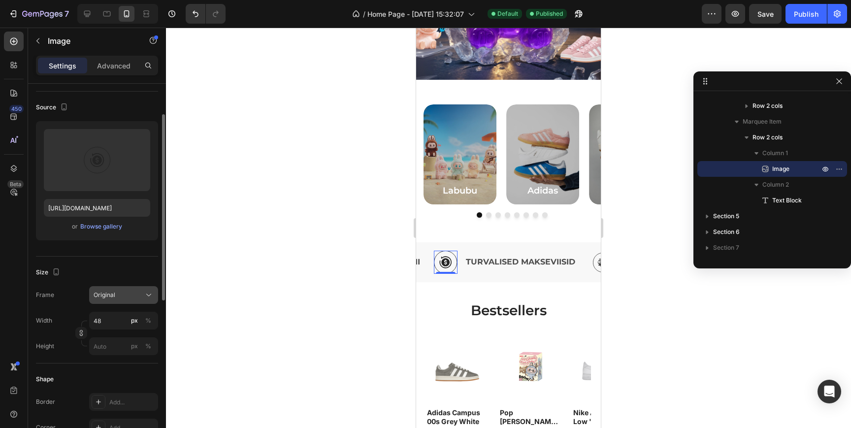
click at [113, 295] on span "Original" at bounding box center [105, 295] width 22 height 9
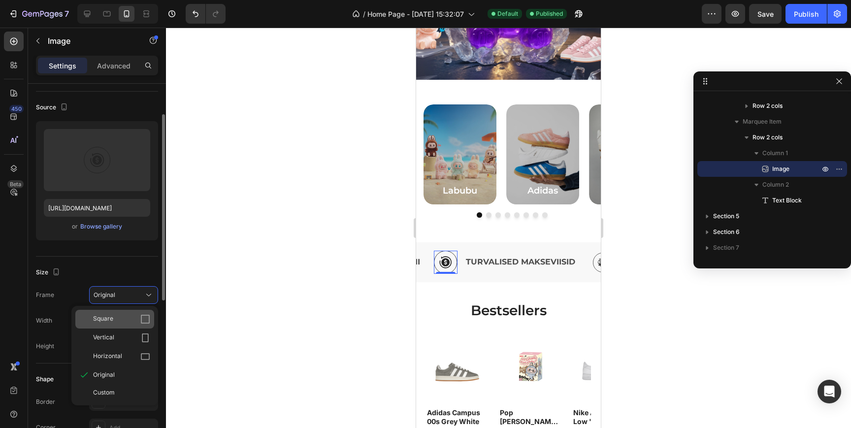
click at [116, 320] on div "Square" at bounding box center [121, 319] width 57 height 10
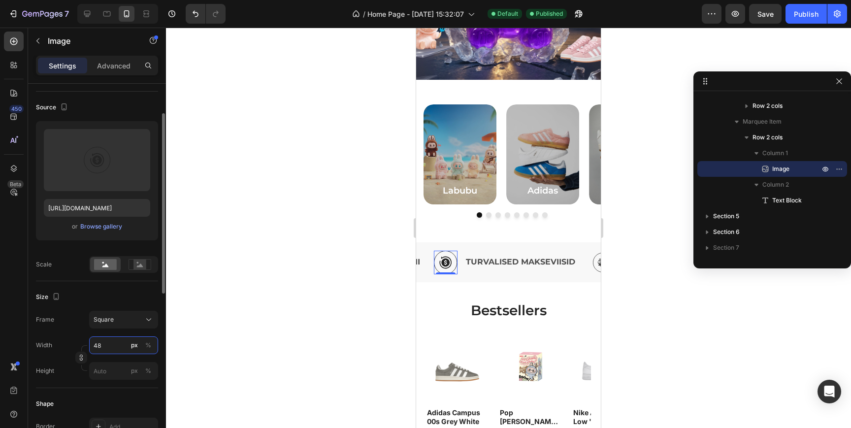
click at [111, 344] on input "48" at bounding box center [123, 345] width 69 height 18
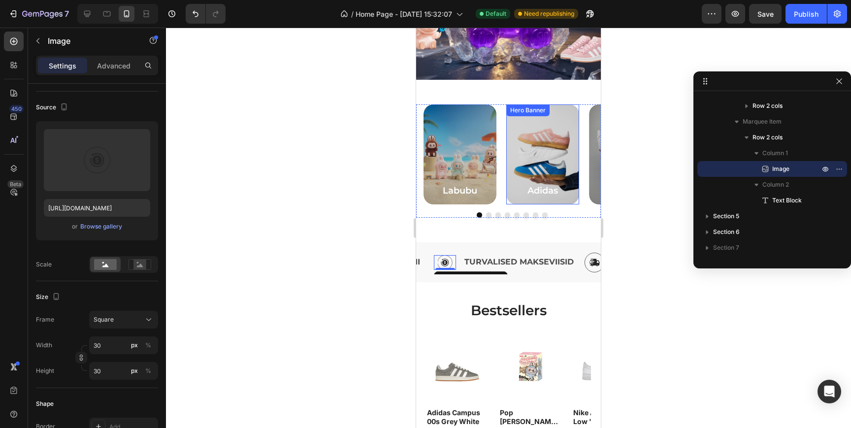
click at [508, 154] on div "Overlay" at bounding box center [542, 154] width 73 height 100
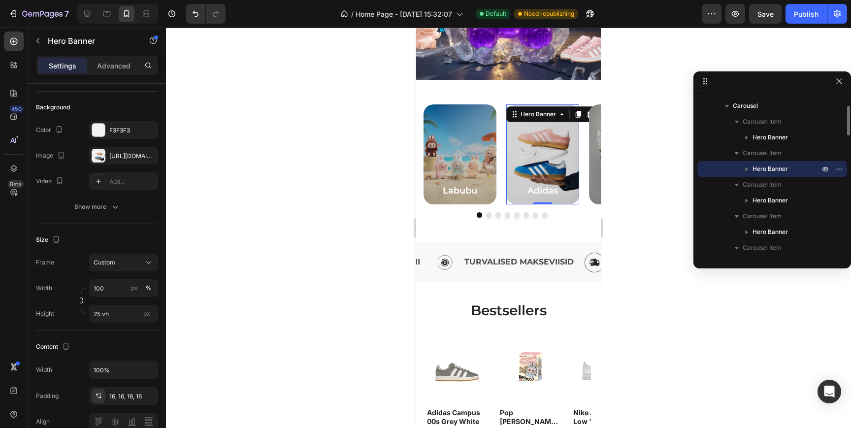
scroll to position [0, 0]
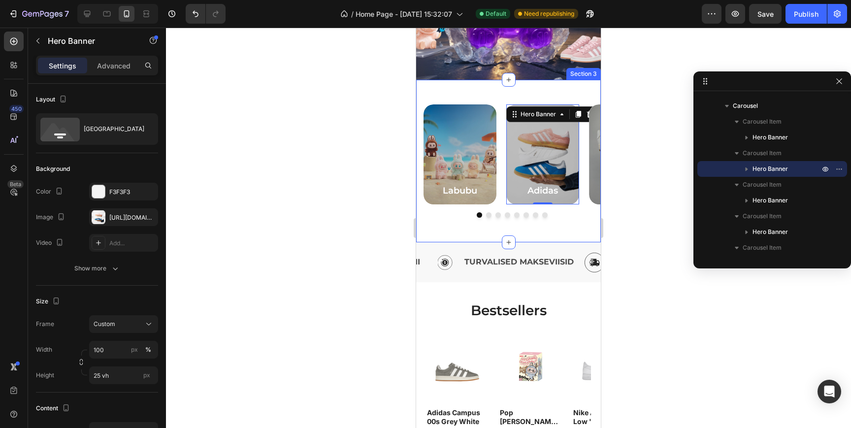
click at [446, 258] on img at bounding box center [445, 262] width 15 height 15
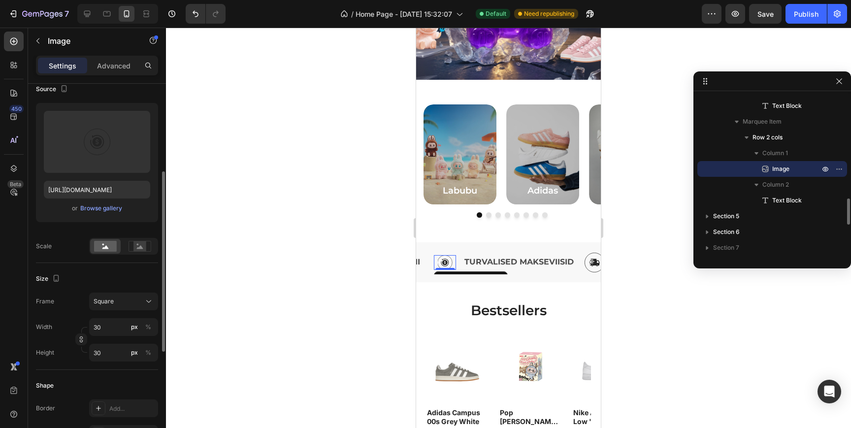
scroll to position [113, 0]
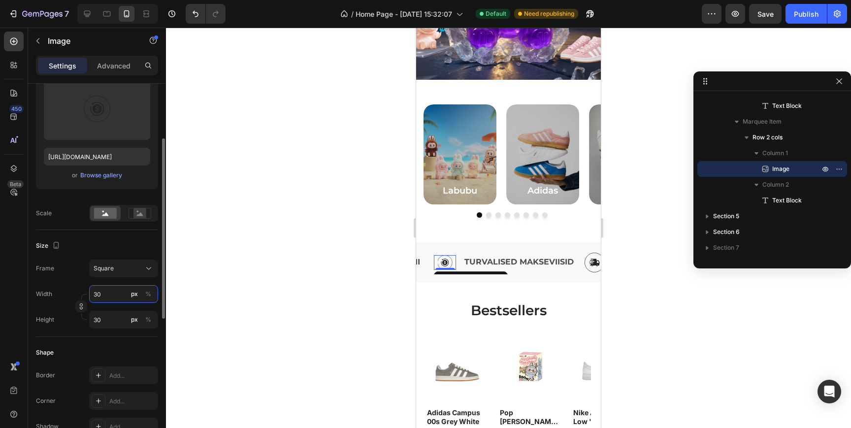
click at [112, 301] on input "30" at bounding box center [123, 294] width 69 height 18
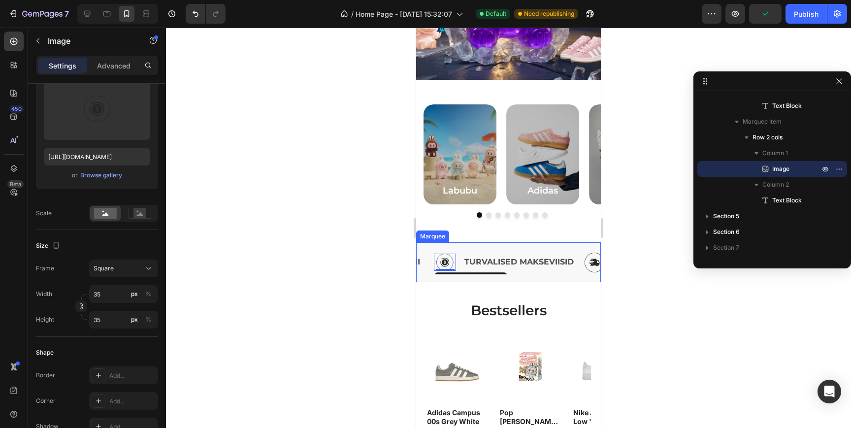
click at [435, 227] on div "Labubu Heading Hero Banner Adidas Heading Hero Banner Nike Heading Hero Banner …" at bounding box center [508, 161] width 185 height 163
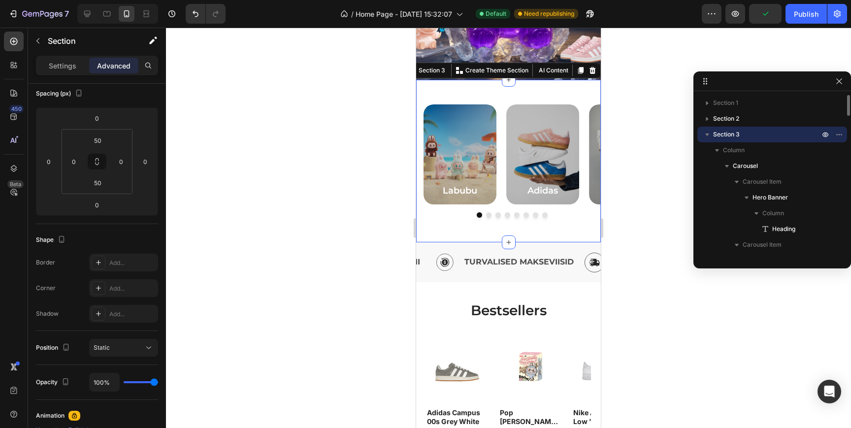
scroll to position [0, 0]
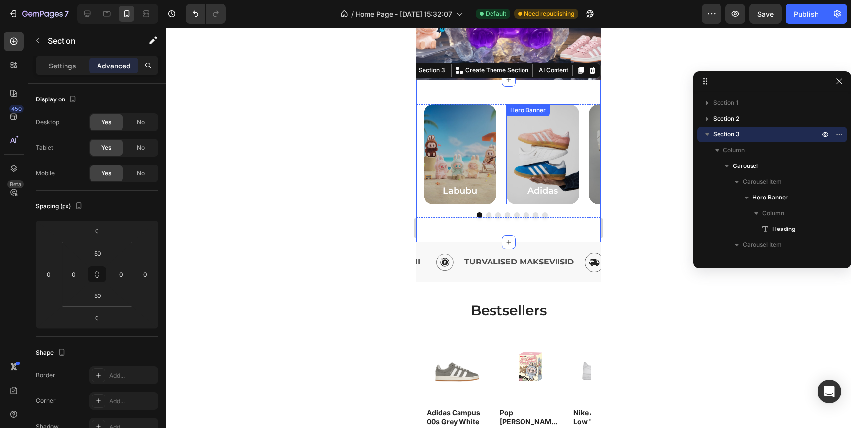
click at [529, 170] on div "Overlay" at bounding box center [542, 154] width 73 height 100
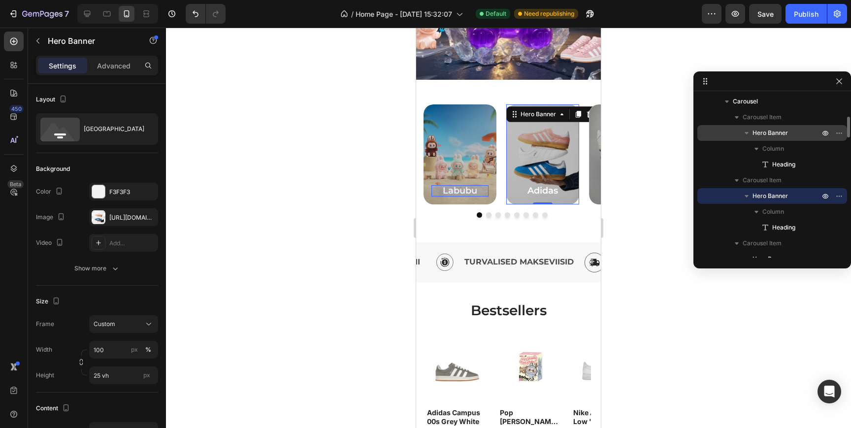
scroll to position [63, 0]
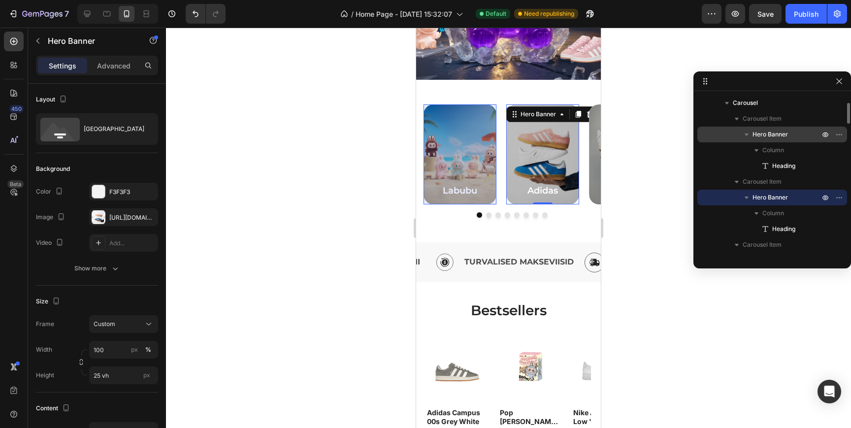
click at [779, 132] on span "Hero Banner" at bounding box center [770, 135] width 35 height 10
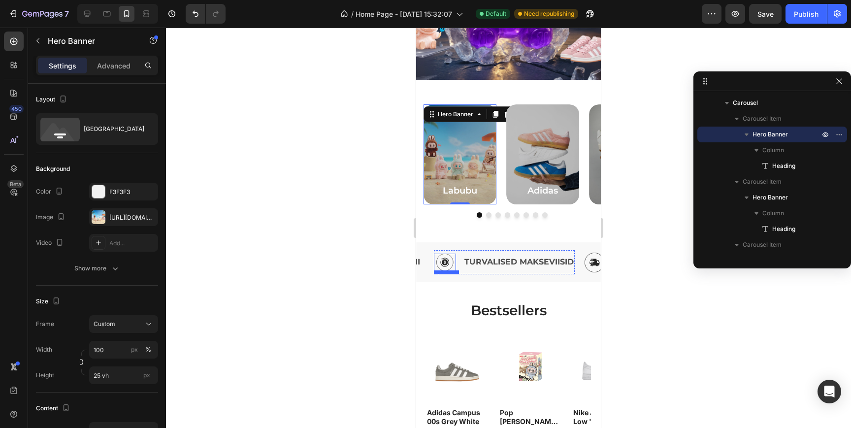
click at [448, 260] on img at bounding box center [444, 262] width 17 height 17
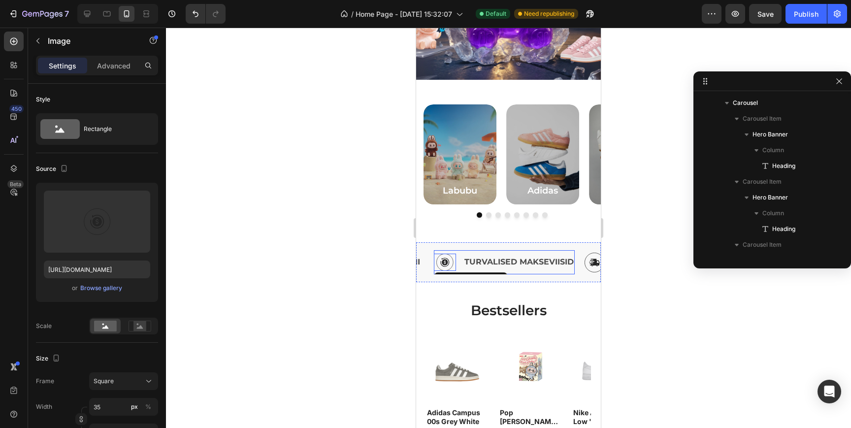
scroll to position [895, 0]
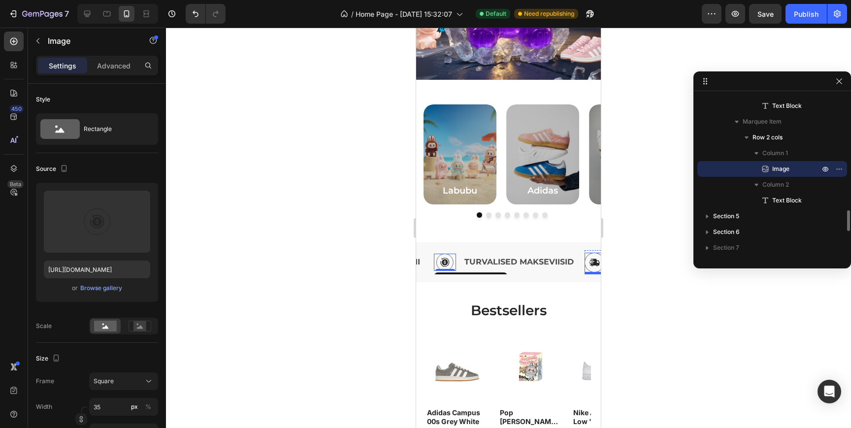
click at [591, 260] on img at bounding box center [595, 263] width 20 height 20
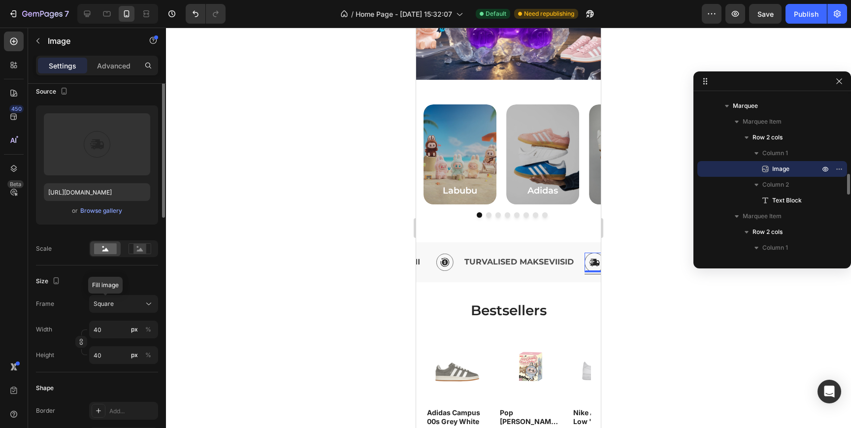
scroll to position [82, 0]
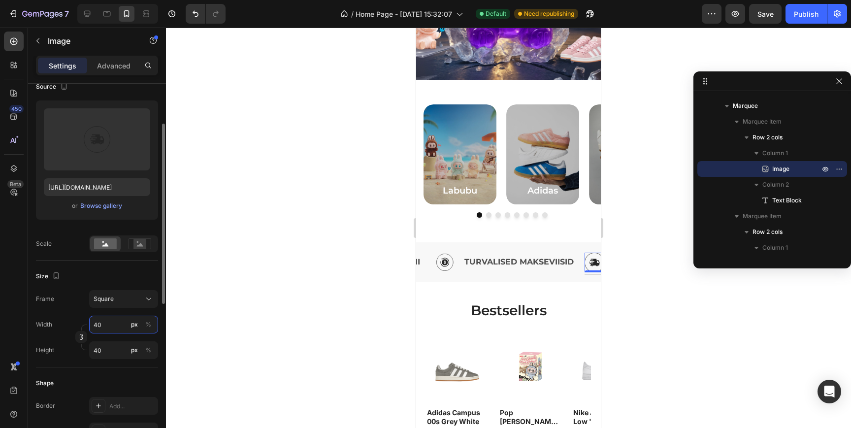
click at [110, 320] on input "40" at bounding box center [123, 325] width 69 height 18
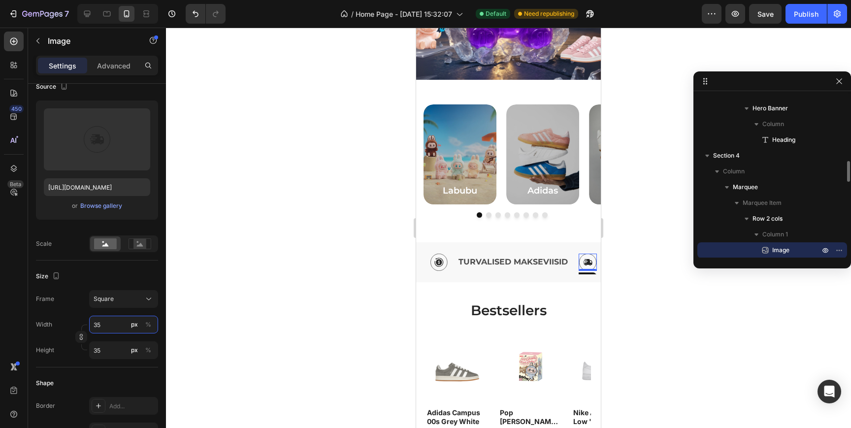
scroll to position [527, 0]
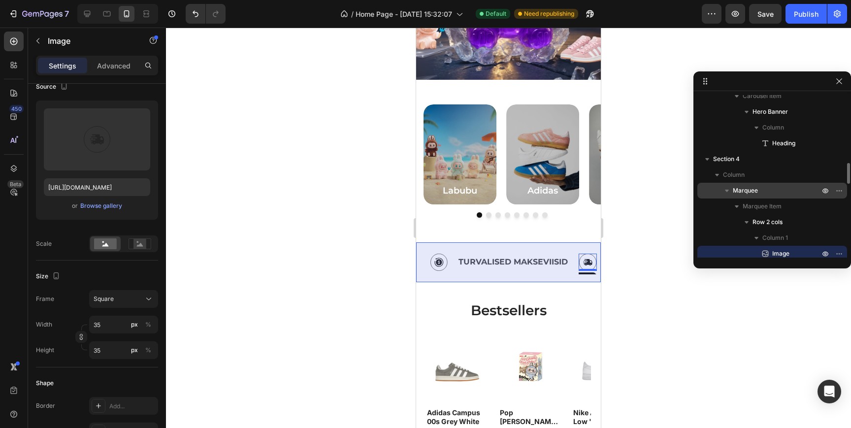
click at [763, 188] on p "Marquee" at bounding box center [777, 191] width 89 height 10
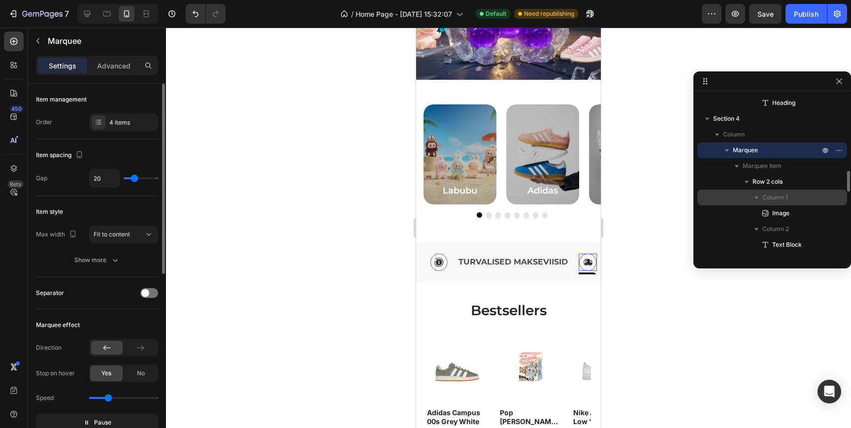
scroll to position [570, 0]
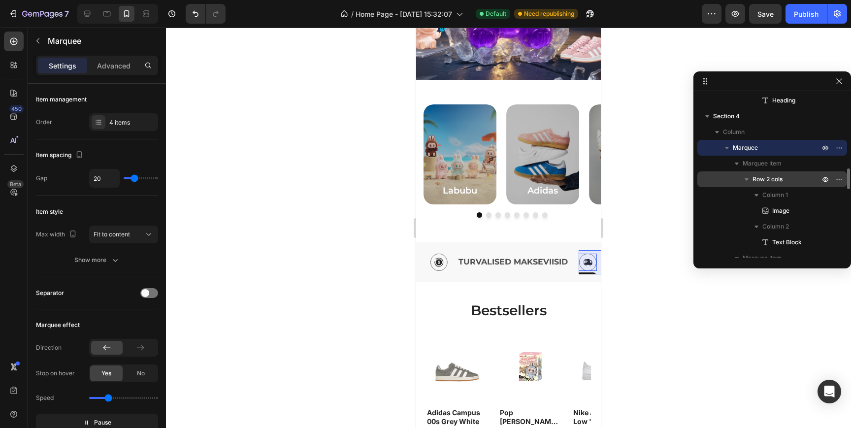
click at [787, 181] on p "Row 2 cols" at bounding box center [787, 179] width 69 height 10
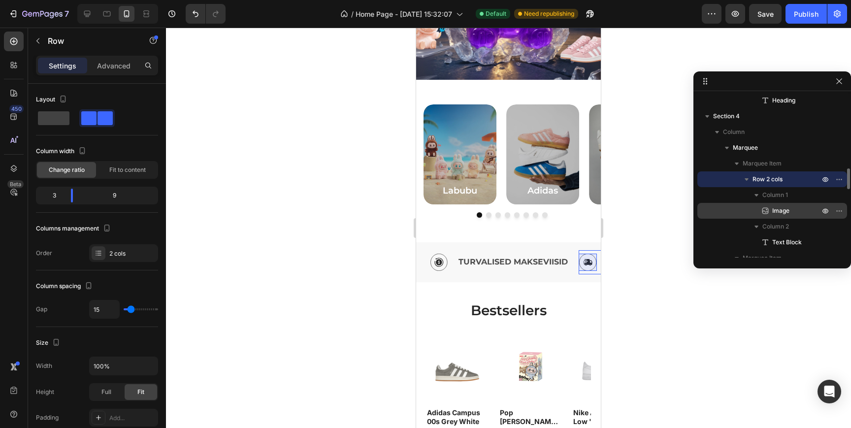
click at [785, 212] on span "Image" at bounding box center [780, 211] width 17 height 10
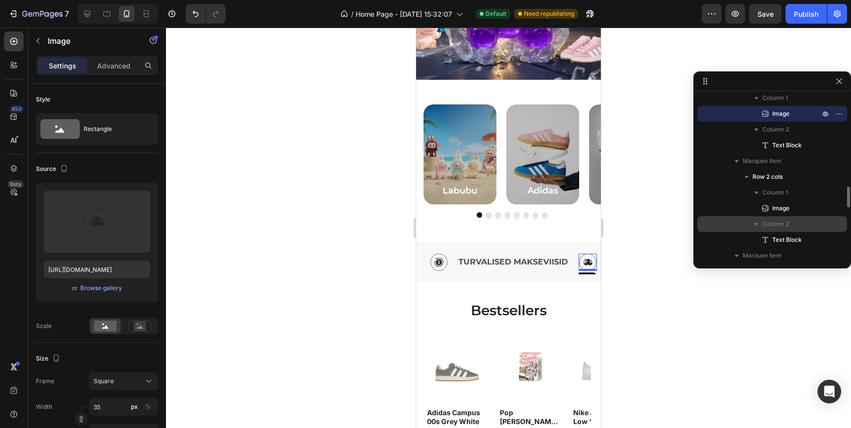
scroll to position [672, 0]
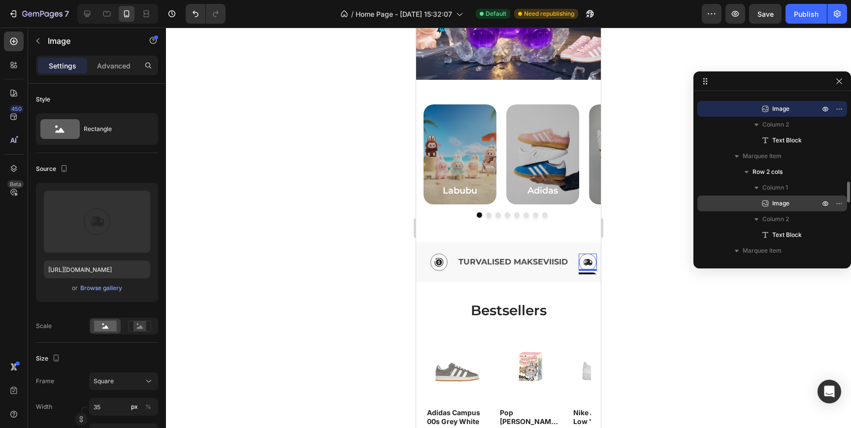
click at [785, 204] on span "Image" at bounding box center [780, 203] width 17 height 10
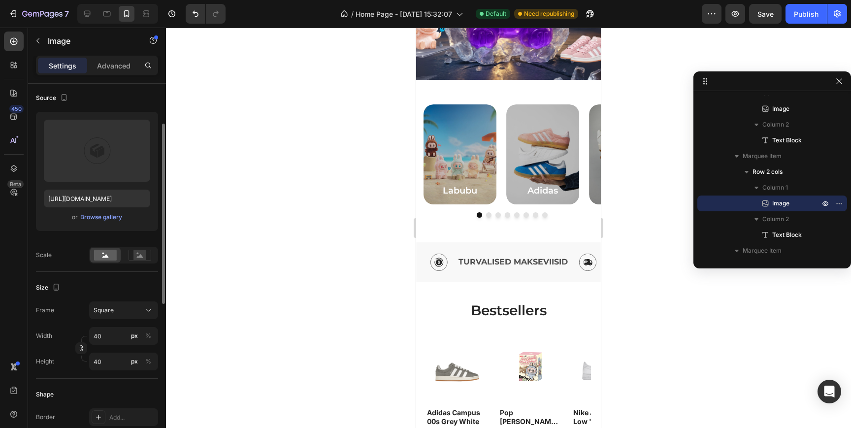
scroll to position [75, 0]
click at [109, 330] on input "40" at bounding box center [123, 332] width 69 height 18
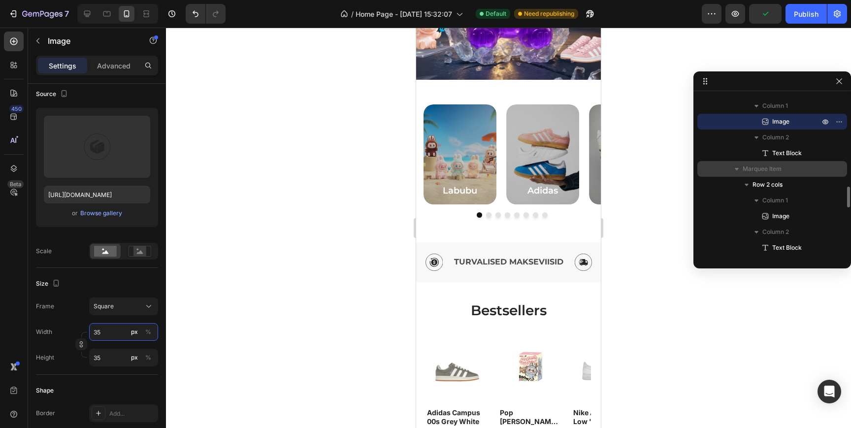
scroll to position [781, 0]
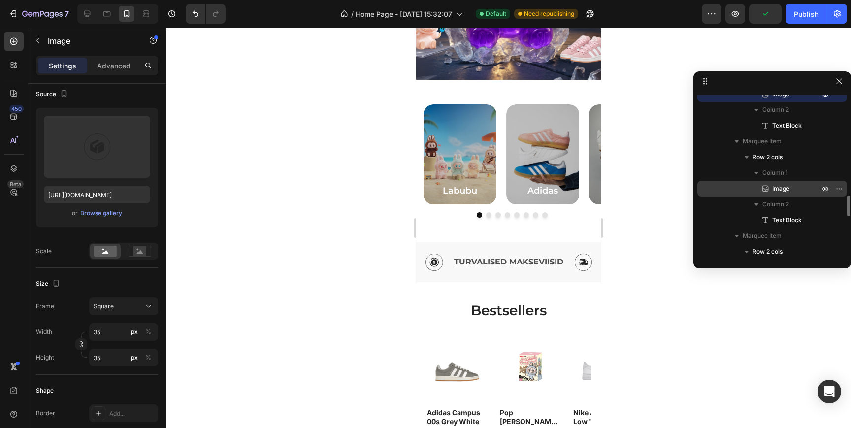
click at [793, 189] on p "Image" at bounding box center [784, 189] width 49 height 10
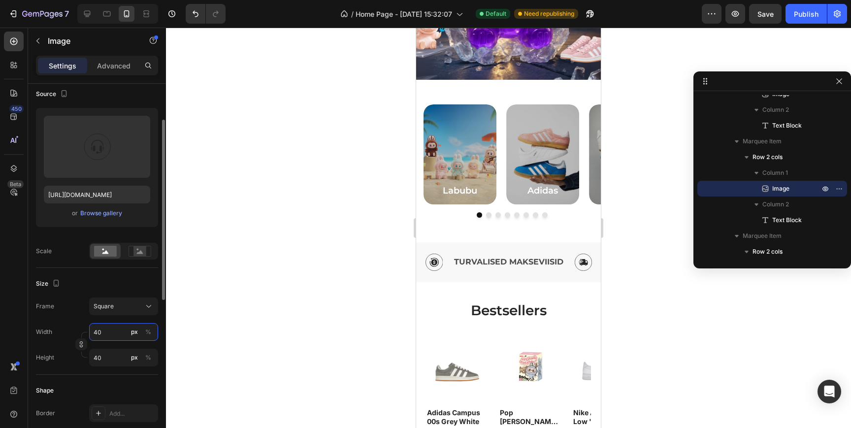
click at [114, 334] on input "40" at bounding box center [123, 332] width 69 height 18
click at [470, 239] on div "Labubu Heading Hero Banner Adidas Heading Hero Banner Nike Heading Hero Banner …" at bounding box center [508, 161] width 185 height 163
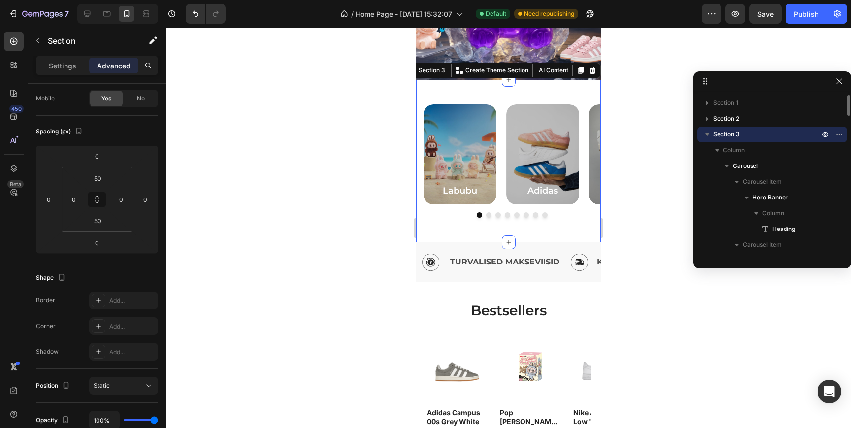
scroll to position [0, 0]
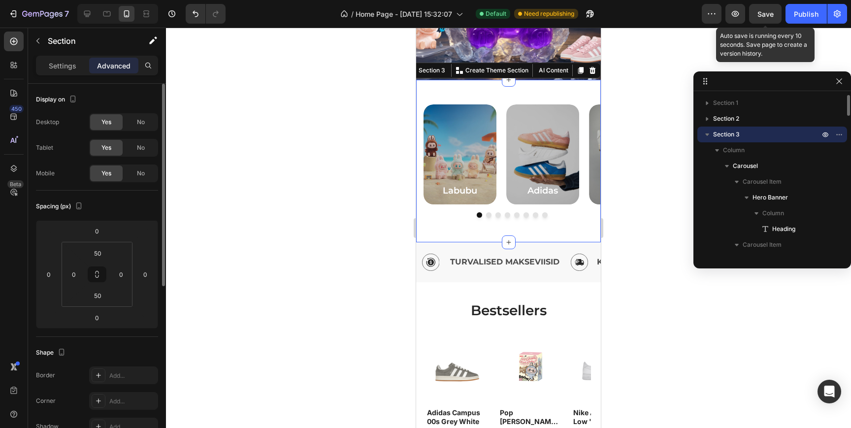
click at [767, 17] on span "Save" at bounding box center [765, 14] width 16 height 8
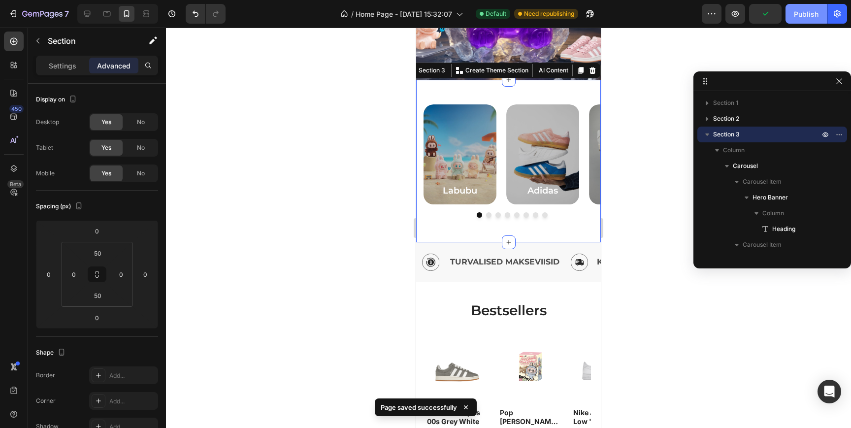
click at [814, 17] on div "Publish" at bounding box center [806, 14] width 25 height 10
click at [841, 83] on icon "button" at bounding box center [838, 80] width 5 height 5
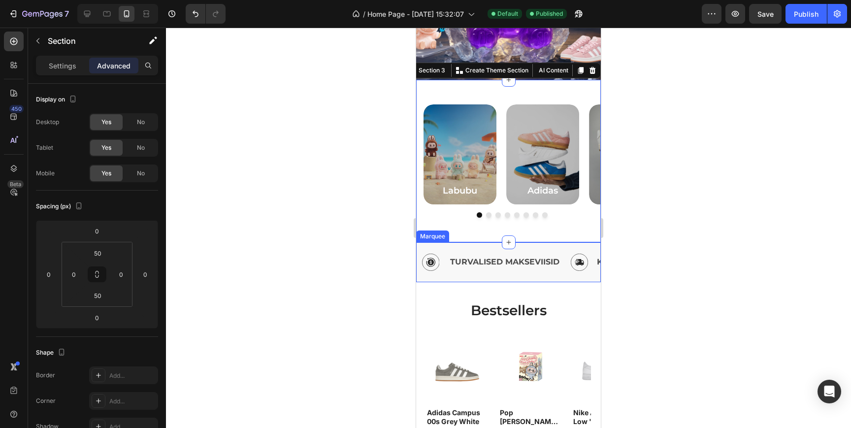
click at [566, 266] on div "Image TURVALISED MAKSEVIISID Text Block Row" at bounding box center [495, 262] width 151 height 24
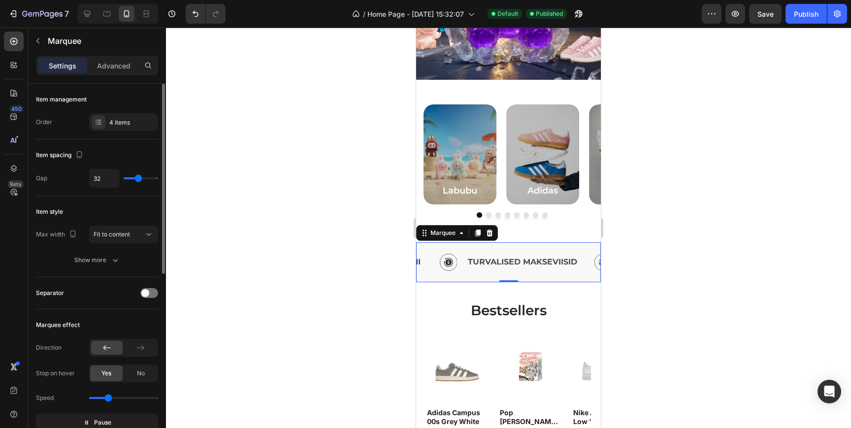
click at [138, 179] on input "range" at bounding box center [141, 178] width 34 height 2
click at [141, 179] on input "range" at bounding box center [141, 178] width 34 height 2
type input "35"
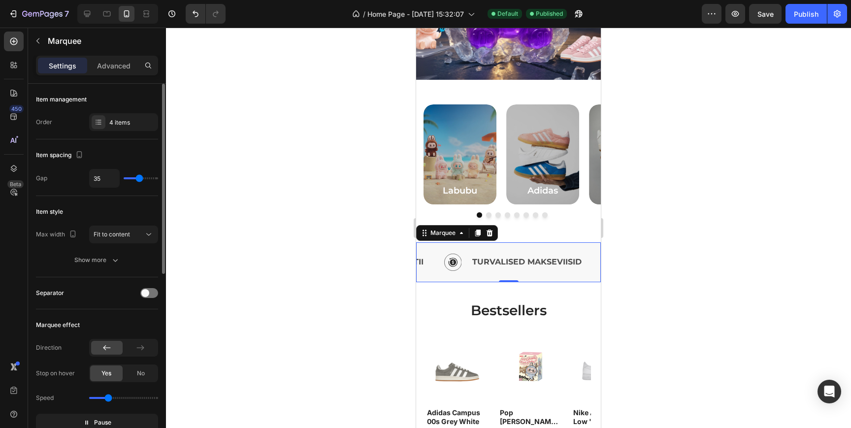
click at [139, 179] on input "range" at bounding box center [141, 178] width 34 height 2
click at [764, 19] on button "Save" at bounding box center [765, 14] width 33 height 20
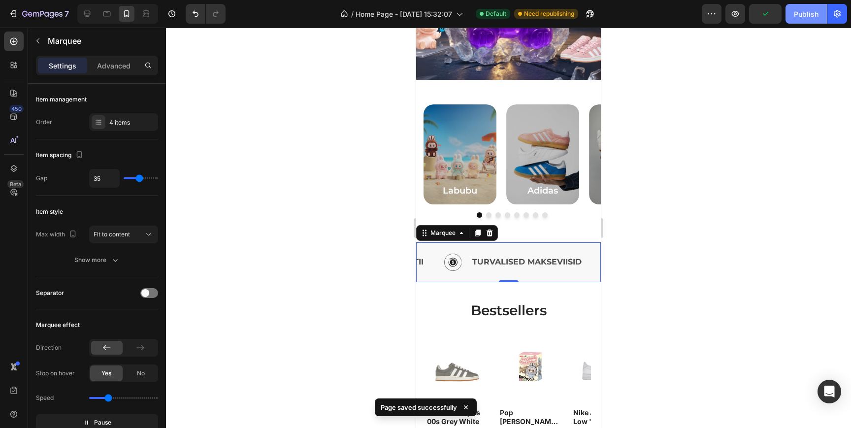
click at [807, 14] on div "Publish" at bounding box center [806, 14] width 25 height 10
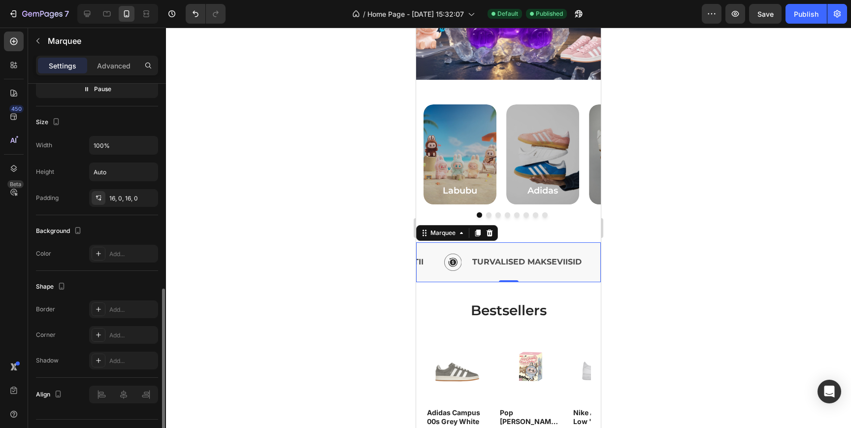
scroll to position [356, 0]
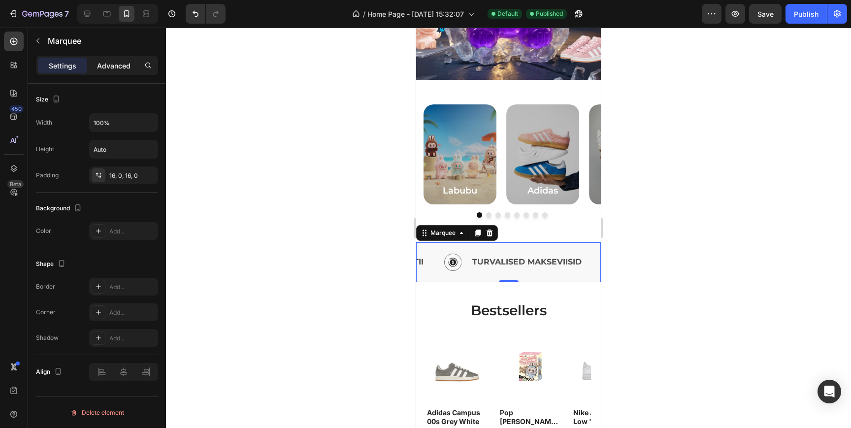
click at [102, 72] on div "Advanced" at bounding box center [113, 66] width 49 height 16
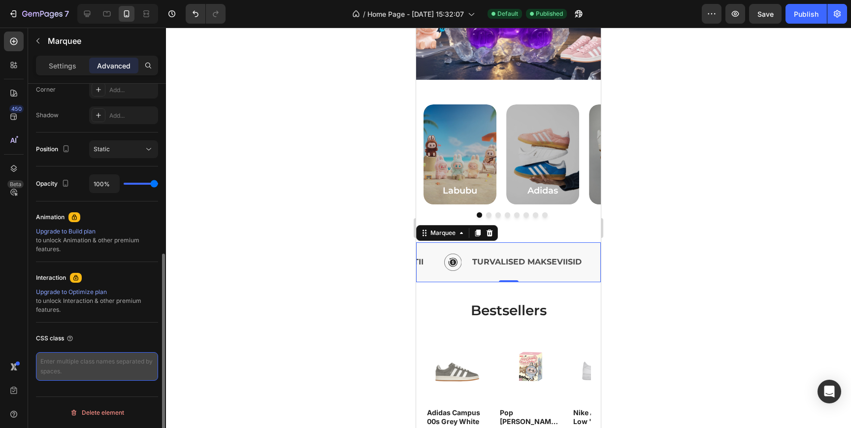
click at [78, 367] on textarea at bounding box center [97, 366] width 122 height 29
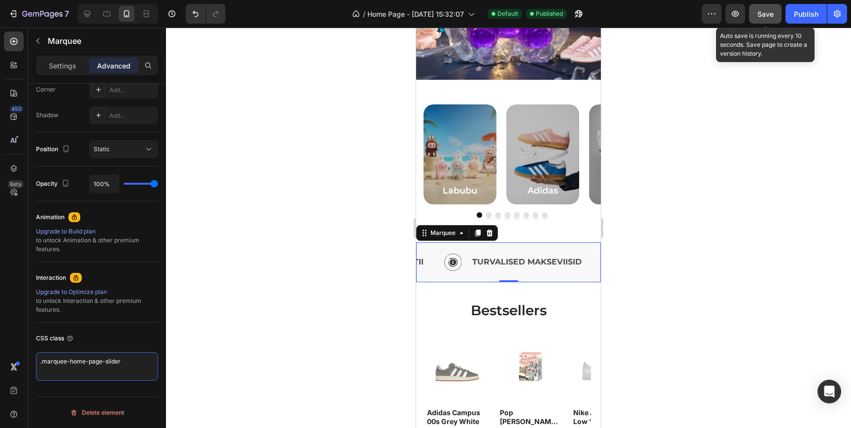
type textarea ".marquee-home-page-slider"
click at [767, 16] on span "Save" at bounding box center [765, 14] width 16 height 8
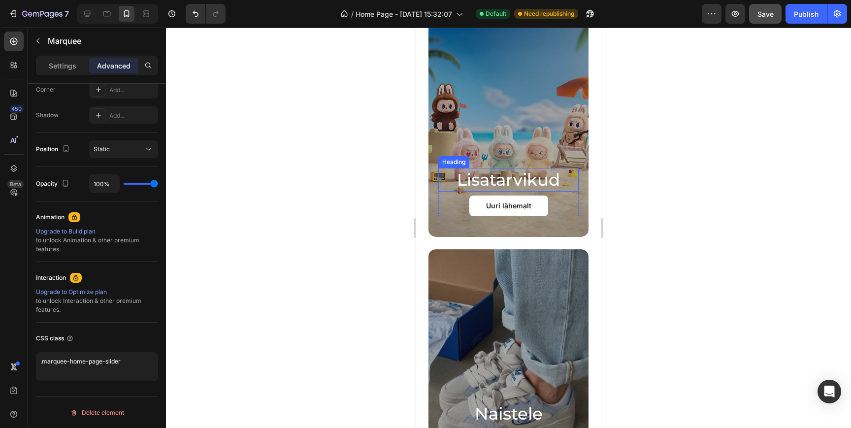
scroll to position [0, 0]
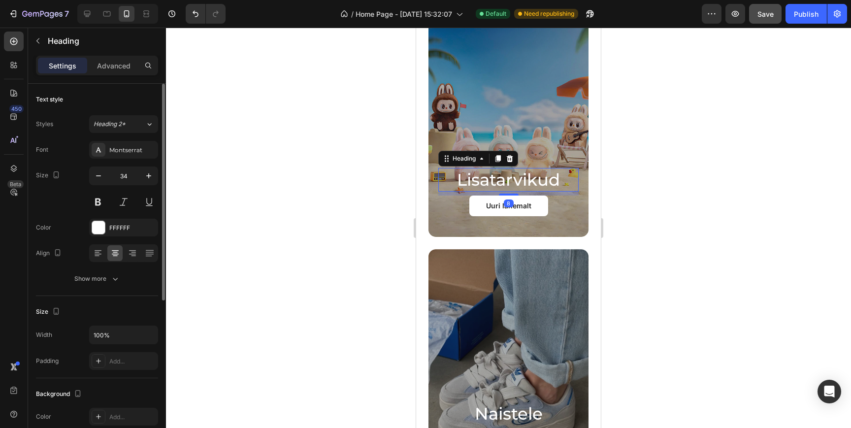
click at [511, 179] on h2 "Lisatarvikud" at bounding box center [508, 180] width 141 height 24
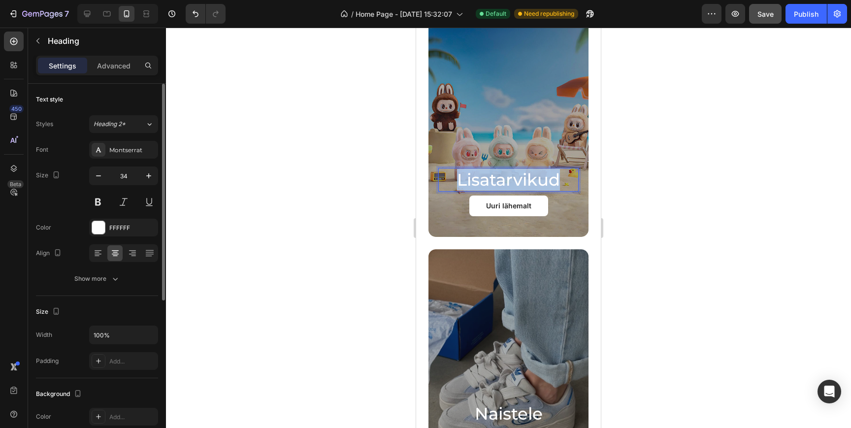
click at [511, 179] on p "Lisatarvikud" at bounding box center [508, 180] width 139 height 22
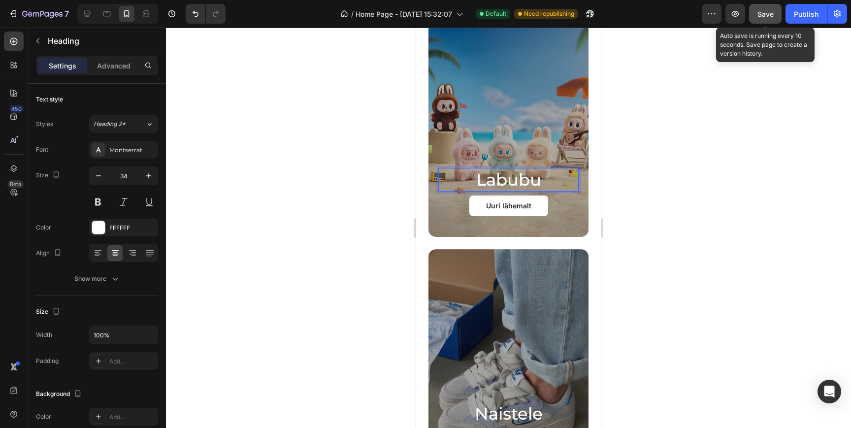
click at [779, 17] on button "Save" at bounding box center [765, 14] width 33 height 20
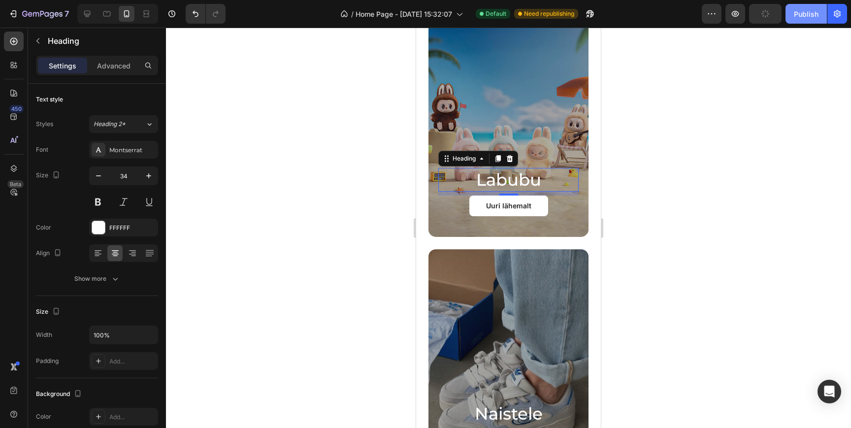
click at [797, 15] on div "Publish" at bounding box center [806, 14] width 25 height 10
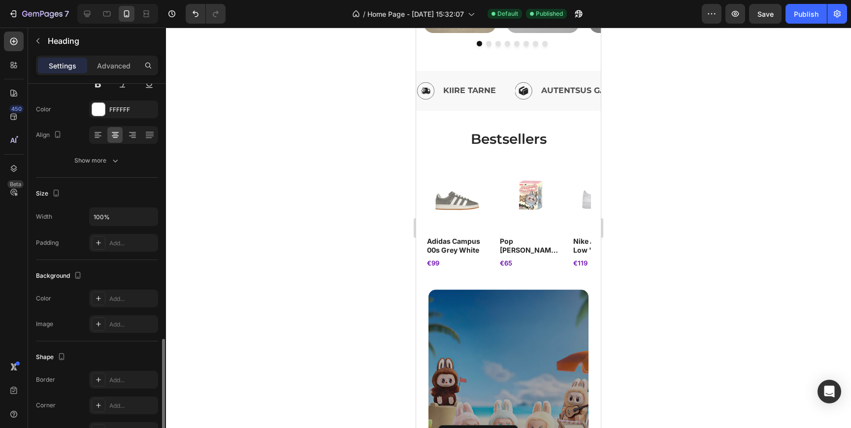
scroll to position [267, 0]
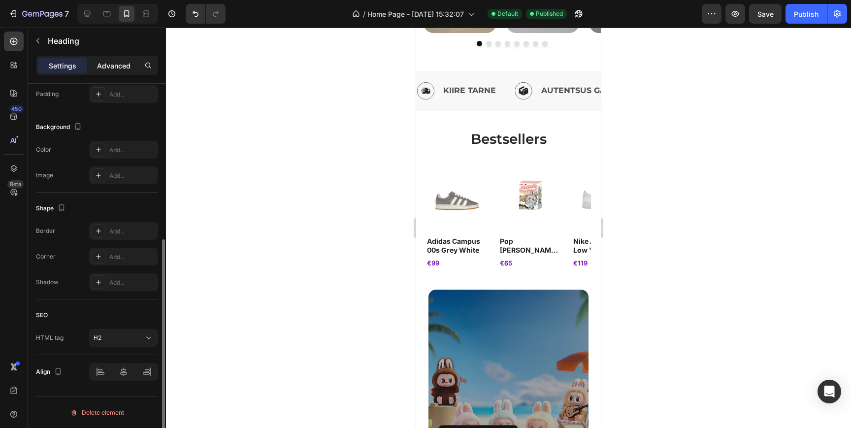
click at [115, 62] on p "Advanced" at bounding box center [113, 66] width 33 height 10
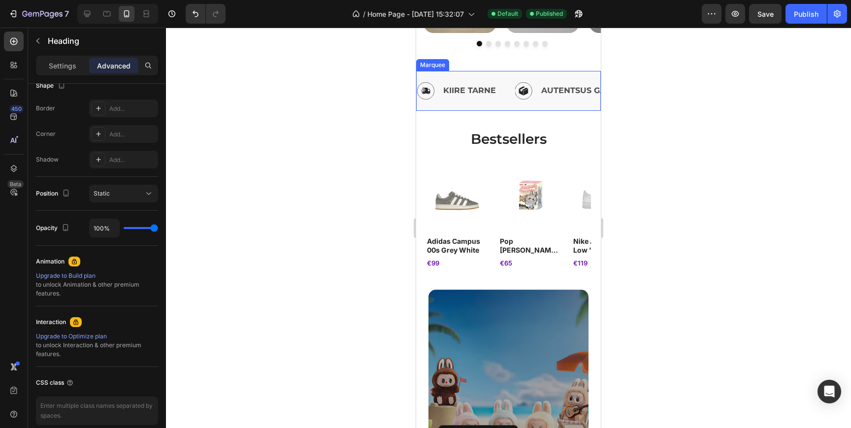
click at [506, 82] on div "Image KIIRE TARNE Text Block Row" at bounding box center [466, 91] width 98 height 24
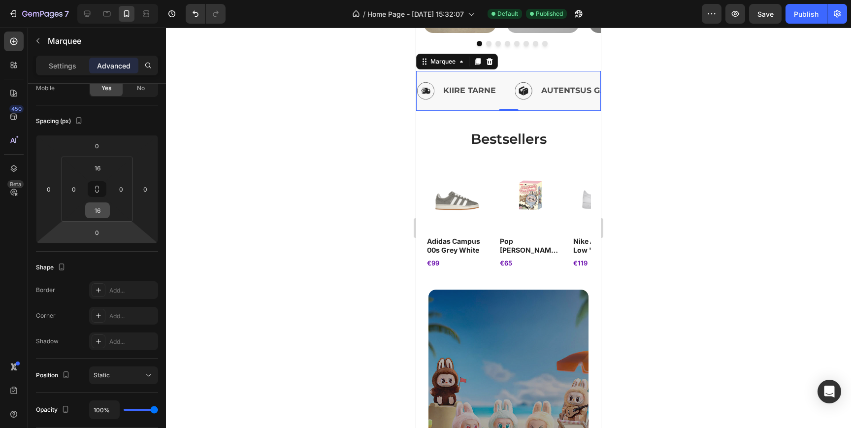
scroll to position [311, 0]
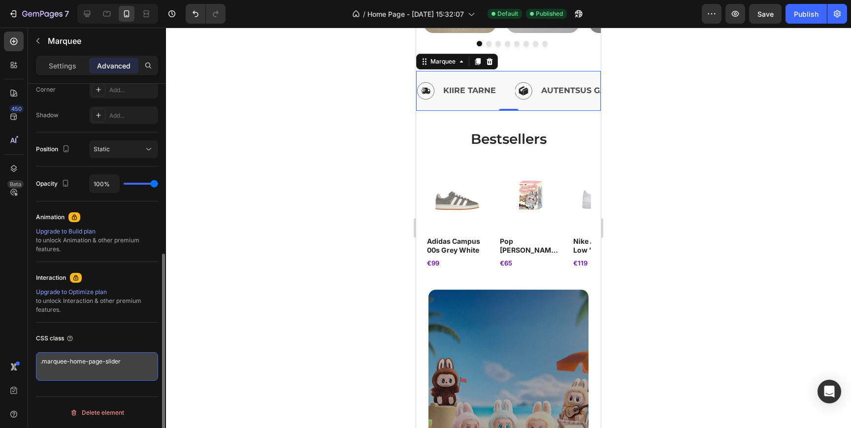
click at [97, 365] on textarea ".marquee-home-page-slider" at bounding box center [97, 366] width 122 height 29
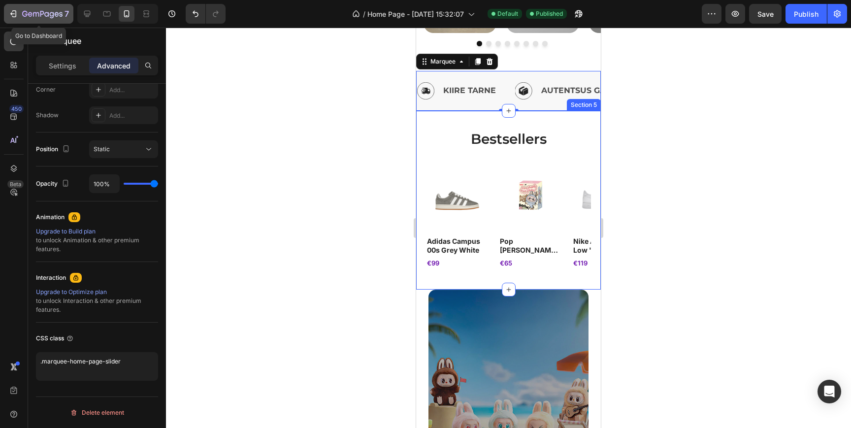
click at [13, 11] on icon "button" at bounding box center [13, 14] width 10 height 10
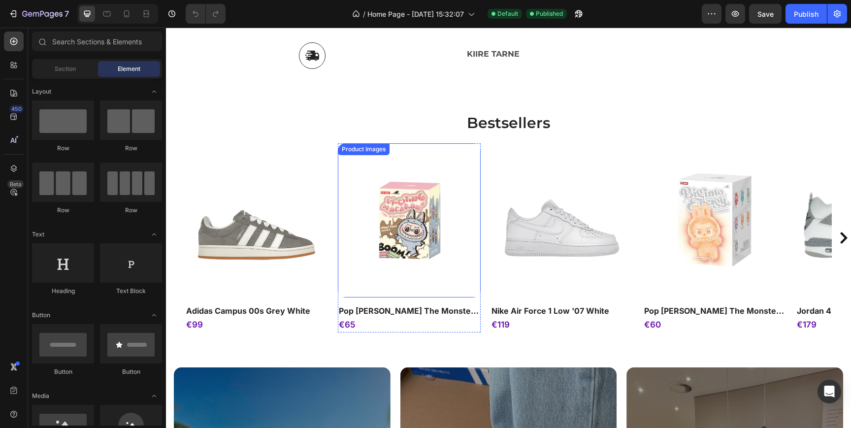
scroll to position [533, 0]
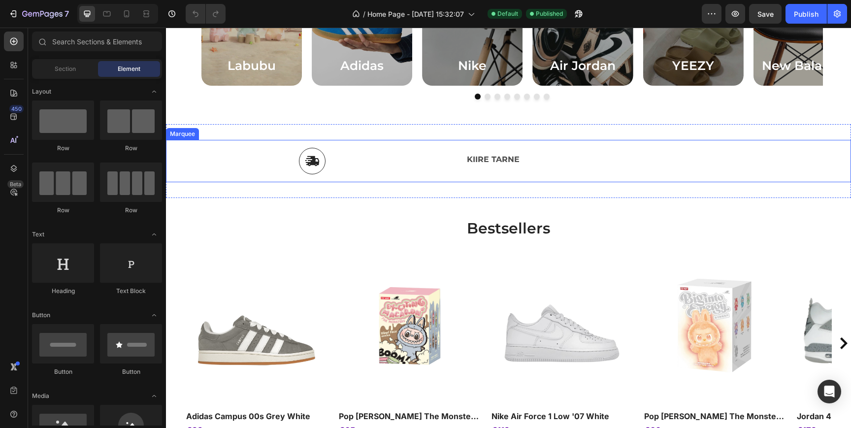
click at [448, 176] on div "Image KIIRE TARNE Text Block Row Image AUTENTSUS GARANTII Text Block Row Image …" at bounding box center [508, 161] width 685 height 42
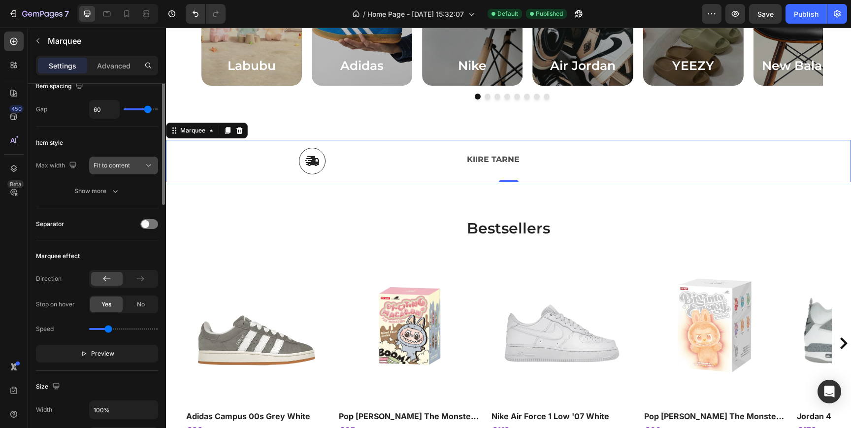
scroll to position [80, 0]
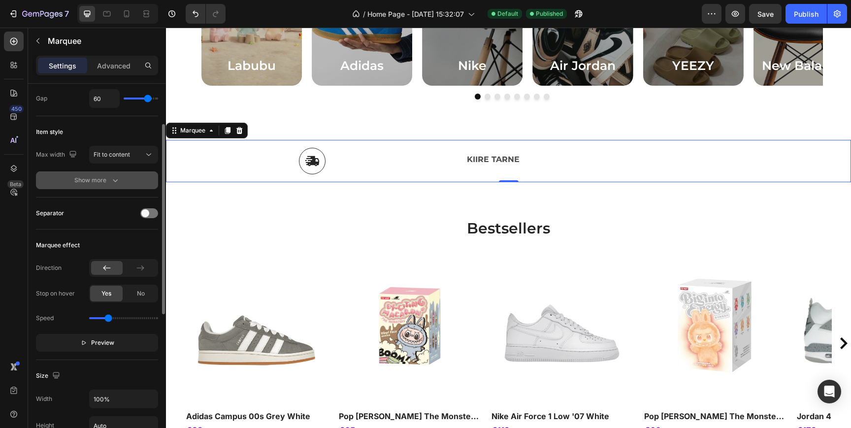
click at [100, 181] on div "Show more" at bounding box center [97, 180] width 46 height 10
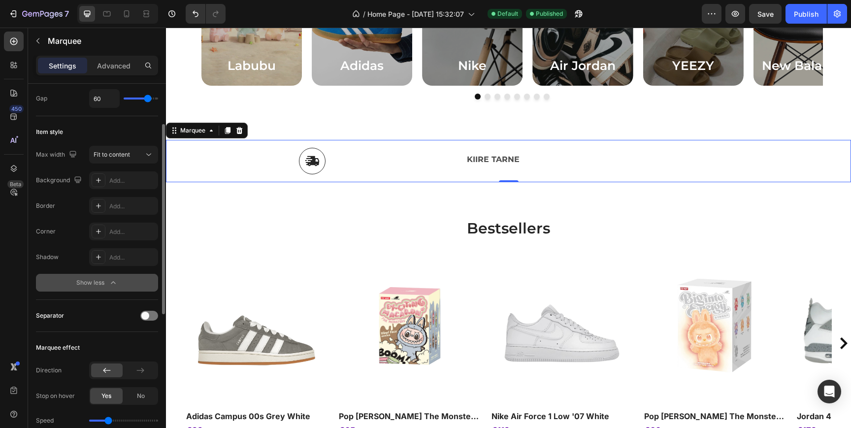
click at [93, 275] on button "Show less" at bounding box center [97, 283] width 122 height 18
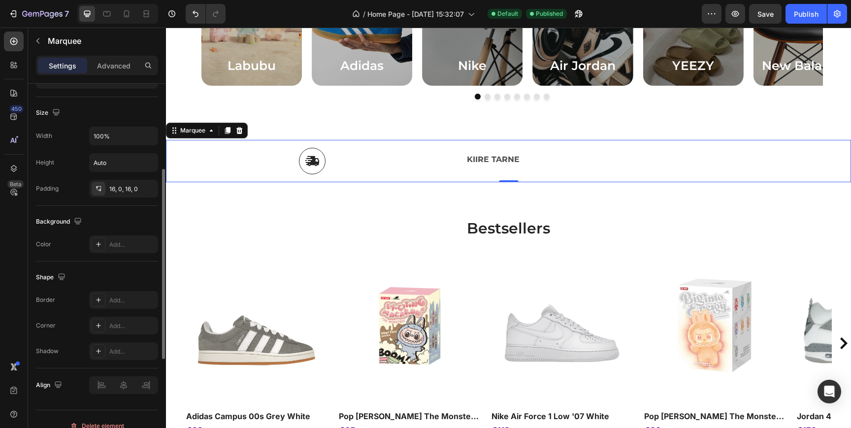
scroll to position [356, 0]
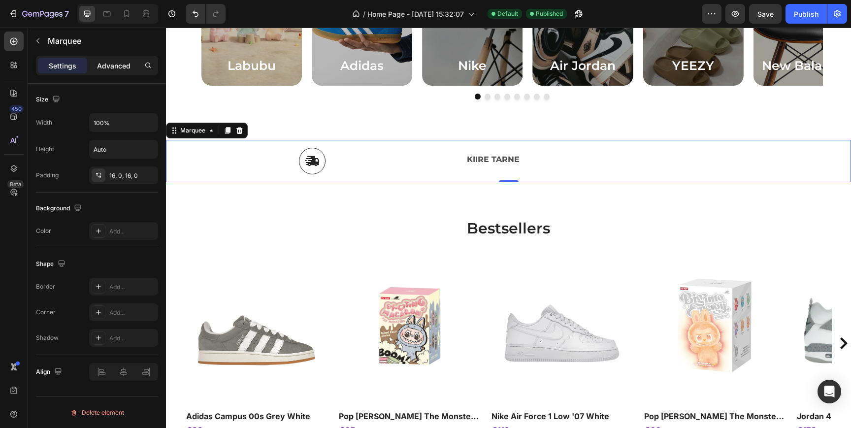
click at [117, 72] on div "Advanced" at bounding box center [113, 66] width 49 height 16
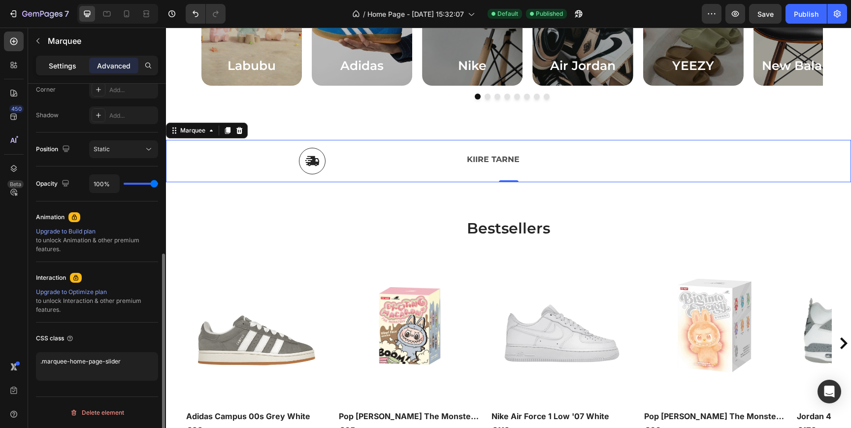
click at [75, 64] on p "Settings" at bounding box center [63, 66] width 28 height 10
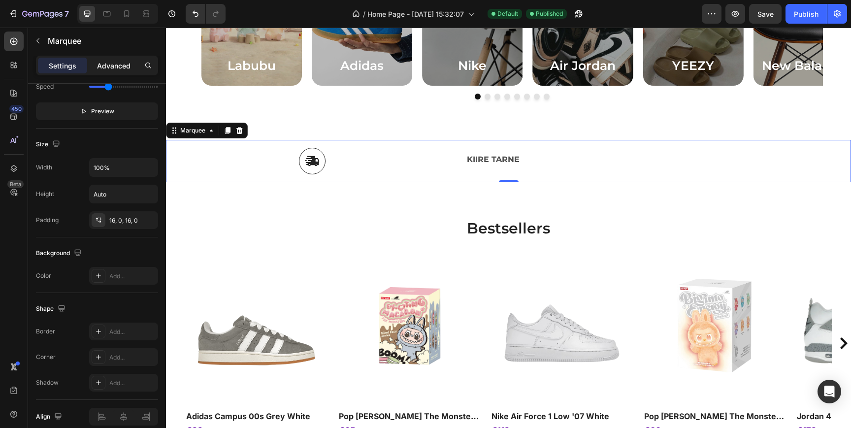
click at [112, 66] on p "Advanced" at bounding box center [113, 66] width 33 height 10
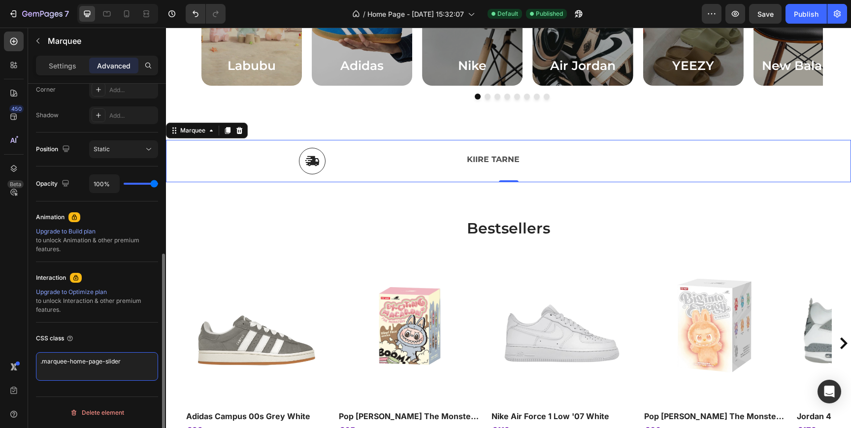
click at [86, 364] on textarea ".marquee-home-page-slider" at bounding box center [97, 366] width 122 height 29
click at [42, 364] on textarea ".marquee-home-page-slider" at bounding box center [97, 366] width 122 height 29
type textarea "marquee-home-page-slider"
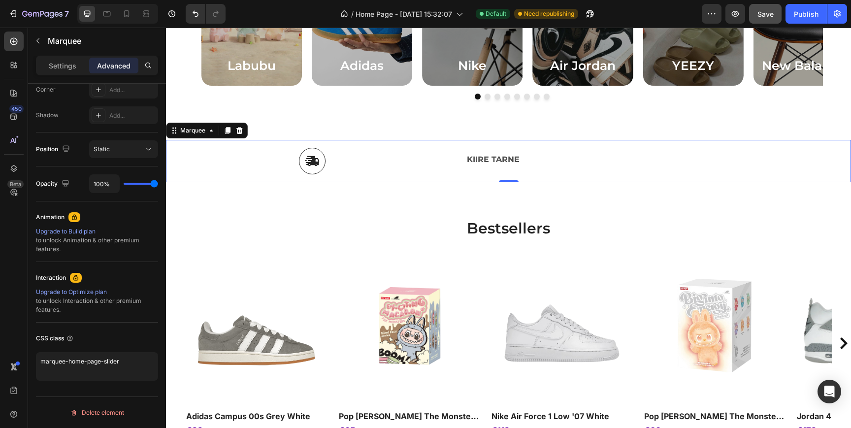
click at [772, 13] on span "Save" at bounding box center [765, 14] width 16 height 8
click at [809, 11] on div "Publish" at bounding box center [806, 14] width 25 height 10
click at [807, 12] on div "Publish" at bounding box center [806, 14] width 25 height 10
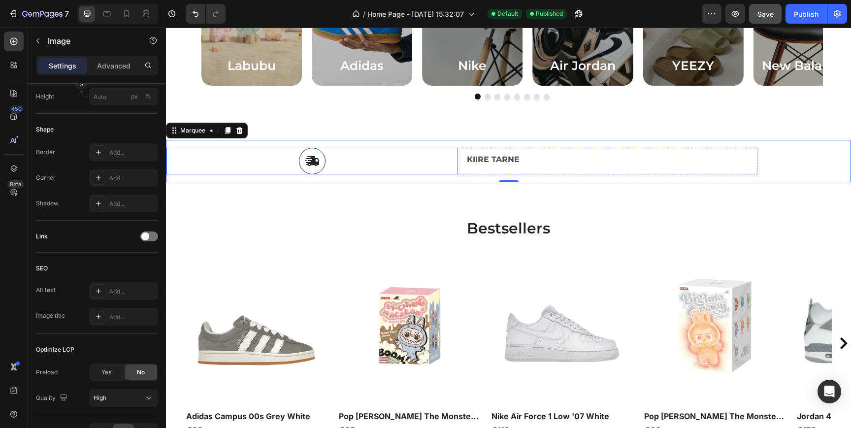
click at [442, 166] on div at bounding box center [312, 161] width 292 height 27
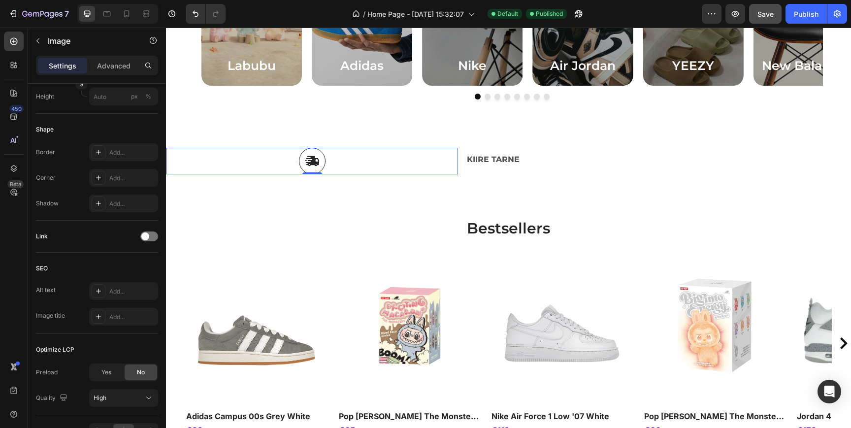
scroll to position [0, 0]
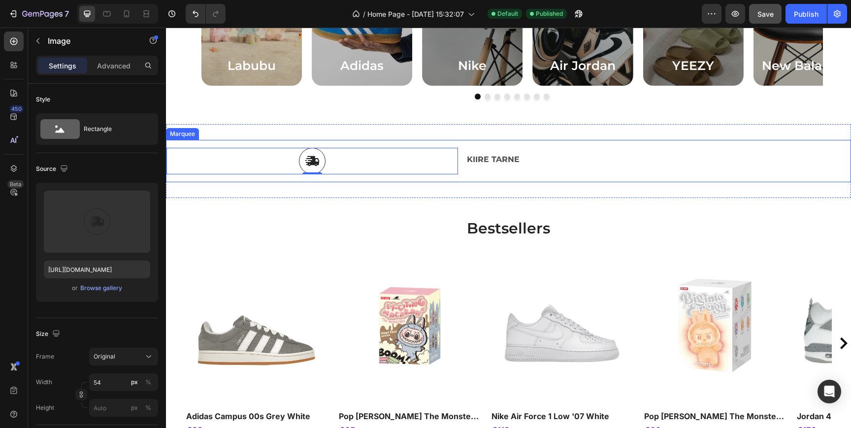
click at [601, 176] on div "Image 0 KIIRE TARNE Text Block Row Image AUTENTSUS GARANTII Text Block Row Imag…" at bounding box center [508, 161] width 685 height 42
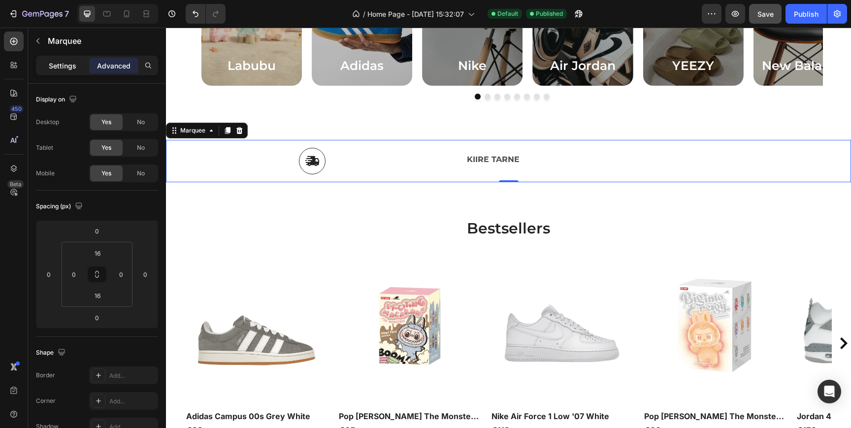
click at [67, 67] on p "Settings" at bounding box center [63, 66] width 28 height 10
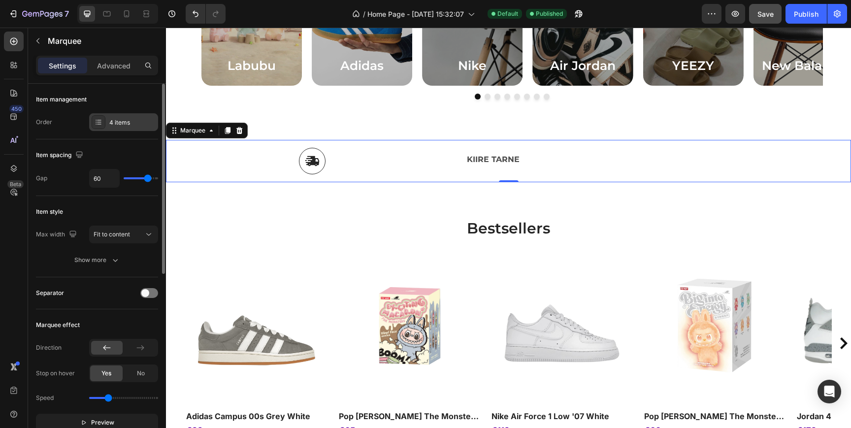
click at [130, 128] on div "4 items" at bounding box center [123, 122] width 69 height 18
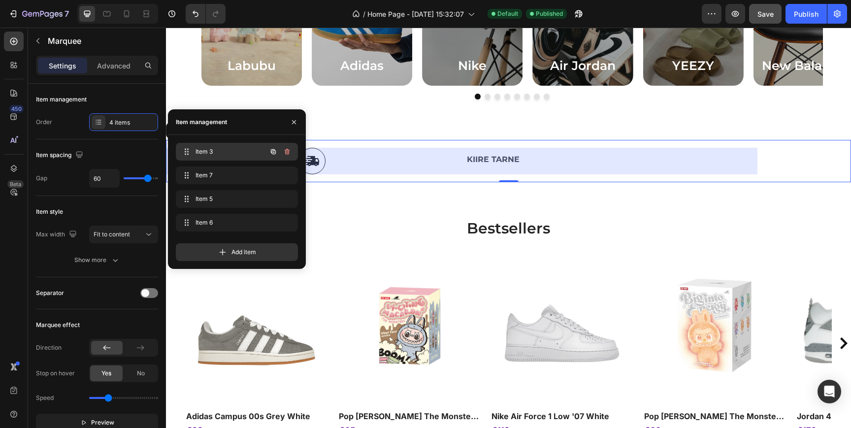
click at [199, 153] on span "Item 3" at bounding box center [224, 151] width 56 height 9
click at [199, 153] on span "Item 3" at bounding box center [230, 151] width 73 height 9
click at [199, 153] on span "Item 3" at bounding box center [224, 151] width 56 height 9
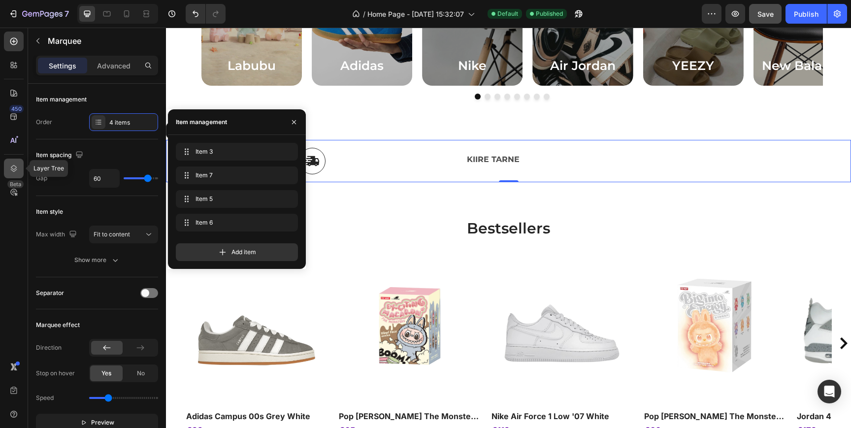
click at [6, 162] on div at bounding box center [14, 169] width 20 height 20
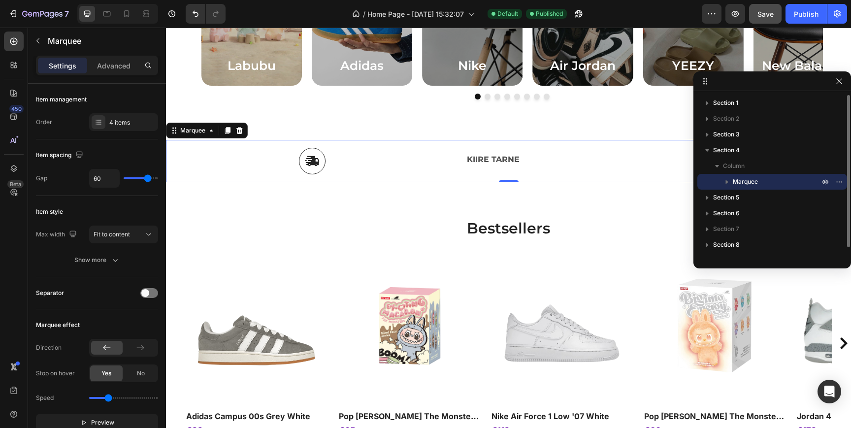
click at [757, 180] on span "Marquee" at bounding box center [745, 182] width 25 height 10
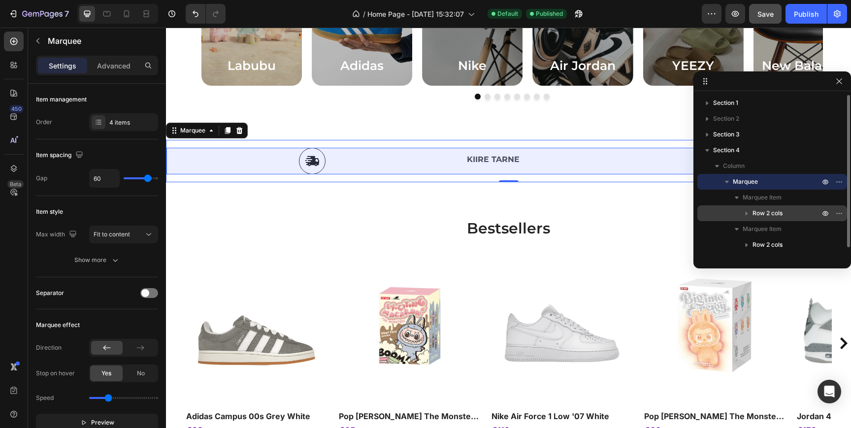
click at [764, 211] on span "Row 2 cols" at bounding box center [768, 213] width 30 height 10
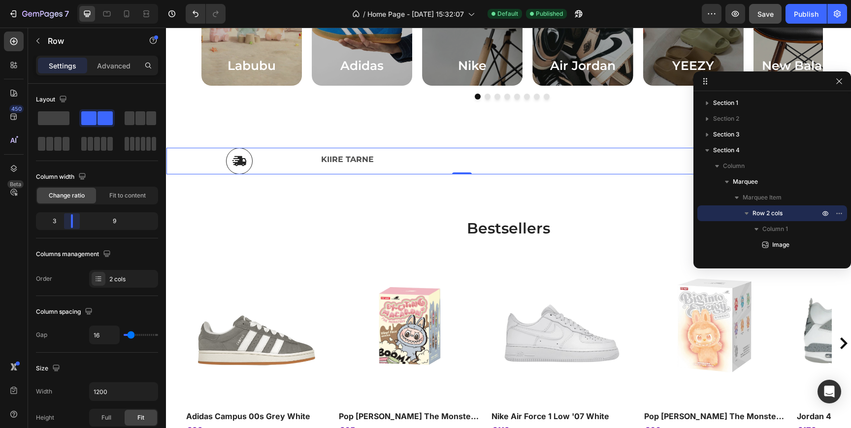
drag, startPoint x: 99, startPoint y: 225, endPoint x: 68, endPoint y: 226, distance: 31.0
click at [68, 0] on body "7 / Home Page - Jul 10, 15:32:07 Default Published Preview Save Publish 450 Bet…" at bounding box center [425, 0] width 851 height 0
click at [202, 17] on button "Undo/Redo" at bounding box center [196, 14] width 20 height 20
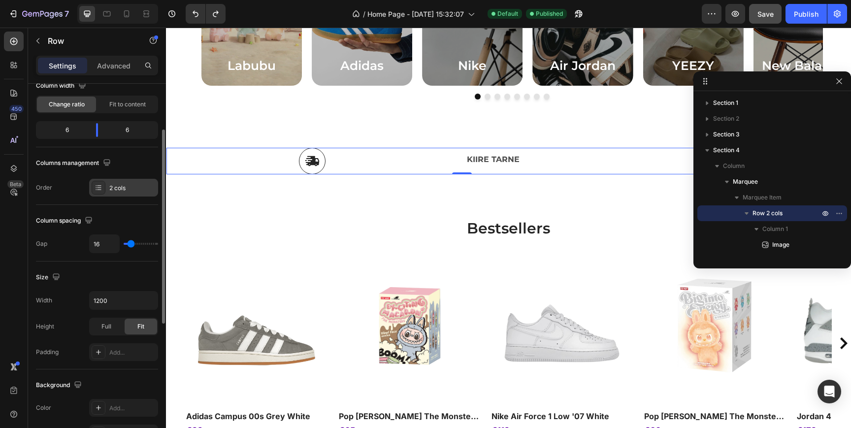
scroll to position [96, 0]
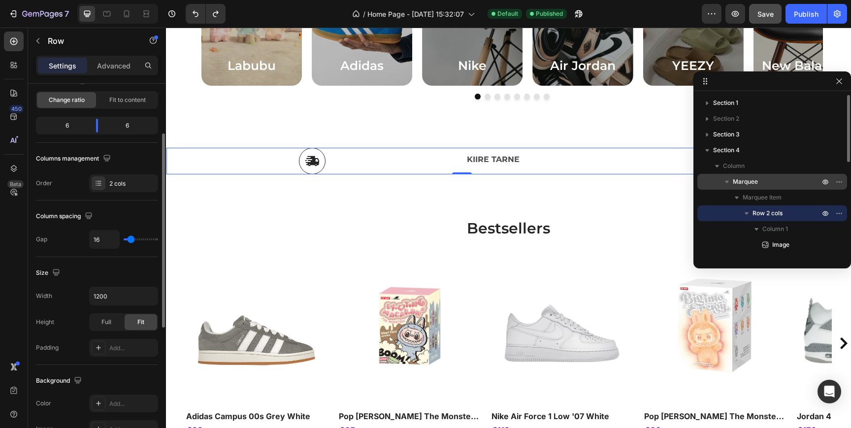
click at [755, 177] on span "Marquee" at bounding box center [745, 182] width 25 height 10
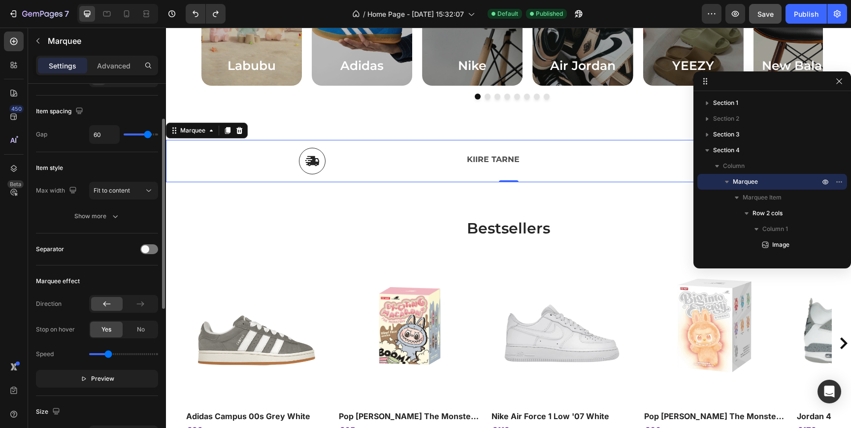
scroll to position [42, 0]
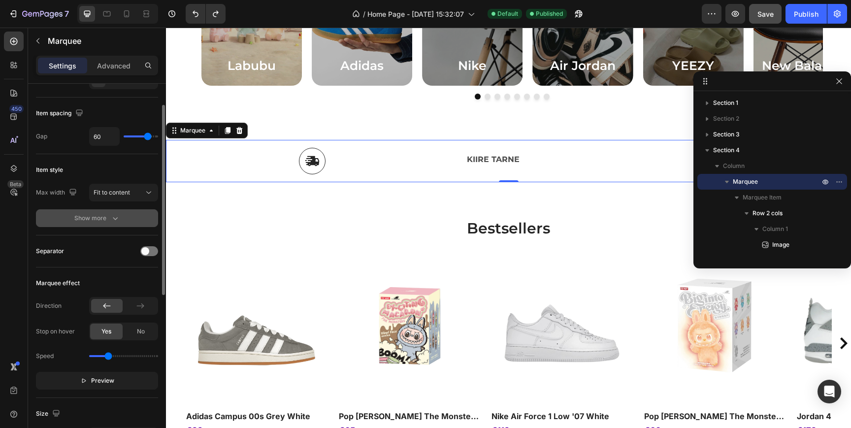
click at [108, 223] on div "Show more" at bounding box center [97, 218] width 46 height 10
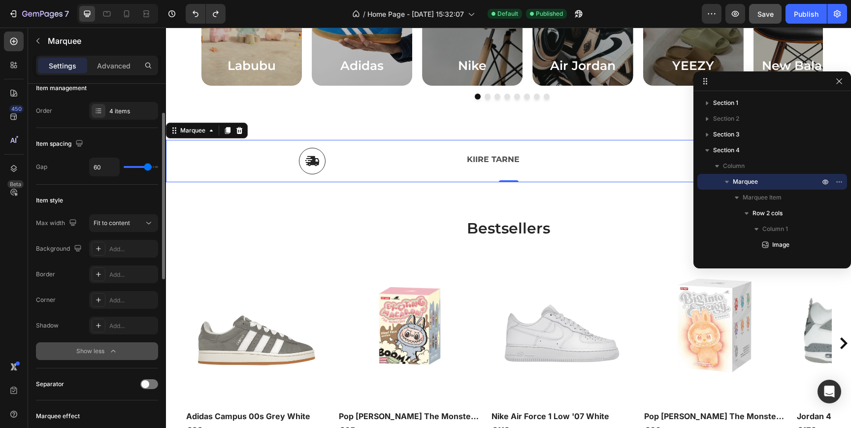
scroll to position [0, 0]
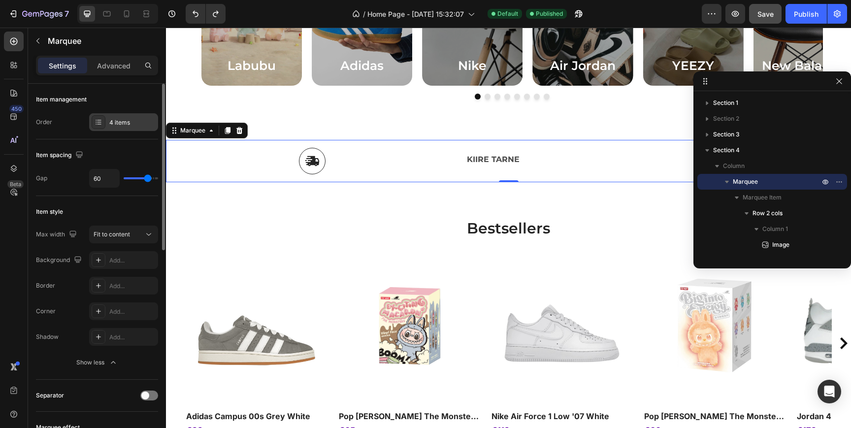
click at [115, 121] on div "4 items" at bounding box center [132, 122] width 46 height 9
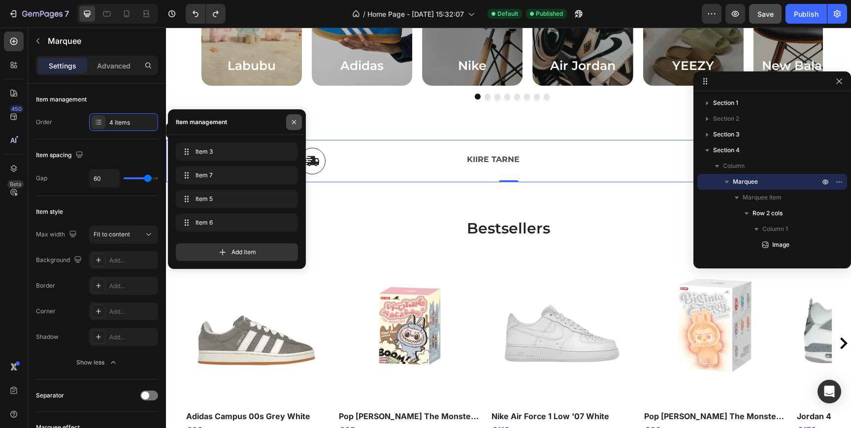
click at [294, 120] on icon "button" at bounding box center [294, 122] width 8 height 8
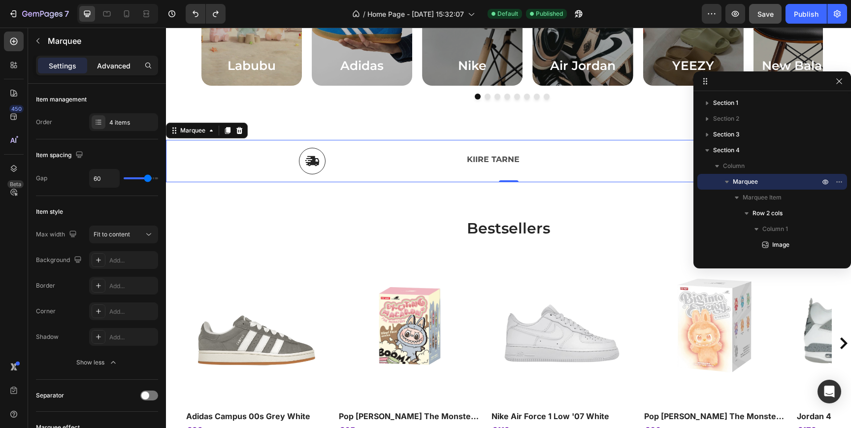
click at [110, 64] on p "Advanced" at bounding box center [113, 66] width 33 height 10
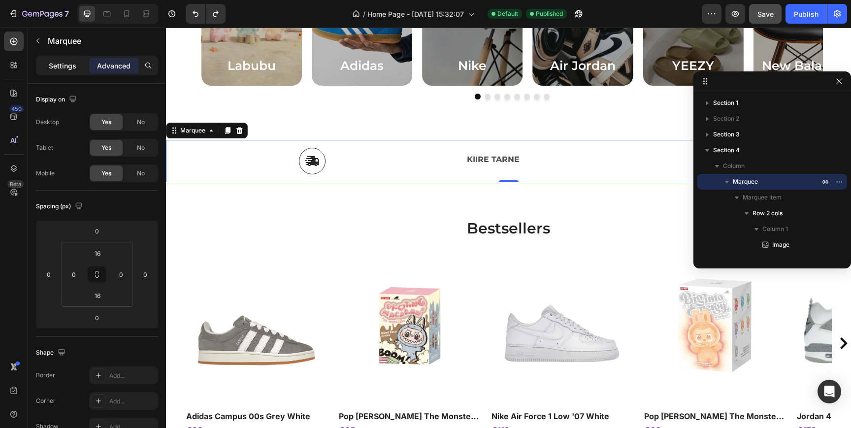
click at [79, 66] on div "Settings" at bounding box center [62, 66] width 49 height 16
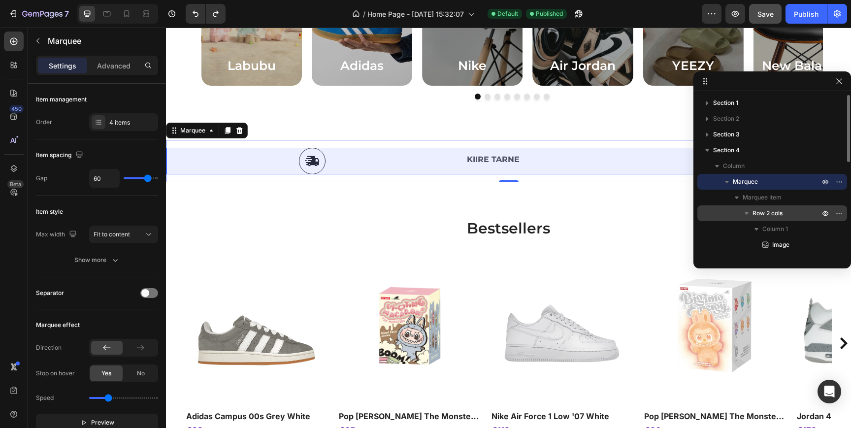
click at [784, 213] on p "Row 2 cols" at bounding box center [787, 213] width 69 height 10
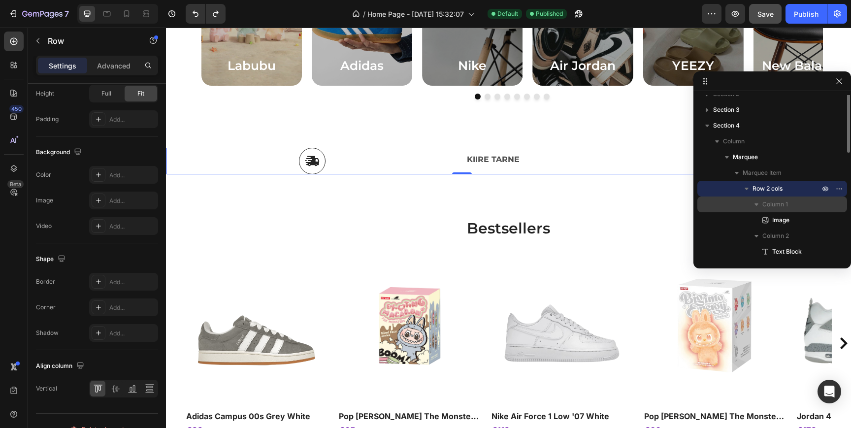
scroll to position [31, 0]
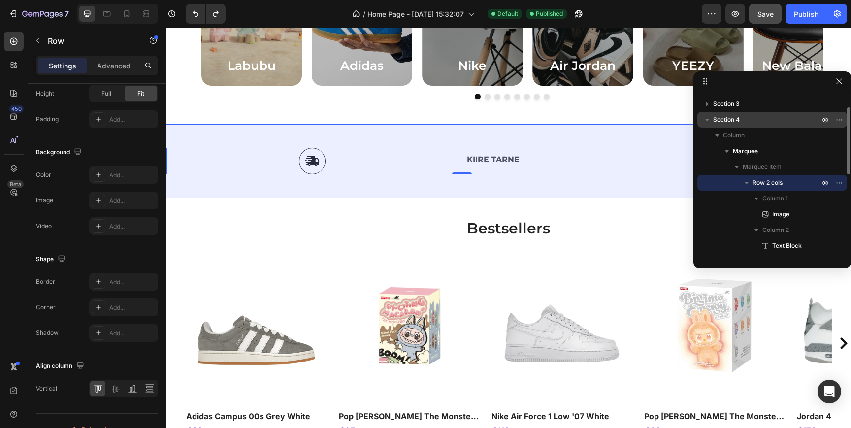
click at [792, 122] on p "Section 4" at bounding box center [767, 120] width 108 height 10
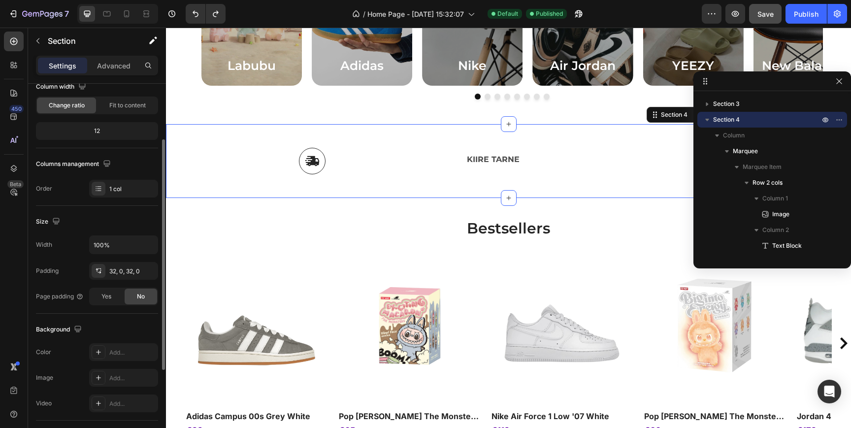
scroll to position [92, 0]
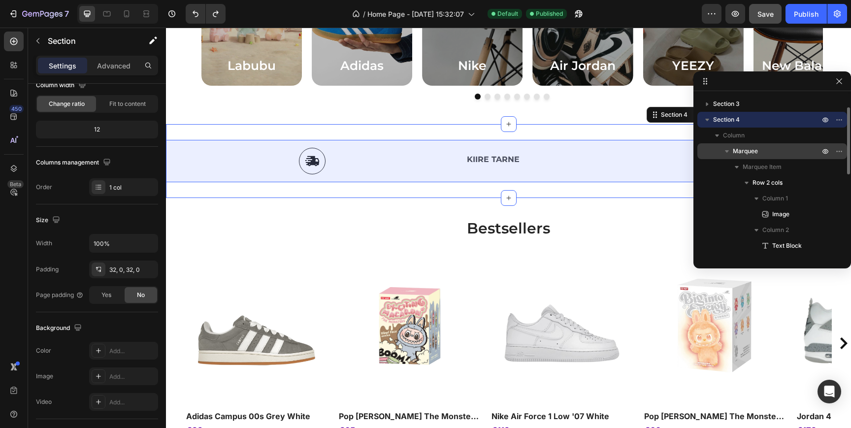
click at [772, 153] on p "Marquee" at bounding box center [777, 151] width 89 height 10
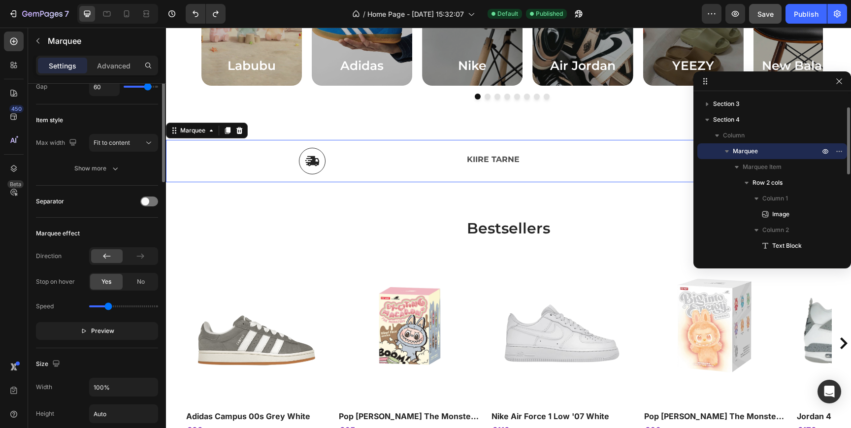
scroll to position [0, 0]
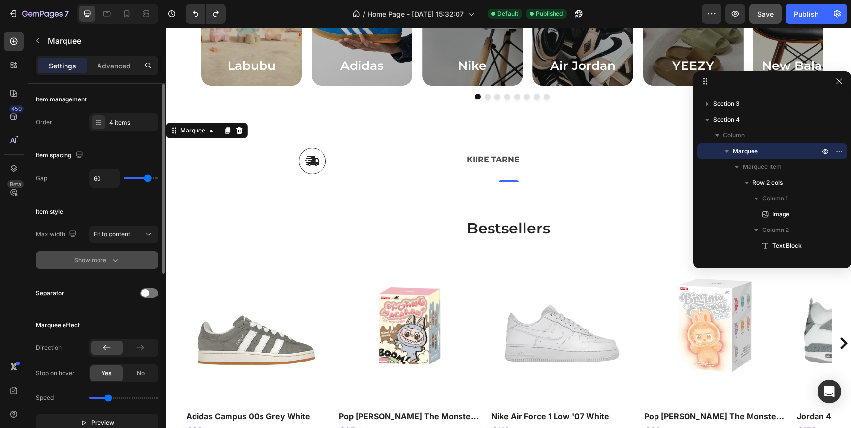
click at [101, 260] on div "Show more" at bounding box center [97, 260] width 46 height 10
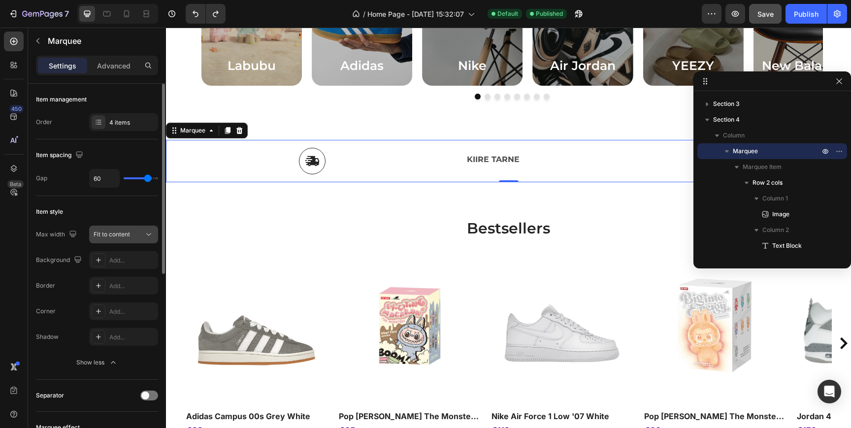
click at [124, 230] on span "Fit to content" at bounding box center [112, 234] width 36 height 9
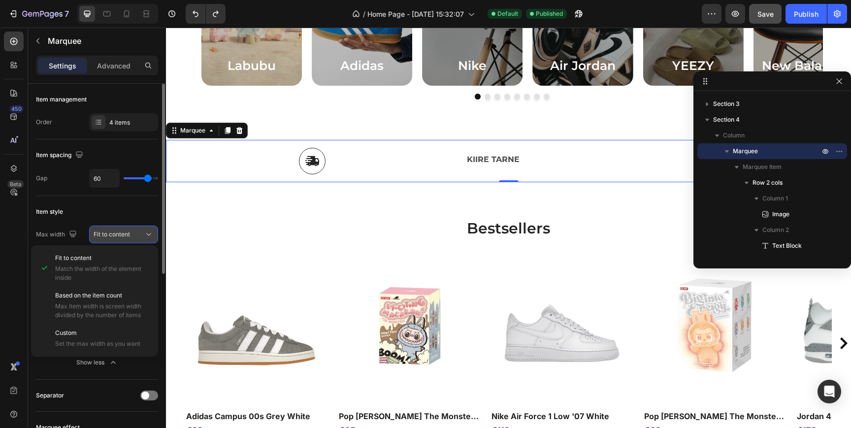
click at [124, 230] on span "Fit to content" at bounding box center [112, 233] width 36 height 7
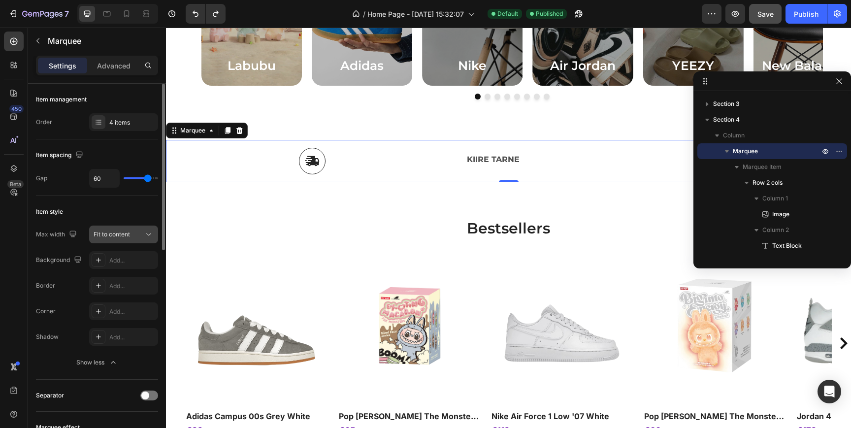
click at [124, 230] on span "Fit to content" at bounding box center [112, 233] width 36 height 7
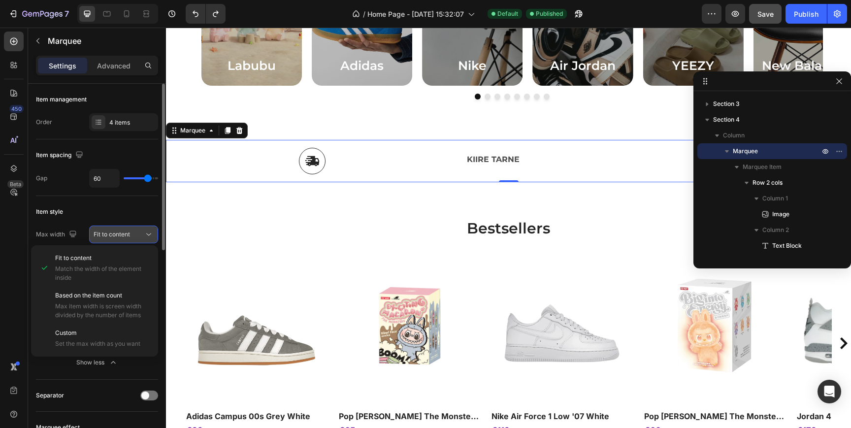
click at [124, 231] on span "Fit to content" at bounding box center [112, 233] width 36 height 7
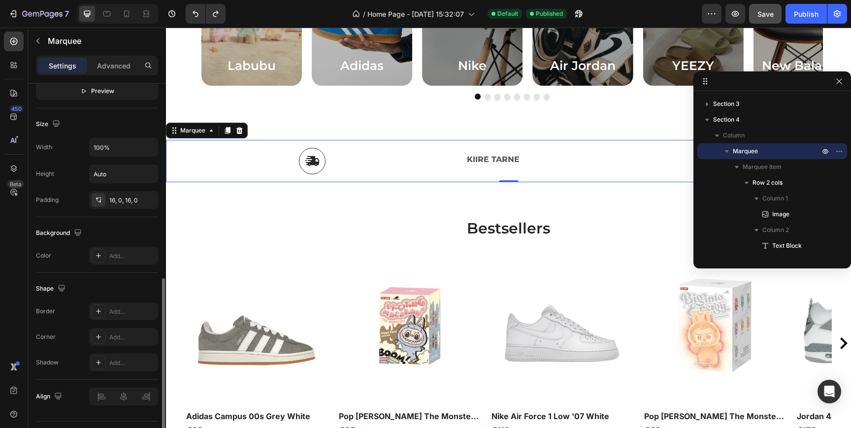
scroll to position [459, 0]
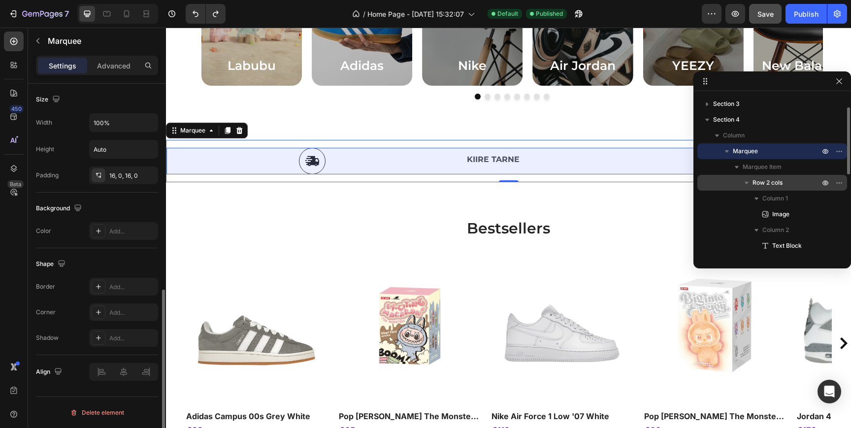
click at [769, 184] on span "Row 2 cols" at bounding box center [768, 183] width 30 height 10
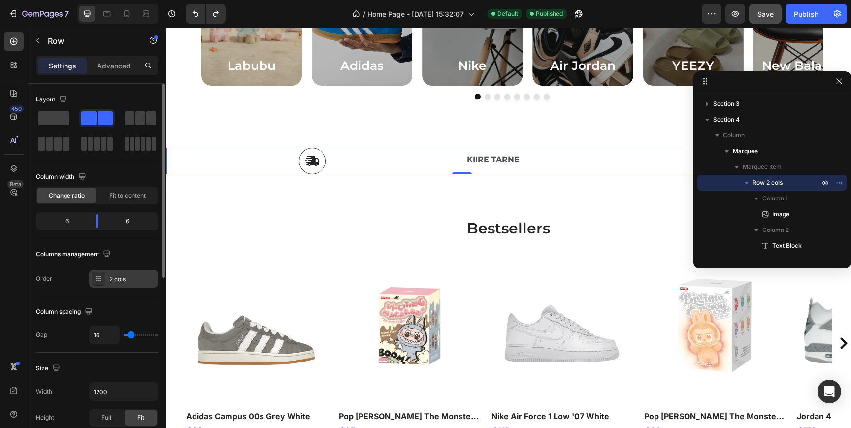
click at [117, 284] on div "2 cols" at bounding box center [123, 279] width 69 height 18
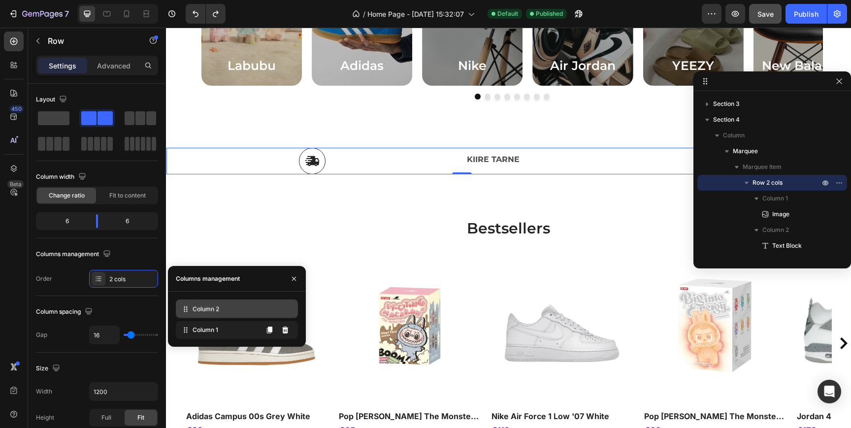
drag, startPoint x: 185, startPoint y: 333, endPoint x: 185, endPoint y: 313, distance: 20.7
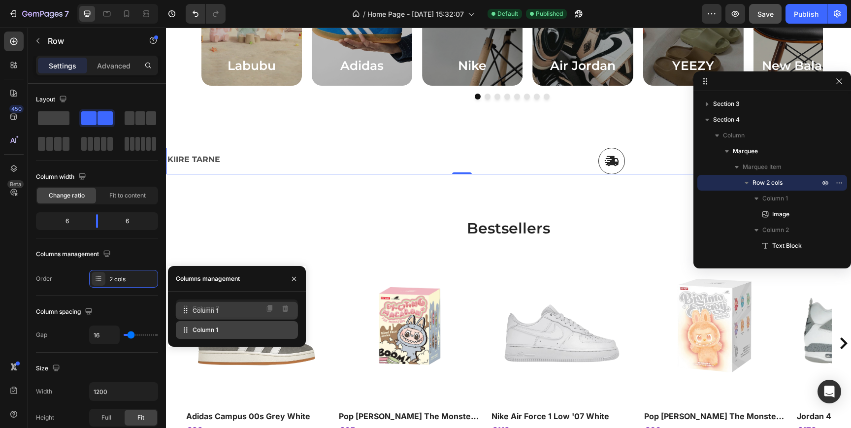
drag, startPoint x: 187, startPoint y: 334, endPoint x: 187, endPoint y: 313, distance: 21.7
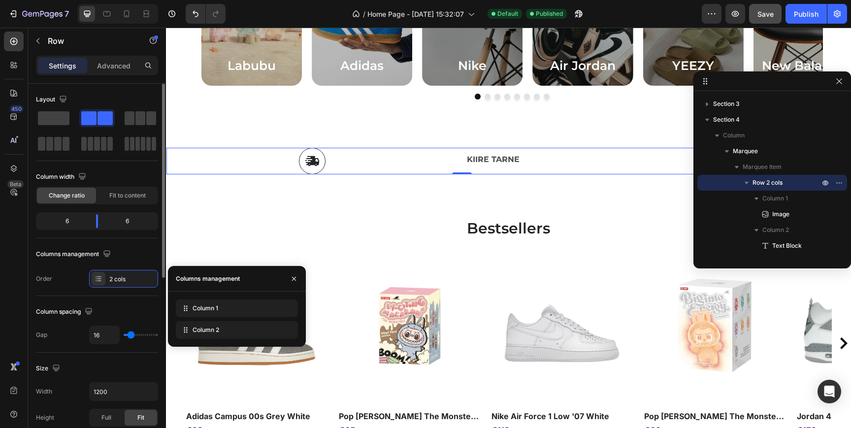
click at [76, 302] on div "Column spacing Gap 16" at bounding box center [97, 324] width 122 height 57
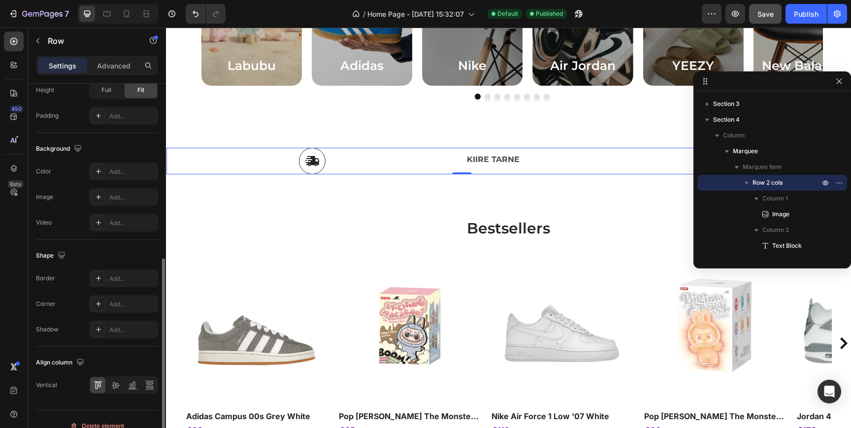
scroll to position [341, 0]
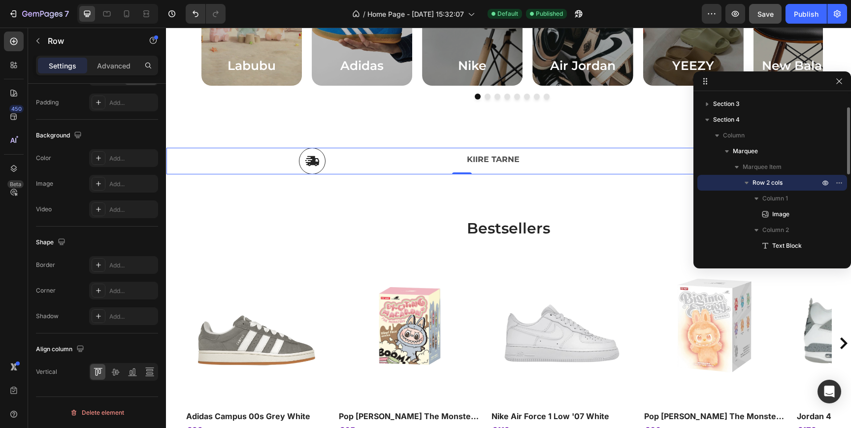
click at [748, 186] on icon "button" at bounding box center [747, 183] width 10 height 10
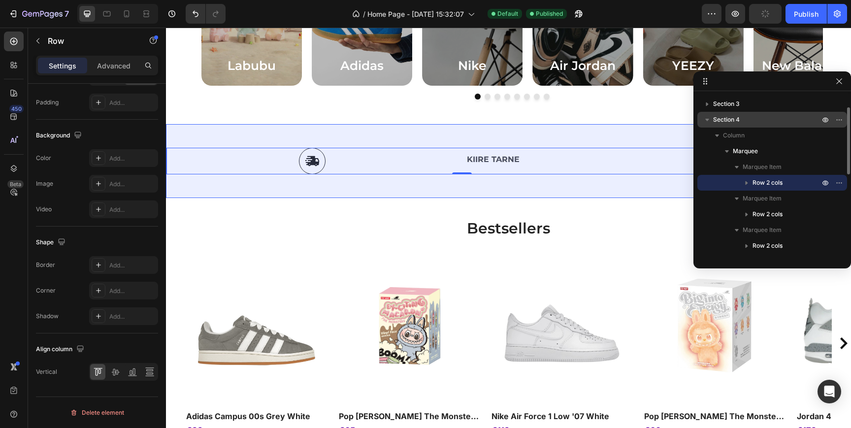
click at [756, 118] on p "Section 4" at bounding box center [767, 120] width 108 height 10
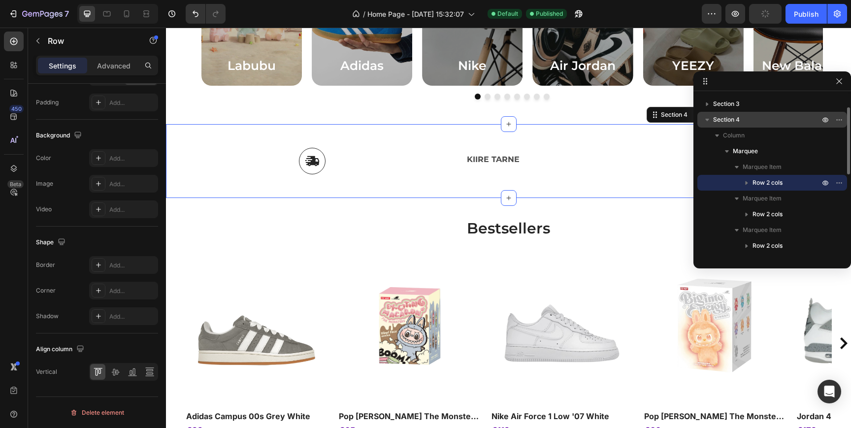
scroll to position [0, 0]
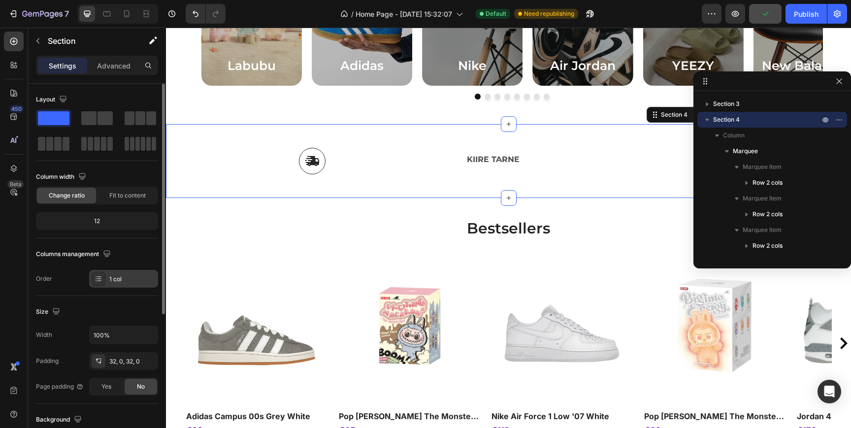
click at [125, 279] on div "1 col" at bounding box center [132, 279] width 46 height 9
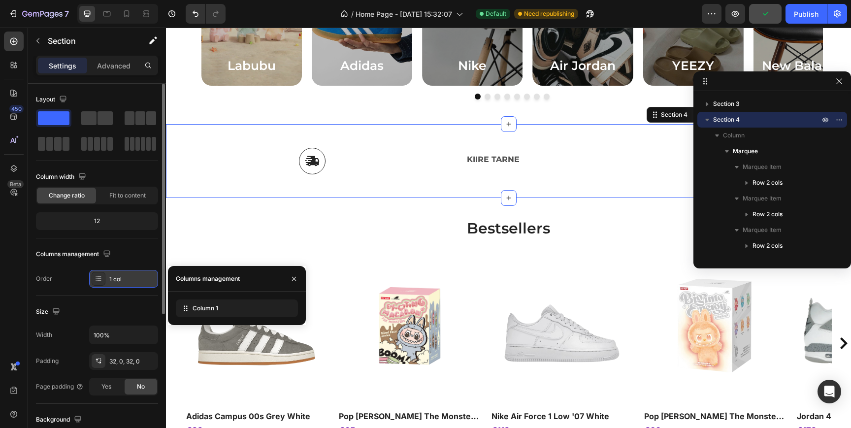
click at [125, 279] on div "1 col" at bounding box center [132, 279] width 46 height 9
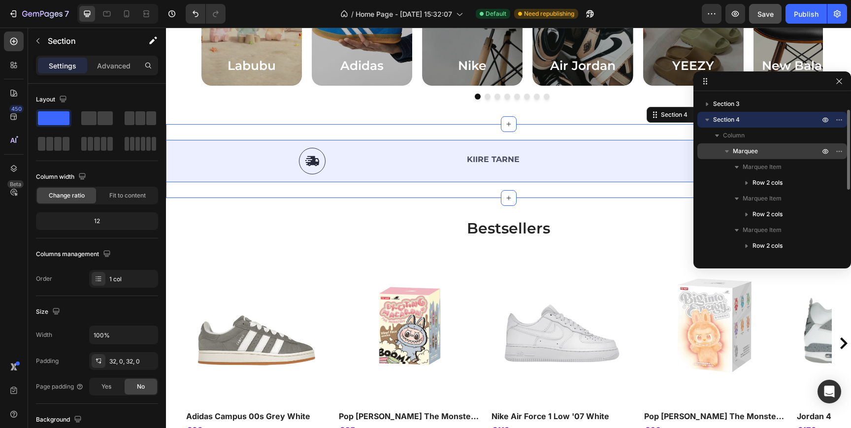
click at [772, 153] on p "Marquee" at bounding box center [777, 151] width 89 height 10
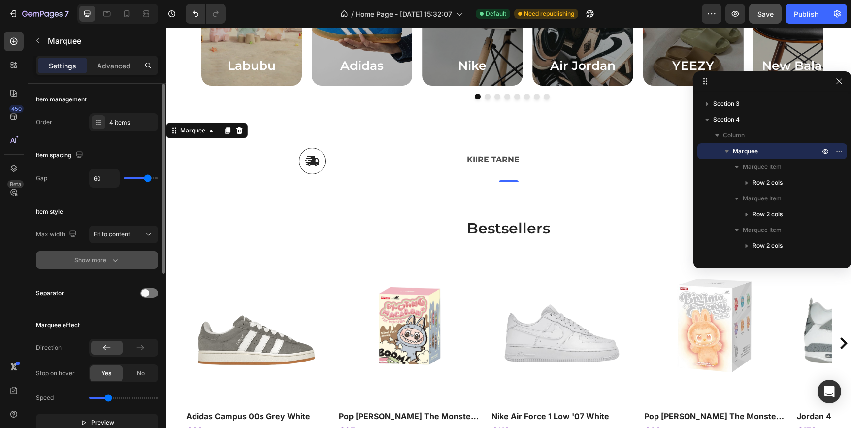
click at [112, 266] on button "Show more" at bounding box center [97, 260] width 122 height 18
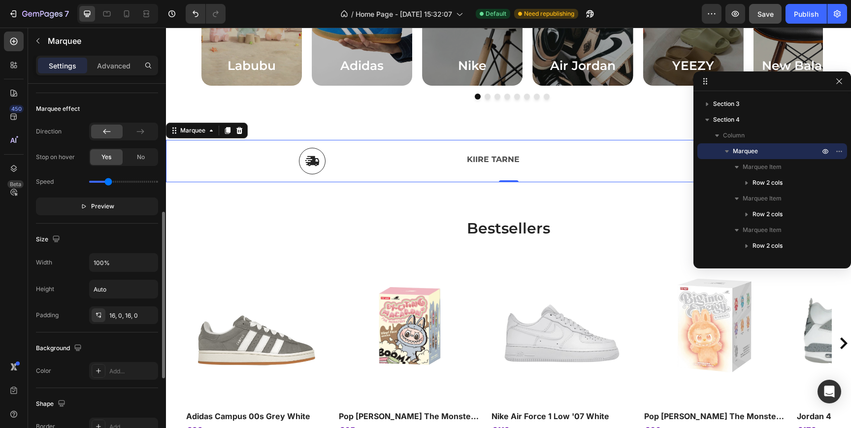
scroll to position [323, 0]
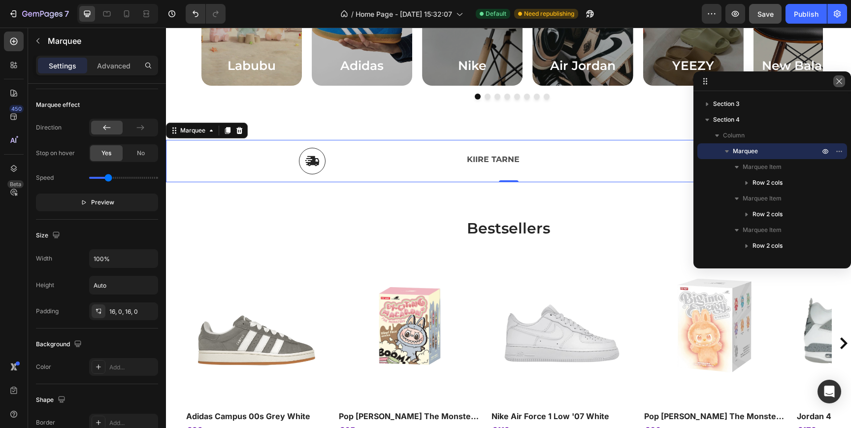
click at [843, 83] on icon "button" at bounding box center [839, 81] width 8 height 8
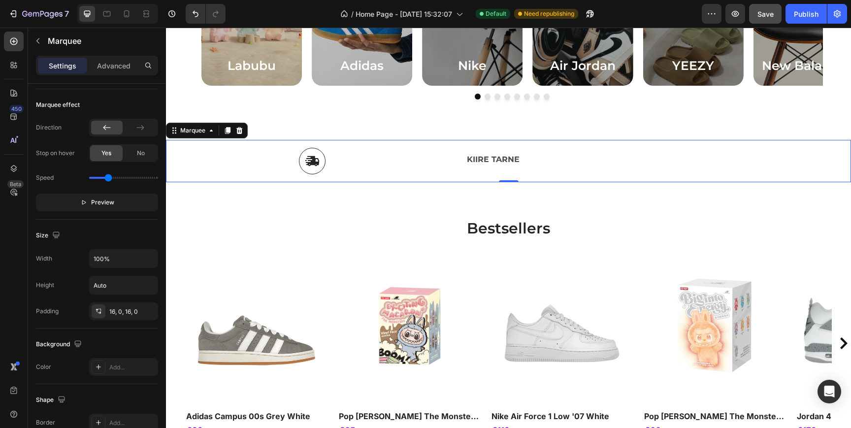
click at [776, 164] on div "Image KIIRE TARNE Text Block Row" at bounding box center [476, 161] width 621 height 27
click at [82, 207] on button "Preview" at bounding box center [97, 203] width 122 height 18
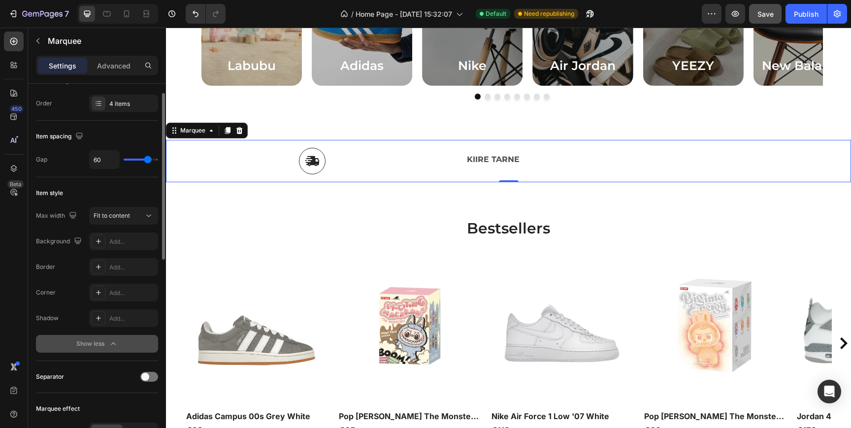
scroll to position [16, 0]
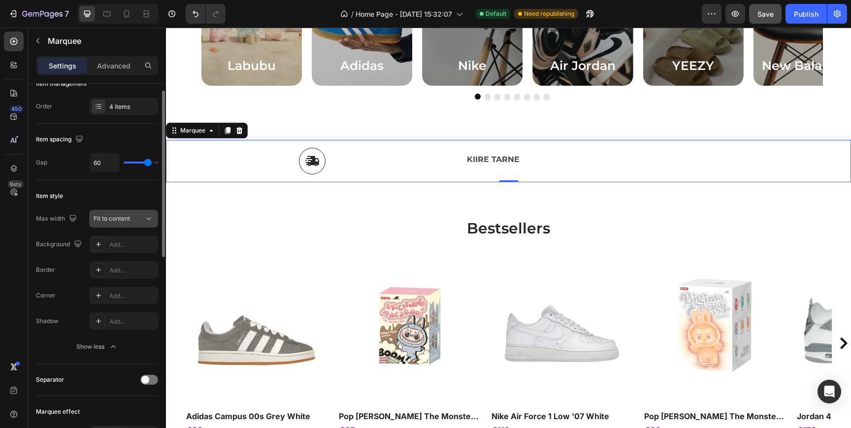
click at [110, 222] on span "Fit to content" at bounding box center [112, 218] width 36 height 9
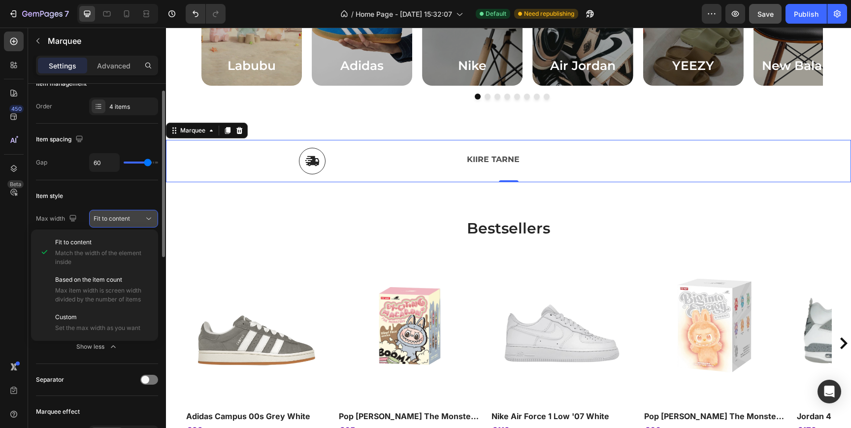
click at [110, 220] on span "Fit to content" at bounding box center [112, 218] width 36 height 7
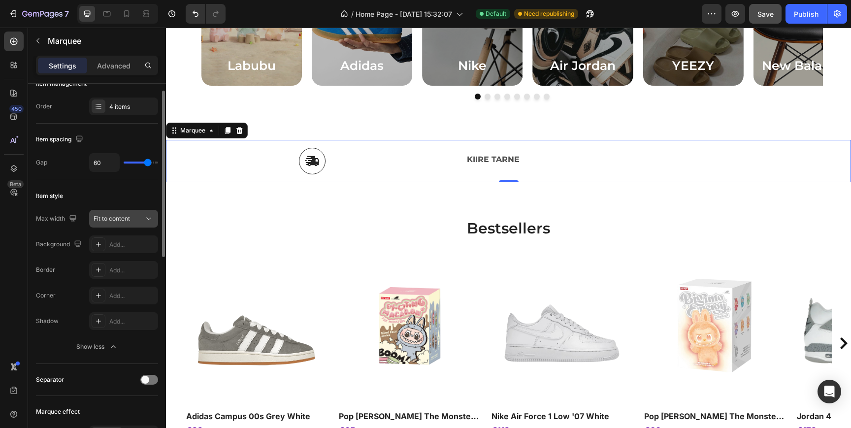
click at [110, 220] on span "Fit to content" at bounding box center [112, 218] width 36 height 7
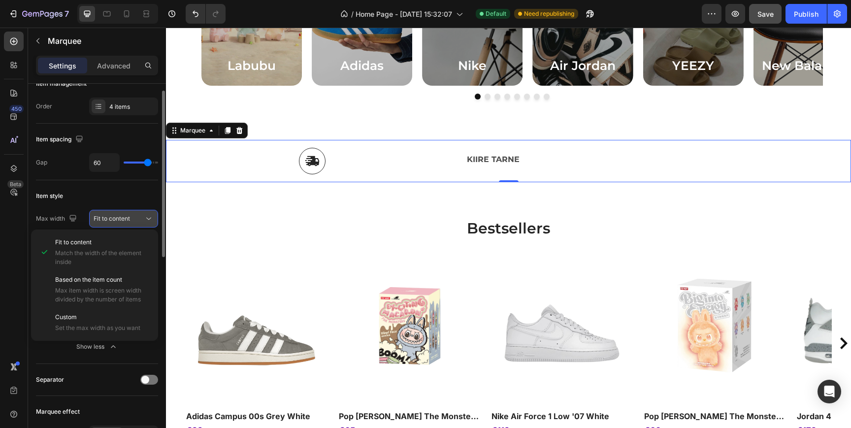
click at [110, 220] on span "Fit to content" at bounding box center [112, 218] width 36 height 7
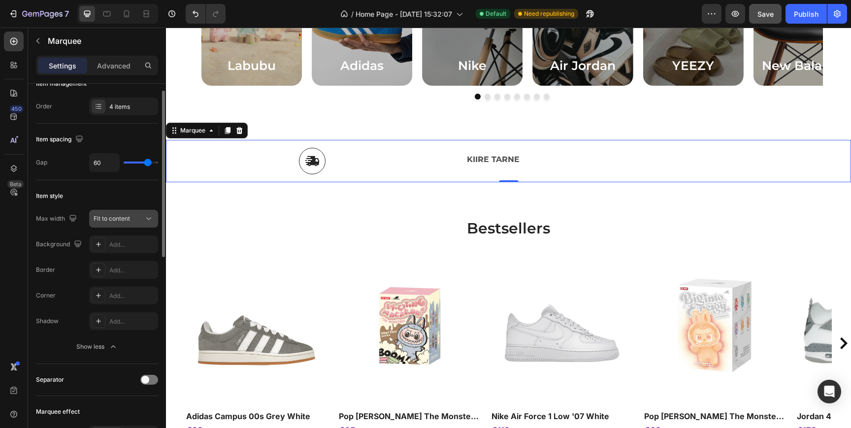
scroll to position [0, 0]
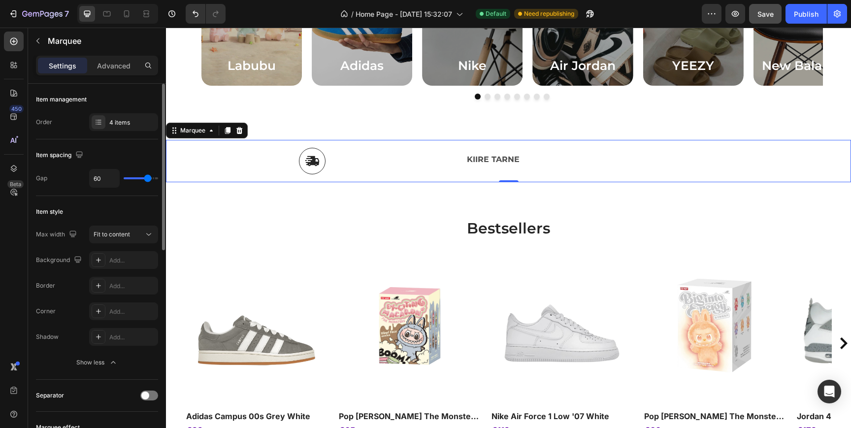
type input "63"
type input "55"
type input "52"
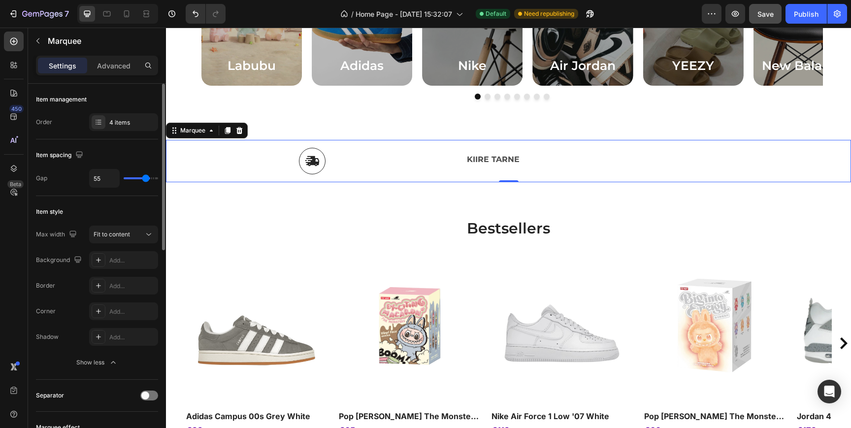
type input "52"
type input "50"
type input "48"
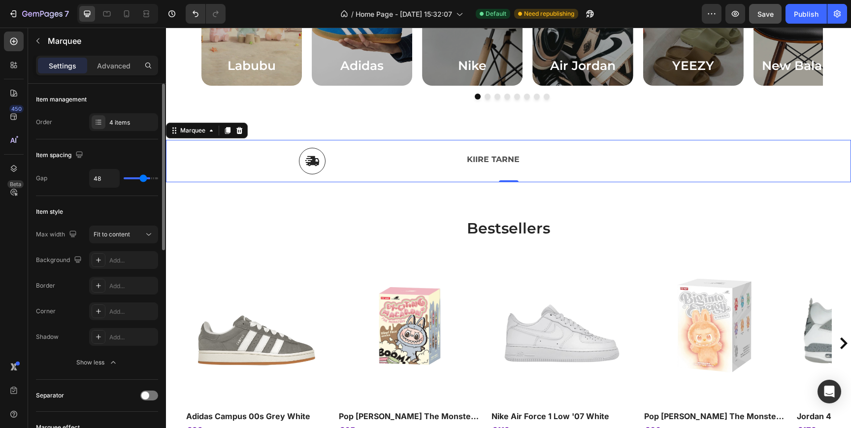
type input "46"
type input "44"
type input "43"
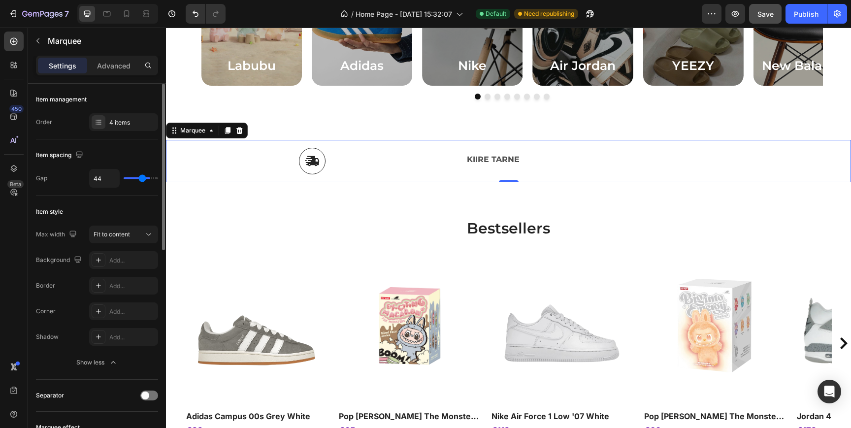
type input "43"
type input "42"
type input "40"
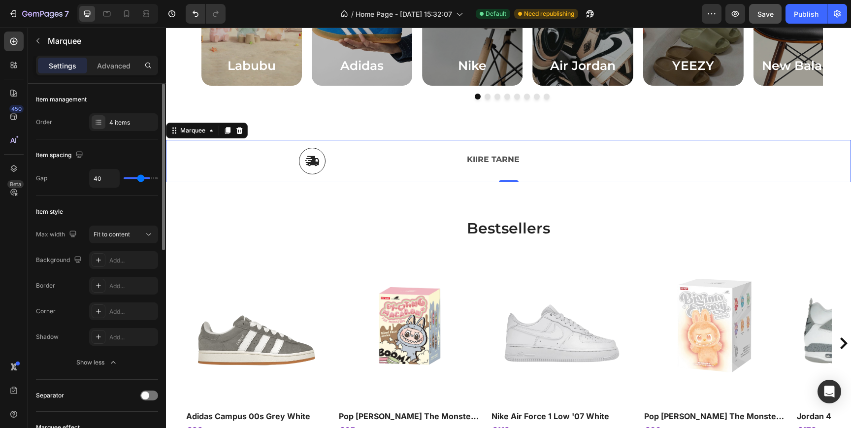
type input "35"
type input "29"
type input "28"
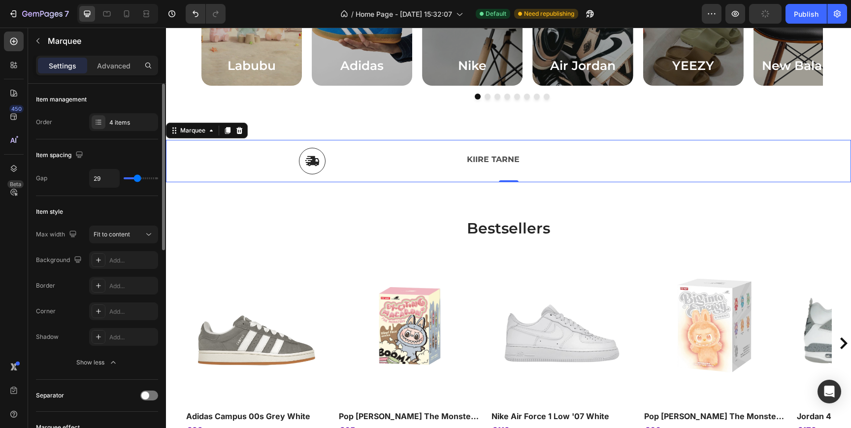
type input "28"
type input "26"
type input "25"
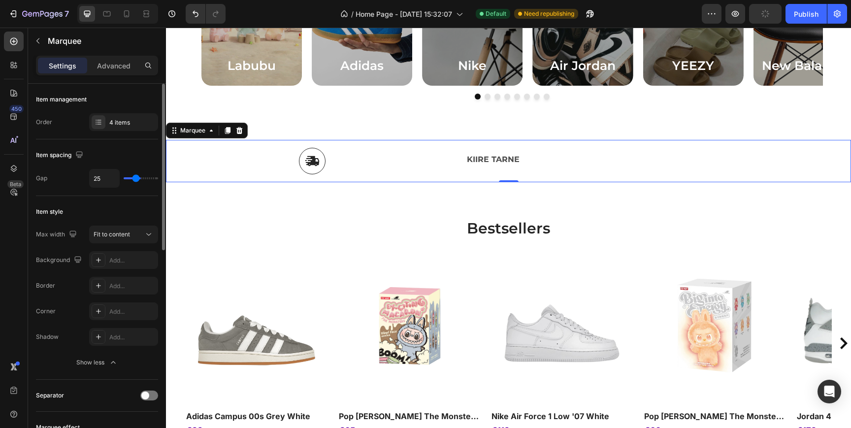
type input "23"
type input "21"
type input "19"
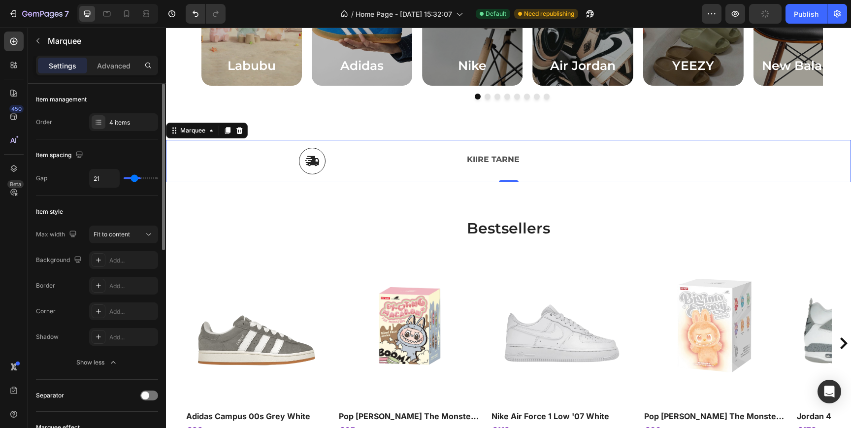
type input "19"
type input "18"
type input "17"
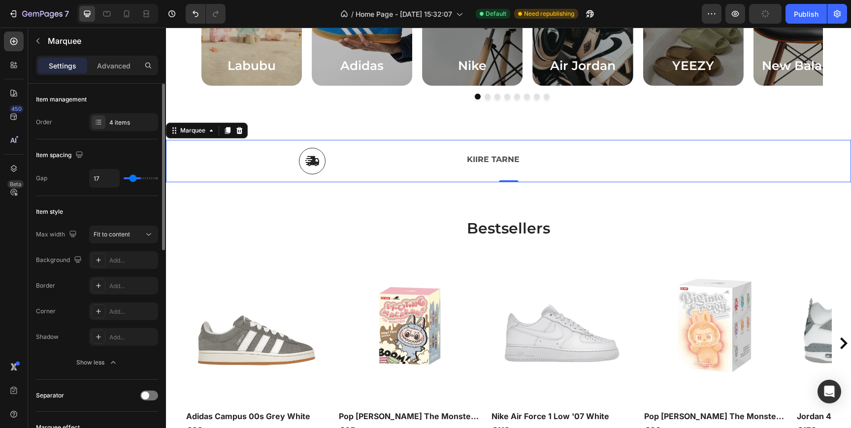
type input "16"
type input "15"
type input "14"
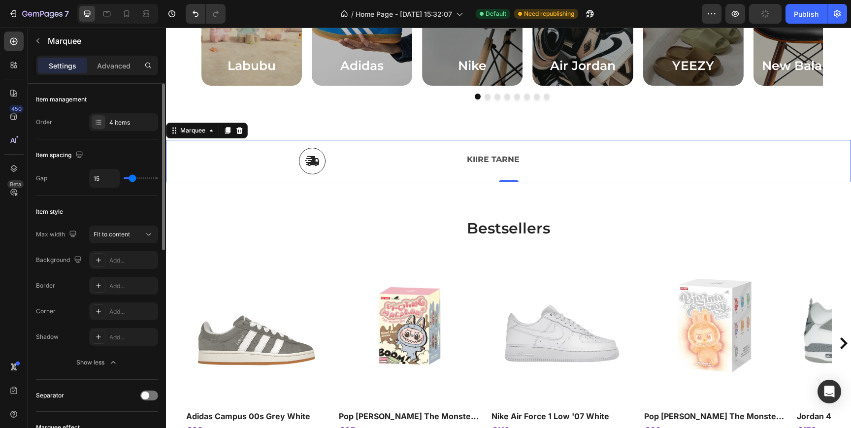
type input "14"
type input "13"
type input "11"
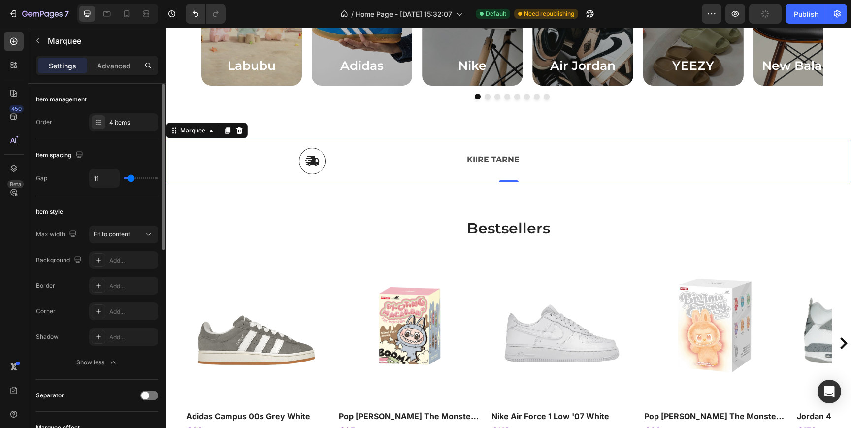
type input "10"
type input "9"
type input "8"
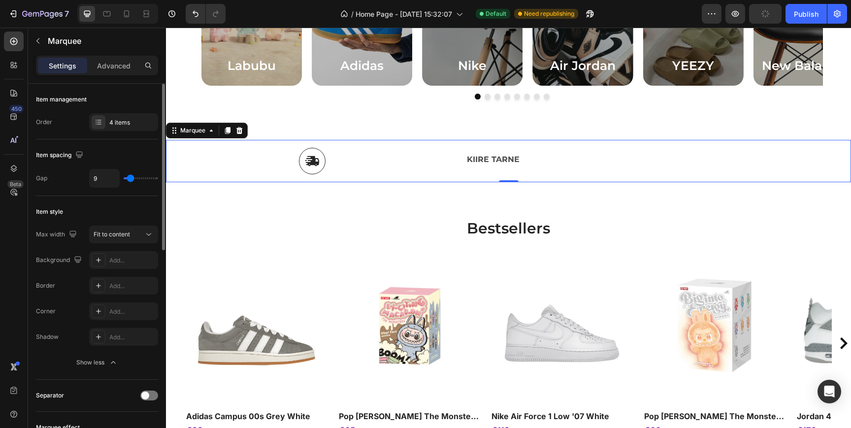
type input "8"
type input "7"
type input "6"
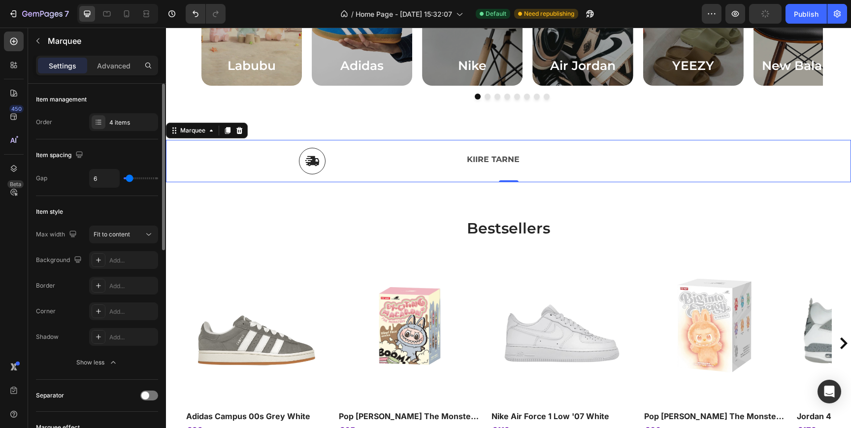
type input "5"
type input "4"
type input "2"
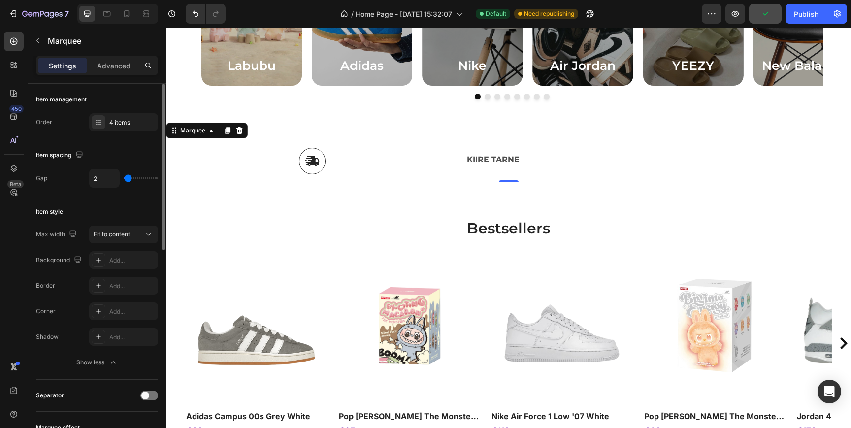
drag, startPoint x: 148, startPoint y: 179, endPoint x: 128, endPoint y: 179, distance: 20.2
type input "2"
click at [128, 179] on input "range" at bounding box center [141, 178] width 34 height 2
type input "12"
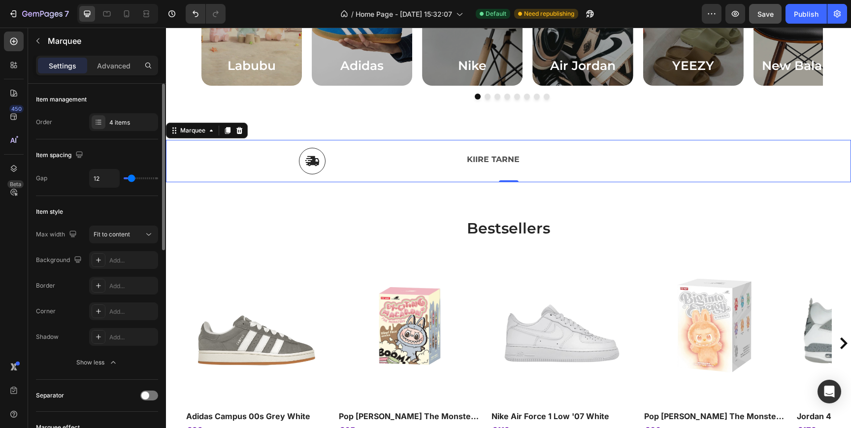
type input "16"
type input "18"
type input "22"
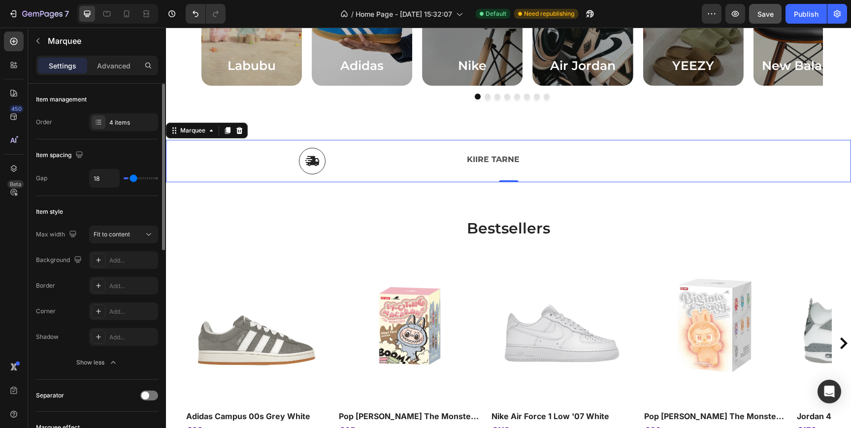
type input "22"
type input "24"
type input "26"
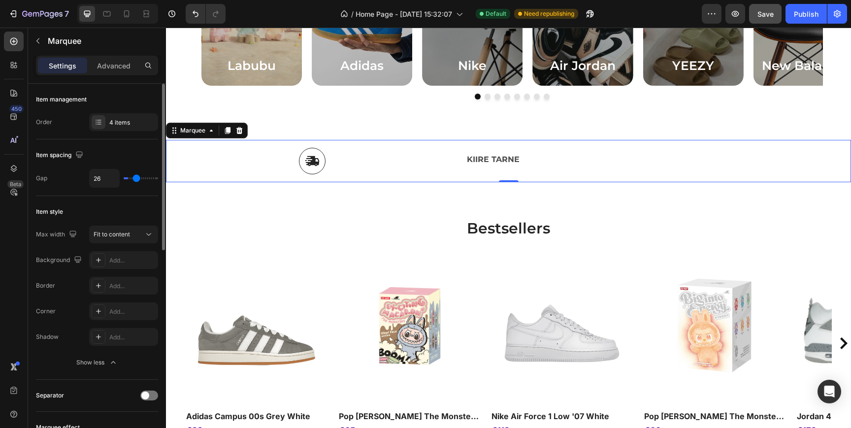
type input "28"
type input "29"
type input "30"
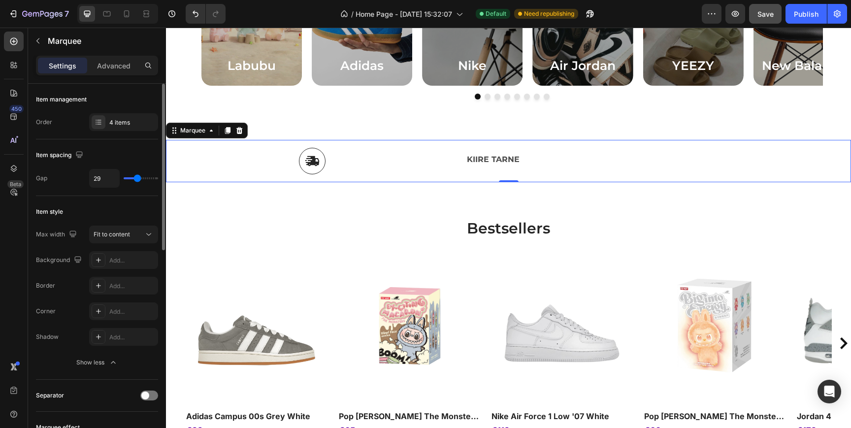
type input "30"
type input "31"
type input "32"
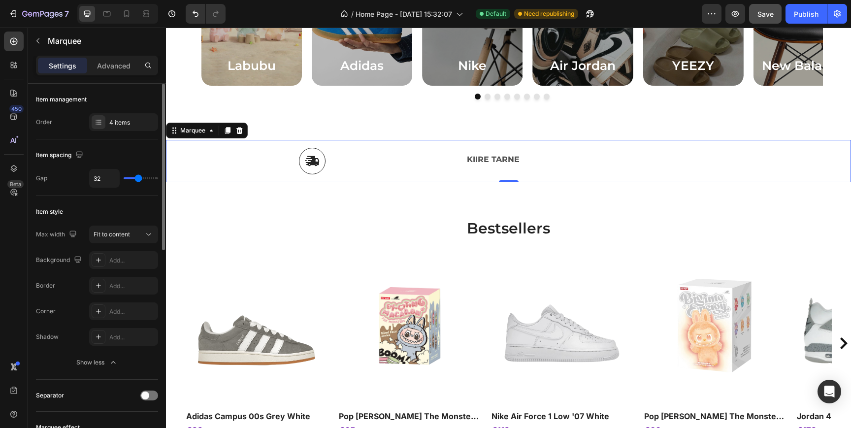
type input "33"
type input "35"
type input "36"
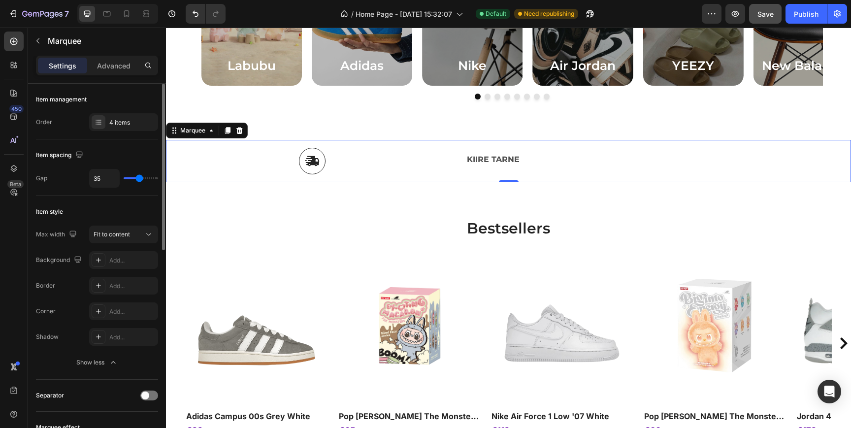
type input "36"
type input "37"
type input "38"
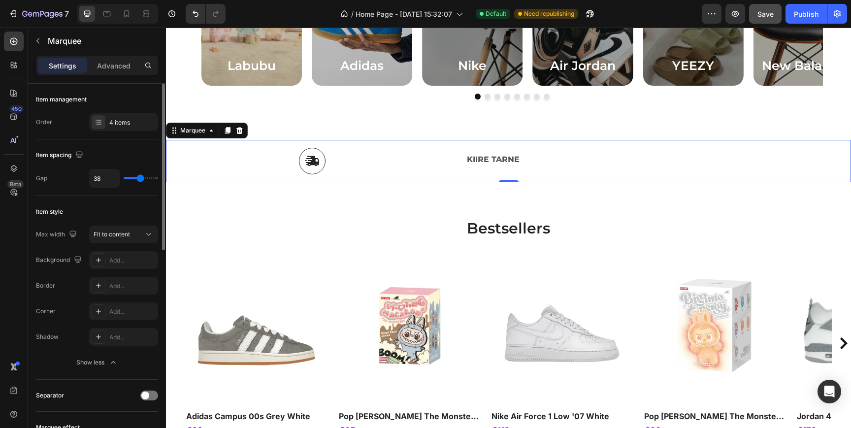
type input "39"
type input "40"
type input "41"
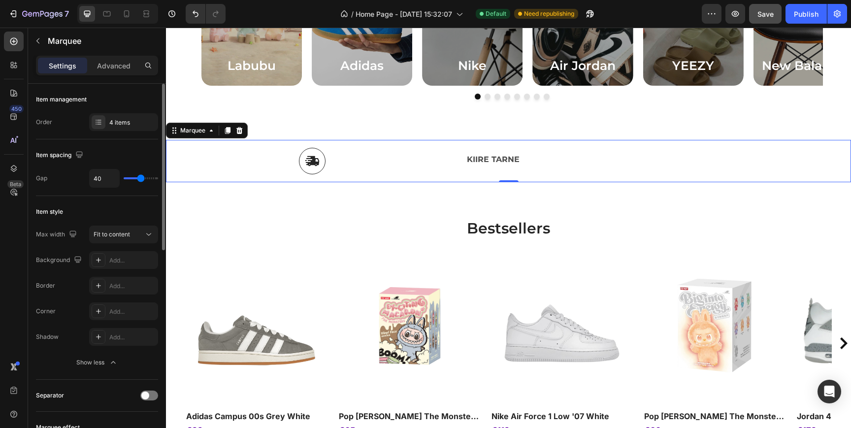
type input "41"
type input "42"
type input "43"
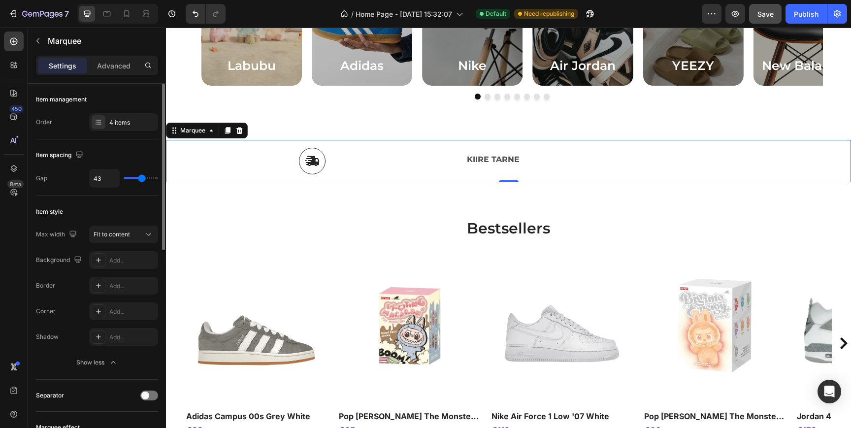
type input "44"
type input "45"
type input "46"
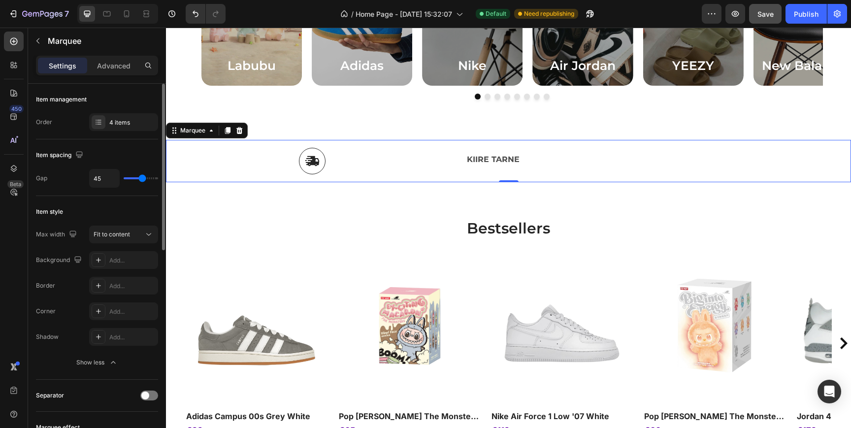
type input "46"
type input "47"
type input "48"
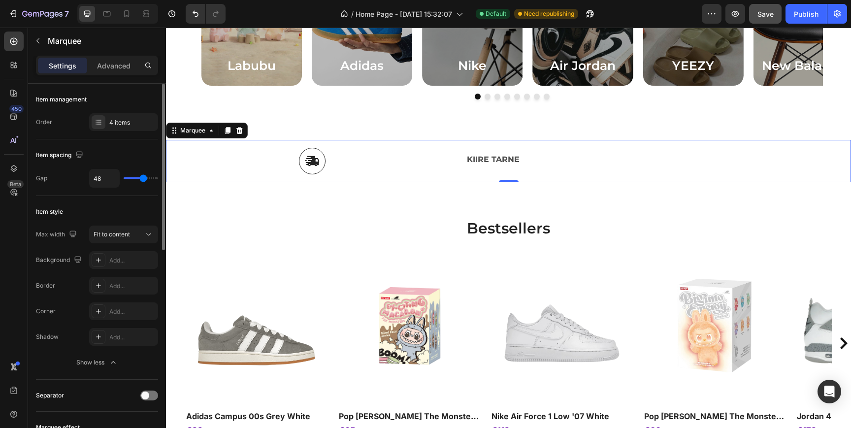
type input "49"
type input "50"
type input "51"
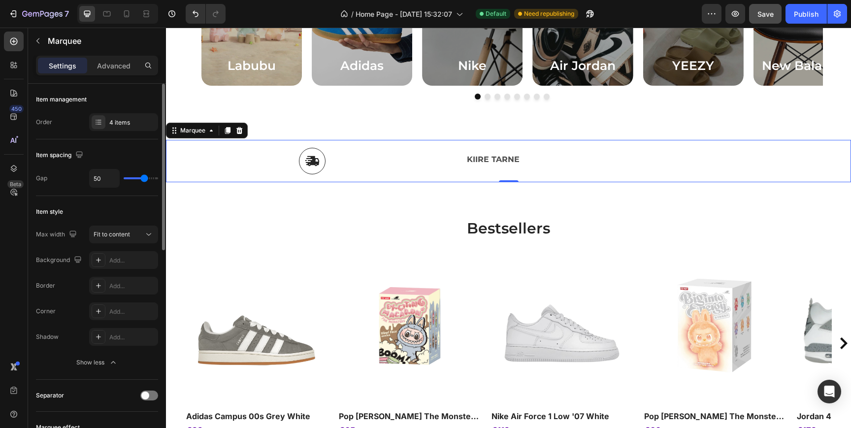
type input "51"
type input "52"
type input "53"
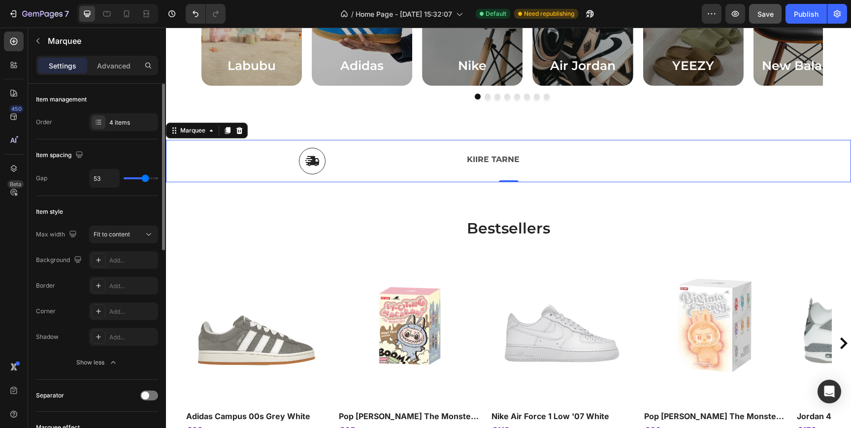
type input "54"
type input "55"
type input "56"
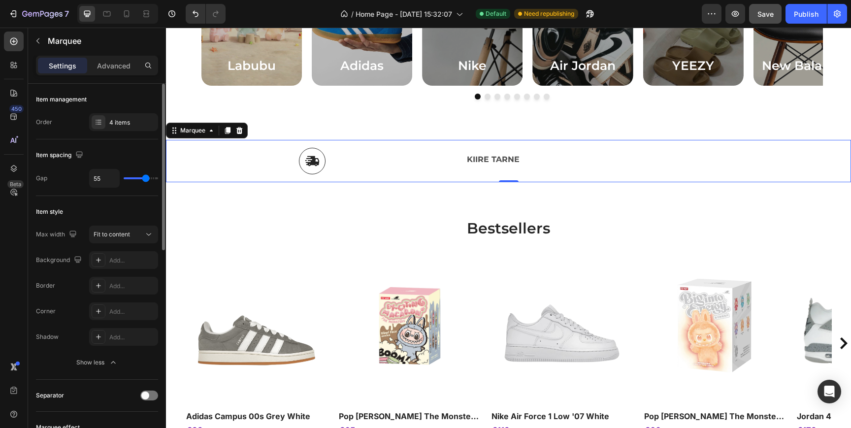
type input "56"
type input "57"
type input "58"
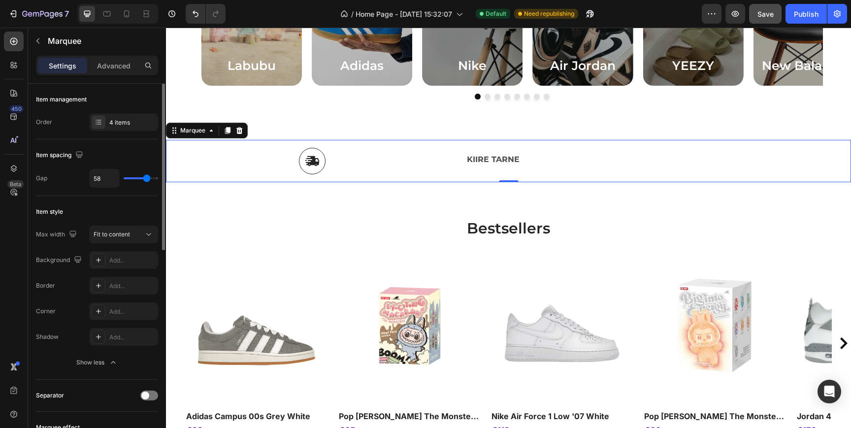
type input "59"
type input "60"
drag, startPoint x: 128, startPoint y: 178, endPoint x: 147, endPoint y: 182, distance: 19.5
type input "60"
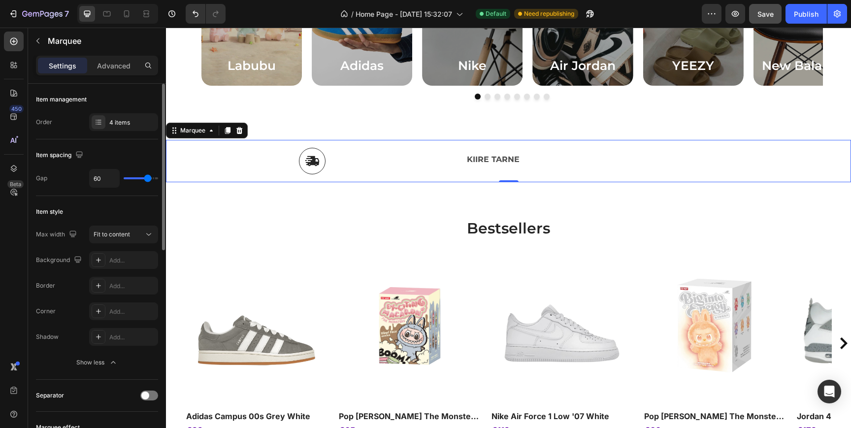
click at [147, 179] on input "range" at bounding box center [141, 178] width 34 height 2
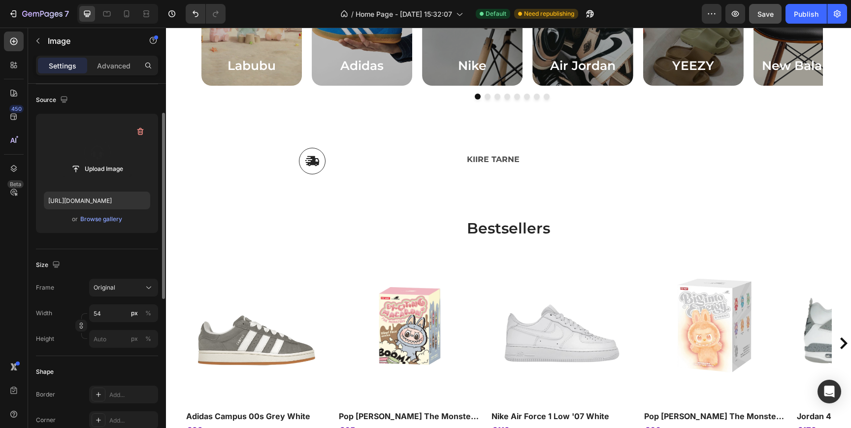
scroll to position [105, 0]
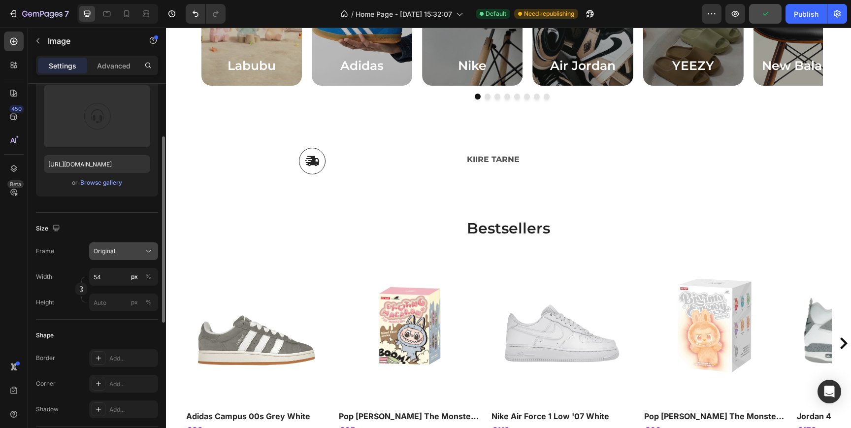
click at [116, 247] on div "Original" at bounding box center [118, 251] width 48 height 9
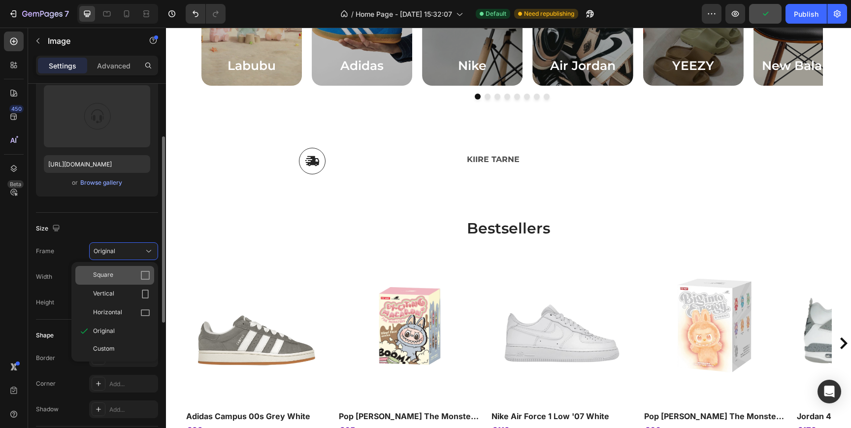
click at [107, 268] on div "Square" at bounding box center [114, 275] width 79 height 19
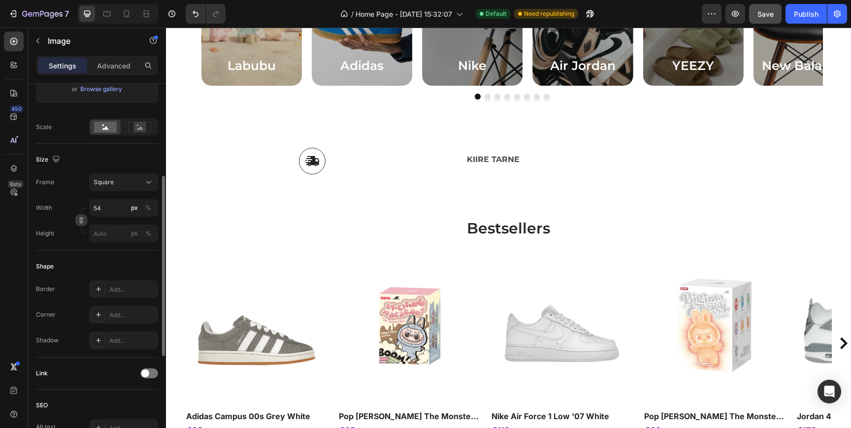
scroll to position [196, 0]
click at [146, 212] on div "%" at bounding box center [148, 210] width 6 height 9
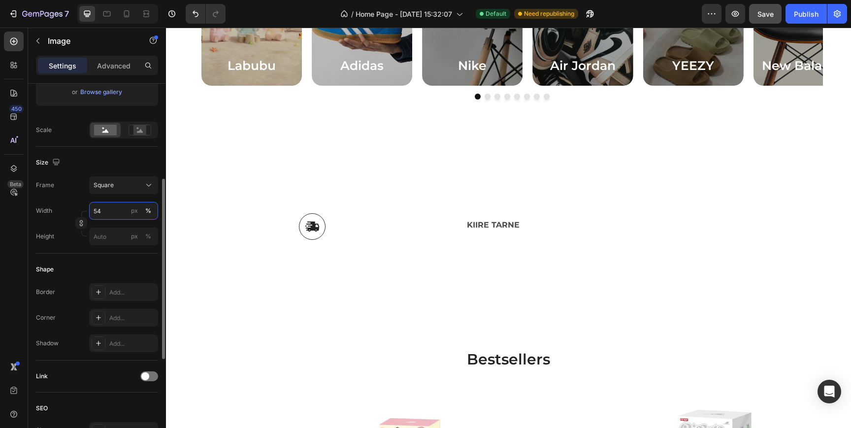
type input "5"
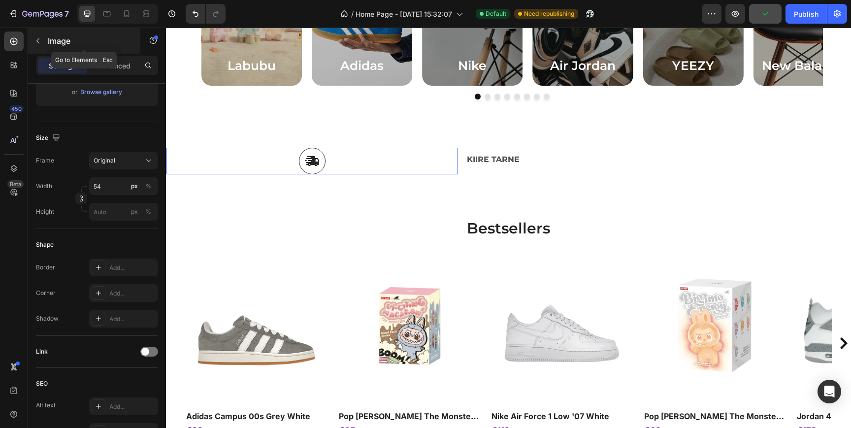
click at [41, 37] on icon "button" at bounding box center [38, 41] width 8 height 8
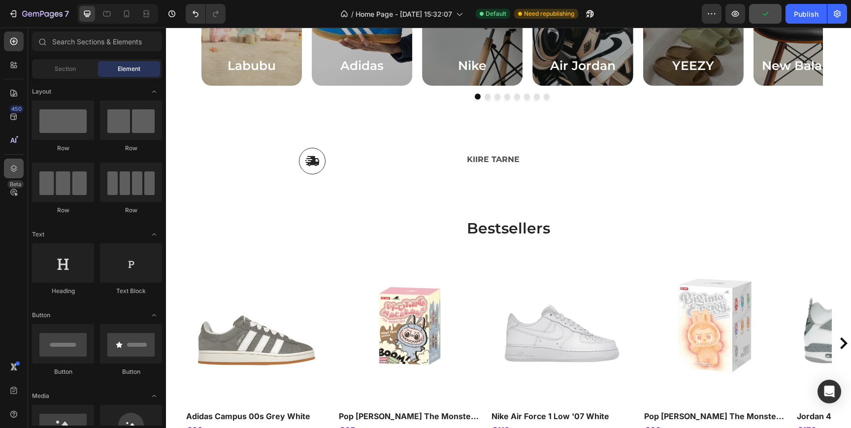
click at [12, 164] on icon at bounding box center [14, 169] width 10 height 10
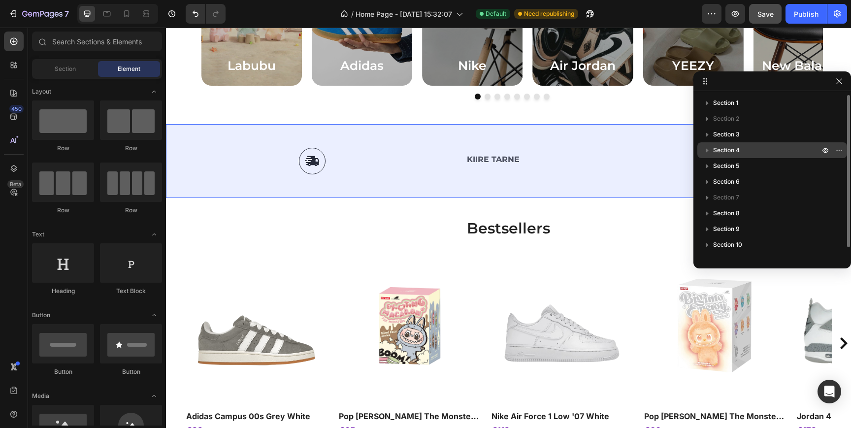
click at [734, 149] on span "Section 4" at bounding box center [726, 150] width 27 height 10
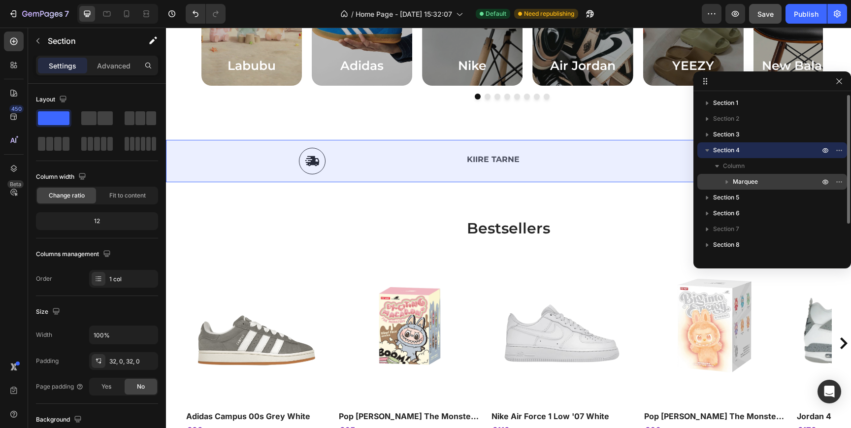
click at [756, 183] on span "Marquee" at bounding box center [745, 182] width 25 height 10
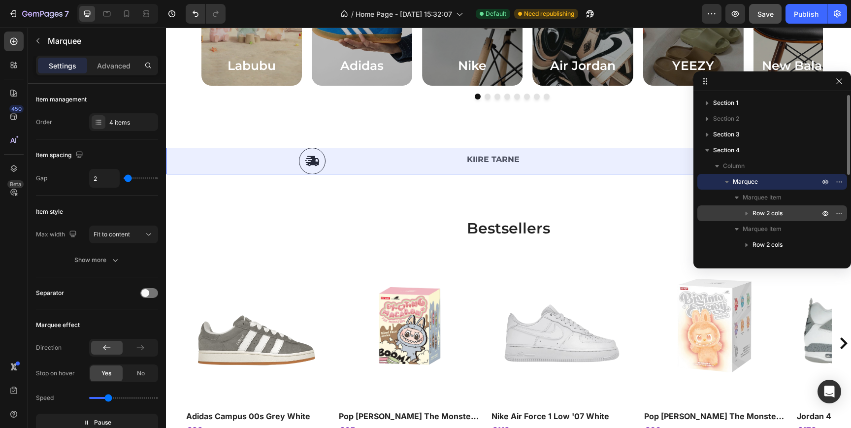
click at [763, 210] on span "Row 2 cols" at bounding box center [768, 213] width 30 height 10
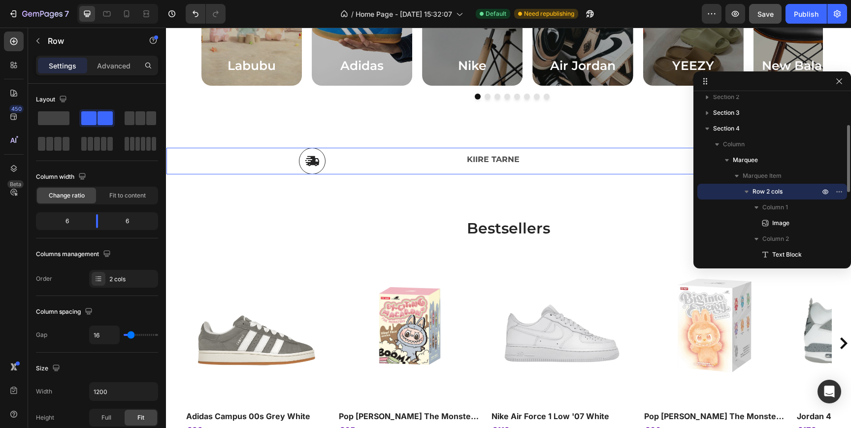
scroll to position [39, 0]
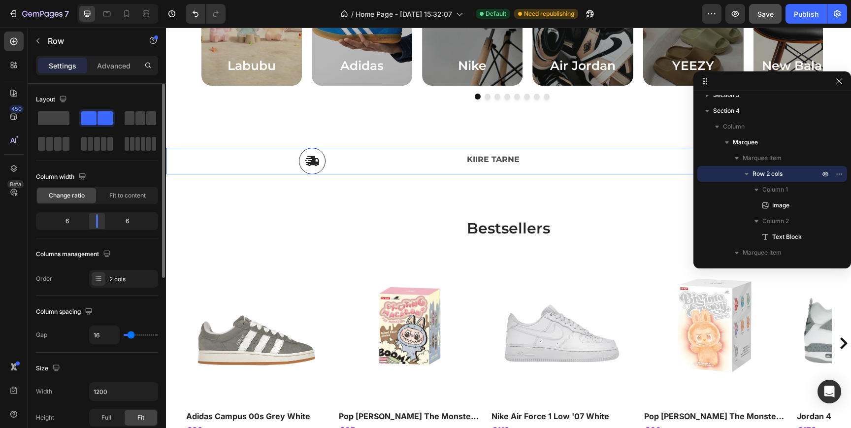
click at [98, 0] on body "7 / Home Page - [DATE] 15:32:07 Default Need republishing Preview Save Publish …" at bounding box center [425, 0] width 851 height 0
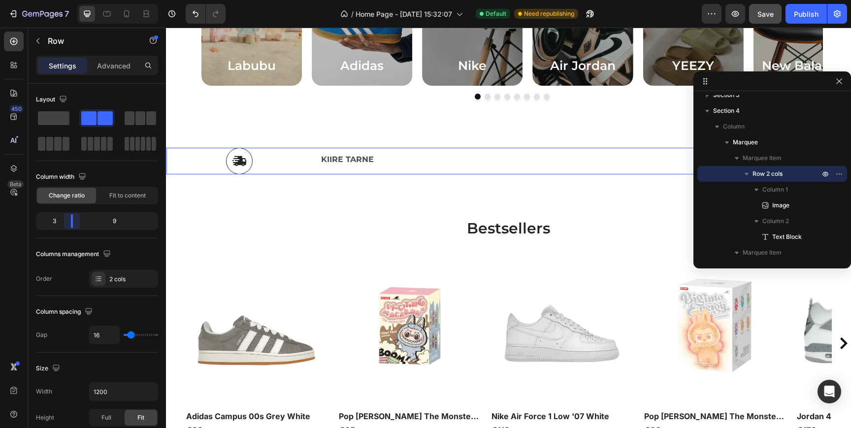
drag, startPoint x: 98, startPoint y: 225, endPoint x: 67, endPoint y: 227, distance: 30.6
click at [67, 0] on body "7 / Home Page - [DATE] 15:32:07 Default Need republishing Preview Save Publish …" at bounding box center [425, 0] width 851 height 0
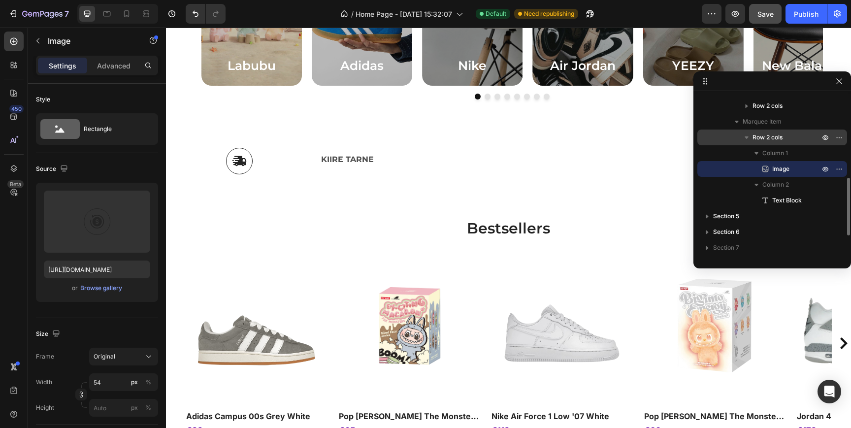
click at [775, 136] on span "Row 2 cols" at bounding box center [768, 137] width 30 height 10
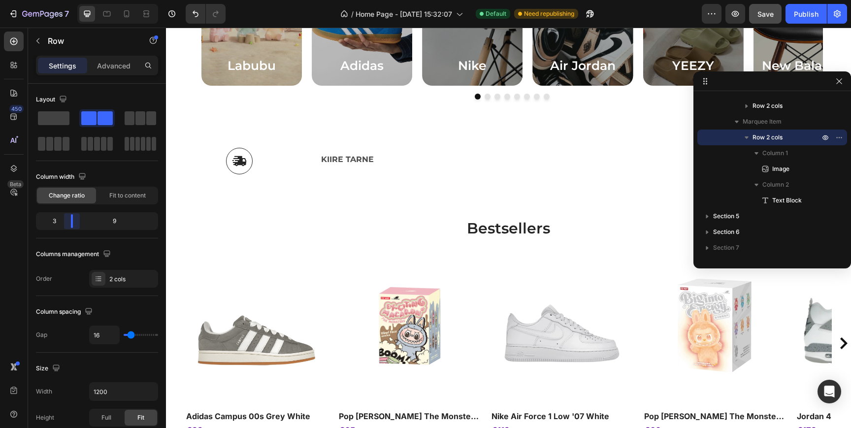
drag, startPoint x: 98, startPoint y: 223, endPoint x: 64, endPoint y: 223, distance: 34.0
click at [64, 0] on body "7 / Home Page - [DATE] 15:32:07 Default Need republishing Preview Save Publish …" at bounding box center [425, 0] width 851 height 0
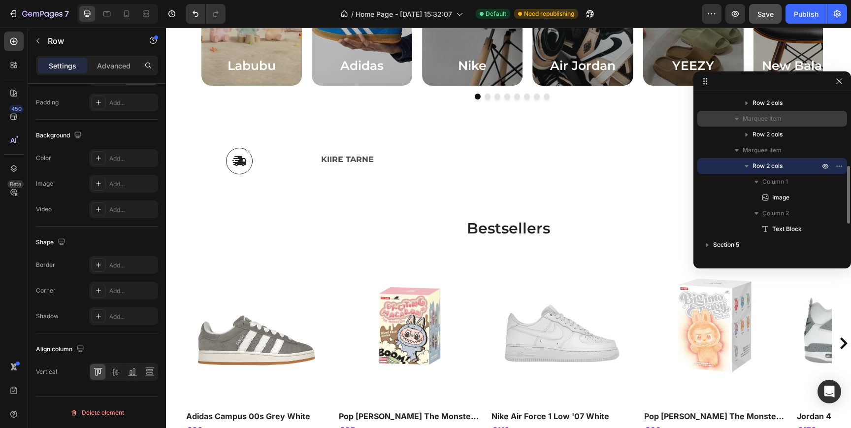
scroll to position [203, 0]
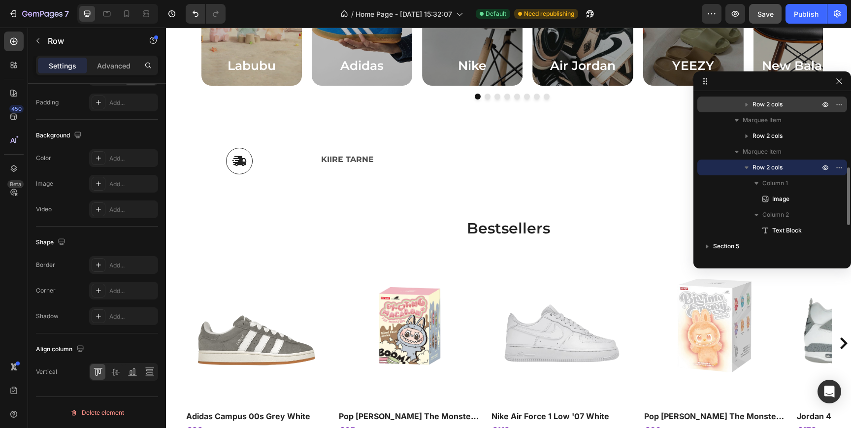
click at [794, 101] on p "Row 2 cols" at bounding box center [787, 104] width 69 height 10
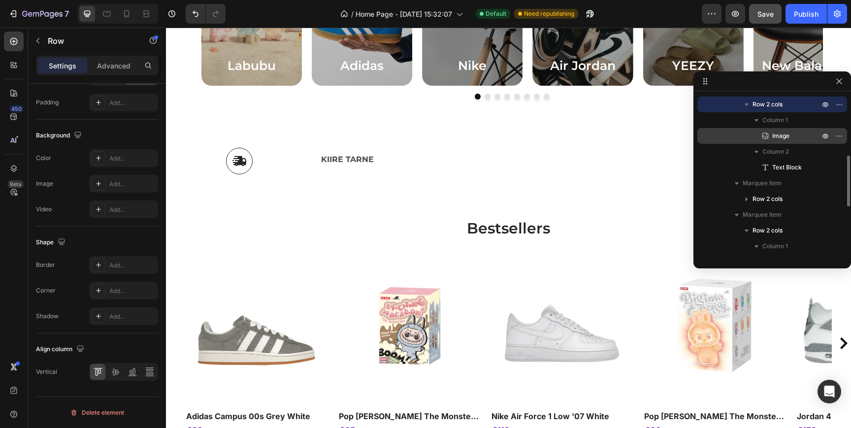
scroll to position [143, 0]
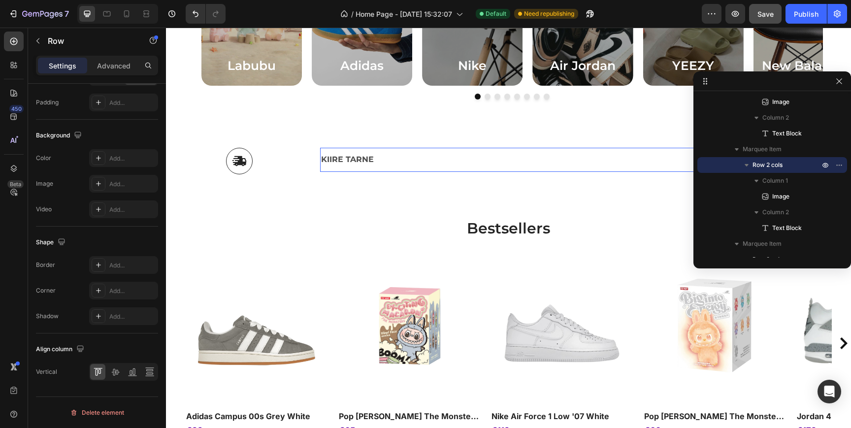
click at [581, 150] on div "KIIRE TARNE Text Block 0" at bounding box center [537, 160] width 437 height 24
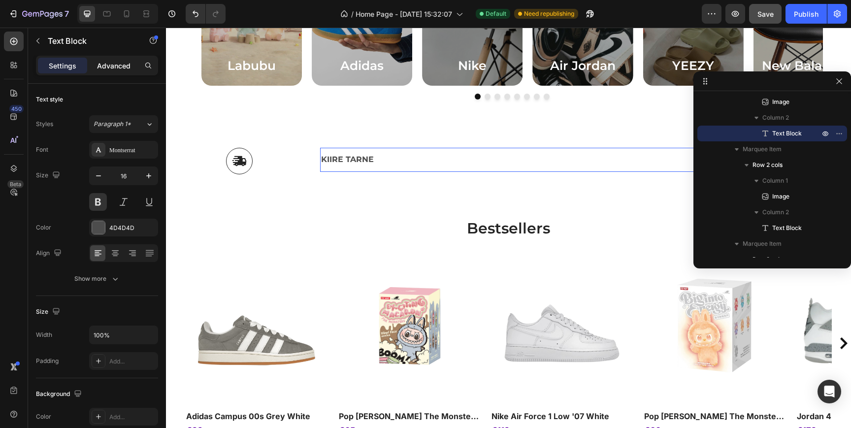
click at [125, 62] on p "Advanced" at bounding box center [113, 66] width 33 height 10
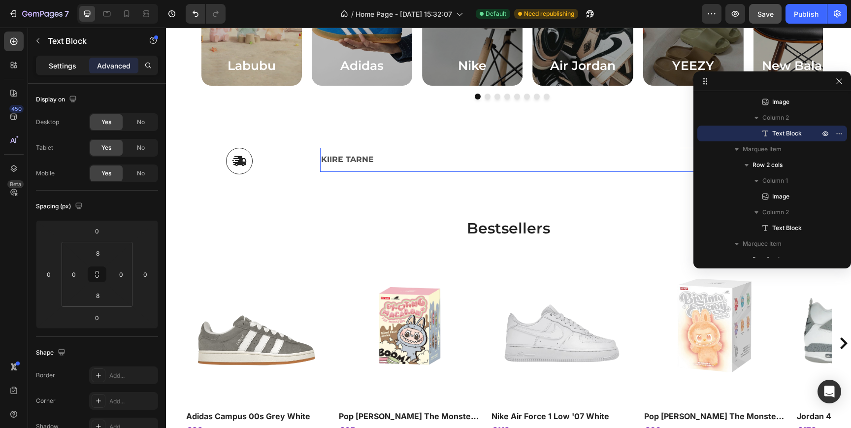
click at [68, 69] on p "Settings" at bounding box center [63, 66] width 28 height 10
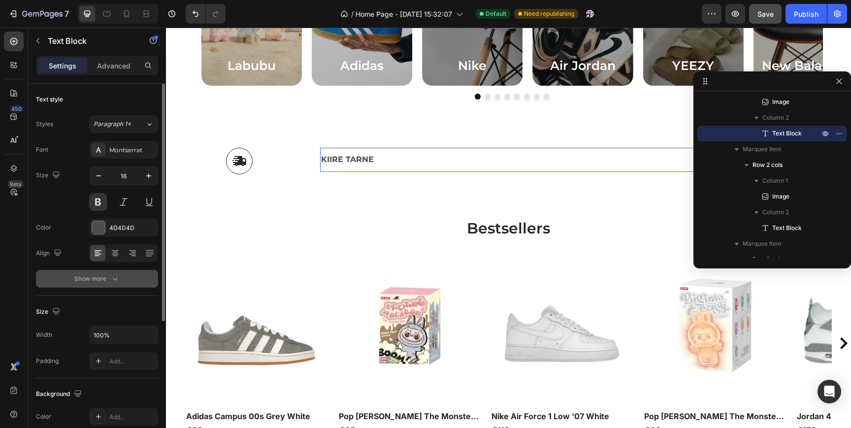
click at [116, 273] on button "Show more" at bounding box center [97, 279] width 122 height 18
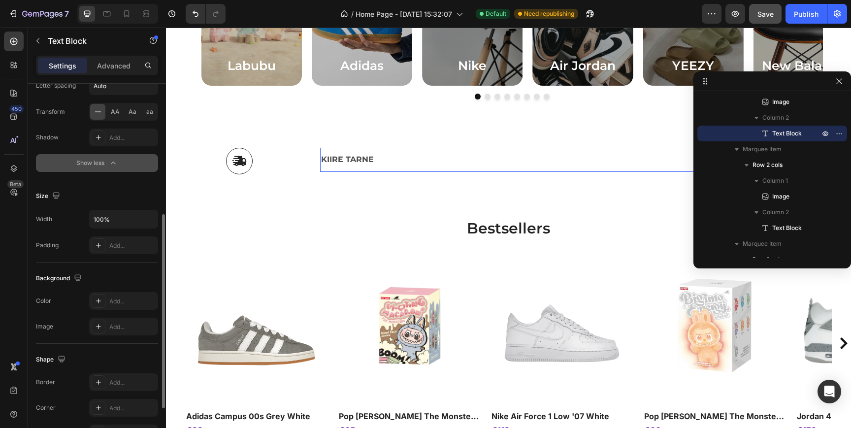
scroll to position [260, 0]
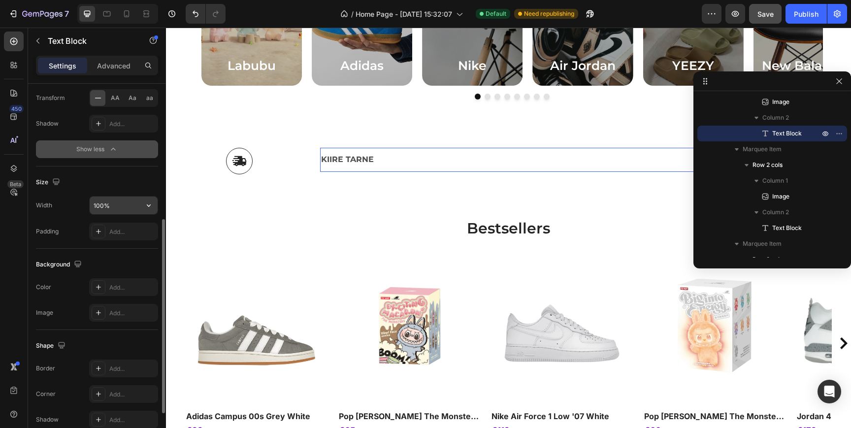
click at [127, 207] on input "100%" at bounding box center [124, 206] width 68 height 18
click at [145, 207] on icon "button" at bounding box center [149, 205] width 10 height 10
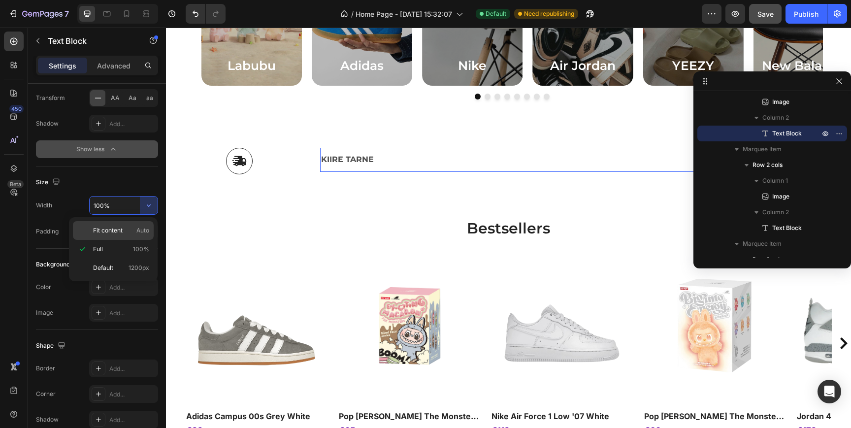
click at [134, 225] on div "Fit content Auto" at bounding box center [113, 230] width 81 height 19
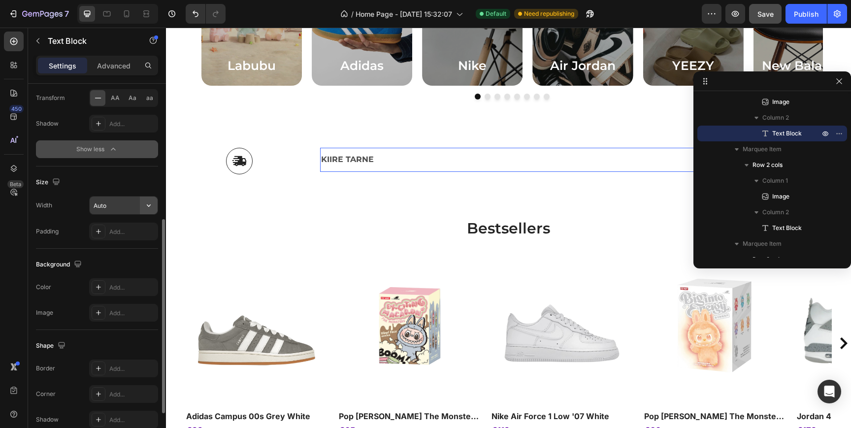
click at [150, 206] on icon "button" at bounding box center [149, 205] width 10 height 10
click at [150, 204] on icon "button" at bounding box center [149, 205] width 10 height 10
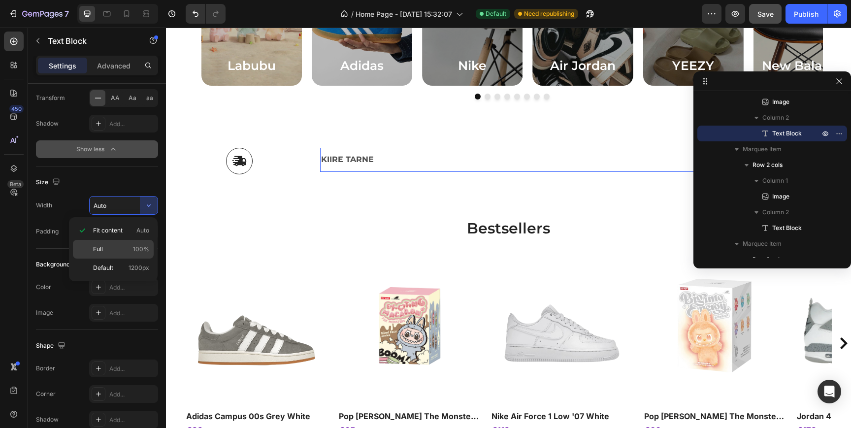
click at [122, 247] on p "Full 100%" at bounding box center [121, 249] width 56 height 9
type input "100%"
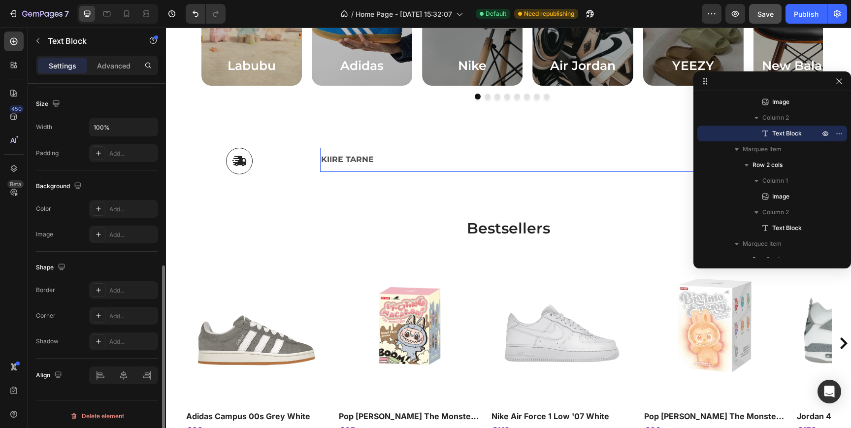
scroll to position [341, 0]
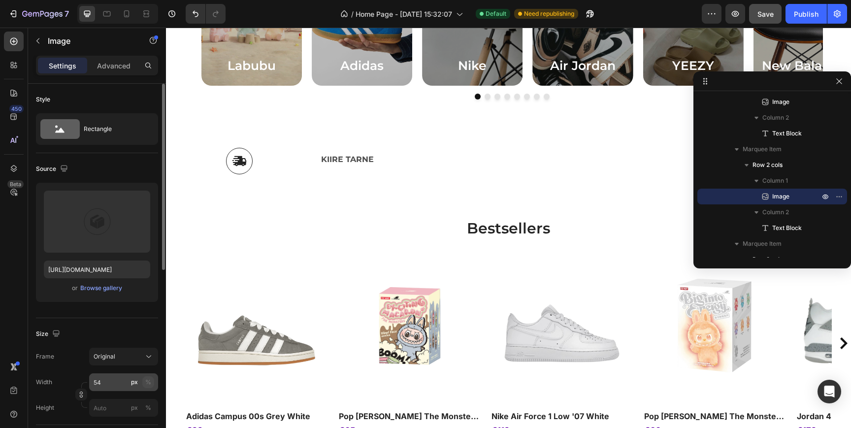
click at [149, 380] on div "%" at bounding box center [148, 382] width 6 height 9
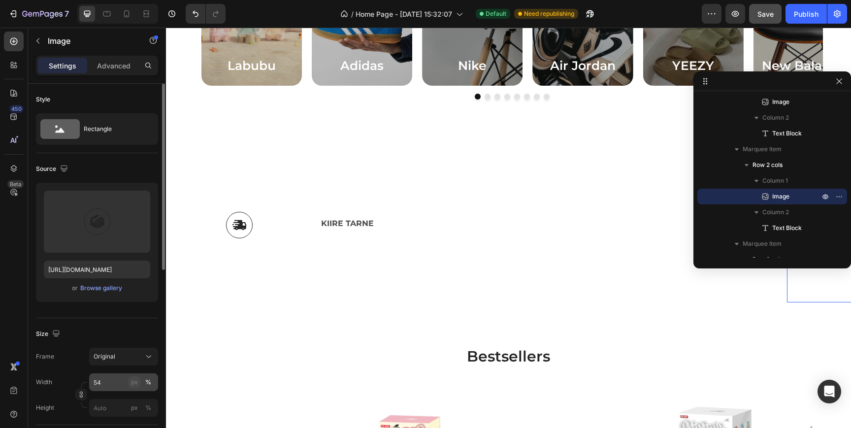
click at [136, 380] on div "px" at bounding box center [134, 382] width 7 height 9
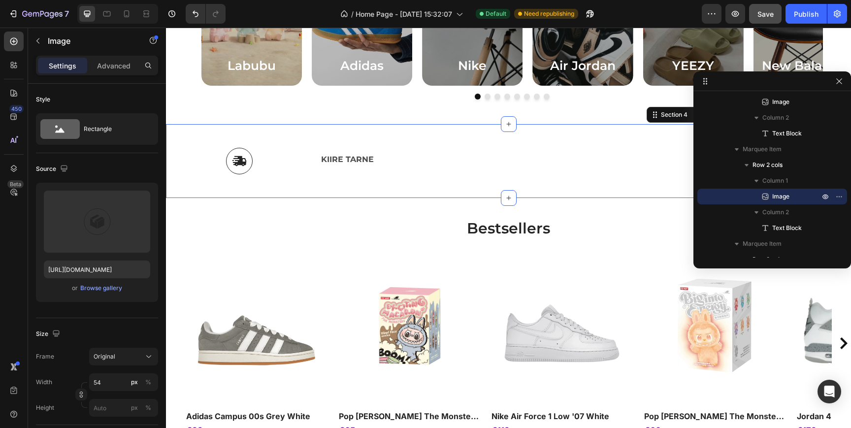
click at [290, 184] on div "Image KIIRE TARNE Text Block Row Image AUTENTSUS GARANTII Text Block Row Image …" at bounding box center [508, 161] width 685 height 74
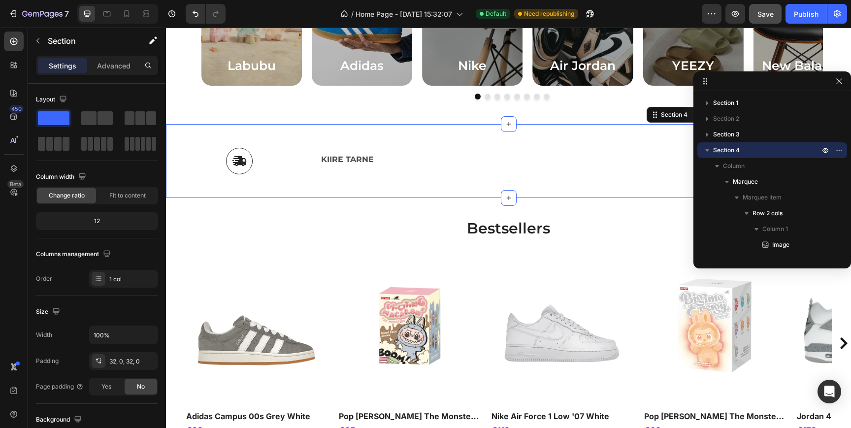
click at [106, 222] on div "12" at bounding box center [97, 221] width 118 height 14
click at [100, 222] on div "12" at bounding box center [97, 221] width 118 height 14
click at [116, 196] on span "Fit to content" at bounding box center [127, 195] width 36 height 9
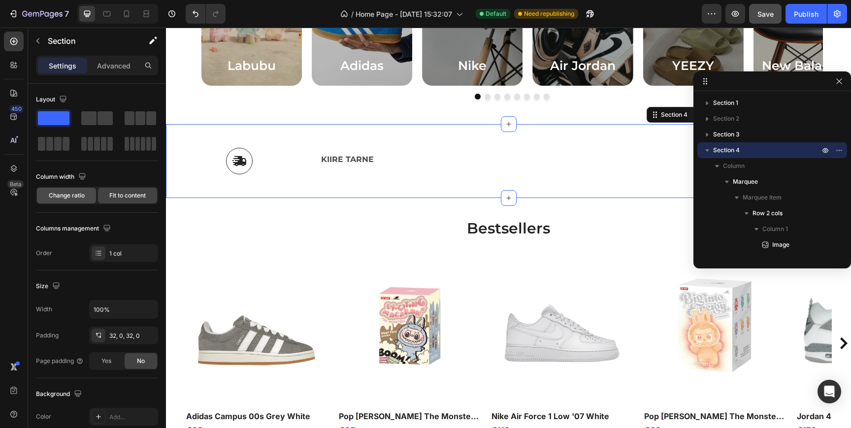
click at [72, 197] on span "Change ratio" at bounding box center [67, 195] width 36 height 9
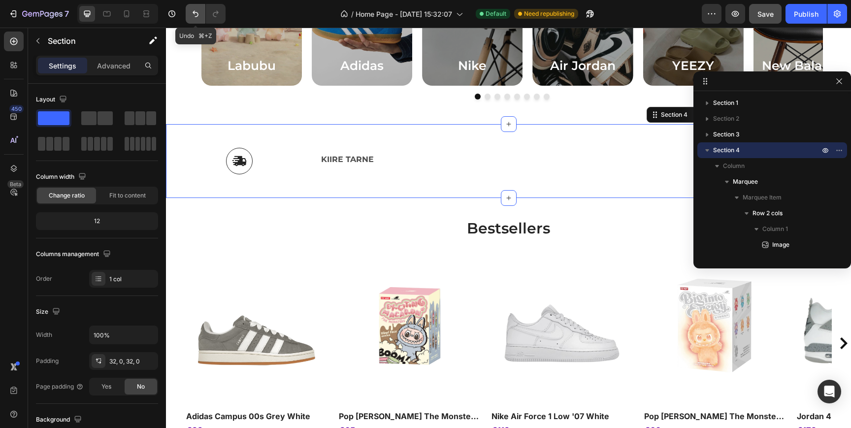
click at [198, 11] on icon "Undo/Redo" at bounding box center [196, 14] width 10 height 10
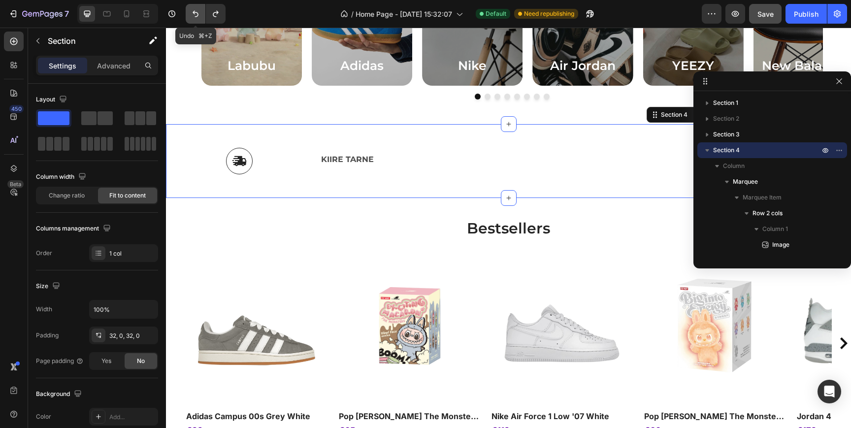
click at [198, 11] on icon "Undo/Redo" at bounding box center [196, 14] width 10 height 10
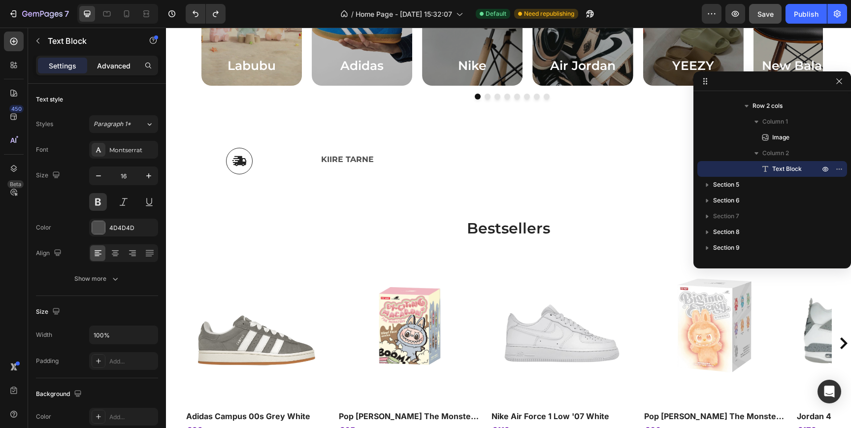
click at [112, 62] on p "Advanced" at bounding box center [113, 66] width 33 height 10
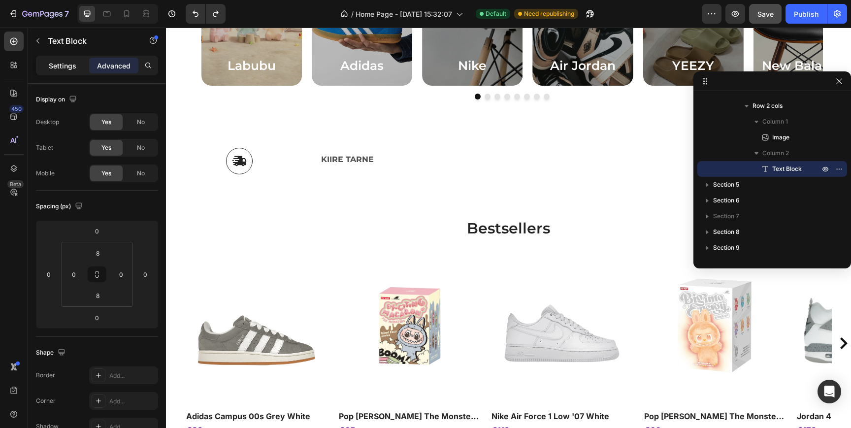
click at [73, 64] on p "Settings" at bounding box center [63, 66] width 28 height 10
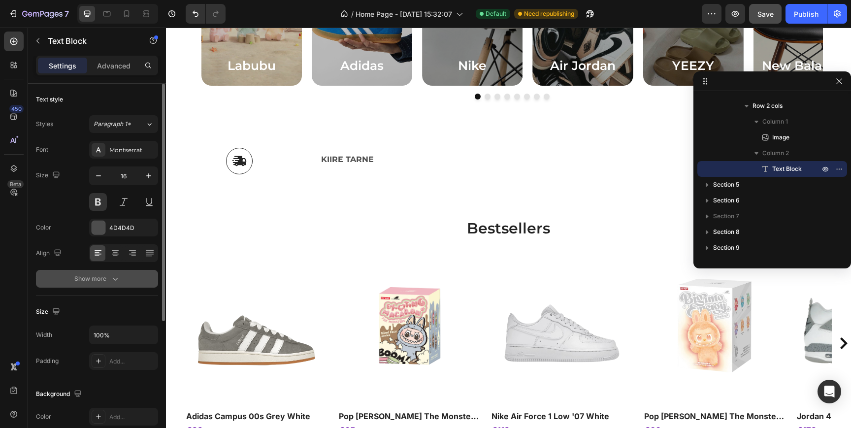
click at [99, 282] on div "Show more" at bounding box center [97, 279] width 46 height 10
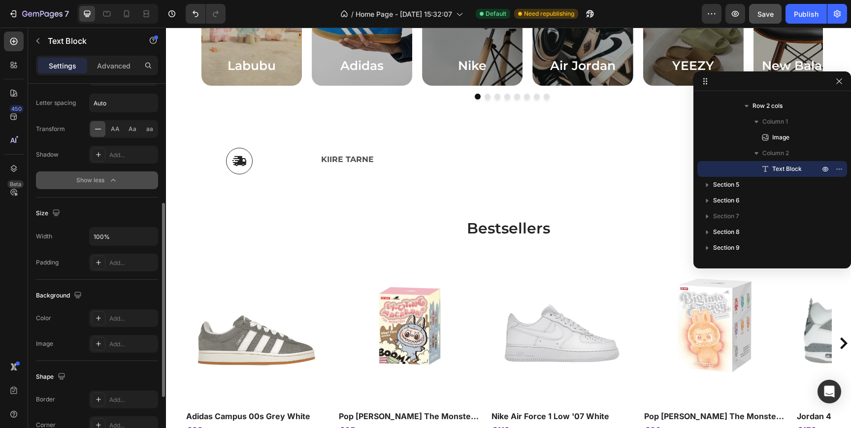
click at [96, 185] on div "Show less" at bounding box center [97, 180] width 42 height 10
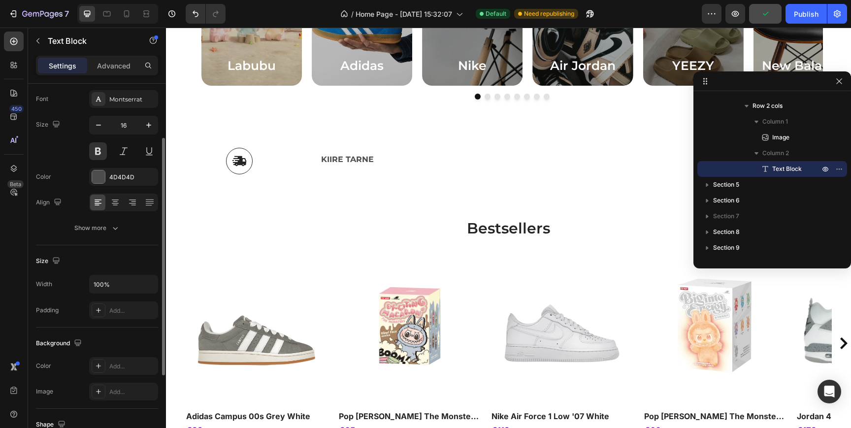
scroll to position [45, 0]
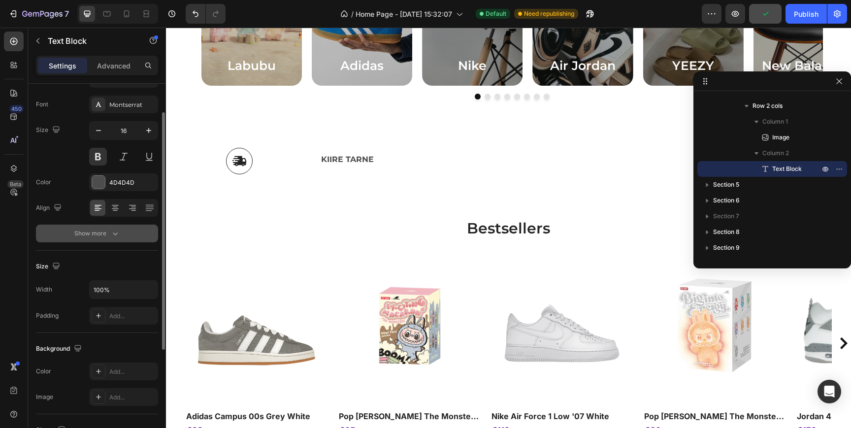
click at [90, 235] on div "Show more" at bounding box center [97, 234] width 46 height 10
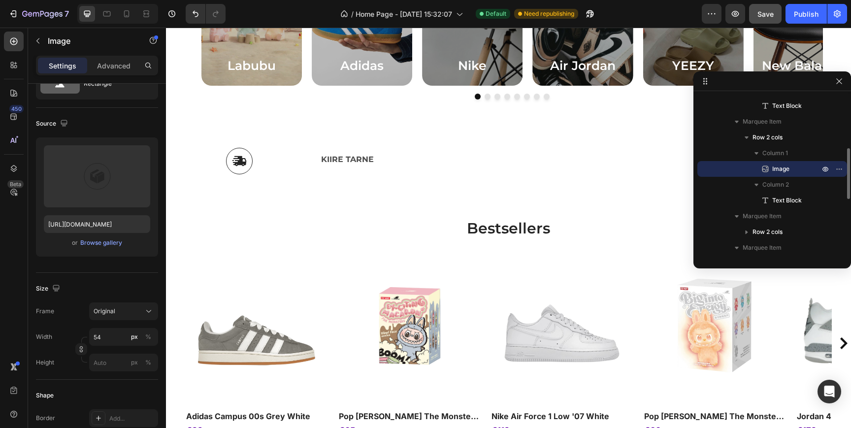
scroll to position [0, 0]
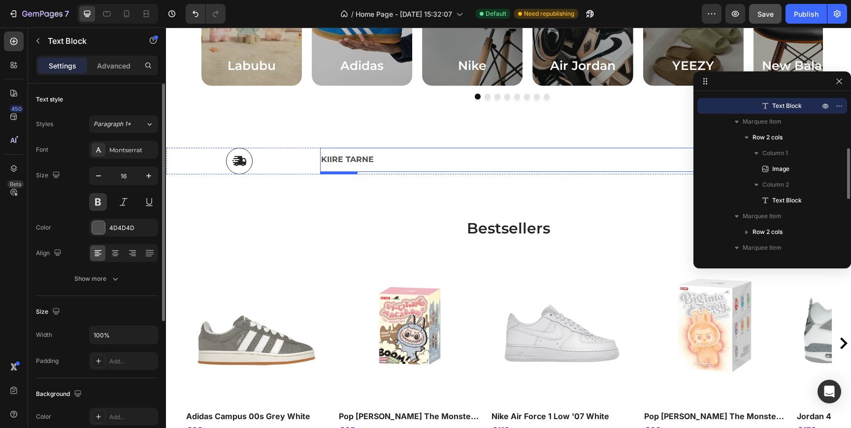
click at [321, 159] on p "KIIRE TARNE" at bounding box center [538, 160] width 435 height 14
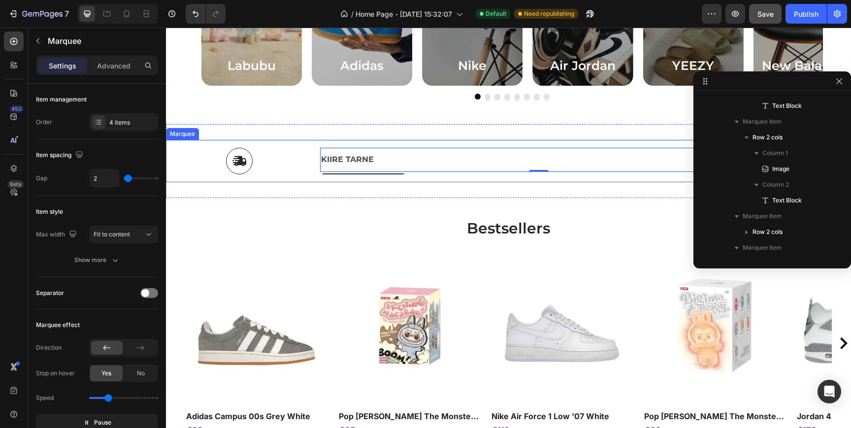
click at [323, 178] on div "Image KIIRE TARNE Text Block 0 Row Image AUTENTSUS GARANTII Text Block Row Imag…" at bounding box center [508, 161] width 685 height 42
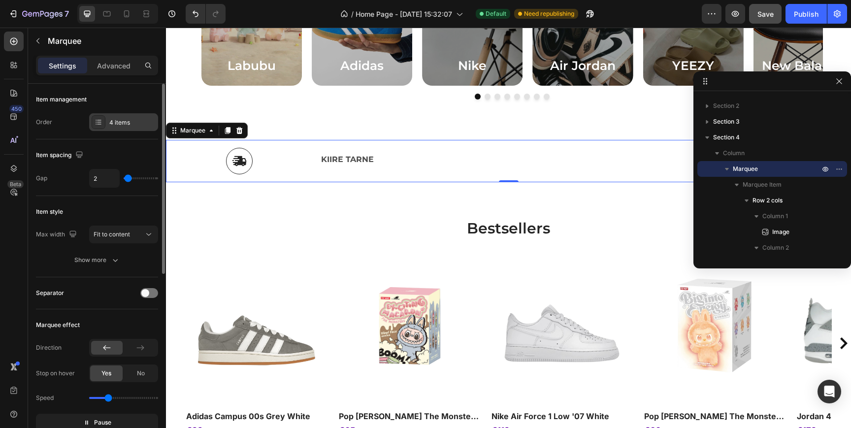
click at [127, 130] on div "4 items" at bounding box center [123, 122] width 69 height 18
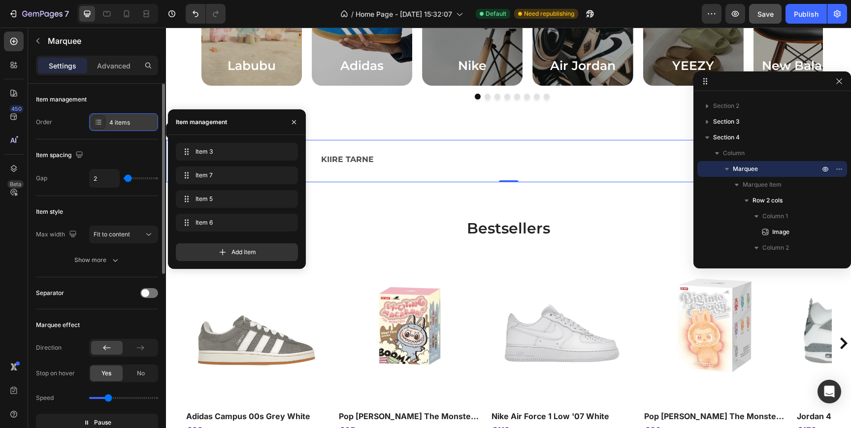
click at [127, 125] on div "4 items" at bounding box center [132, 122] width 46 height 9
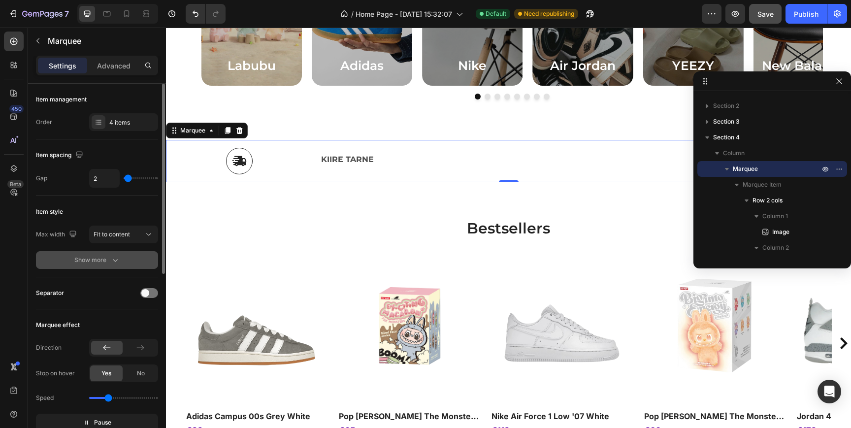
click at [120, 254] on button "Show more" at bounding box center [97, 260] width 122 height 18
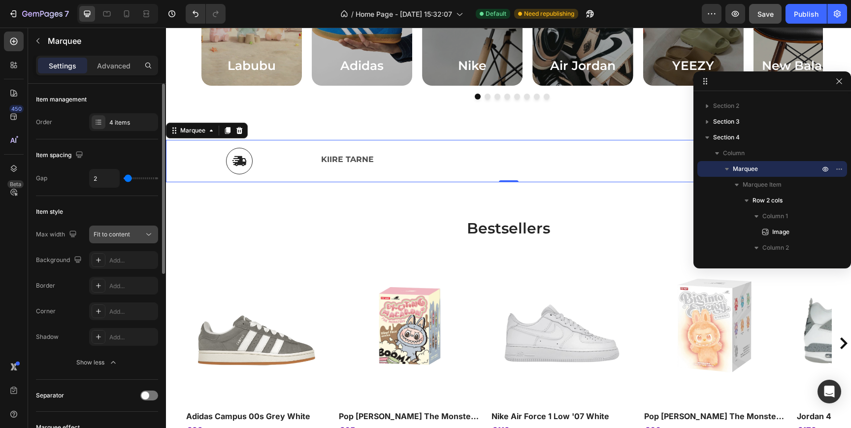
click at [132, 236] on div "Fit to content" at bounding box center [119, 234] width 50 height 9
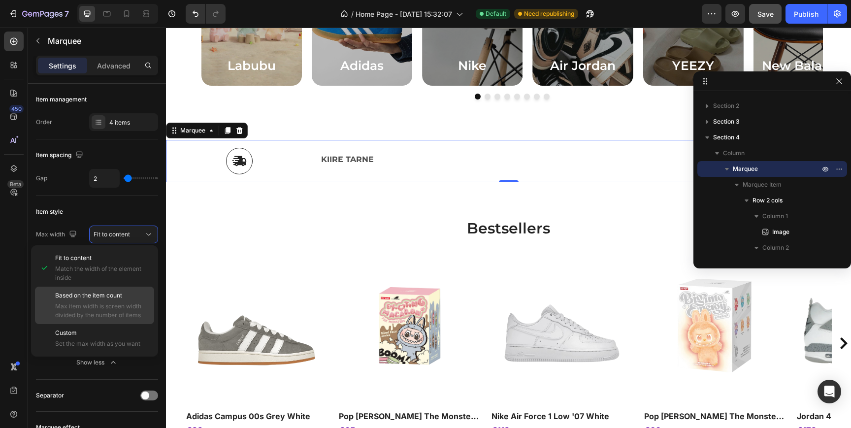
click at [129, 292] on p "Based on the item count" at bounding box center [102, 295] width 95 height 9
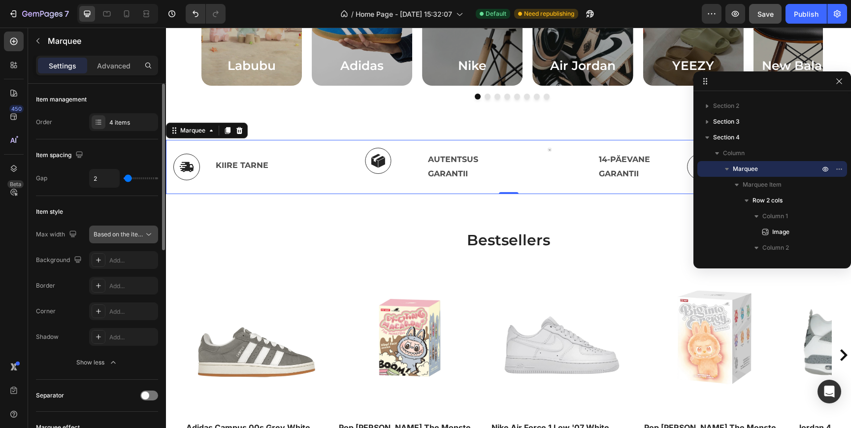
click at [128, 233] on span "Based on the item count" at bounding box center [127, 233] width 67 height 7
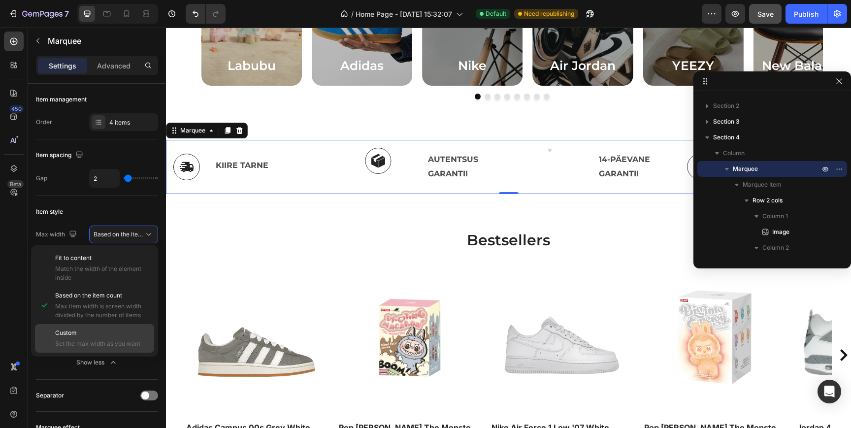
click at [87, 335] on p "Custom" at bounding box center [102, 333] width 95 height 9
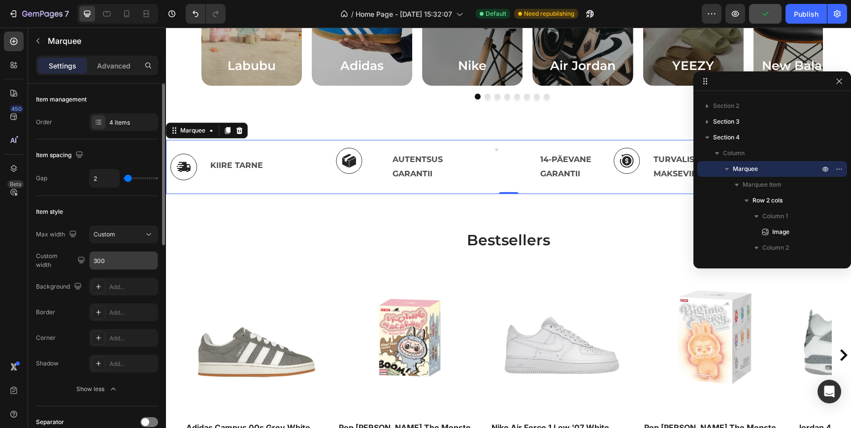
click at [111, 259] on input "300" at bounding box center [124, 261] width 68 height 18
click at [125, 242] on button "Custom" at bounding box center [123, 235] width 69 height 18
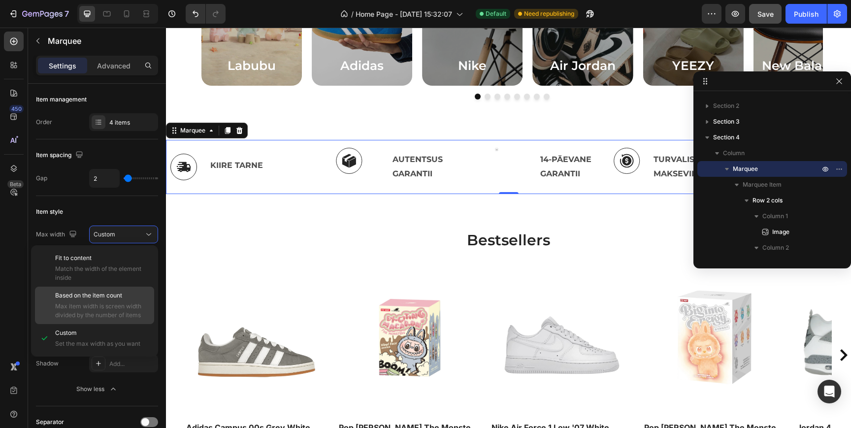
click at [111, 300] on div "Based on the item count Max item width is screen width divided by the number of…" at bounding box center [102, 305] width 95 height 29
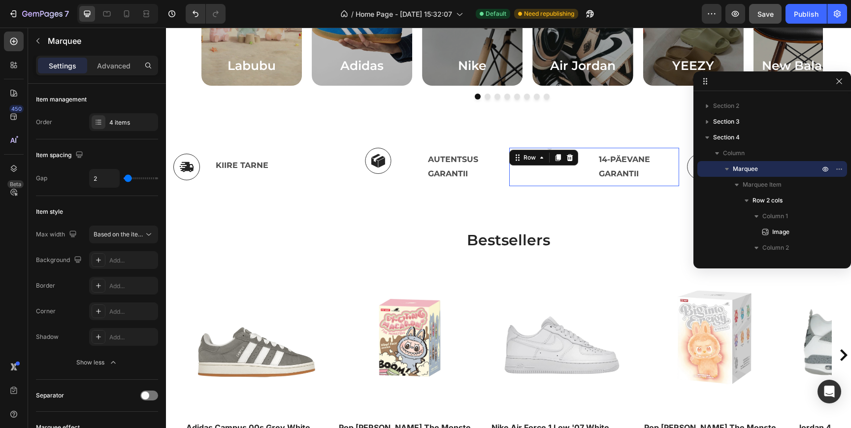
click at [509, 164] on div "Image 14-PÄEVANE GARANTII Text Block Row 0" at bounding box center [594, 167] width 170 height 38
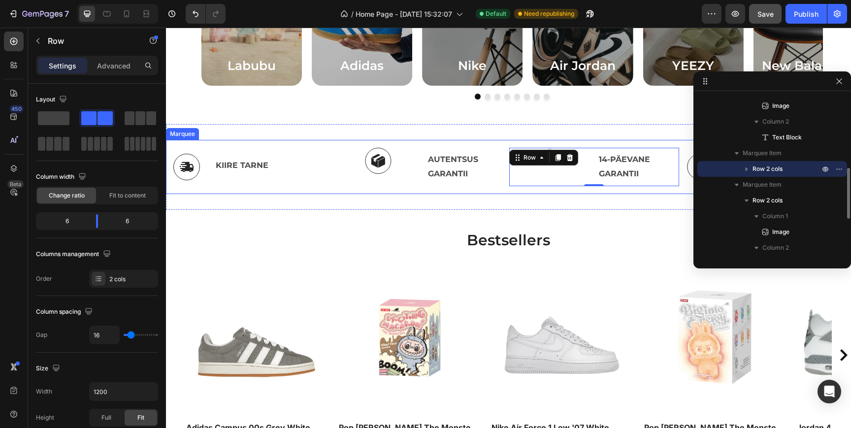
click at [194, 133] on div "Marquee" at bounding box center [182, 134] width 29 height 9
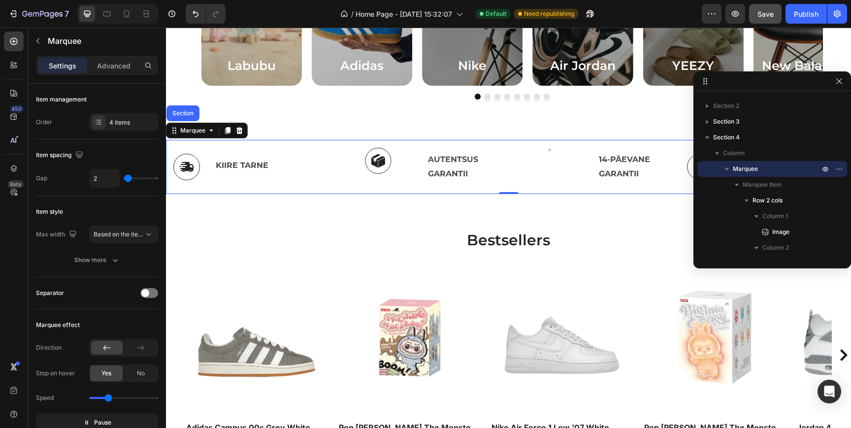
click at [334, 168] on p "KIIRE TARNE" at bounding box center [274, 166] width 120 height 14
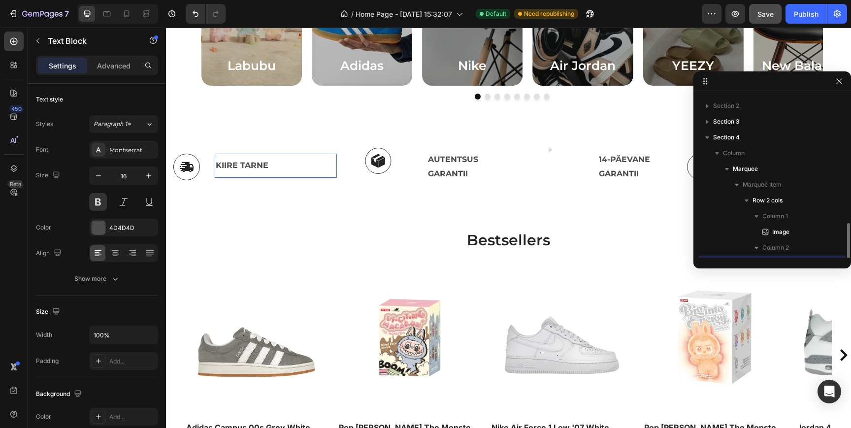
scroll to position [107, 0]
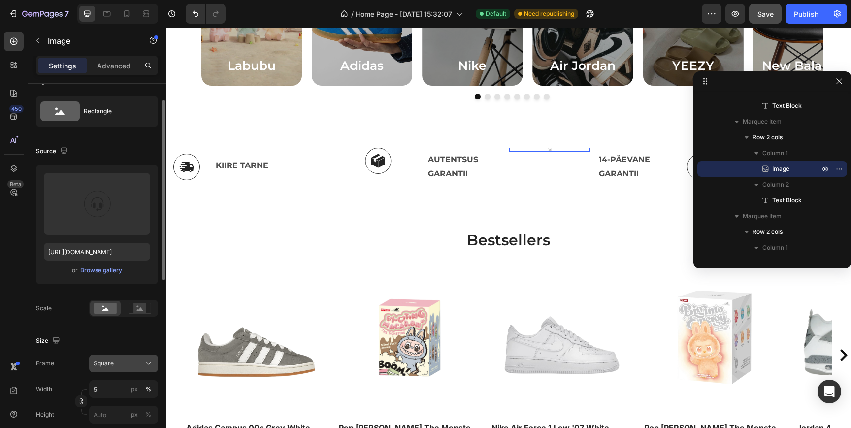
scroll to position [56, 0]
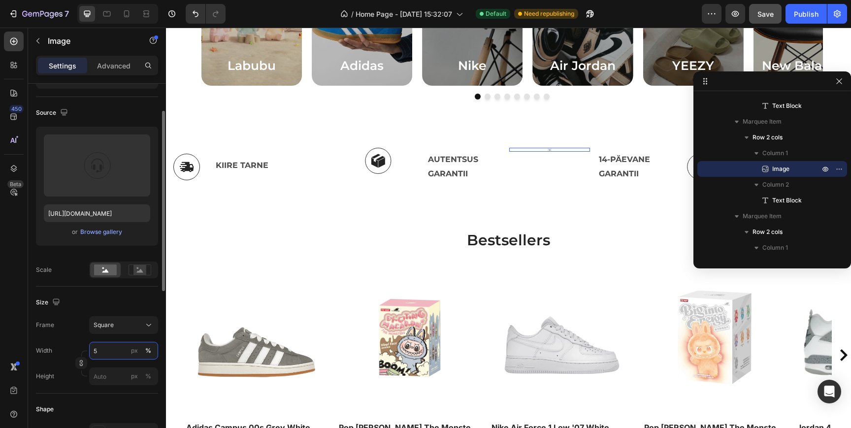
click at [112, 352] on input "5" at bounding box center [123, 351] width 69 height 18
type input "50"
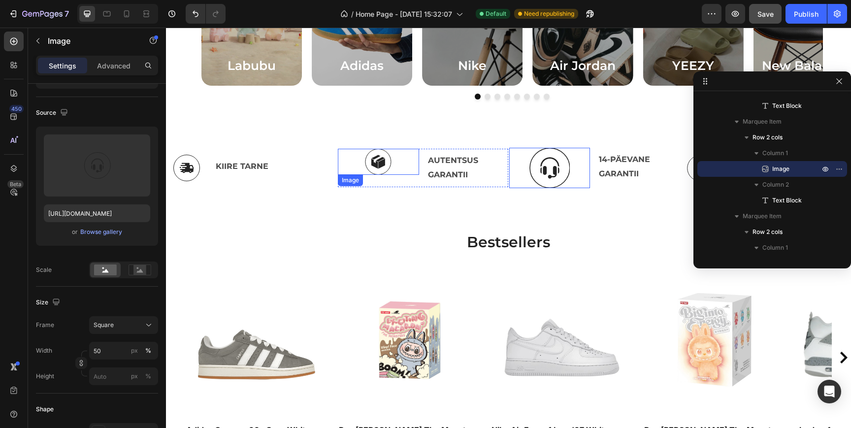
click at [364, 165] on img at bounding box center [377, 162] width 27 height 26
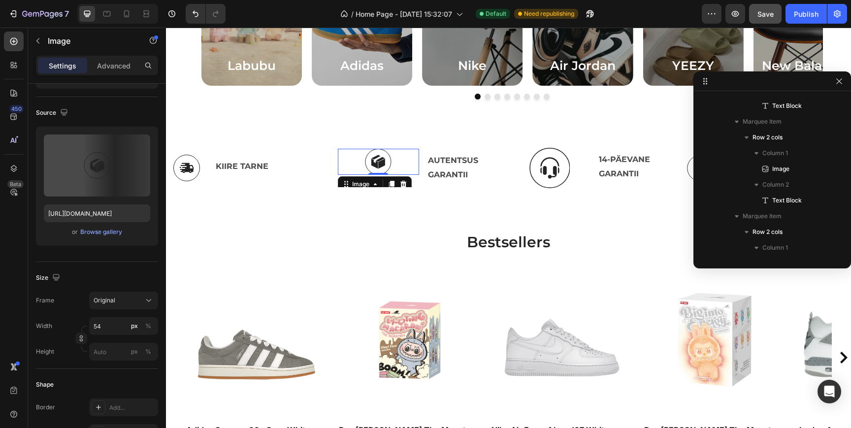
scroll to position [170, 0]
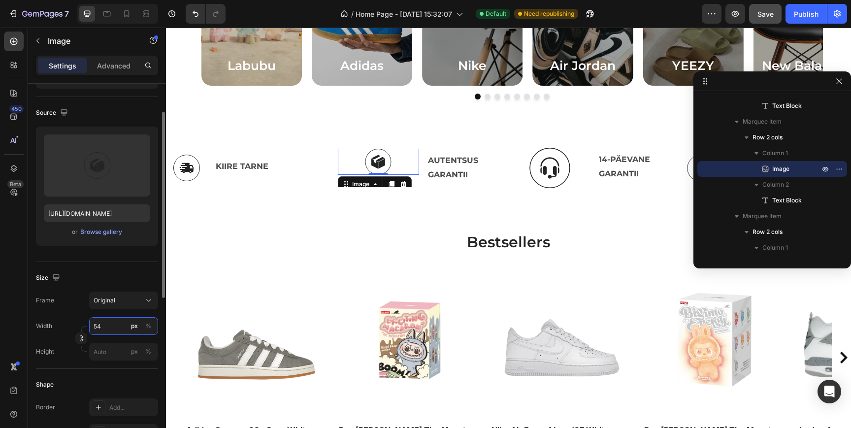
click at [112, 327] on input "54" at bounding box center [123, 326] width 69 height 18
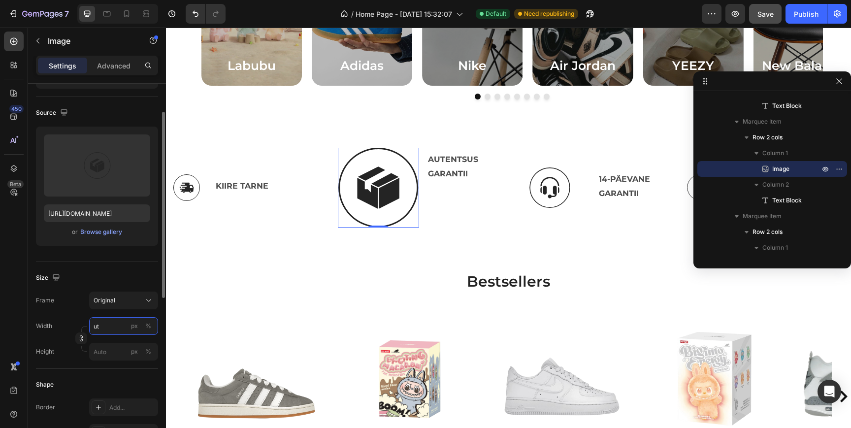
type input "uto"
click at [95, 327] on input "uto" at bounding box center [123, 326] width 69 height 18
click at [83, 311] on div "Frame Original Width px % Height px %" at bounding box center [97, 326] width 122 height 69
click at [505, 190] on div "AUTENTSUS GARANTII Text Block" at bounding box center [464, 188] width 81 height 80
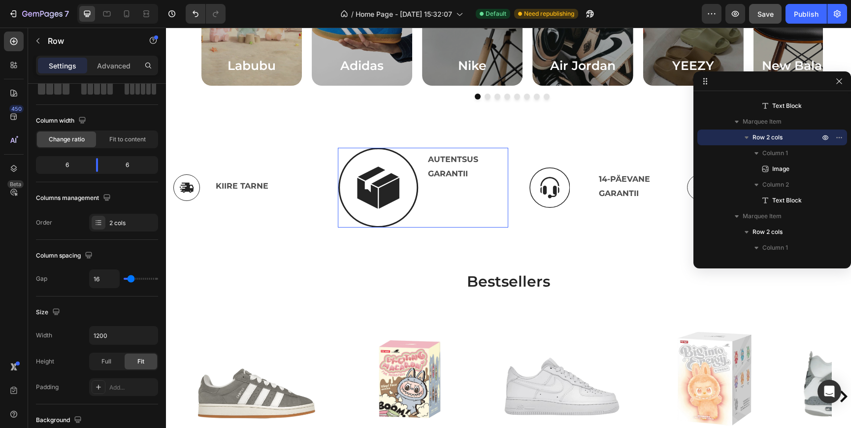
scroll to position [0, 0]
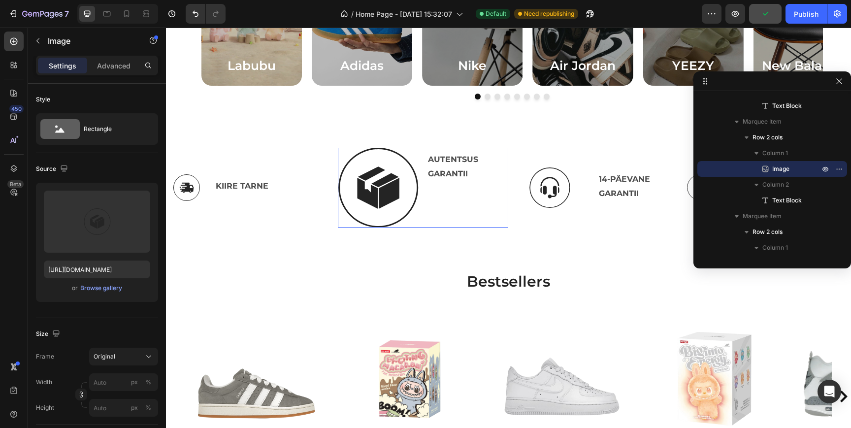
click at [102, 352] on span "Original" at bounding box center [105, 356] width 22 height 9
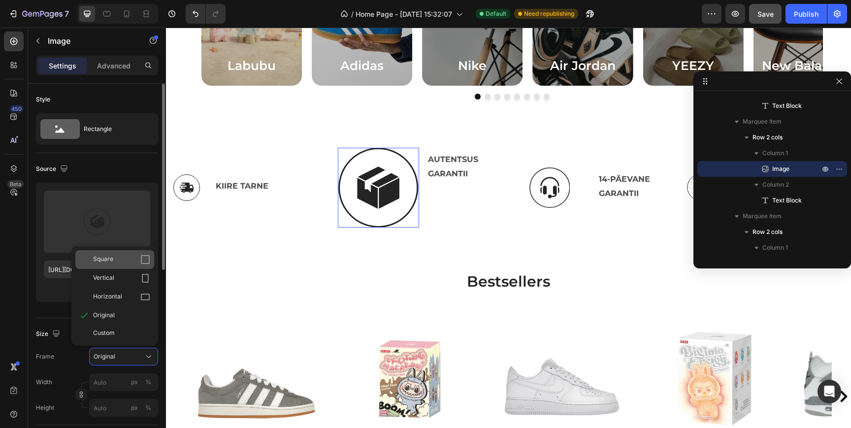
click at [121, 261] on div "Square" at bounding box center [121, 260] width 57 height 10
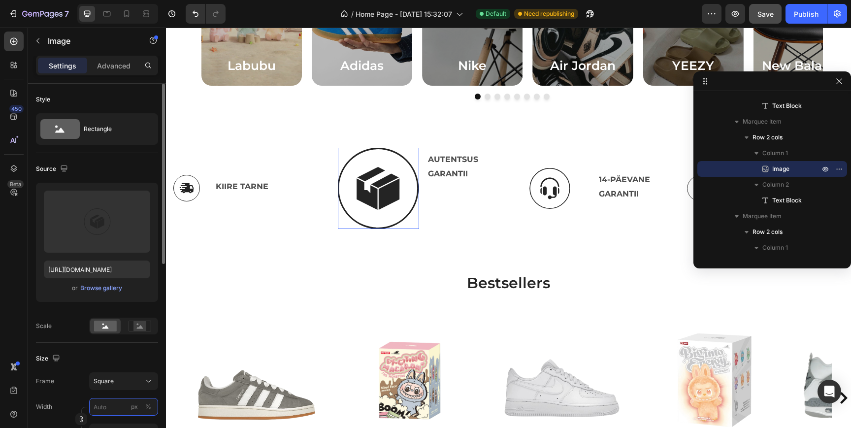
click at [107, 405] on input "px %" at bounding box center [123, 407] width 69 height 18
type input "3"
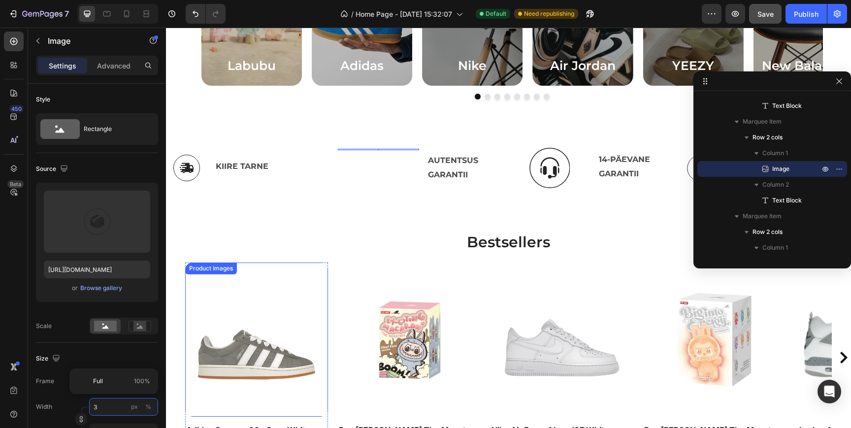
type input "30"
type input "3"
type input "34"
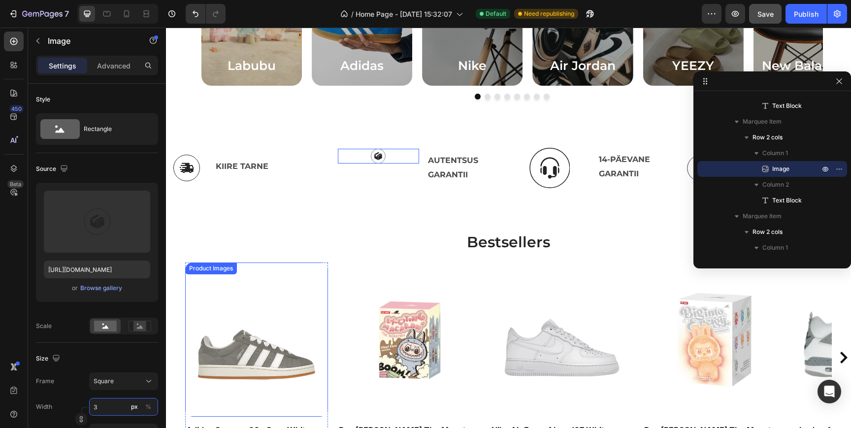
type input "34"
type input "340"
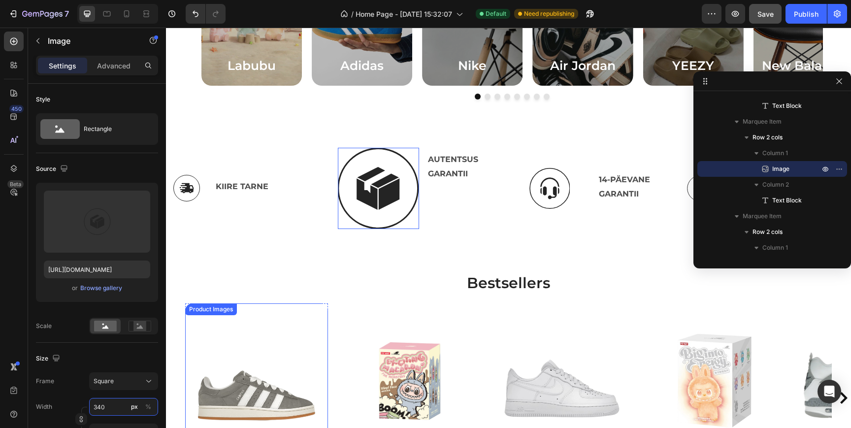
type input "34"
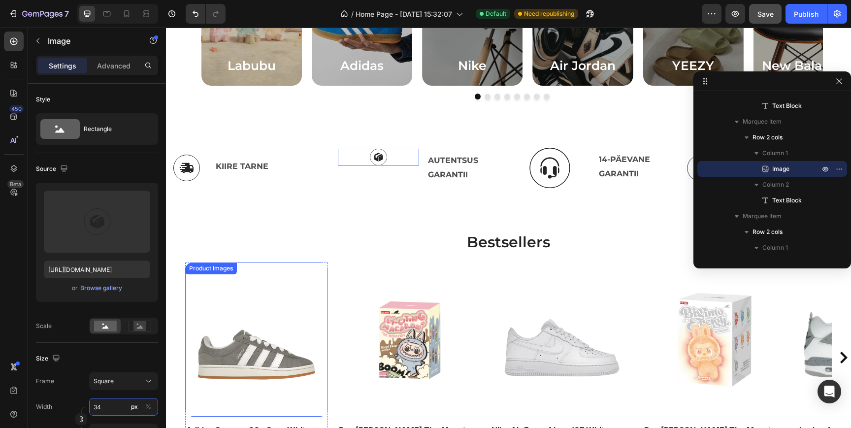
type input "343"
type input "3430"
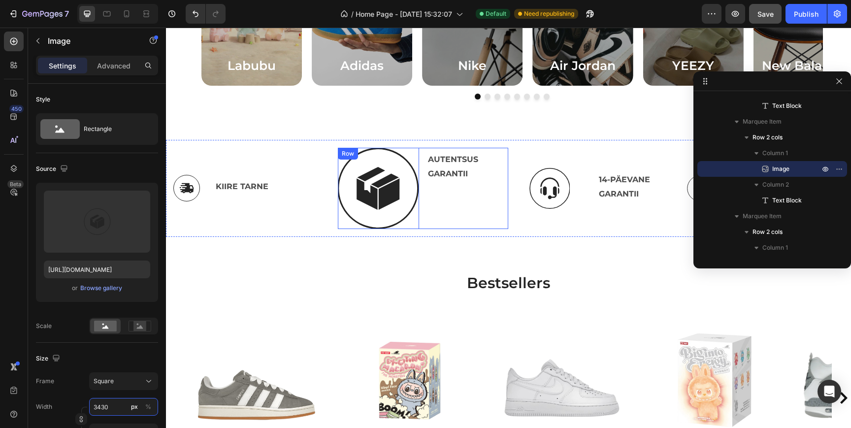
type input "343"
type input "34"
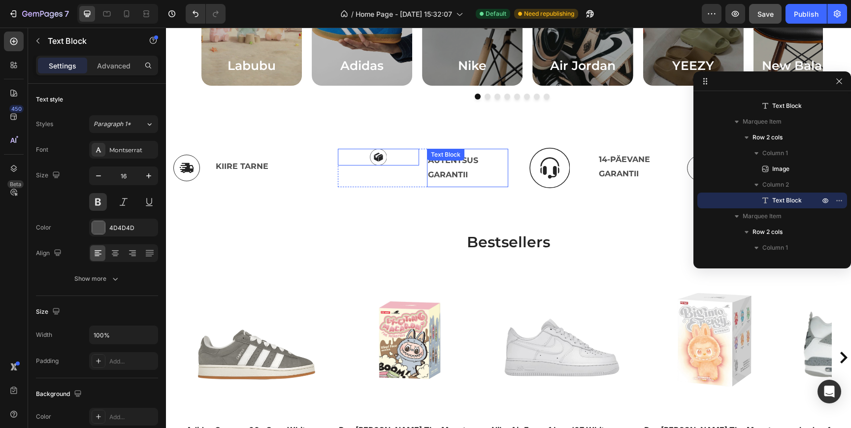
click at [426, 183] on div "AUTENTSUS GARANTII Text Block" at bounding box center [466, 168] width 81 height 38
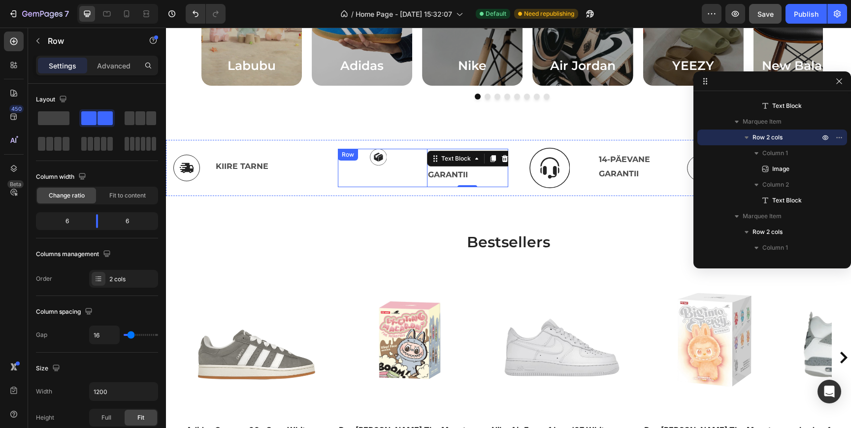
click at [337, 186] on div "Image AUTENTSUS GARANTII Text Block 0 Row" at bounding box center [422, 168] width 170 height 38
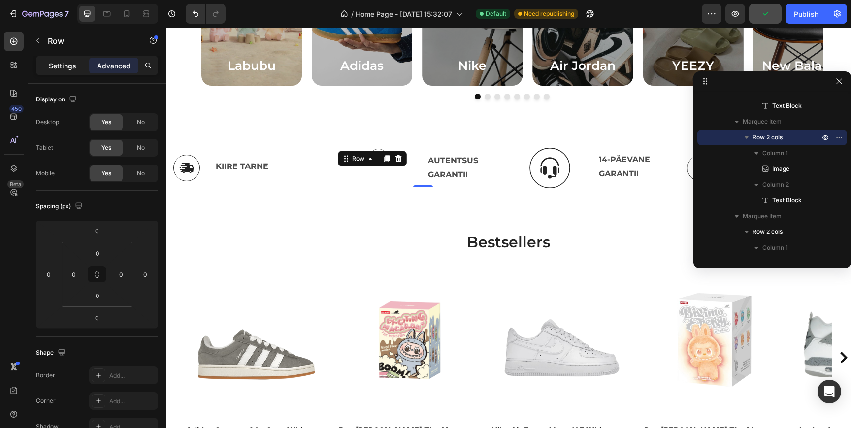
click at [60, 66] on p "Settings" at bounding box center [63, 66] width 28 height 10
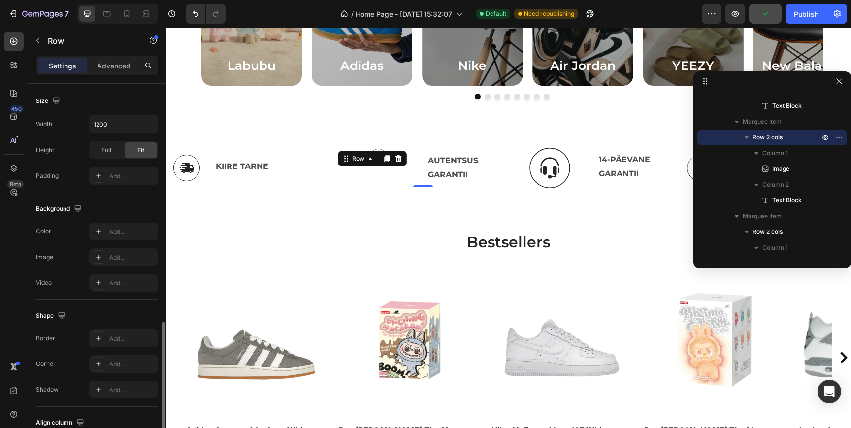
scroll to position [341, 0]
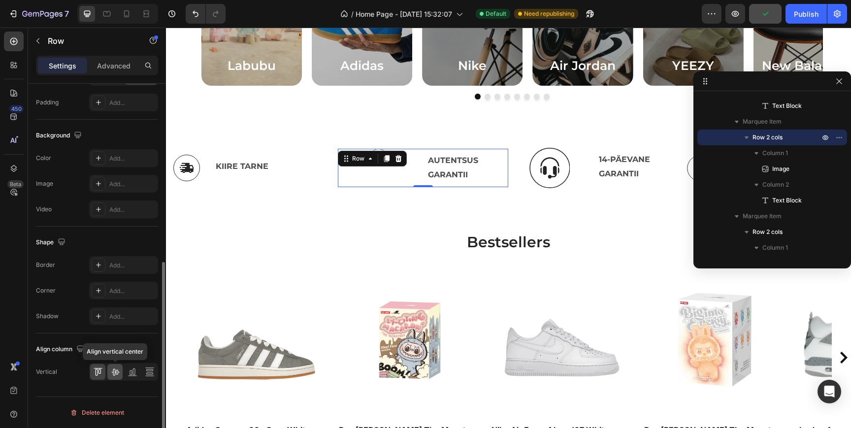
click at [116, 372] on icon at bounding box center [115, 372] width 10 height 10
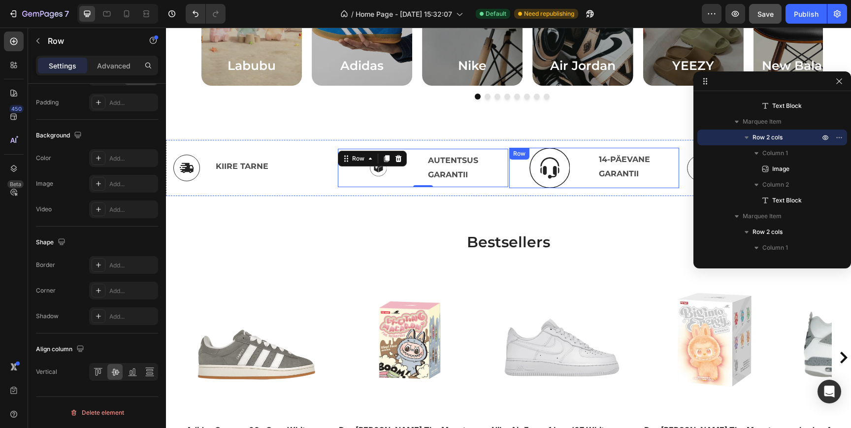
click at [508, 185] on div "Image 14-PÄEVANE GARANTII Text Block Row" at bounding box center [593, 168] width 170 height 40
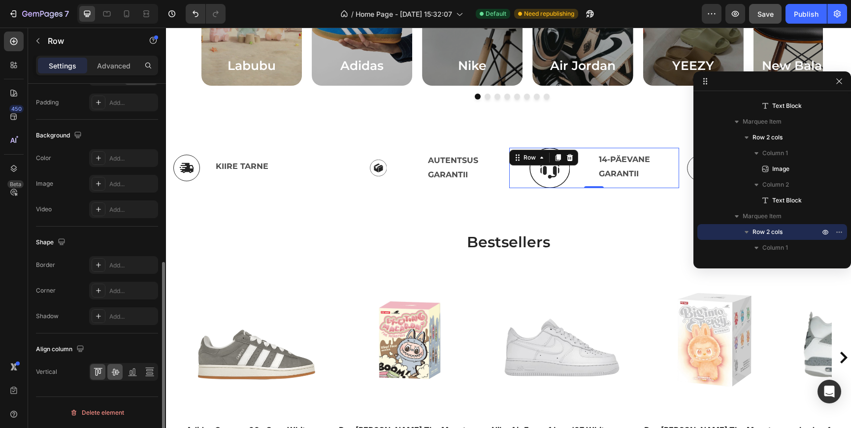
click at [113, 376] on icon at bounding box center [115, 372] width 10 height 10
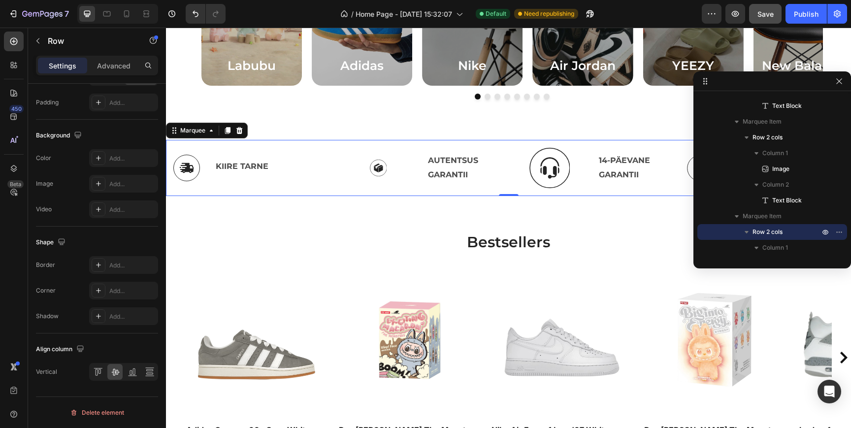
scroll to position [13, 0]
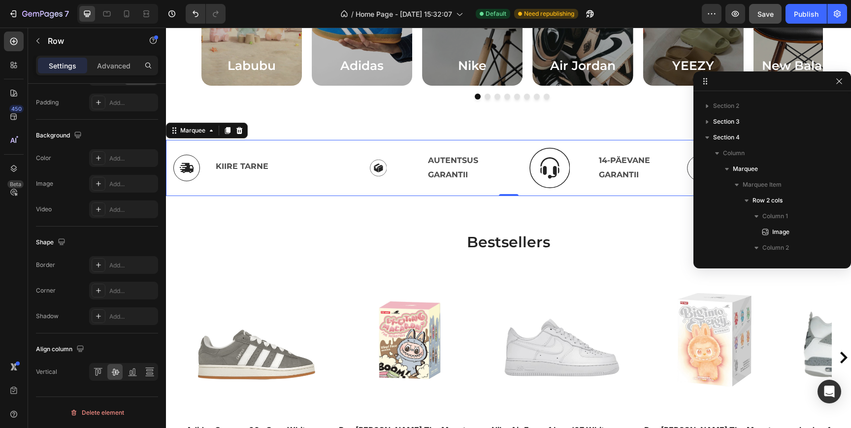
click at [354, 184] on div "Image KIIRE TARNE Text Block Row Image AUTENTSUS GARANTII Text Block Row Image …" at bounding box center [507, 168] width 685 height 40
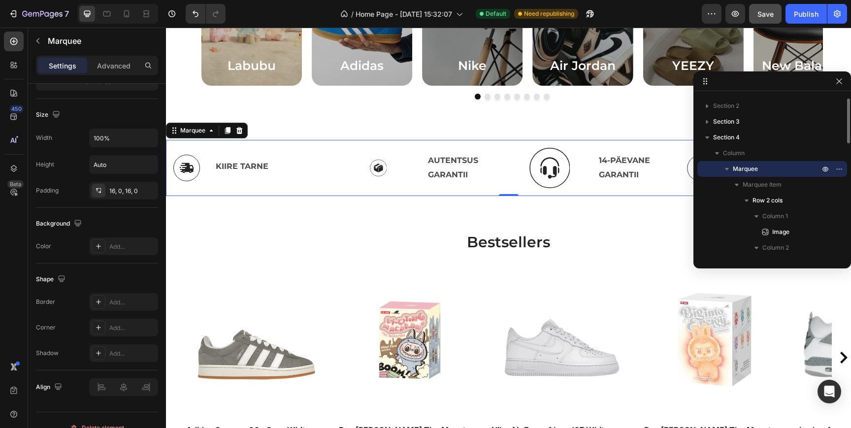
scroll to position [0, 0]
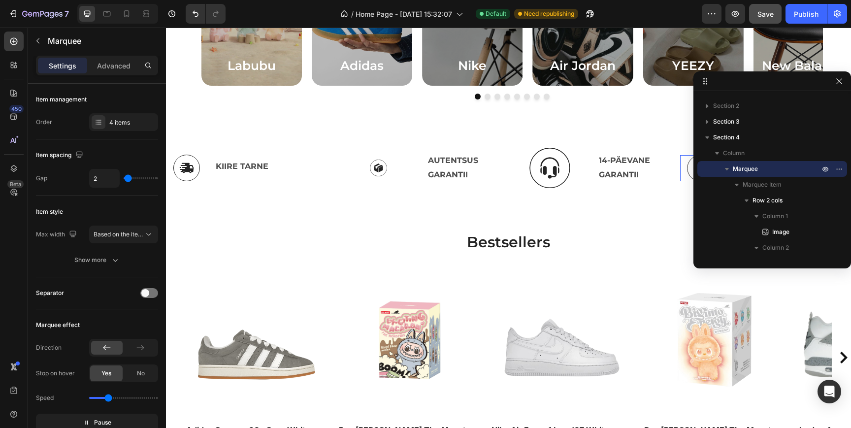
click at [680, 179] on div "Image TURVALISED MAKSEVIISID Text Block Row 0" at bounding box center [765, 168] width 170 height 26
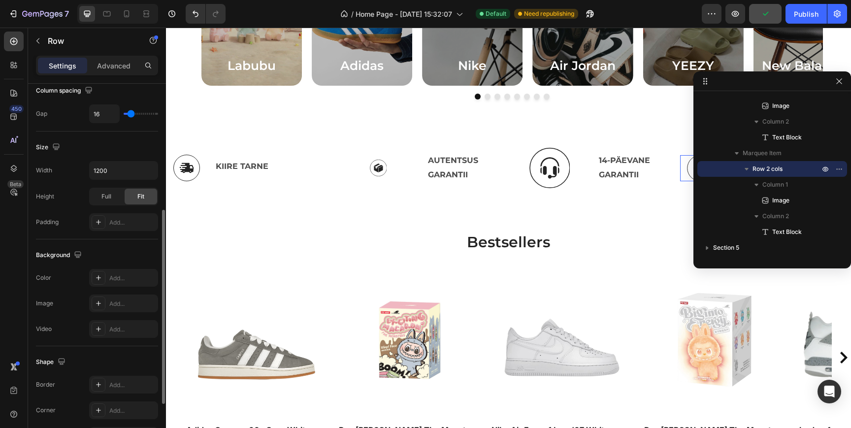
scroll to position [341, 0]
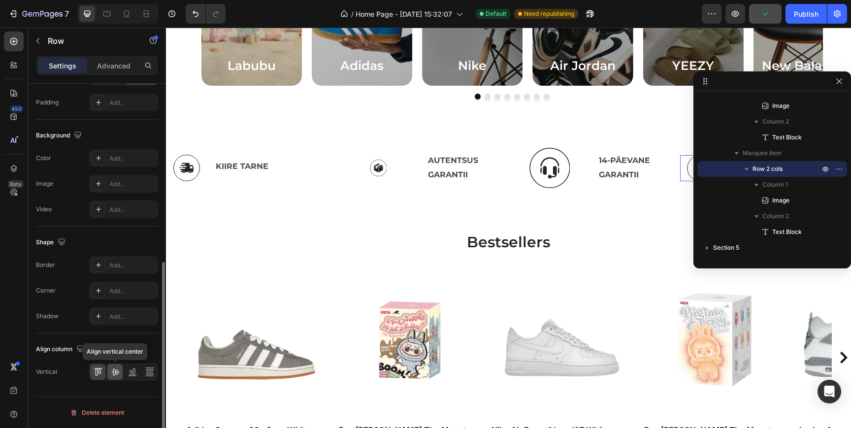
click at [114, 372] on icon at bounding box center [115, 372] width 8 height 7
click at [336, 175] on div "Image KIIRE TARNE Text Block Row" at bounding box center [250, 168] width 170 height 27
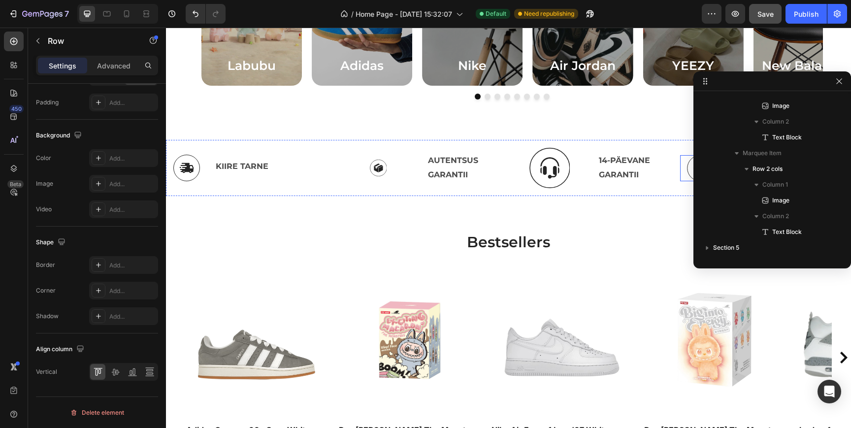
scroll to position [44, 0]
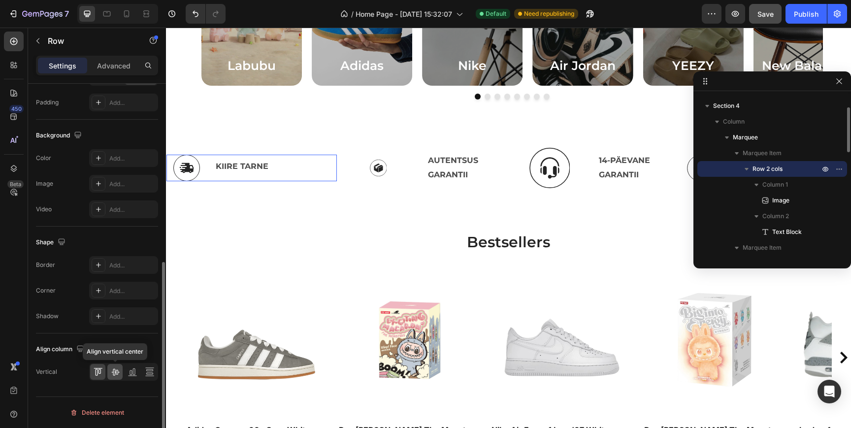
click at [112, 375] on icon at bounding box center [115, 372] width 10 height 10
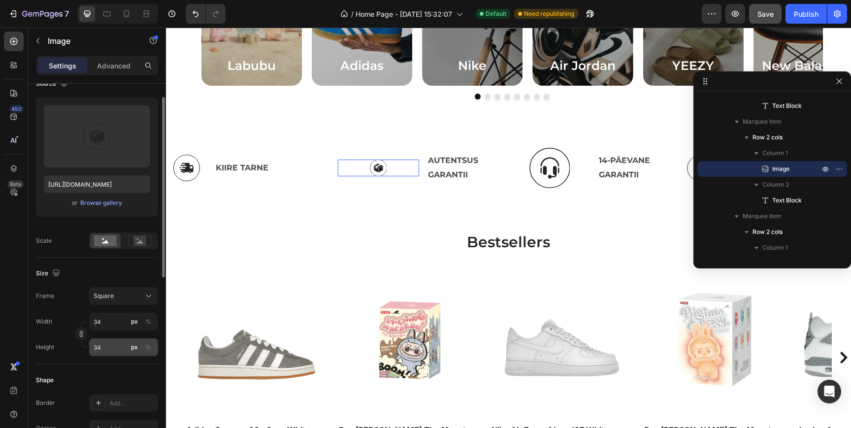
scroll to position [91, 0]
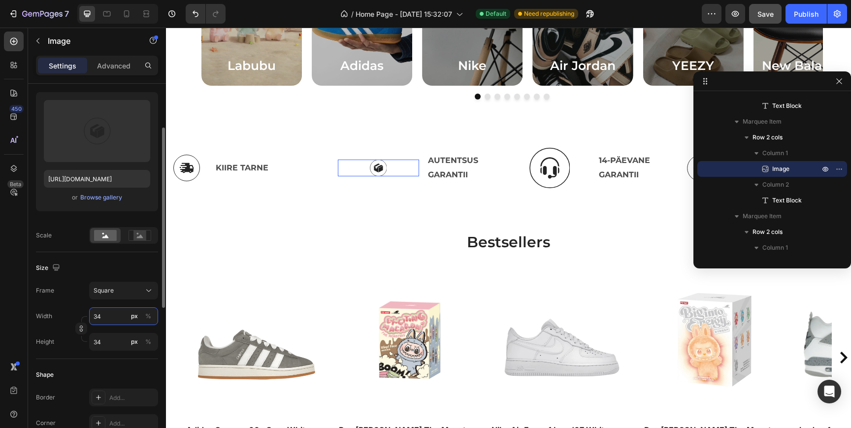
drag, startPoint x: 114, startPoint y: 317, endPoint x: 99, endPoint y: 317, distance: 14.8
click at [99, 317] on input "34" at bounding box center [123, 316] width 69 height 18
type input "4"
type input "40"
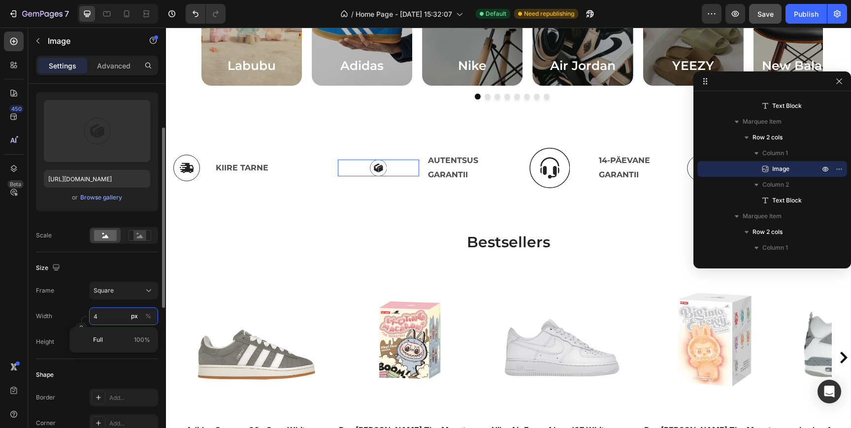
type input "40"
type input "50"
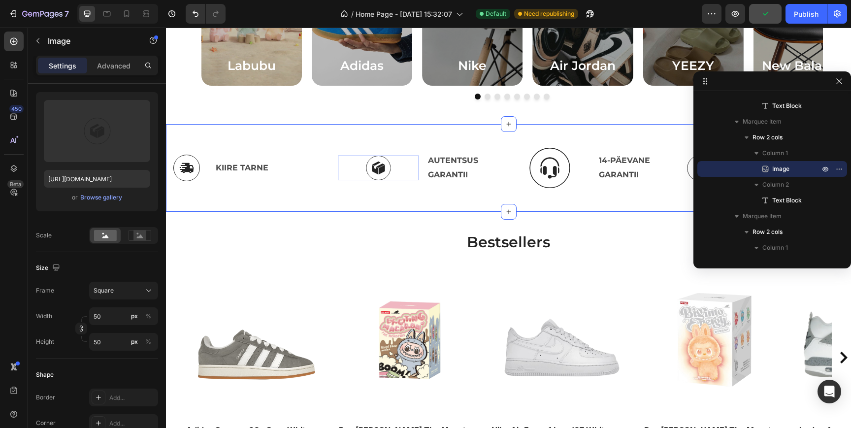
click at [527, 173] on img at bounding box center [547, 168] width 40 height 40
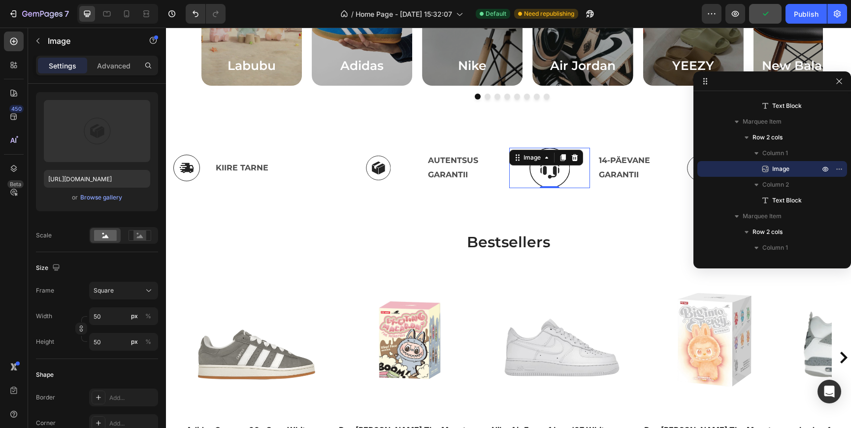
scroll to position [265, 0]
click at [114, 298] on button "Square" at bounding box center [123, 291] width 69 height 18
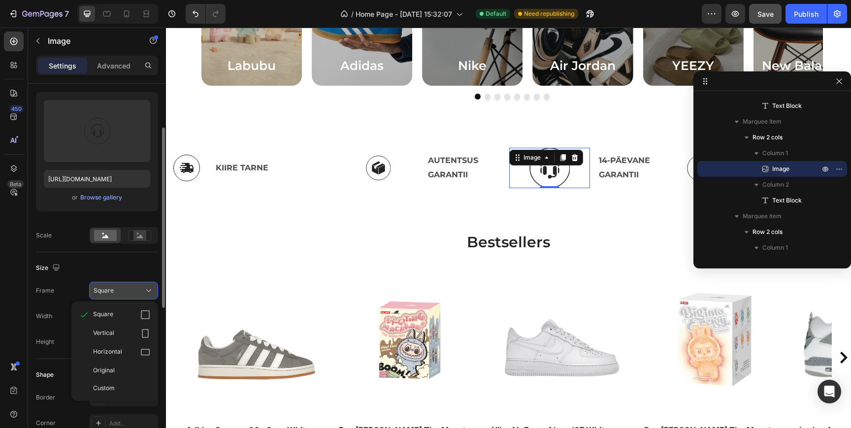
click at [106, 291] on span "Square" at bounding box center [104, 290] width 20 height 9
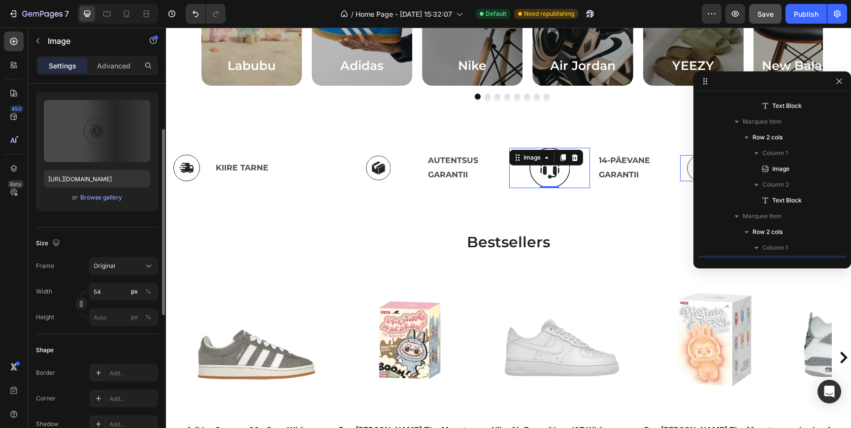
click at [687, 170] on img at bounding box center [700, 168] width 27 height 26
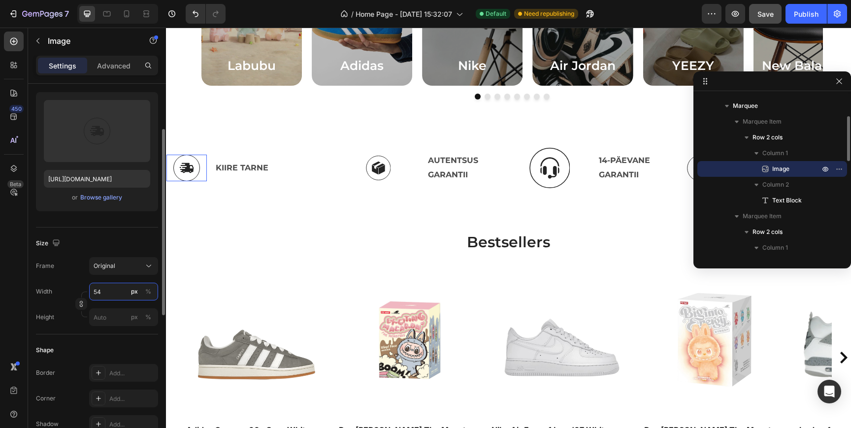
click at [115, 289] on input "54" at bounding box center [123, 292] width 69 height 18
type input "50"
click at [685, 171] on img at bounding box center [698, 168] width 27 height 26
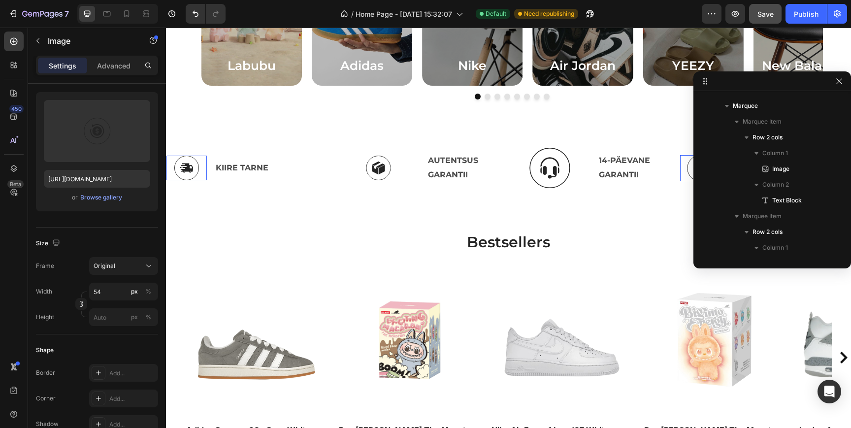
scroll to position [360, 0]
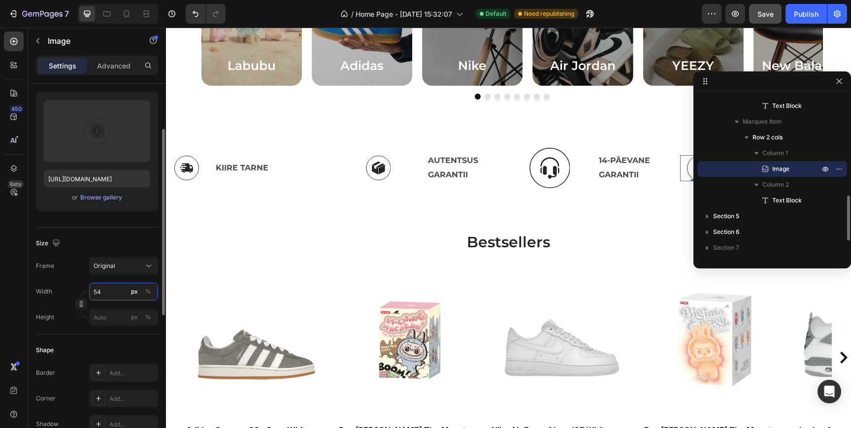
click at [108, 285] on input "54" at bounding box center [123, 292] width 69 height 18
type input "50"
click at [388, 166] on img at bounding box center [375, 168] width 25 height 25
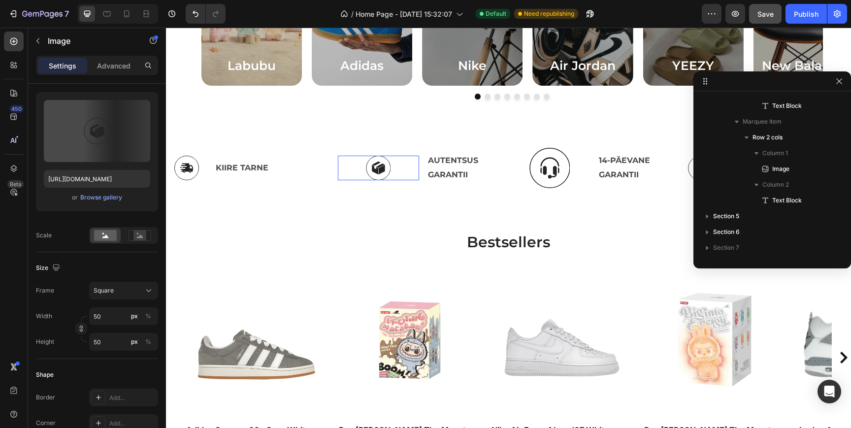
scroll to position [170, 0]
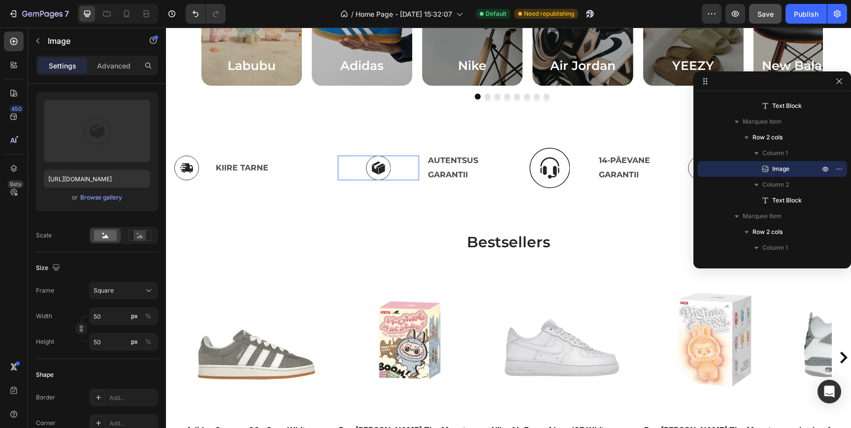
click at [197, 166] on img at bounding box center [185, 168] width 25 height 25
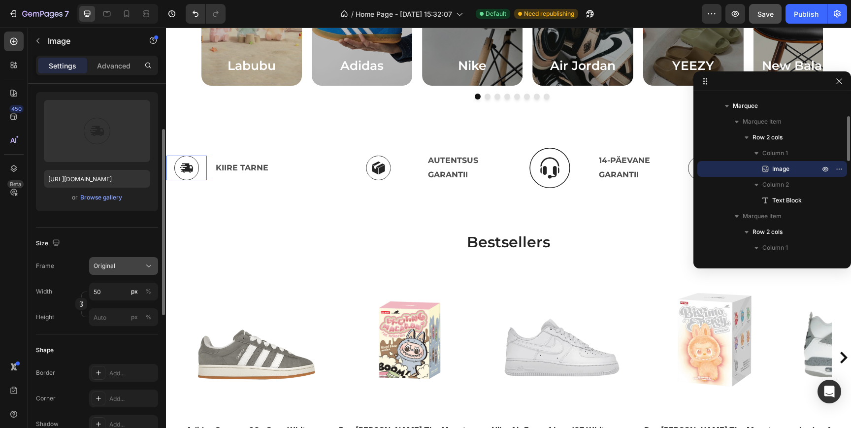
click at [117, 260] on button "Original" at bounding box center [123, 266] width 69 height 18
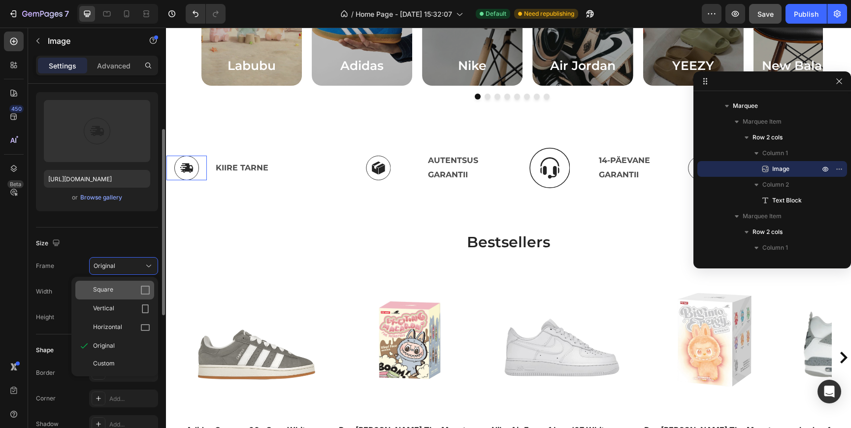
click at [115, 293] on div "Square" at bounding box center [121, 290] width 57 height 10
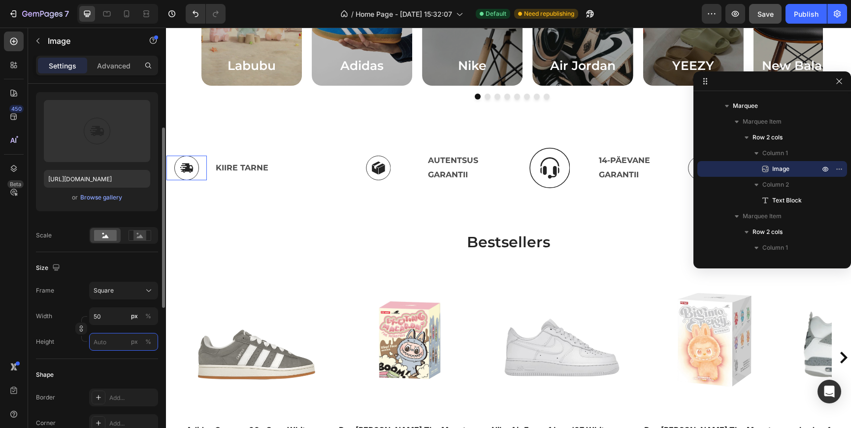
click at [105, 338] on input "px %" at bounding box center [123, 342] width 69 height 18
type input "5"
type input "50"
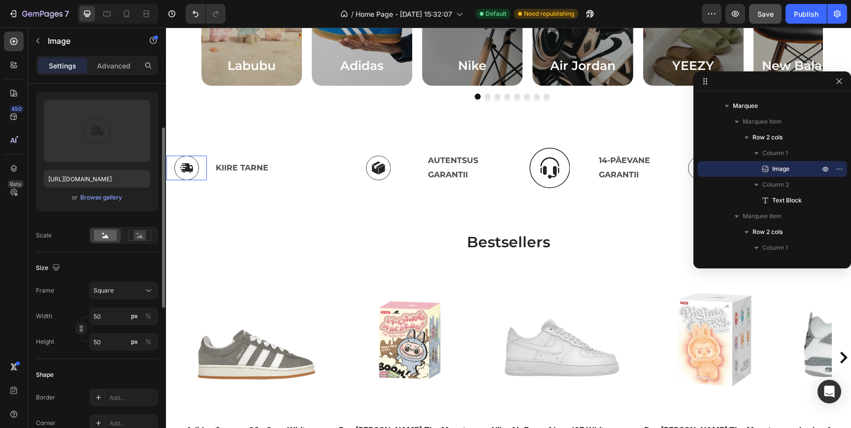
click at [53, 348] on div "Height" at bounding box center [45, 342] width 18 height 18
click at [527, 174] on img at bounding box center [547, 168] width 40 height 40
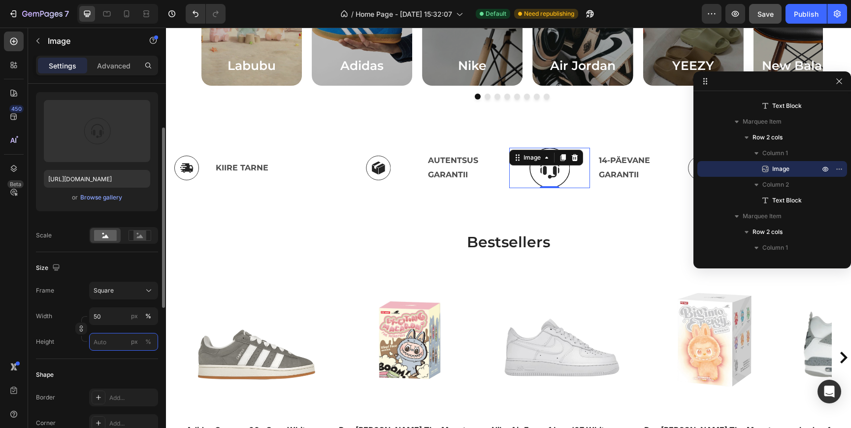
click at [105, 341] on input "px %" at bounding box center [123, 342] width 69 height 18
type input "5"
type input "50"
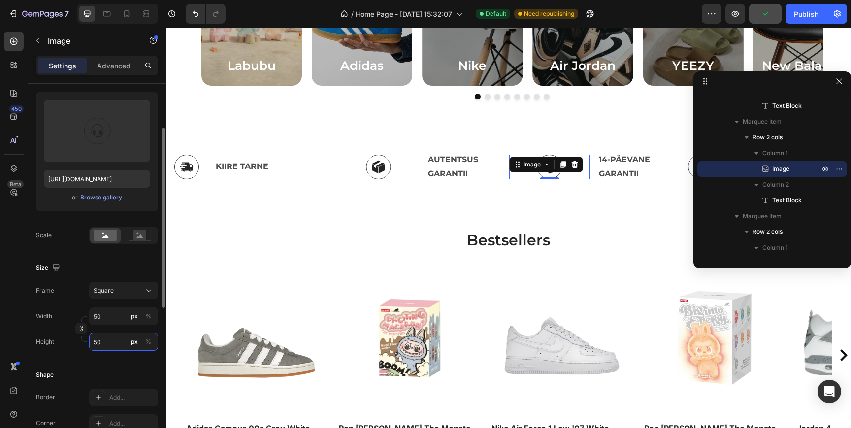
type input "50"
click at [55, 349] on div "Height 50 px %" at bounding box center [97, 342] width 122 height 18
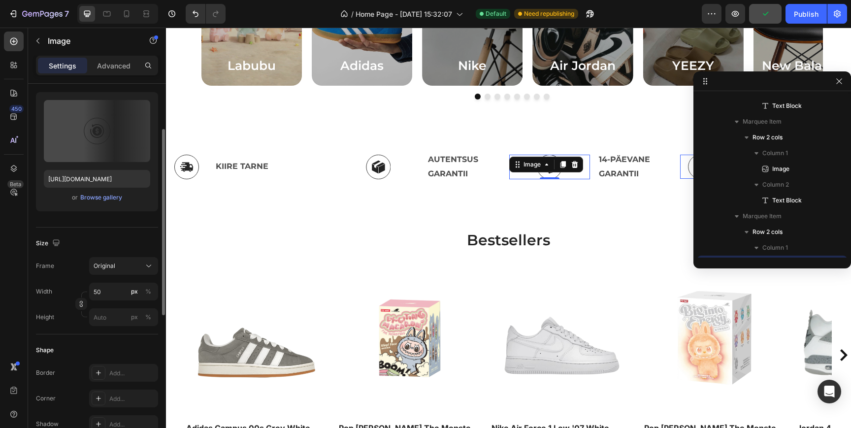
click at [686, 164] on img at bounding box center [698, 167] width 25 height 24
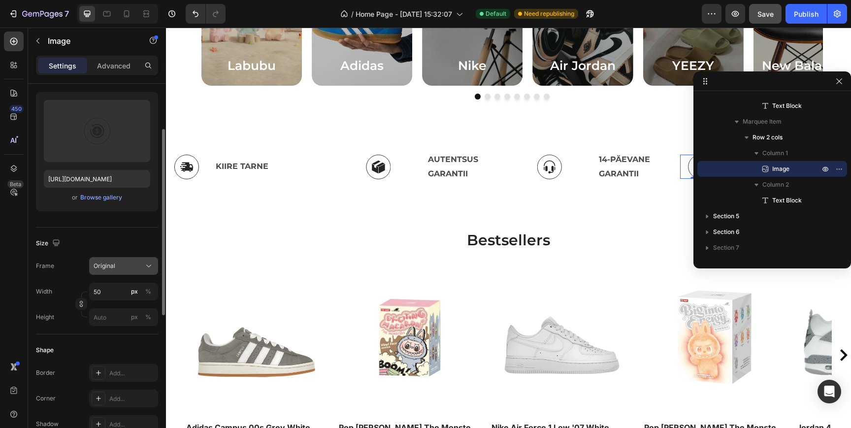
click at [113, 271] on button "Original" at bounding box center [123, 266] width 69 height 18
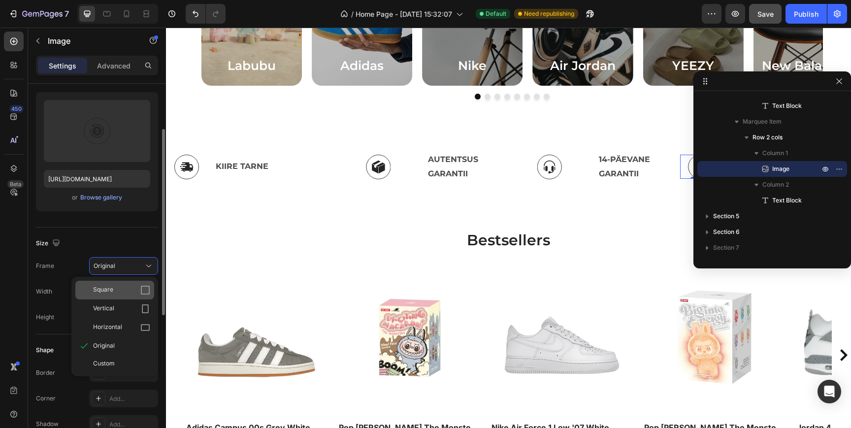
click at [115, 289] on div "Square" at bounding box center [121, 290] width 57 height 10
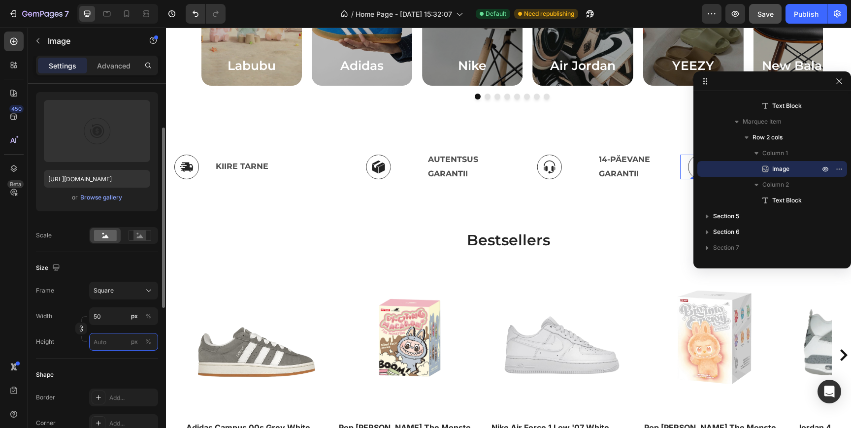
click at [104, 333] on input "px %" at bounding box center [123, 342] width 69 height 18
type input "5"
type input "50"
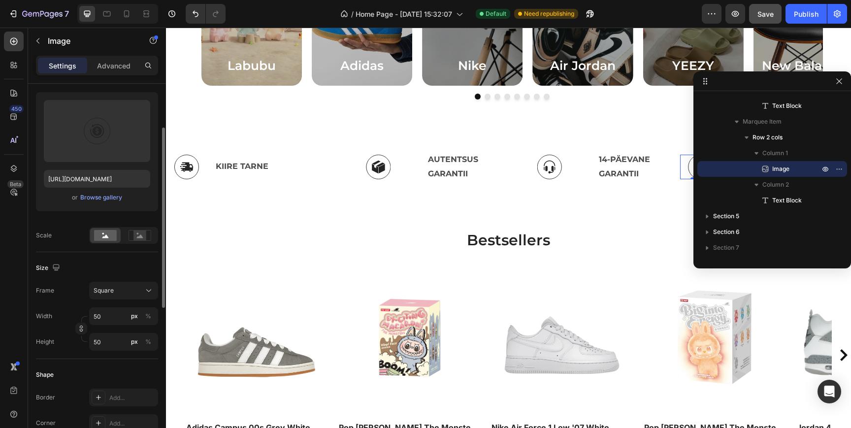
click at [41, 357] on div "Size Frame Square Width 50 px % Height 50 px %" at bounding box center [97, 305] width 122 height 107
click at [335, 168] on p "KIIRE TARNE" at bounding box center [276, 167] width 120 height 14
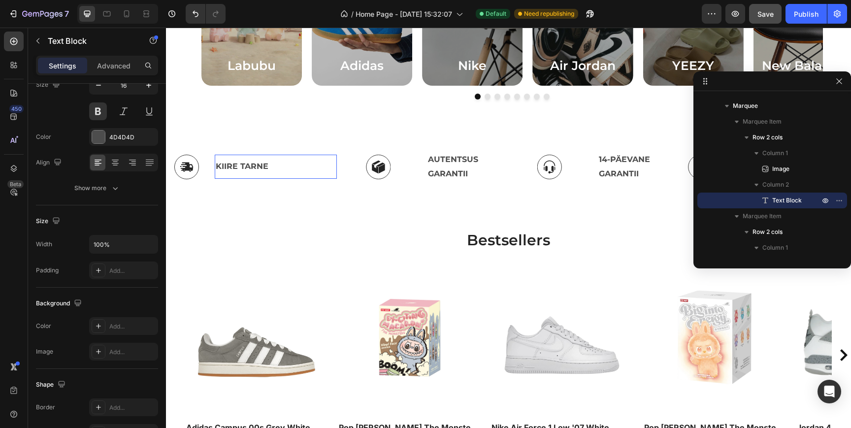
scroll to position [0, 0]
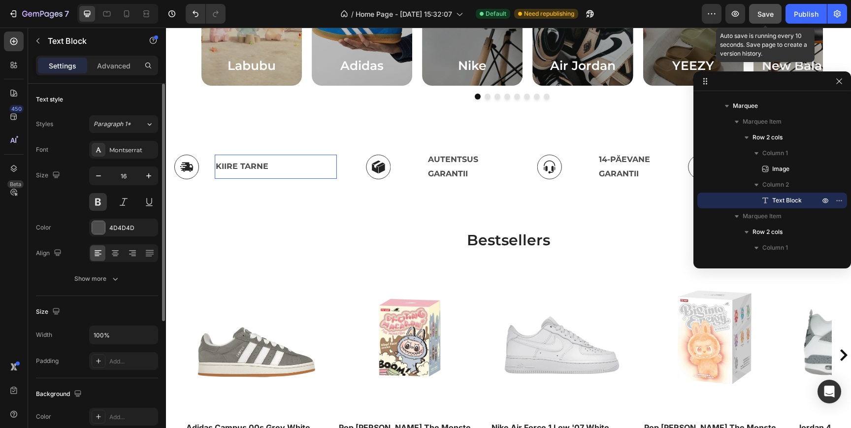
click at [769, 18] on div "Save" at bounding box center [765, 14] width 16 height 10
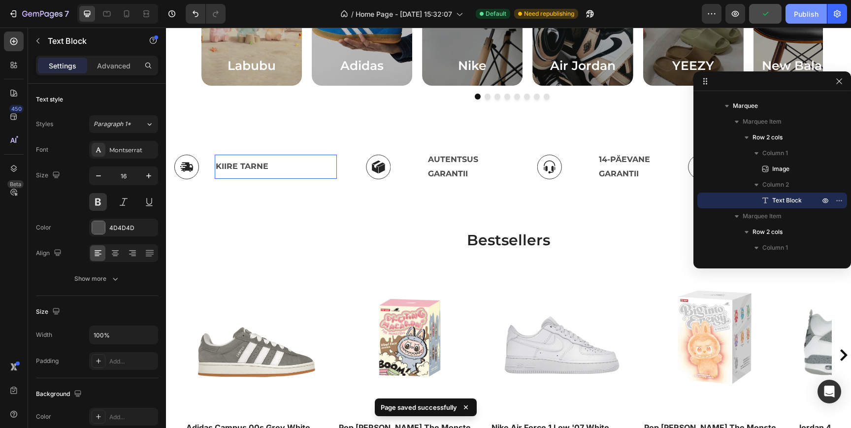
click at [809, 15] on div "Publish" at bounding box center [806, 14] width 25 height 10
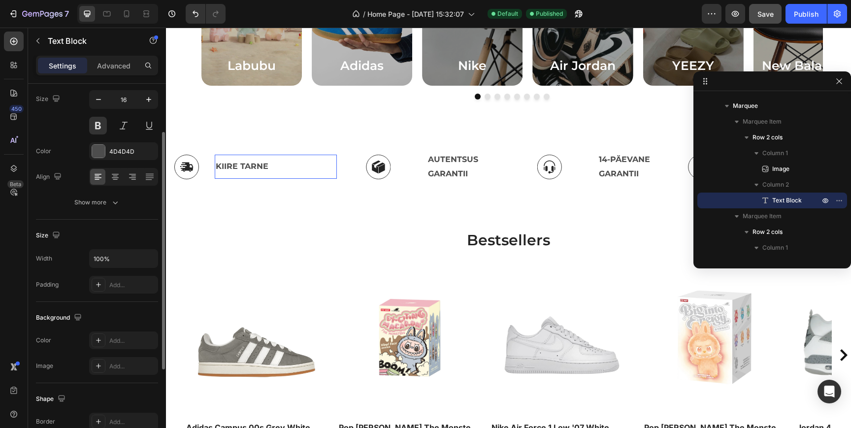
scroll to position [88, 0]
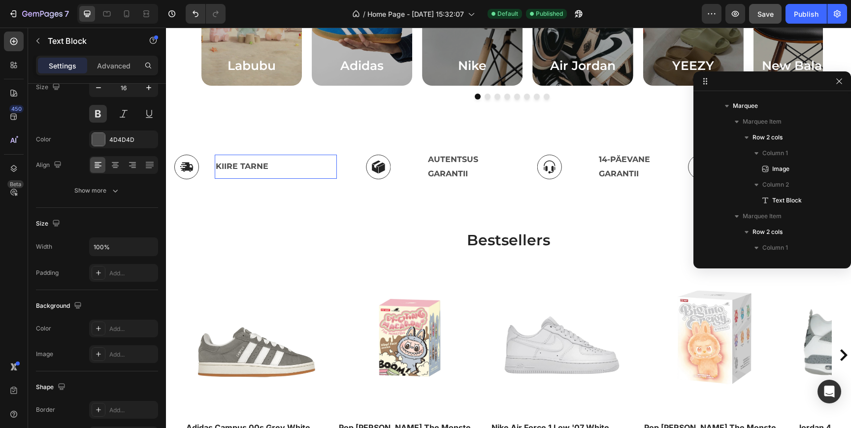
click at [506, 169] on p "AUTENTSUS GARANTII" at bounding box center [466, 167] width 79 height 29
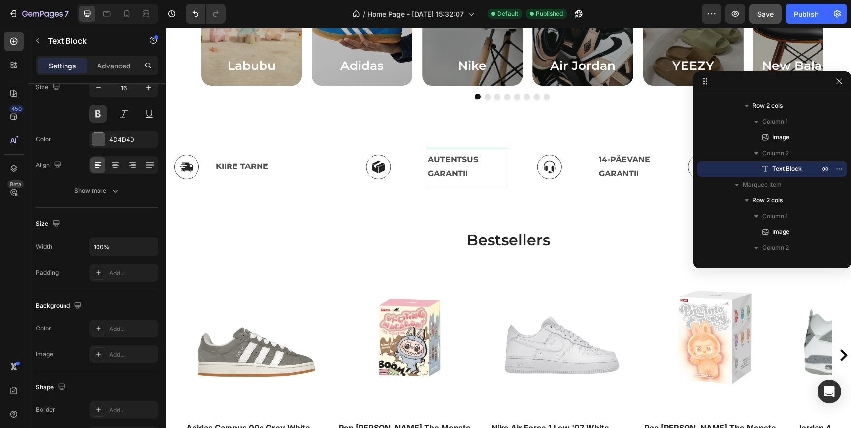
click at [417, 169] on div at bounding box center [375, 167] width 81 height 25
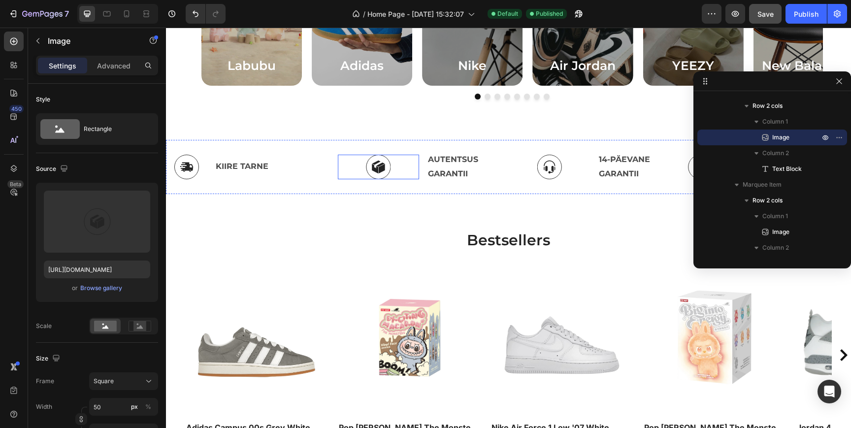
click at [466, 183] on div "Image 0 AUTENTSUS GARANTII Text Block Row" at bounding box center [421, 167] width 170 height 38
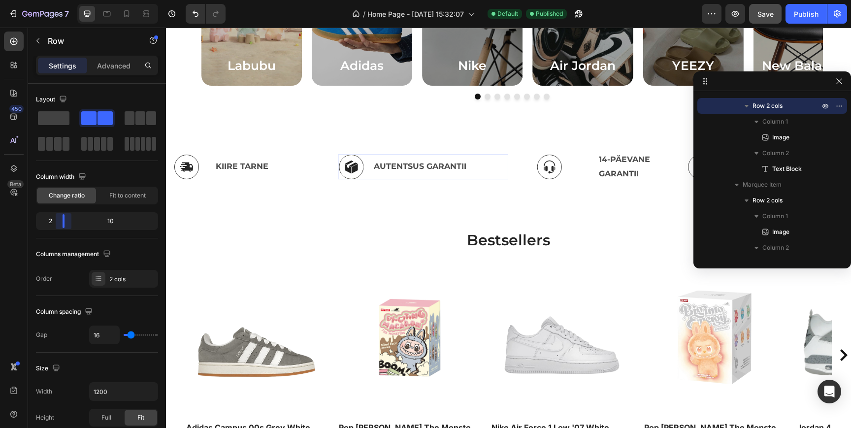
drag, startPoint x: 95, startPoint y: 223, endPoint x: 59, endPoint y: 224, distance: 36.0
click at [59, 0] on body "7 / Home Page - Jul 10, 15:32:07 Default Published Preview Save Publish 450 Bet…" at bounding box center [425, 0] width 851 height 0
click at [508, 182] on div "Image 14-PÄEVANE GARANTII Text Block Row" at bounding box center [593, 167] width 170 height 38
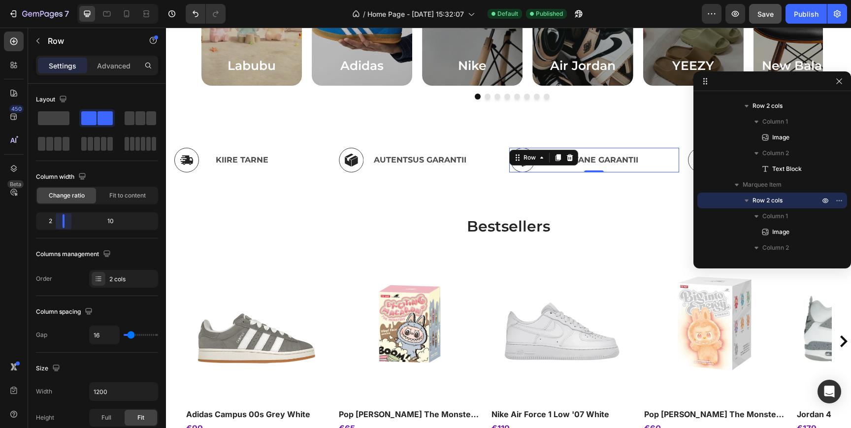
drag, startPoint x: 98, startPoint y: 226, endPoint x: 59, endPoint y: 223, distance: 39.0
click at [59, 0] on body "7 / Home Page - Jul 10, 15:32:07 Default Published Preview Save Publish 450 Bet…" at bounding box center [425, 0] width 851 height 0
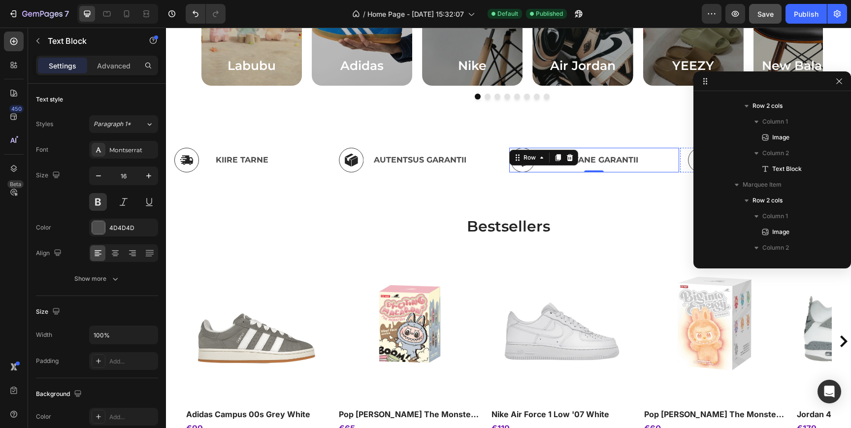
click at [728, 167] on div "TURVALISED MAKSEVIISID" at bounding box center [789, 160] width 122 height 16
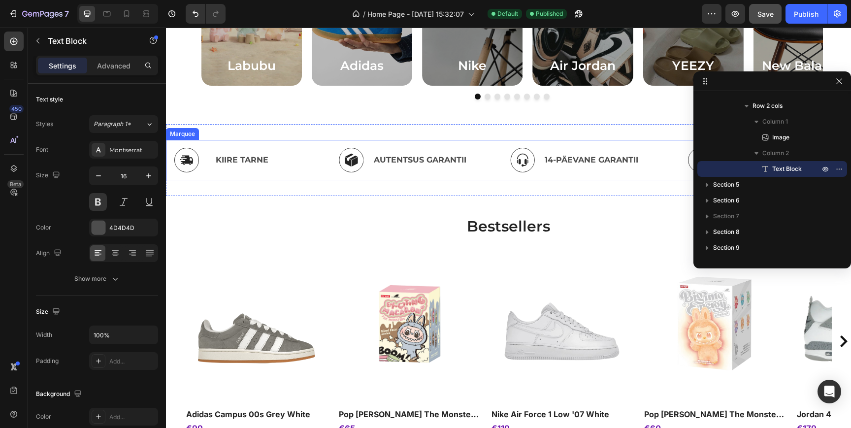
click at [476, 175] on div "Image KIIRE TARNE Text Block Row Image AUTENTSUS GARANTII Text Block Row Image …" at bounding box center [508, 160] width 685 height 40
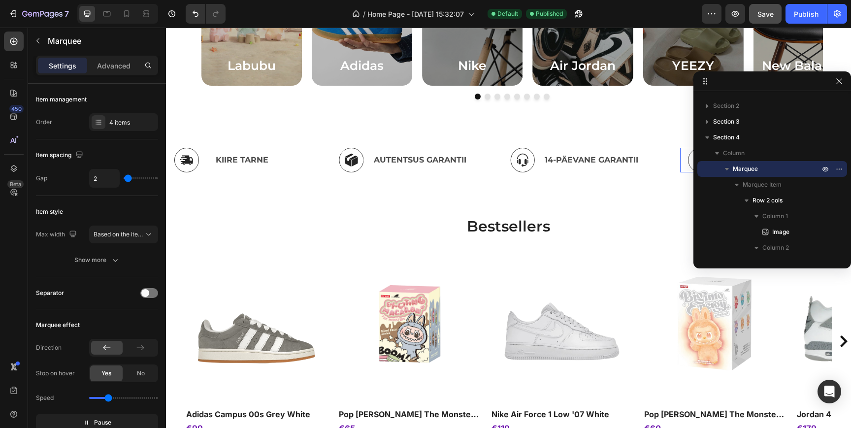
click at [680, 172] on div "Image TURVALISED MAKSEVIISID Text Block Row 0" at bounding box center [765, 160] width 170 height 25
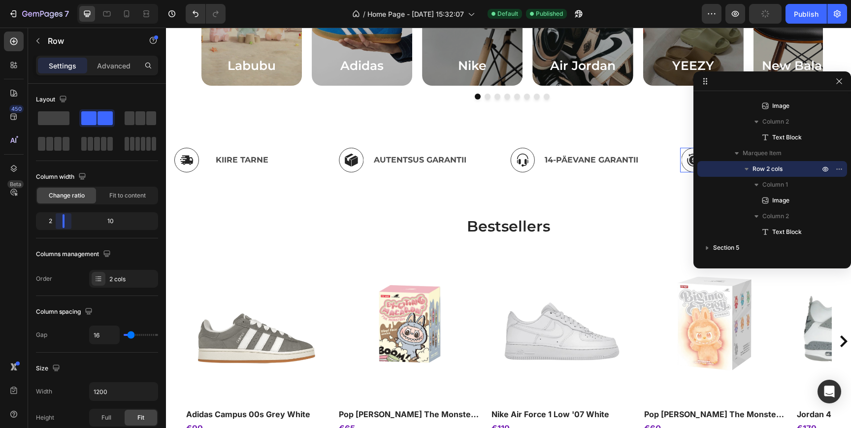
drag, startPoint x: 73, startPoint y: 224, endPoint x: 60, endPoint y: 221, distance: 14.0
click at [60, 0] on body "7 / Home Page - Jul 10, 15:32:07 Default Published Preview Publish 450 Beta Sec…" at bounding box center [425, 0] width 851 height 0
click at [336, 170] on div "Image KIIRE TARNE Text Block Row 0" at bounding box center [250, 160] width 170 height 25
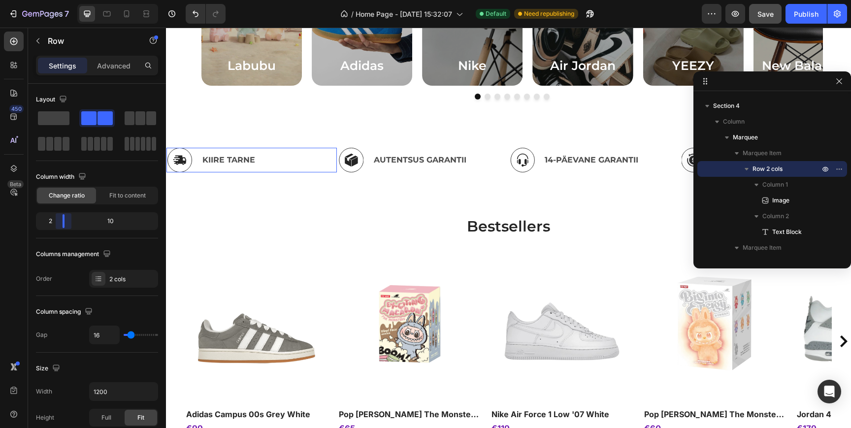
drag, startPoint x: 74, startPoint y: 226, endPoint x: 59, endPoint y: 226, distance: 15.3
click at [59, 0] on body "7 / Home Page - [DATE] 15:32:07 Default Need republishing Preview Save Publish …" at bounding box center [425, 0] width 851 height 0
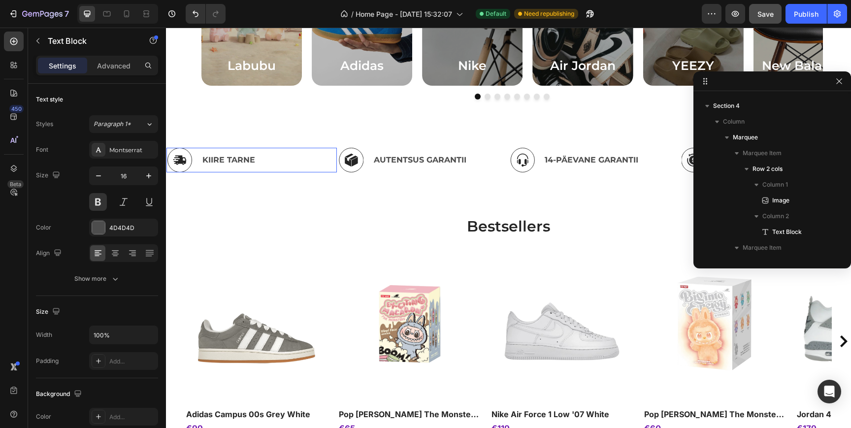
click at [487, 170] on div "AUTENTSUS GARANTII Text Block" at bounding box center [437, 160] width 135 height 24
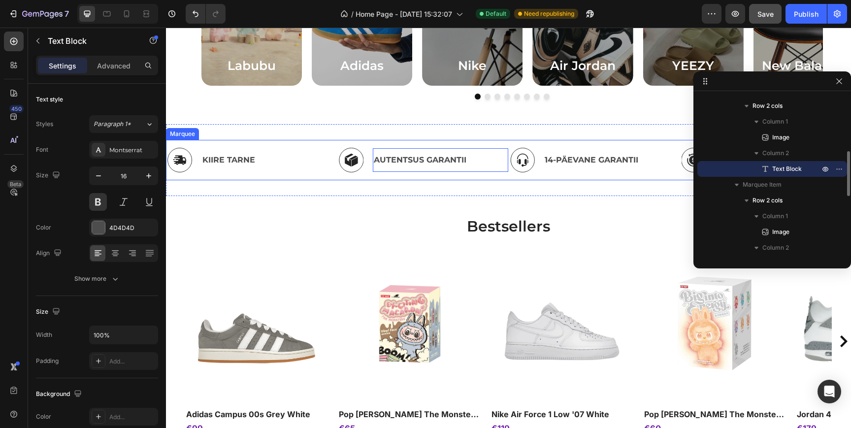
click at [482, 176] on div "Image KIIRE TARNE Text Block Row Image AUTENTSUS GARANTII Text Block 0 Row Imag…" at bounding box center [508, 160] width 685 height 40
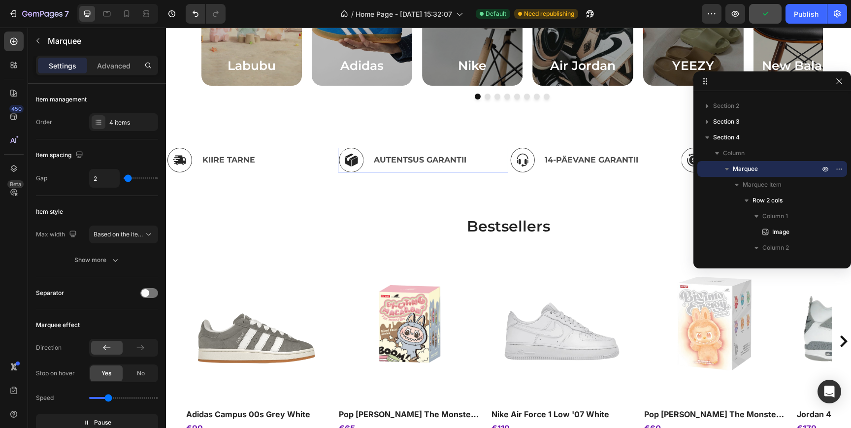
click at [425, 170] on div "Image AUTENTSUS GARANTII Text Block Row 0" at bounding box center [422, 160] width 170 height 25
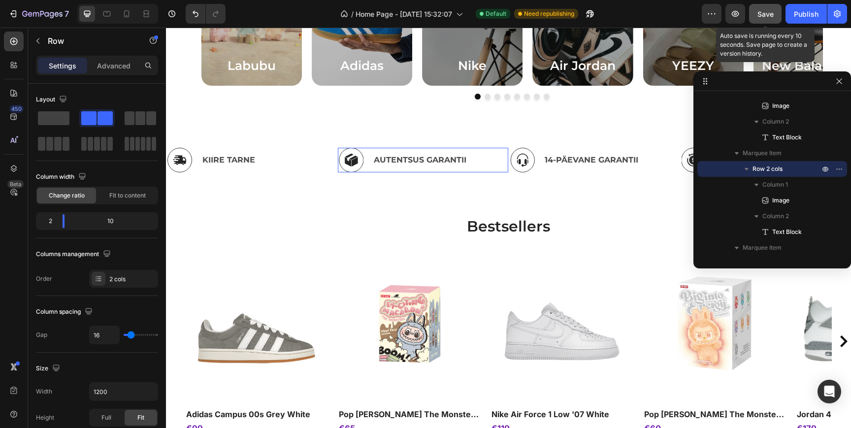
click at [770, 16] on span "Save" at bounding box center [765, 14] width 16 height 8
click at [836, 84] on icon "button" at bounding box center [839, 81] width 8 height 8
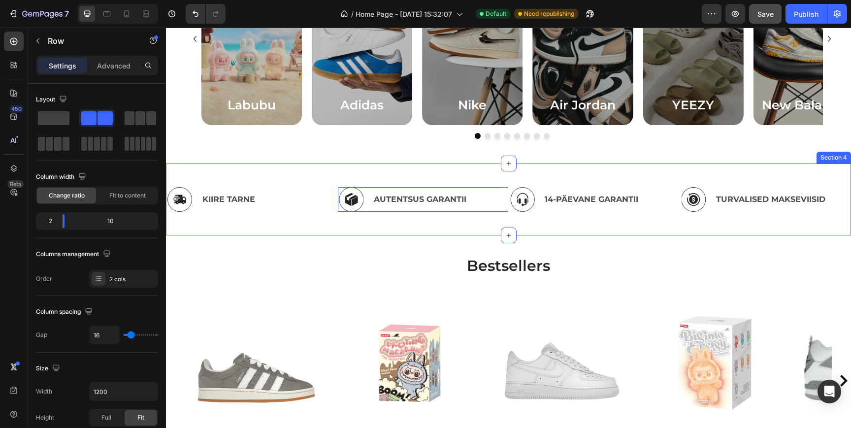
scroll to position [481, 0]
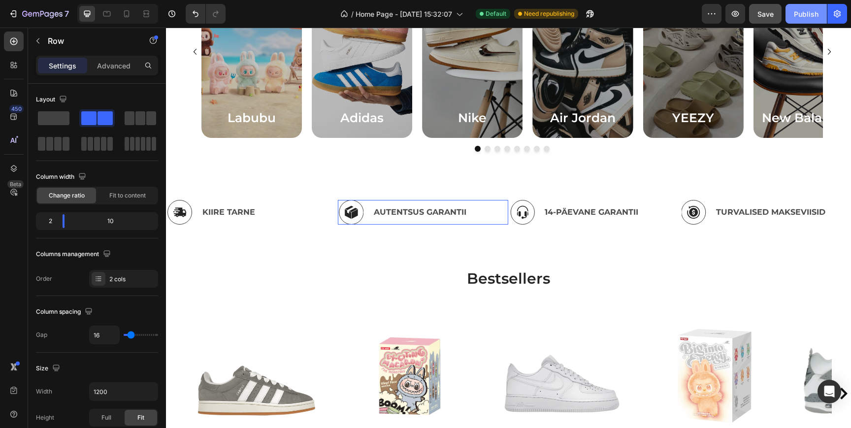
click at [790, 7] on button "Publish" at bounding box center [806, 14] width 41 height 20
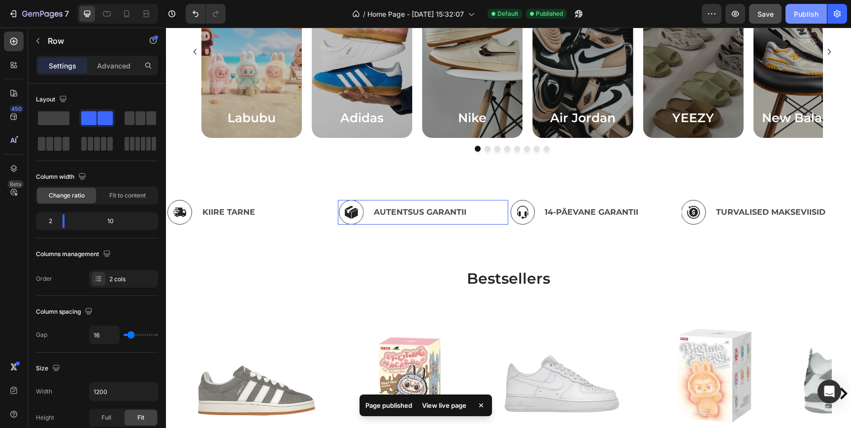
click at [791, 7] on button "Publish" at bounding box center [806, 14] width 41 height 20
